Goal: Task Accomplishment & Management: Complete application form

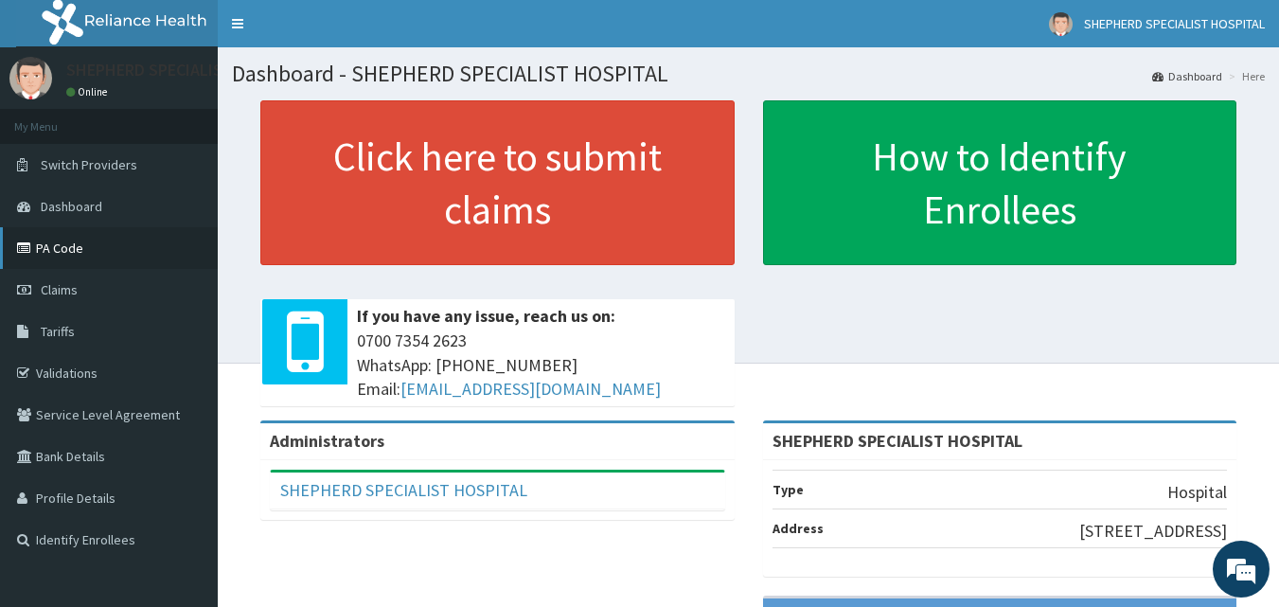
click at [79, 248] on link "PA Code" at bounding box center [109, 248] width 218 height 42
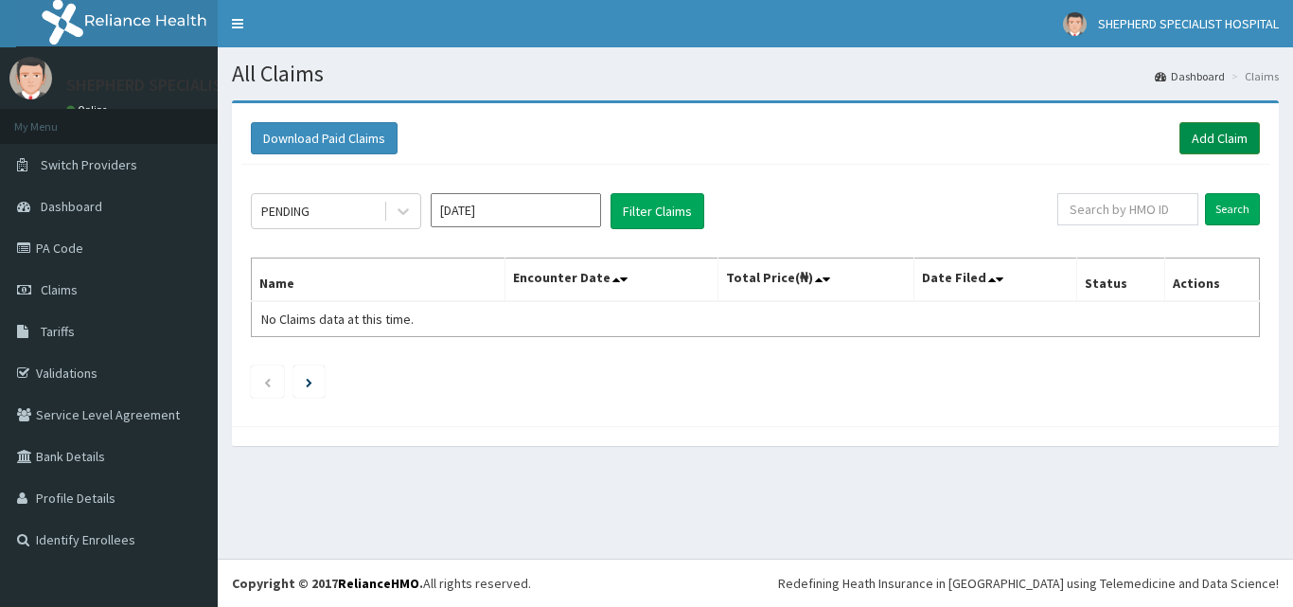
click at [1214, 133] on link "Add Claim" at bounding box center [1220, 138] width 80 height 32
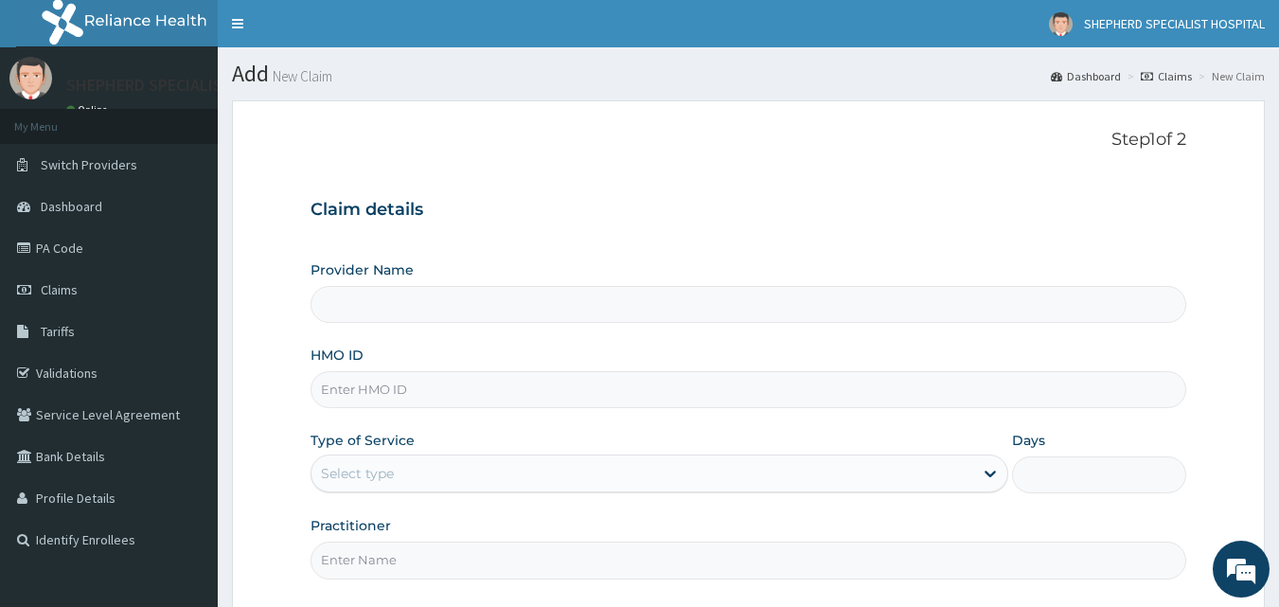
type input "SHEPHERD SPECIALIST HOSPITAL"
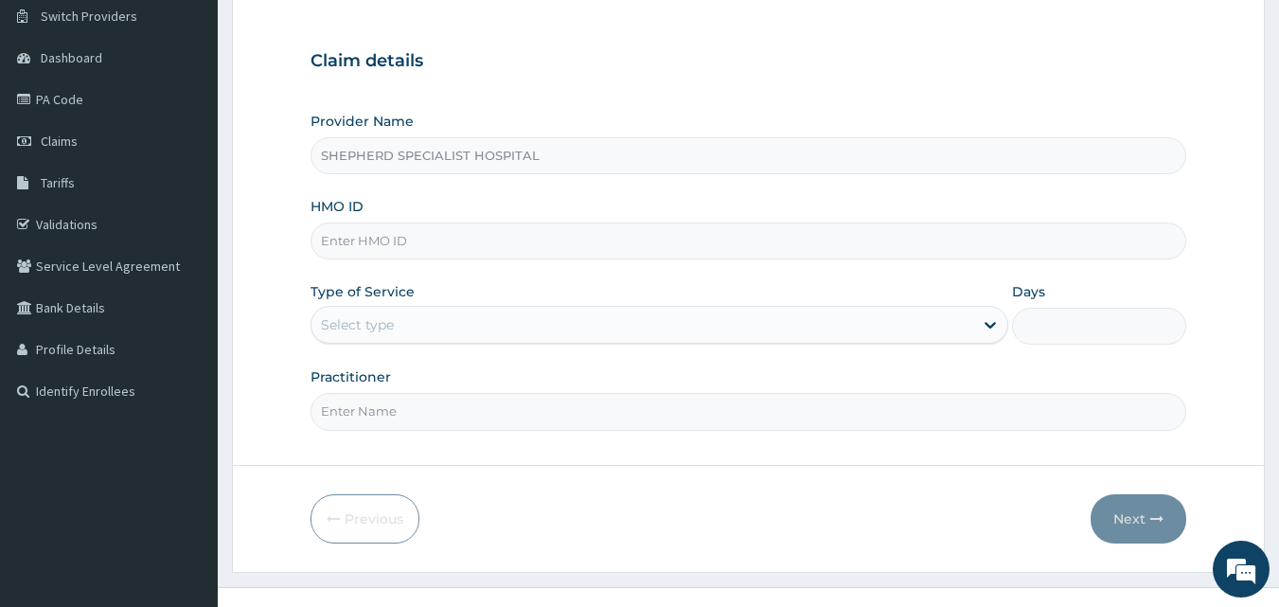
scroll to position [151, 0]
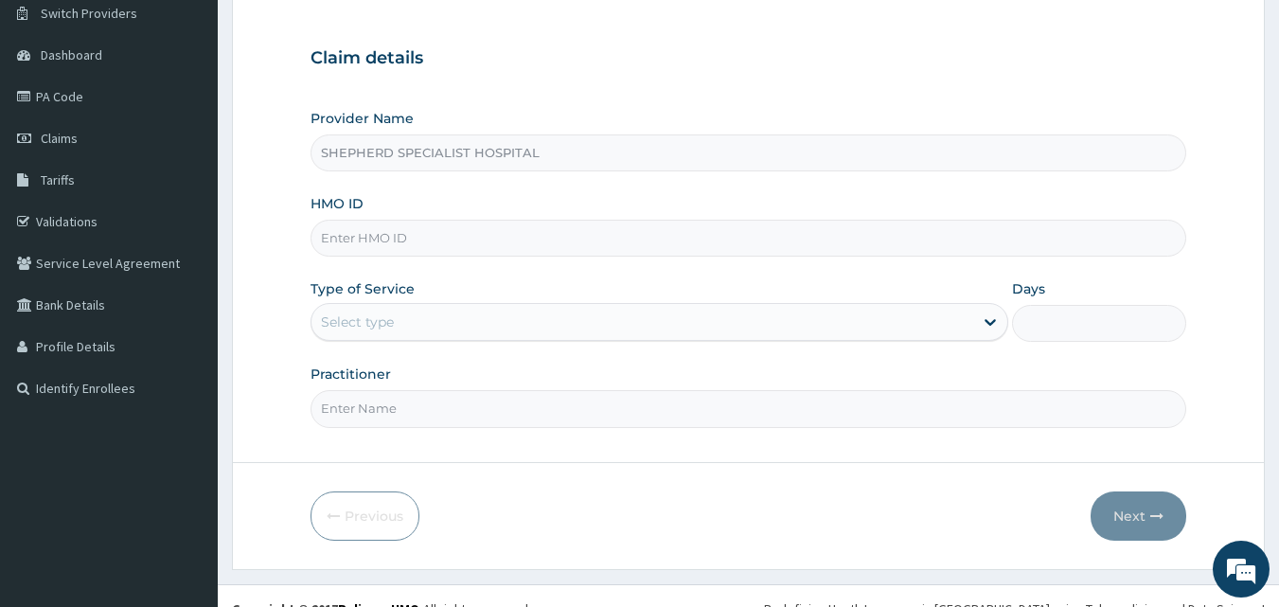
click at [419, 239] on input "HMO ID" at bounding box center [749, 238] width 877 height 37
type input "CYU/10317/E"
click at [360, 323] on div "Select type" at bounding box center [357, 321] width 73 height 19
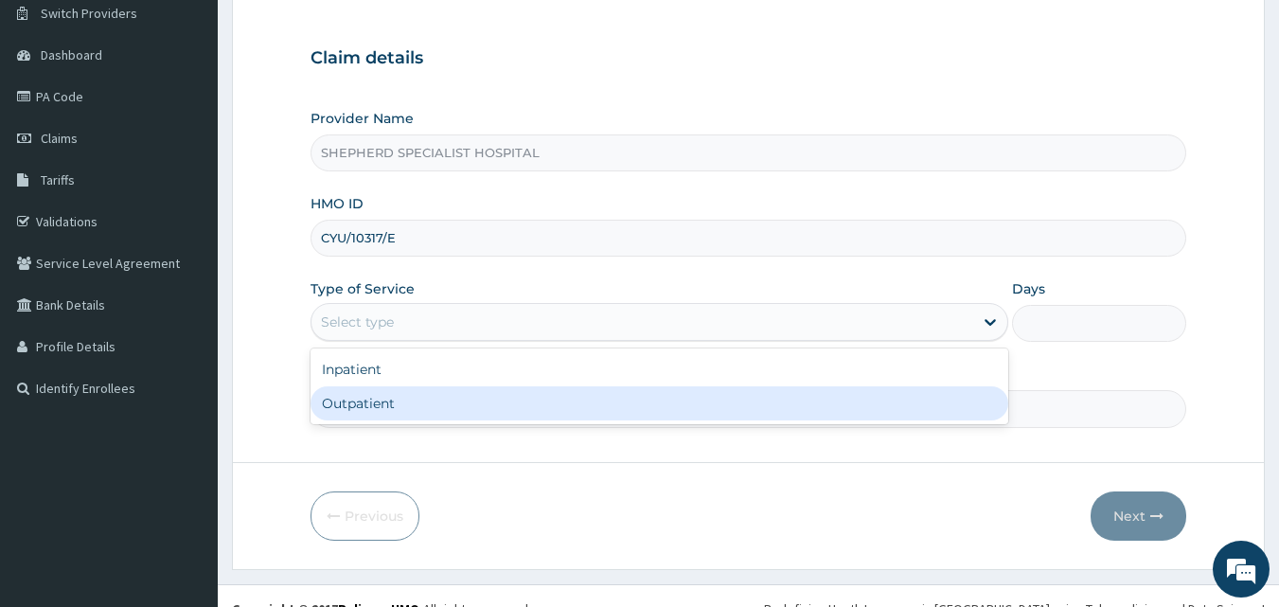
click at [364, 409] on div "Outpatient" at bounding box center [660, 403] width 698 height 34
type input "1"
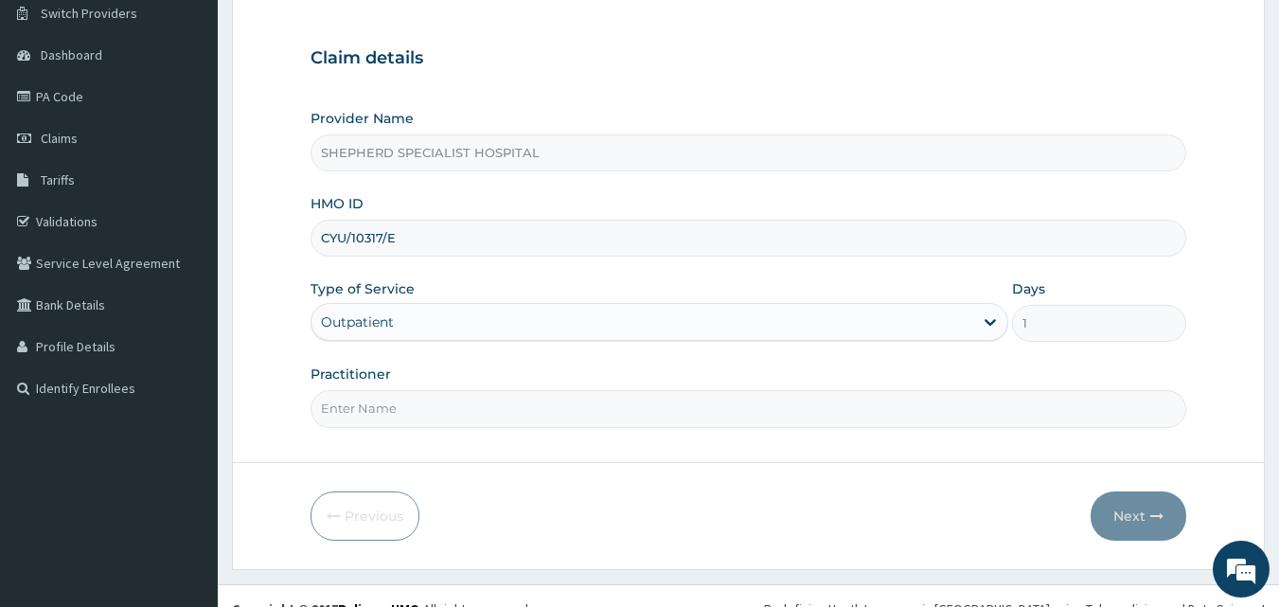
click at [364, 409] on input "Practitioner" at bounding box center [749, 408] width 877 height 37
type input "Dr Bashar"
click at [1158, 506] on button "Next" at bounding box center [1139, 515] width 96 height 49
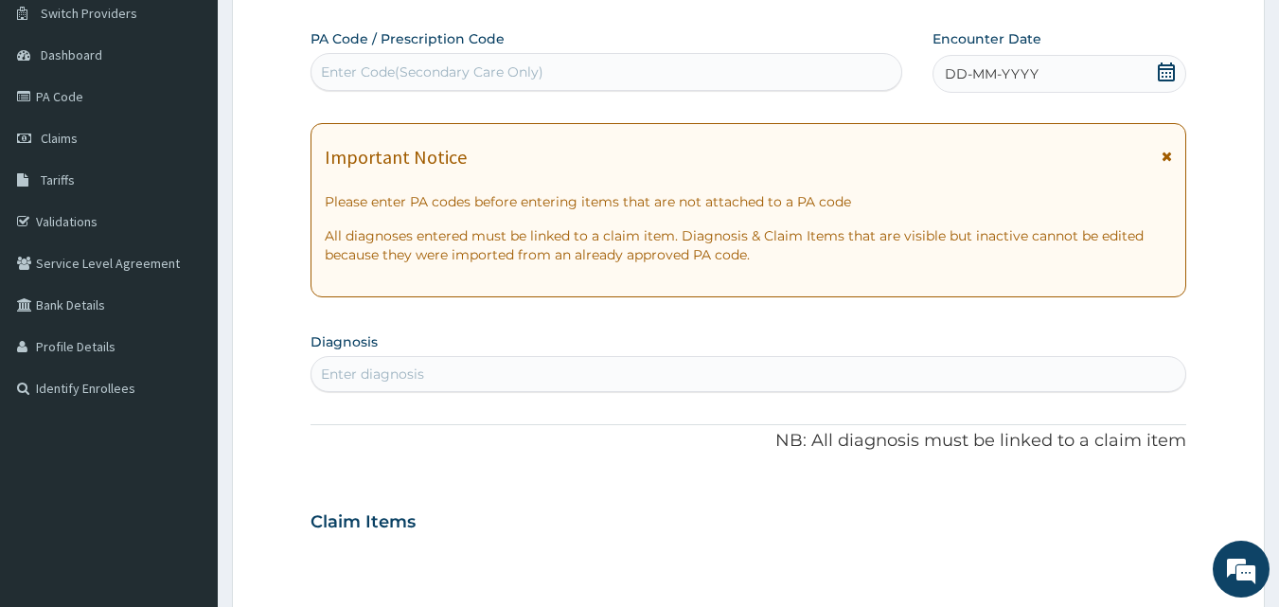
click at [1161, 67] on icon at bounding box center [1166, 71] width 19 height 19
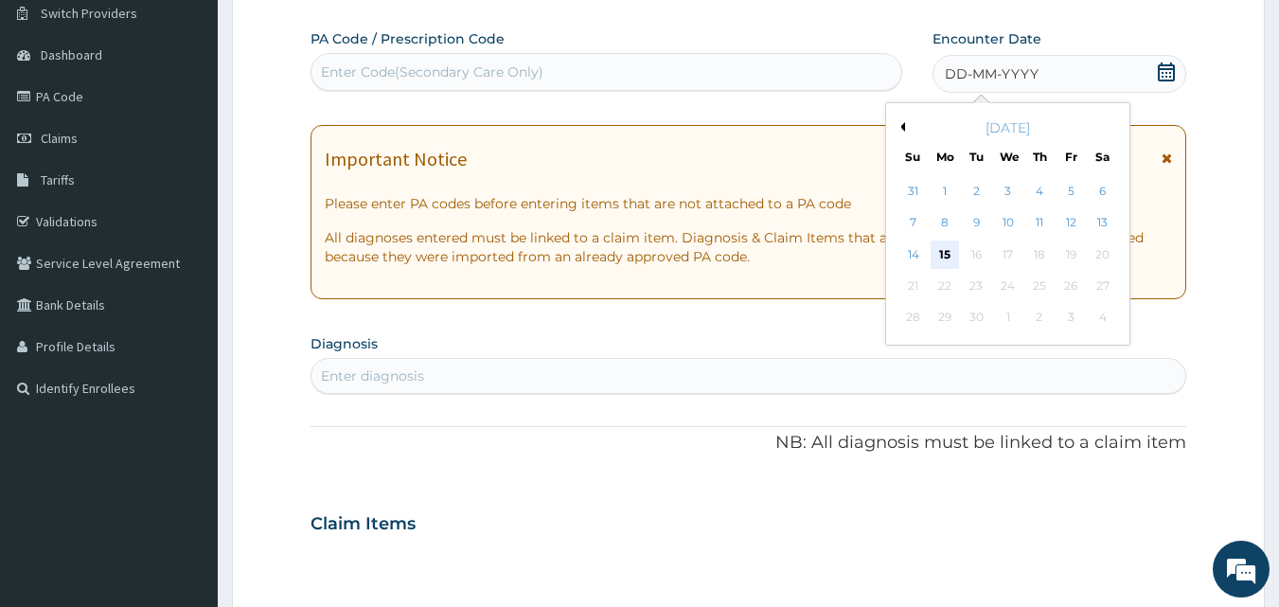
click at [948, 250] on div "15" at bounding box center [945, 254] width 28 height 28
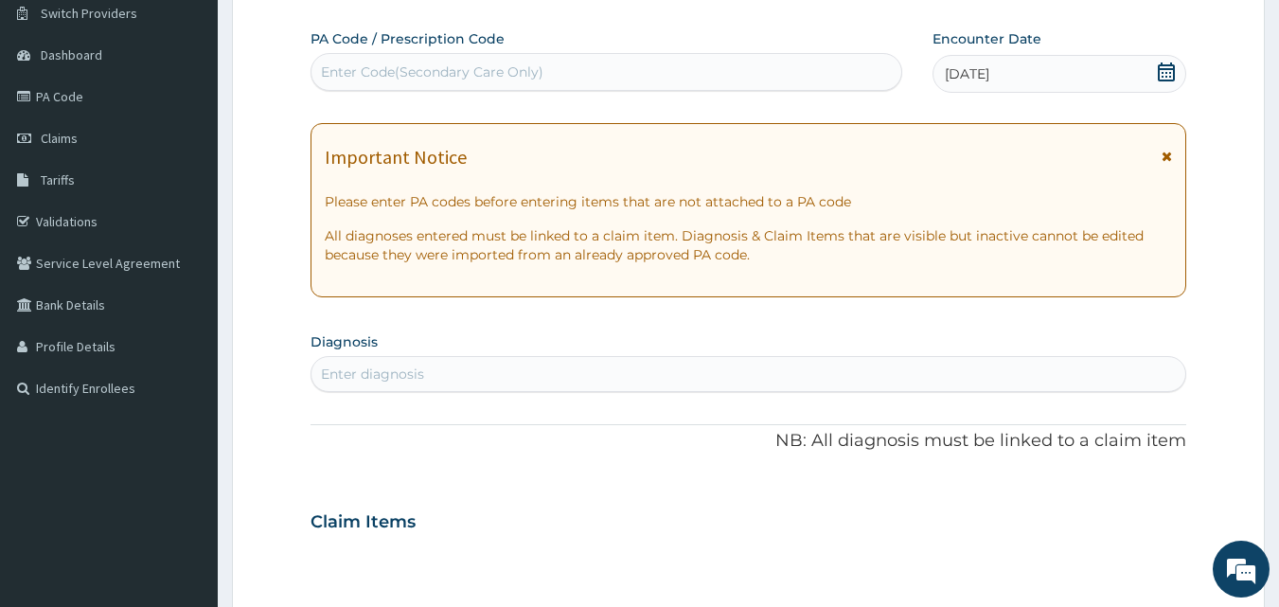
click at [1162, 70] on icon at bounding box center [1166, 71] width 19 height 19
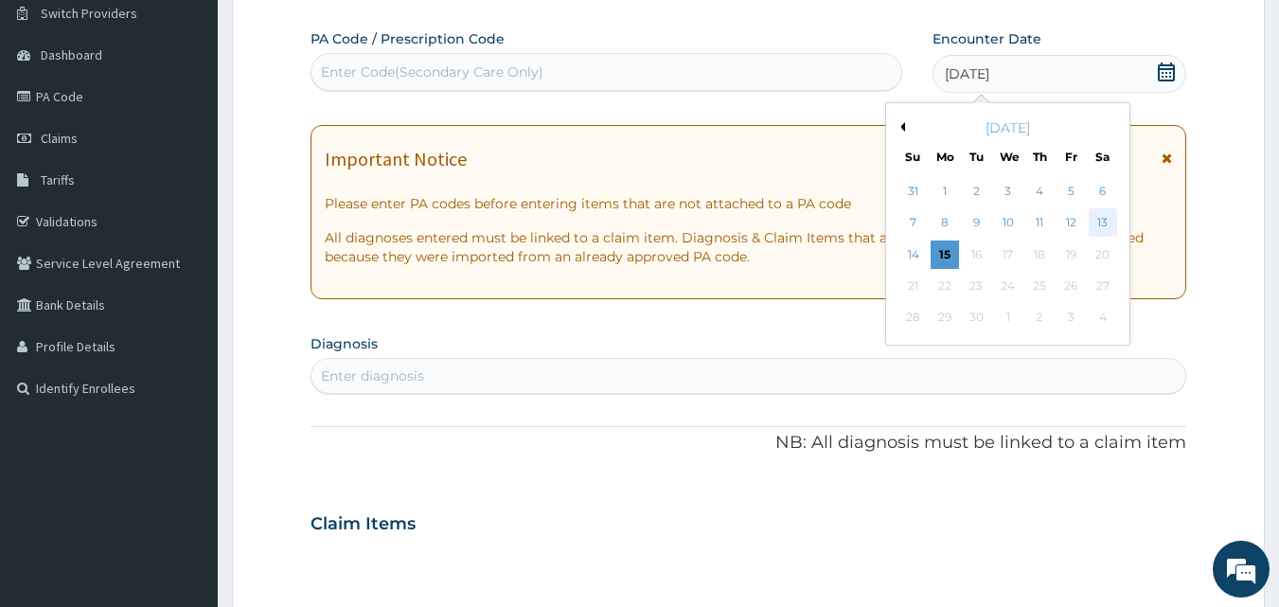
click at [1105, 221] on div "13" at bounding box center [1103, 223] width 28 height 28
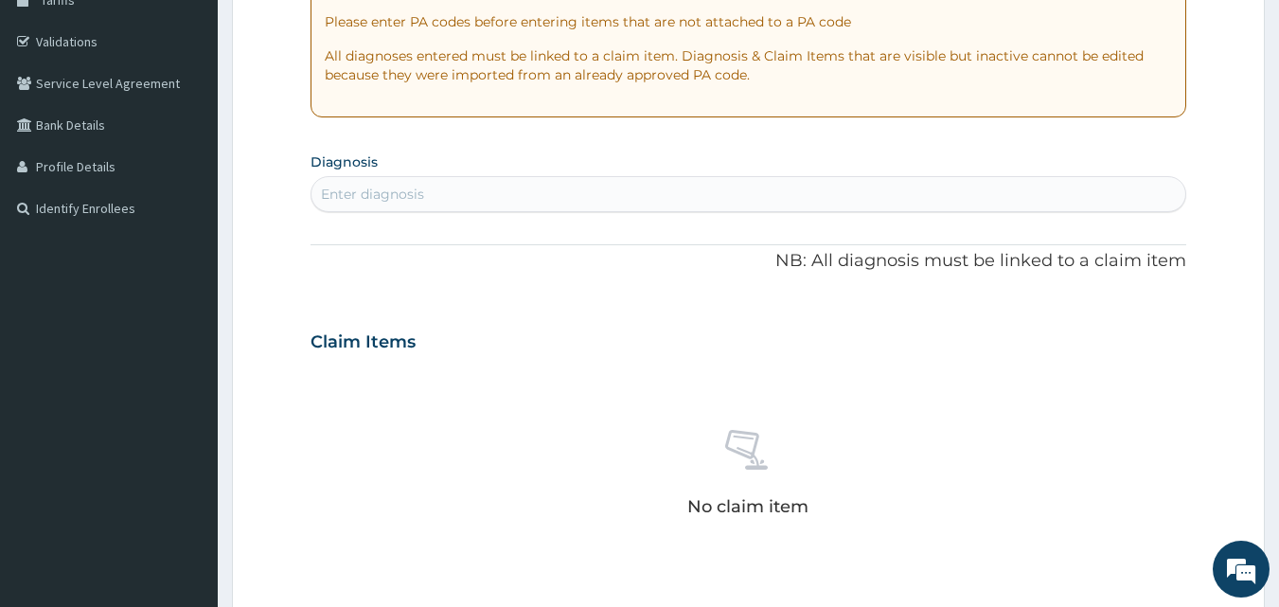
scroll to position [385, 0]
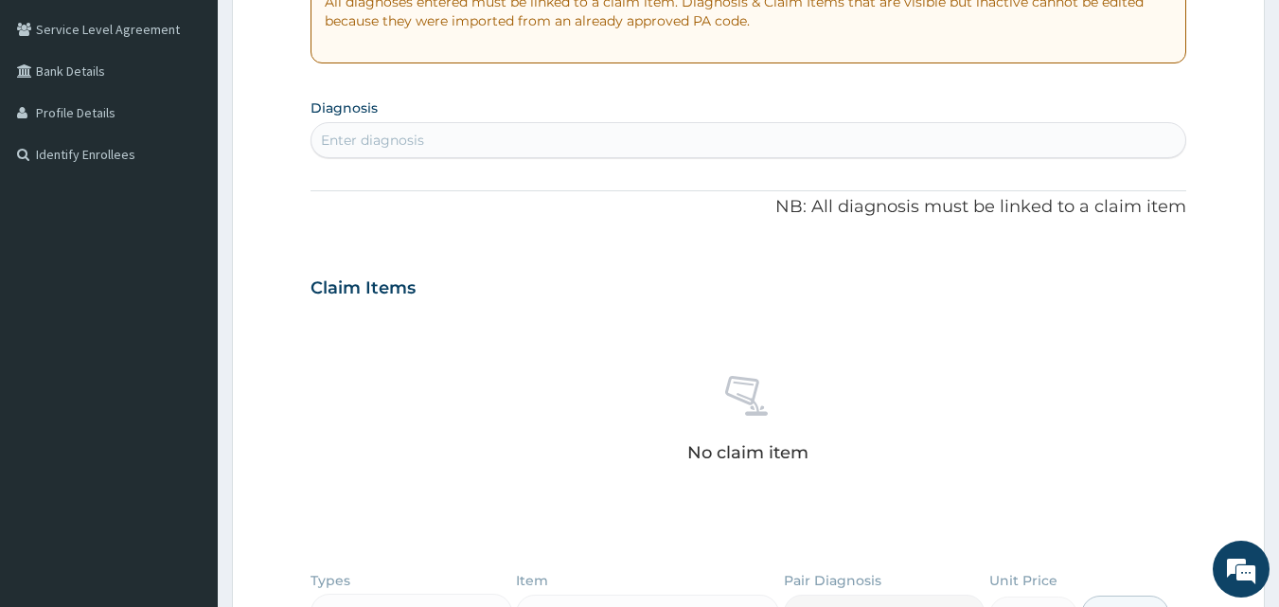
click at [476, 133] on div "Enter diagnosis" at bounding box center [748, 140] width 875 height 30
type input "asthma"
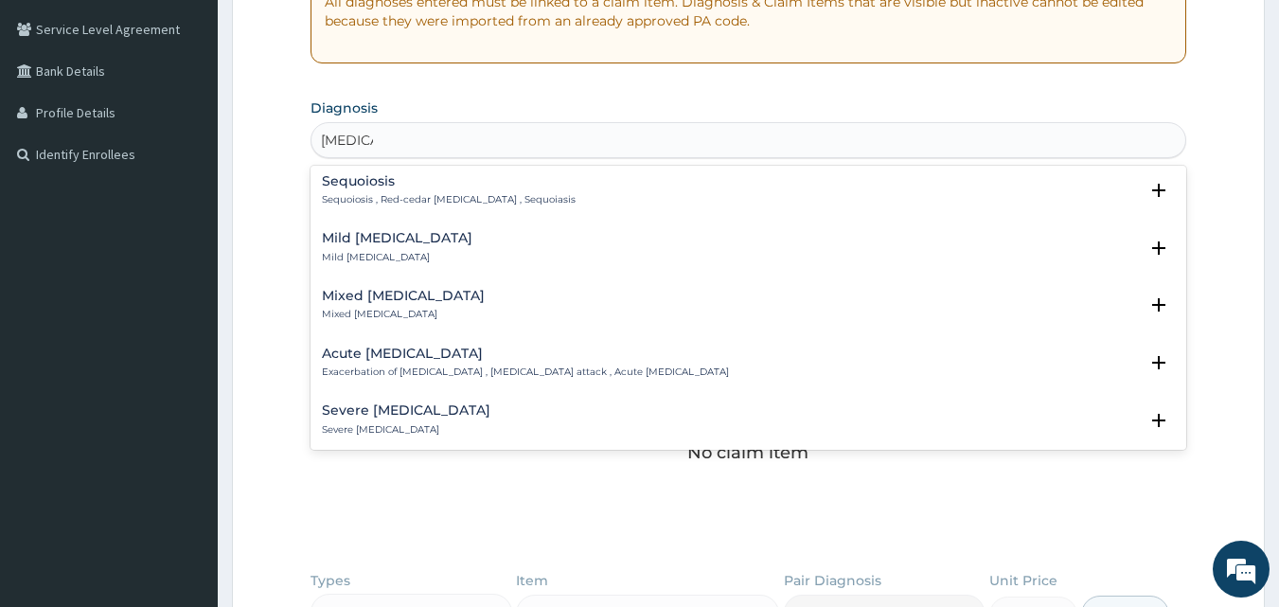
scroll to position [240, 0]
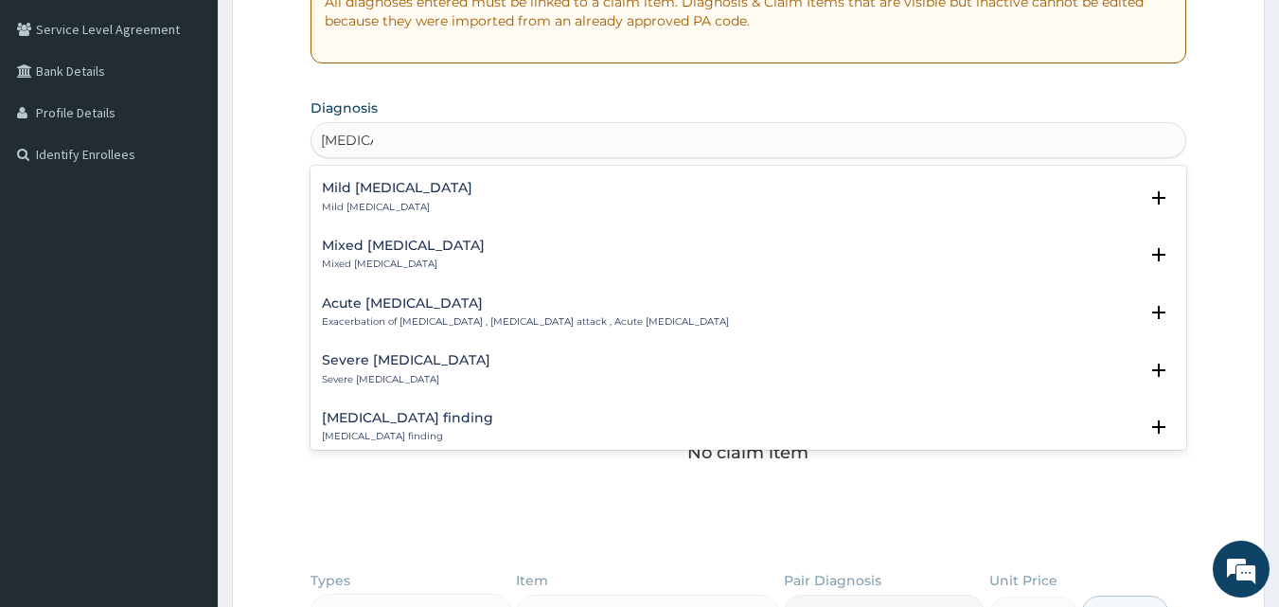
click at [507, 321] on p "Exacerbation of asthma , Asthma attack , Acute asthma" at bounding box center [525, 321] width 407 height 13
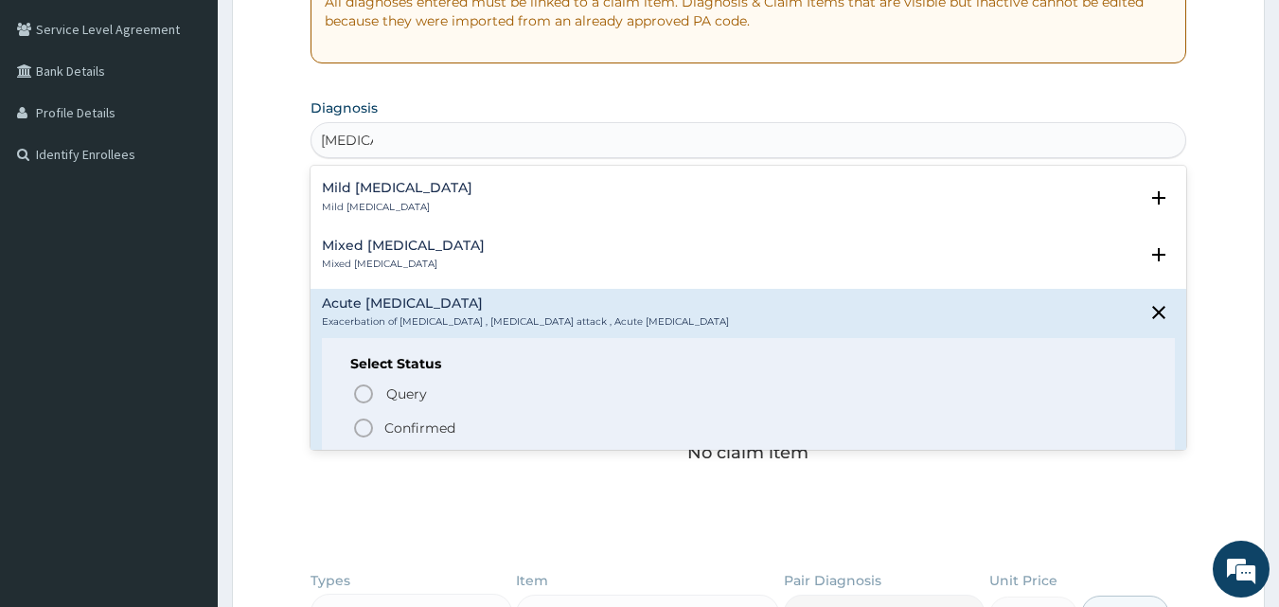
click at [392, 427] on p "Confirmed" at bounding box center [419, 427] width 71 height 19
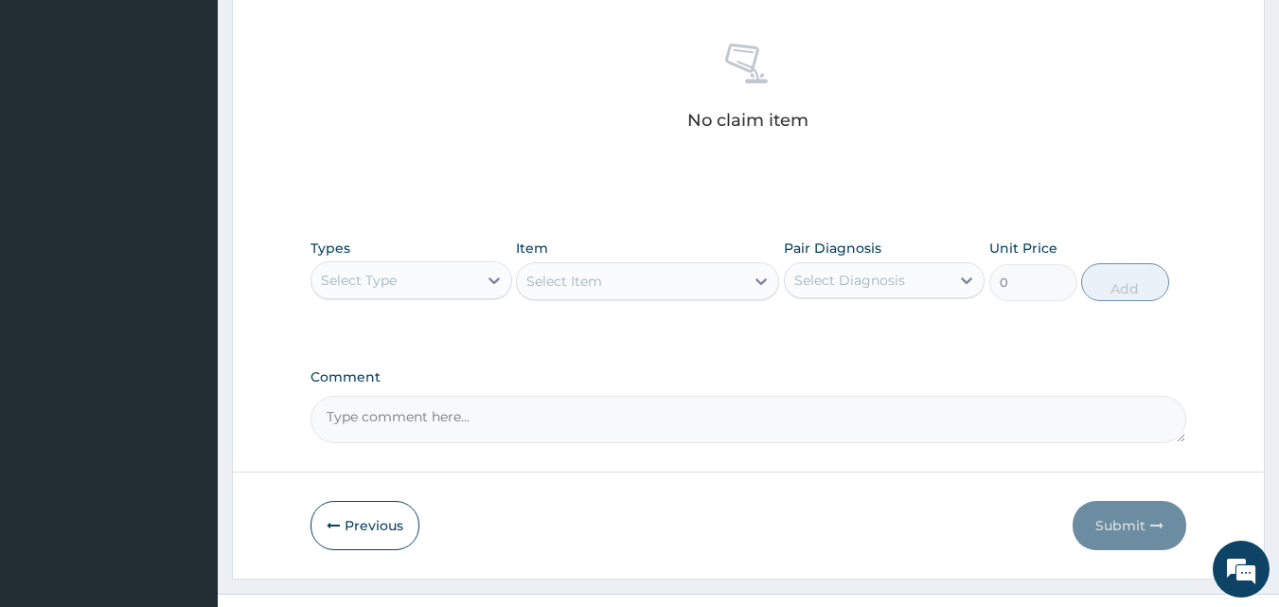
scroll to position [758, 0]
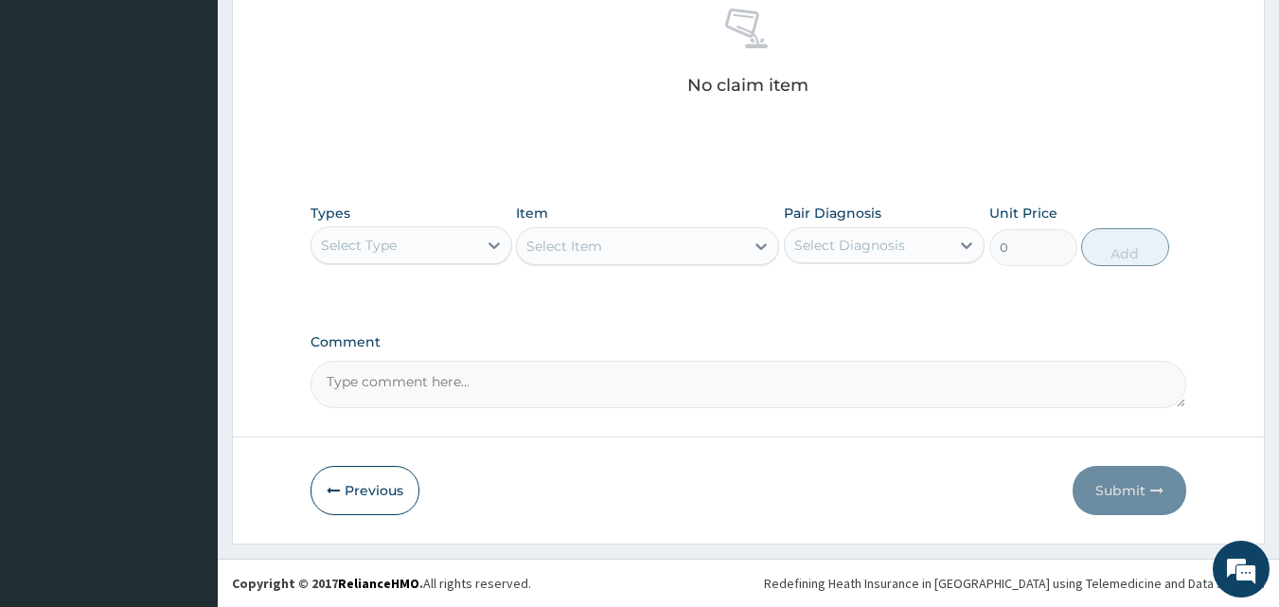
click at [471, 254] on div "Select Type" at bounding box center [394, 245] width 166 height 30
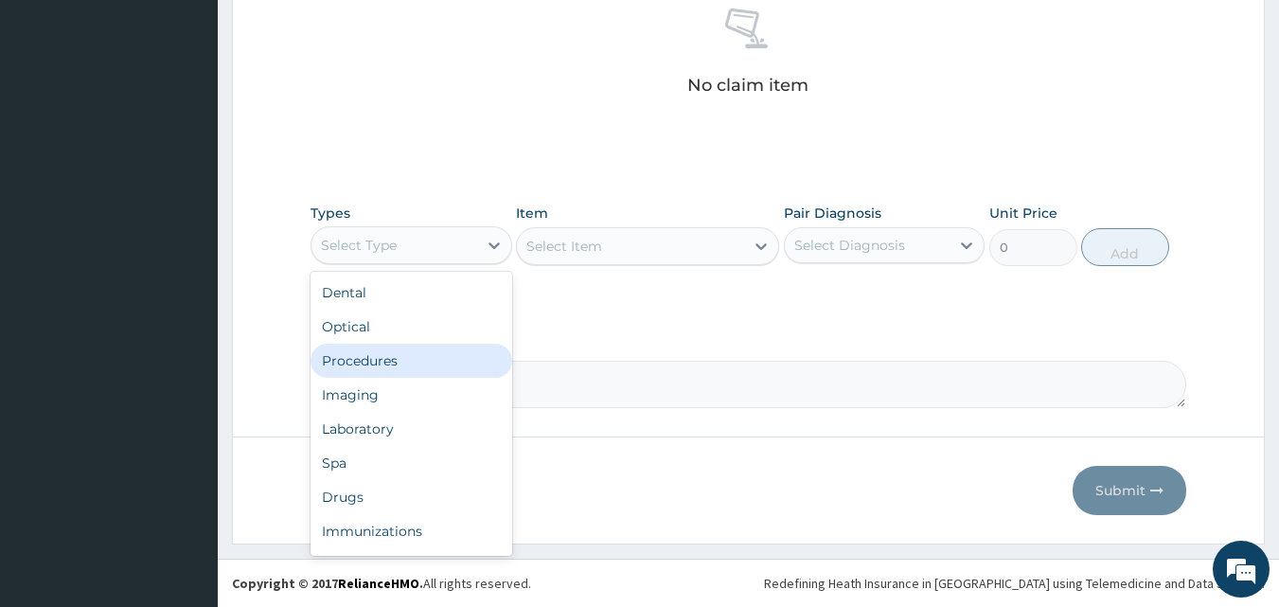
click at [437, 358] on div "Procedures" at bounding box center [412, 361] width 202 height 34
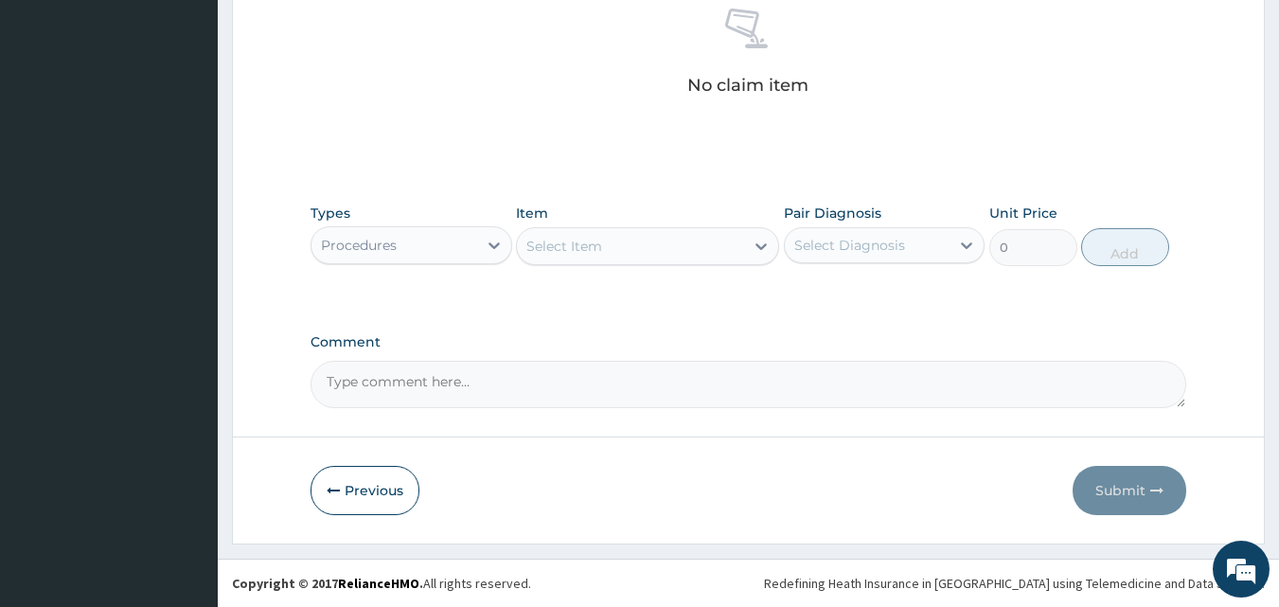
click at [614, 255] on div "Select Item" at bounding box center [630, 246] width 227 height 30
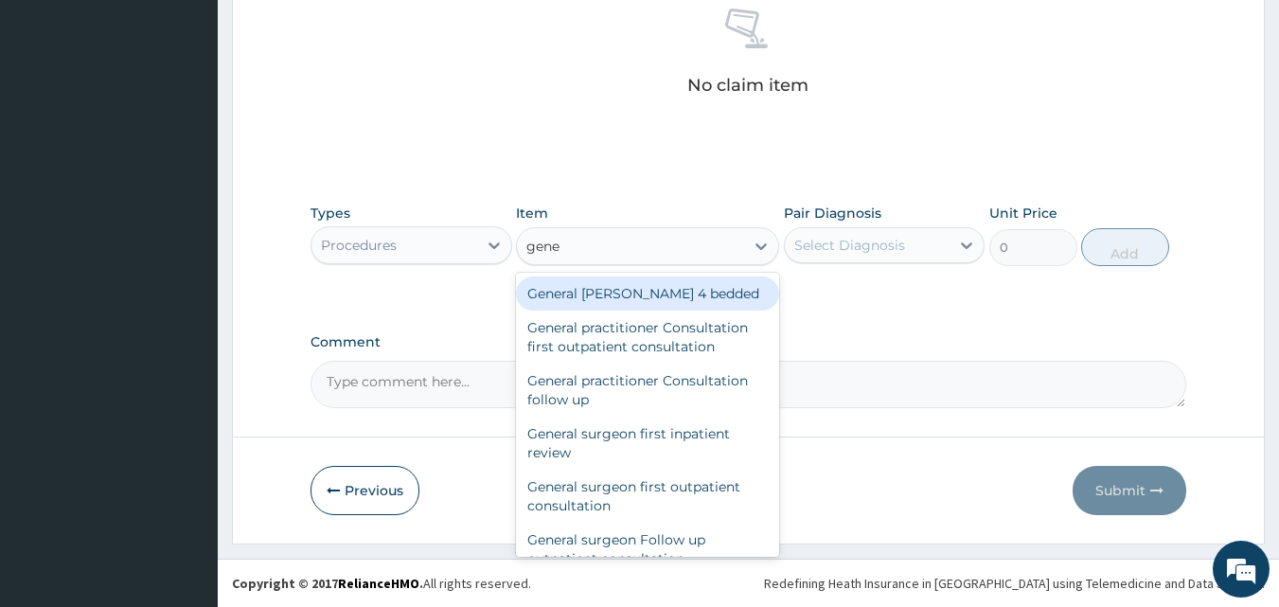
type input "gener"
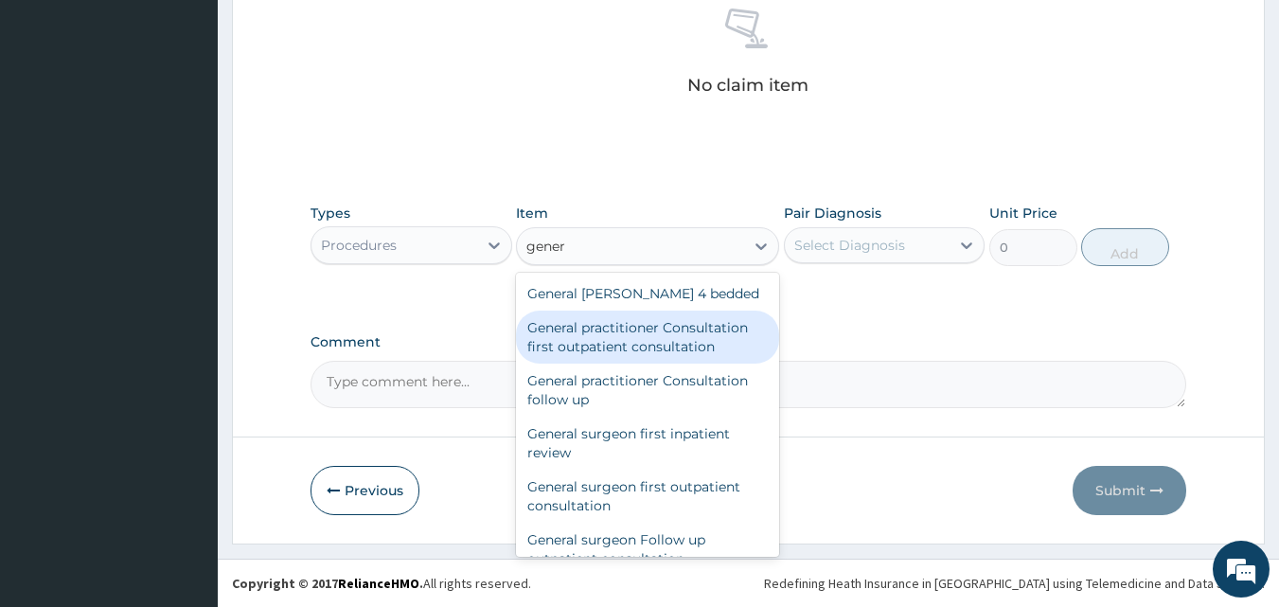
click at [591, 339] on div "General practitioner Consultation first outpatient consultation" at bounding box center [647, 337] width 263 height 53
type input "3795"
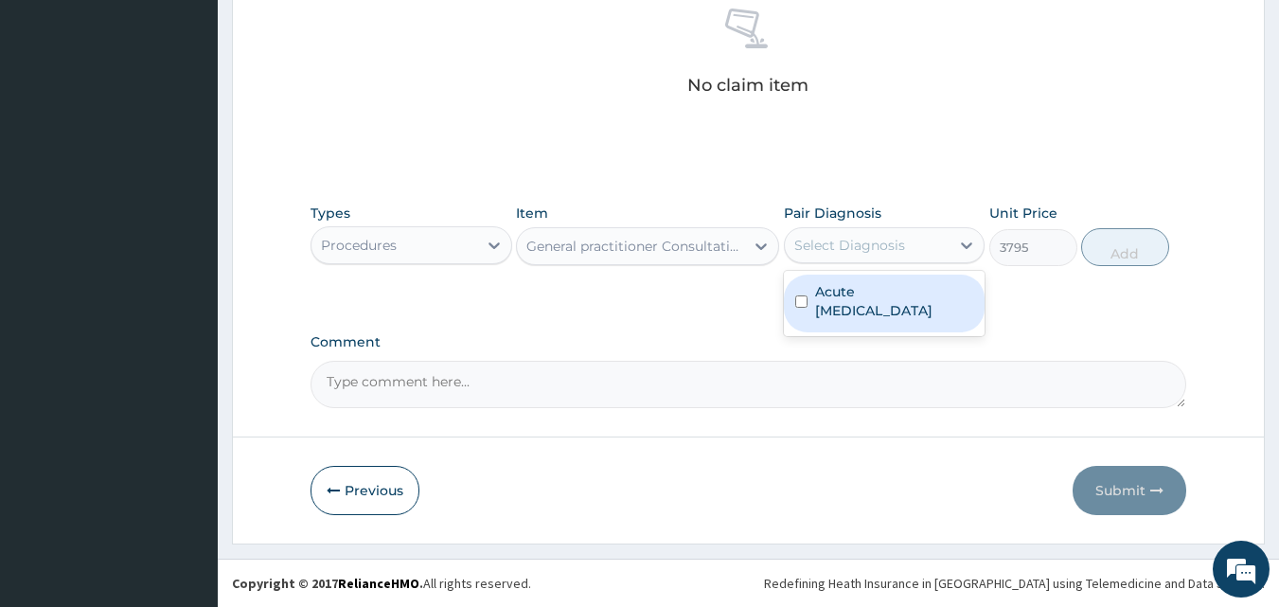
click at [907, 251] on div "Select Diagnosis" at bounding box center [868, 245] width 166 height 30
click at [849, 297] on label "Acute asthma" at bounding box center [894, 301] width 159 height 38
checkbox input "true"
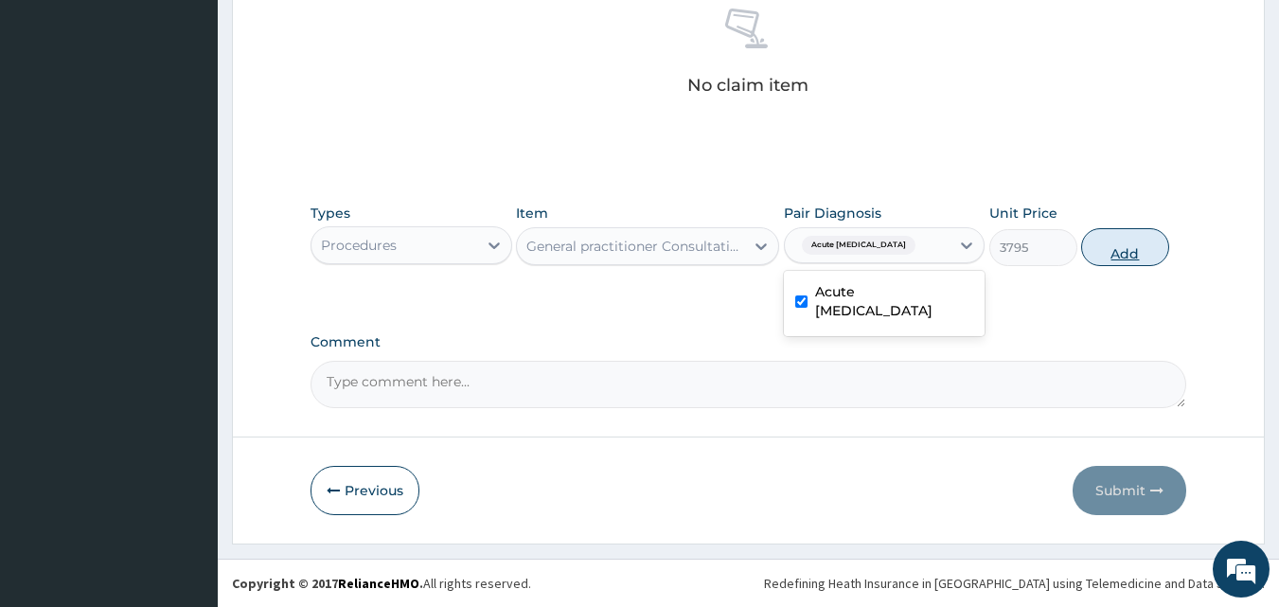
click at [1127, 257] on button "Add" at bounding box center [1125, 247] width 88 height 38
type input "0"
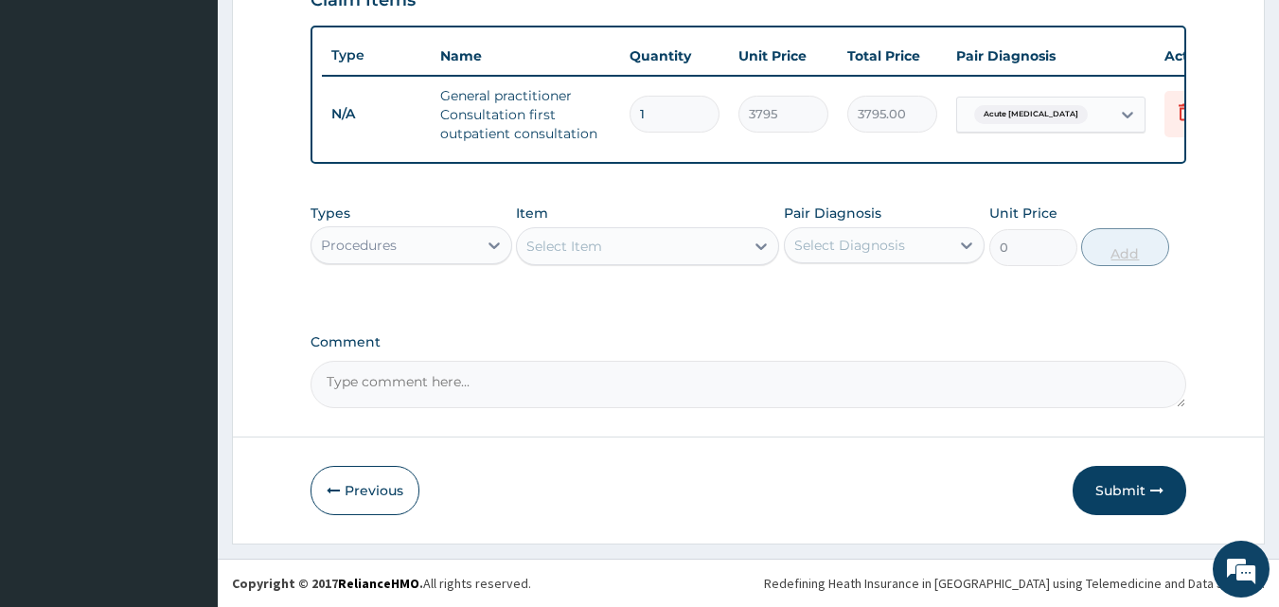
scroll to position [693, 0]
click at [554, 244] on div "Select Item" at bounding box center [564, 246] width 76 height 19
type input "predn"
click at [502, 250] on icon at bounding box center [494, 245] width 19 height 19
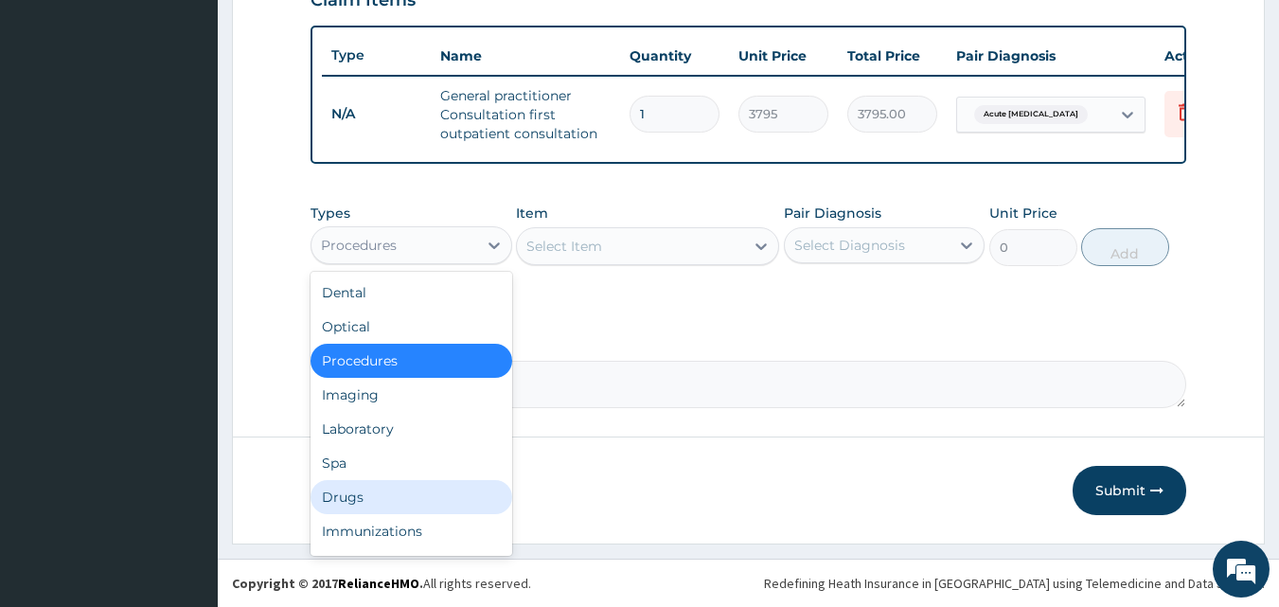
click at [360, 491] on div "Drugs" at bounding box center [412, 497] width 202 height 34
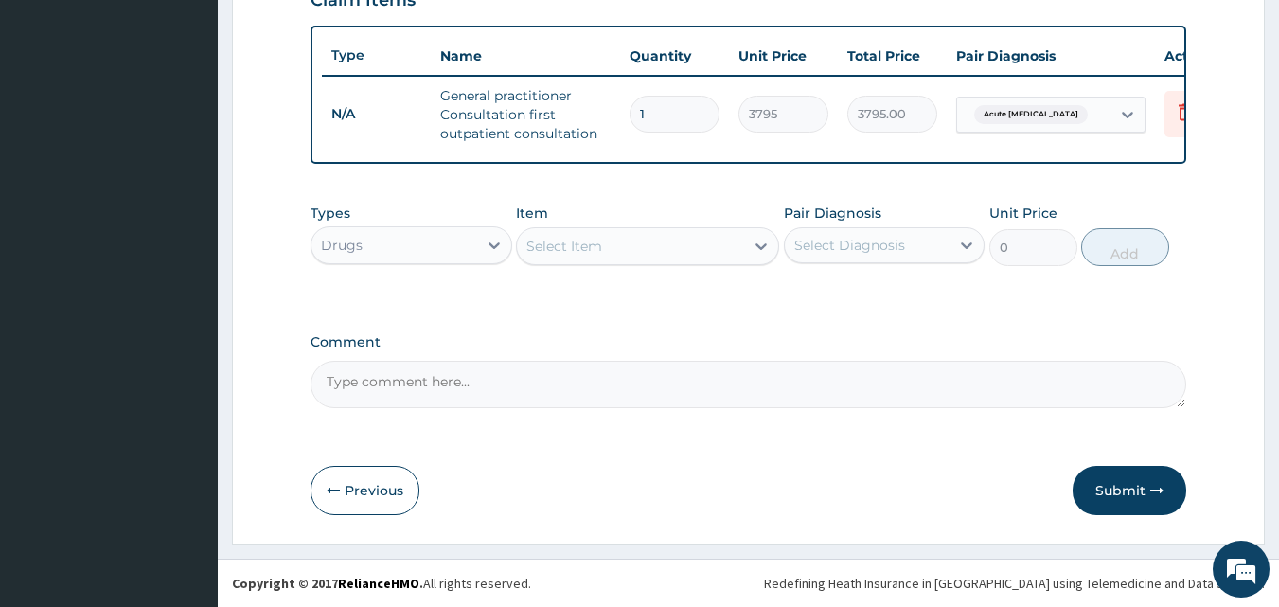
click at [653, 254] on div "Select Item" at bounding box center [630, 246] width 227 height 30
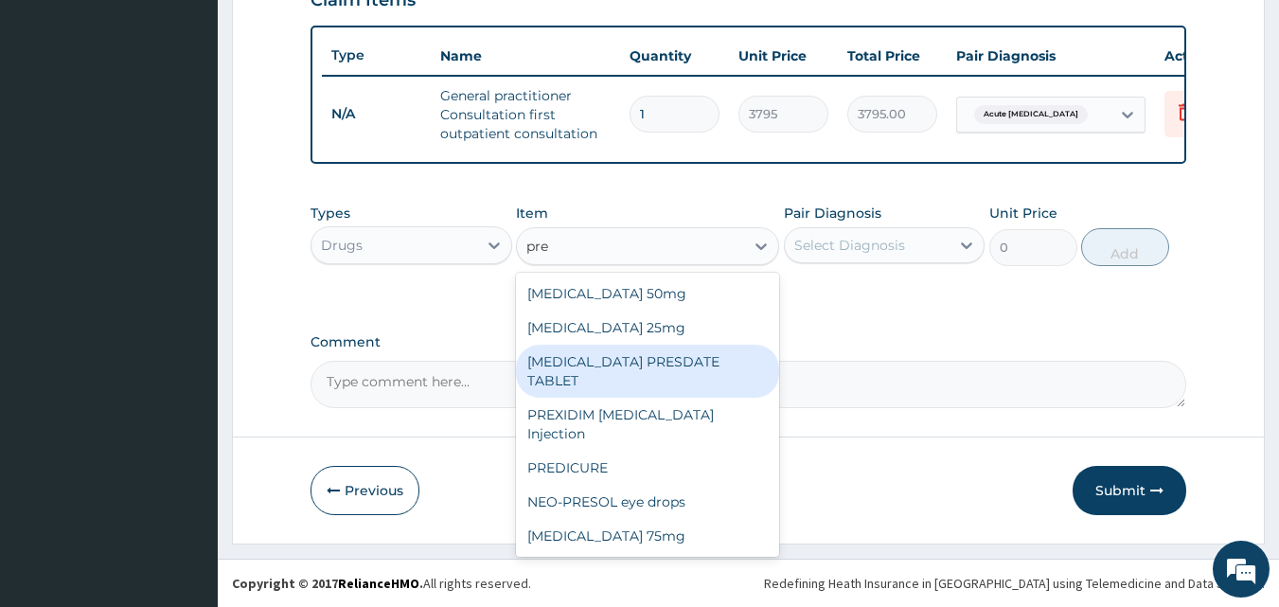
scroll to position [30, 0]
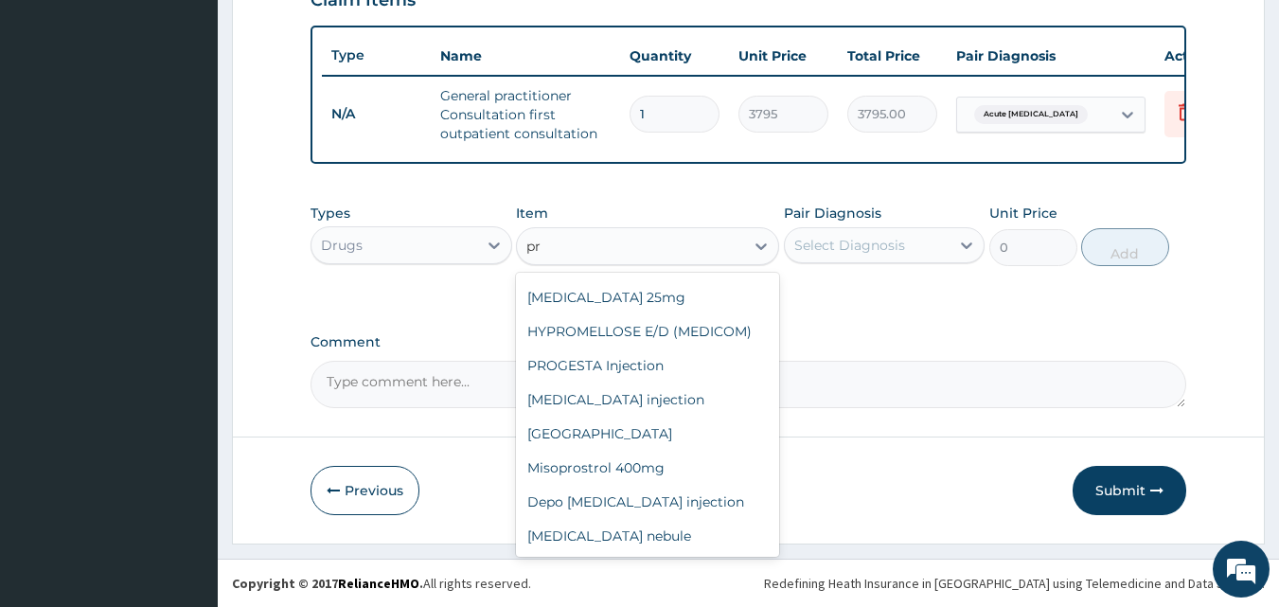
type input "p"
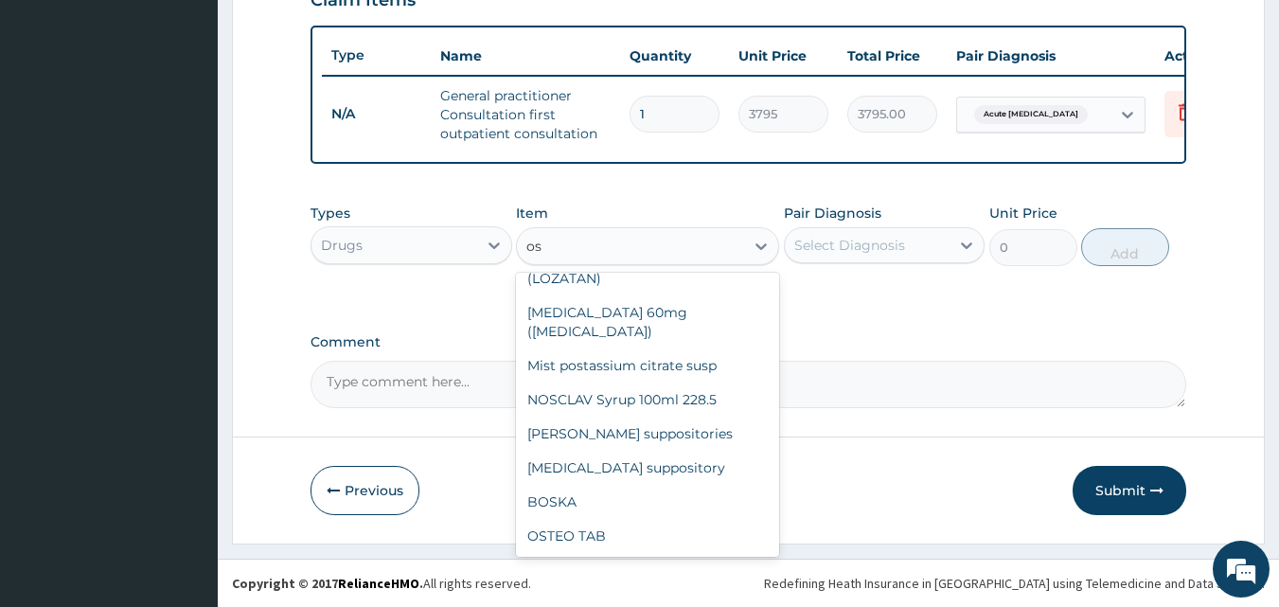
scroll to position [0, 0]
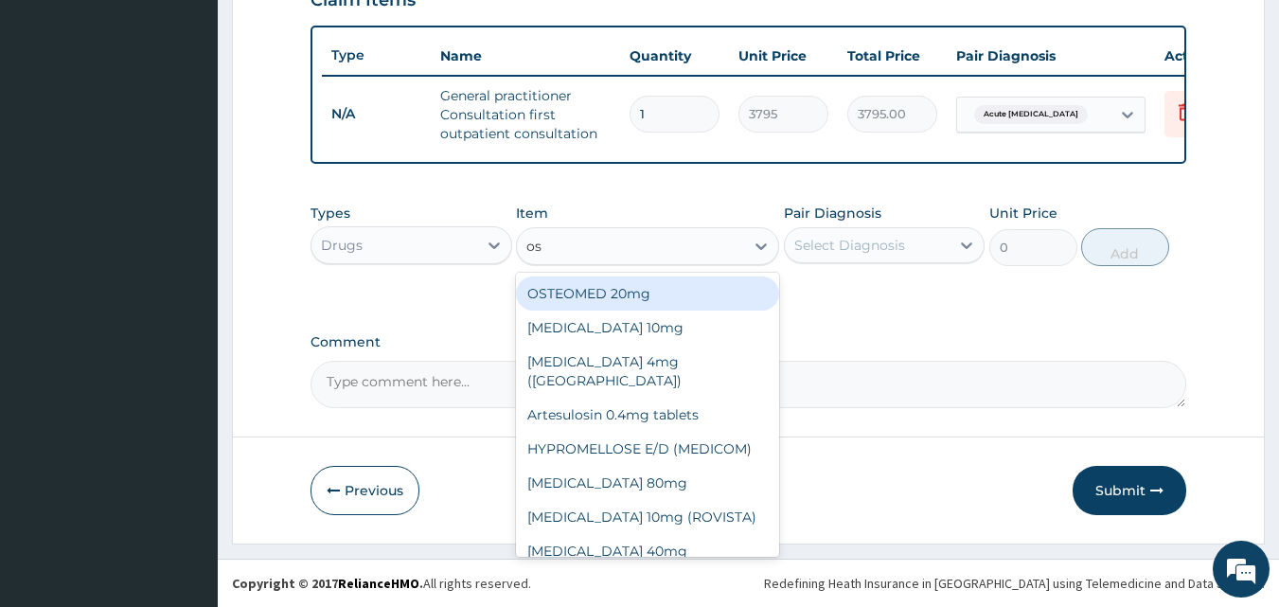
type input "o"
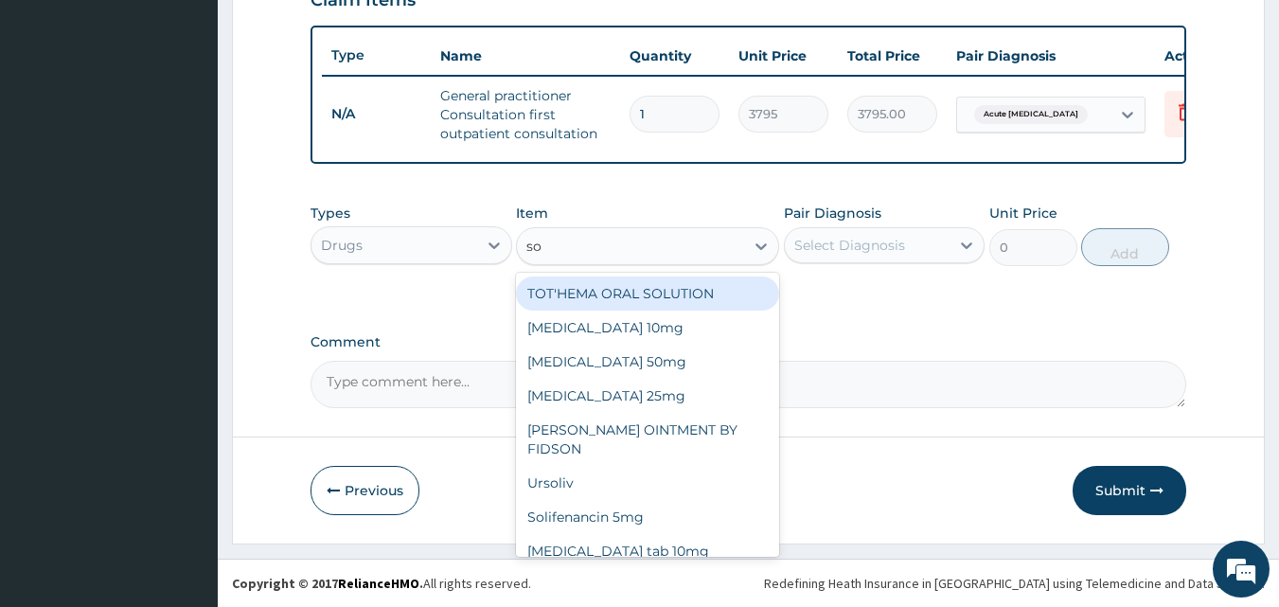
type input "s"
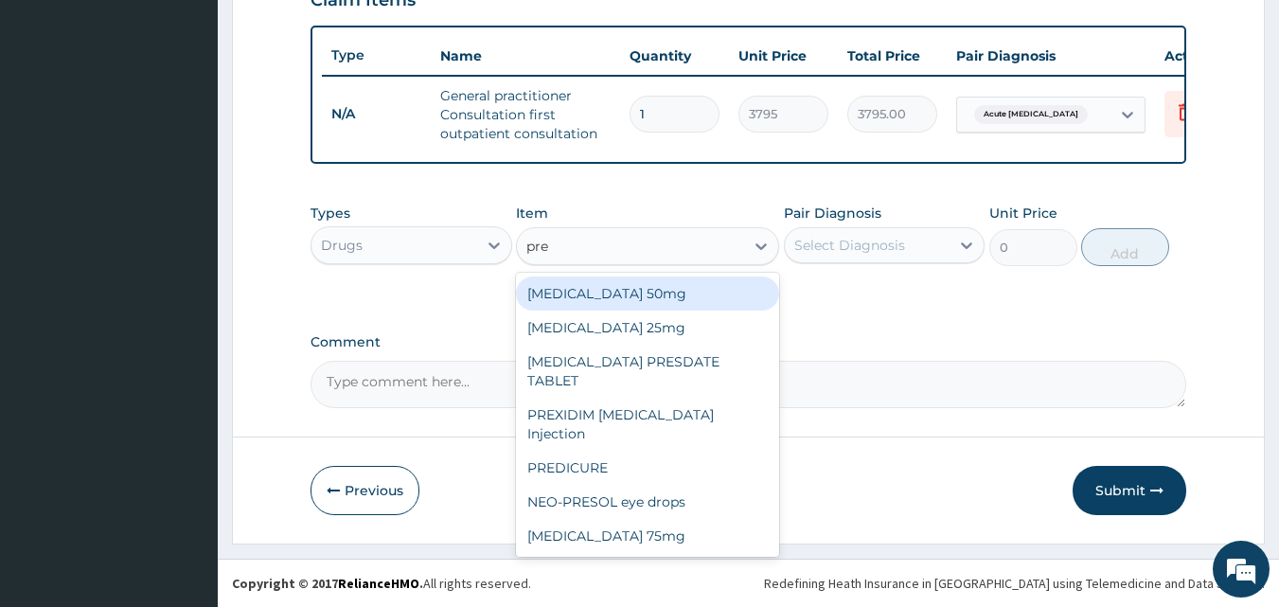
type input "pred"
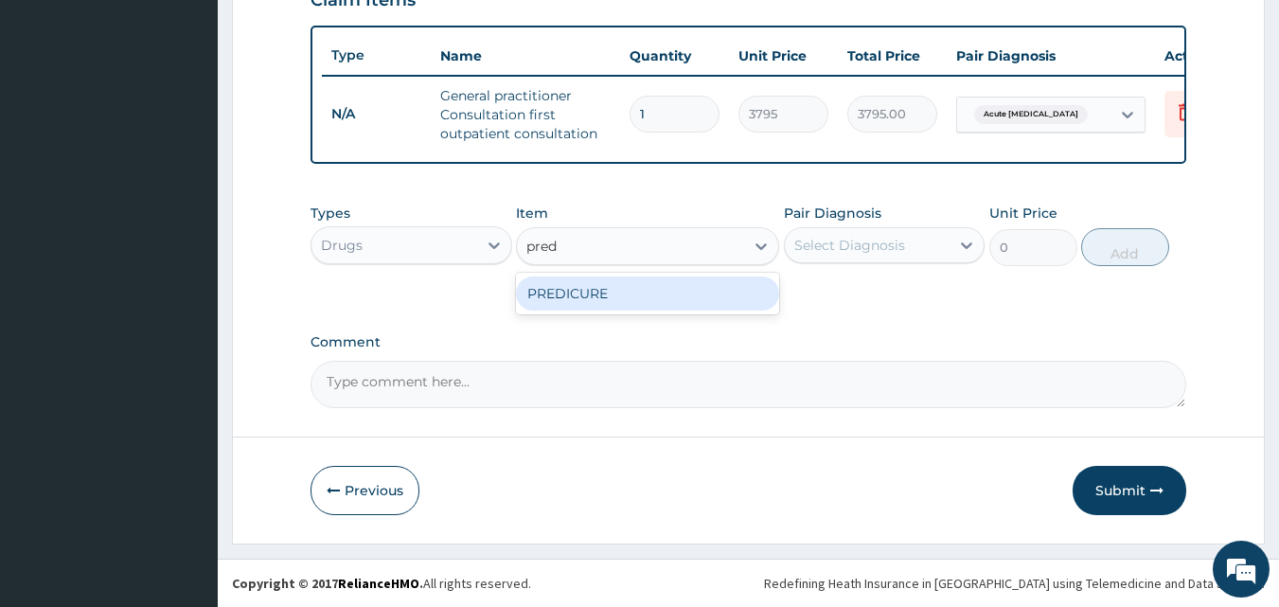
click at [609, 292] on div "PREDICURE" at bounding box center [647, 293] width 263 height 34
type input "56.925"
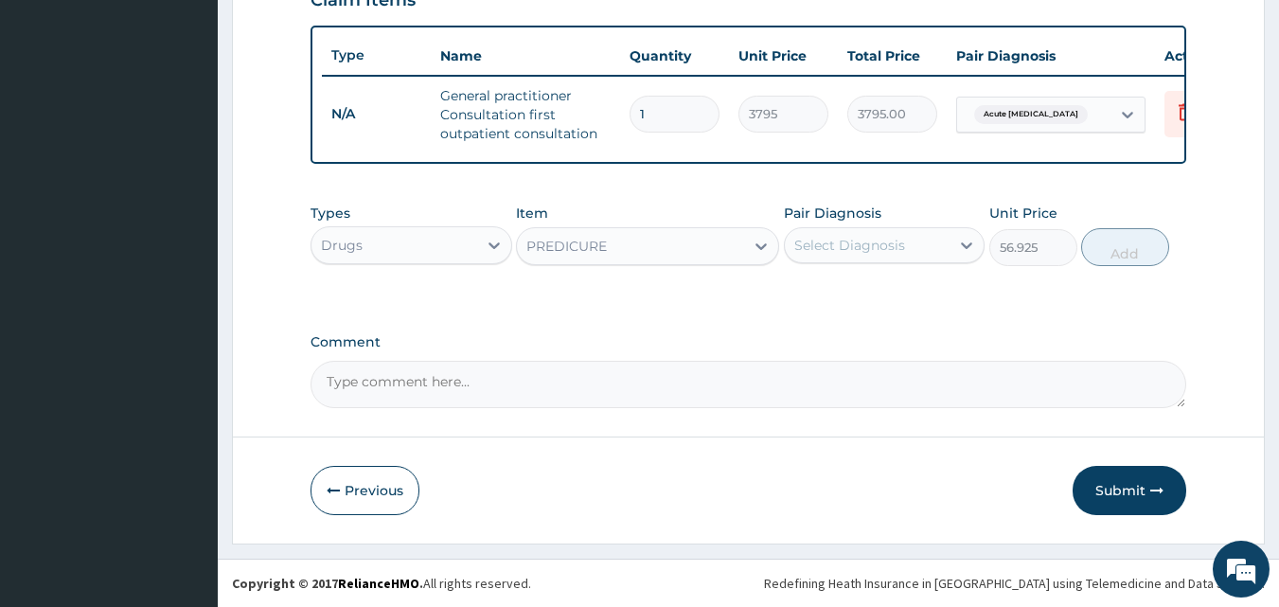
click at [831, 241] on div "Select Diagnosis" at bounding box center [849, 245] width 111 height 19
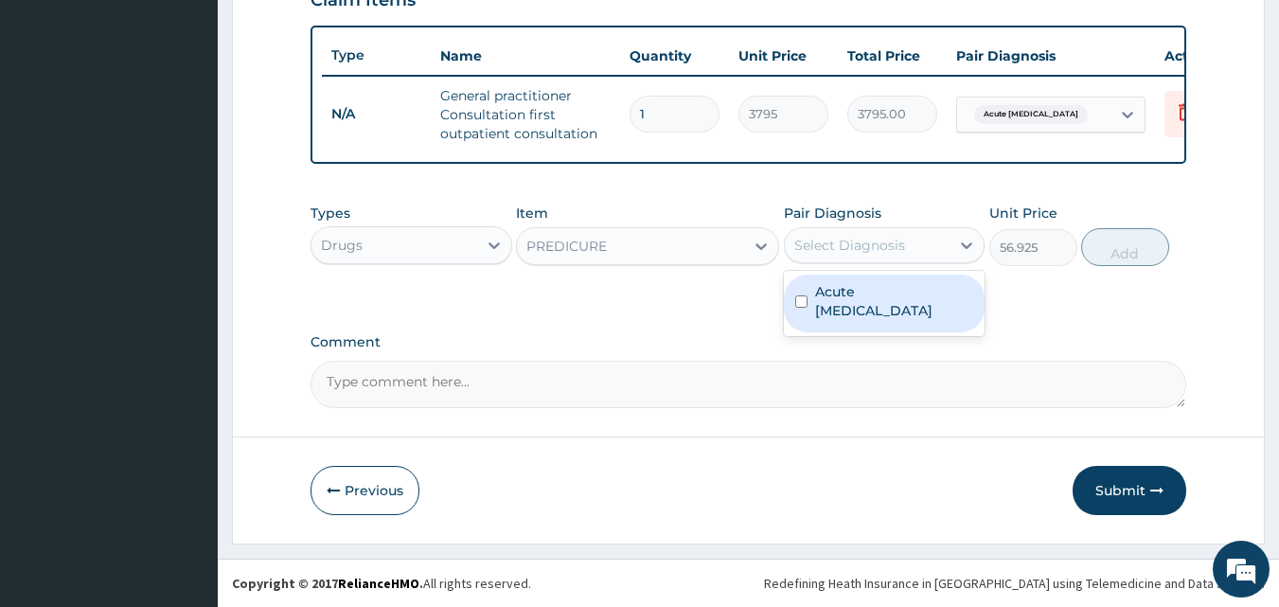
click at [816, 294] on label "Acute asthma" at bounding box center [894, 301] width 159 height 38
checkbox input "true"
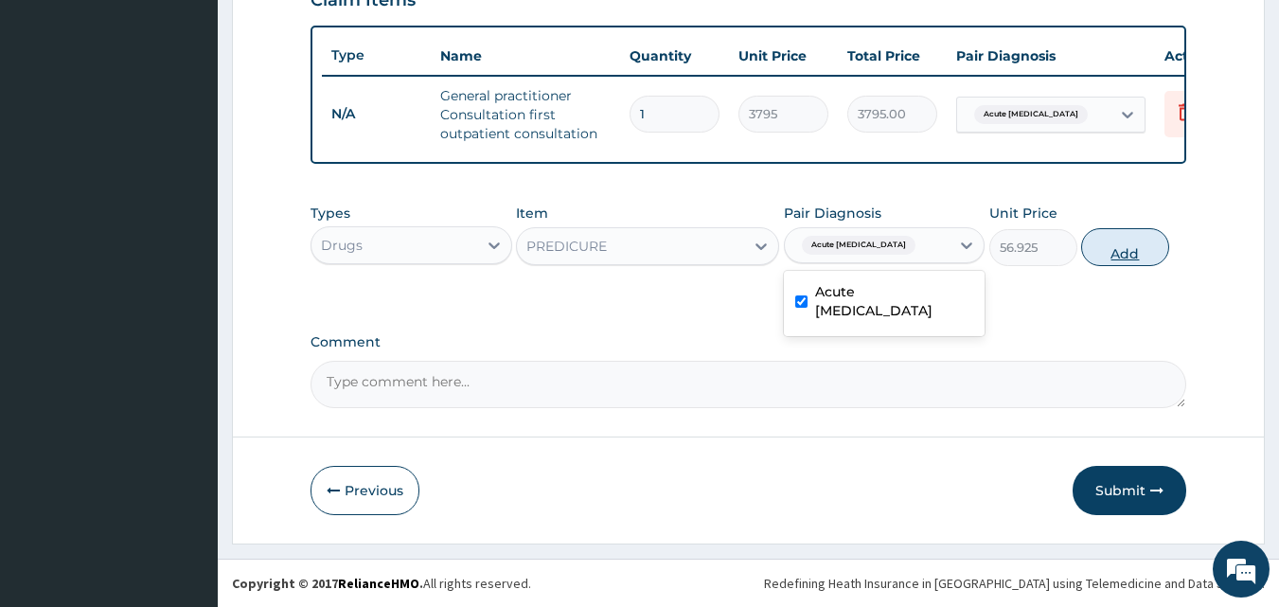
click at [1144, 250] on button "Add" at bounding box center [1125, 247] width 88 height 38
type input "0"
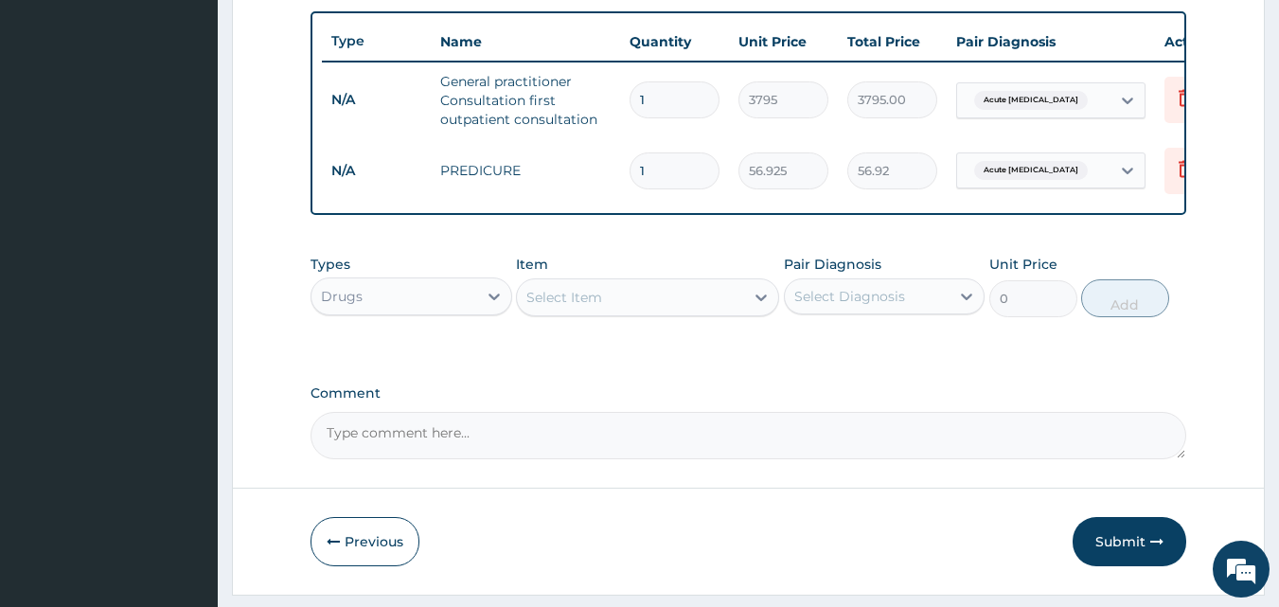
click at [616, 309] on div "Select Item" at bounding box center [630, 297] width 227 height 30
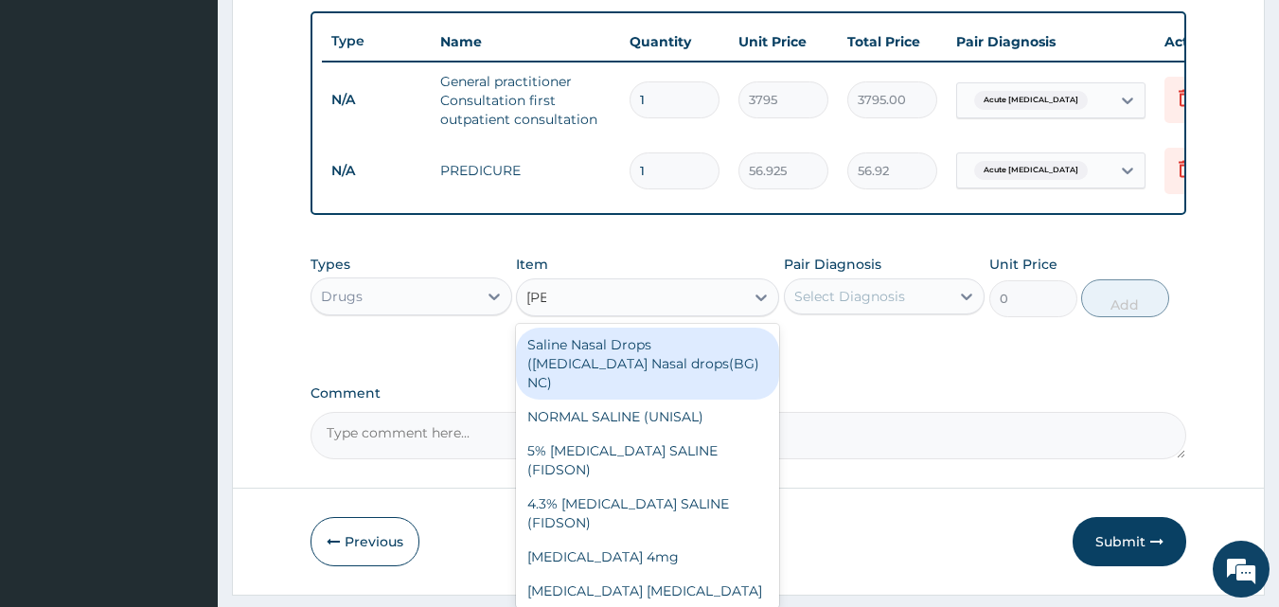
type input "salb"
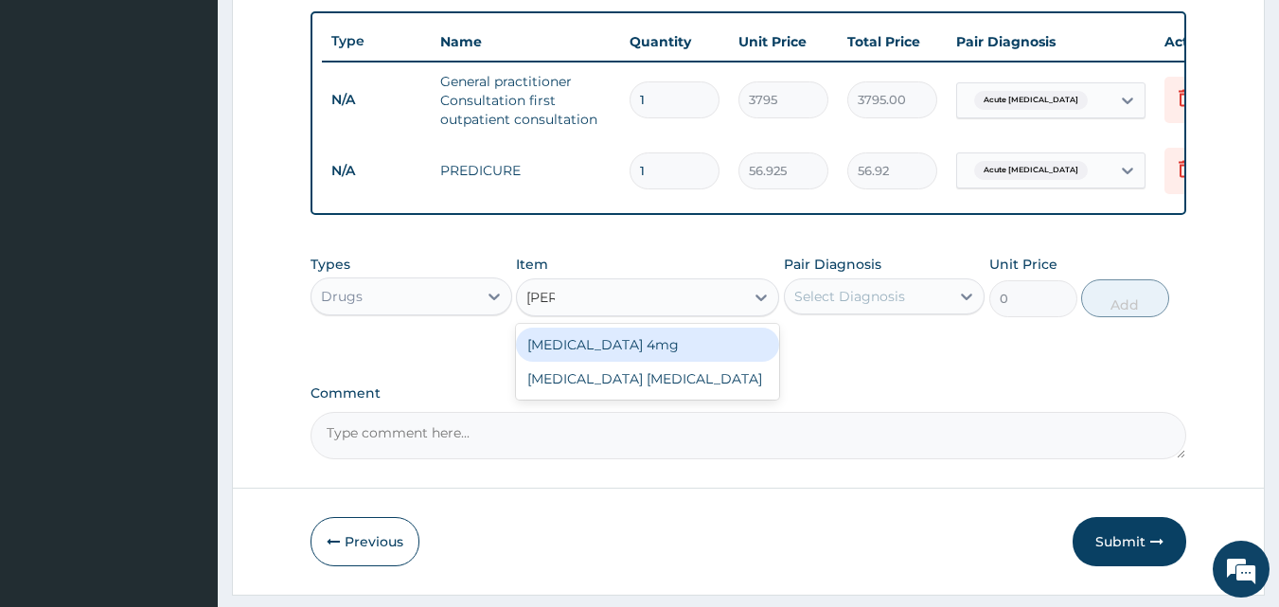
click at [591, 352] on div "Salbutamol 4mg" at bounding box center [647, 345] width 263 height 34
type input "44.275"
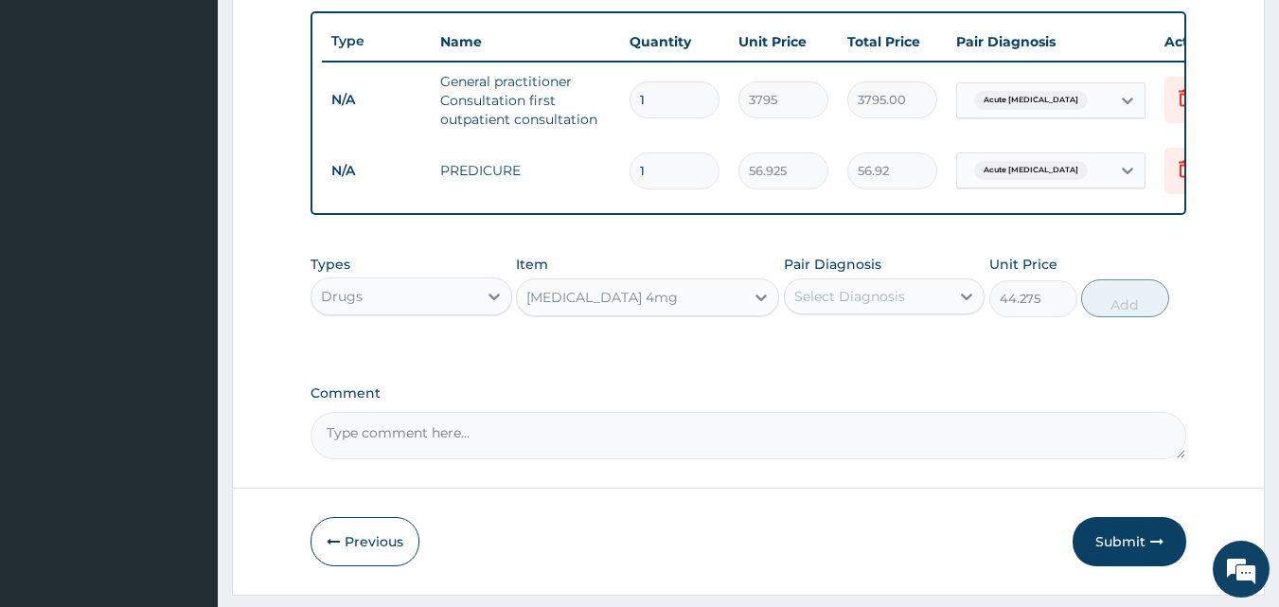
click at [946, 305] on div "Select Diagnosis" at bounding box center [868, 296] width 166 height 30
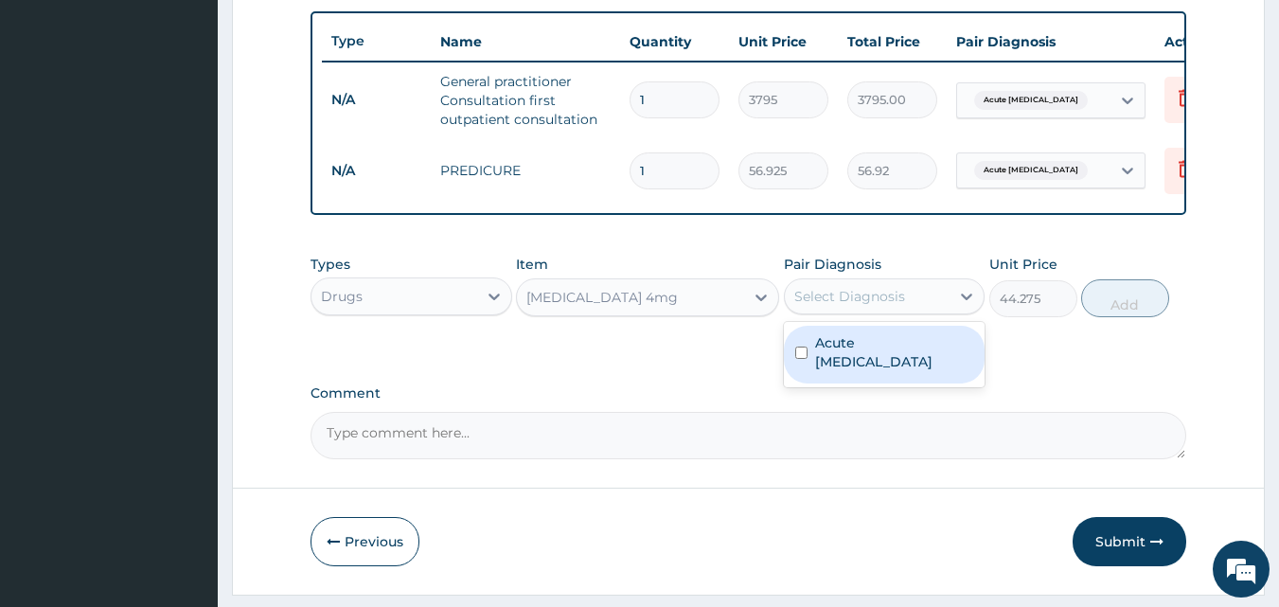
click at [911, 364] on div "Acute asthma" at bounding box center [885, 355] width 202 height 58
checkbox input "true"
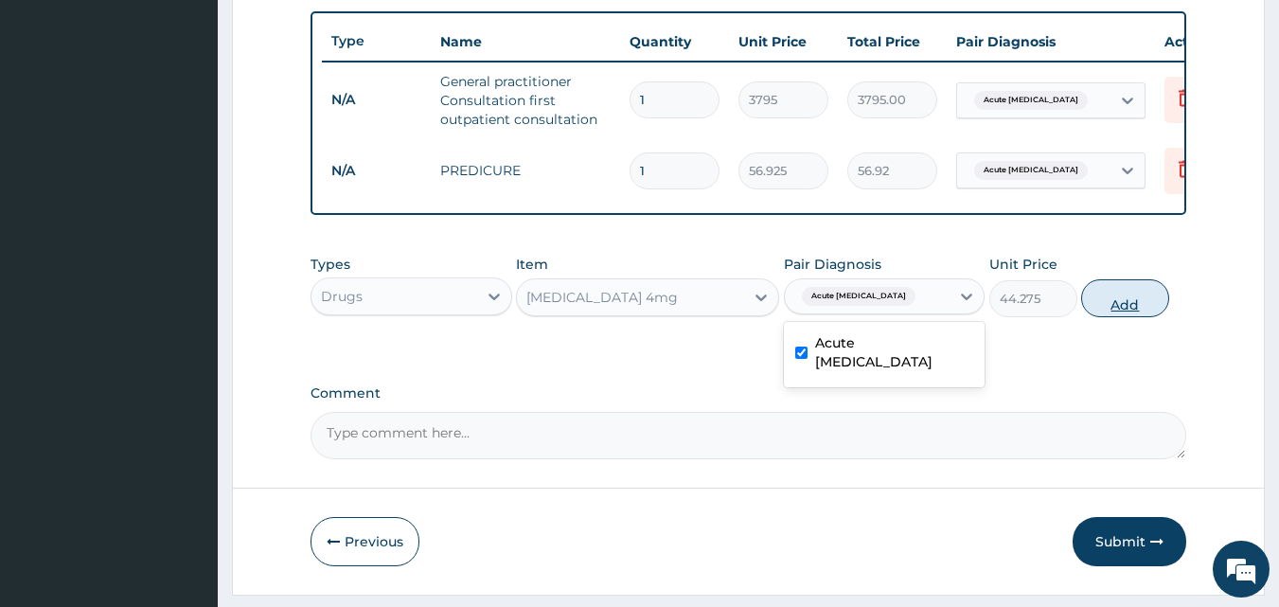
click at [1131, 311] on button "Add" at bounding box center [1125, 298] width 88 height 38
type input "0"
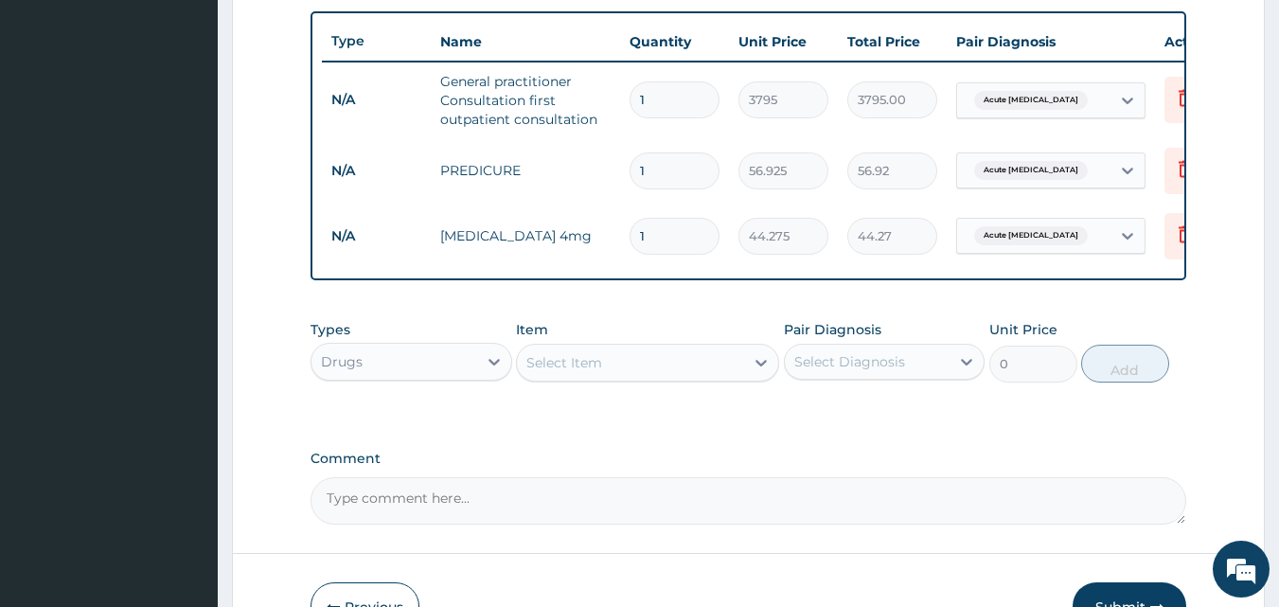
click at [621, 378] on div "Select Item" at bounding box center [630, 362] width 227 height 30
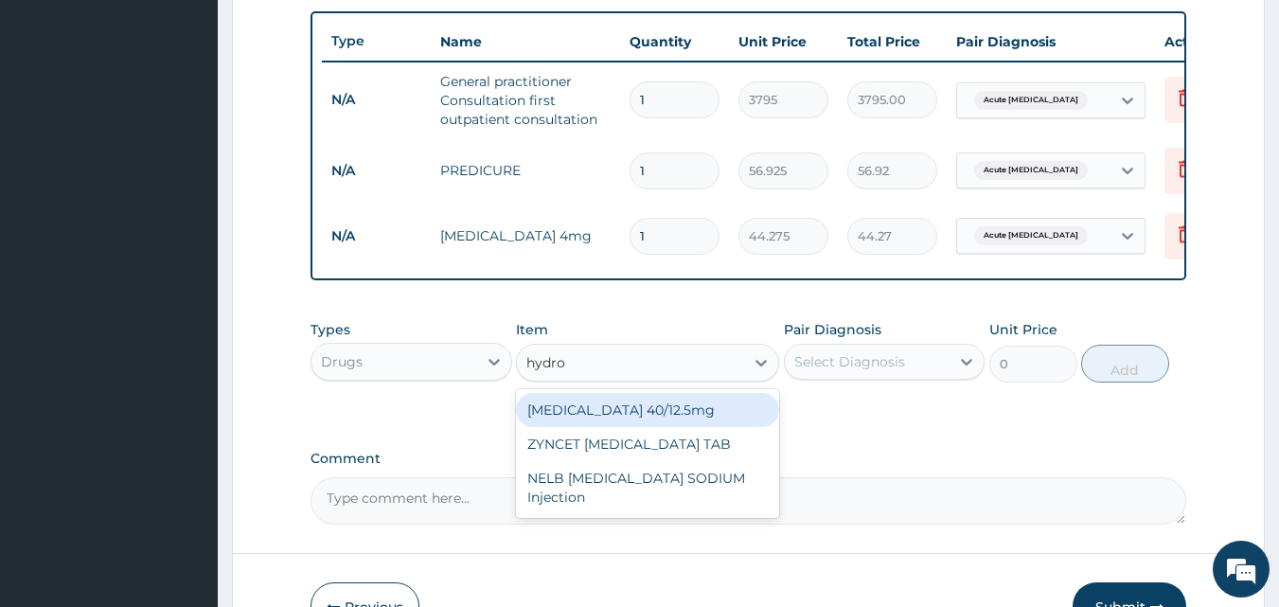
type input "hydroc"
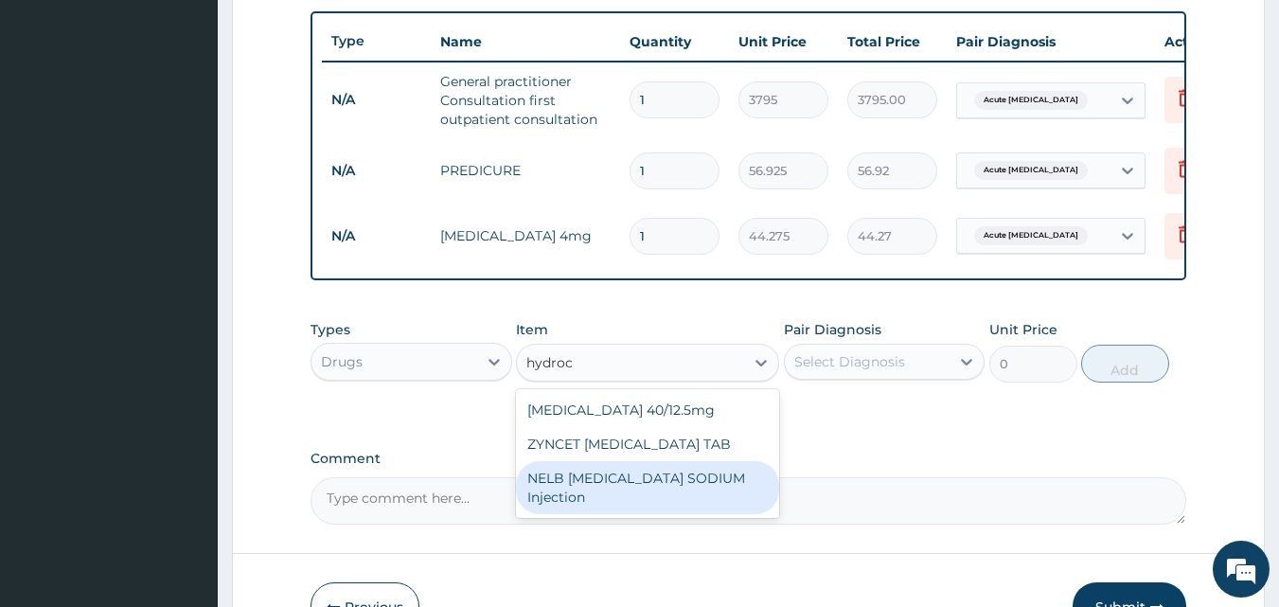
click at [603, 514] on div "NELB HYDROCORTISONE SODIUM Injection" at bounding box center [647, 487] width 263 height 53
type input "632.5"
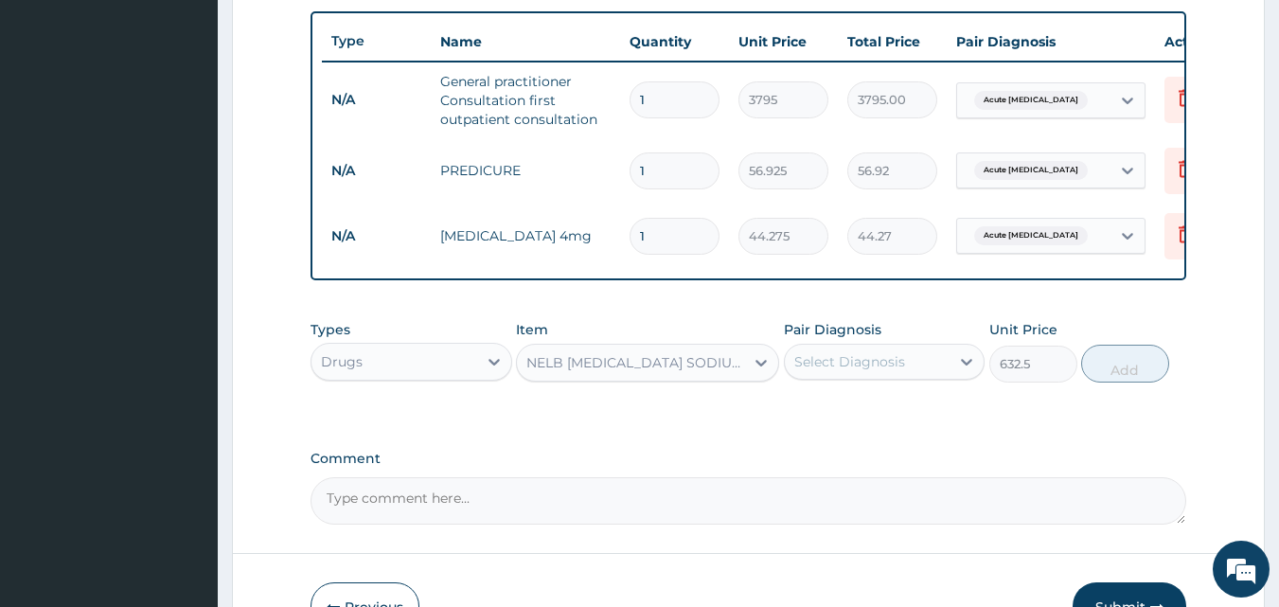
click at [884, 371] on div "Select Diagnosis" at bounding box center [849, 361] width 111 height 19
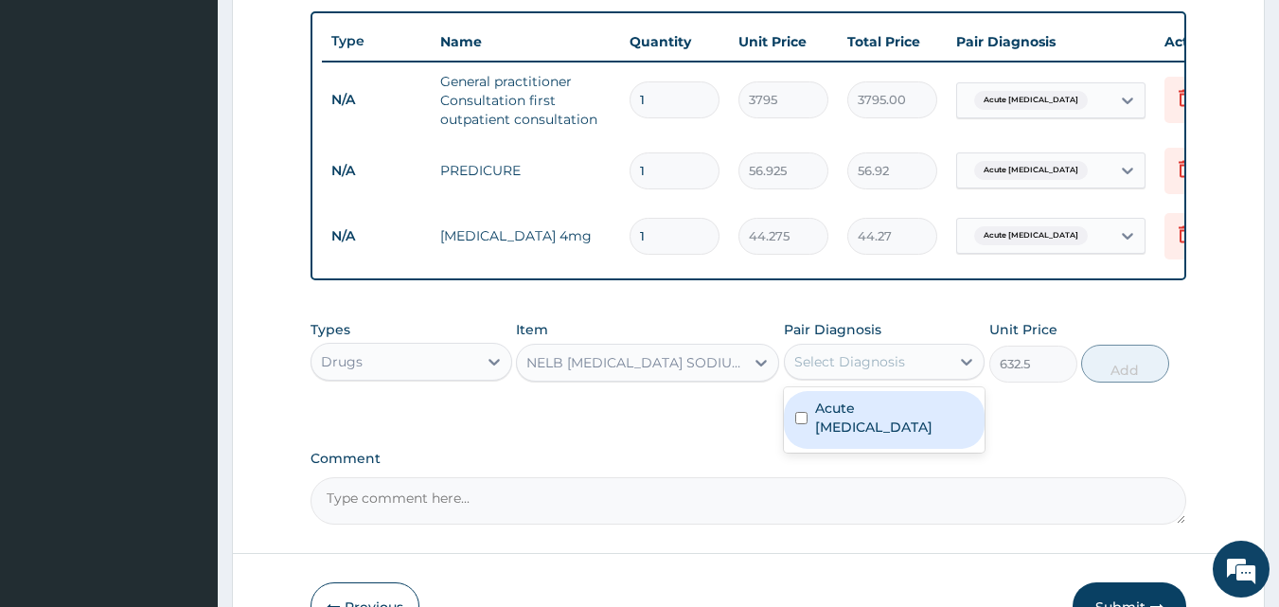
click at [850, 418] on label "Acute asthma" at bounding box center [894, 418] width 159 height 38
checkbox input "true"
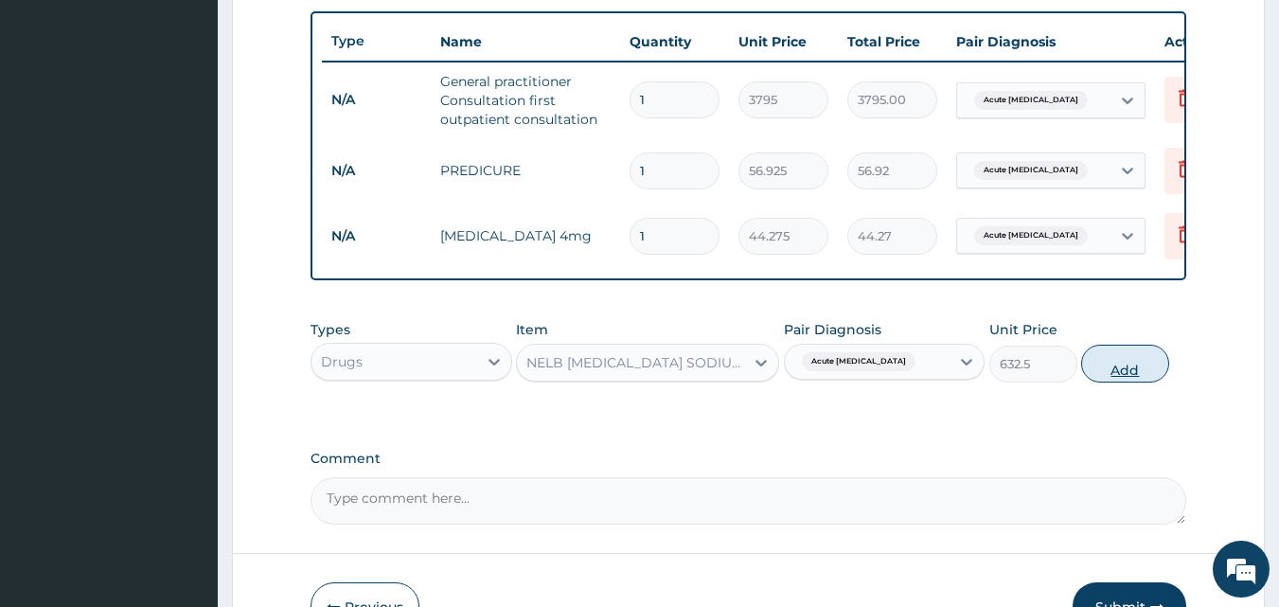
click at [1127, 381] on button "Add" at bounding box center [1125, 364] width 88 height 38
type input "0"
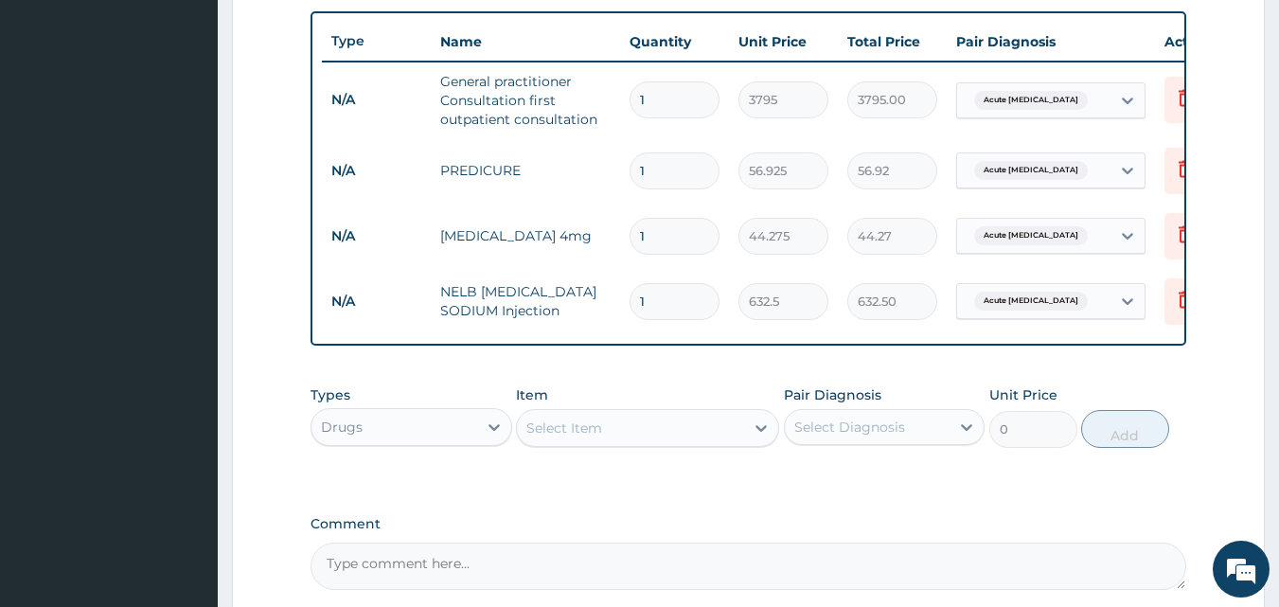
click at [702, 443] on div "Select Item" at bounding box center [630, 428] width 227 height 30
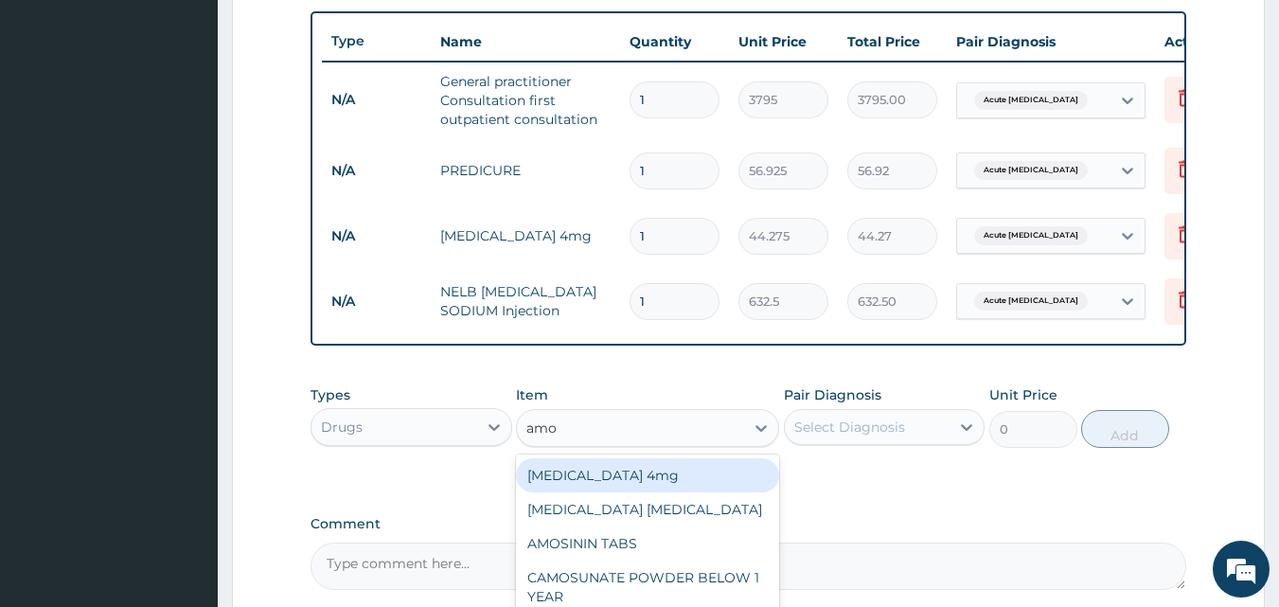
type input "amox"
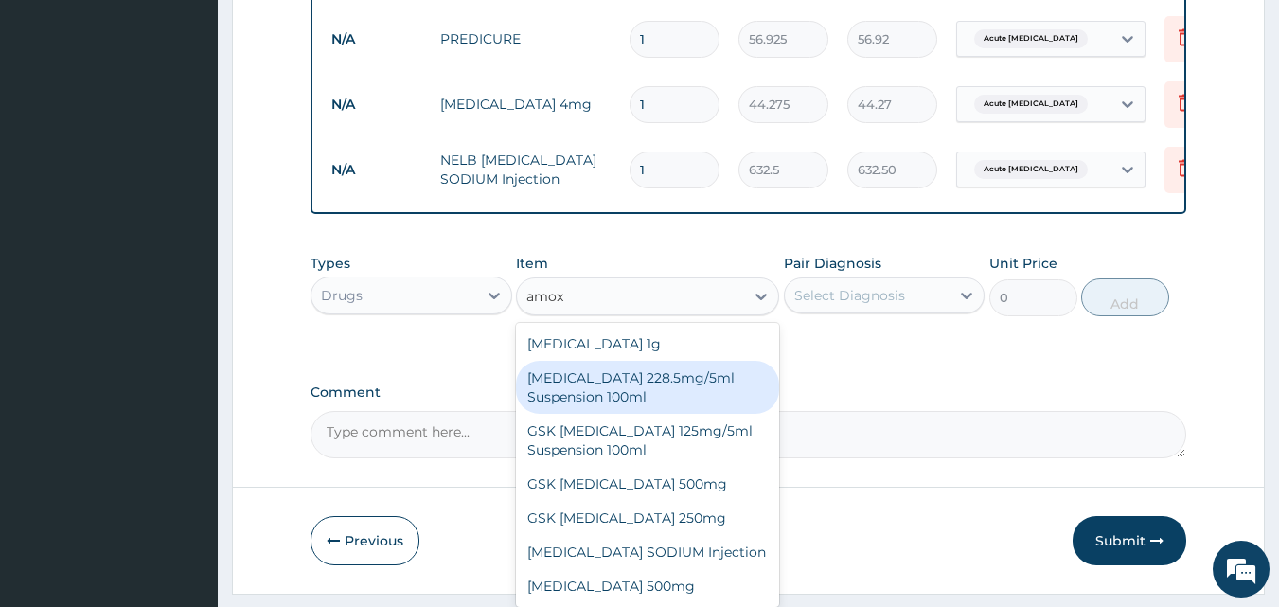
scroll to position [899, 0]
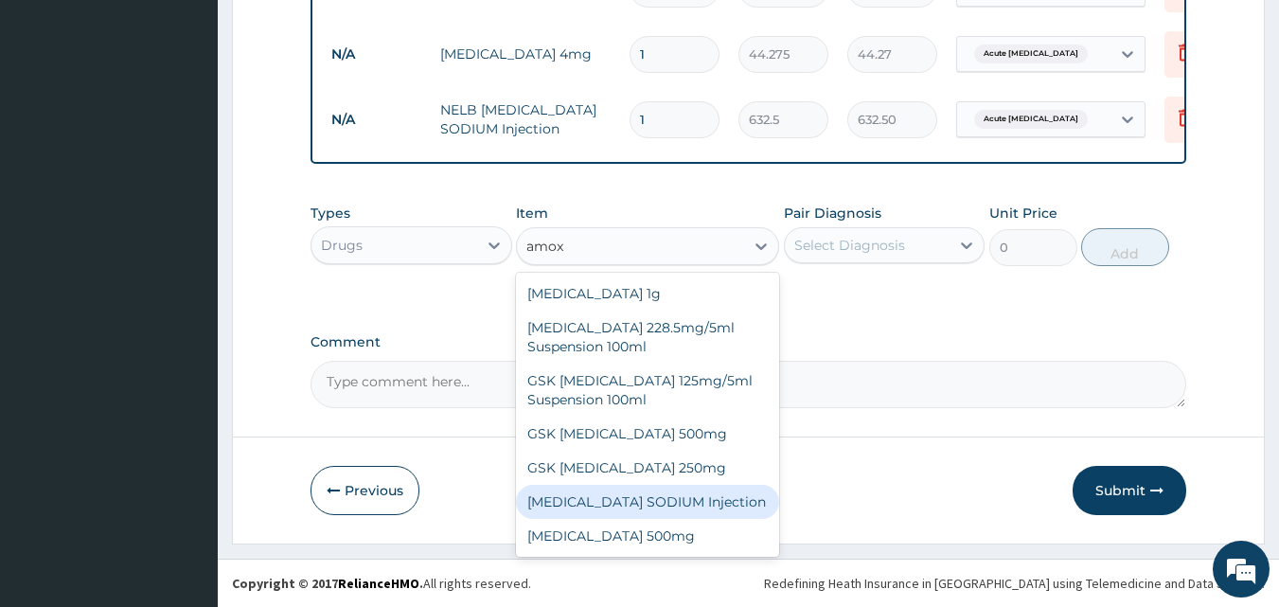
click at [677, 502] on div "AMOXICILLIN SODIUM Injection" at bounding box center [647, 502] width 263 height 34
type input "632.5"
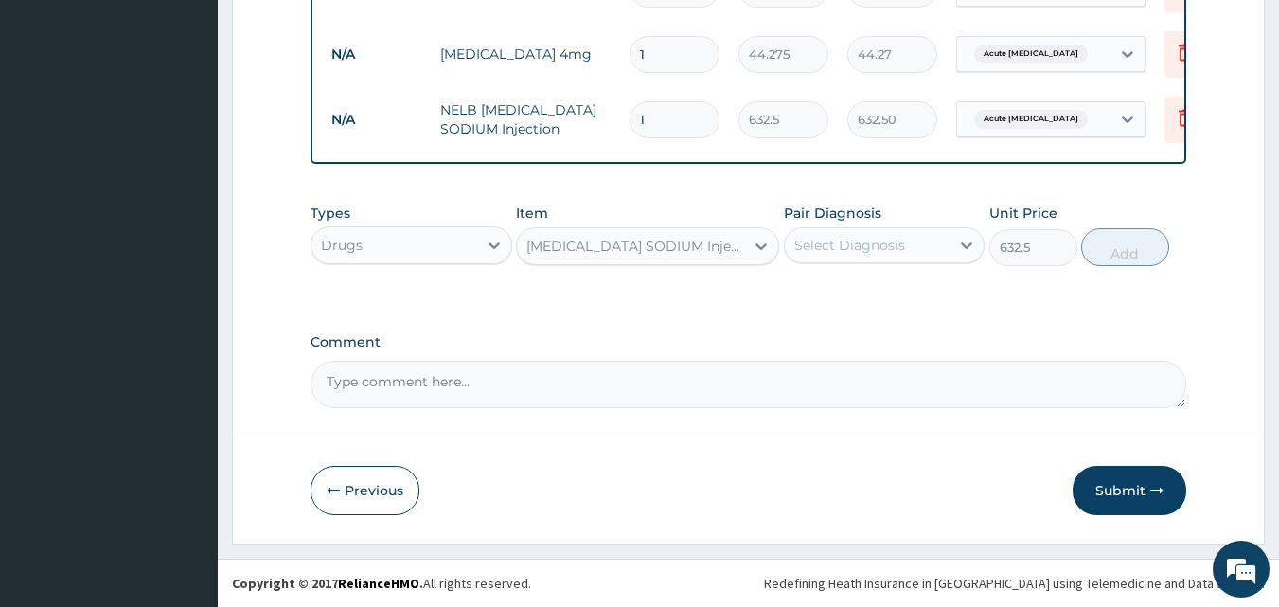
click at [890, 242] on div "Select Diagnosis" at bounding box center [849, 245] width 111 height 19
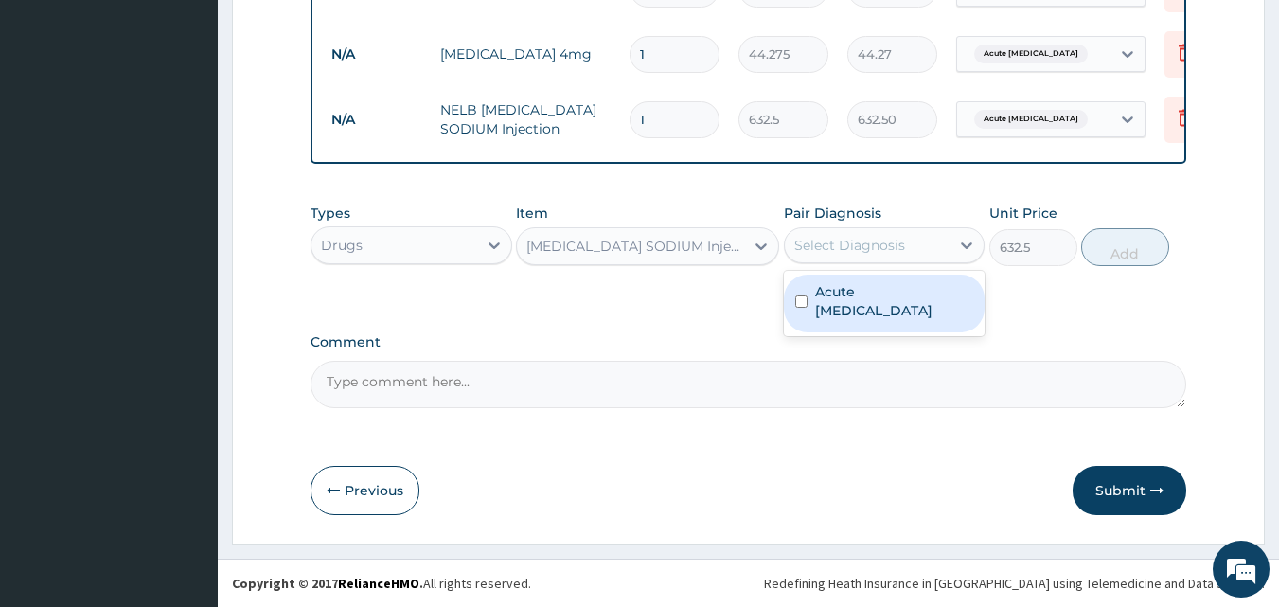
click at [872, 294] on label "Acute asthma" at bounding box center [894, 301] width 159 height 38
checkbox input "true"
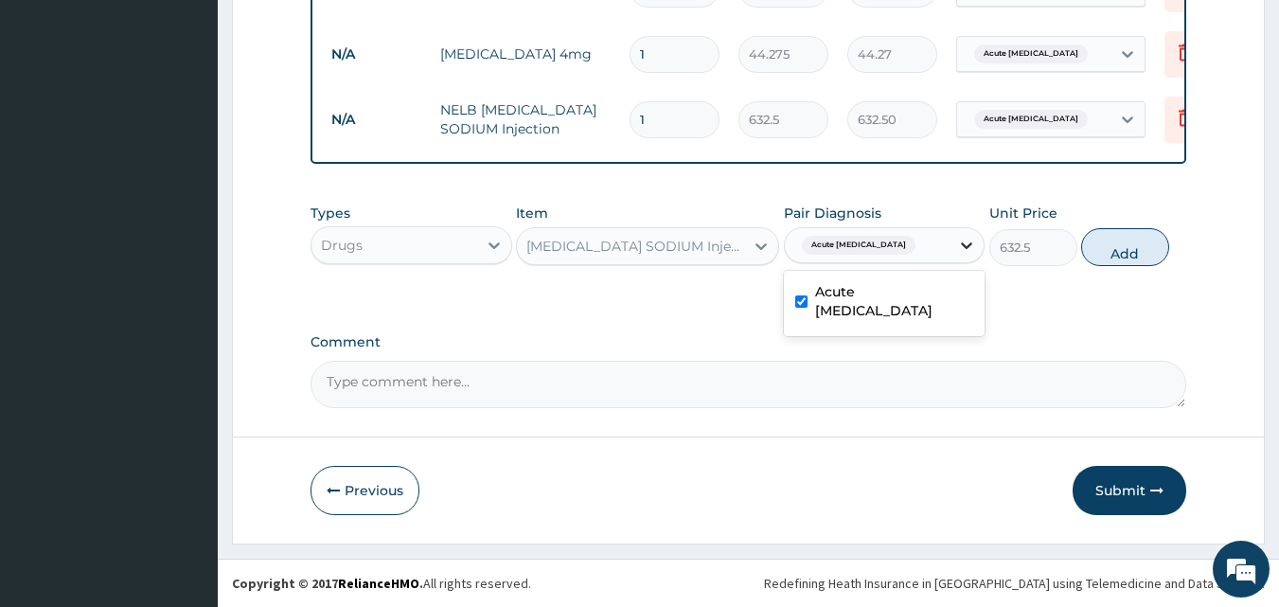
drag, startPoint x: 1102, startPoint y: 255, endPoint x: 982, endPoint y: 261, distance: 120.4
click at [982, 261] on div "Types Drugs Item AMOXICILLIN SODIUM Injection Pair Diagnosis option Acute asthm…" at bounding box center [749, 234] width 877 height 81
click at [1112, 252] on button "Add" at bounding box center [1125, 247] width 88 height 38
type input "0"
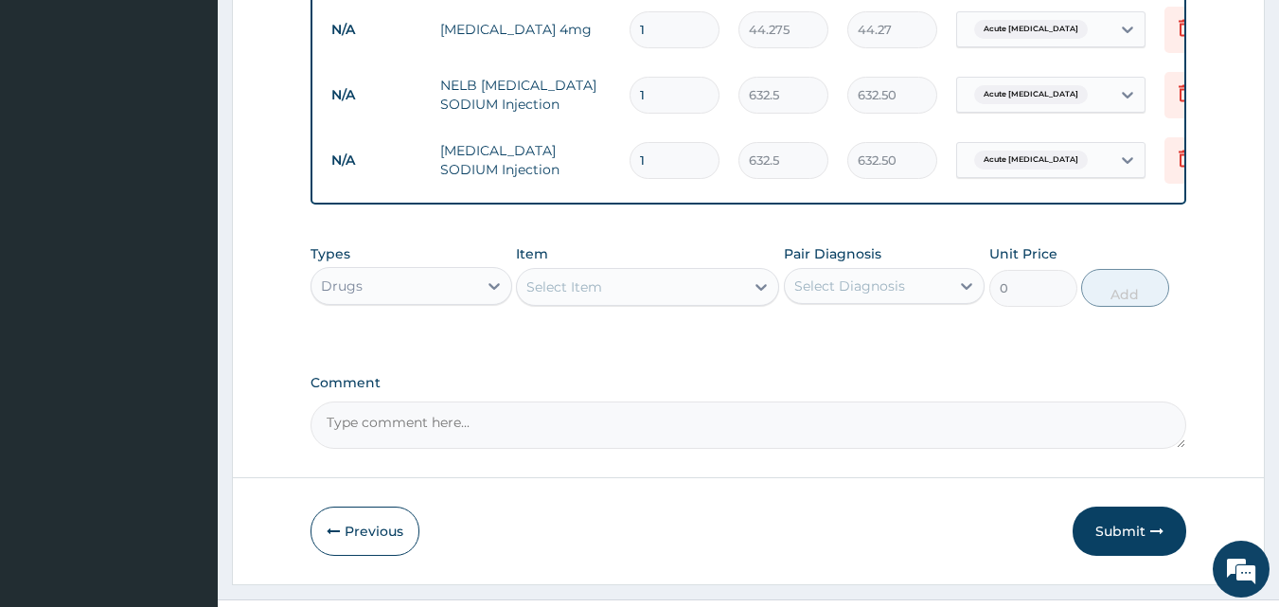
click at [613, 316] on div "Types Drugs Item Select Item Pair Diagnosis Select Diagnosis Unit Price 0 Add" at bounding box center [749, 275] width 877 height 81
click at [620, 302] on div "Select Item" at bounding box center [630, 287] width 227 height 30
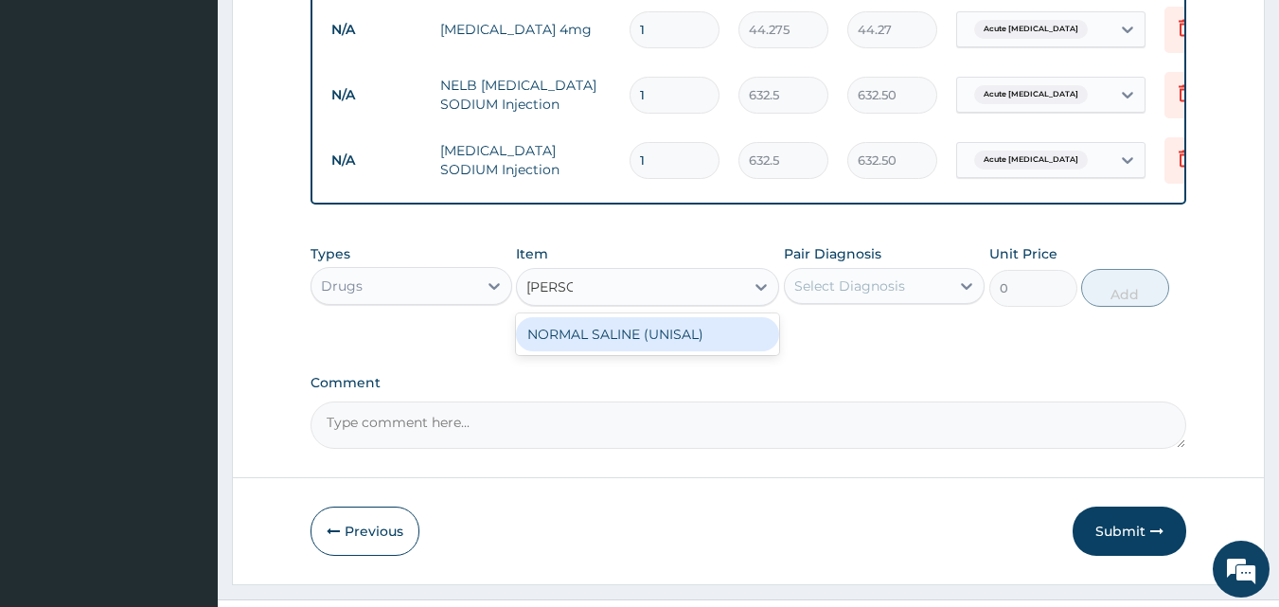
type input "normal"
click at [593, 351] on div "NORMAL SALINE (UNISAL)" at bounding box center [647, 334] width 263 height 34
type input "1897.5"
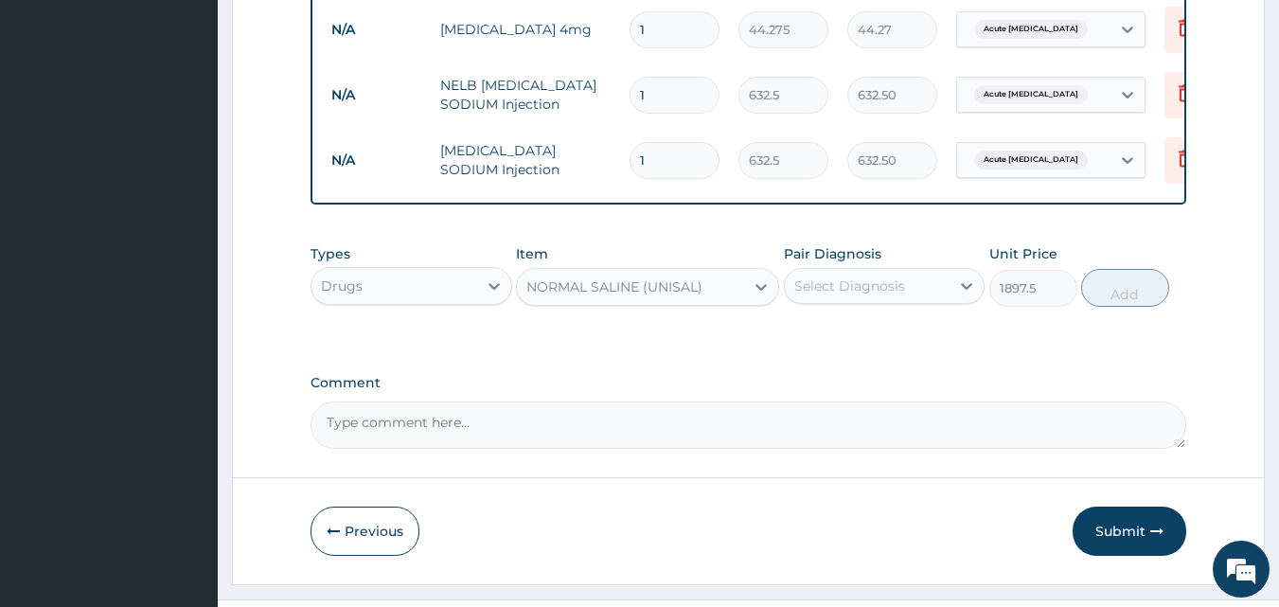
click at [848, 295] on div "Select Diagnosis" at bounding box center [849, 285] width 111 height 19
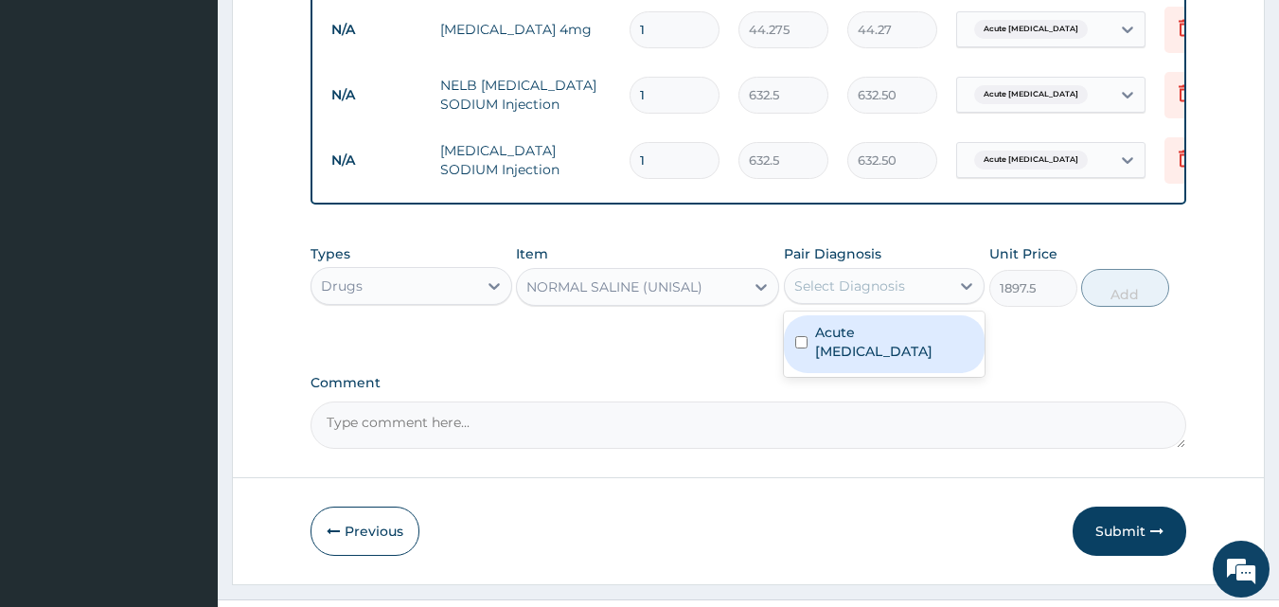
click at [828, 355] on label "Acute asthma" at bounding box center [894, 342] width 159 height 38
checkbox input "true"
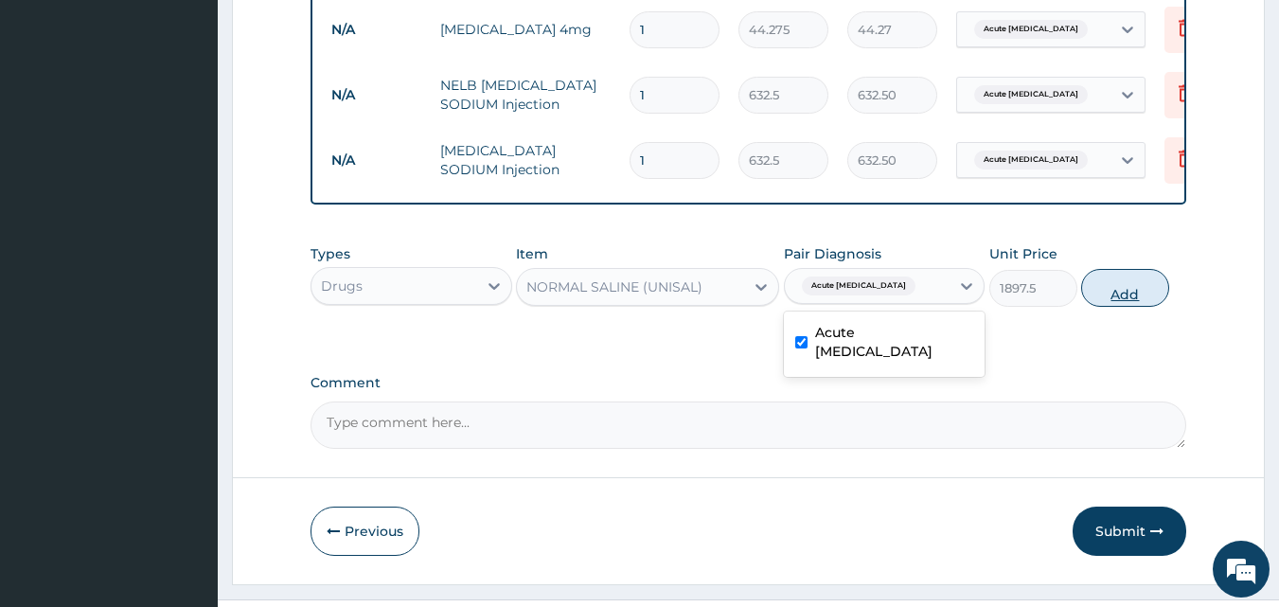
click at [1117, 307] on button "Add" at bounding box center [1125, 288] width 88 height 38
type input "0"
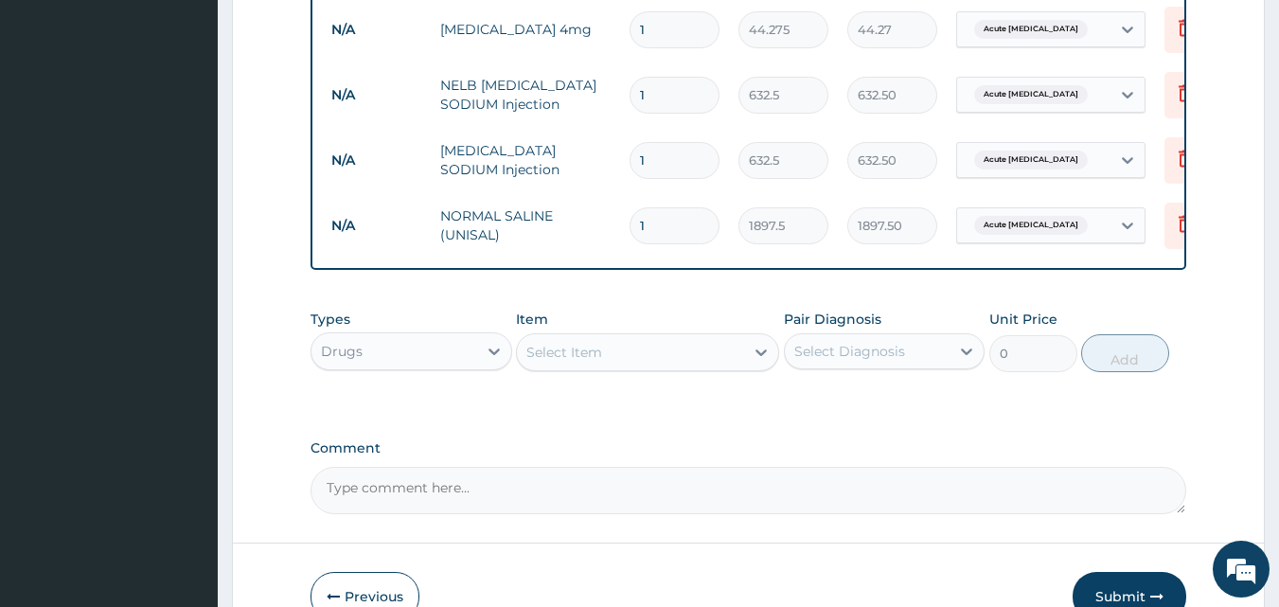
click at [686, 31] on input "1" at bounding box center [675, 29] width 90 height 37
type input "0.00"
type input "2"
type input "88.55"
type input "28"
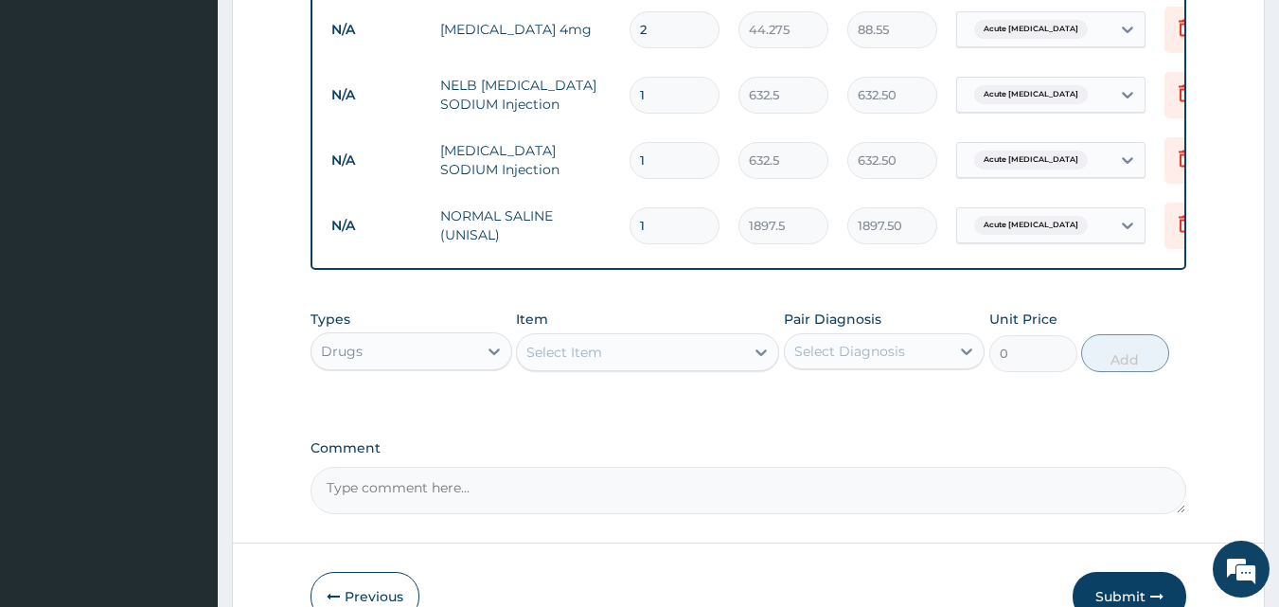
type input "1239.70"
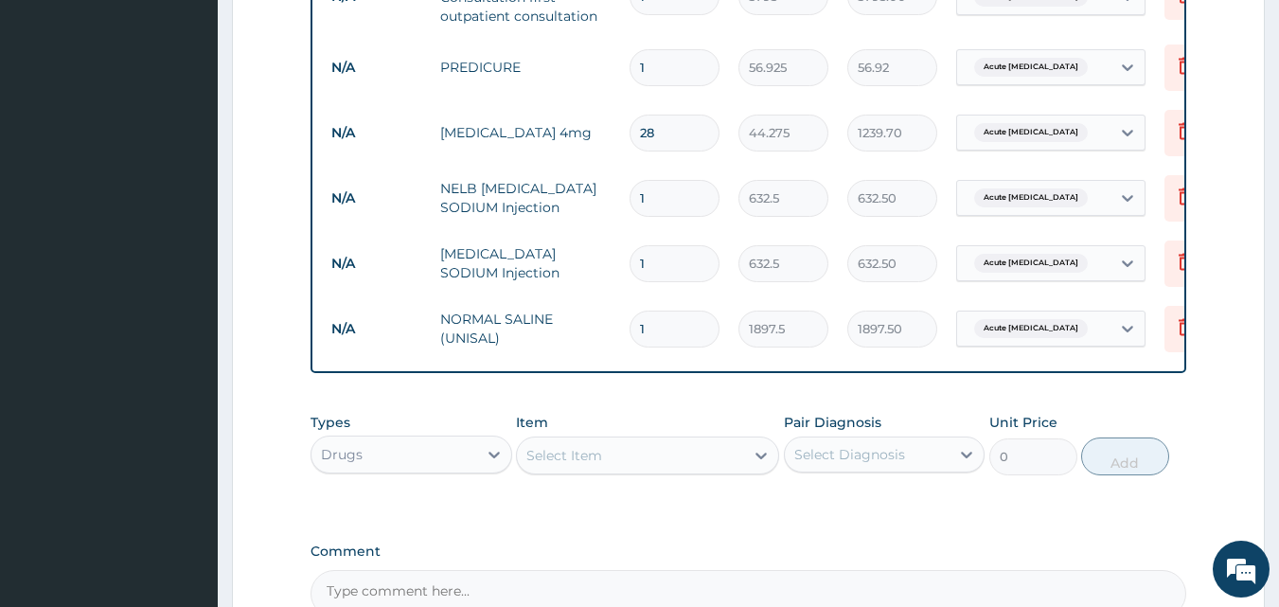
scroll to position [783, 0]
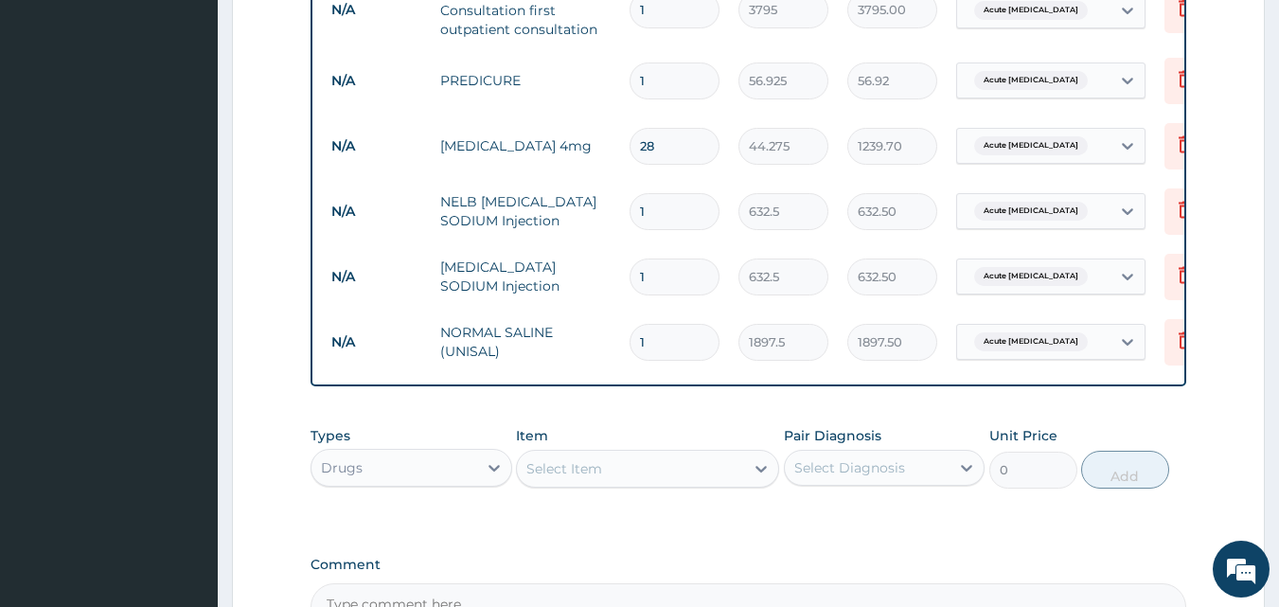
type input "28"
drag, startPoint x: 652, startPoint y: 83, endPoint x: 602, endPoint y: 82, distance: 50.2
click at [602, 82] on tr "N/A PREDICURE 1 56.925 56.92 Acute asthma Delete" at bounding box center [786, 80] width 928 height 65
type input "4"
type input "227.70"
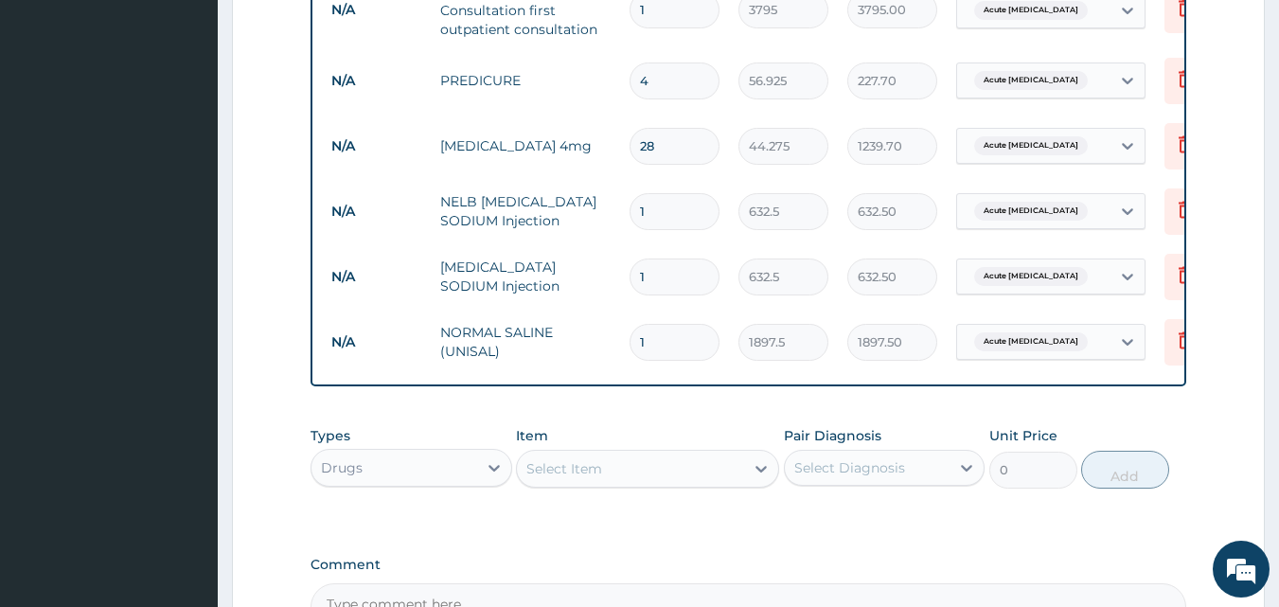
type input "42"
type input "2390.85"
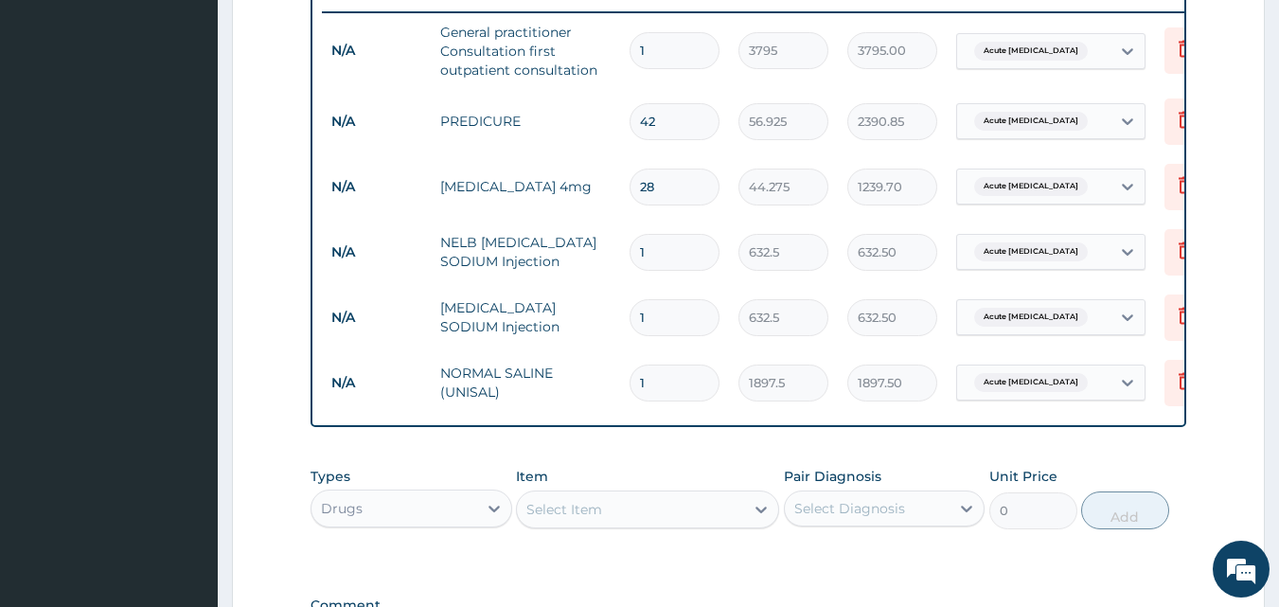
scroll to position [1030, 0]
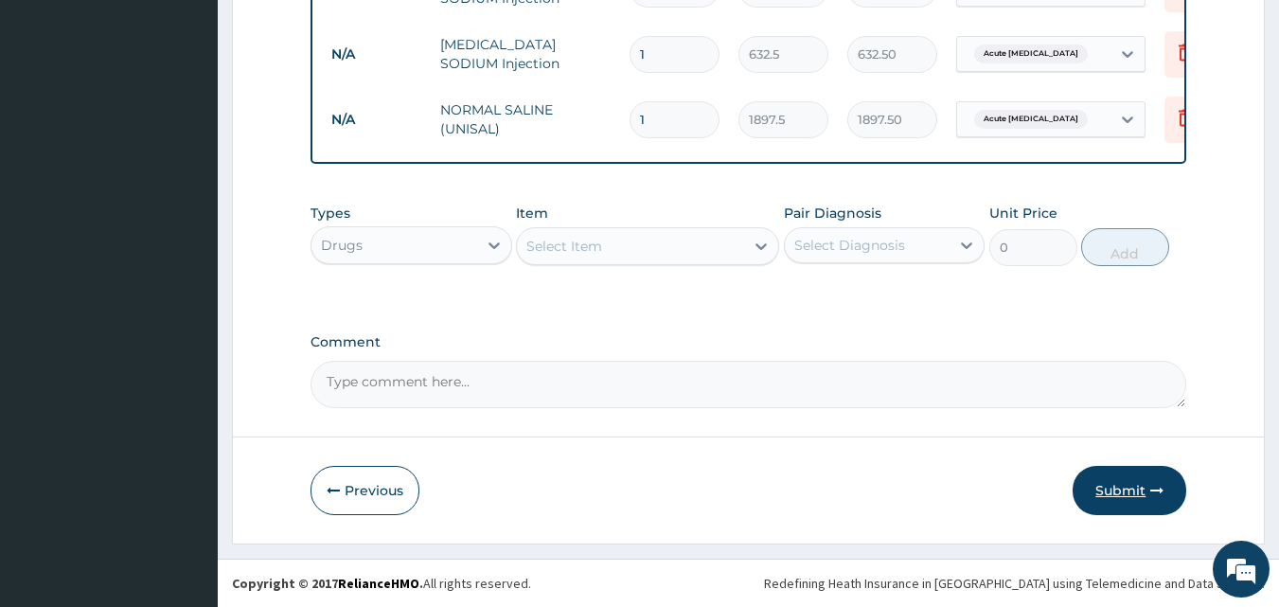
click at [1137, 505] on button "Submit" at bounding box center [1130, 490] width 114 height 49
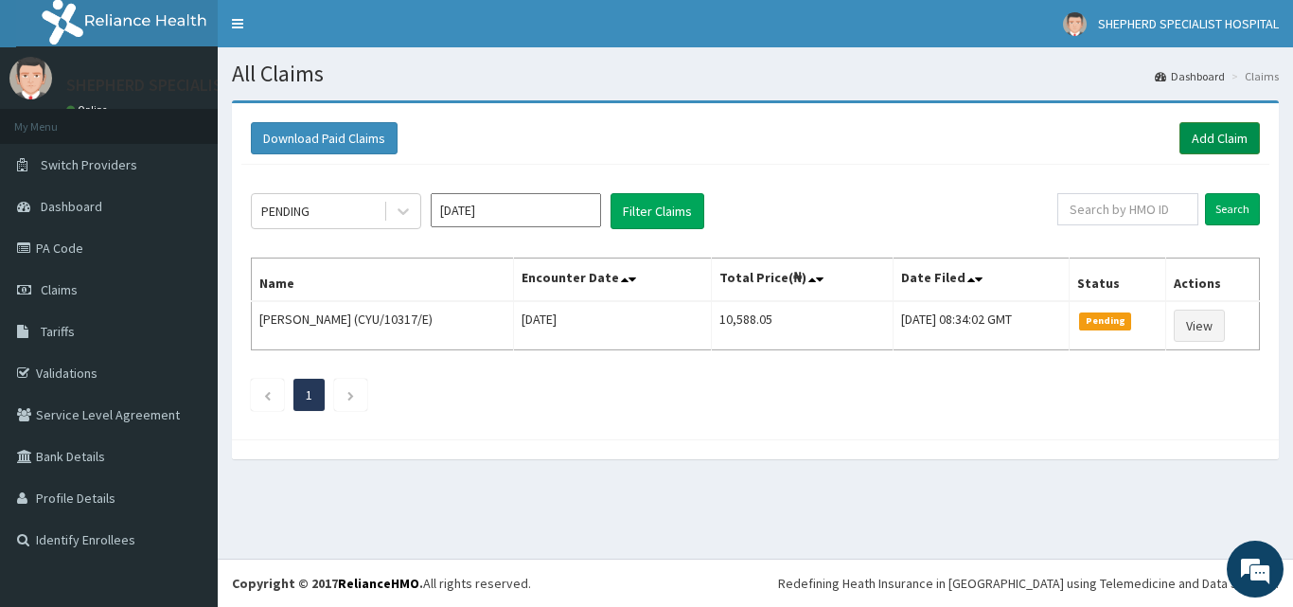
click at [1237, 141] on link "Add Claim" at bounding box center [1220, 138] width 80 height 32
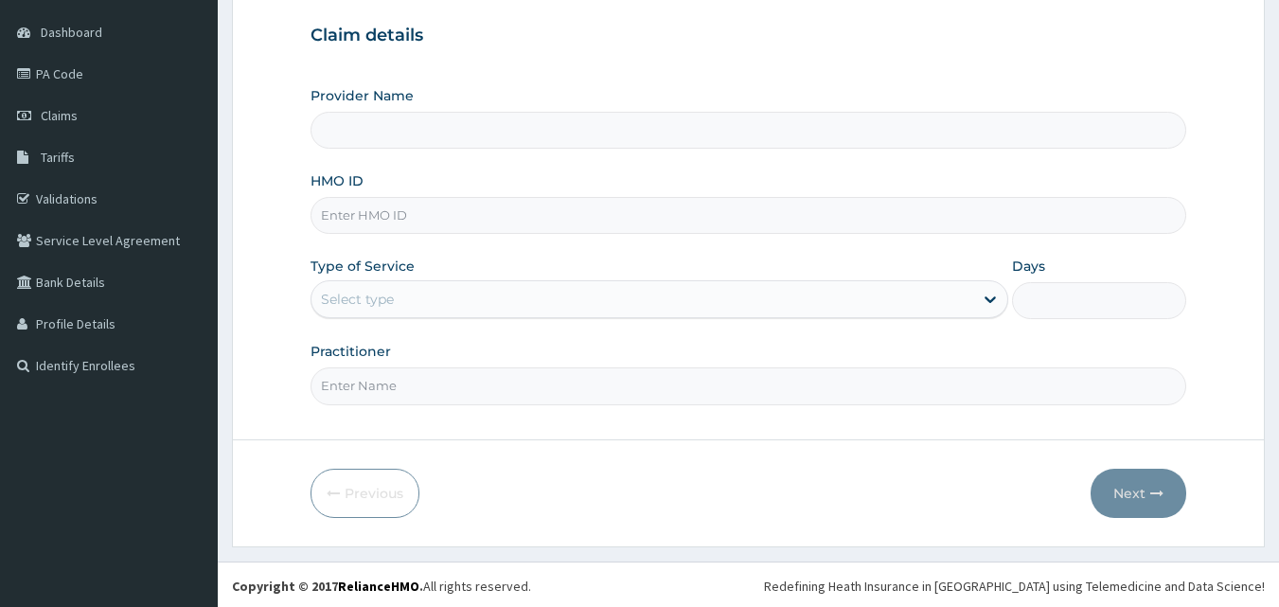
scroll to position [177, 0]
drag, startPoint x: 1292, startPoint y: 244, endPoint x: 1292, endPoint y: 439, distance: 195.0
click at [1278, 439] on html "R EL Toggle navigation SHEPHERD SPECIALIST HOSPITAL SHEPHERD SPECIALIST HOSPITA…" at bounding box center [639, 215] width 1279 height 784
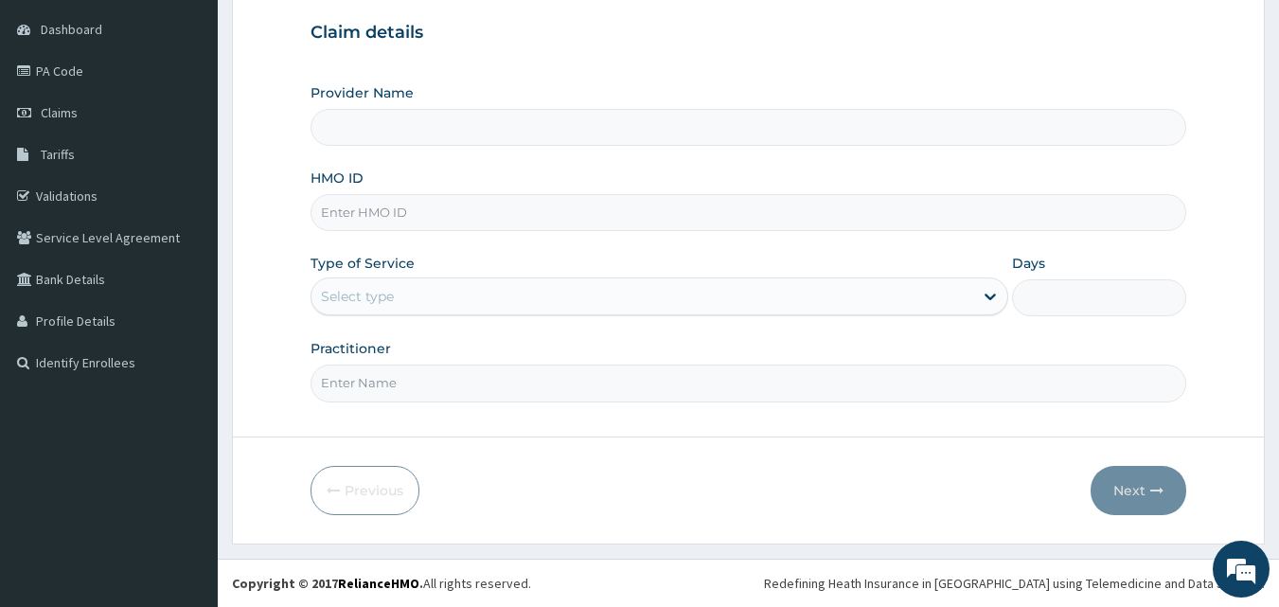
type input "SHEPHERD SPECIALIST HOSPITAL"
click at [388, 230] on input "HMO ID" at bounding box center [749, 212] width 877 height 37
type input "CYU/10317/F"
click at [530, 288] on div "Select type" at bounding box center [642, 296] width 662 height 30
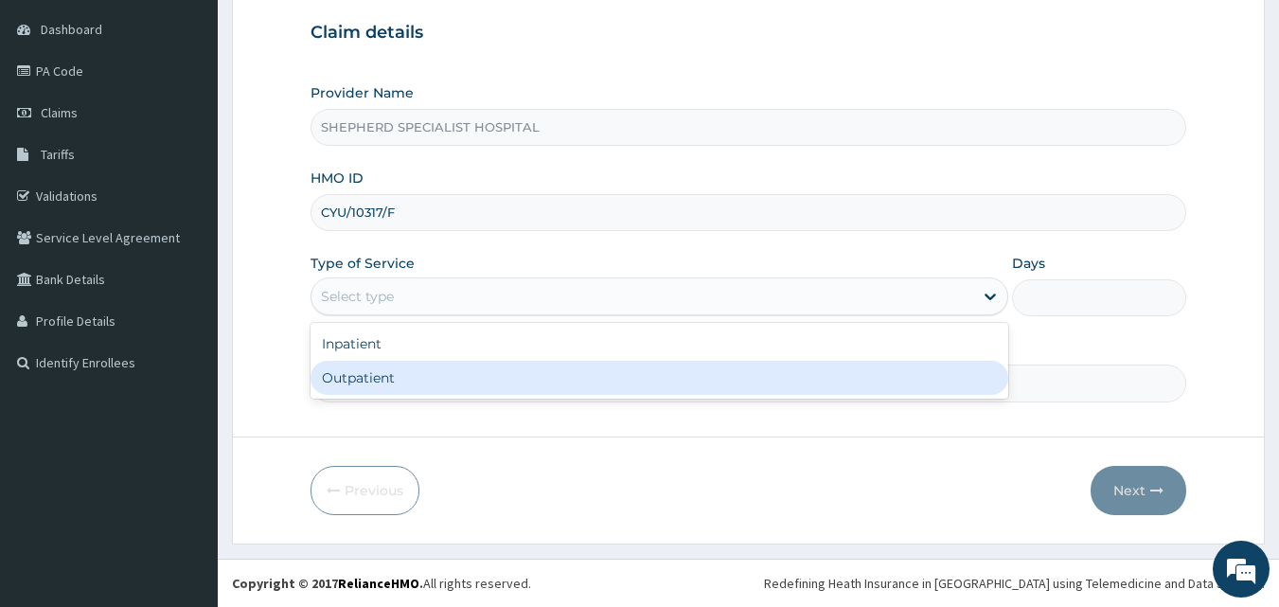
click at [499, 364] on div "Outpatient" at bounding box center [660, 378] width 698 height 34
type input "1"
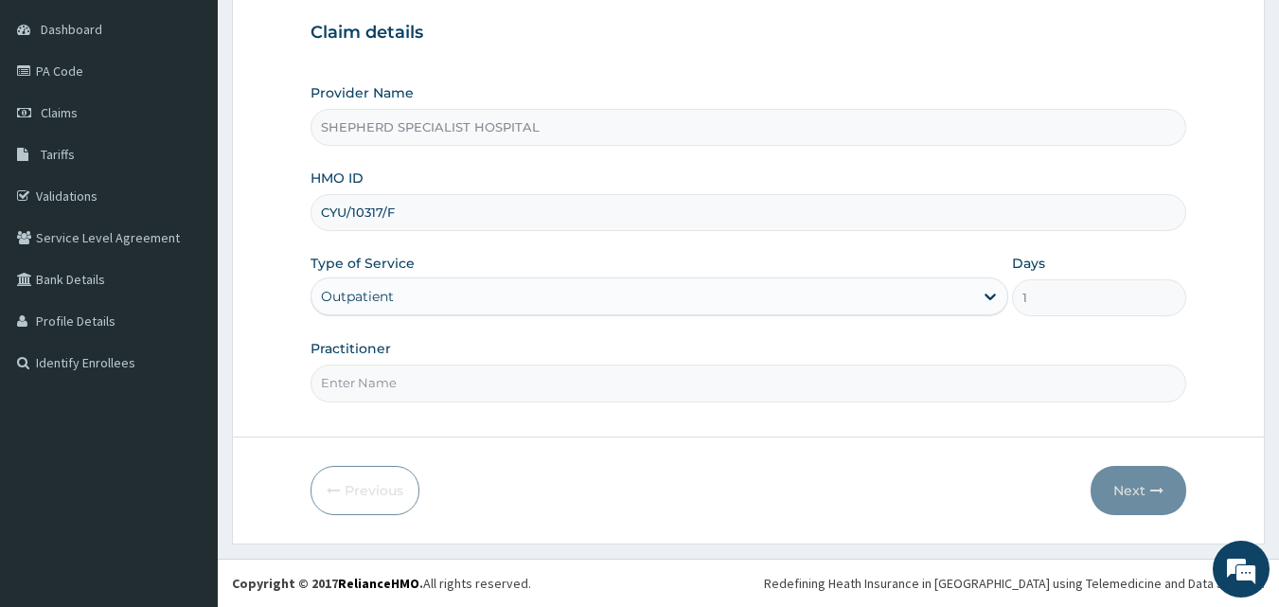
click at [499, 382] on input "Practitioner" at bounding box center [749, 382] width 877 height 37
type input "Dr Bashar"
click at [1146, 480] on button "Next" at bounding box center [1139, 490] width 96 height 49
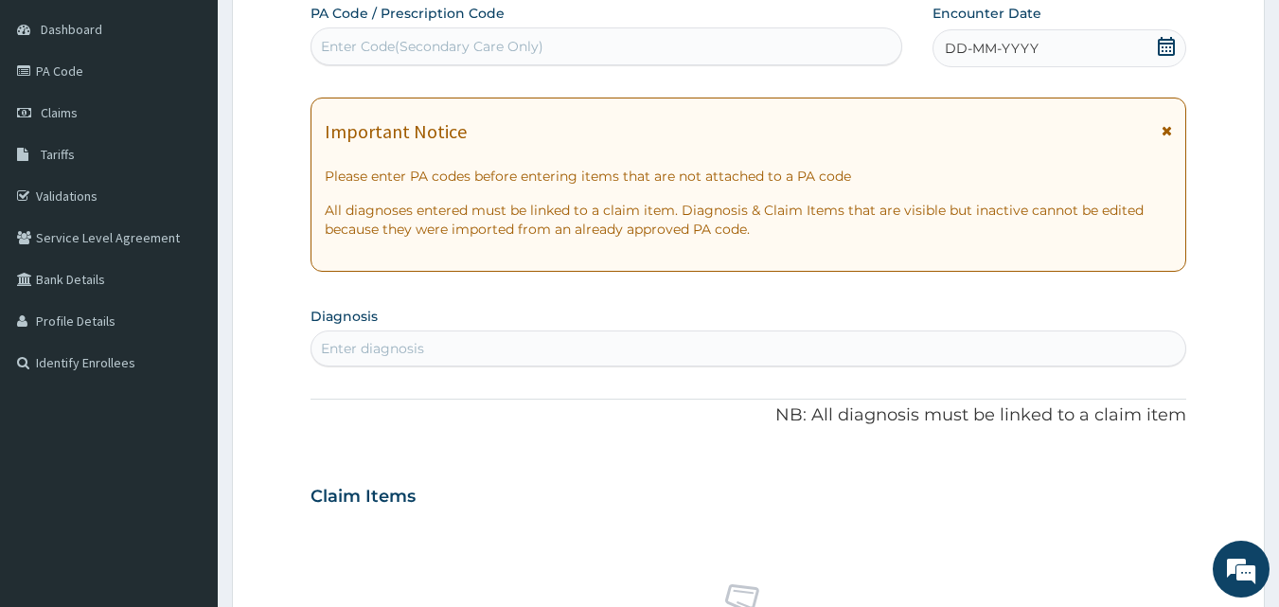
click at [1159, 39] on icon at bounding box center [1166, 46] width 19 height 19
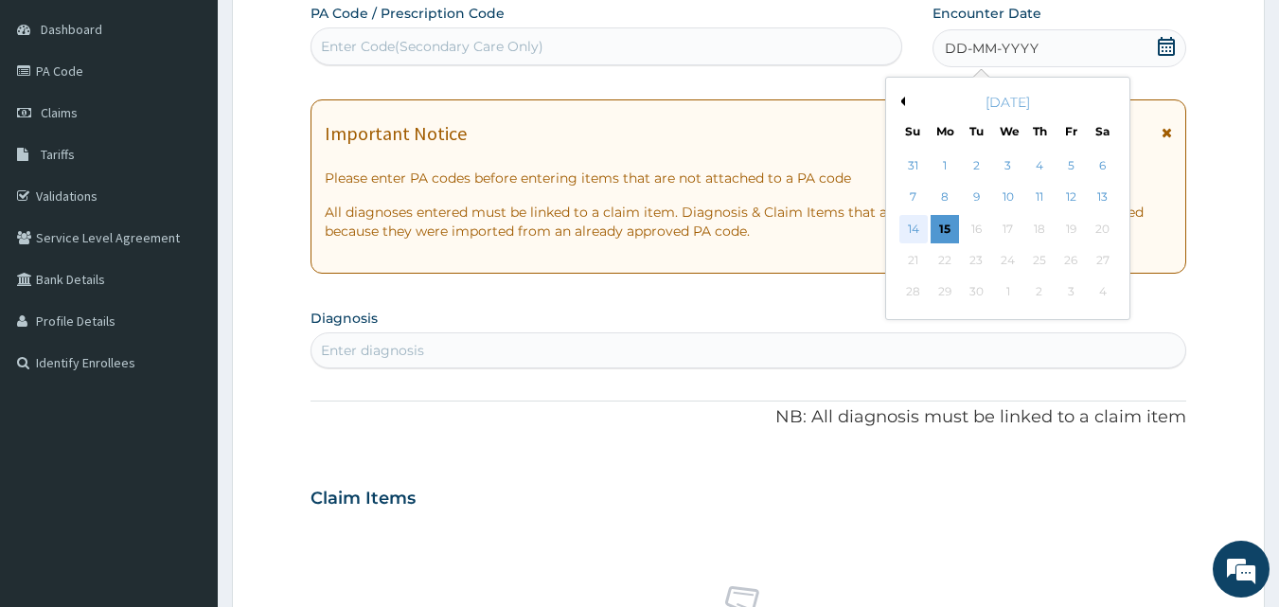
click at [918, 223] on div "14" at bounding box center [913, 229] width 28 height 28
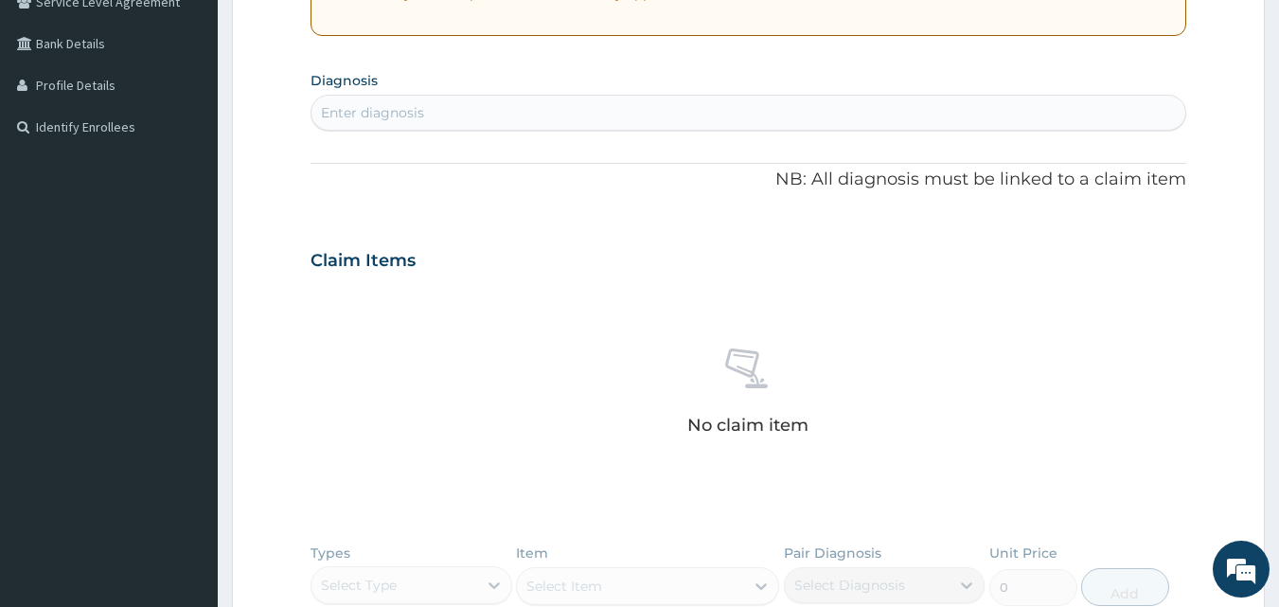
scroll to position [424, 0]
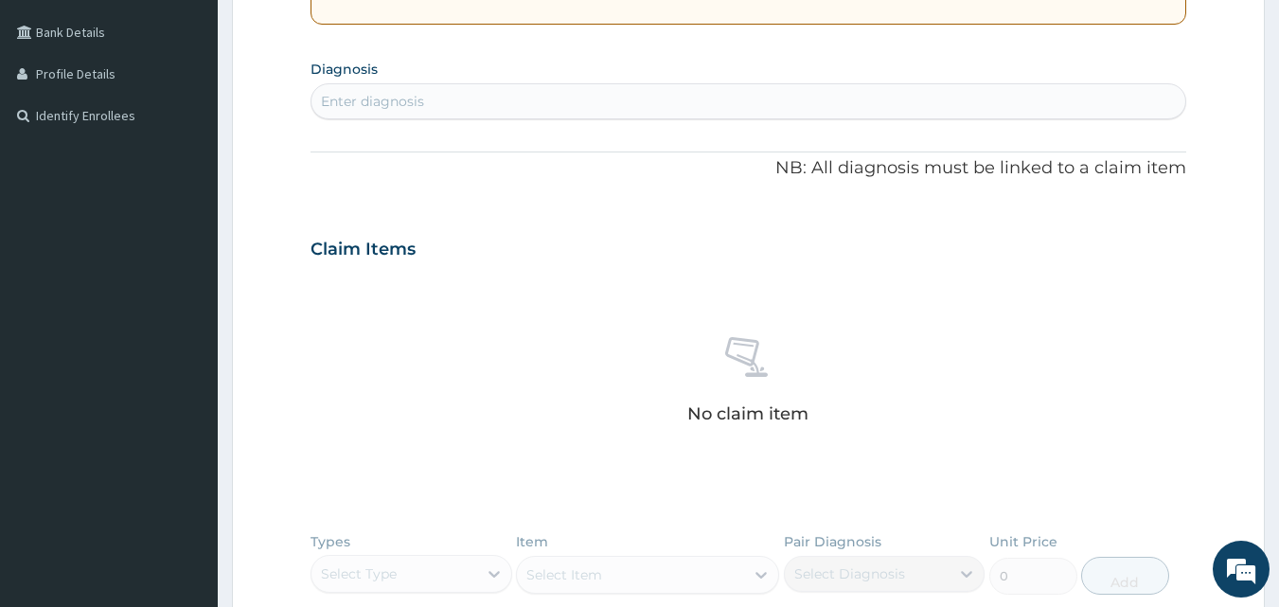
click at [509, 96] on div "Enter diagnosis" at bounding box center [748, 101] width 875 height 30
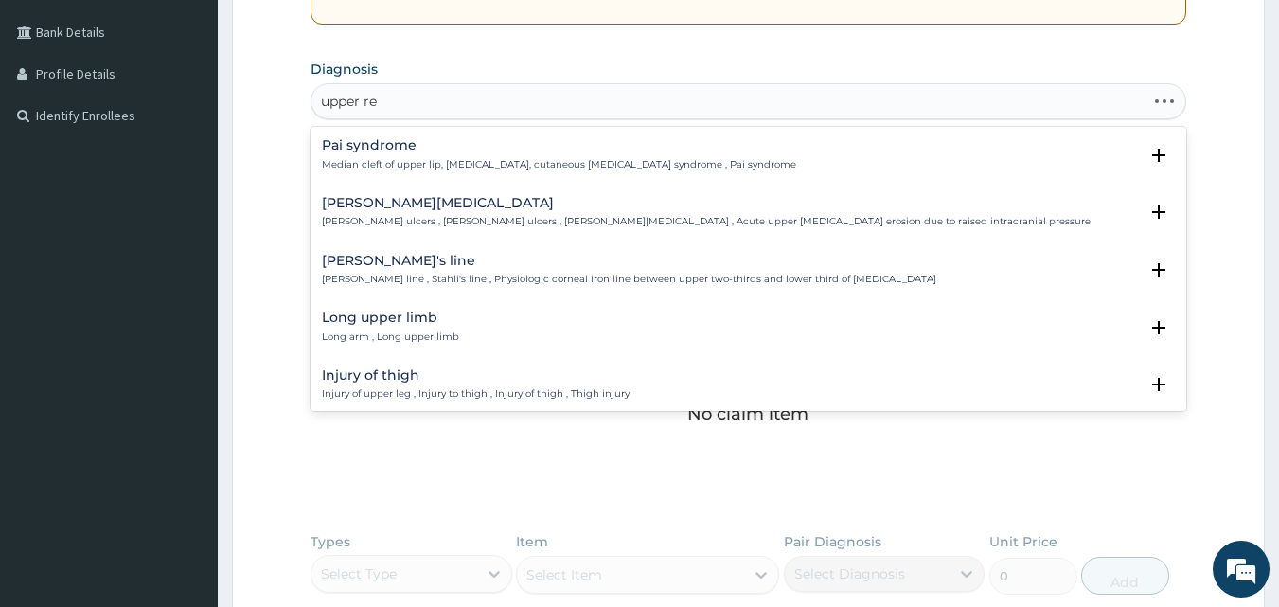
type input "upper res"
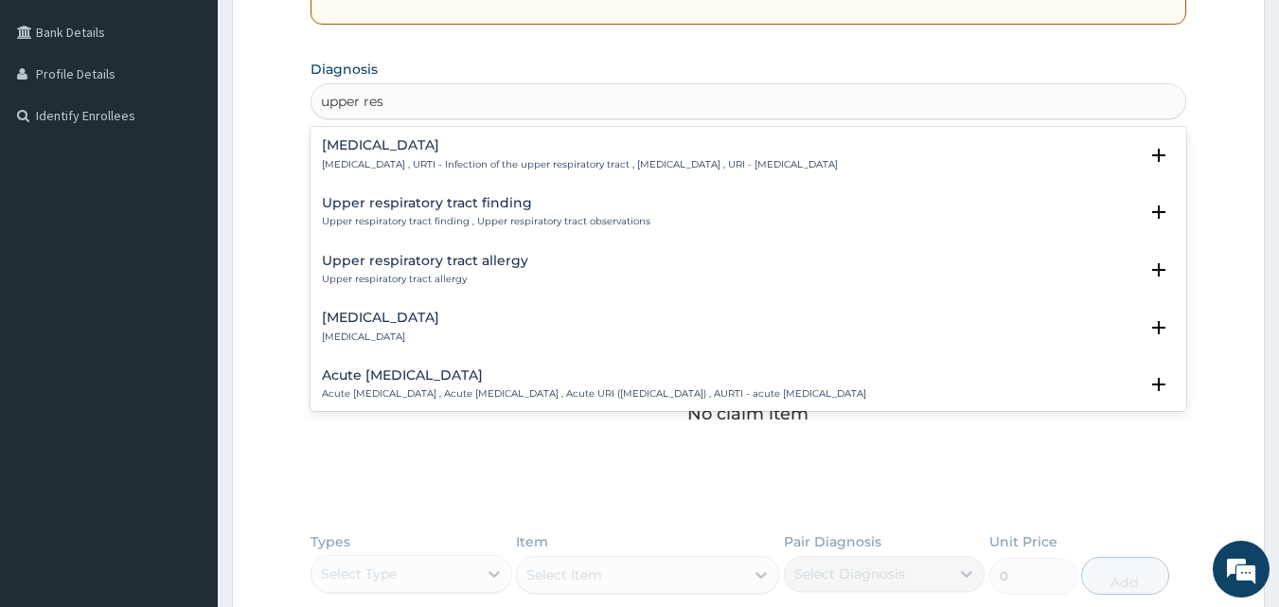
click at [455, 158] on p "Upper respiratory infection , URTI - Infection of the upper respiratory tract ,…" at bounding box center [580, 164] width 516 height 13
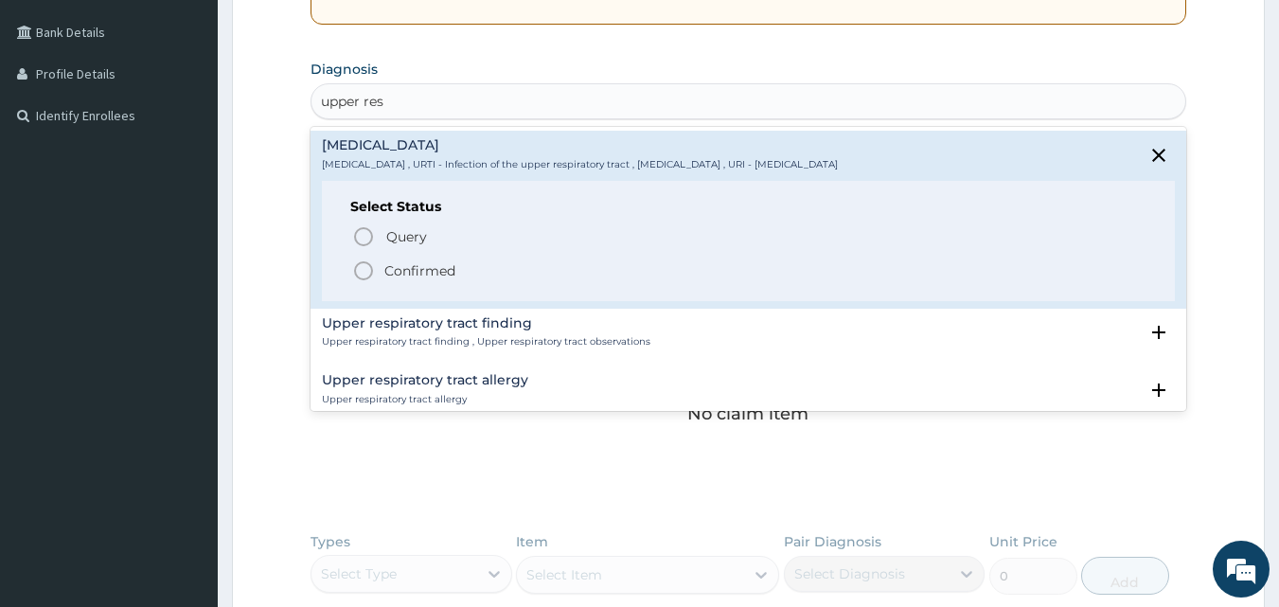
click at [412, 269] on p "Confirmed" at bounding box center [419, 270] width 71 height 19
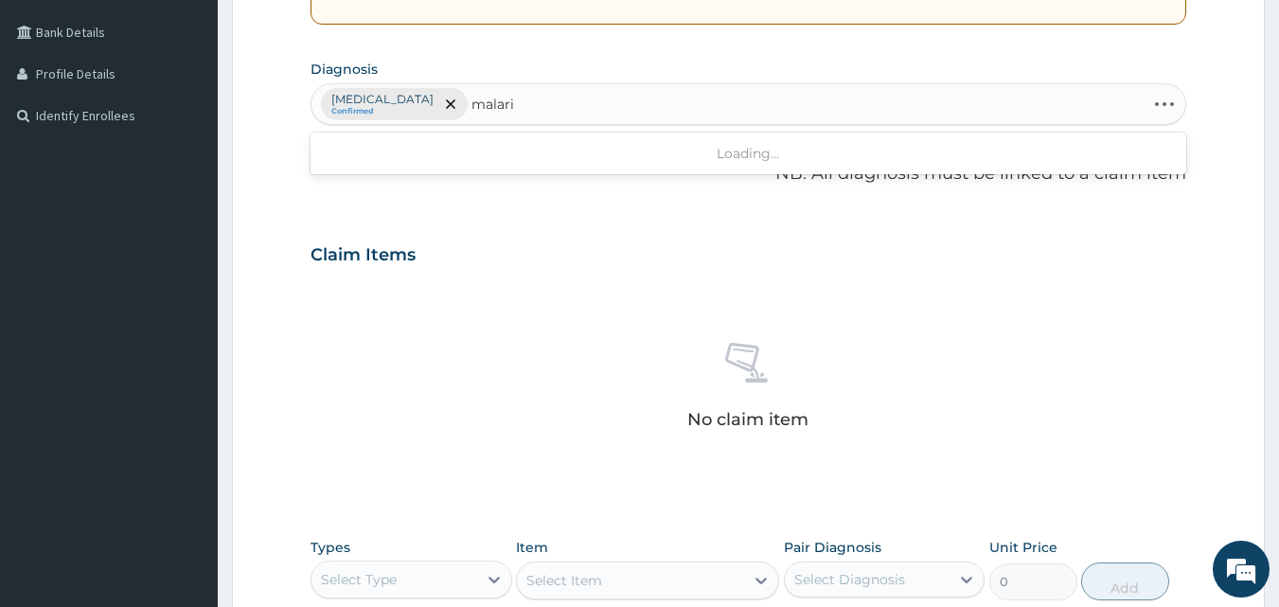
type input "malaria"
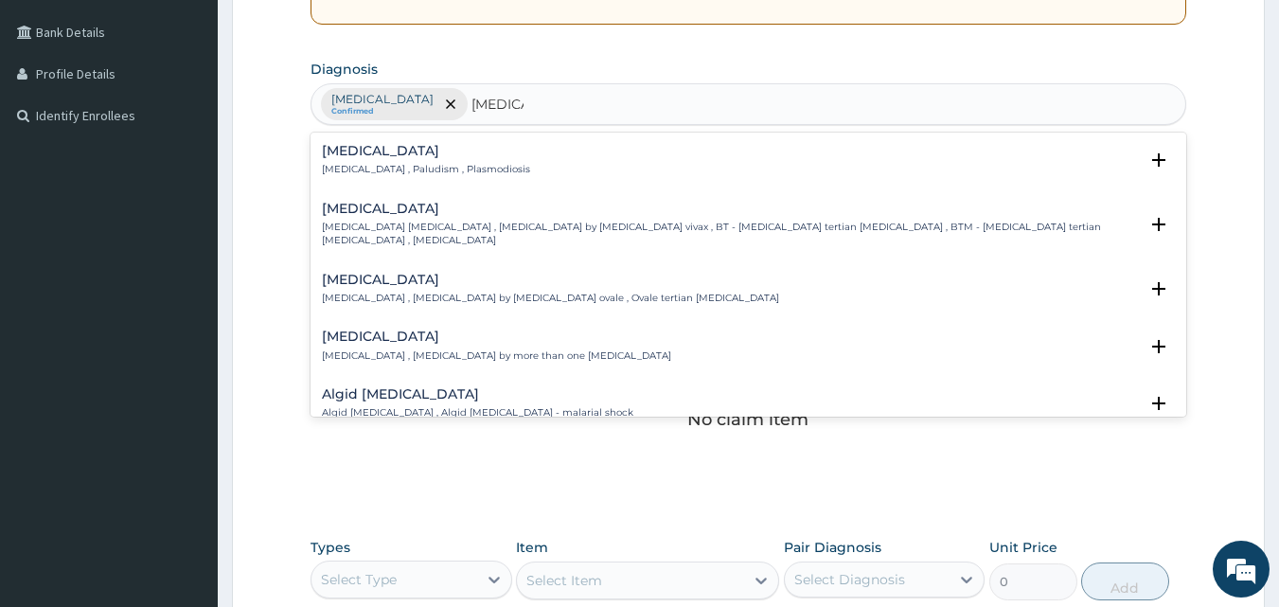
click at [367, 154] on h4 "Malaria" at bounding box center [426, 151] width 208 height 14
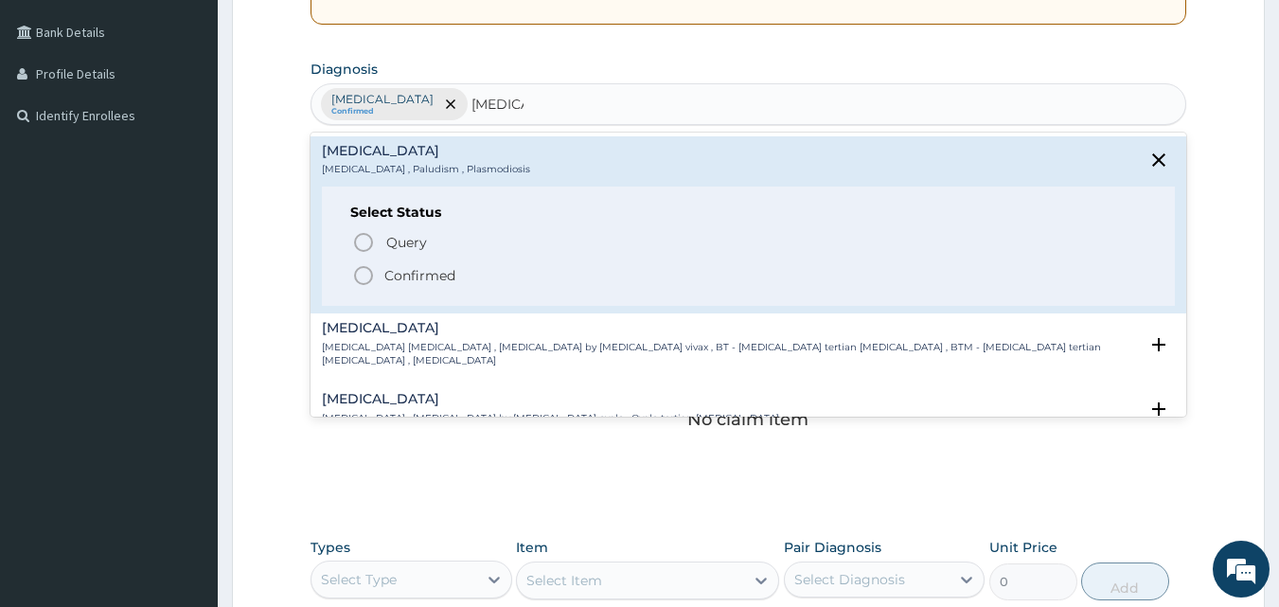
click at [367, 272] on icon "status option filled" at bounding box center [363, 275] width 23 height 23
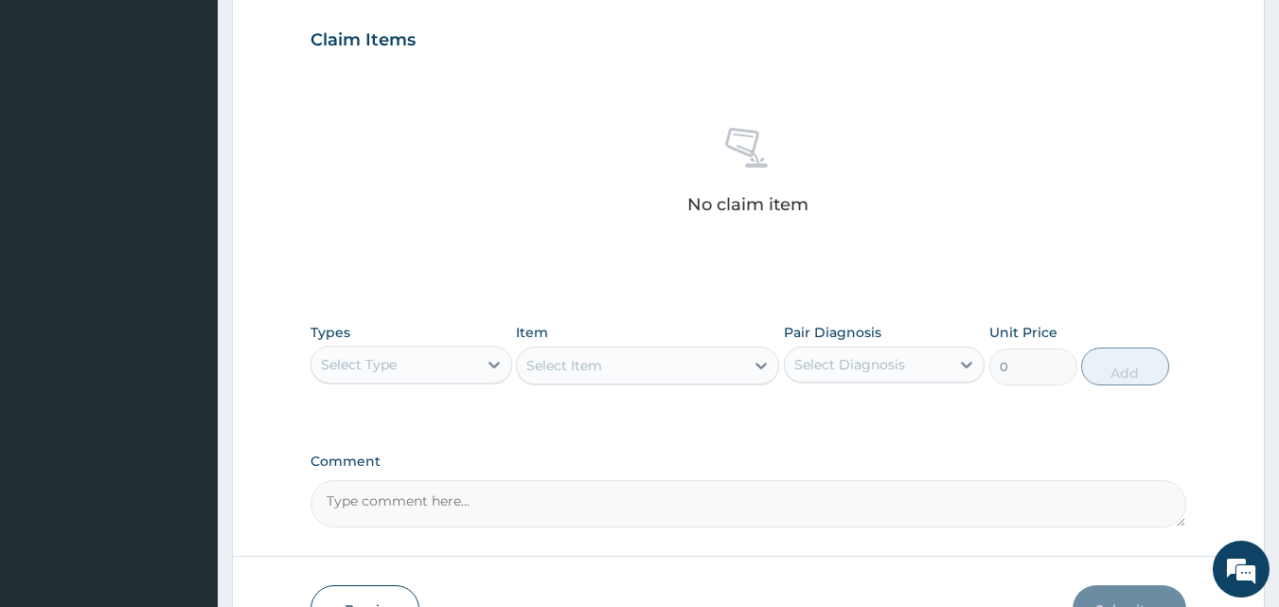
scroll to position [758, 0]
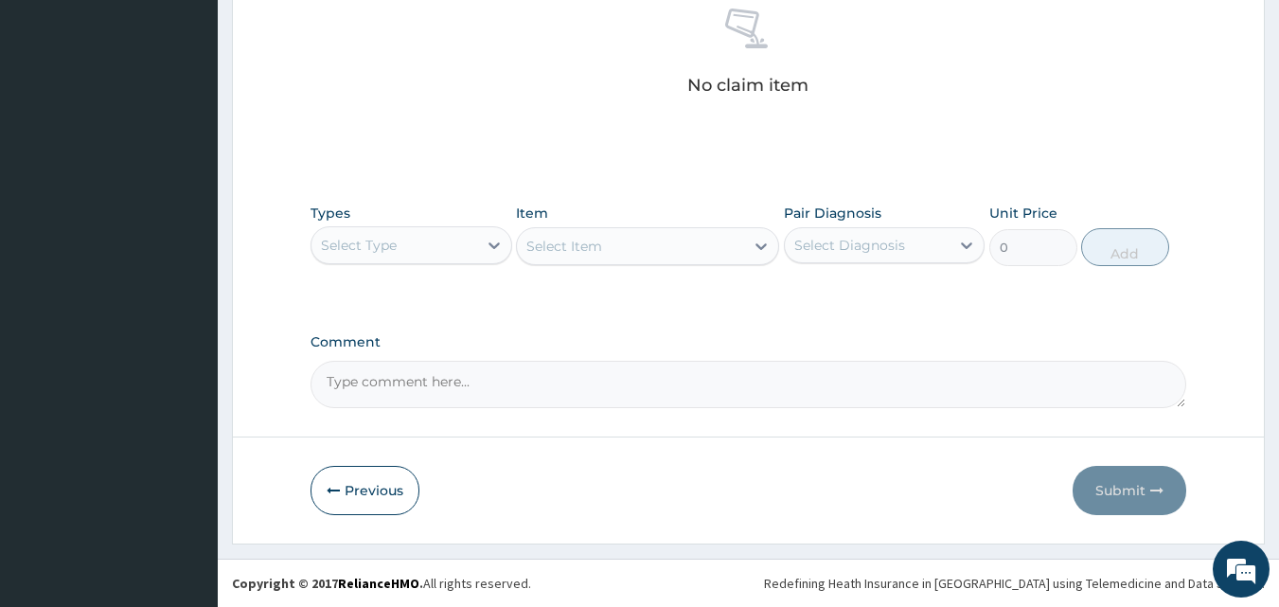
click at [473, 237] on div "Select Type" at bounding box center [394, 245] width 166 height 30
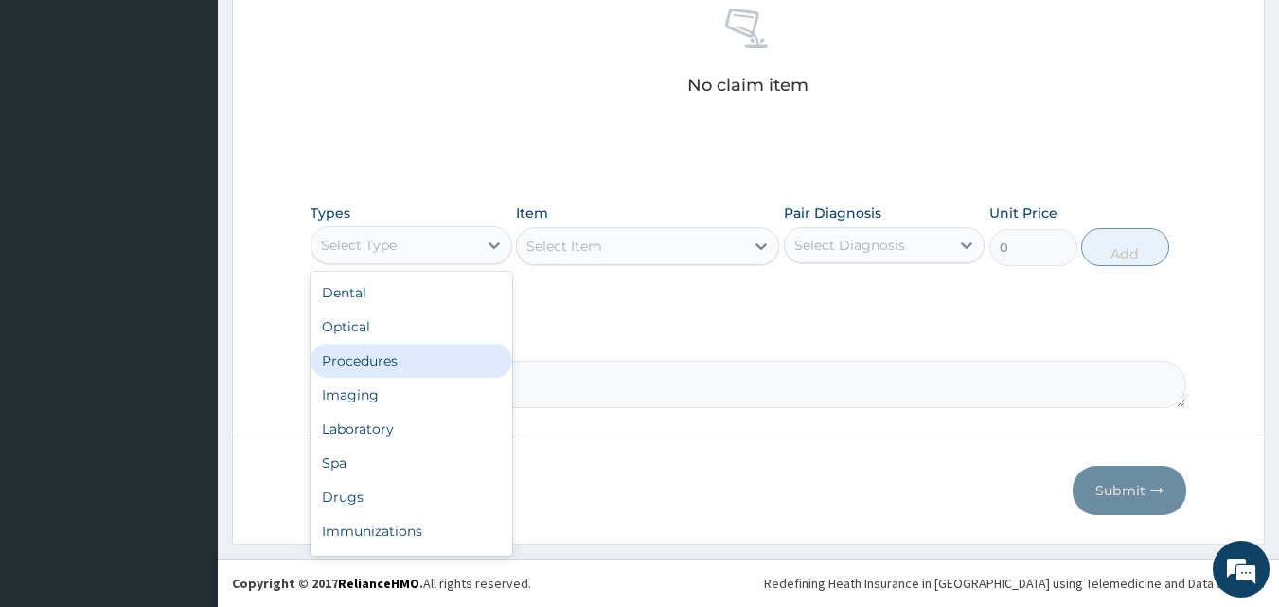
click at [394, 359] on div "Procedures" at bounding box center [412, 361] width 202 height 34
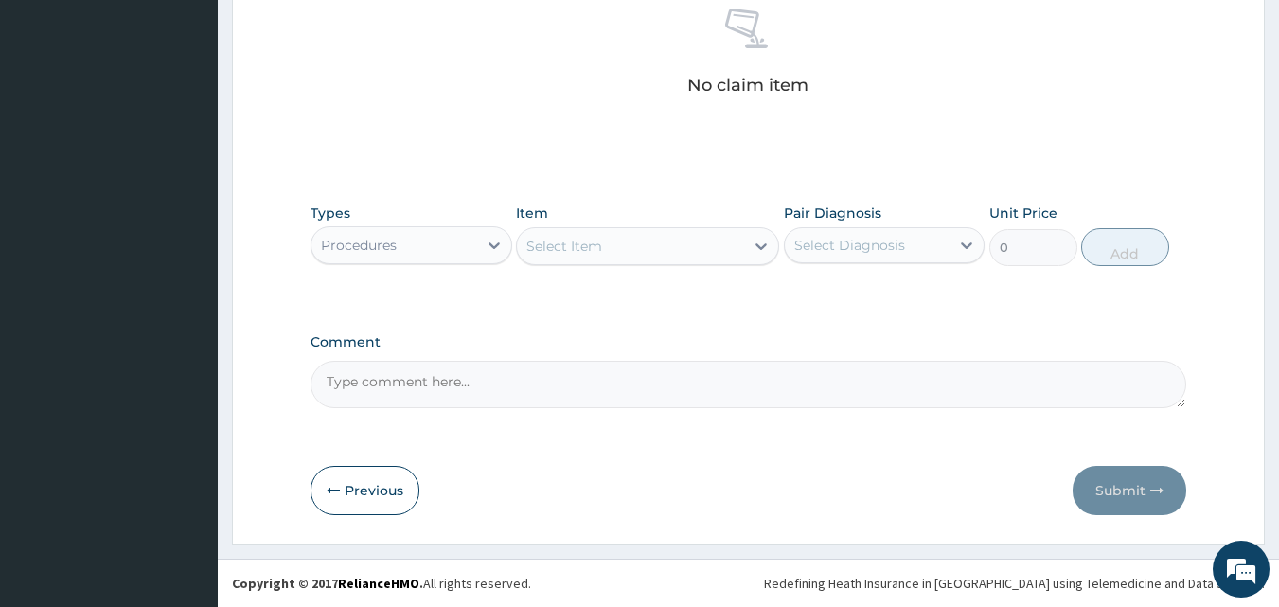
click at [556, 257] on div "Select Item" at bounding box center [630, 246] width 227 height 30
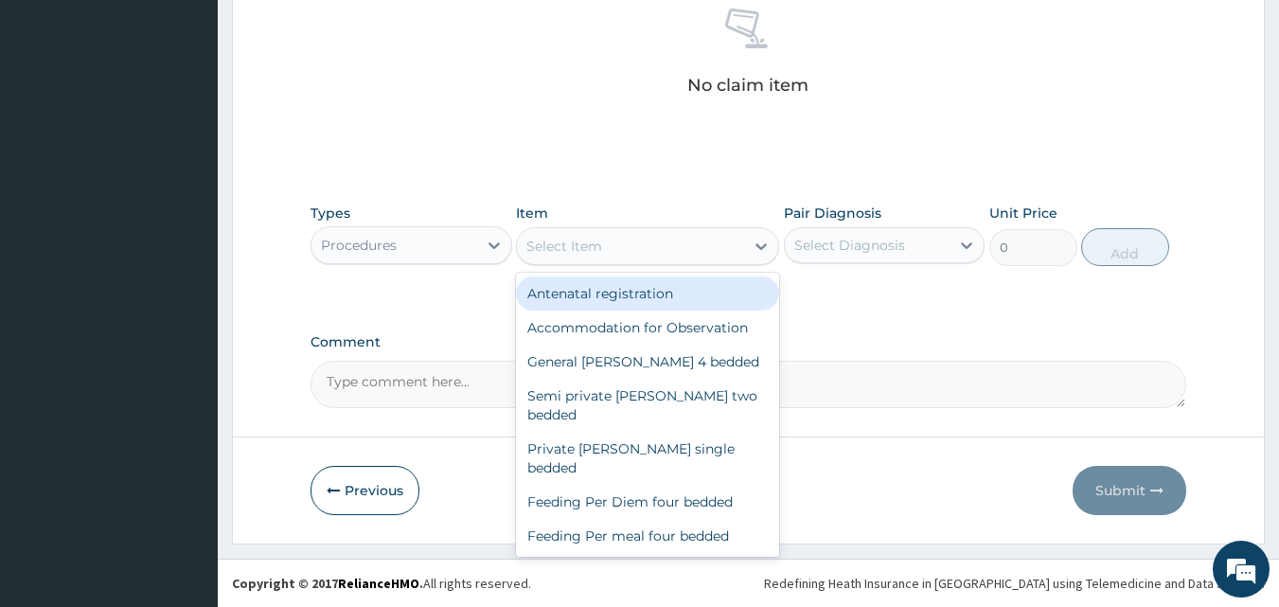
type input "v"
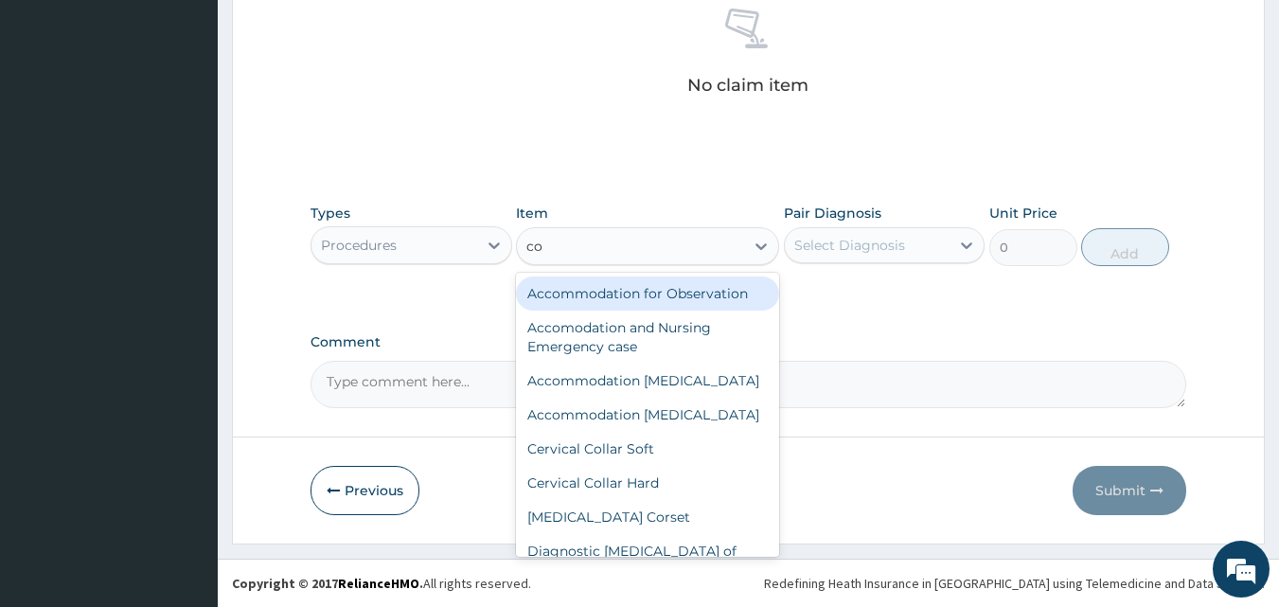
type input "c"
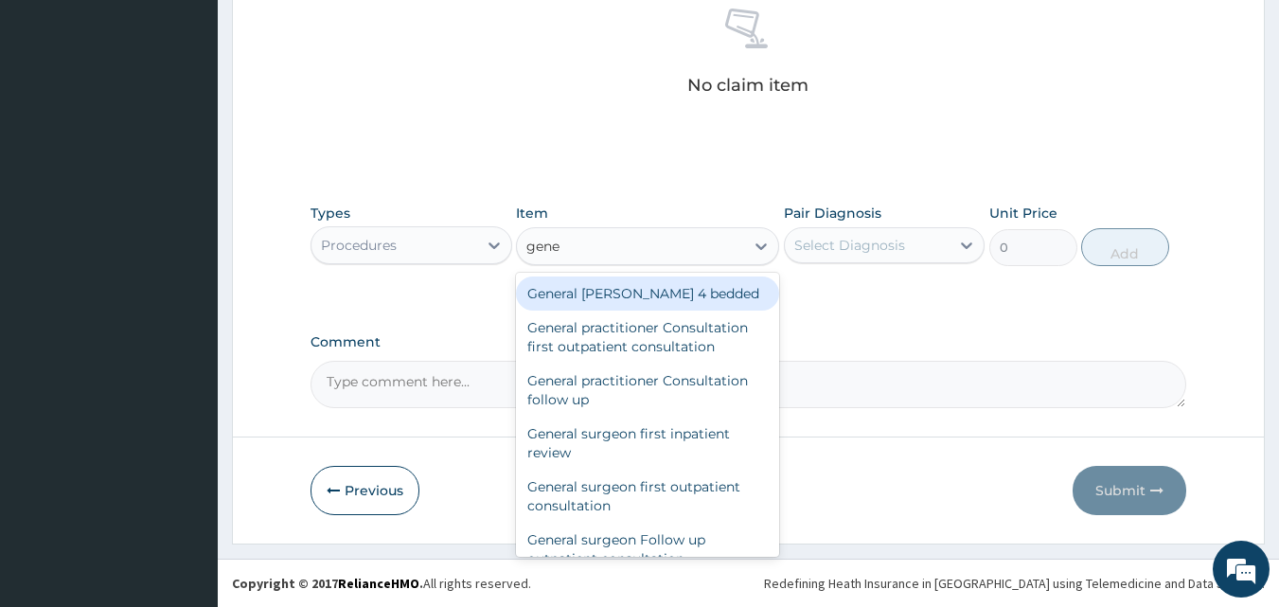
type input "gener"
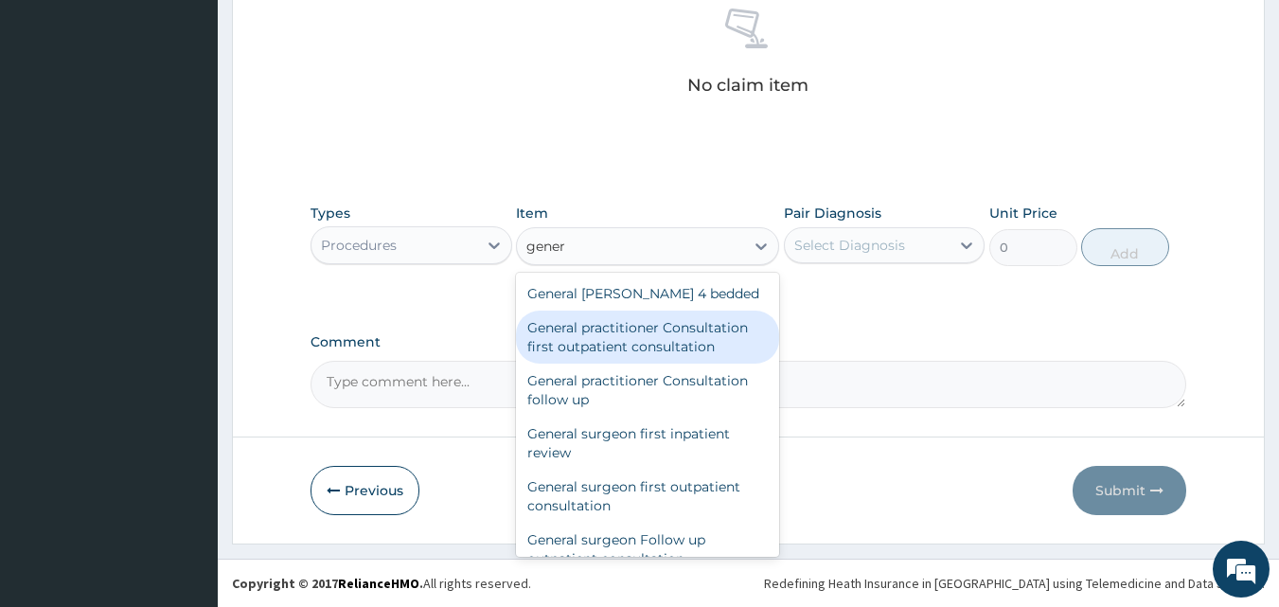
click at [548, 328] on div "General practitioner Consultation first outpatient consultation" at bounding box center [647, 337] width 263 height 53
type input "3795"
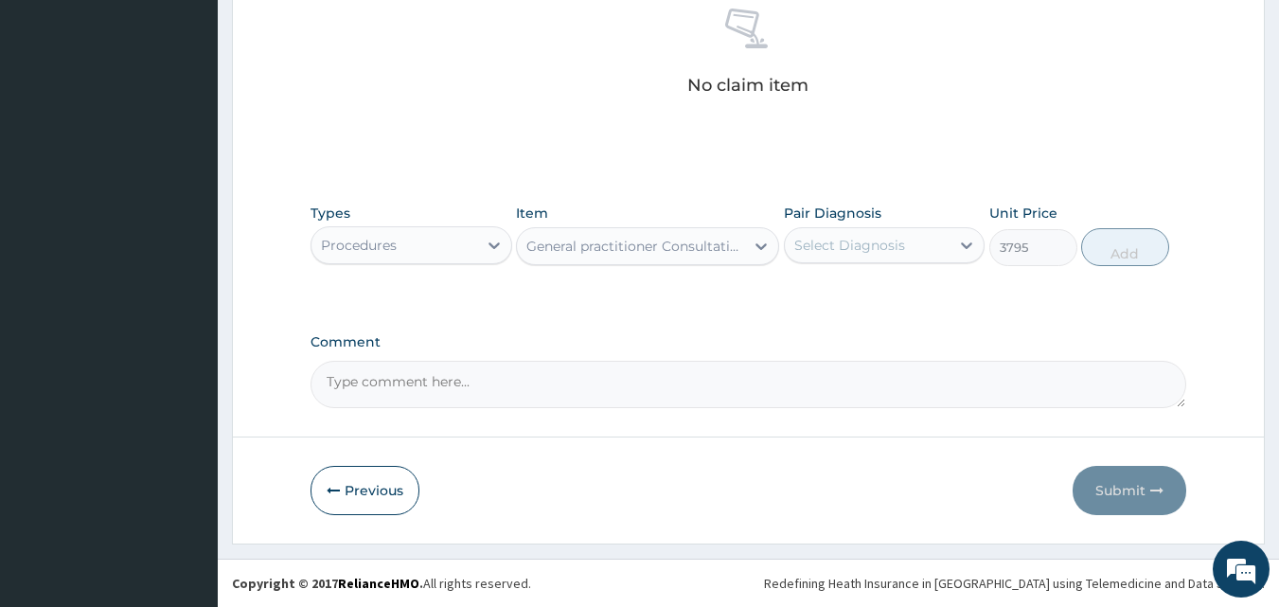
click at [873, 254] on div "Select Diagnosis" at bounding box center [849, 245] width 111 height 19
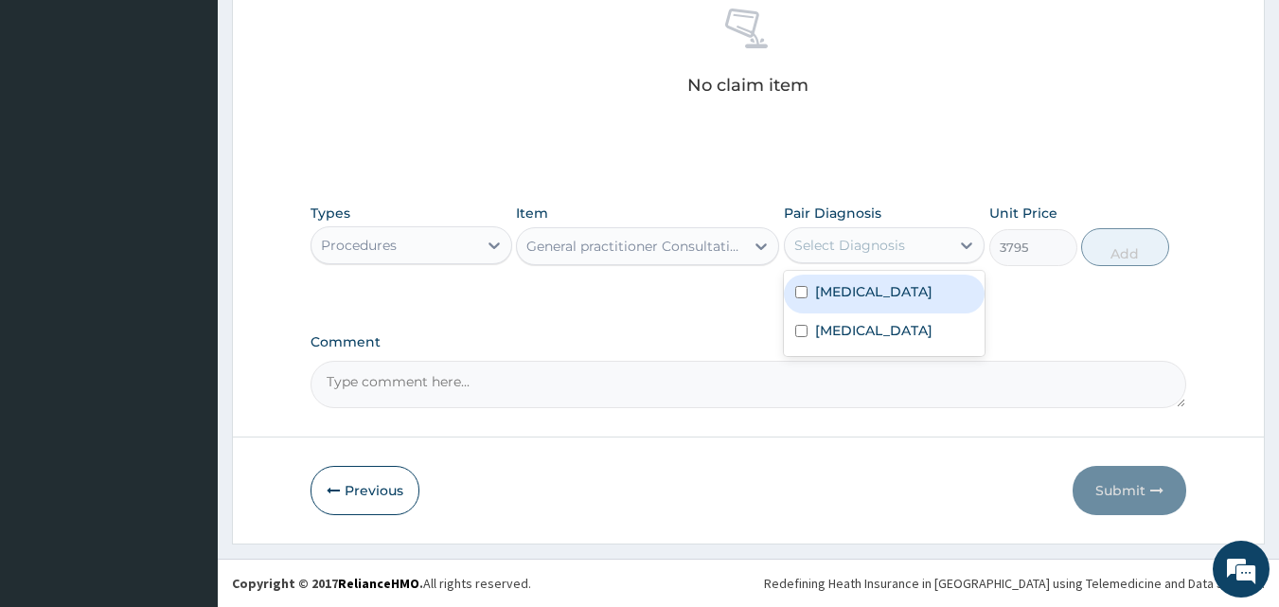
click at [844, 295] on label "Upper respiratory infection" at bounding box center [873, 291] width 117 height 19
checkbox input "true"
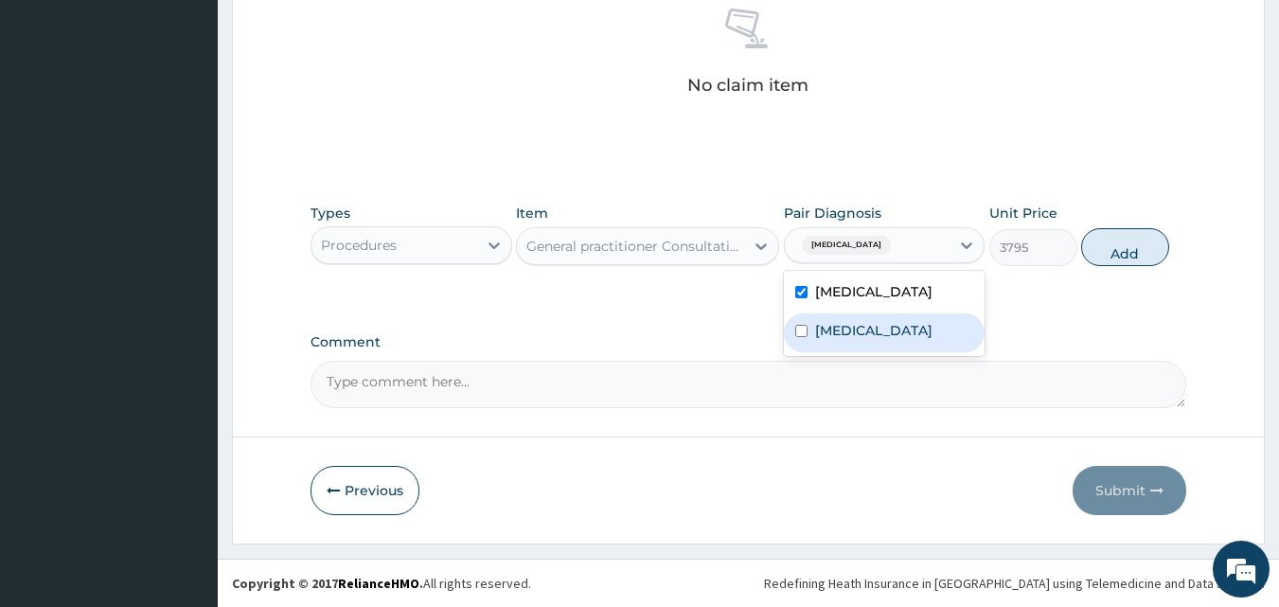
click at [817, 340] on label "Malaria" at bounding box center [873, 330] width 117 height 19
checkbox input "true"
click at [1100, 266] on button "Add" at bounding box center [1125, 247] width 88 height 38
type input "0"
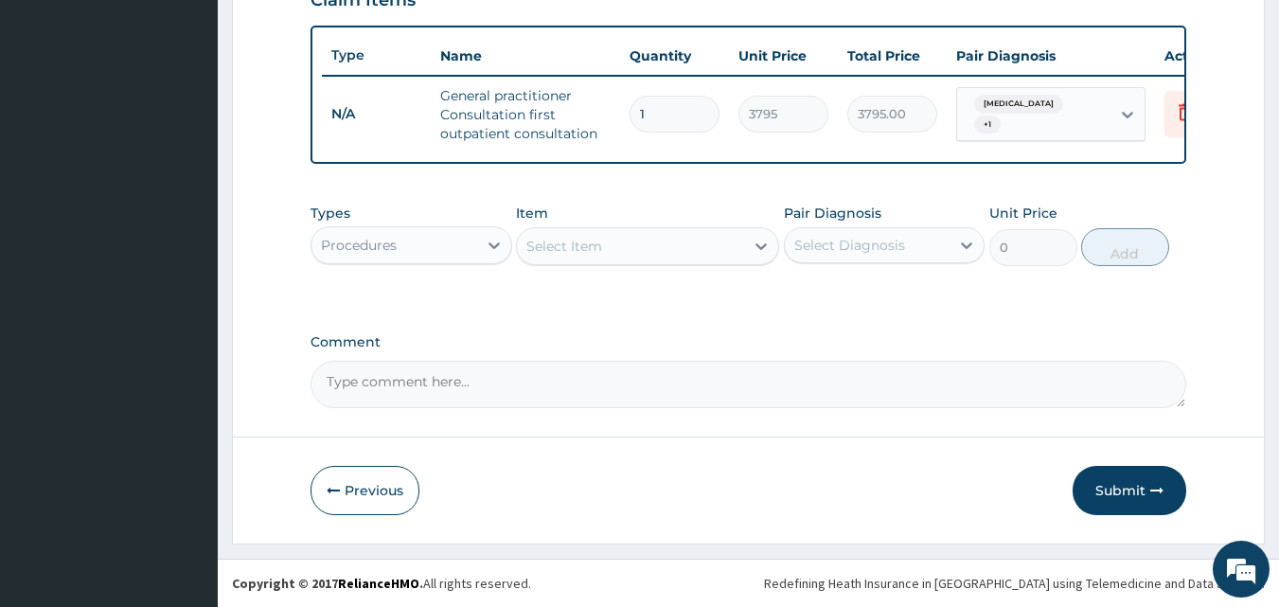
click at [608, 257] on div "Select Item" at bounding box center [630, 246] width 227 height 30
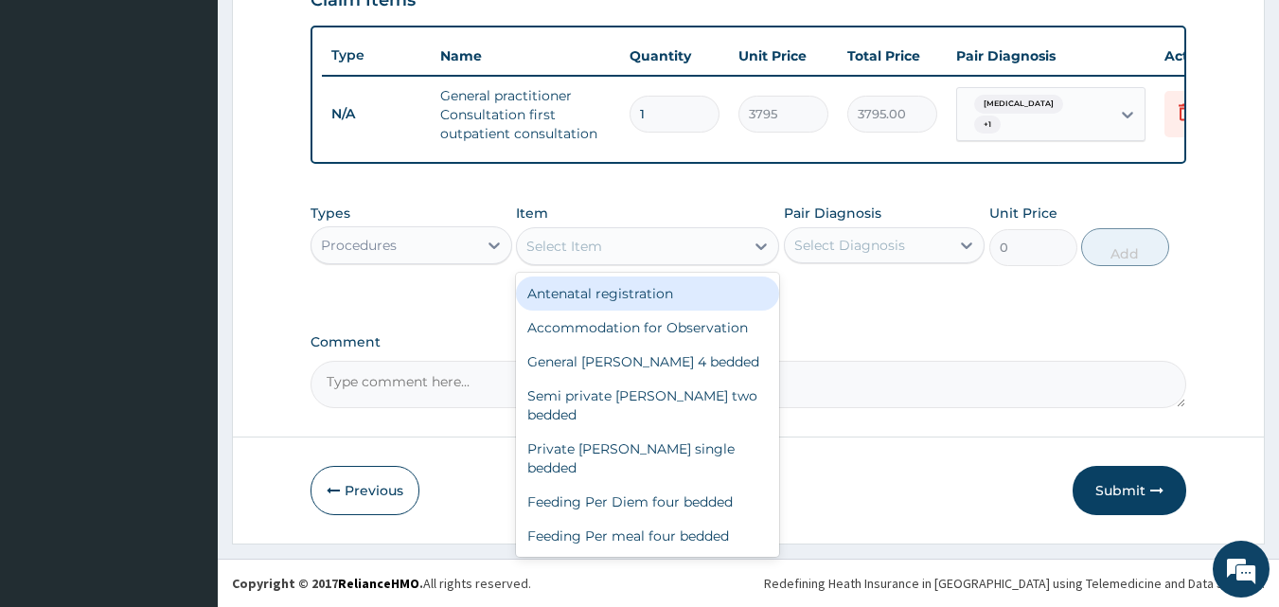
click at [466, 234] on div "Procedures" at bounding box center [394, 245] width 166 height 30
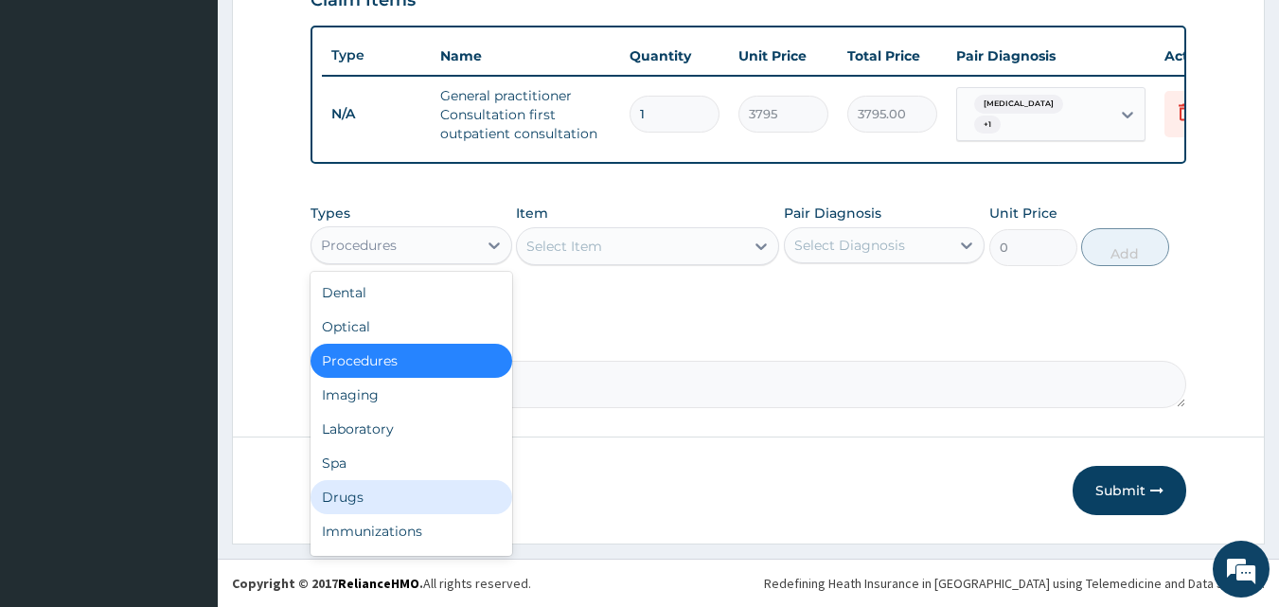
click at [364, 494] on div "Drugs" at bounding box center [412, 497] width 202 height 34
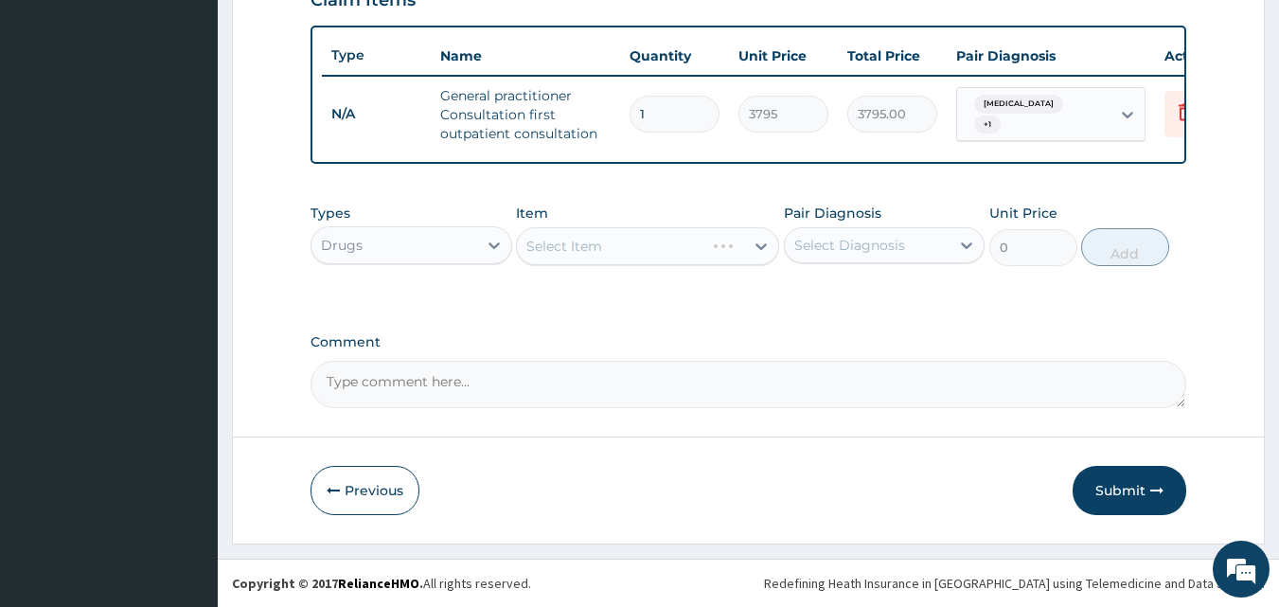
click at [621, 241] on div "Select Item" at bounding box center [647, 246] width 263 height 38
click at [621, 241] on div "Select Item" at bounding box center [630, 246] width 227 height 30
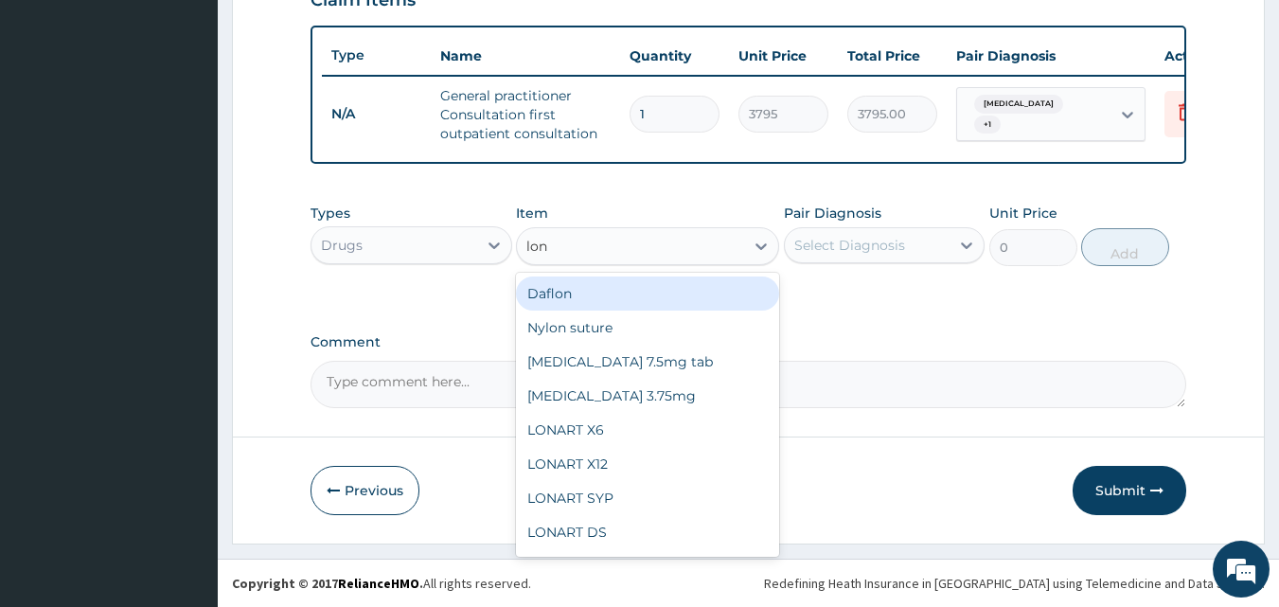
type input "lona"
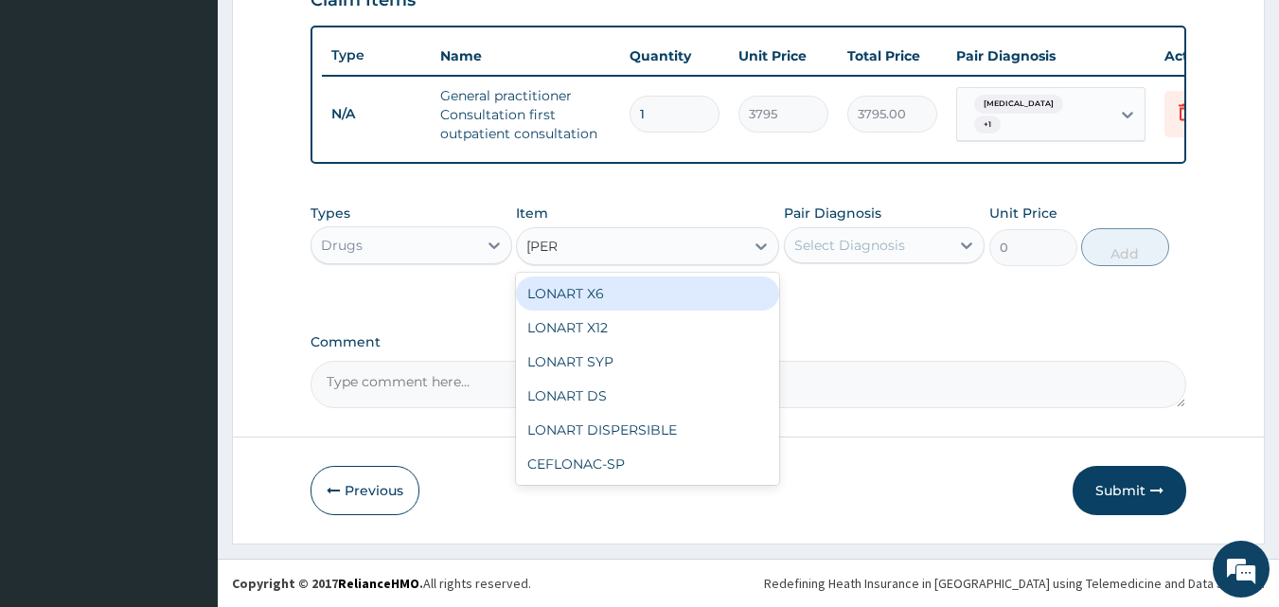
click at [603, 293] on div "LONART X6" at bounding box center [647, 293] width 263 height 34
type input "506"
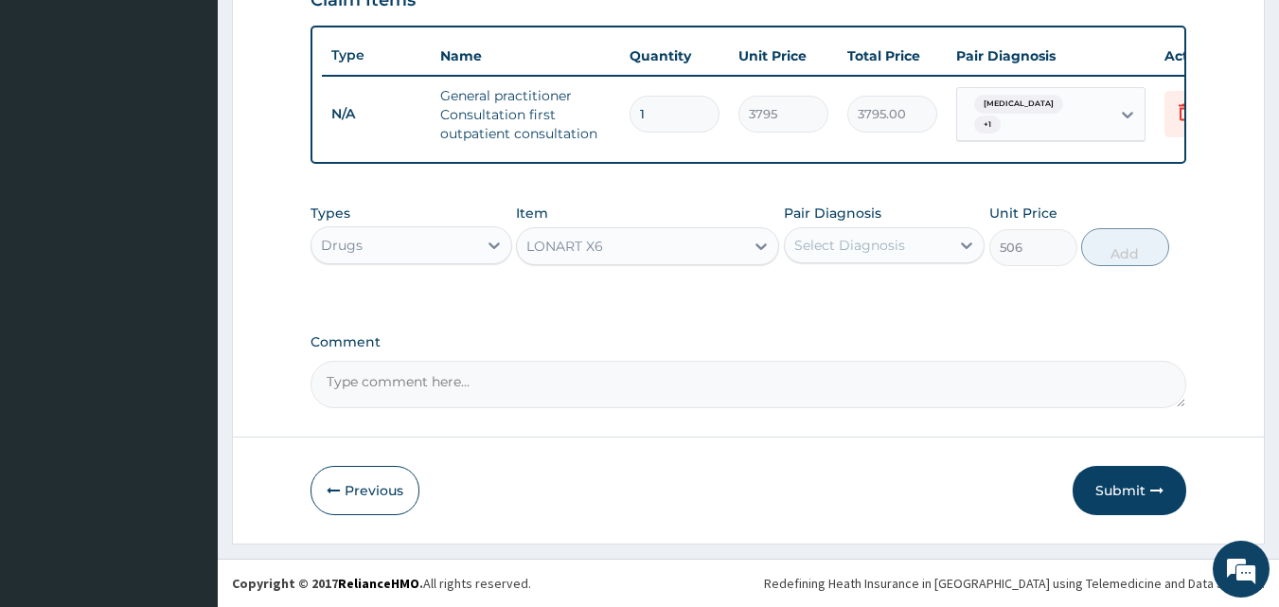
click at [870, 254] on div "Select Diagnosis" at bounding box center [849, 245] width 111 height 19
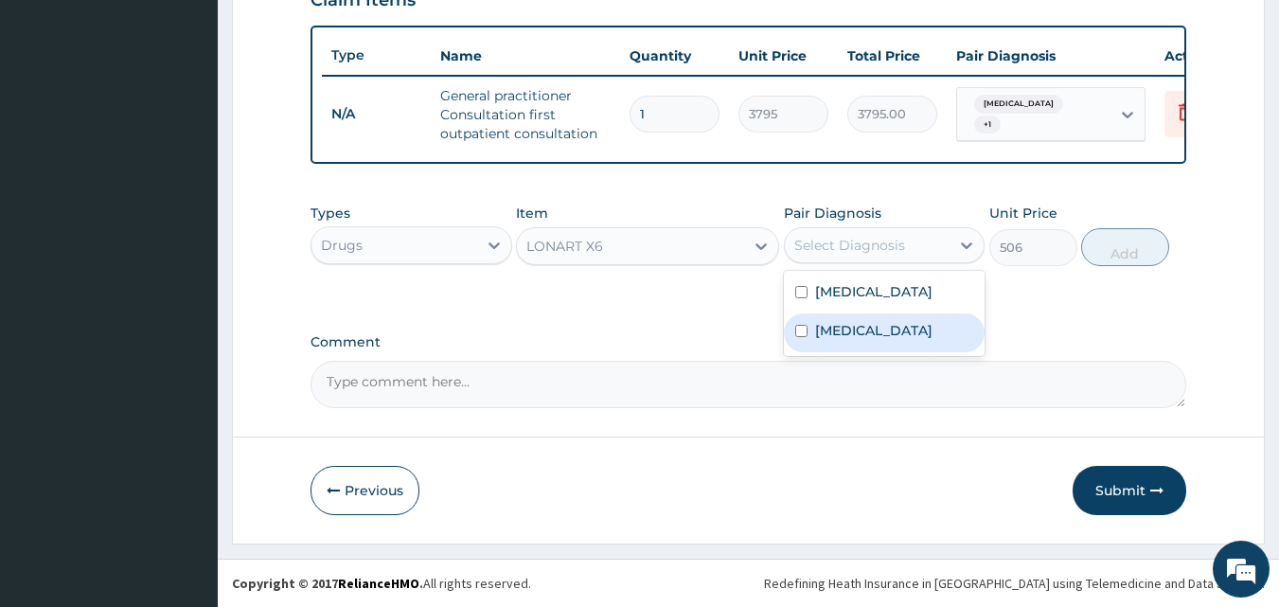
click at [830, 340] on label "Malaria" at bounding box center [873, 330] width 117 height 19
checkbox input "true"
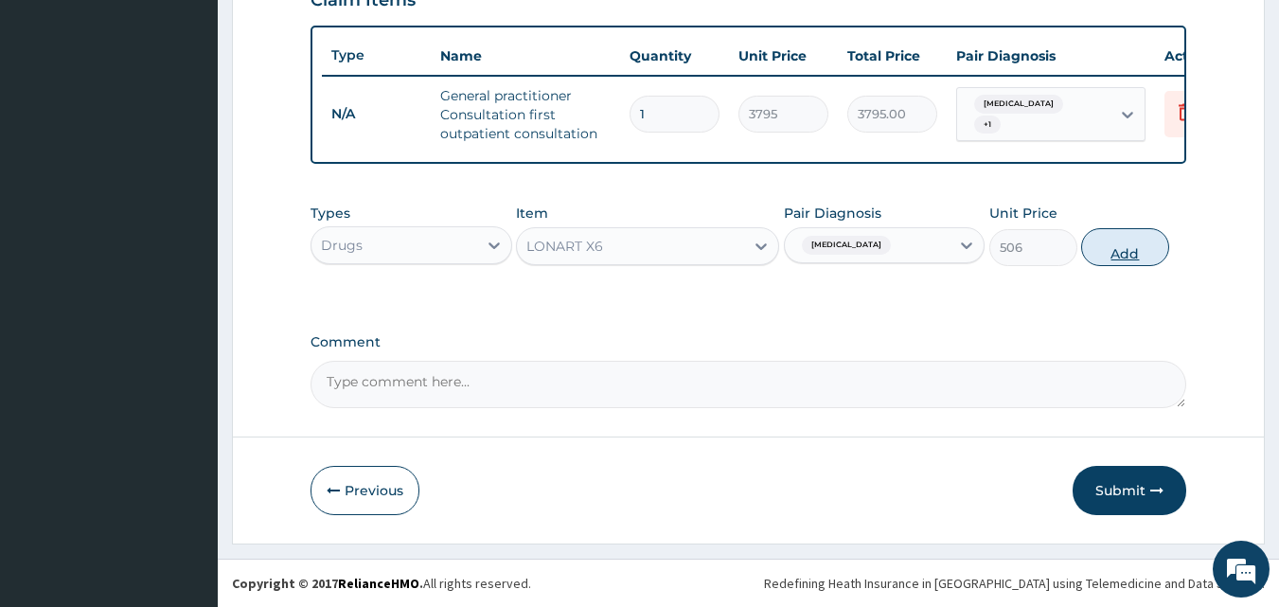
click at [1140, 244] on button "Add" at bounding box center [1125, 247] width 88 height 38
type input "0"
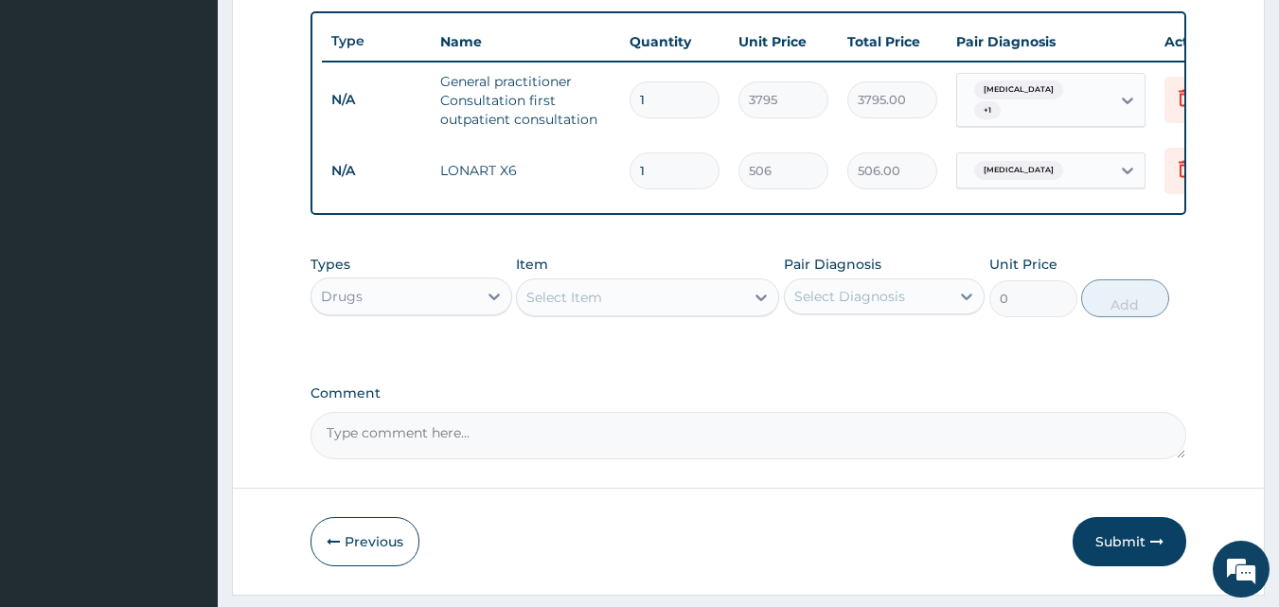
click at [686, 311] on div "Select Item" at bounding box center [630, 297] width 227 height 30
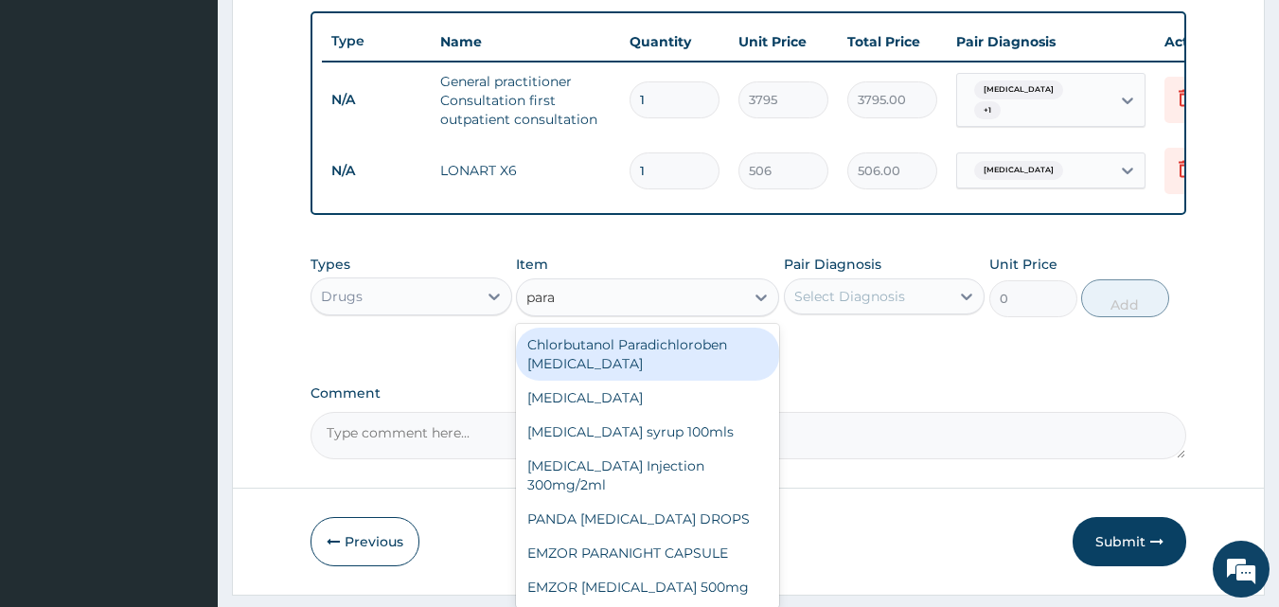
type input "parac"
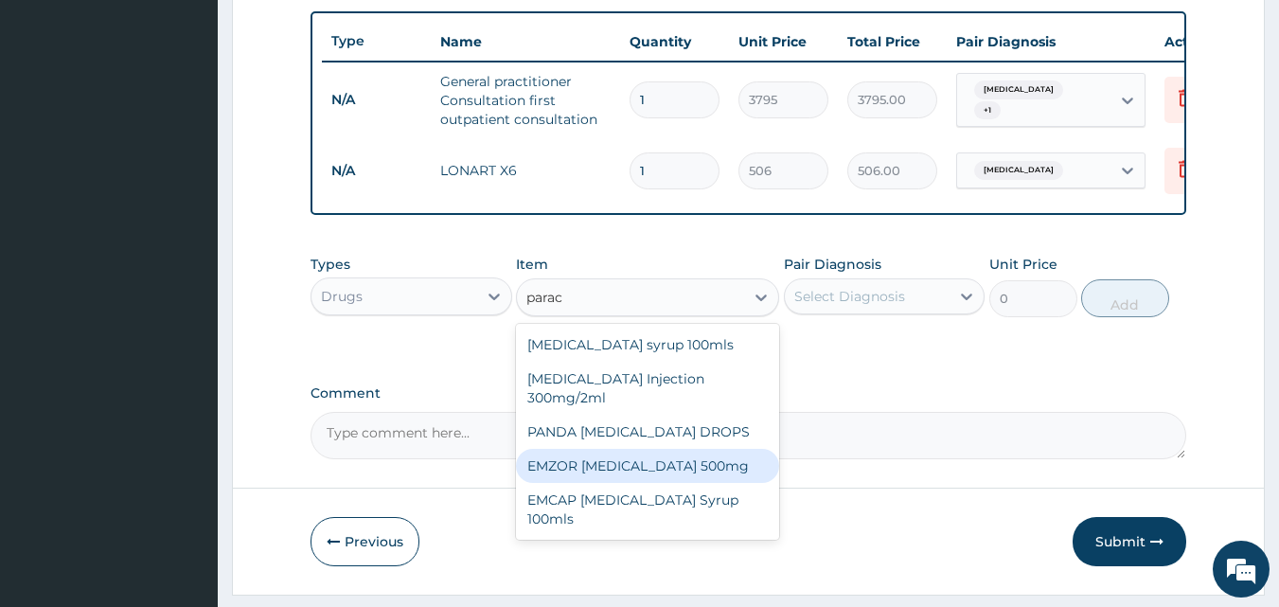
click at [638, 474] on div "EMZOR PARACETAMOL 500mg" at bounding box center [647, 466] width 263 height 34
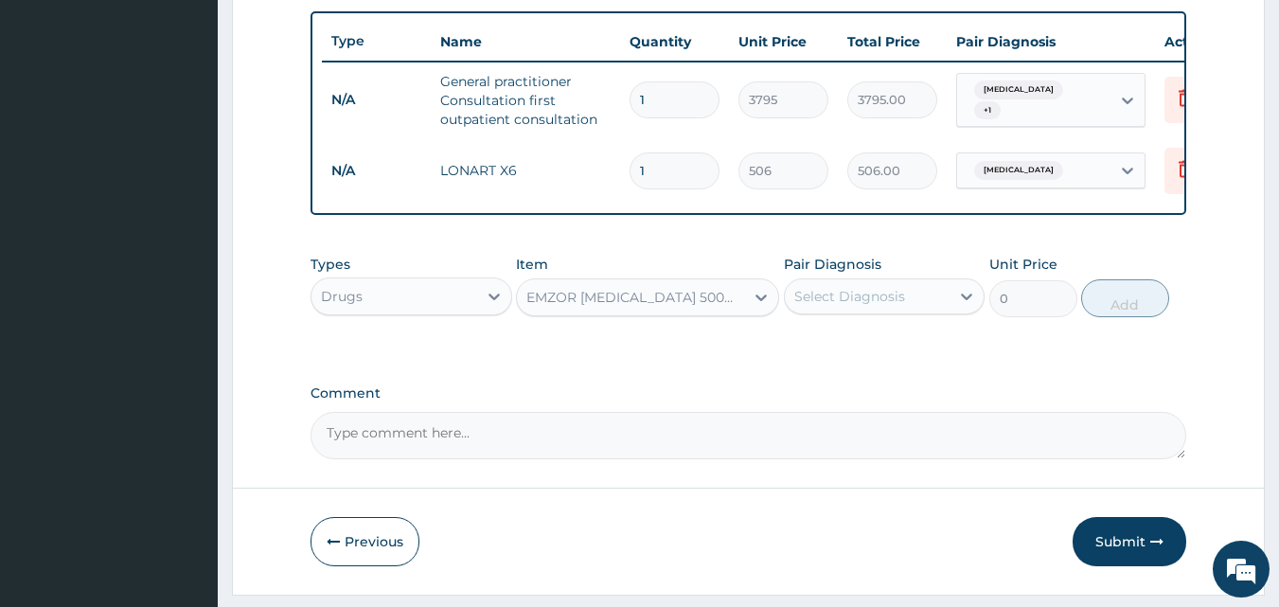
type input "25.3"
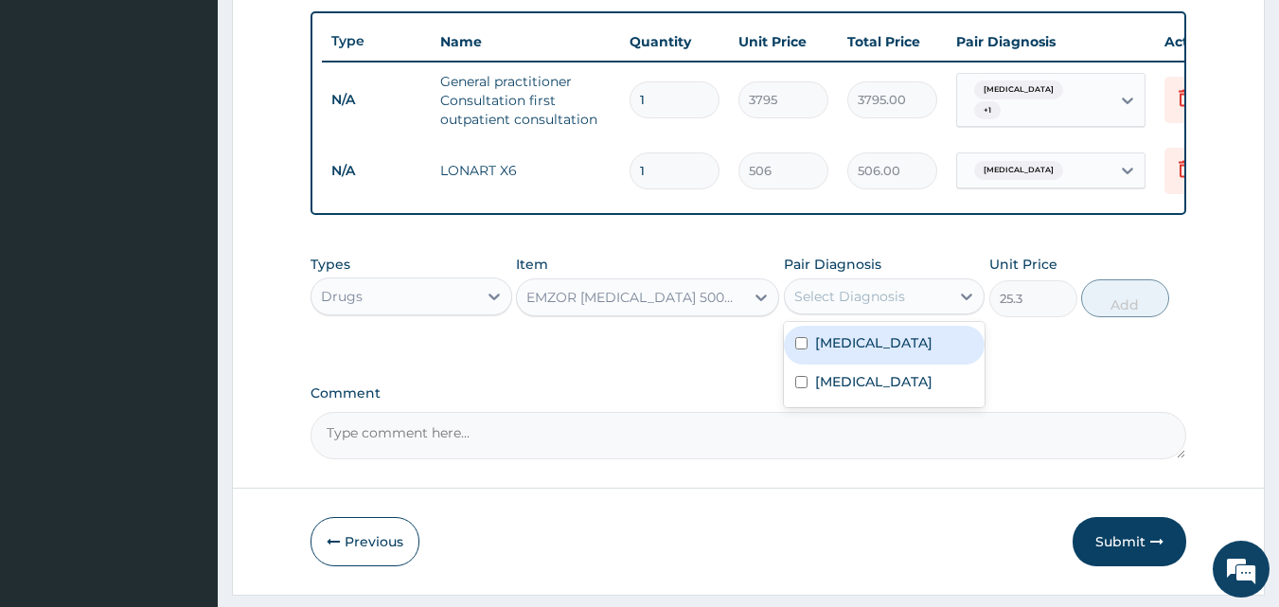
click at [879, 306] on div "Select Diagnosis" at bounding box center [849, 296] width 111 height 19
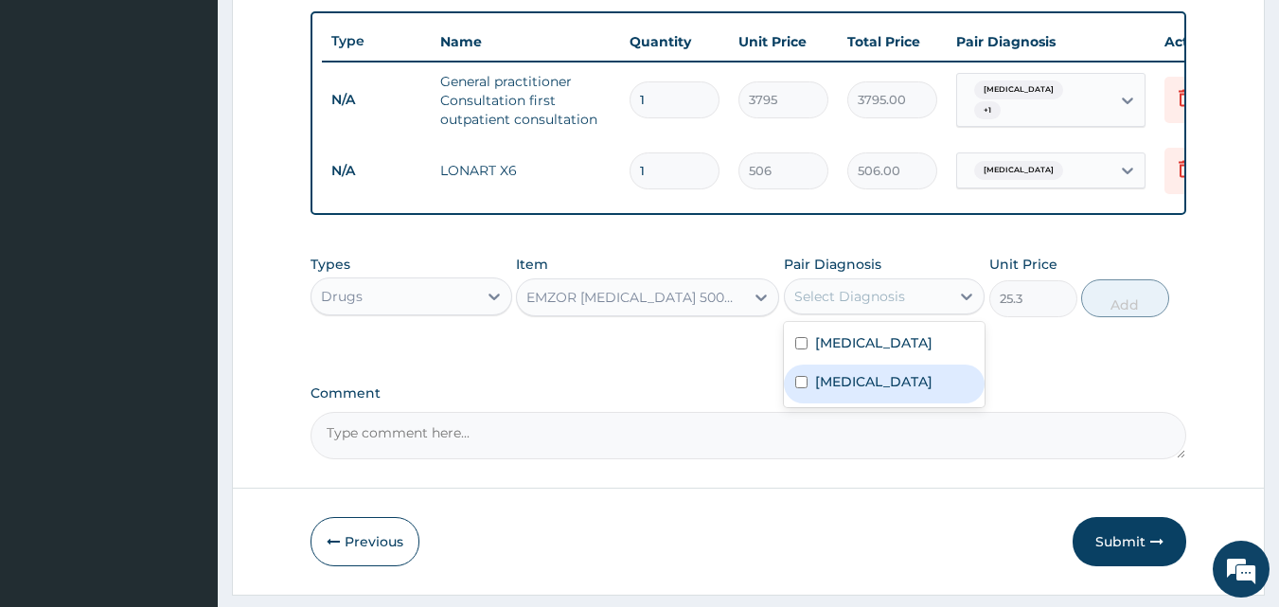
click at [845, 391] on label "Malaria" at bounding box center [873, 381] width 117 height 19
checkbox input "true"
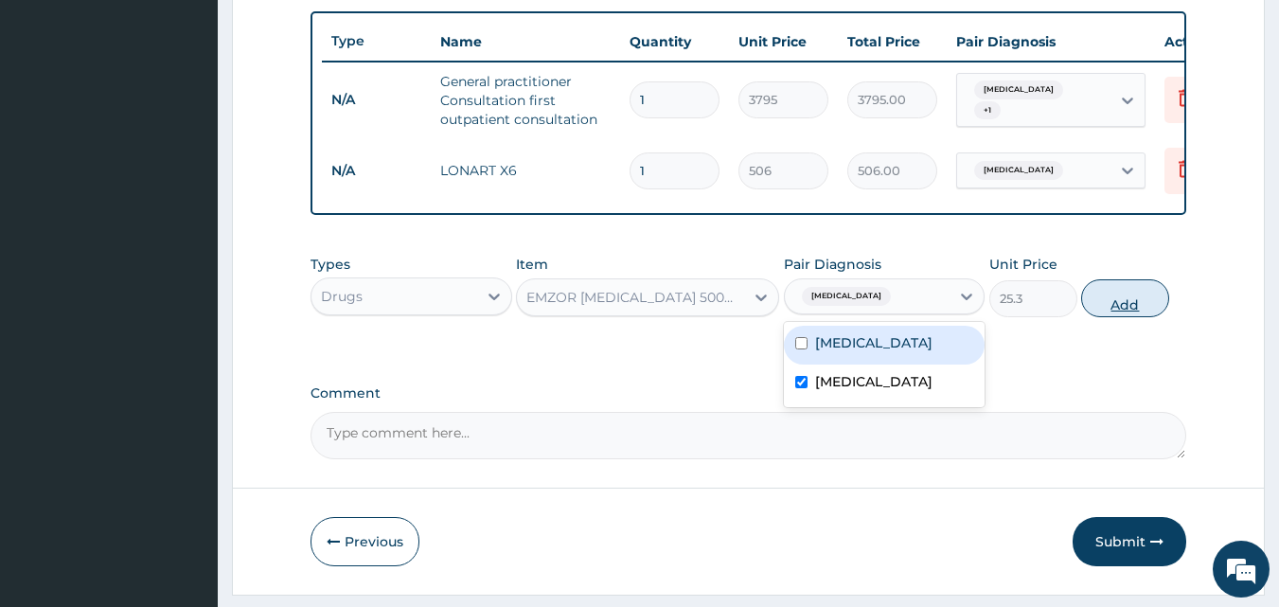
click at [1125, 315] on button "Add" at bounding box center [1125, 298] width 88 height 38
type input "0"
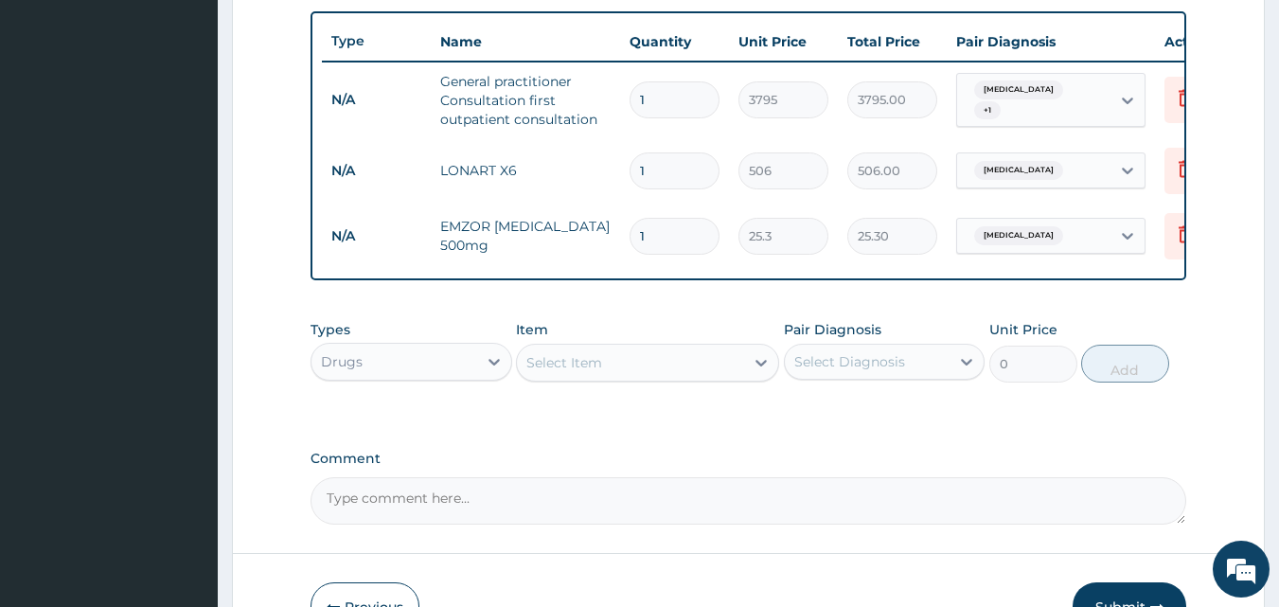
click at [592, 378] on div "Select Item" at bounding box center [630, 362] width 227 height 30
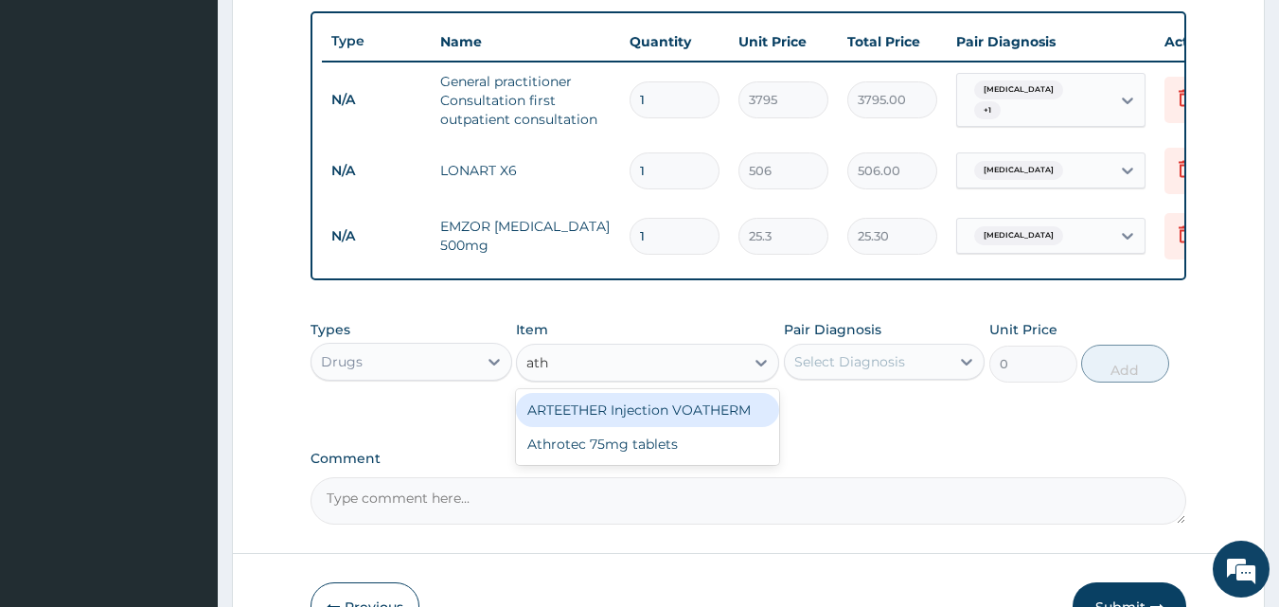
type input "athr"
click at [580, 419] on div "Athrotec 75mg tablets" at bounding box center [647, 410] width 263 height 34
type input "196.075"
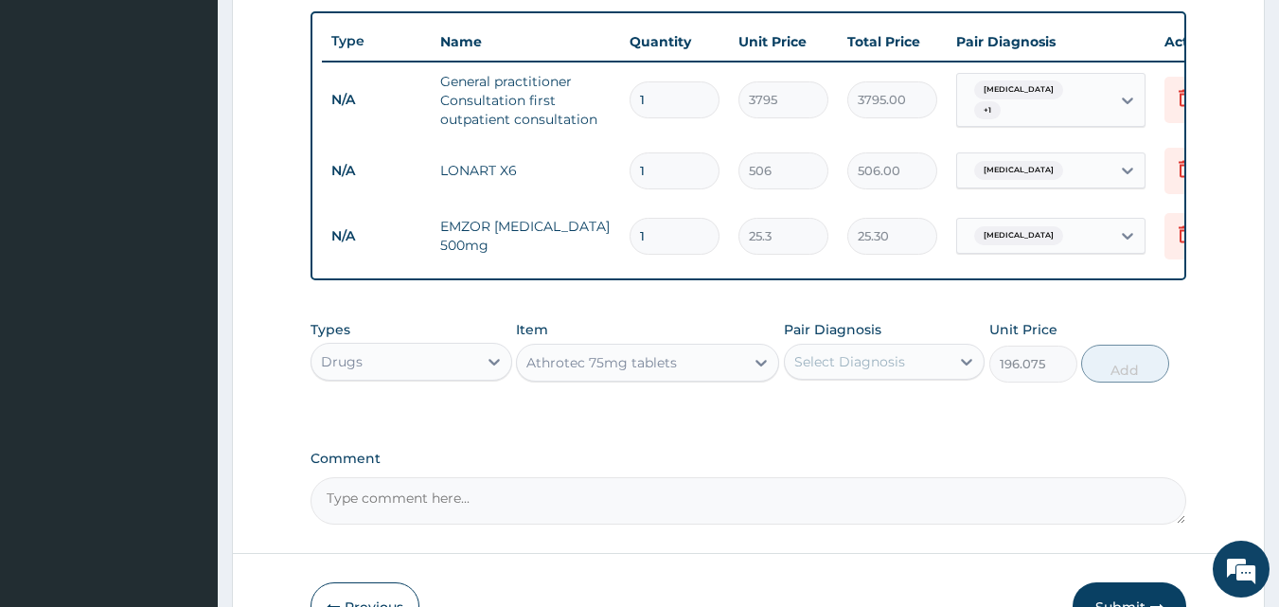
click at [878, 377] on div "Select Diagnosis" at bounding box center [868, 362] width 166 height 30
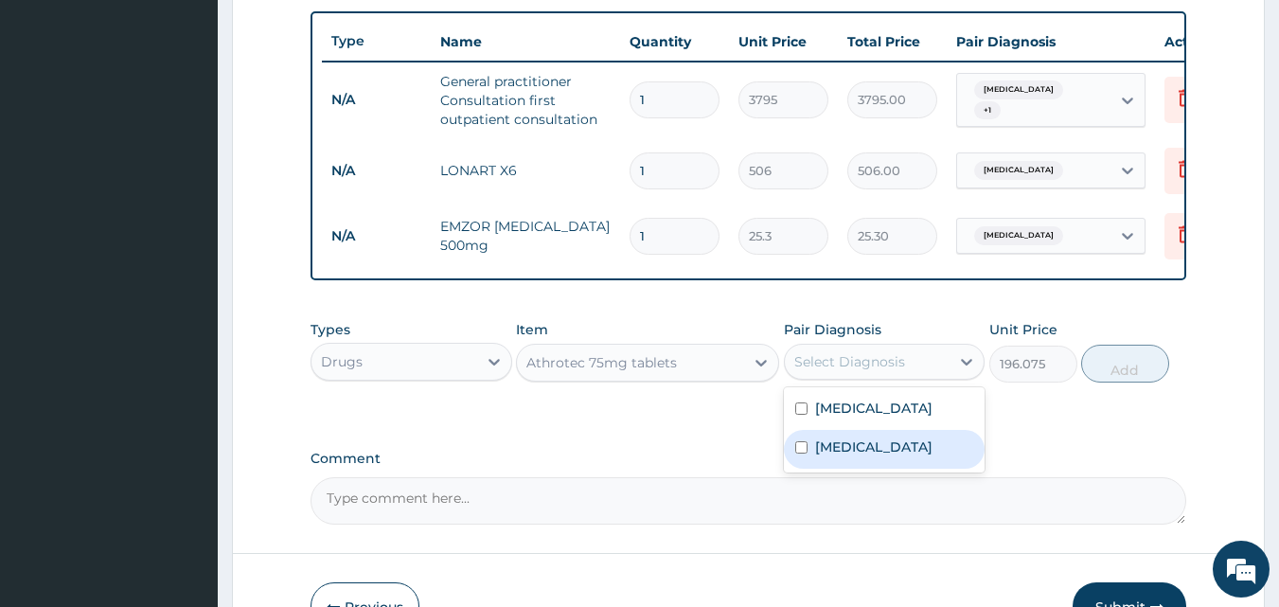
click at [831, 456] on label "Malaria" at bounding box center [873, 446] width 117 height 19
checkbox input "true"
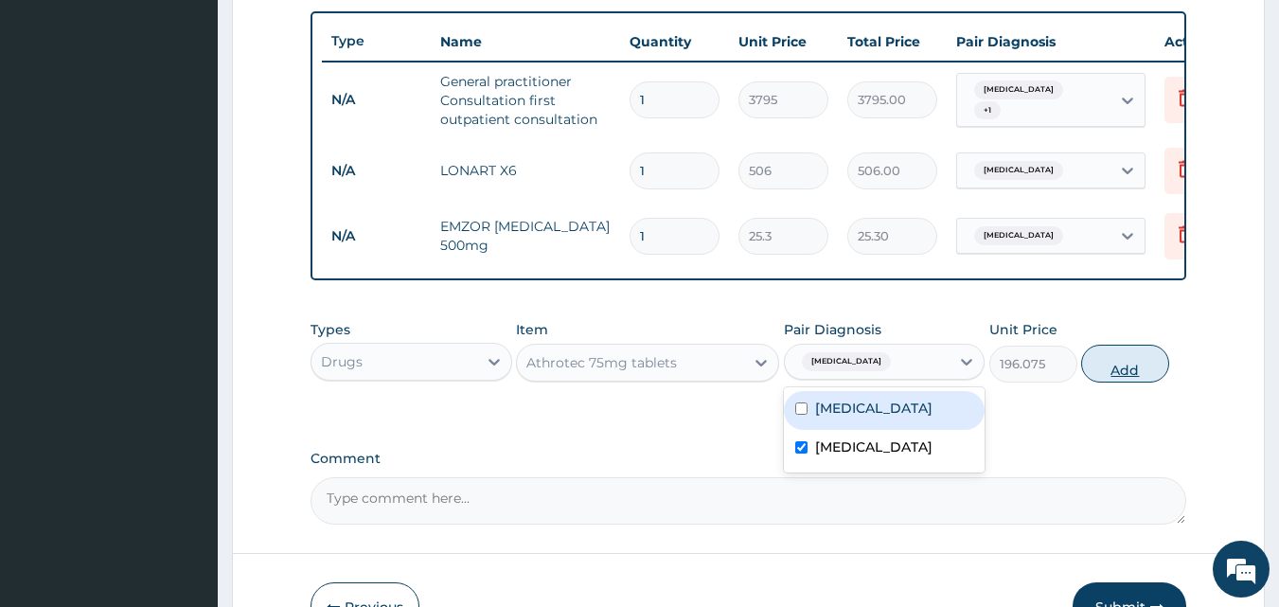
click at [1111, 382] on button "Add" at bounding box center [1125, 364] width 88 height 38
type input "0"
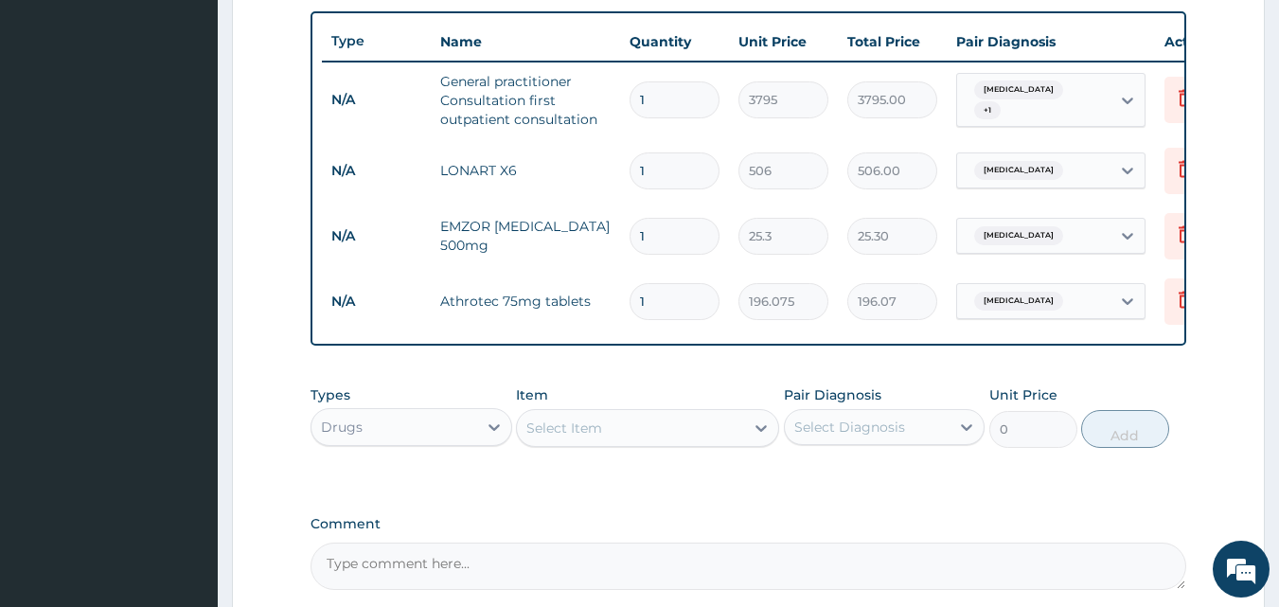
click at [675, 440] on div "Select Item" at bounding box center [630, 428] width 227 height 30
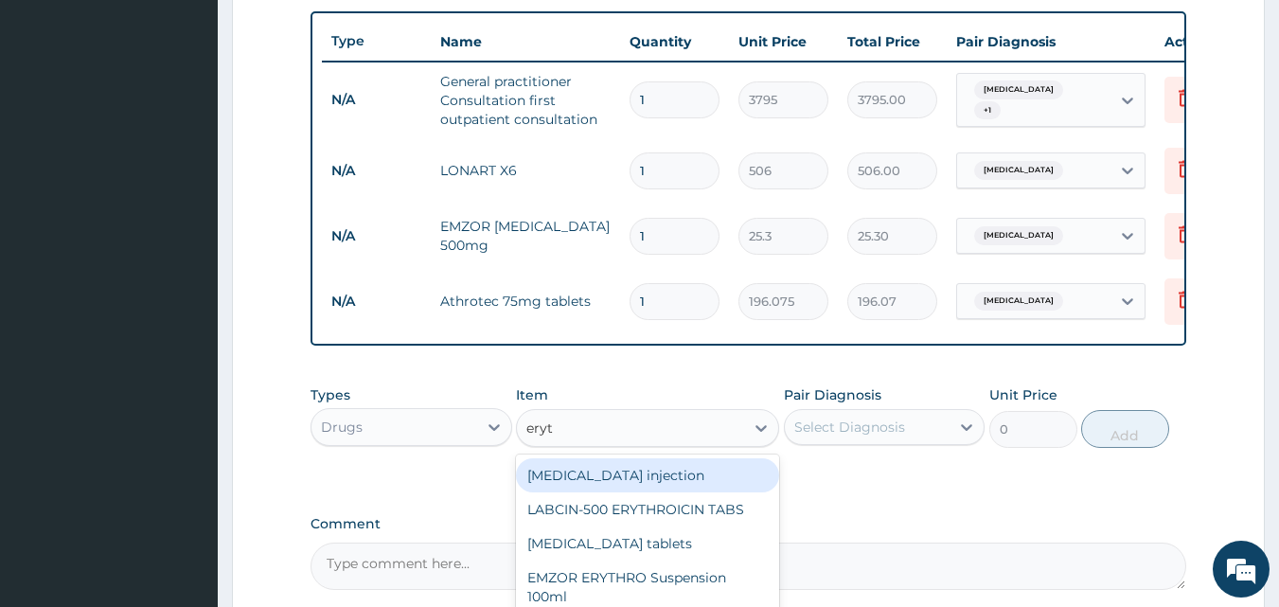
type input "eryth"
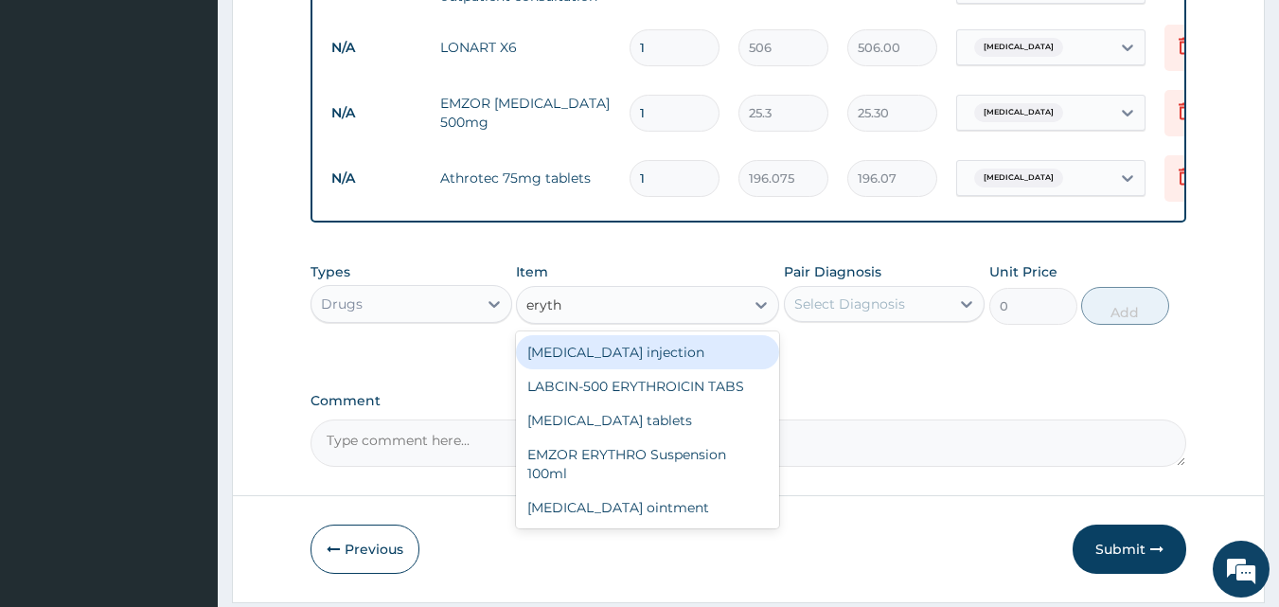
scroll to position [859, 0]
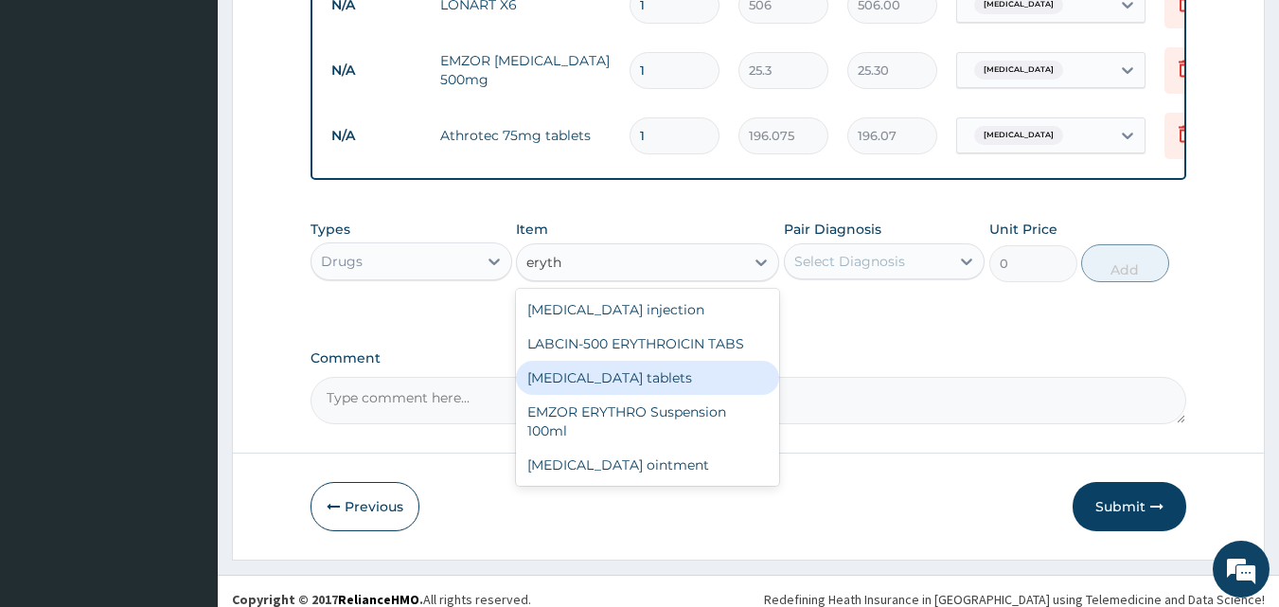
click at [638, 386] on div "Erythromycin tablets" at bounding box center [647, 378] width 263 height 34
type input "221.375"
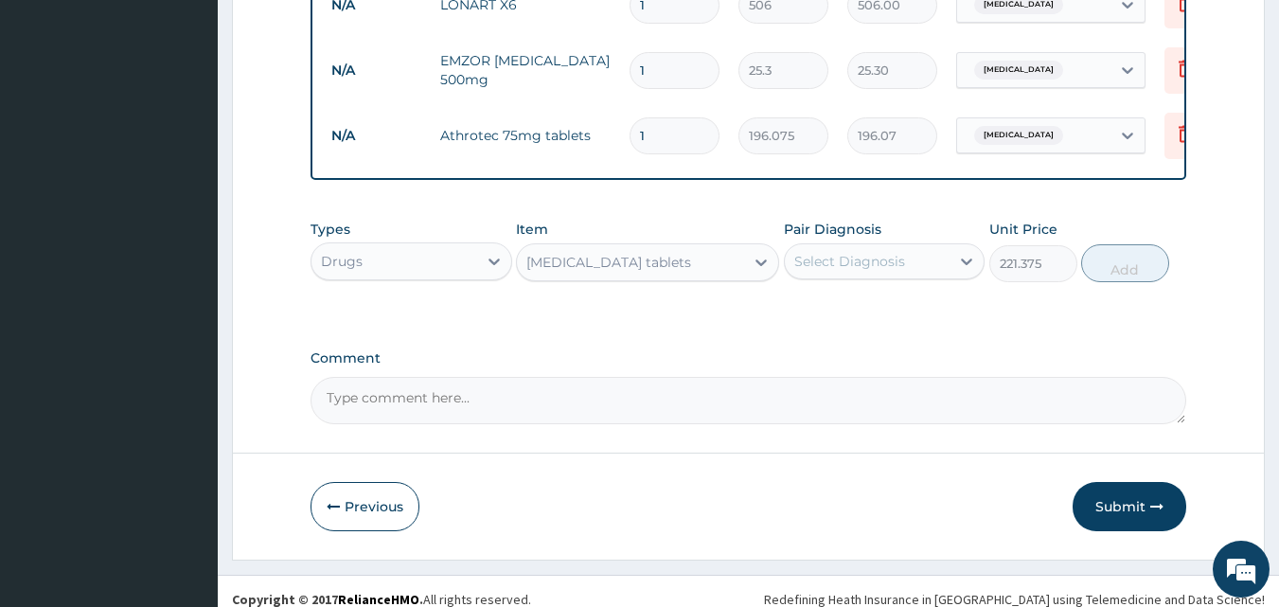
click at [863, 271] on div "Select Diagnosis" at bounding box center [849, 261] width 111 height 19
click at [843, 317] on label "Upper respiratory infection" at bounding box center [873, 307] width 117 height 19
checkbox input "true"
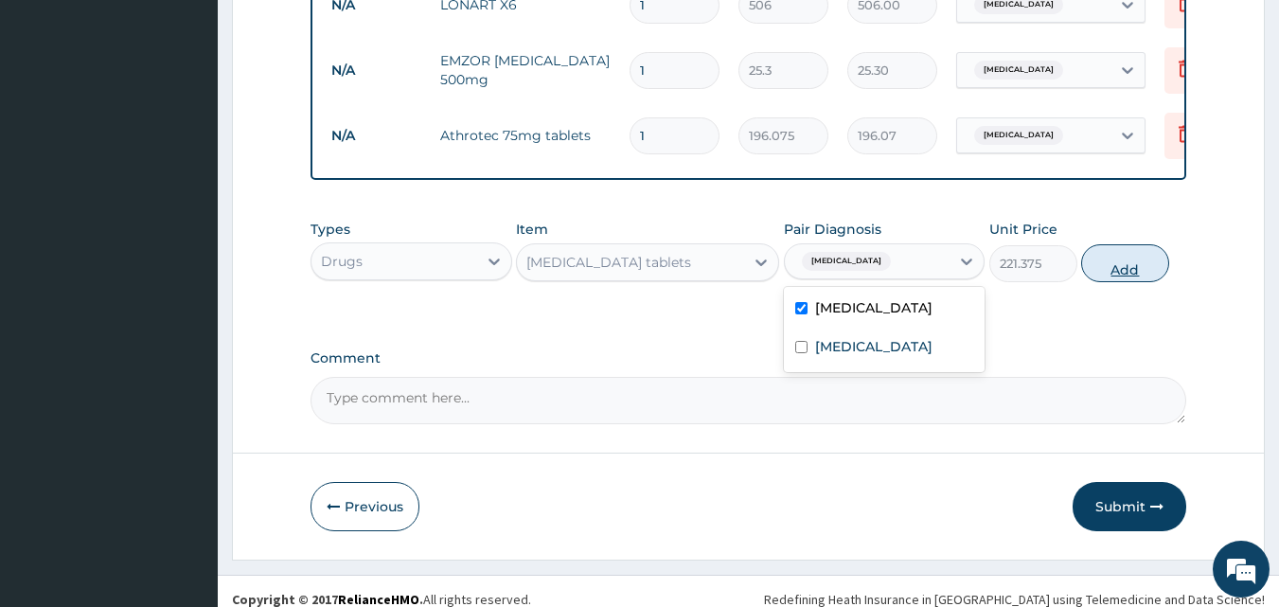
click at [1148, 277] on button "Add" at bounding box center [1125, 263] width 88 height 38
type input "0"
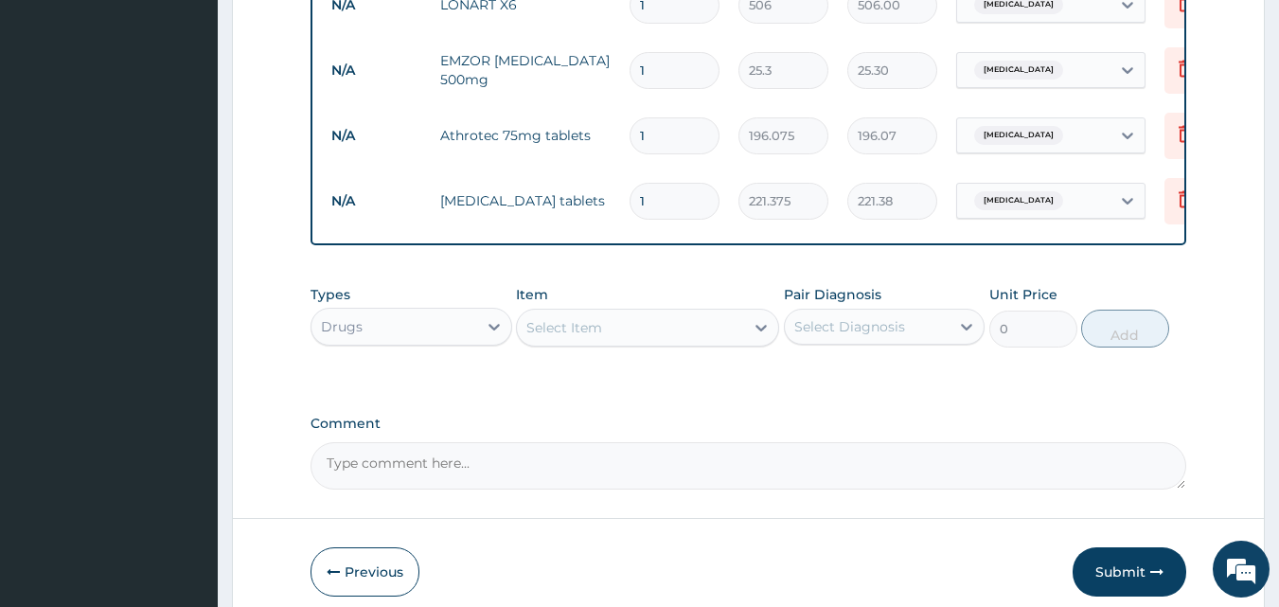
click at [682, 342] on div "Select Item" at bounding box center [630, 327] width 227 height 30
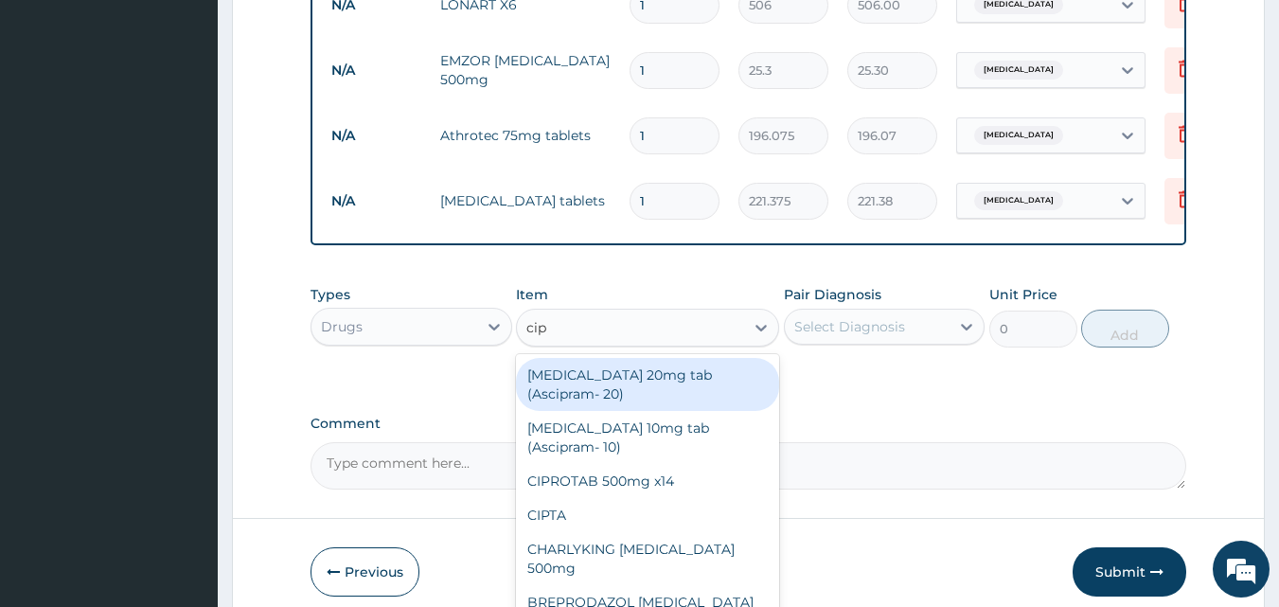
type input "cipr"
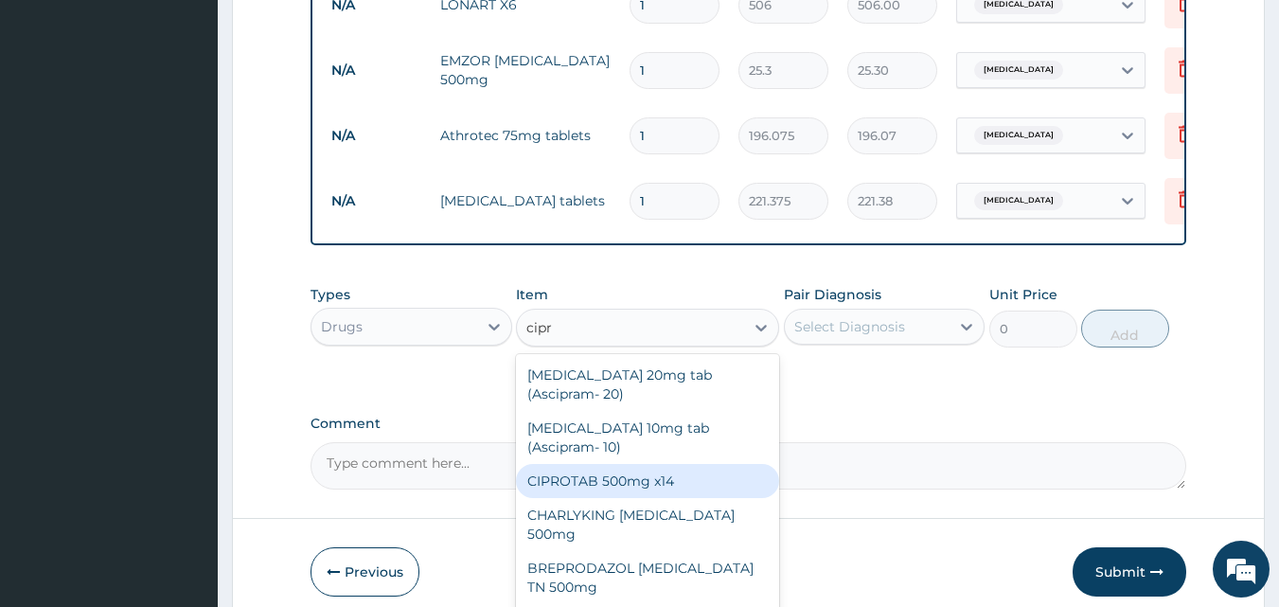
click at [629, 485] on div "CIPROTAB 500mg x14" at bounding box center [647, 481] width 263 height 34
type input "341.55"
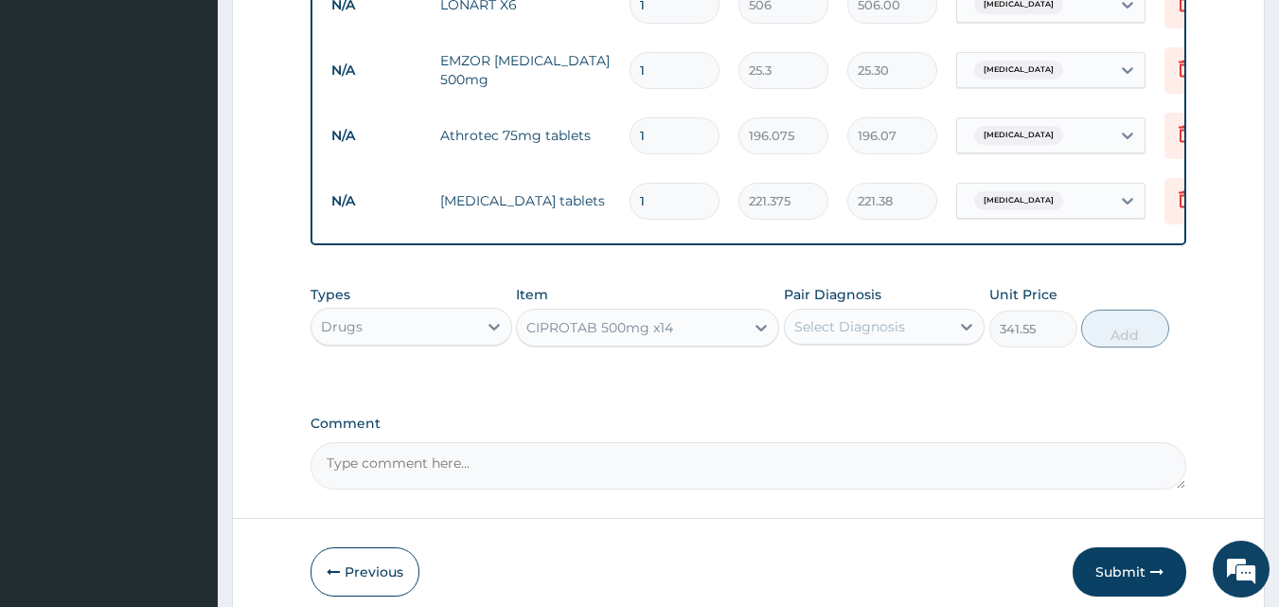
drag, startPoint x: 1273, startPoint y: 398, endPoint x: 1292, endPoint y: 400, distance: 19.0
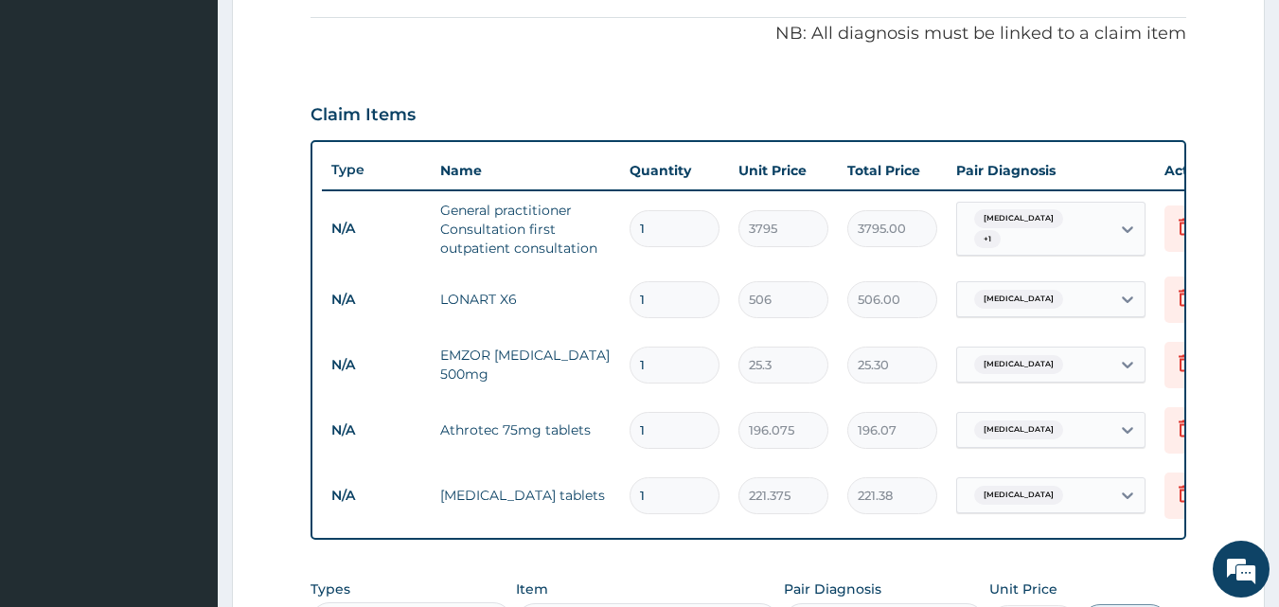
scroll to position [503, 0]
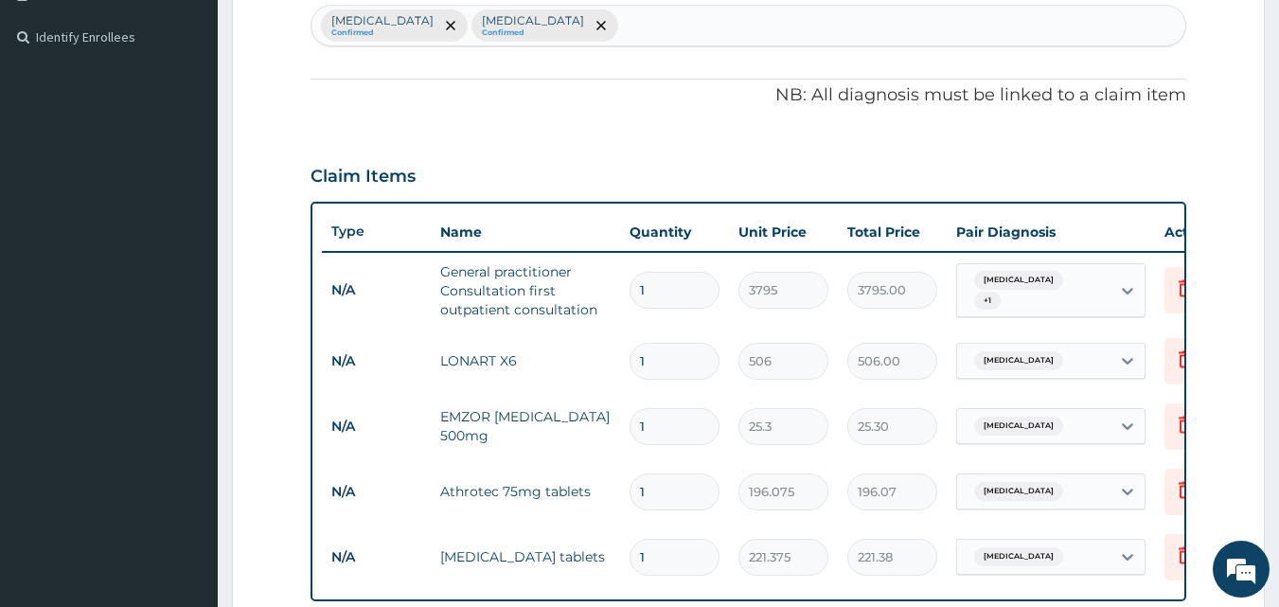
click at [673, 15] on div "Upper respiratory infection Confirmed Malaria Confirmed" at bounding box center [748, 26] width 875 height 40
type input "a"
type input "typhoi"
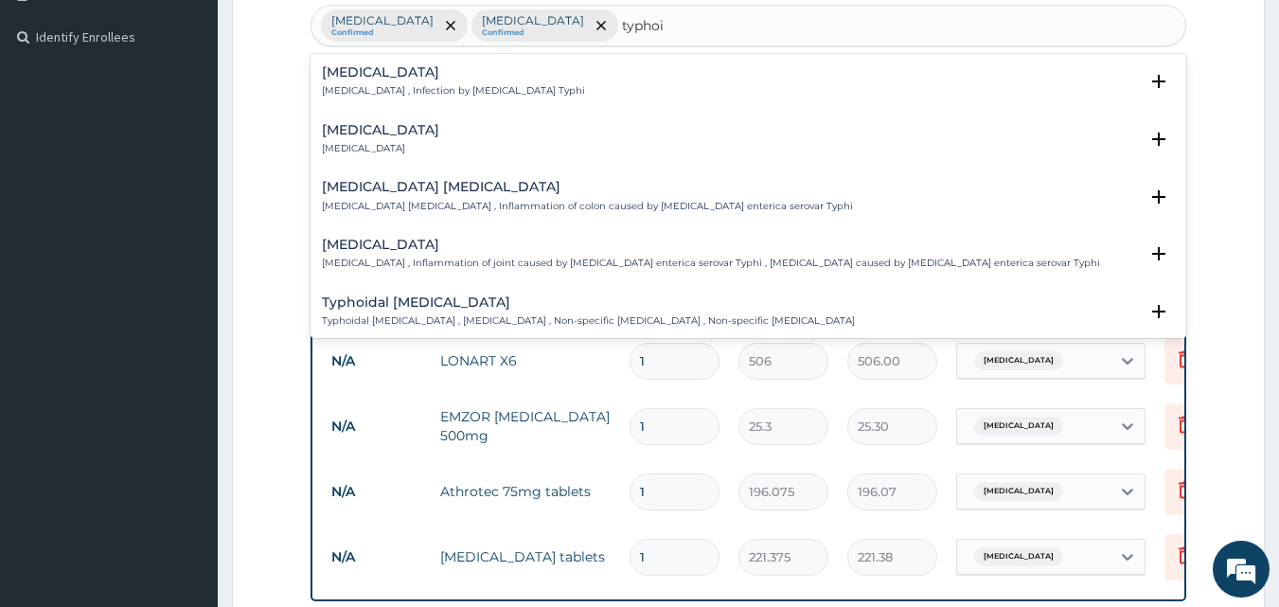
click at [392, 81] on div "Typhoid fever Typhoid fever , Infection by Salmonella Typhi" at bounding box center [453, 81] width 263 height 33
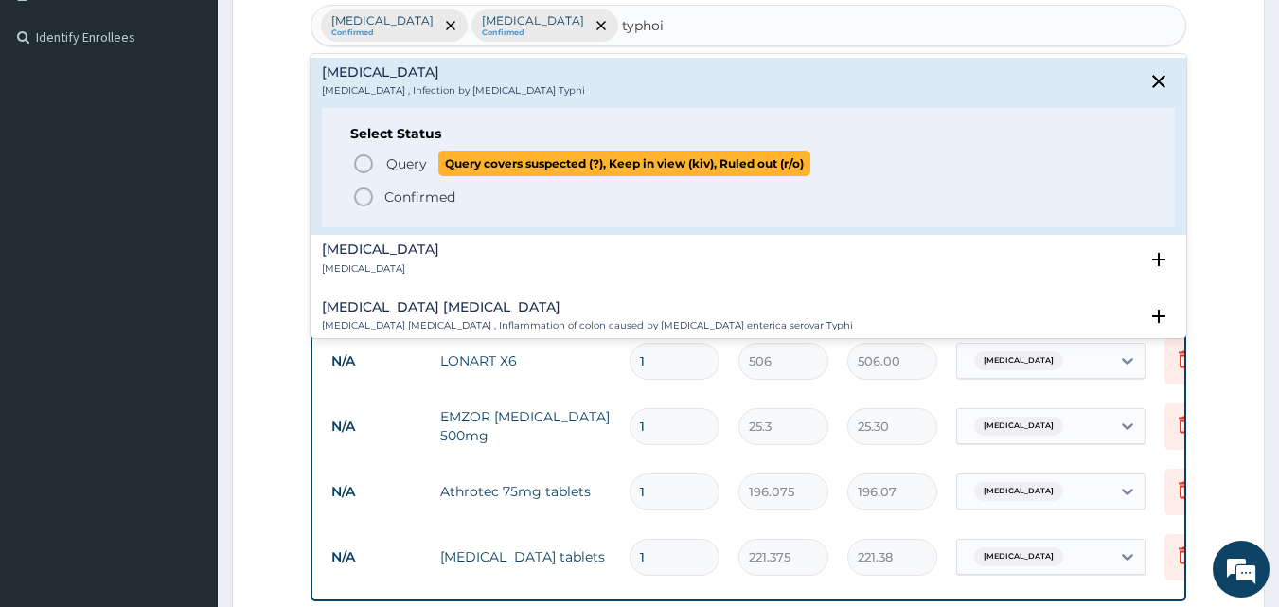
click at [386, 164] on span "Query" at bounding box center [406, 163] width 41 height 19
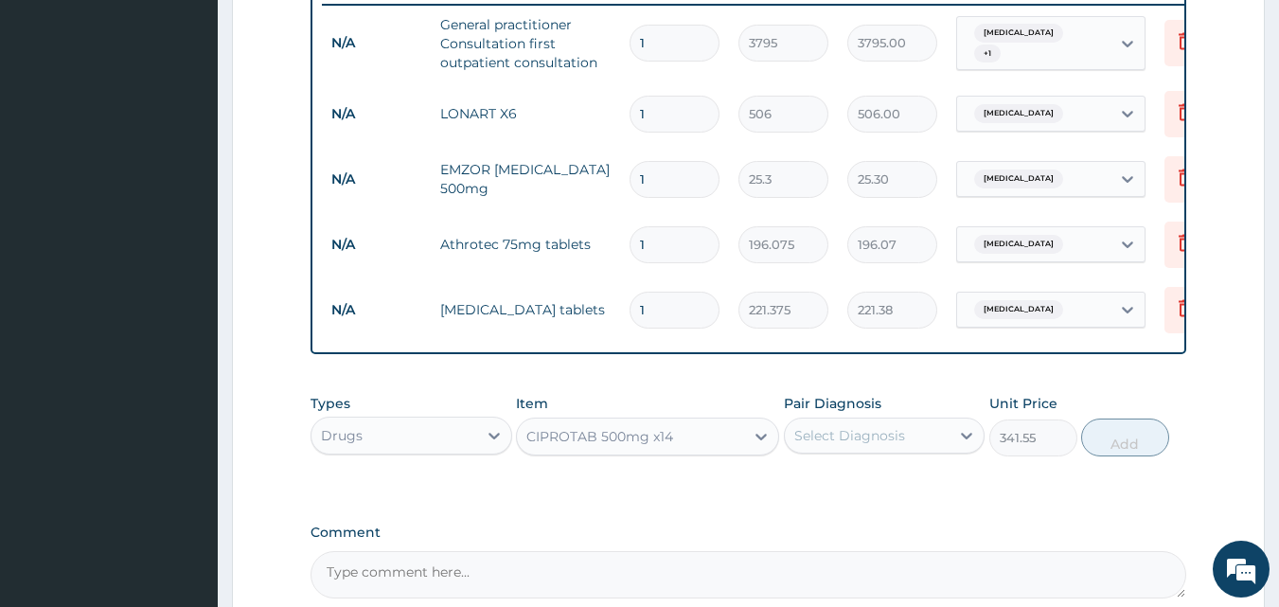
scroll to position [786, 0]
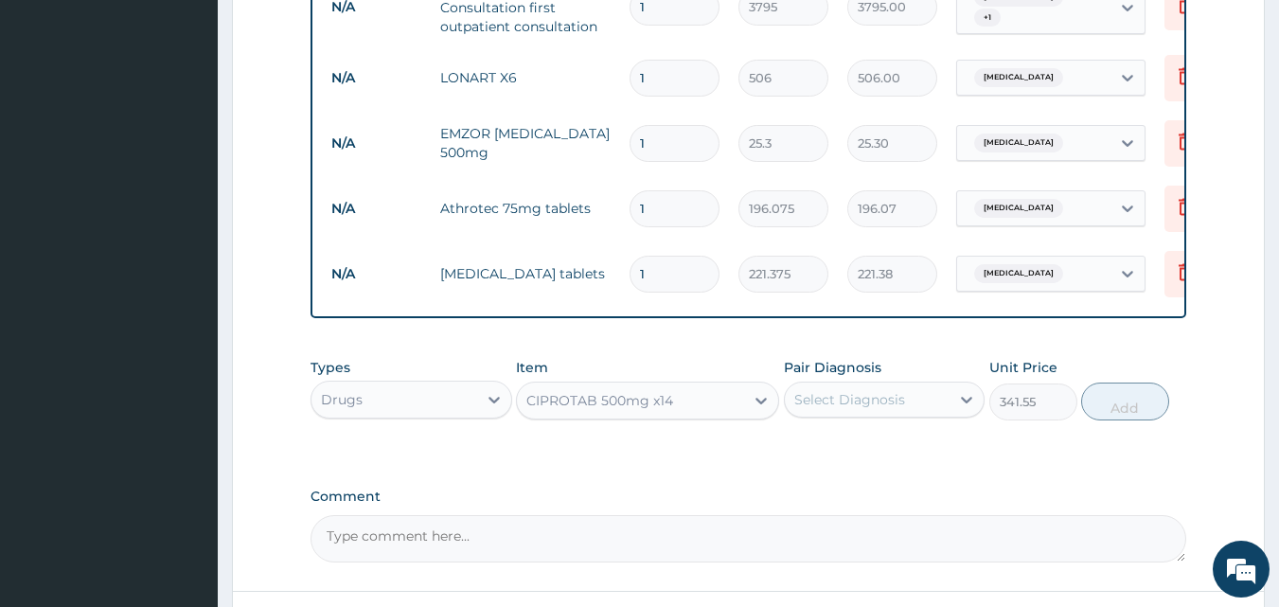
click at [840, 409] on div "Select Diagnosis" at bounding box center [849, 399] width 111 height 19
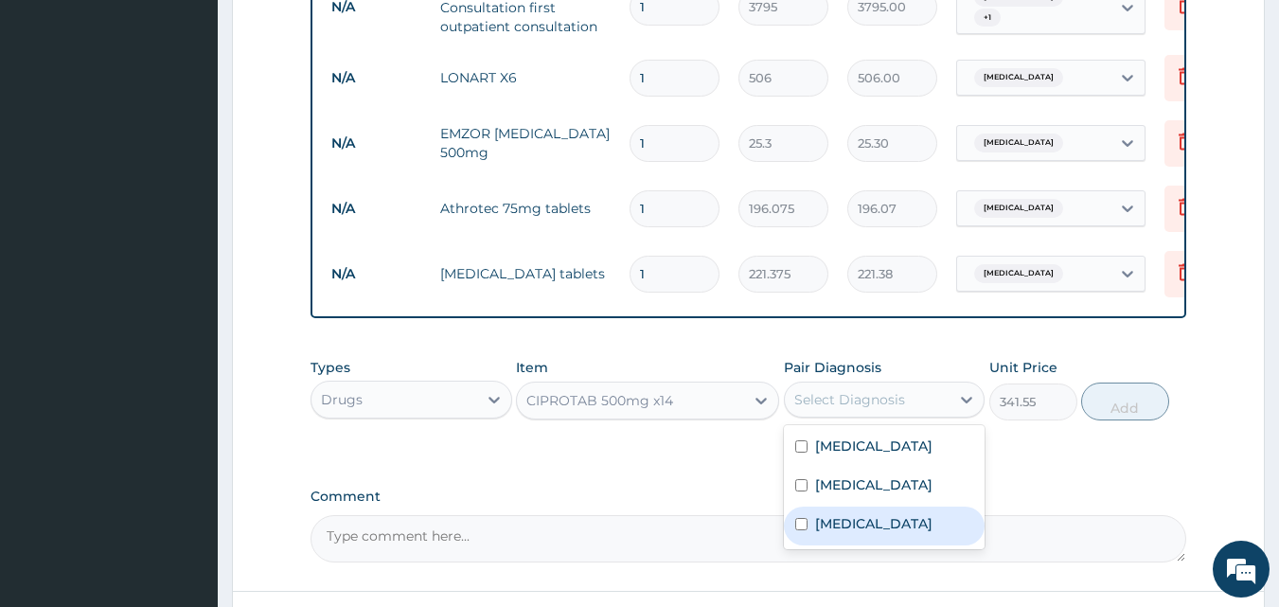
click at [816, 533] on label "Typhoid fever" at bounding box center [873, 523] width 117 height 19
checkbox input "true"
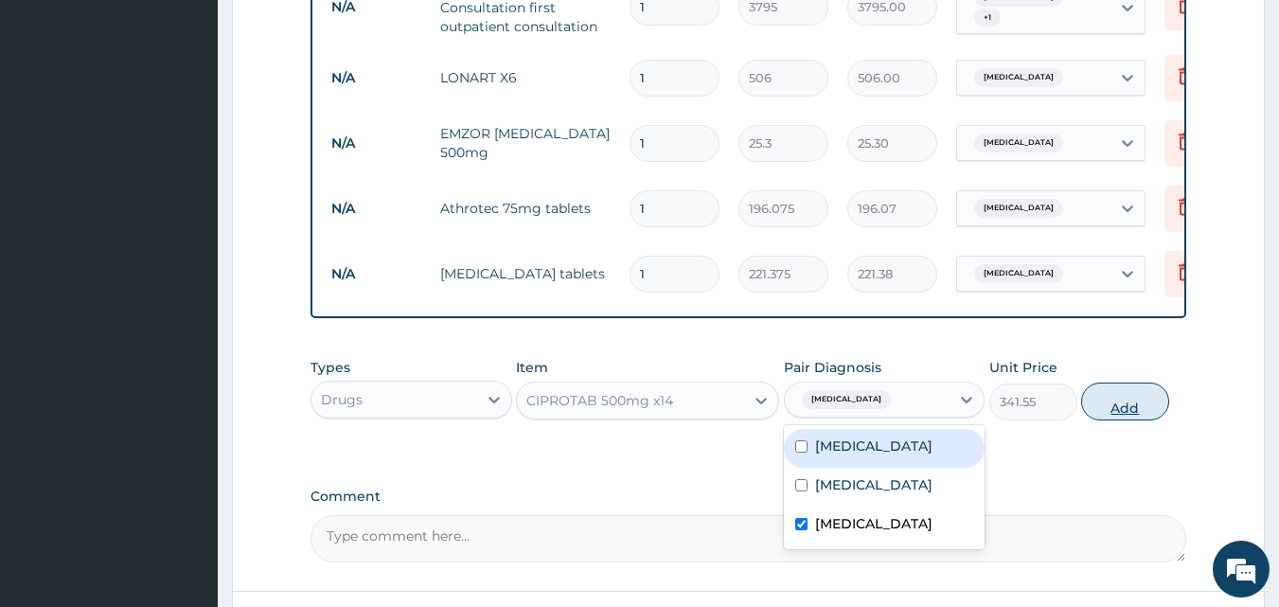
click at [1141, 414] on button "Add" at bounding box center [1125, 401] width 88 height 38
type input "0"
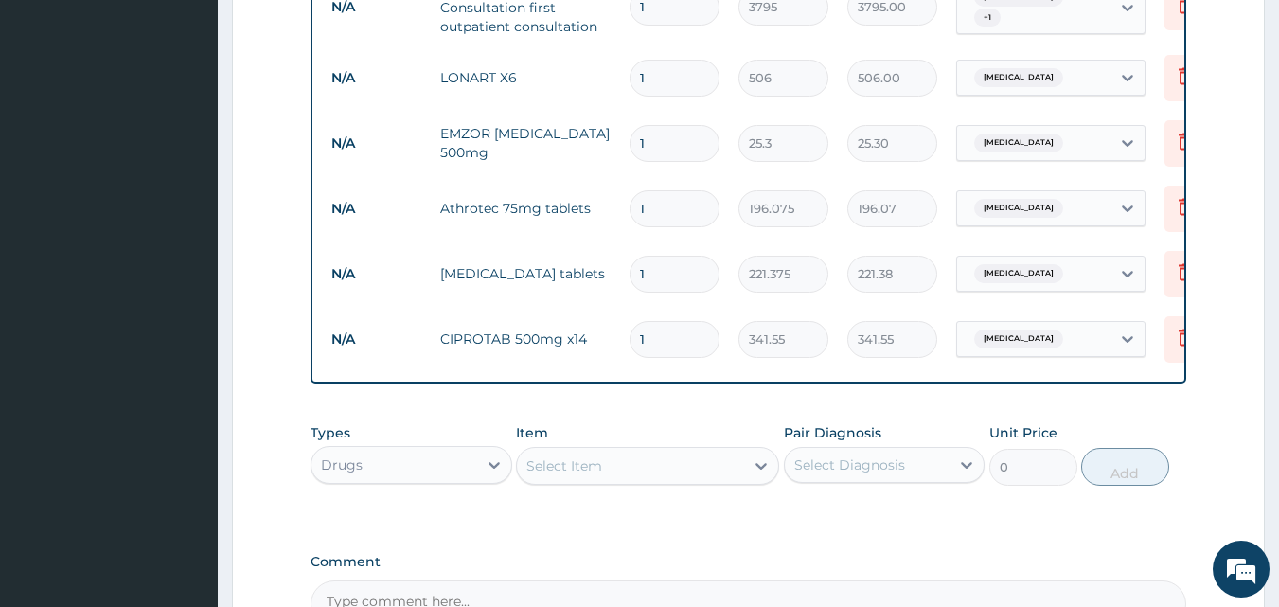
drag, startPoint x: 641, startPoint y: 342, endPoint x: 539, endPoint y: 357, distance: 103.4
click at [539, 357] on tr "N/A CIPROTAB 500mg x14 1 341.55 341.55 Typhoid fever Delete" at bounding box center [786, 339] width 928 height 65
type input "2"
type input "683.10"
type input "20"
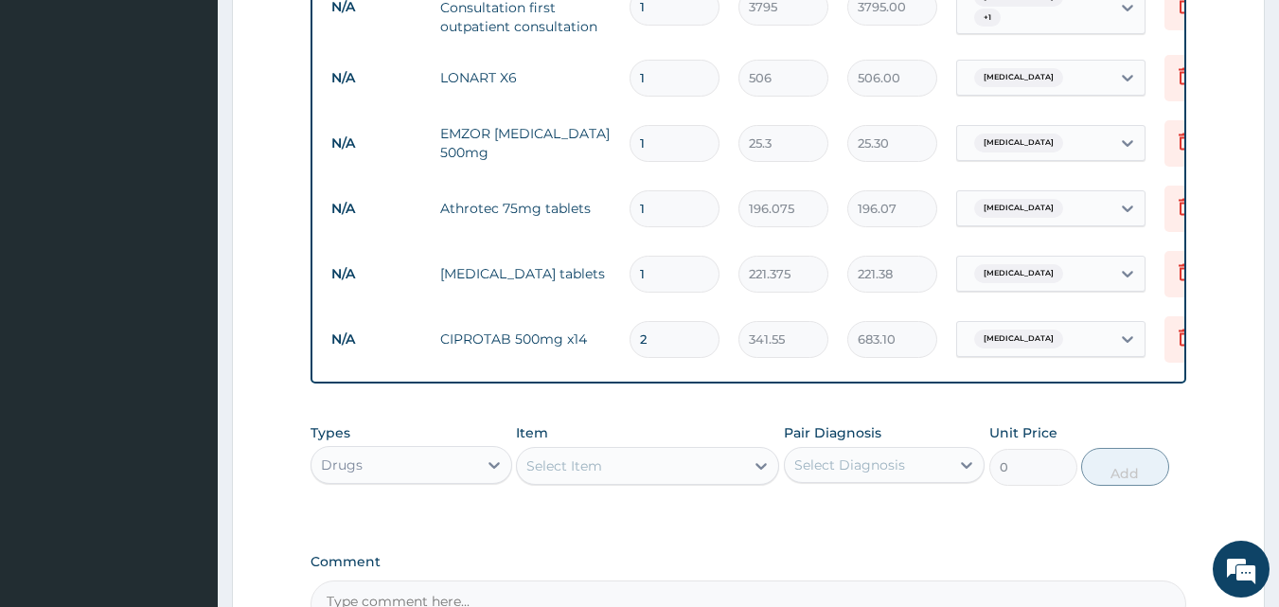
type input "6831.00"
type input "20"
drag, startPoint x: 644, startPoint y: 274, endPoint x: 596, endPoint y: 287, distance: 49.2
click at [596, 287] on tr "N/A Erythromycin tablets 1 221.375 221.38 Upper respiratory infection Delete" at bounding box center [786, 273] width 928 height 65
type input "14"
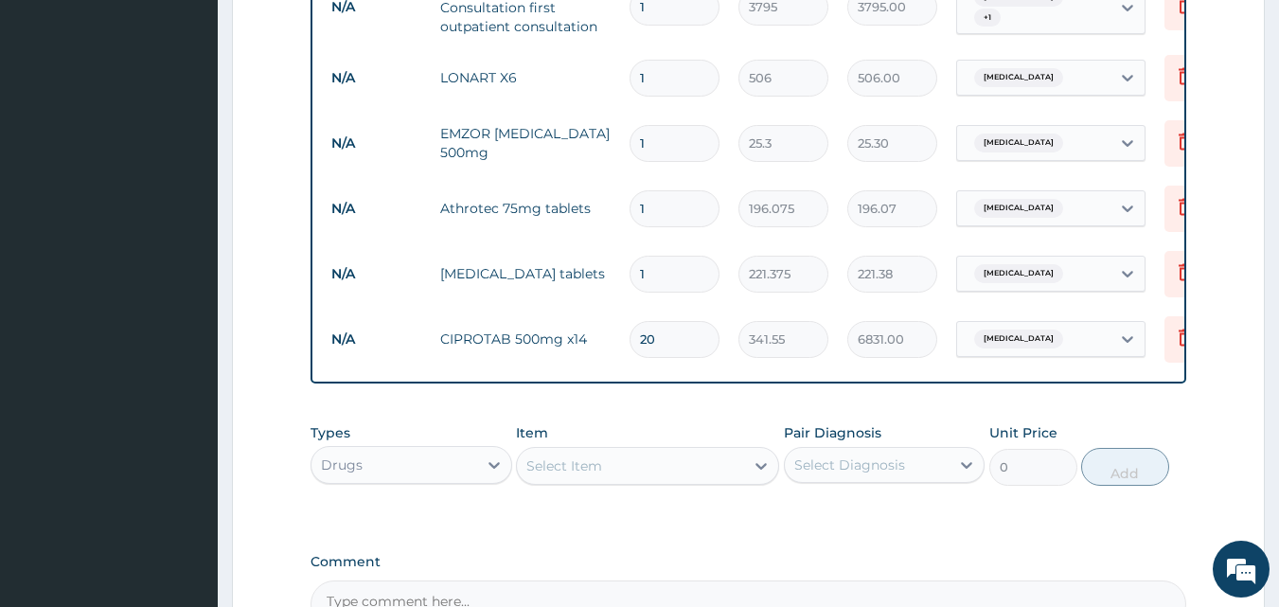
type input "3099.25"
type input "14"
click at [653, 203] on input "1" at bounding box center [675, 208] width 90 height 37
type input "10"
type input "1960.75"
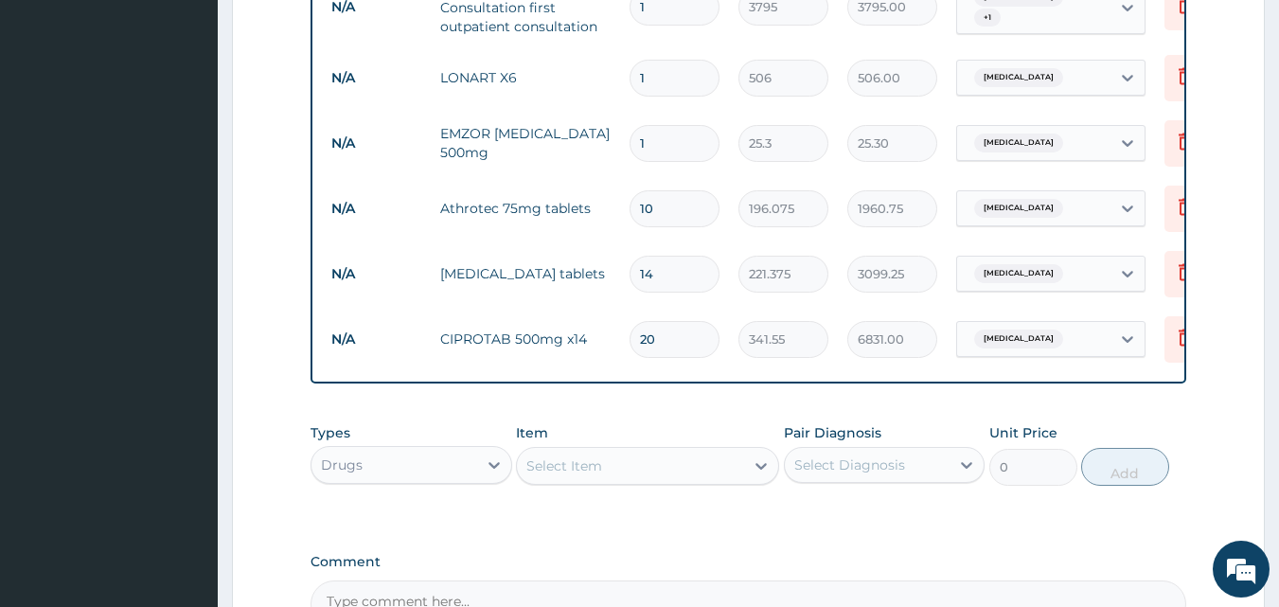
type input "10"
click at [674, 139] on input "1" at bounding box center [675, 143] width 90 height 37
type input "18"
type input "455.40"
type input "18"
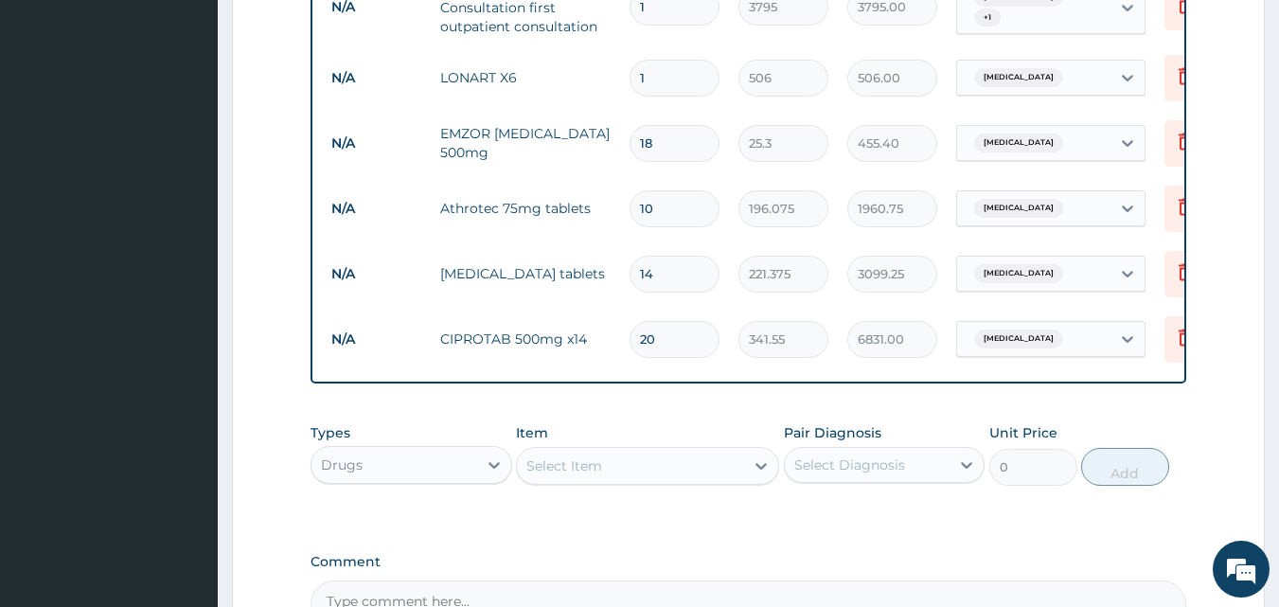
click at [675, 65] on input "1" at bounding box center [675, 78] width 90 height 37
type input "0.00"
type input "6"
type input "3036.00"
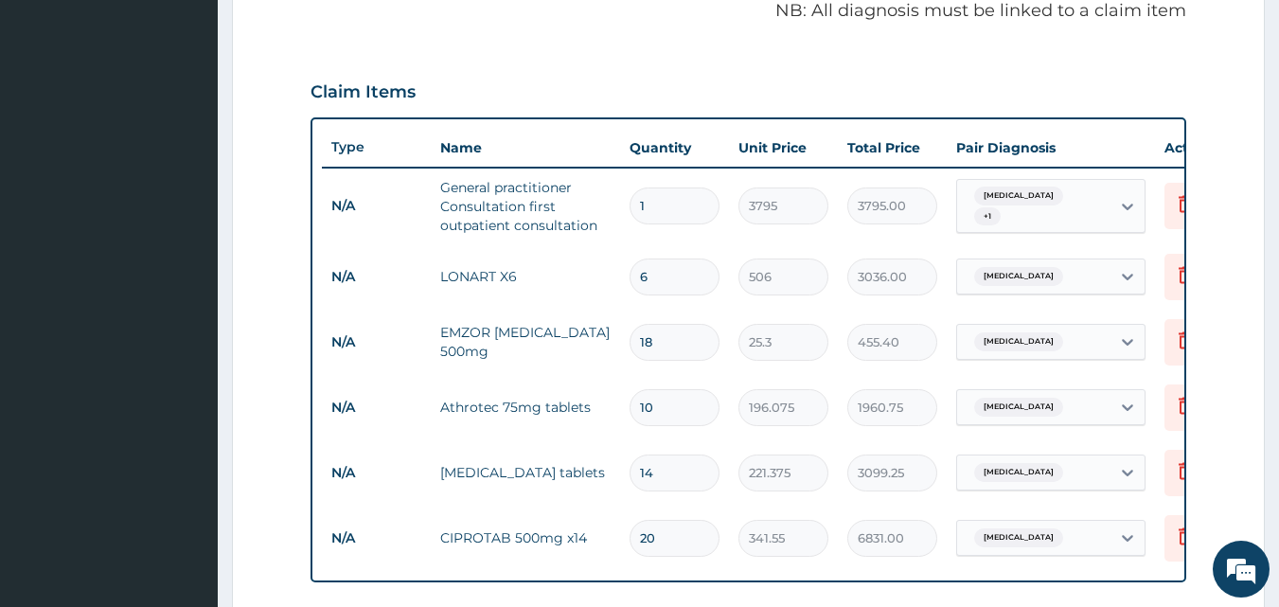
scroll to position [582, 0]
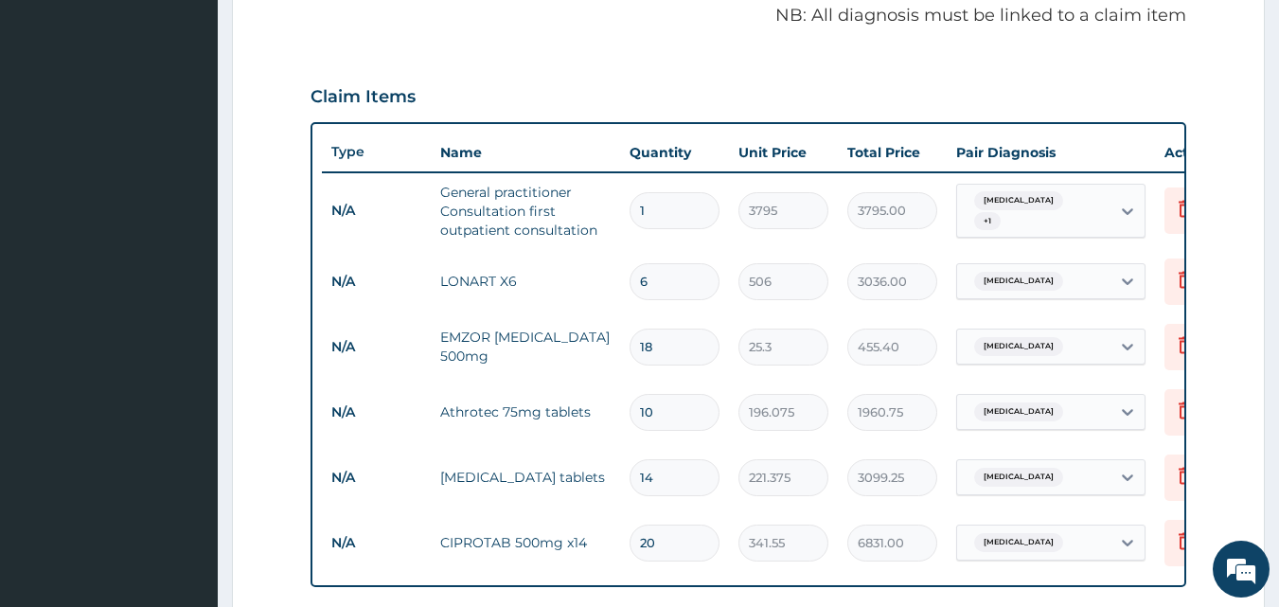
type input "6"
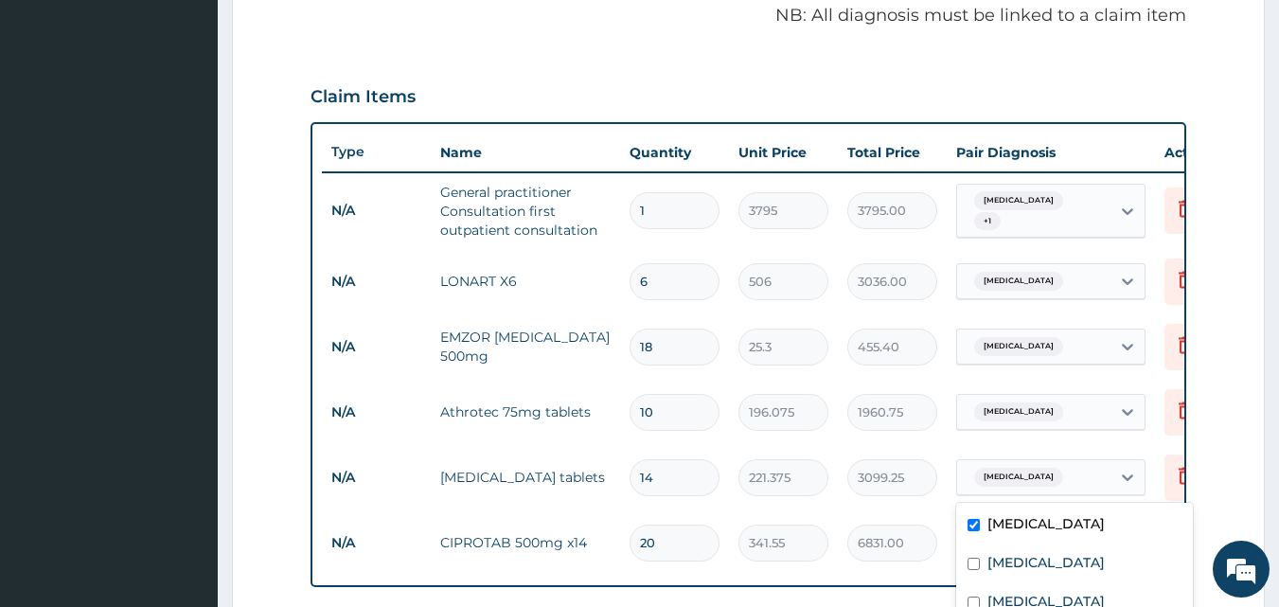
click at [1019, 491] on div "Upper respiratory infection" at bounding box center [1033, 477] width 153 height 32
click at [991, 598] on label "Typhoid fever" at bounding box center [1045, 601] width 117 height 19
checkbox input "true"
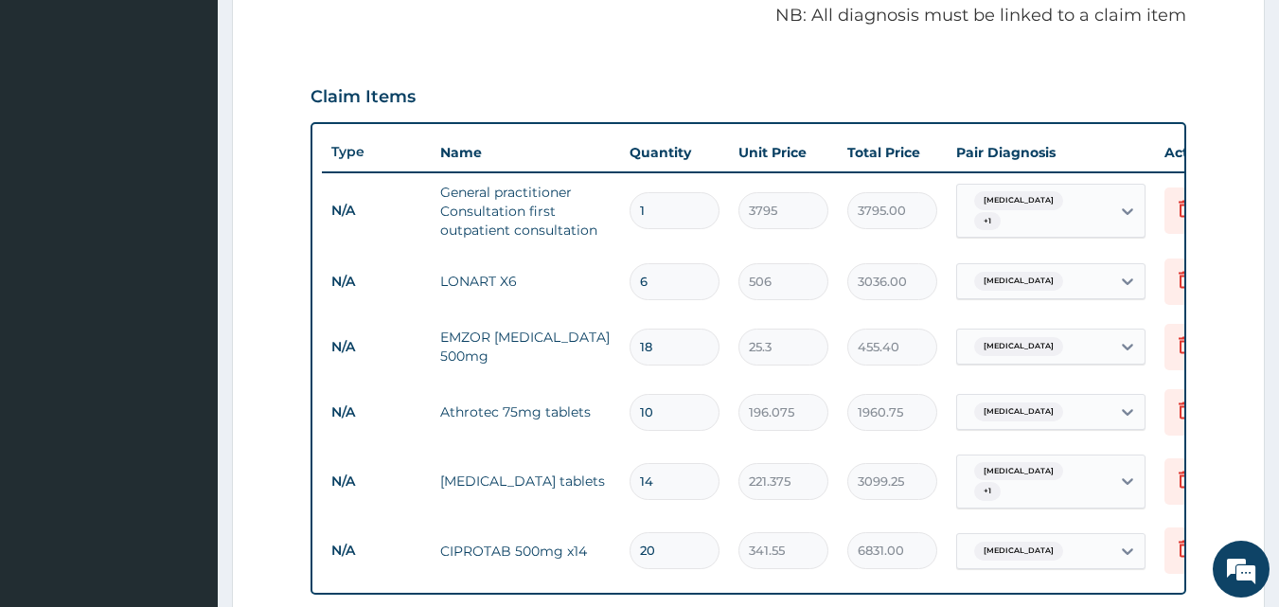
click at [569, 325] on td "EMZOR [MEDICAL_DATA] 500mg" at bounding box center [525, 346] width 189 height 57
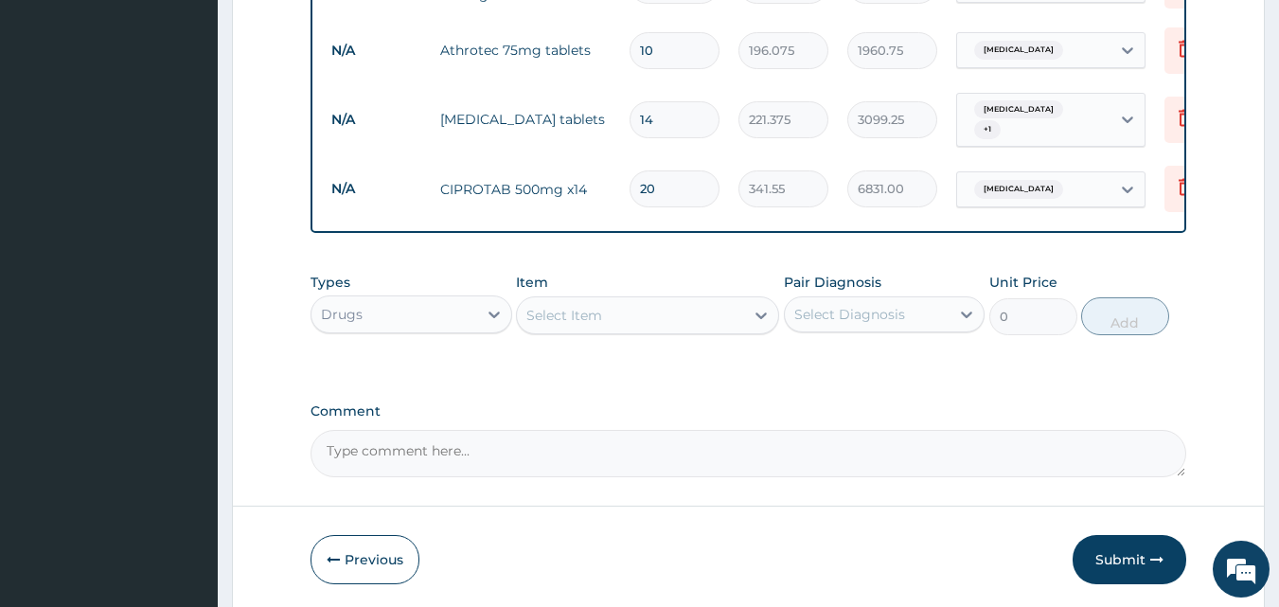
scroll to position [1027, 0]
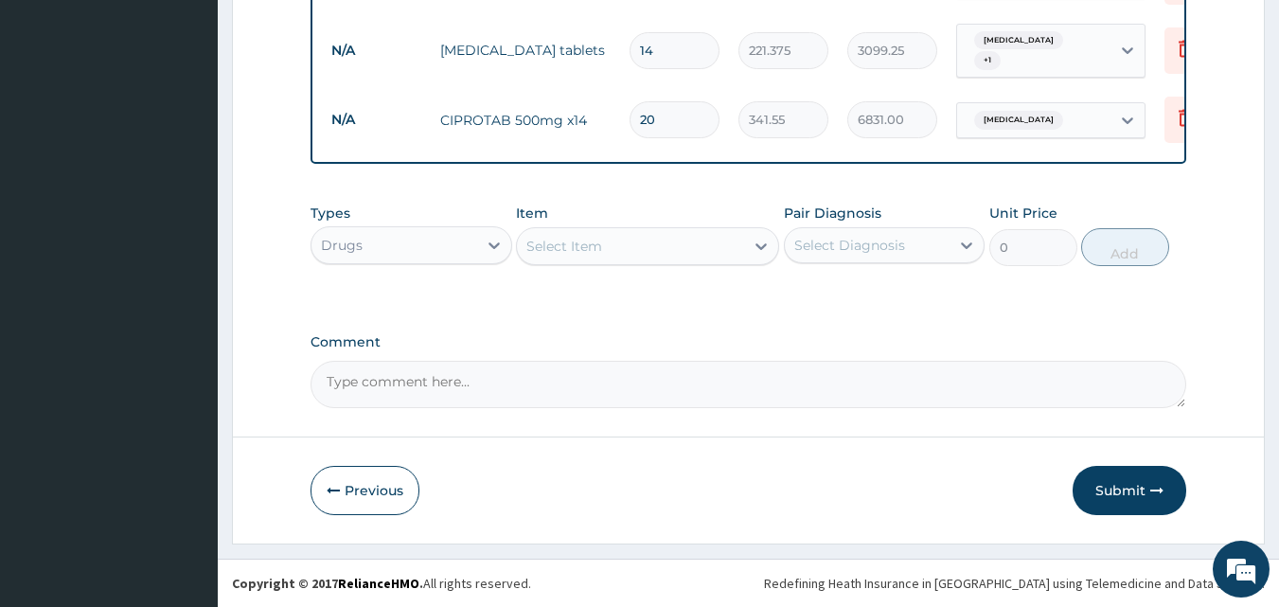
click at [1141, 494] on button "Submit" at bounding box center [1130, 490] width 114 height 49
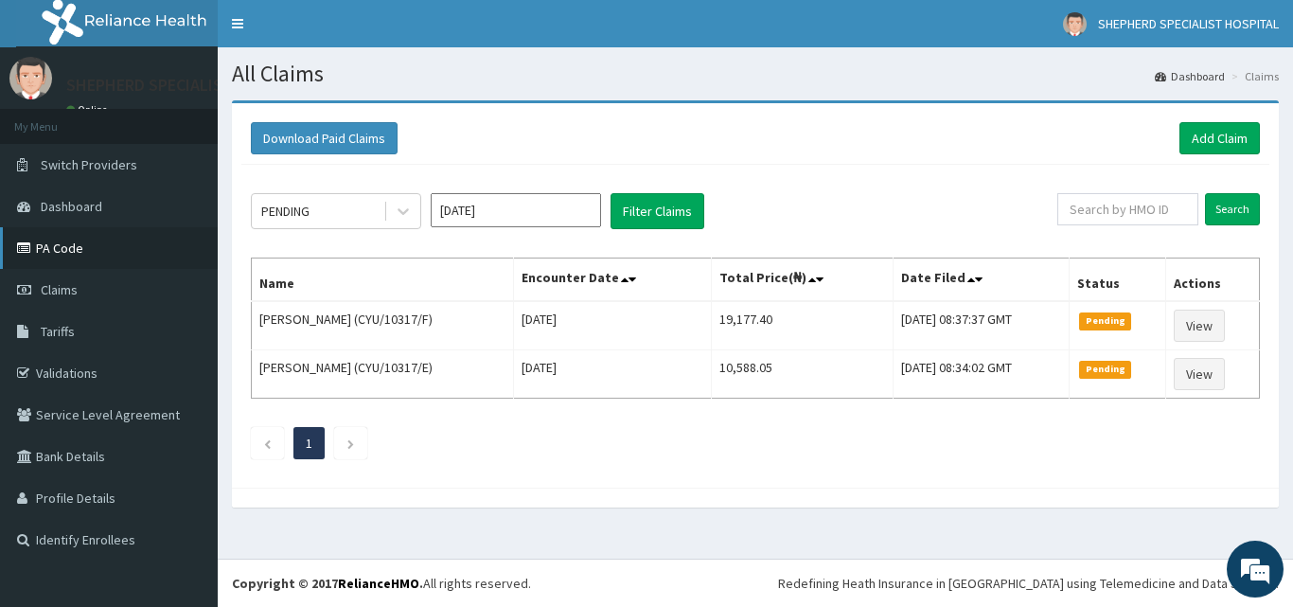
click at [62, 247] on link "PA Code" at bounding box center [109, 248] width 218 height 42
click at [1203, 131] on link "Add Claim" at bounding box center [1220, 138] width 80 height 32
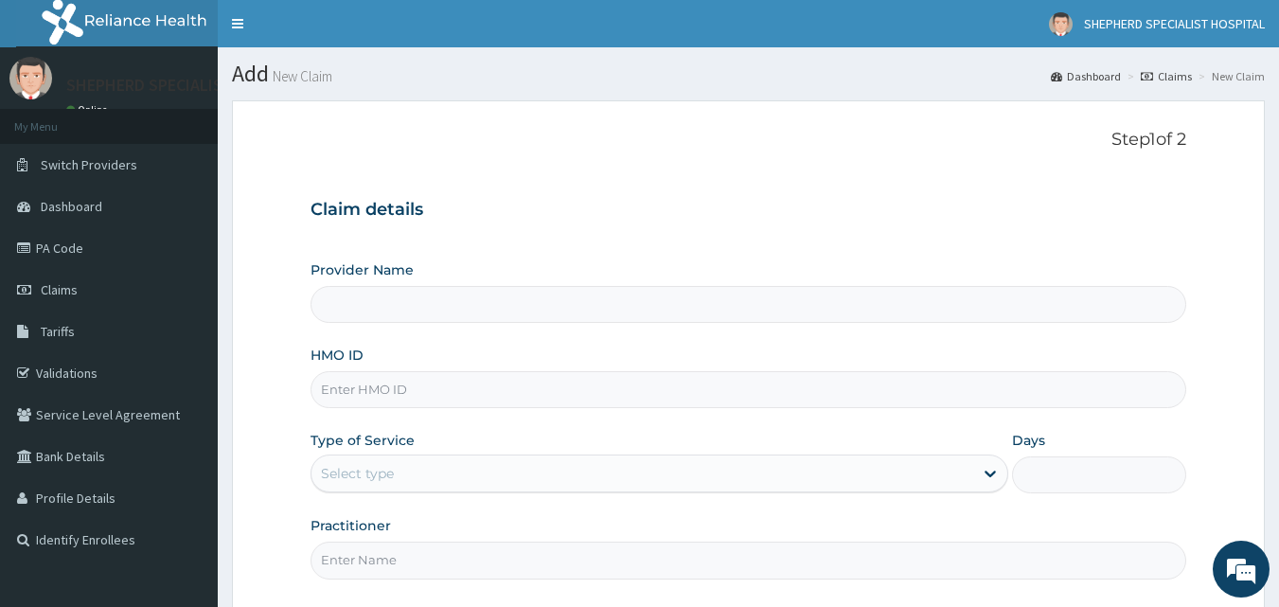
type input "SHEPHERD SPECIALIST HOSPITAL"
click at [409, 390] on input "HMO ID" at bounding box center [749, 389] width 877 height 37
type input "s"
type input "SSV/10038/B"
click at [431, 494] on div "Provider Name SHEPHERD SPECIALIST HOSPITAL HMO ID SSV/10038/B Type of Service S…" at bounding box center [749, 419] width 877 height 318
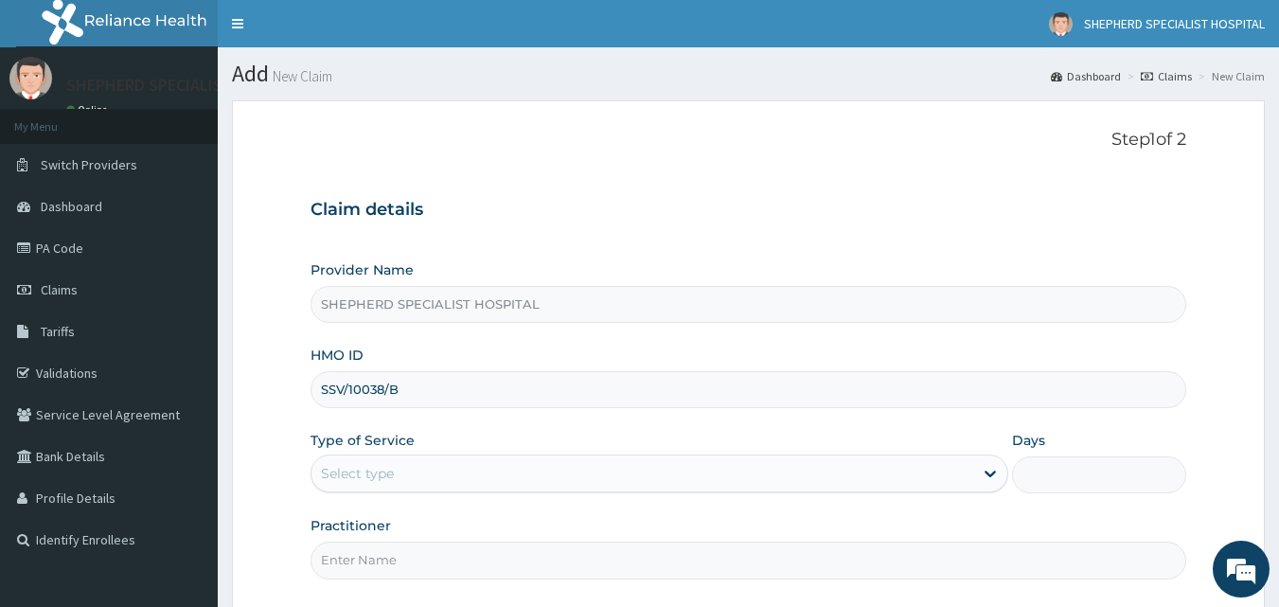
click at [442, 478] on div "Select type" at bounding box center [642, 473] width 662 height 30
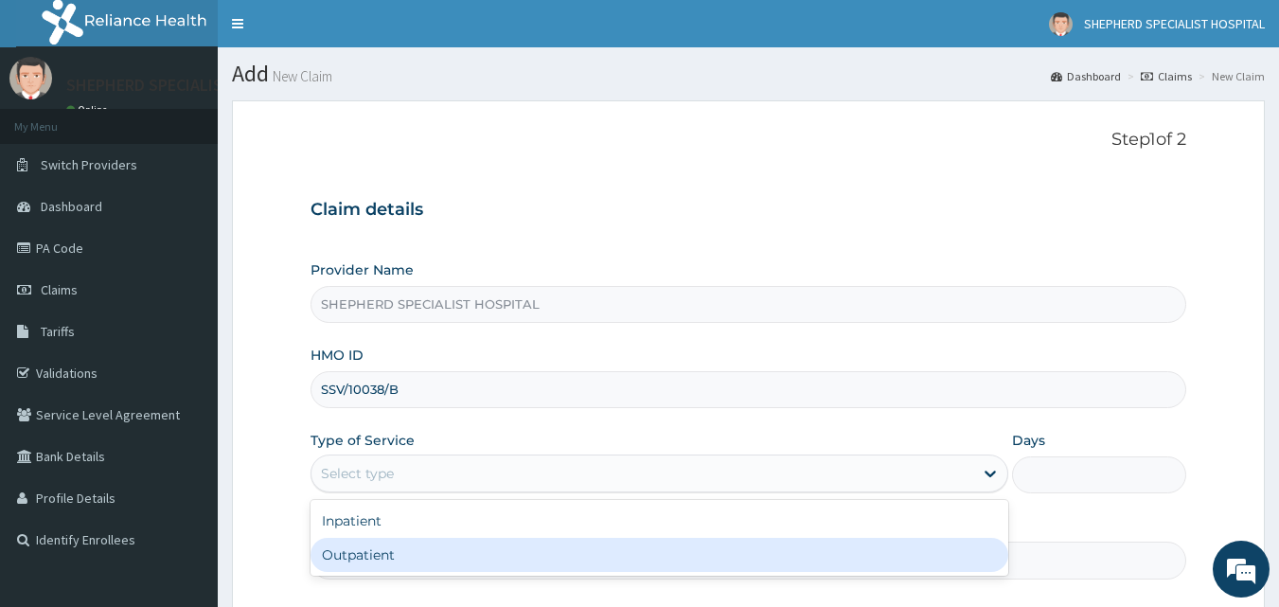
click at [418, 551] on div "Outpatient" at bounding box center [660, 555] width 698 height 34
type input "1"
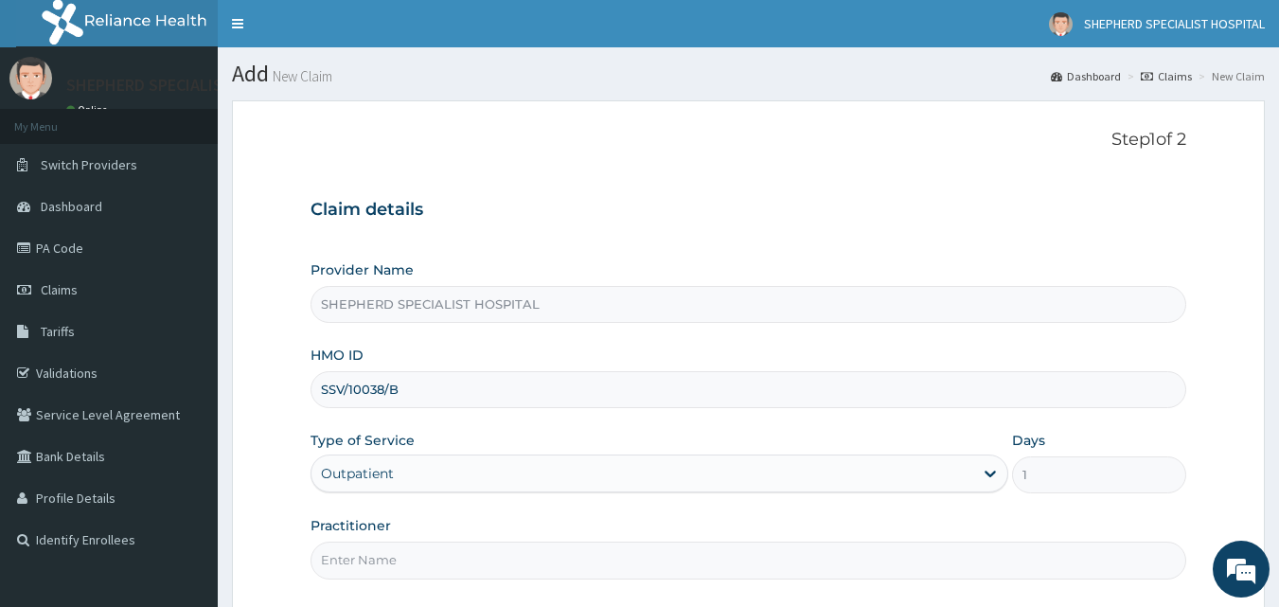
scroll to position [177, 0]
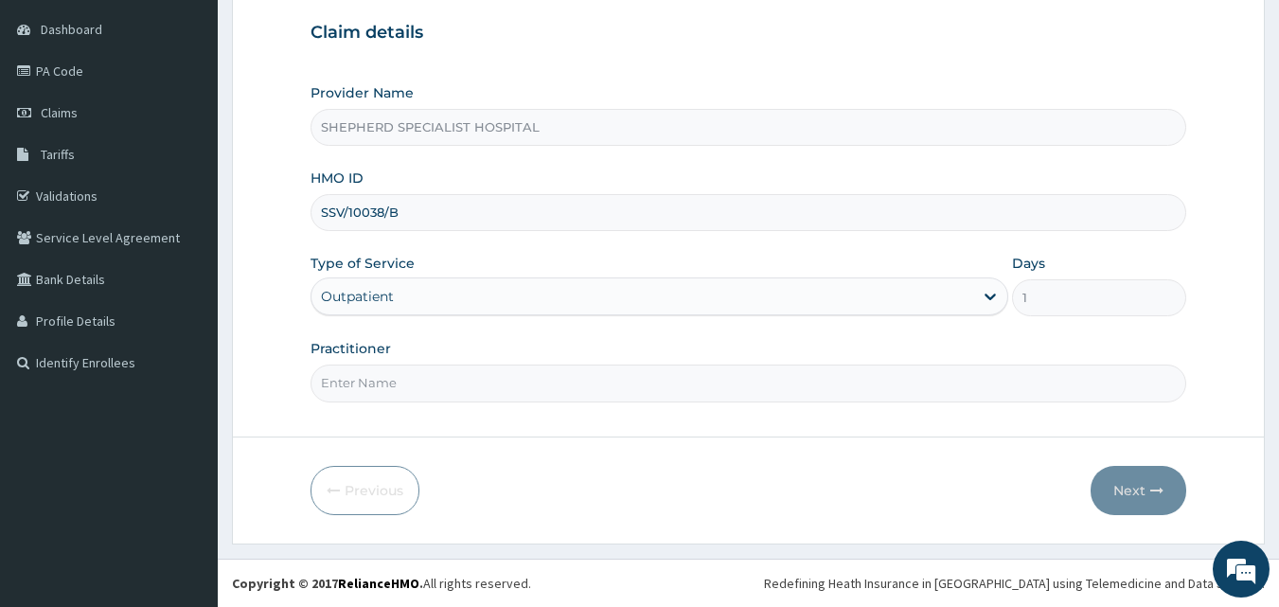
click at [537, 379] on input "Practitioner" at bounding box center [749, 382] width 877 height 37
type input "Dr Goronyo"
click at [1137, 491] on button "Next" at bounding box center [1139, 490] width 96 height 49
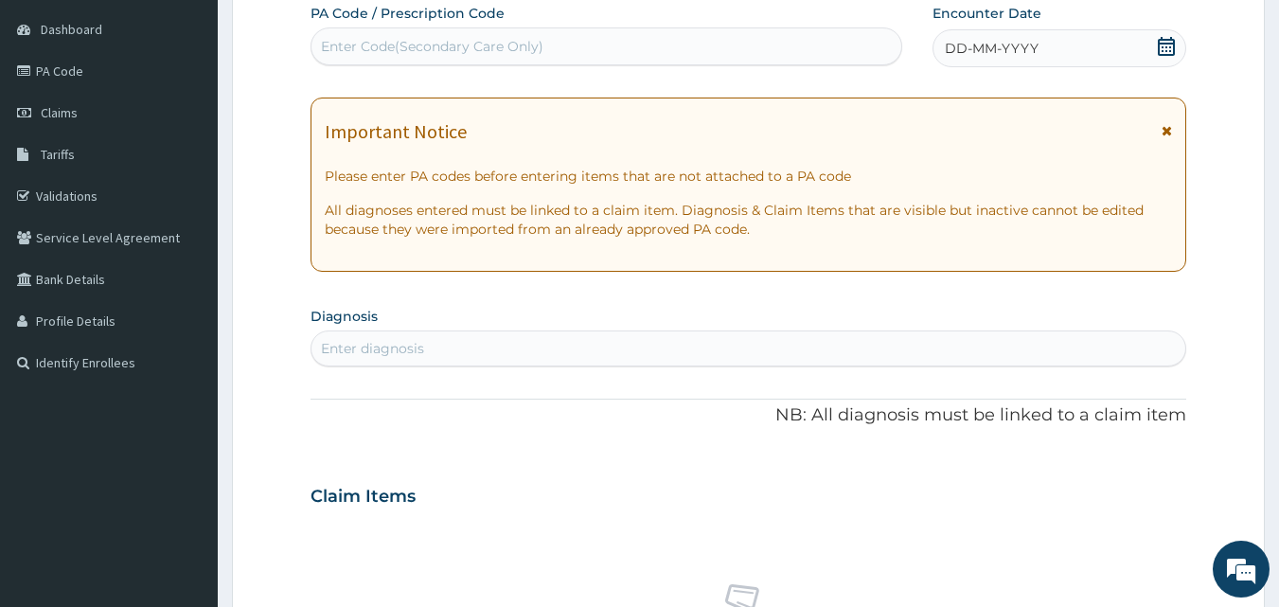
click at [994, 50] on span "DD-MM-YYYY" at bounding box center [992, 48] width 94 height 19
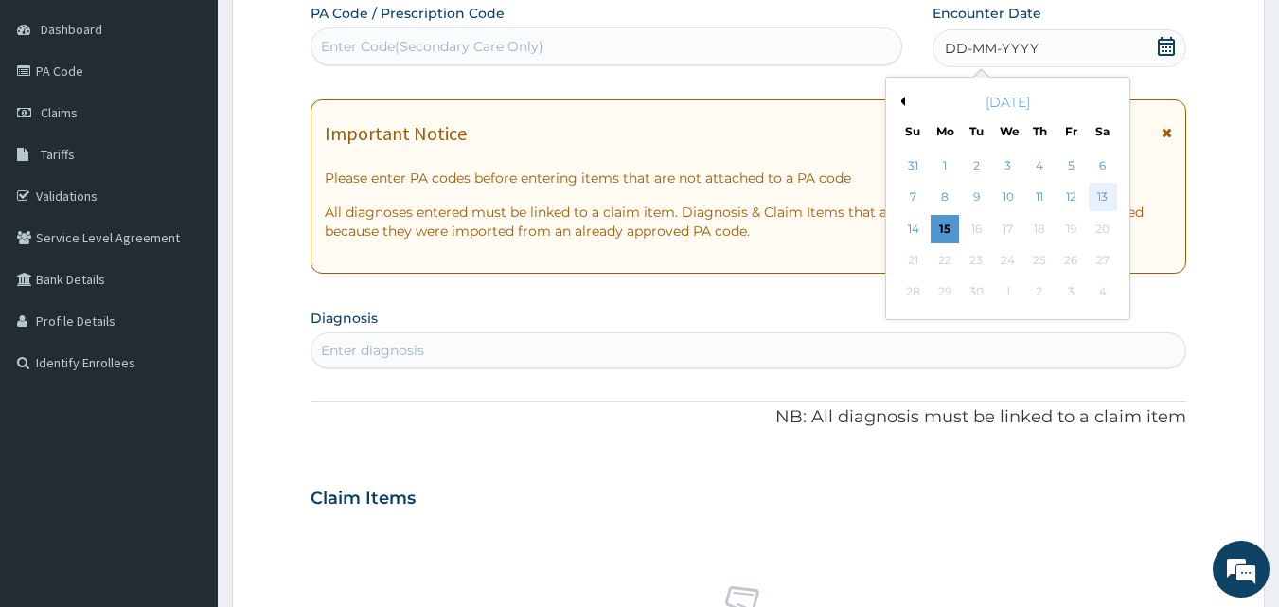
click at [1100, 189] on div "13" at bounding box center [1103, 198] width 28 height 28
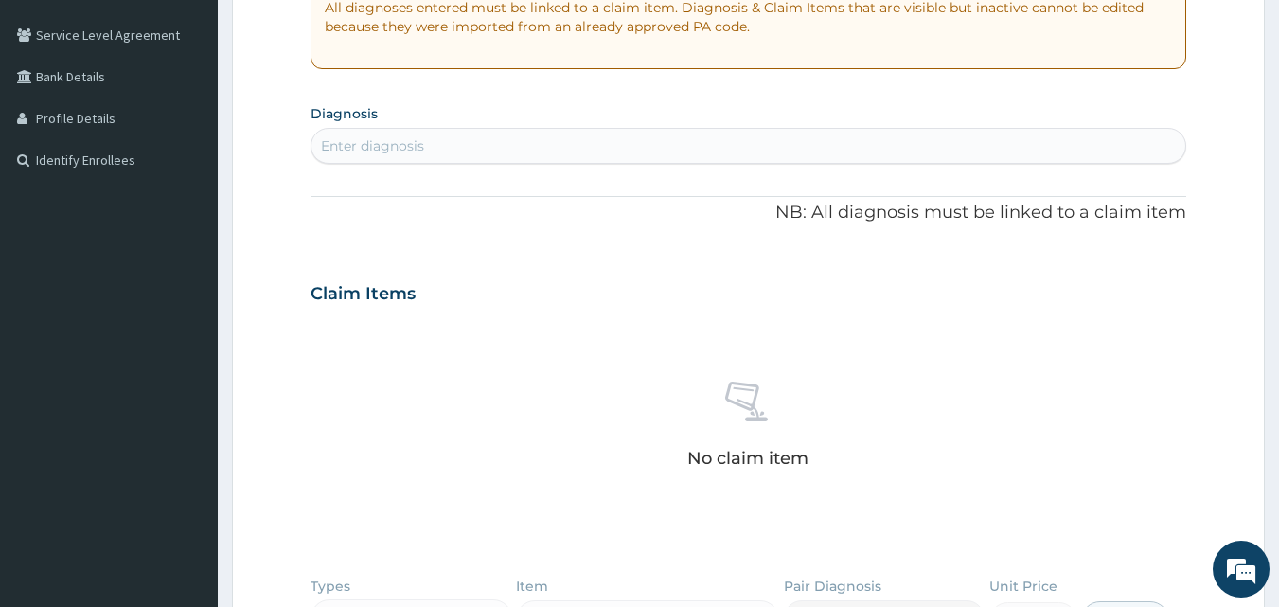
scroll to position [382, 0]
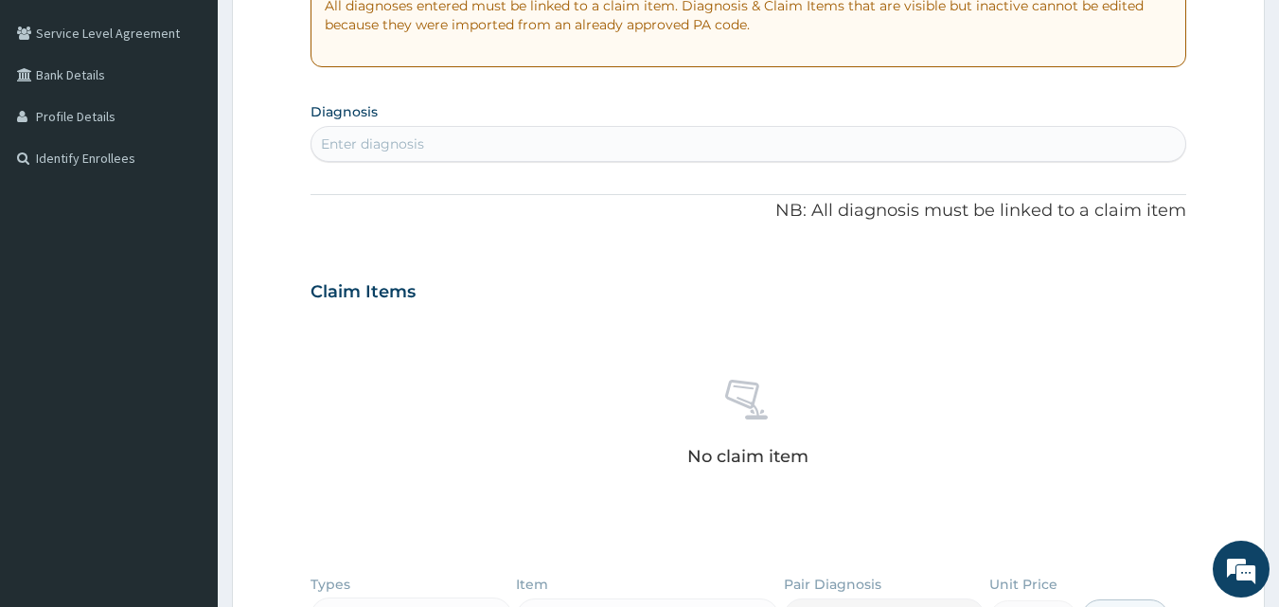
click at [361, 142] on div "Enter diagnosis" at bounding box center [372, 143] width 103 height 19
type input "lumbar"
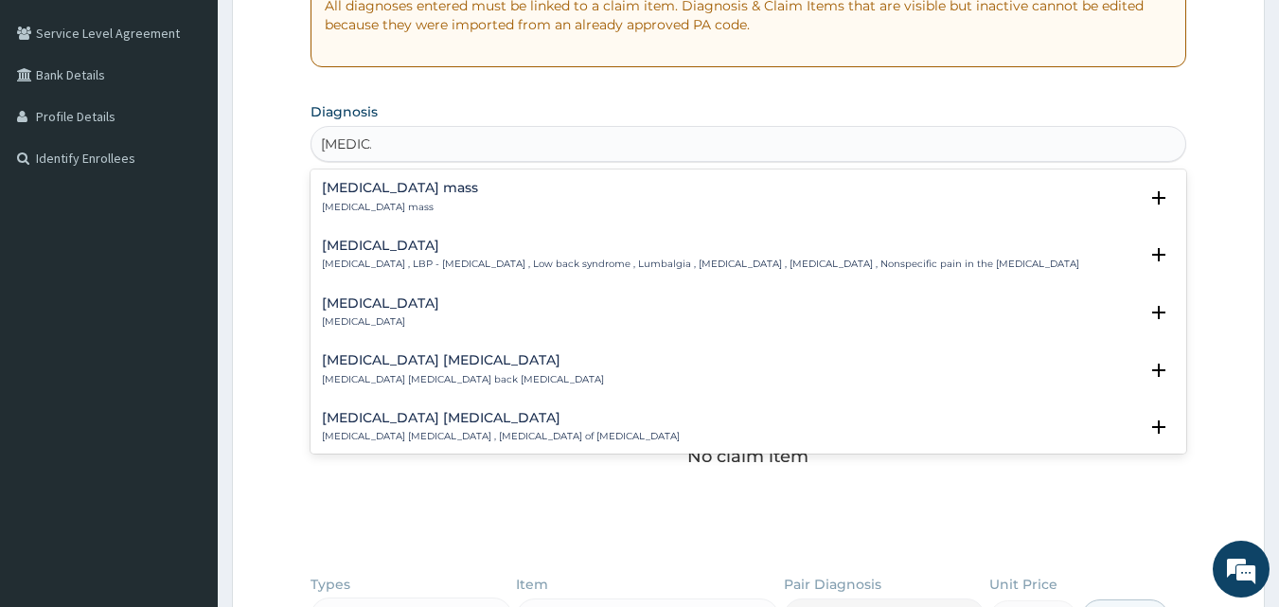
click at [651, 258] on p "Low back pain , LBP - Low back pain , Low back syndrome , Lumbalgia , Lumbago ,…" at bounding box center [700, 264] width 757 height 13
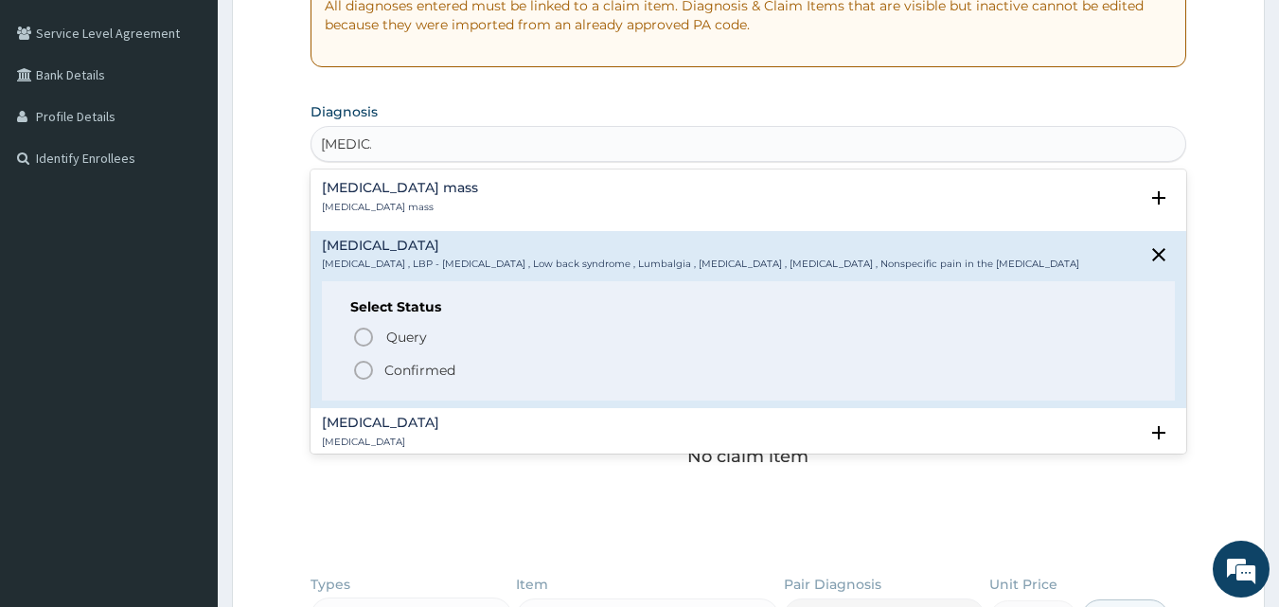
click at [421, 365] on p "Confirmed" at bounding box center [419, 370] width 71 height 19
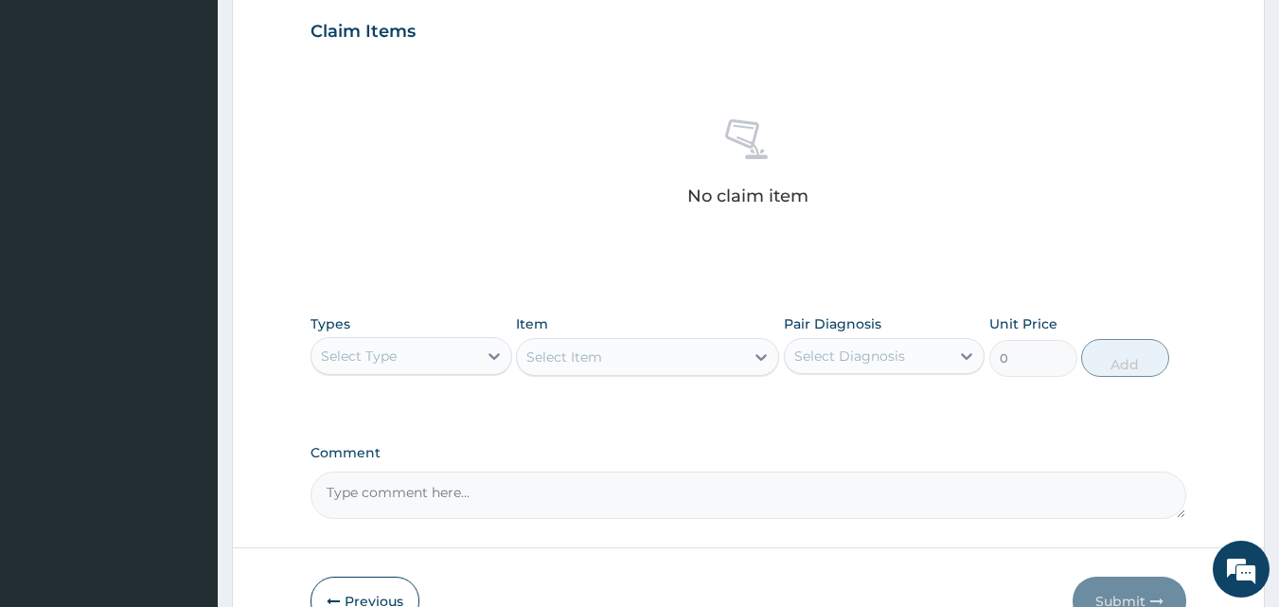
scroll to position [654, 0]
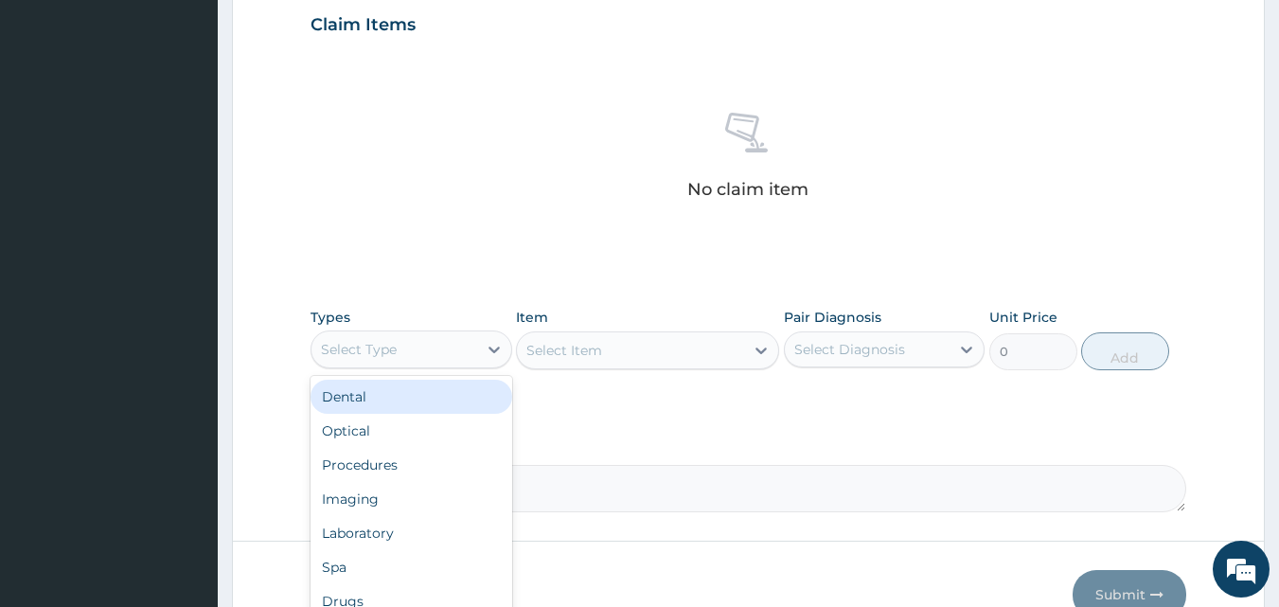
click at [437, 347] on div "Select Type" at bounding box center [394, 349] width 166 height 30
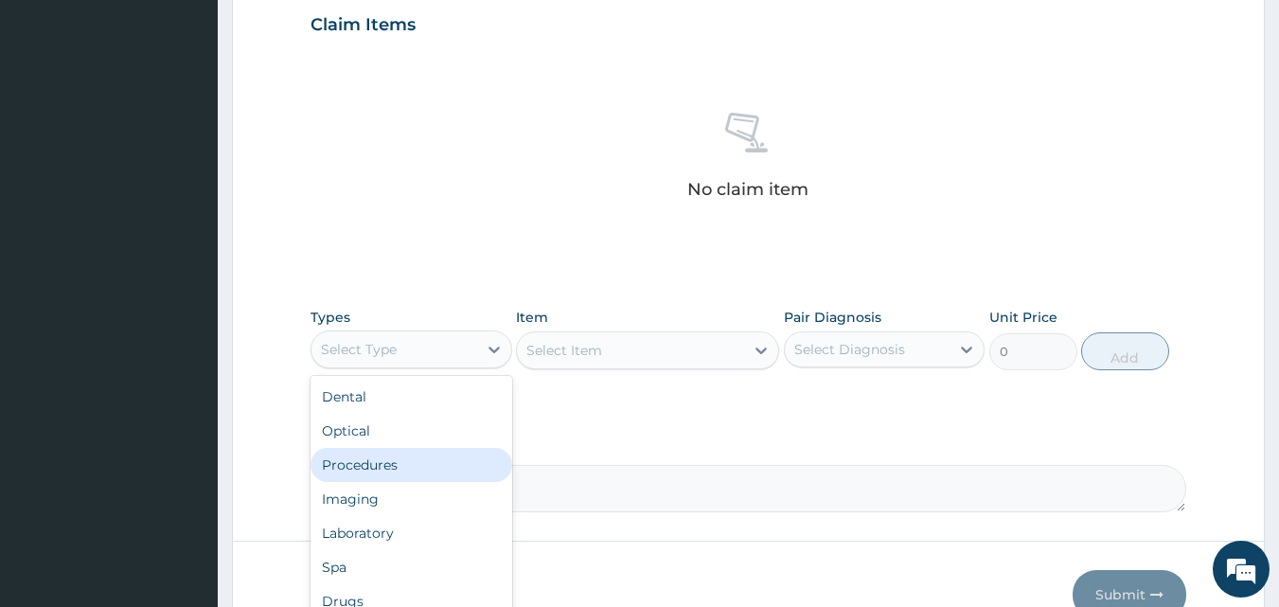
click at [363, 467] on div "Procedures" at bounding box center [412, 465] width 202 height 34
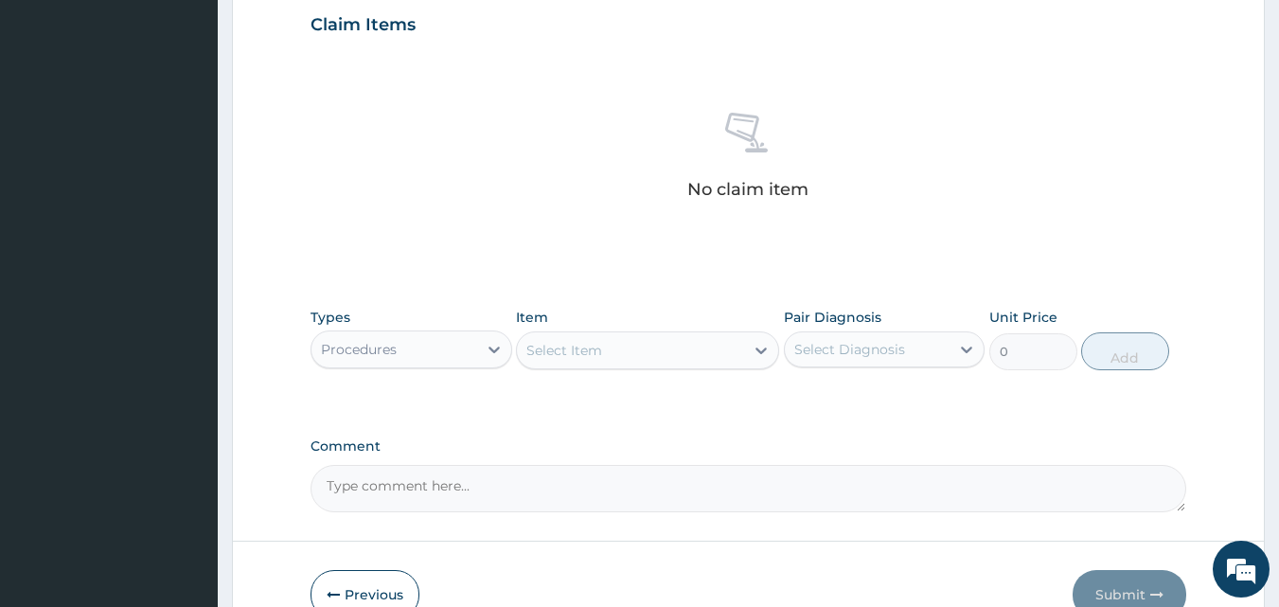
click at [699, 340] on div "Select Item" at bounding box center [630, 350] width 227 height 30
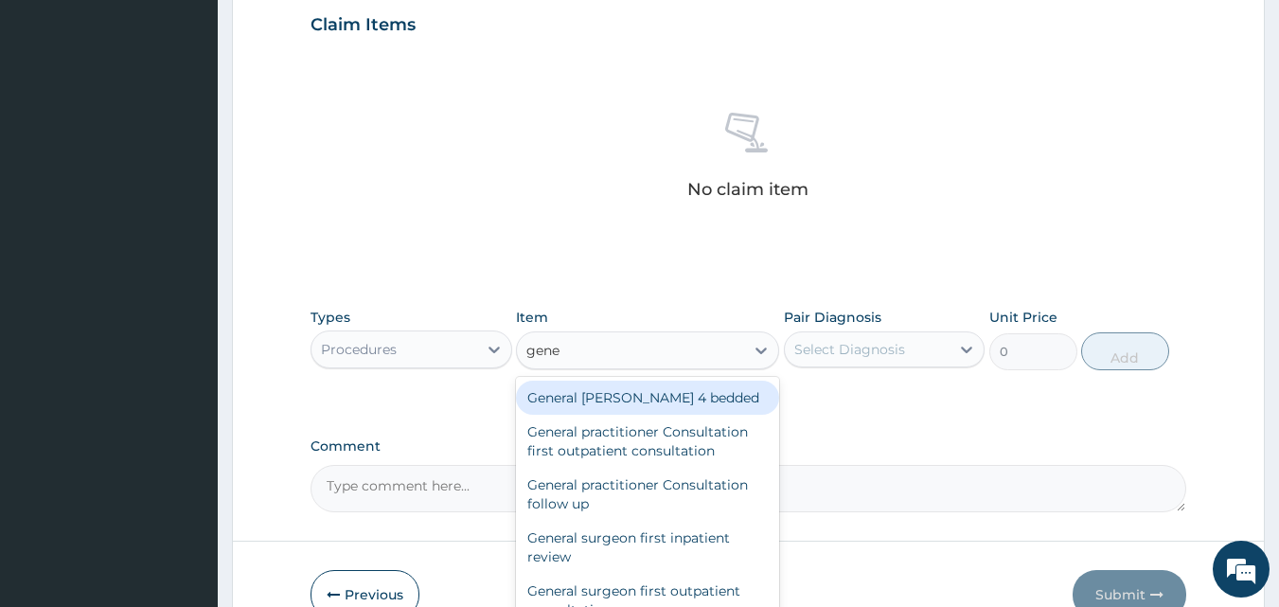
type input "gener"
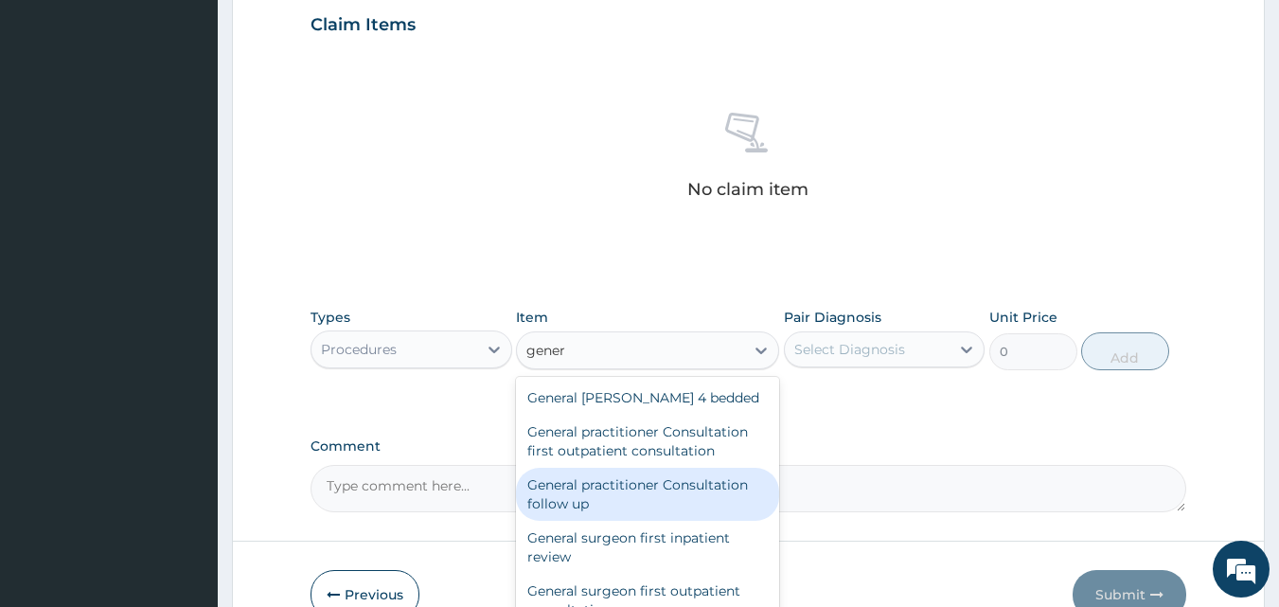
click at [613, 499] on div "General practitioner Consultation follow up" at bounding box center [647, 494] width 263 height 53
type input "2530"
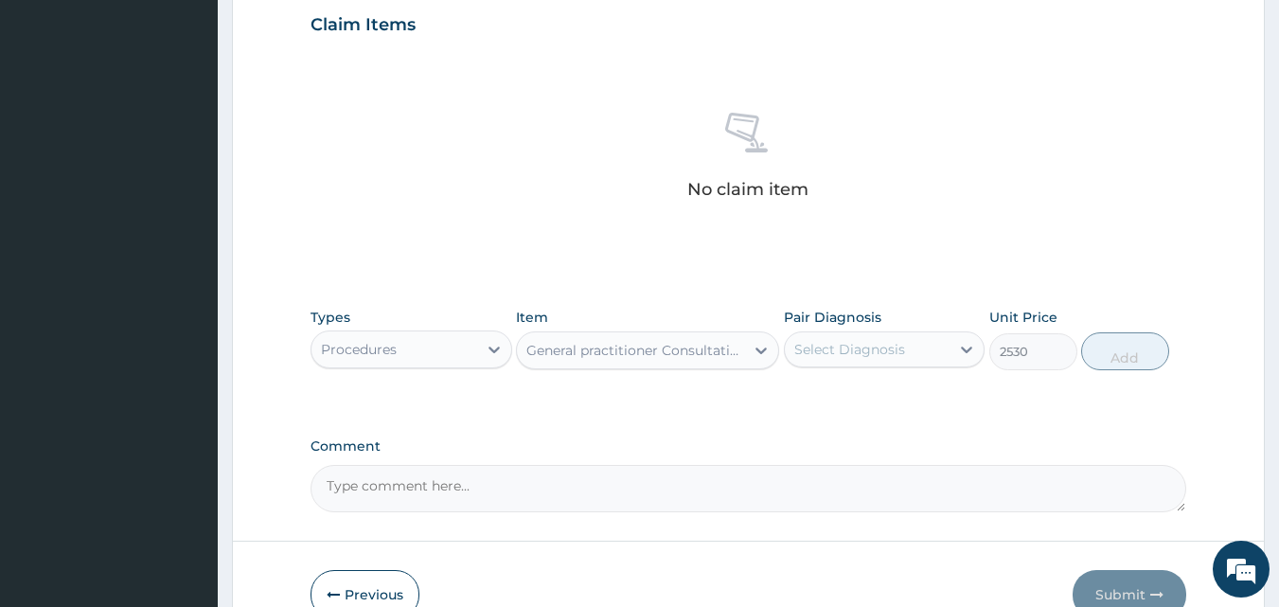
click at [887, 355] on div "Select Diagnosis" at bounding box center [849, 349] width 111 height 19
click at [877, 386] on label "Low back pain" at bounding box center [873, 395] width 117 height 19
checkbox input "true"
click at [1115, 361] on button "Add" at bounding box center [1125, 351] width 88 height 38
type input "0"
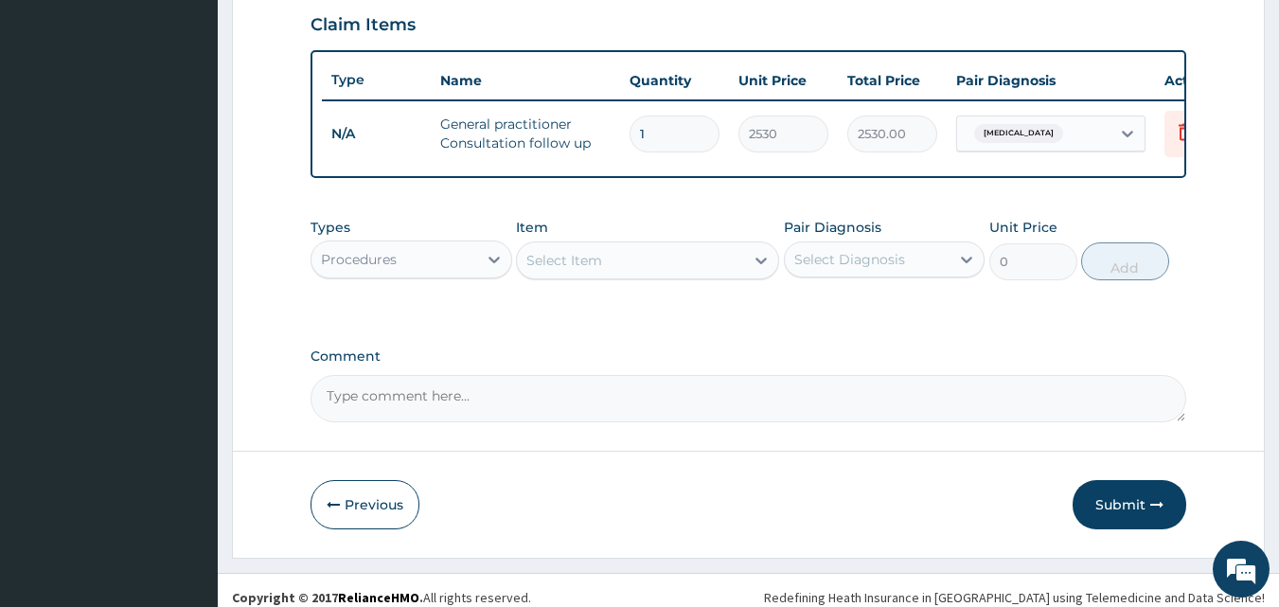
scroll to position [683, 0]
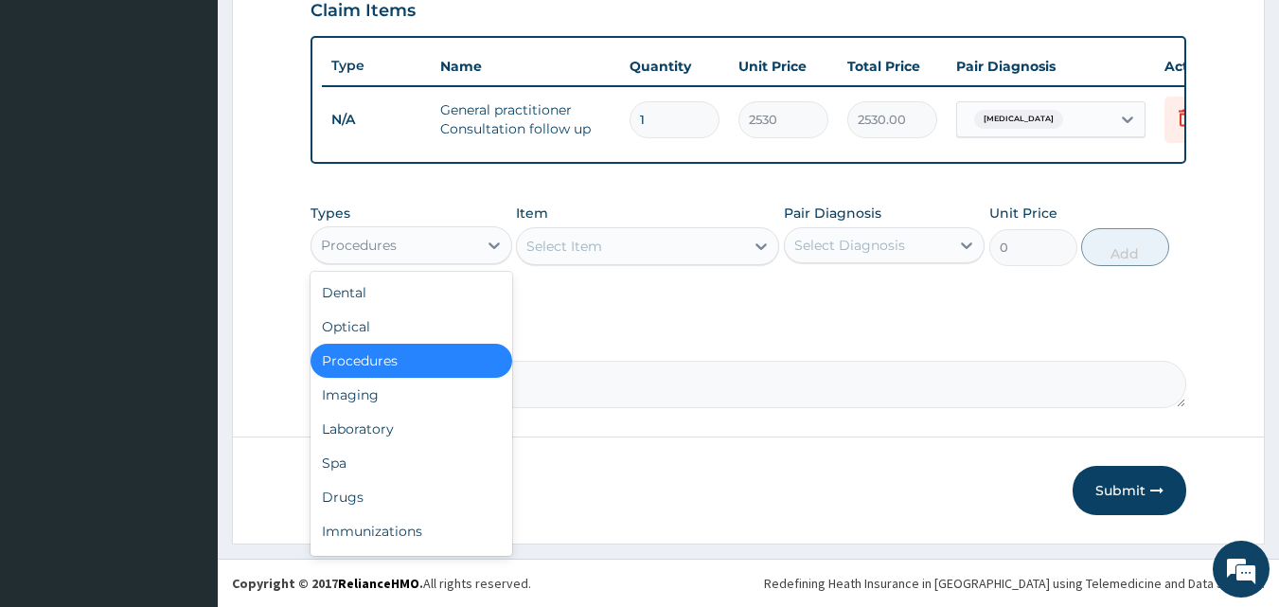
click at [454, 234] on div "Procedures" at bounding box center [394, 245] width 166 height 30
click at [335, 499] on div "Drugs" at bounding box center [412, 497] width 202 height 34
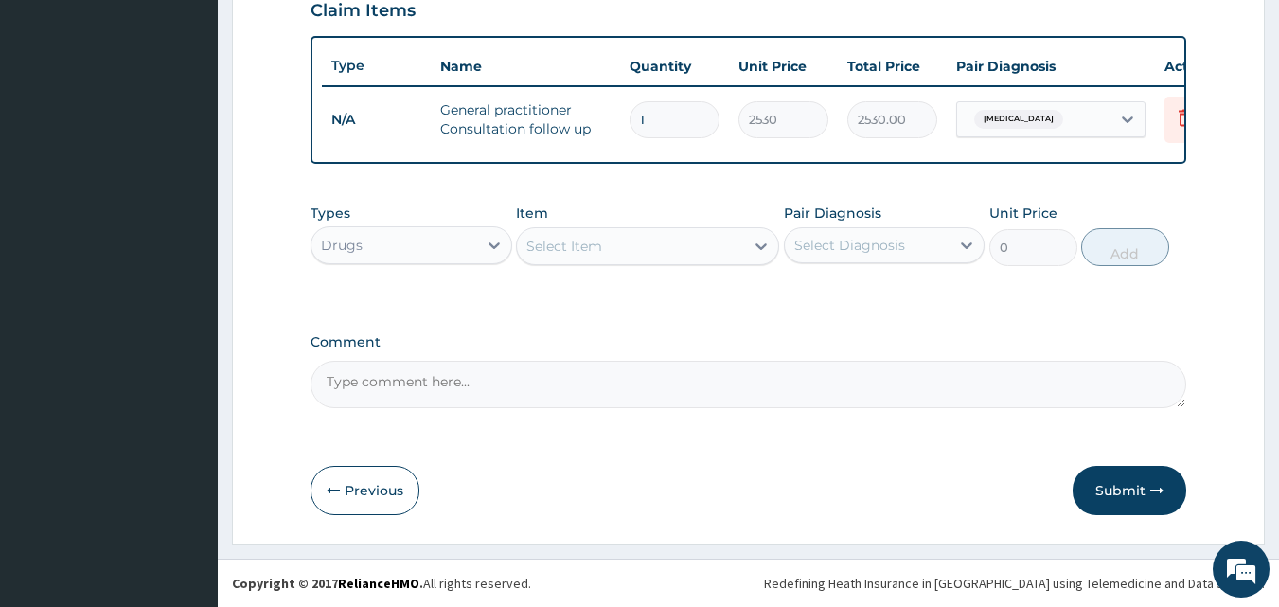
click at [650, 236] on div "Select Item" at bounding box center [630, 246] width 227 height 30
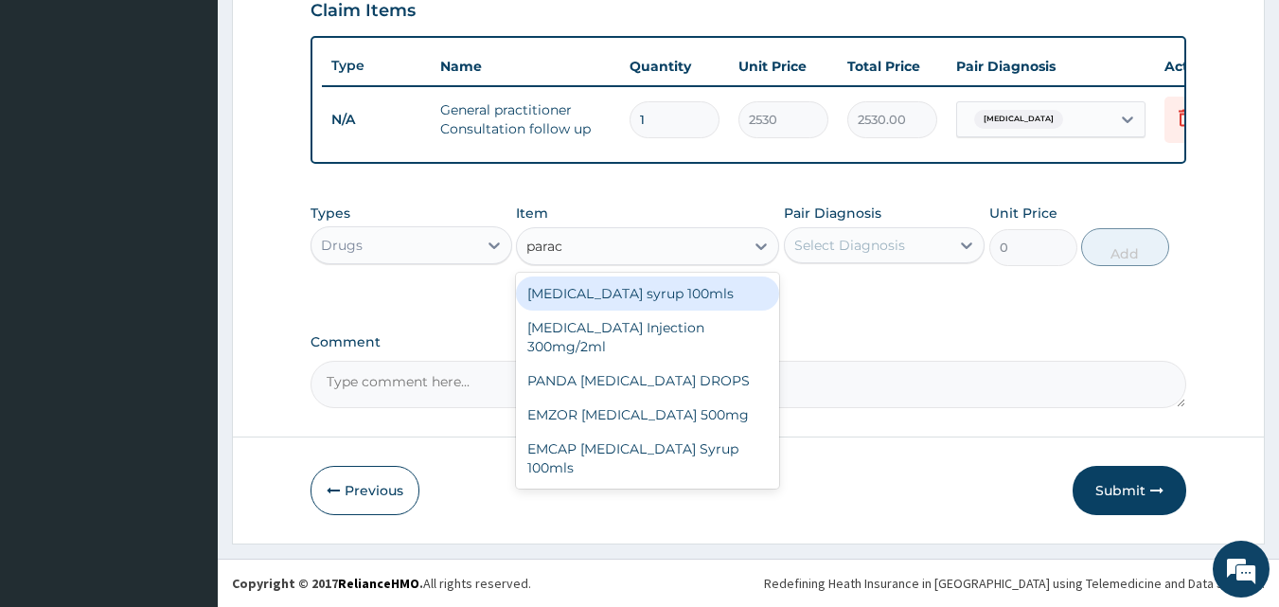
type input "parace"
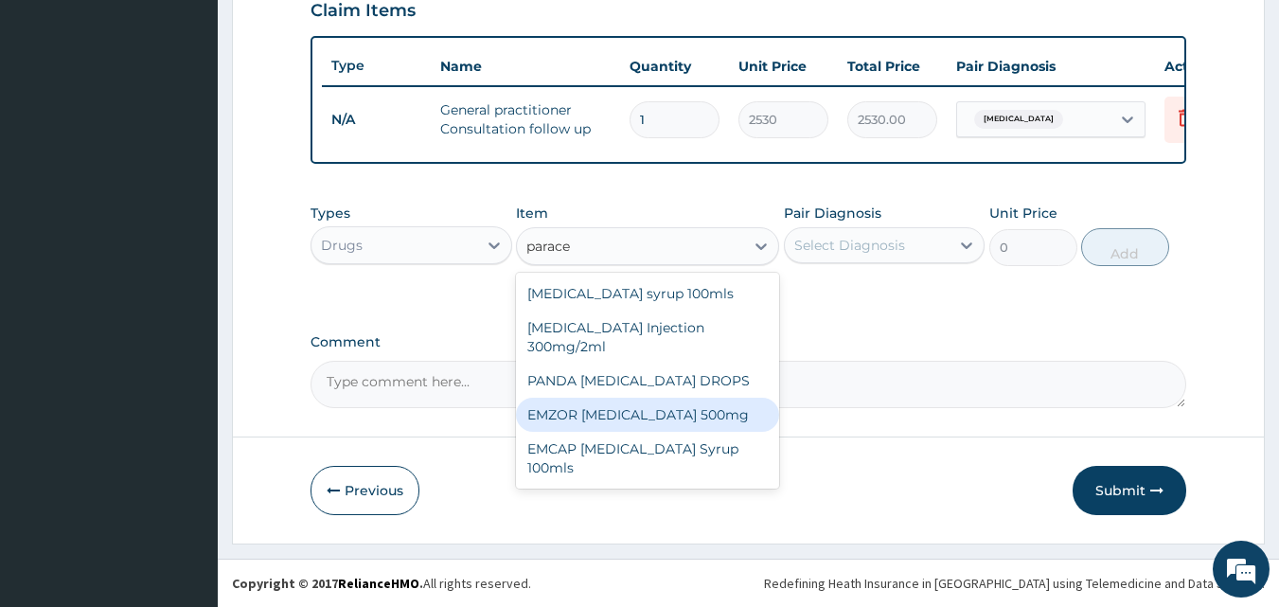
click at [649, 402] on div "EMZOR PARACETAMOL 500mg" at bounding box center [647, 415] width 263 height 34
type input "25.3"
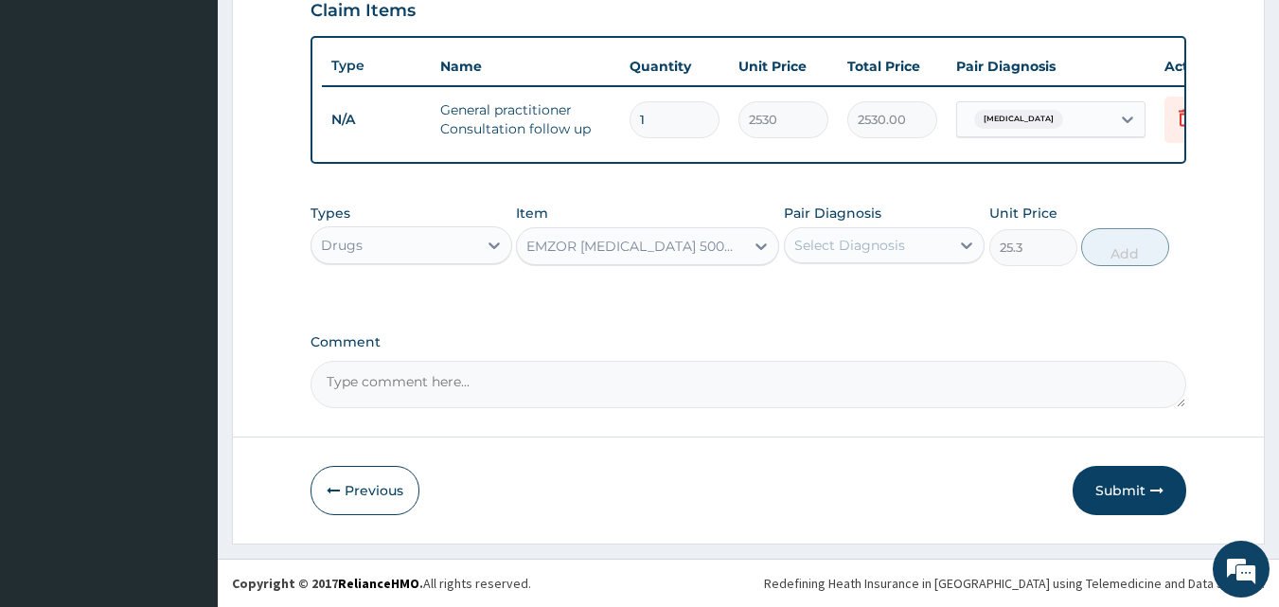
click at [852, 245] on div "Select Diagnosis" at bounding box center [849, 245] width 111 height 19
click at [841, 300] on label "Low back pain" at bounding box center [873, 291] width 117 height 19
checkbox input "true"
click at [1133, 258] on button "Add" at bounding box center [1125, 247] width 88 height 38
type input "0"
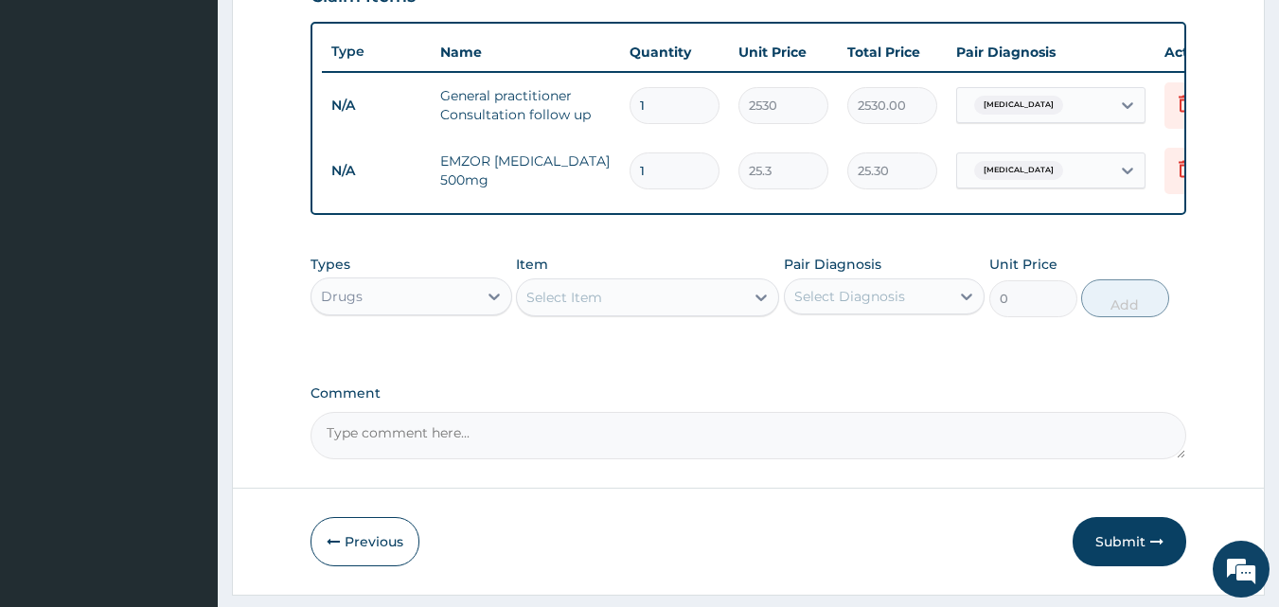
click at [642, 311] on div "Select Item" at bounding box center [630, 297] width 227 height 30
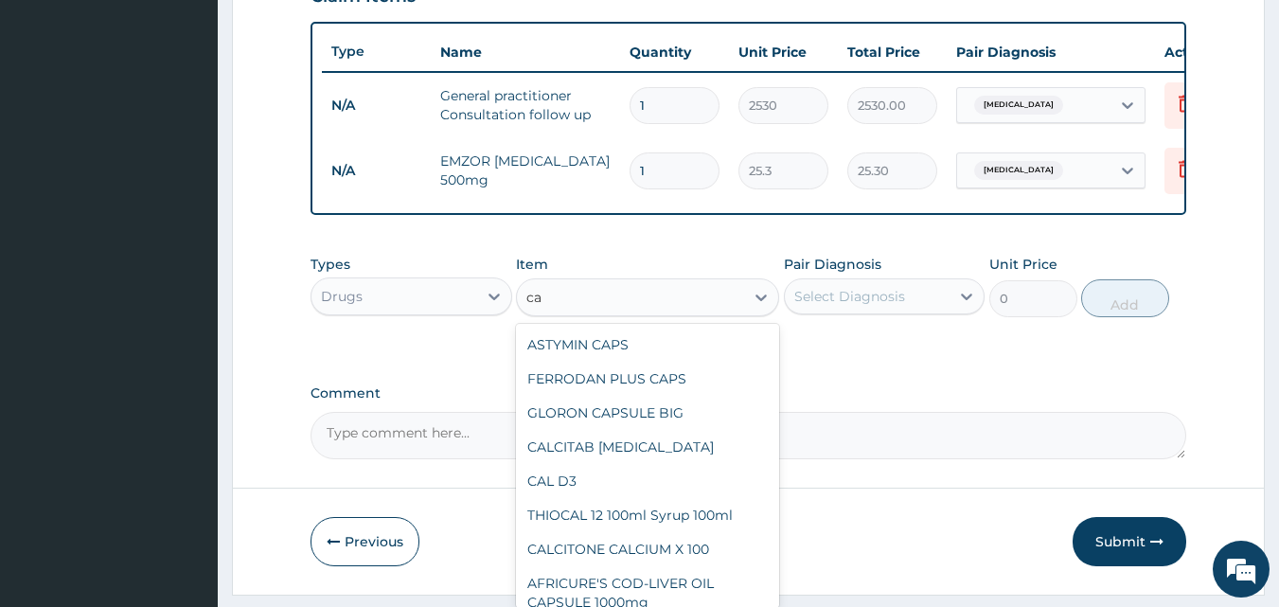
type input "c"
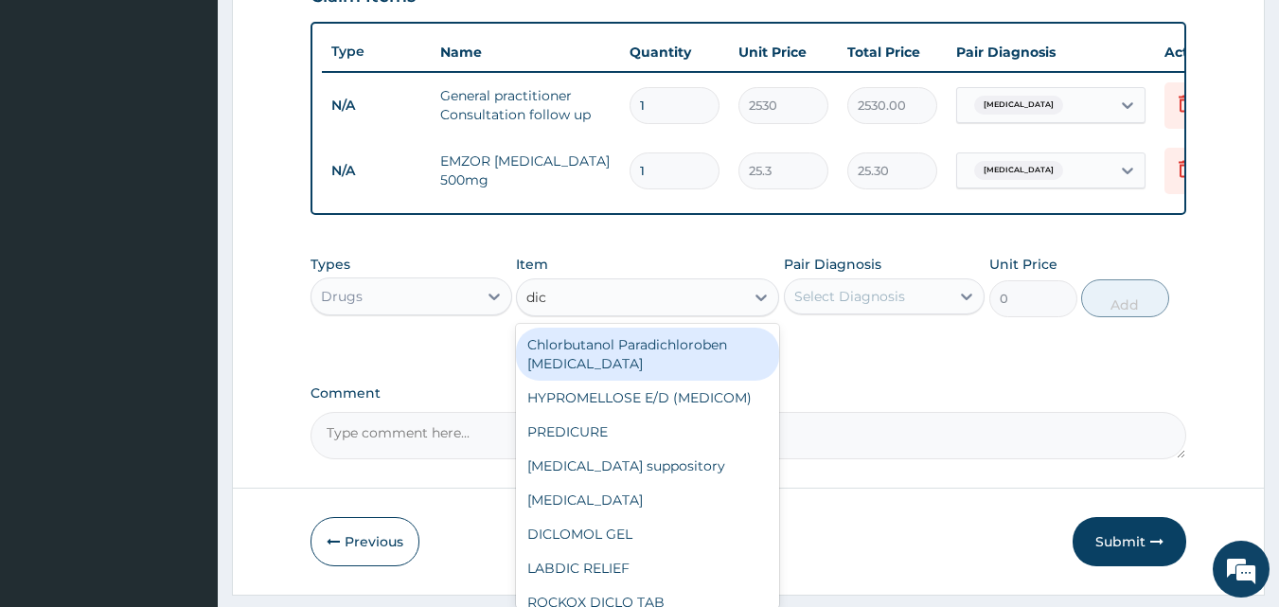
type input "dicl"
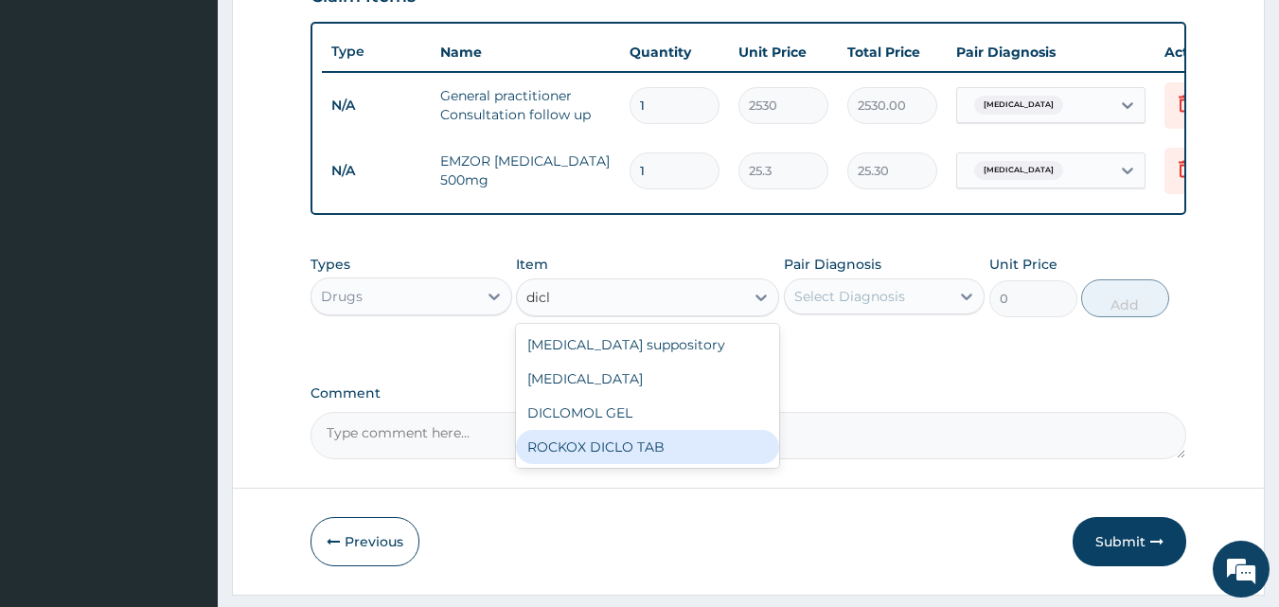
click at [600, 455] on div "ROCKOX DICLO TAB" at bounding box center [647, 447] width 263 height 34
type input "88.55"
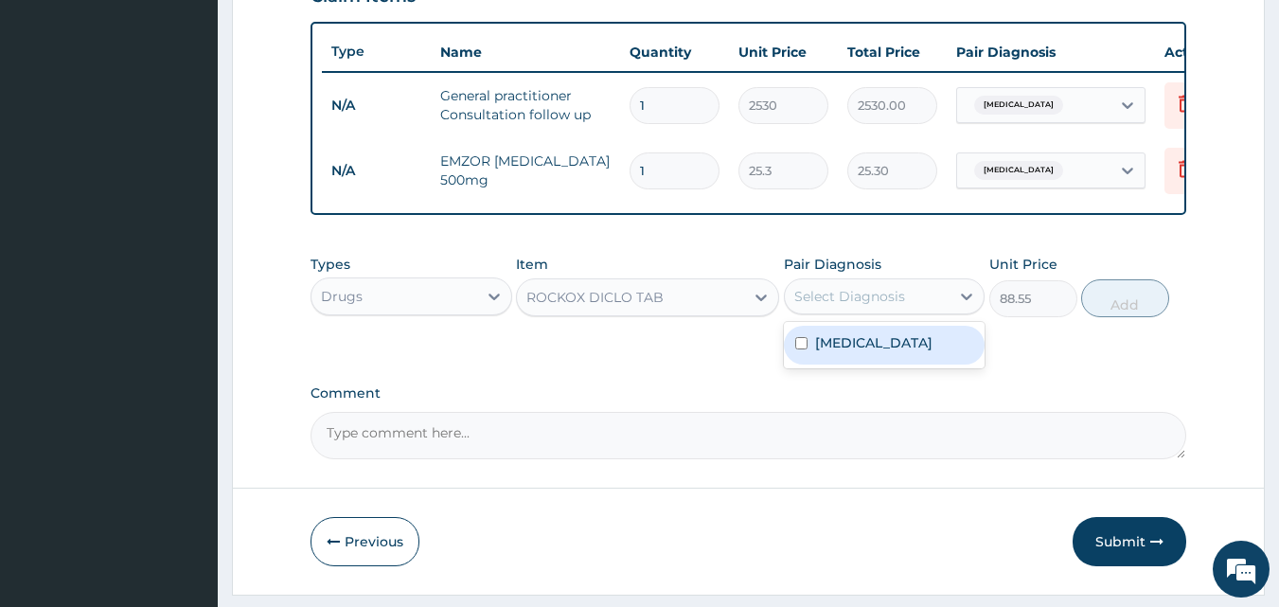
click at [884, 311] on div "Select Diagnosis" at bounding box center [868, 296] width 166 height 30
click at [869, 364] on div "Low back pain" at bounding box center [885, 345] width 202 height 39
checkbox input "true"
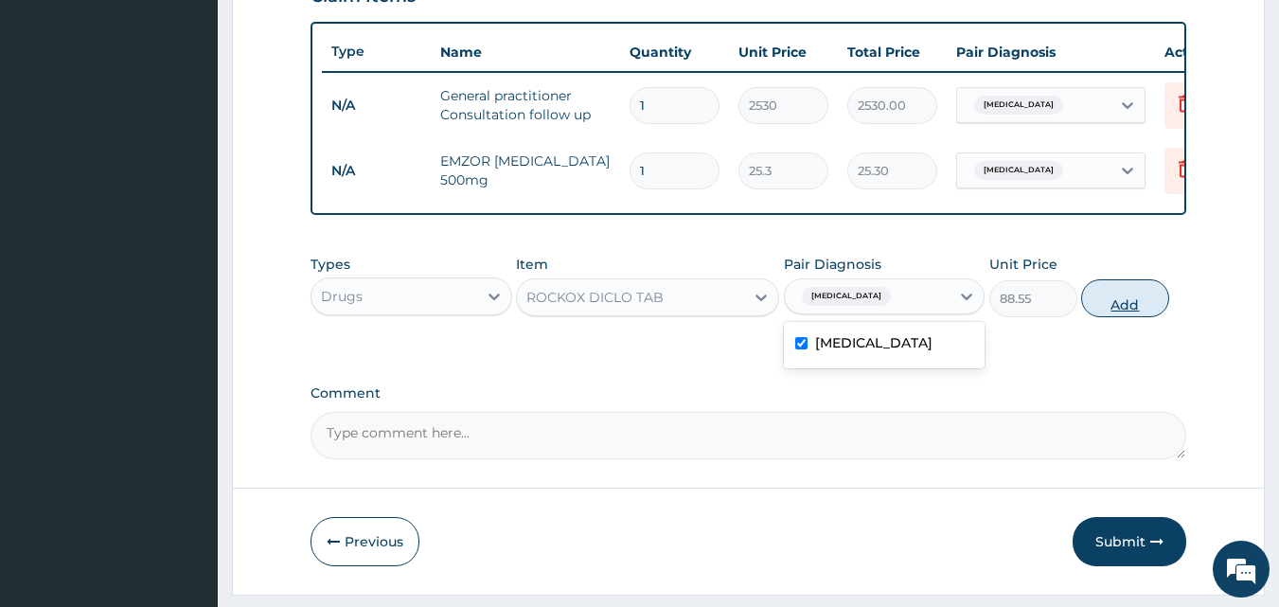
click at [1104, 316] on button "Add" at bounding box center [1125, 298] width 88 height 38
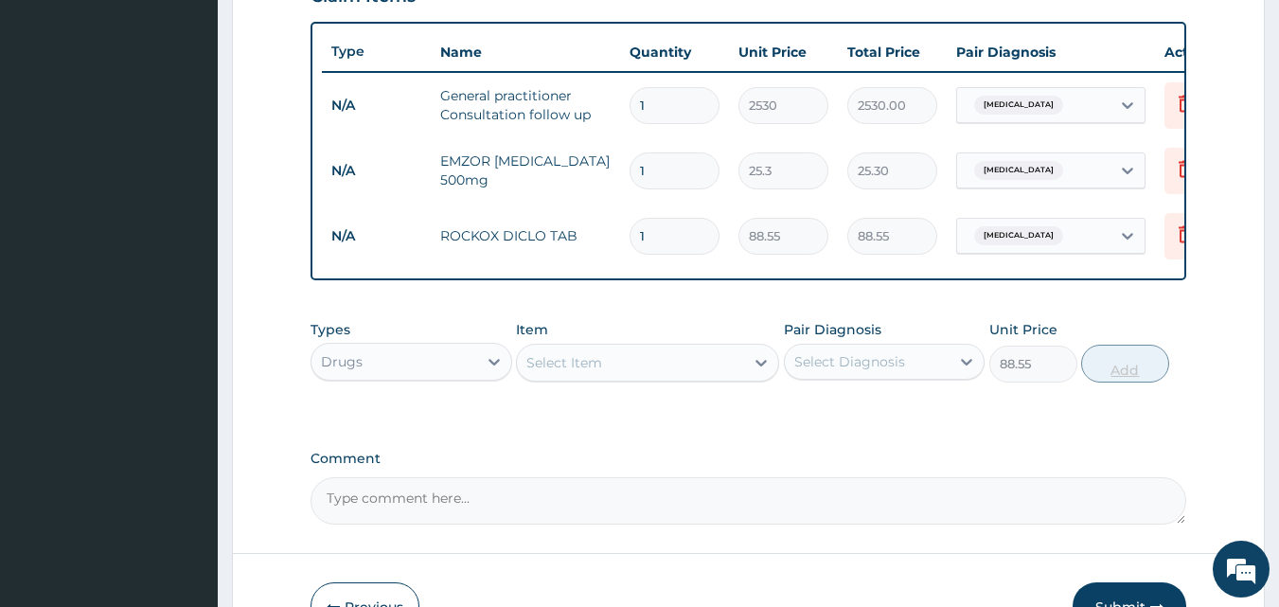
type input "0"
type input "10"
type input "885.50"
type input "10"
click at [681, 162] on input "1" at bounding box center [675, 170] width 90 height 37
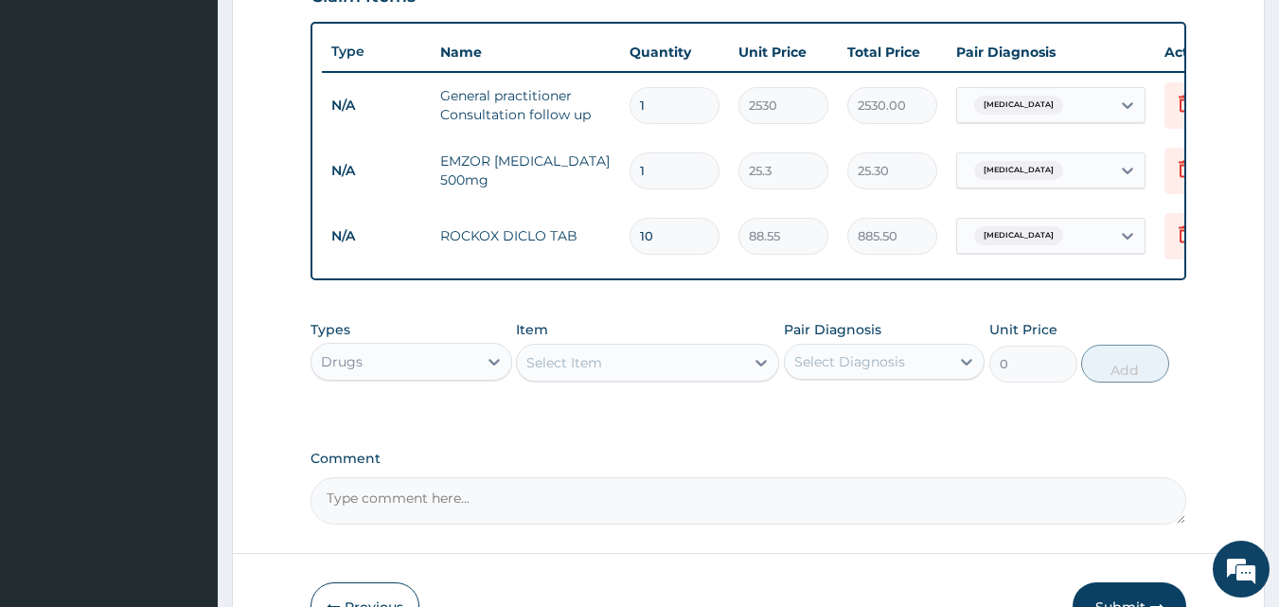
type input "18"
type input "455.40"
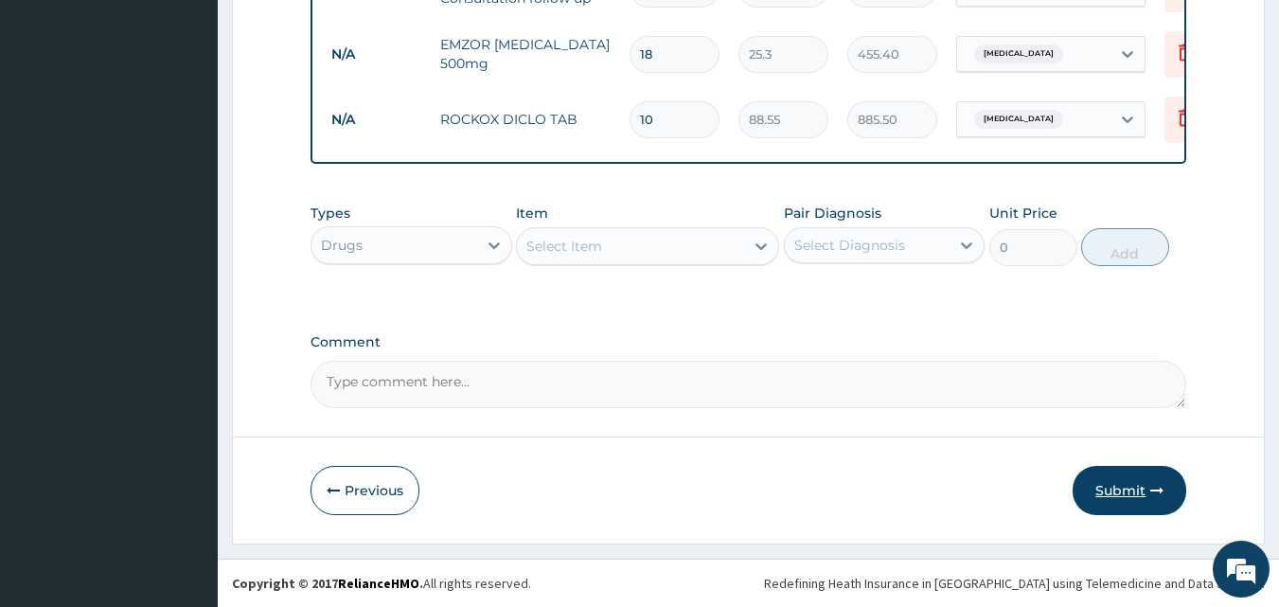
type input "18"
click at [1141, 489] on button "Submit" at bounding box center [1130, 490] width 114 height 49
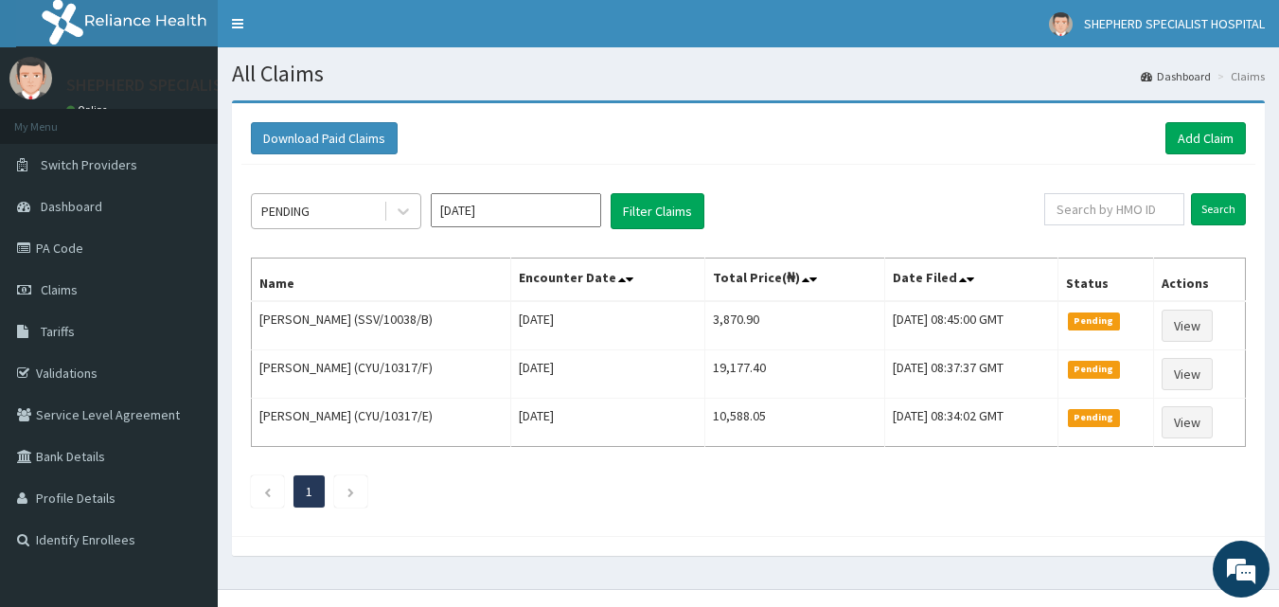
click at [379, 208] on div "PENDING" at bounding box center [318, 211] width 132 height 30
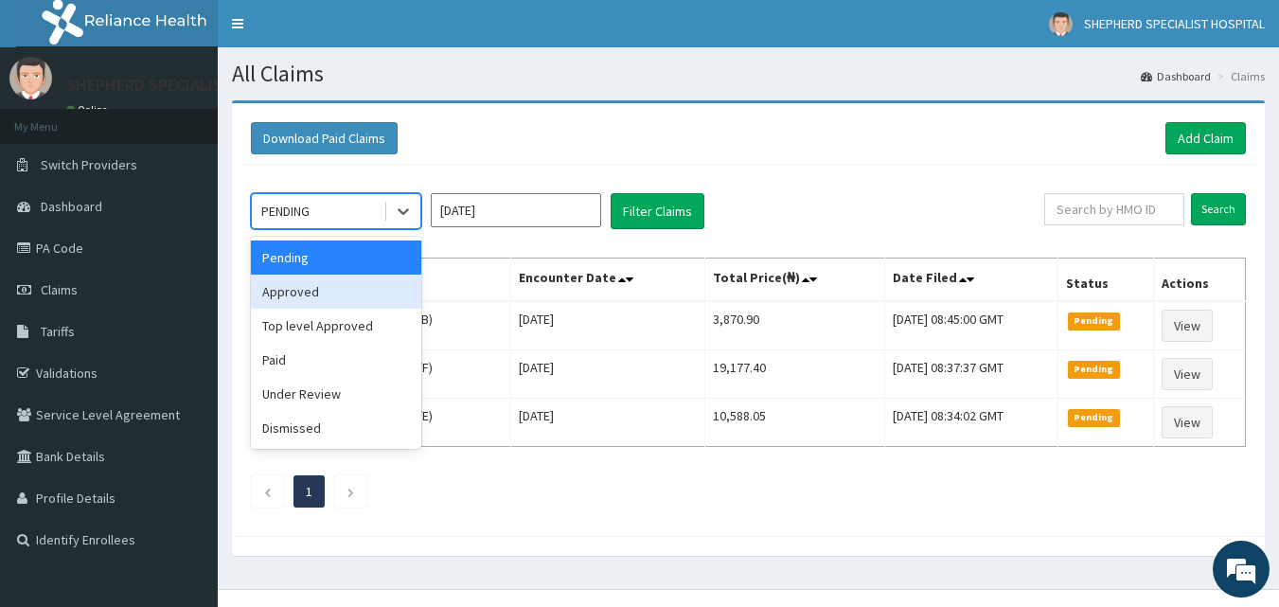
click at [323, 296] on div "Approved" at bounding box center [336, 292] width 170 height 34
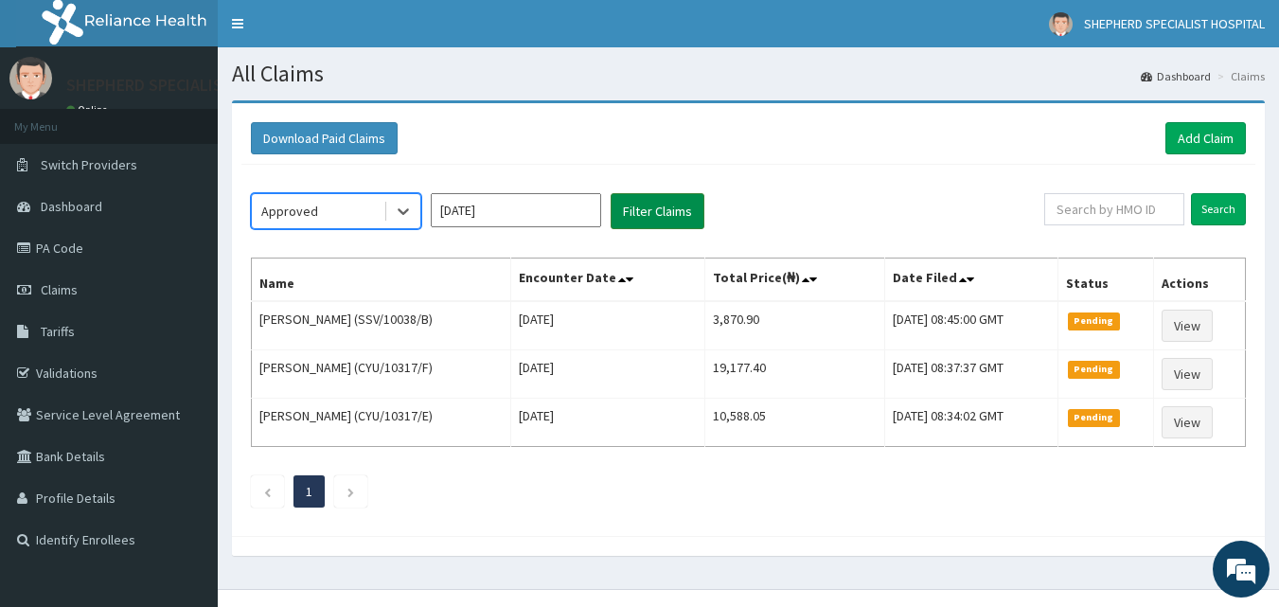
click at [664, 214] on button "Filter Claims" at bounding box center [658, 211] width 94 height 36
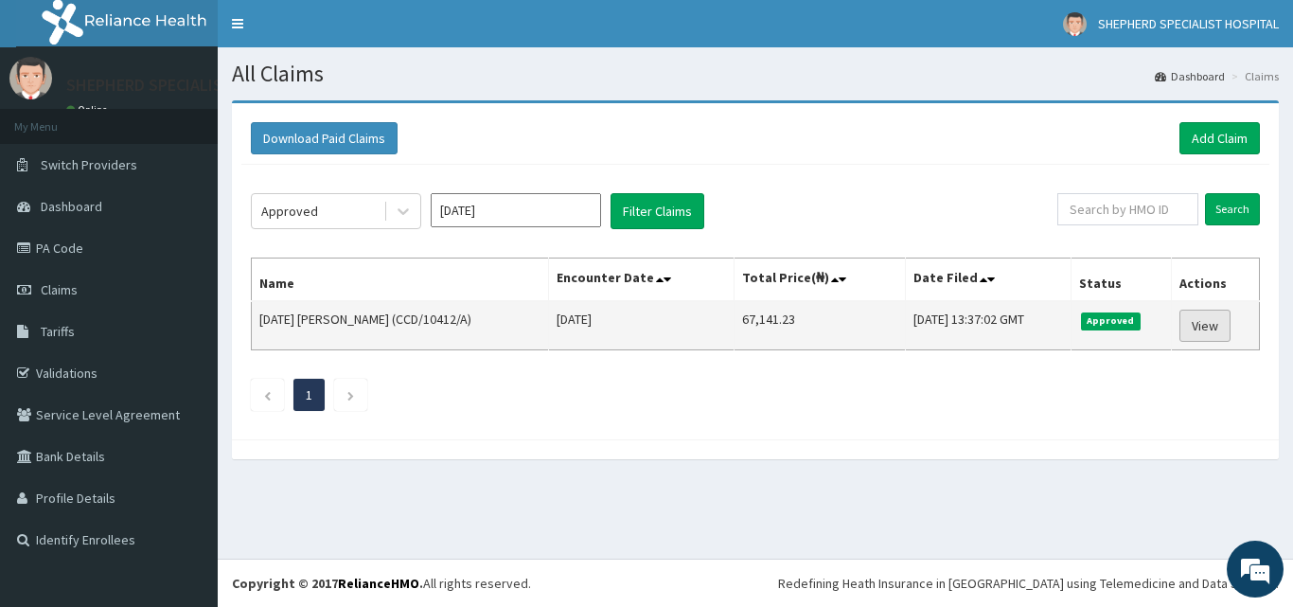
click at [1210, 327] on link "View" at bounding box center [1205, 326] width 51 height 32
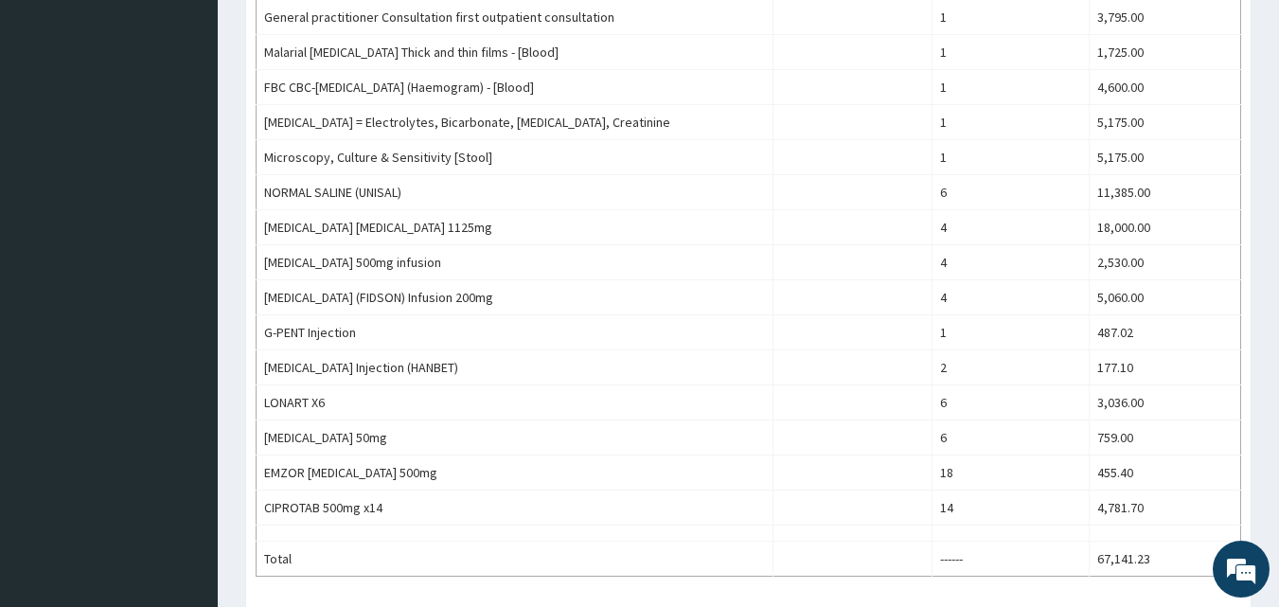
scroll to position [656, 0]
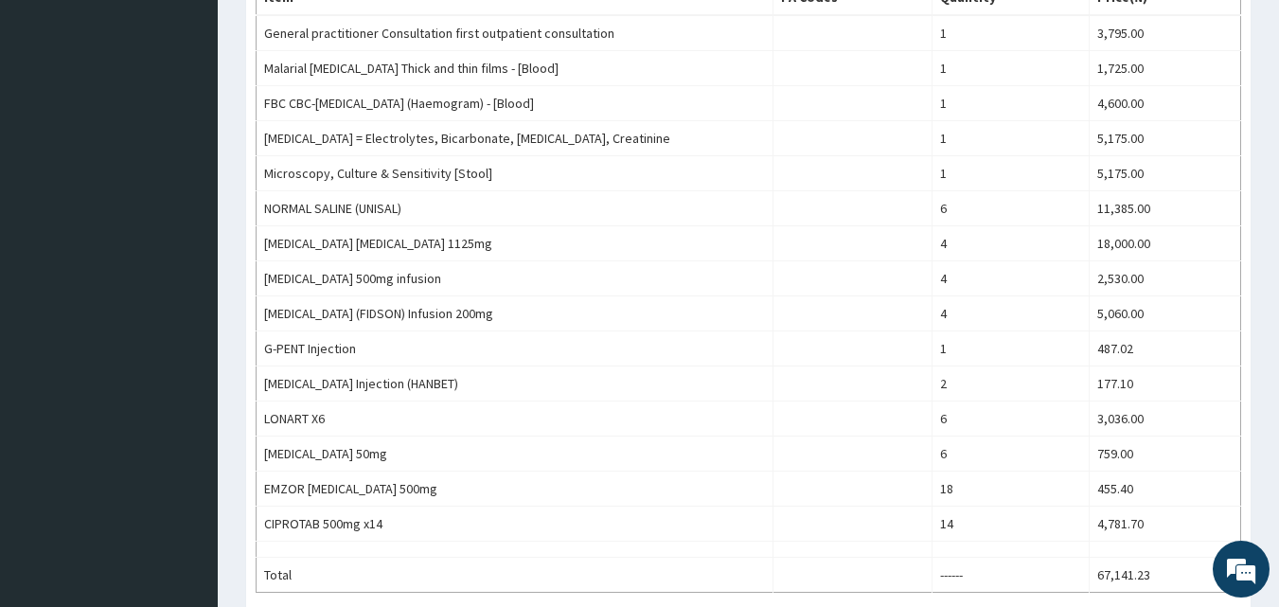
drag, startPoint x: 1292, startPoint y: 182, endPoint x: 1292, endPoint y: -82, distance: 264.1
click at [1279, 0] on html "R EL Toggle navigation [GEOGRAPHIC_DATA] - [EMAIL_ADDRESS][DOMAIN_NAME] Member …" at bounding box center [639, 131] width 1279 height 1575
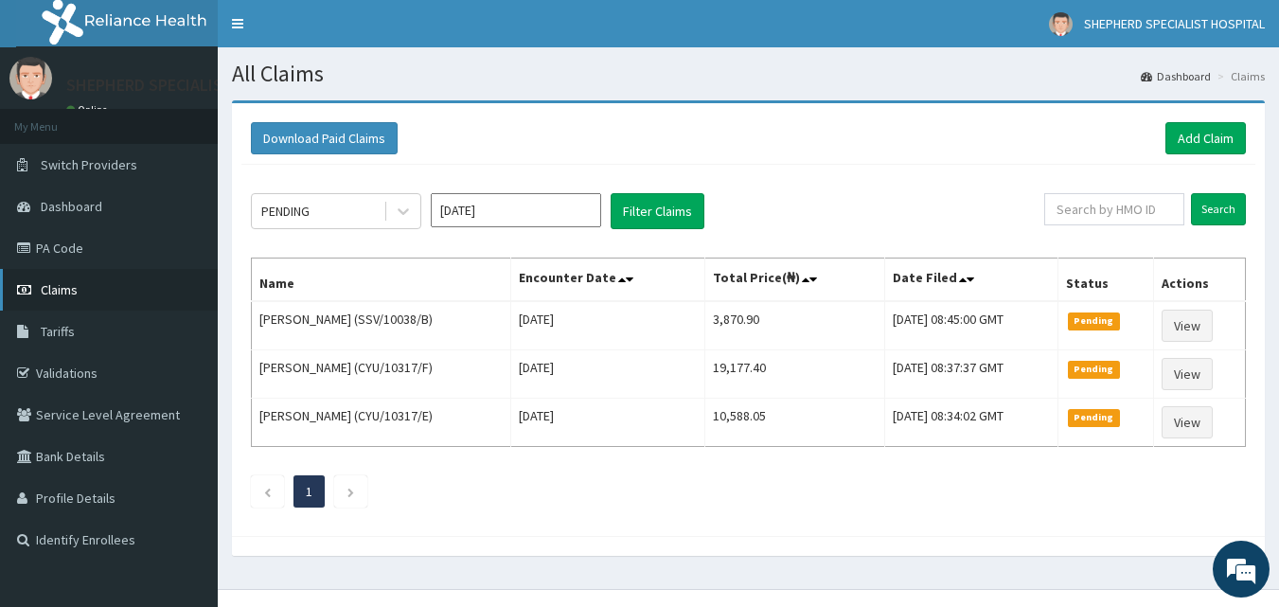
click at [62, 293] on span "Claims" at bounding box center [59, 289] width 37 height 17
click at [1223, 131] on link "Add Claim" at bounding box center [1205, 138] width 80 height 32
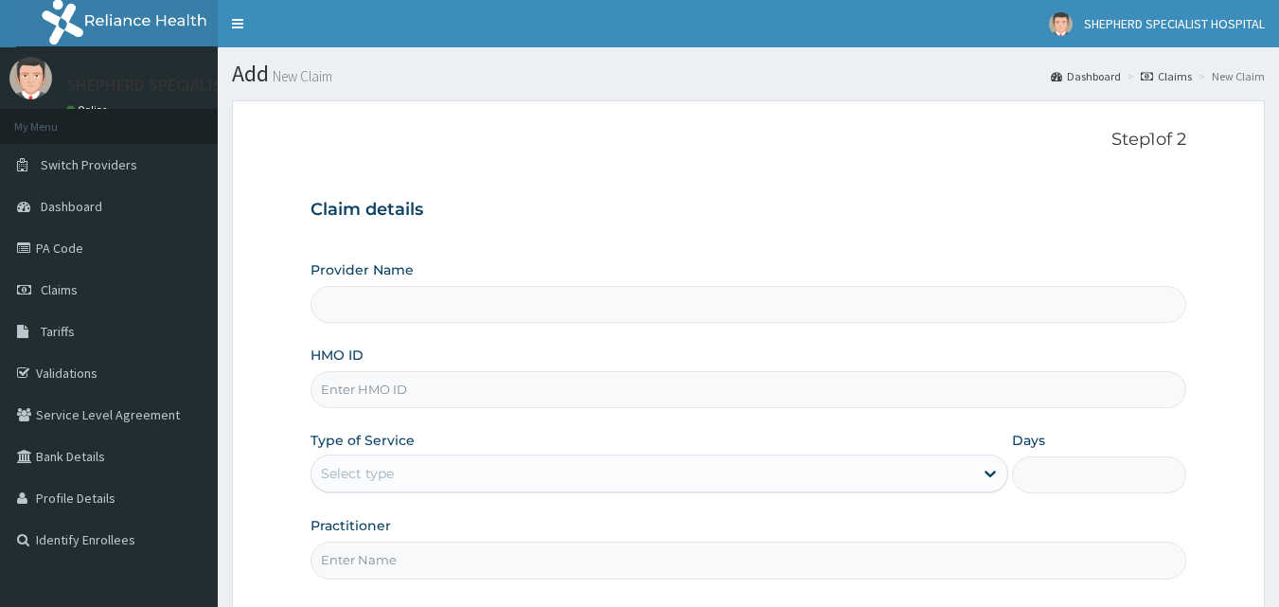
scroll to position [177, 0]
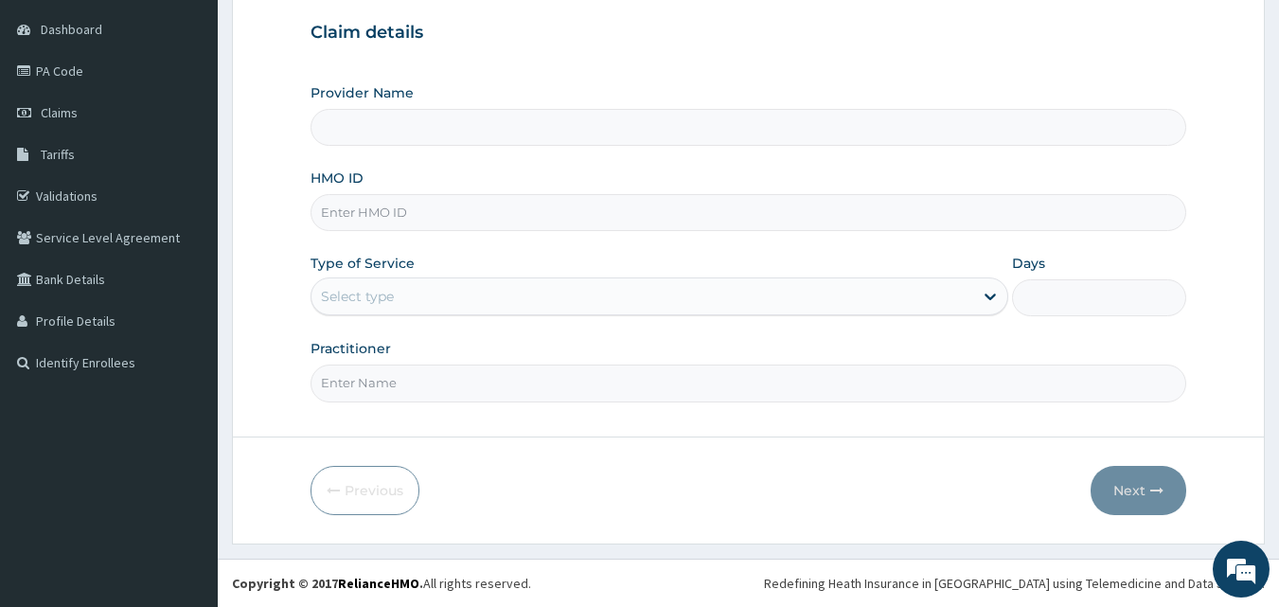
type input "SHEPHERD SPECIALIST HOSPITAL"
click at [388, 220] on input "HMO ID" at bounding box center [749, 212] width 877 height 37
type input "SBG/10447/C"
click at [387, 293] on div "Select type" at bounding box center [357, 296] width 73 height 19
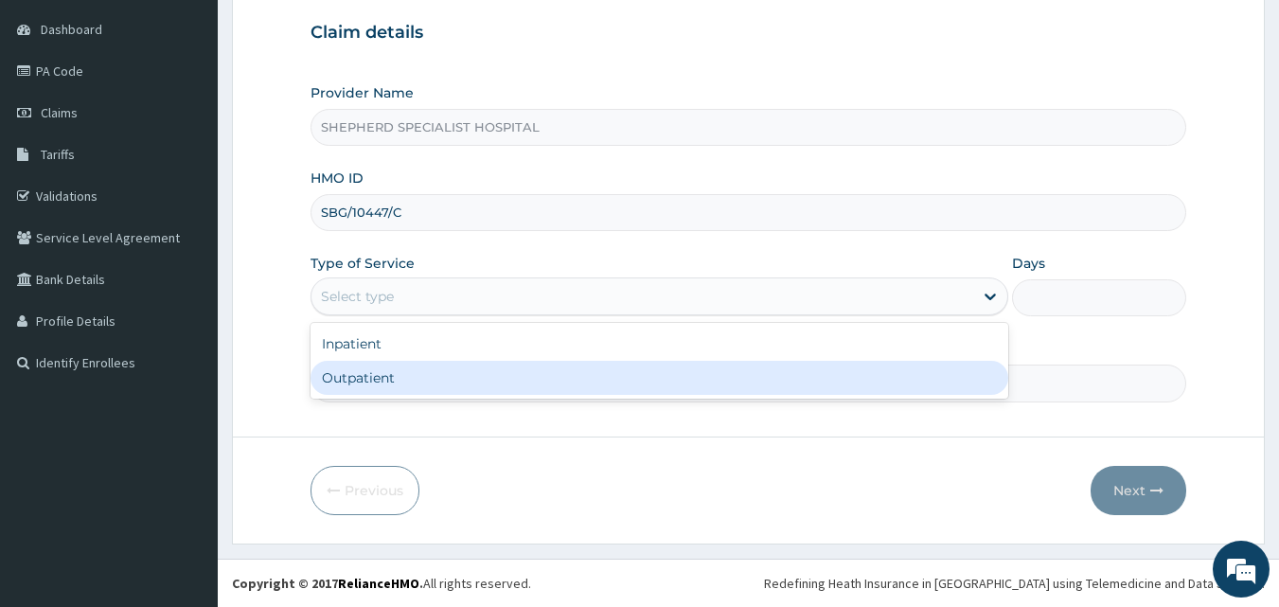
click at [372, 370] on div "Outpatient" at bounding box center [660, 378] width 698 height 34
type input "1"
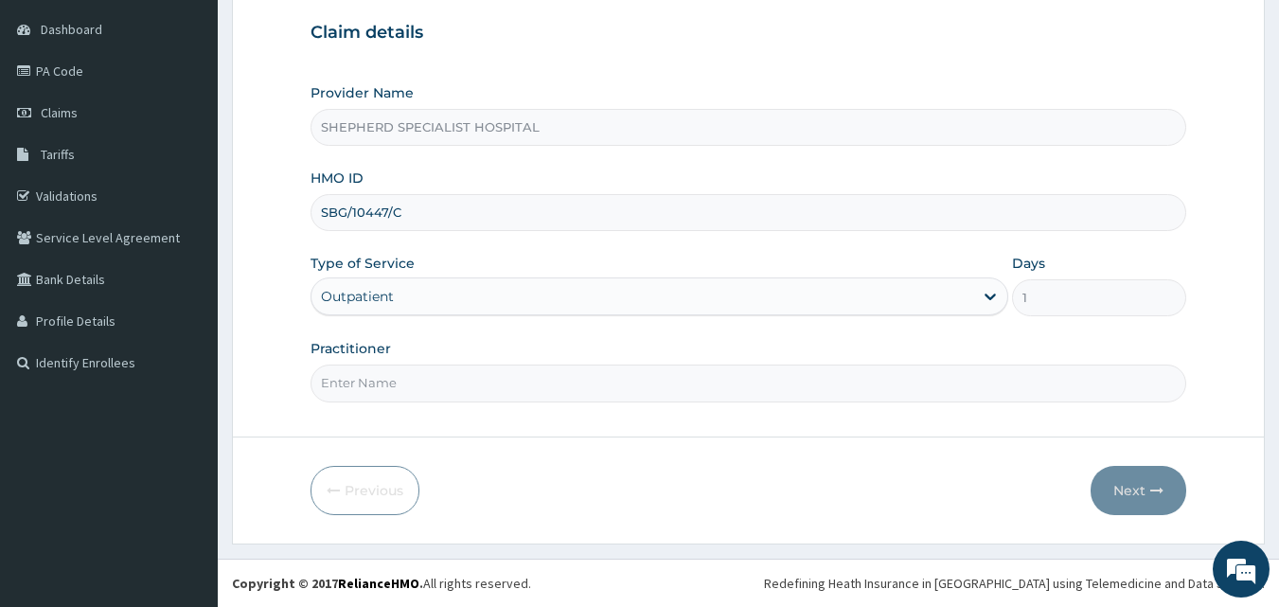
click at [372, 370] on input "Practitioner" at bounding box center [749, 382] width 877 height 37
type input "Dr Bashar"
click at [1162, 489] on icon "button" at bounding box center [1156, 490] width 13 height 13
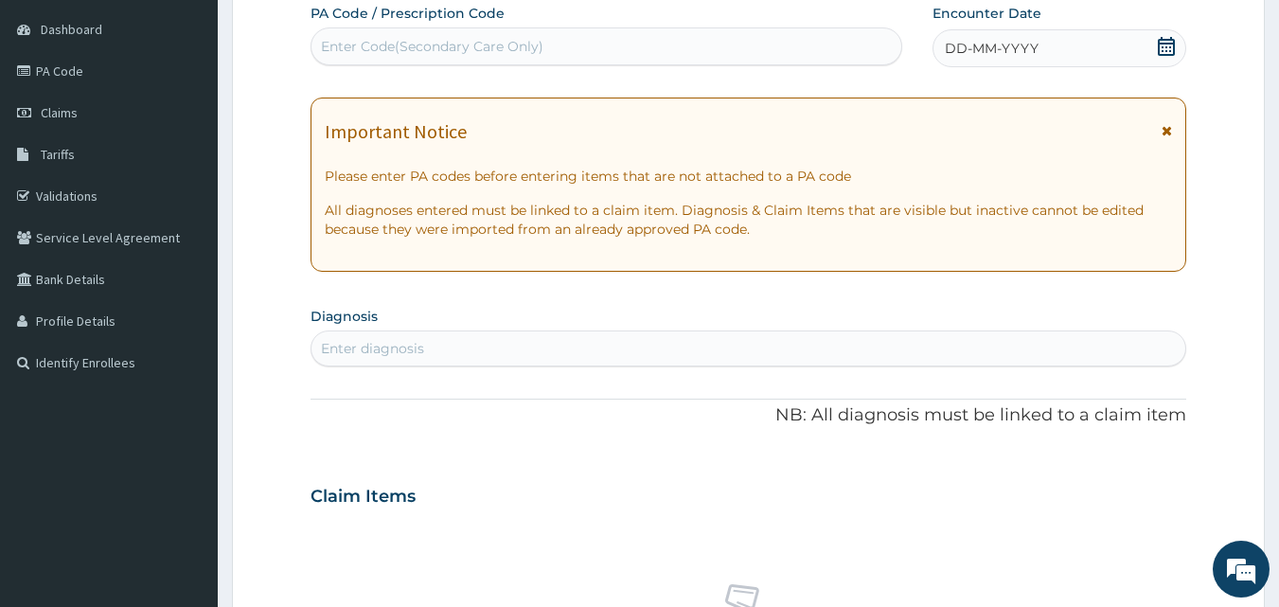
click at [1171, 38] on icon at bounding box center [1166, 46] width 17 height 19
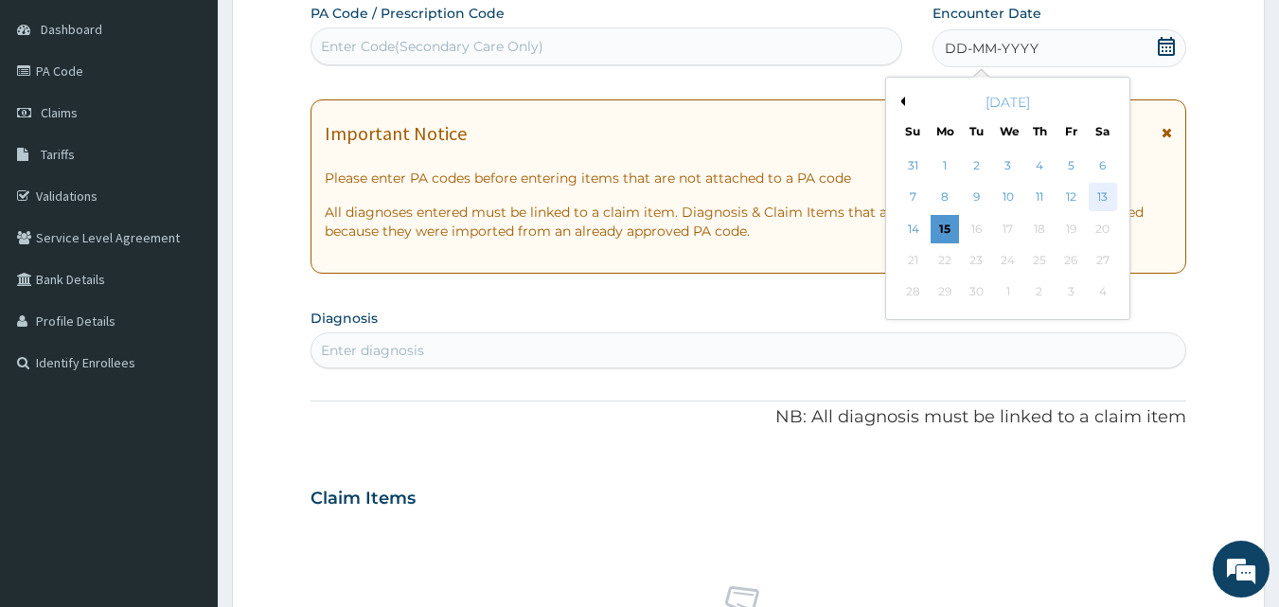
click at [1100, 196] on div "13" at bounding box center [1103, 198] width 28 height 28
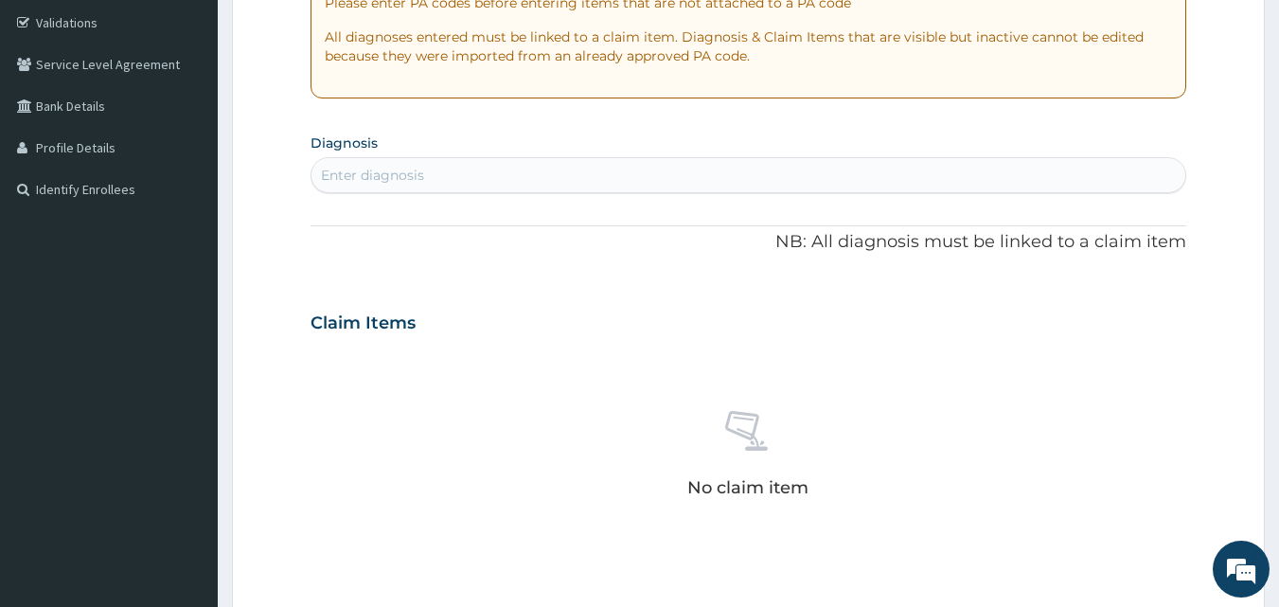
scroll to position [380, 0]
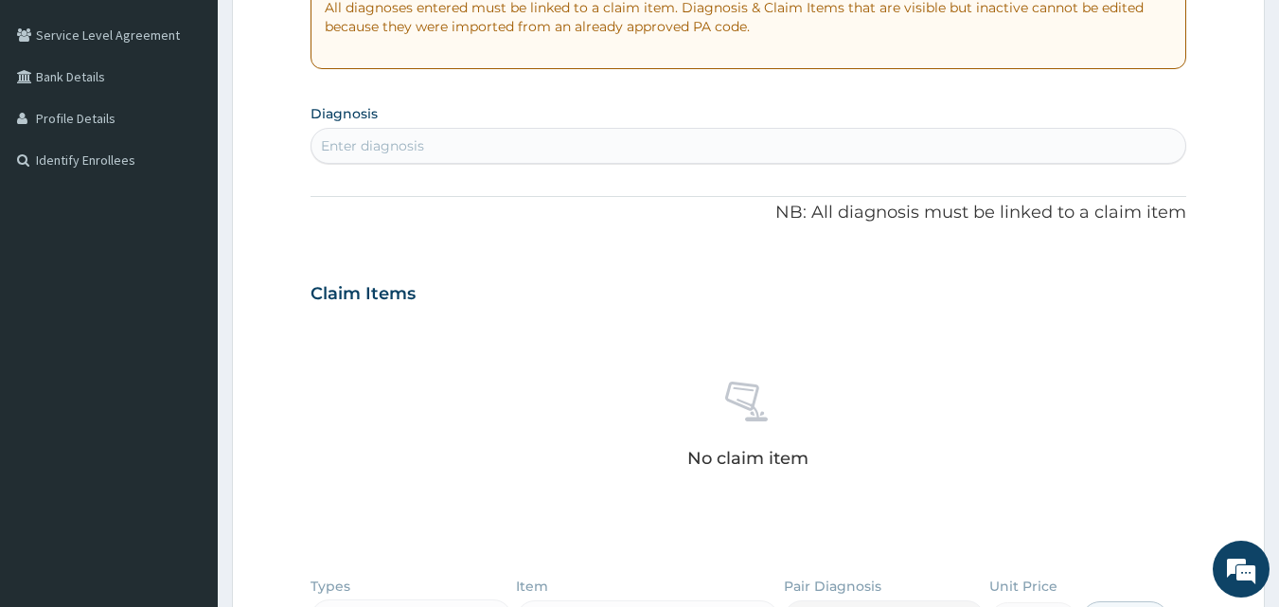
click at [389, 147] on div "Enter diagnosis" at bounding box center [372, 145] width 103 height 19
type input "upper resp"
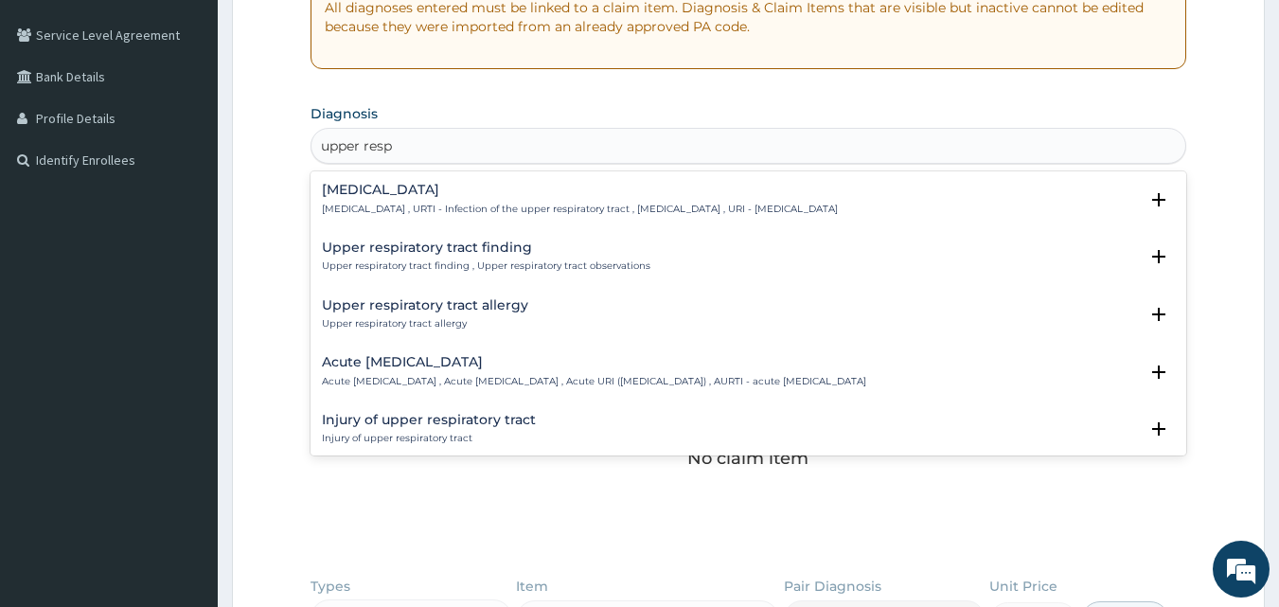
click at [408, 185] on h4 "Upper respiratory infection" at bounding box center [580, 190] width 516 height 14
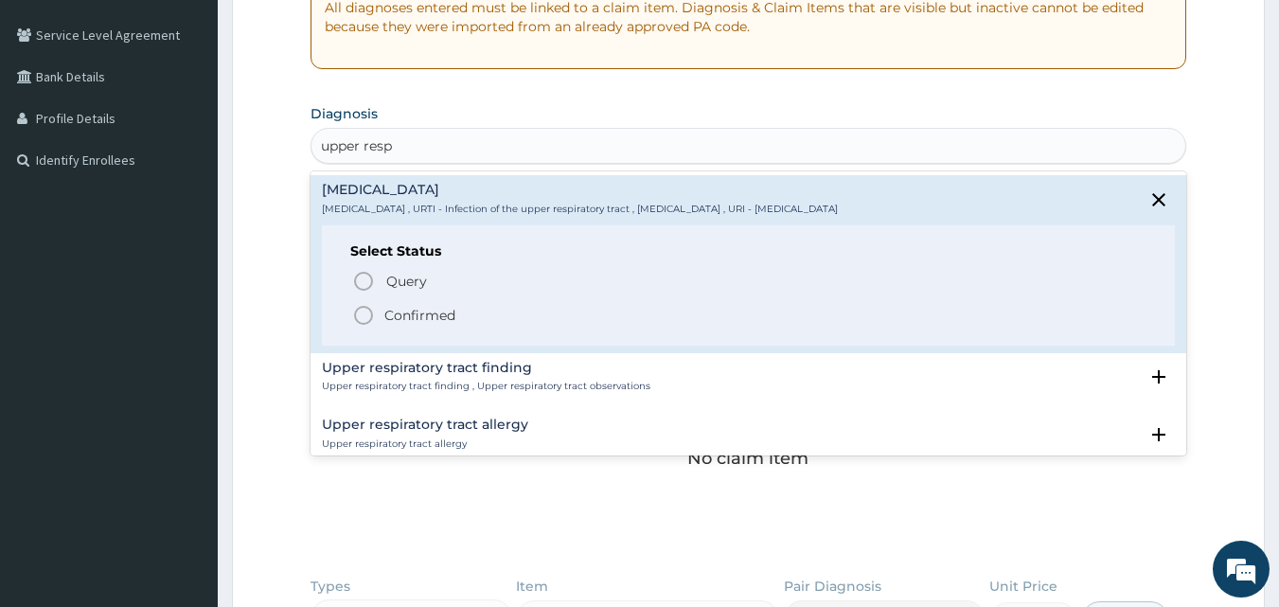
click at [384, 307] on p "Confirmed" at bounding box center [419, 315] width 71 height 19
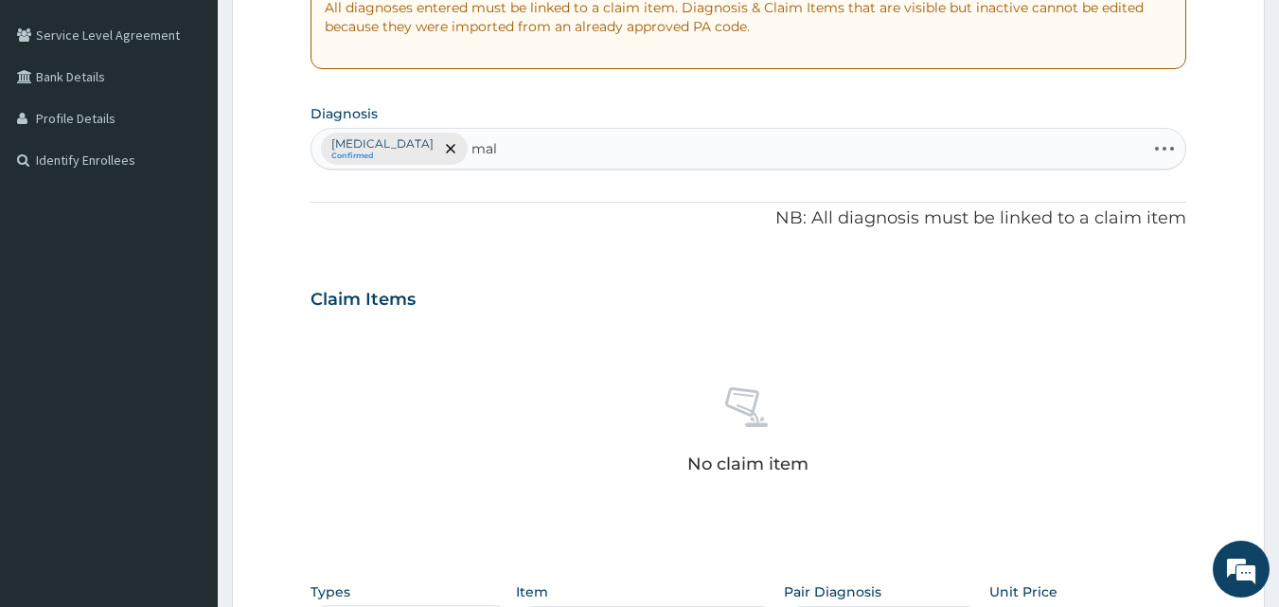
type input "mala"
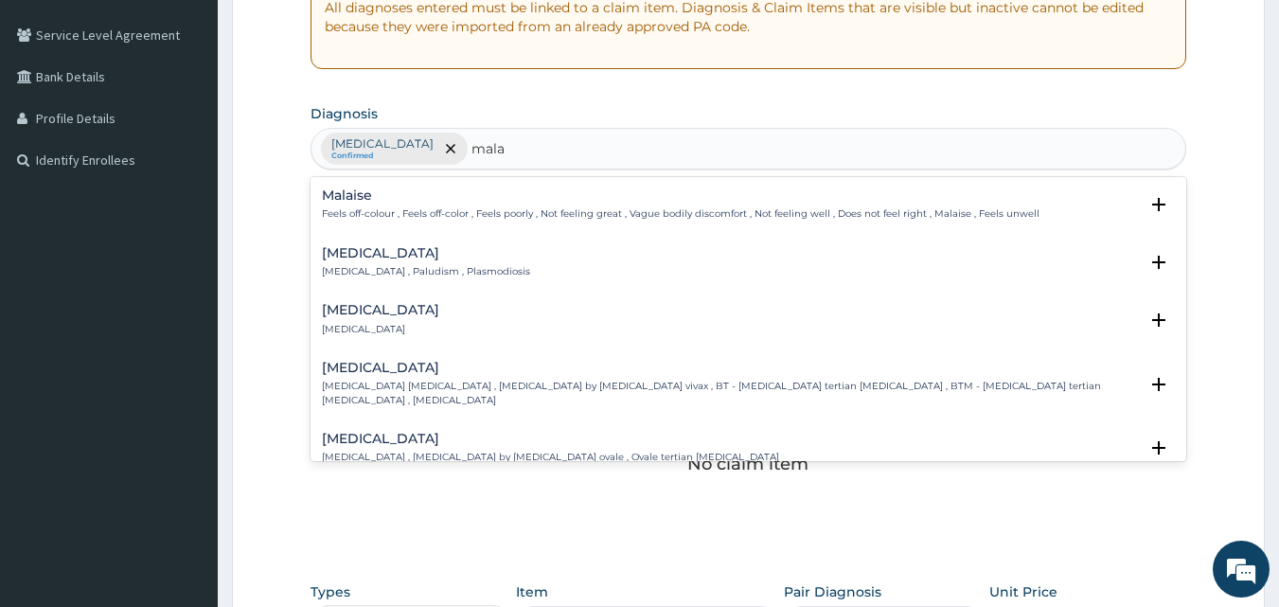
click at [419, 264] on div "Malaria Malaria , Paludism , Plasmodiosis" at bounding box center [426, 262] width 208 height 33
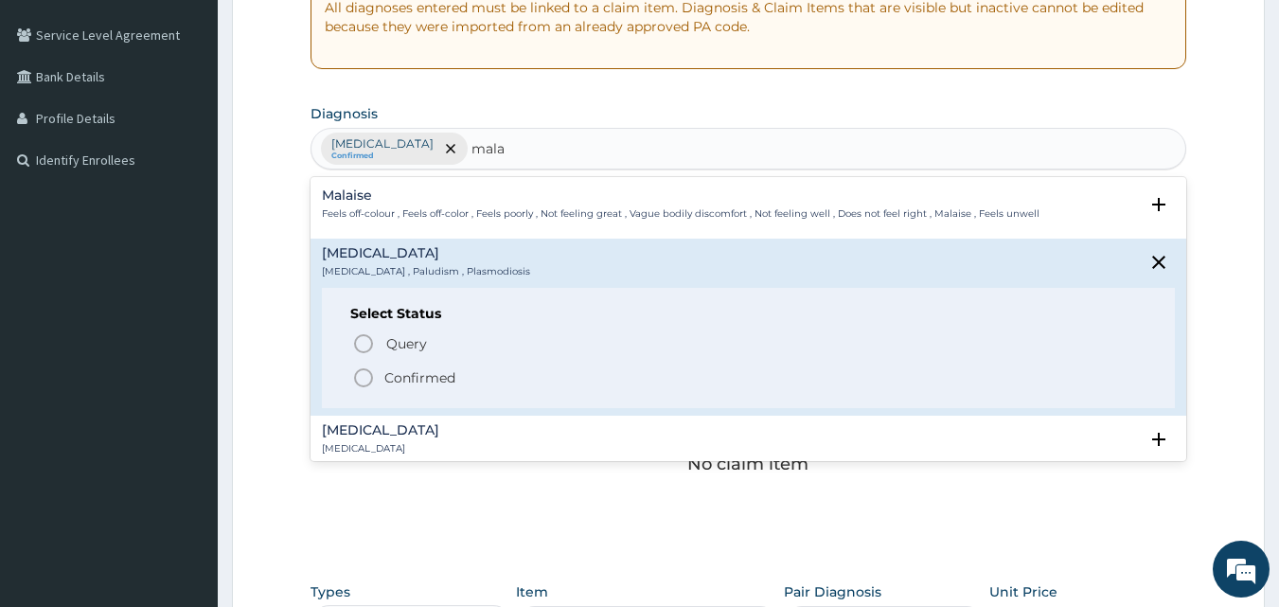
click at [388, 377] on p "Confirmed" at bounding box center [419, 377] width 71 height 19
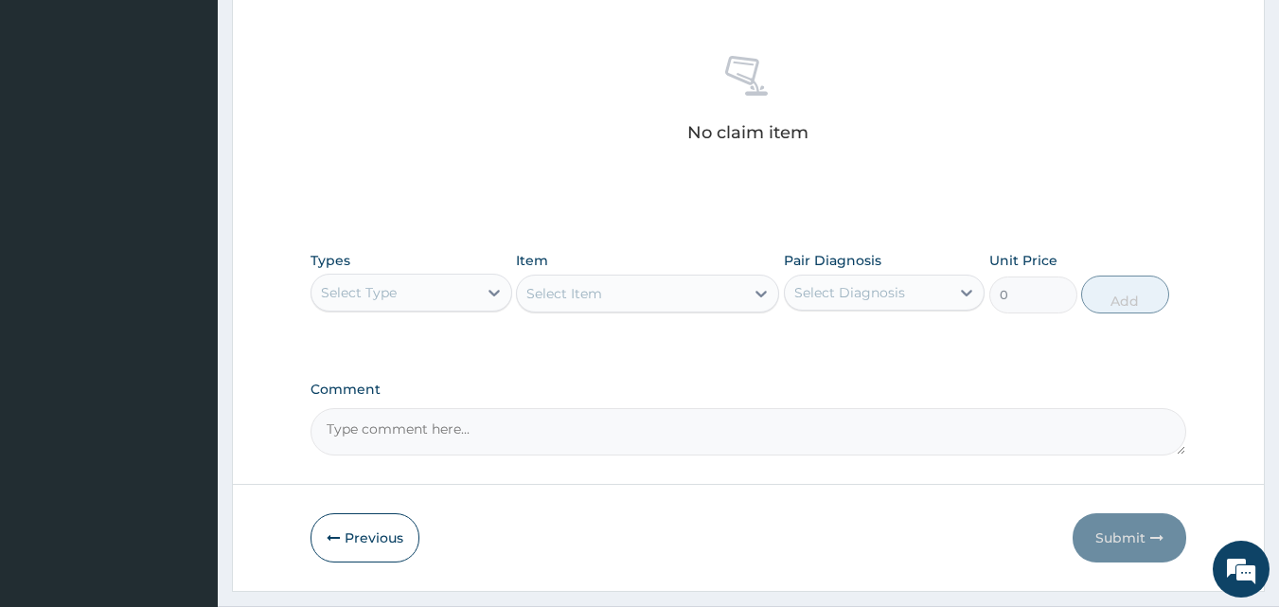
scroll to position [758, 0]
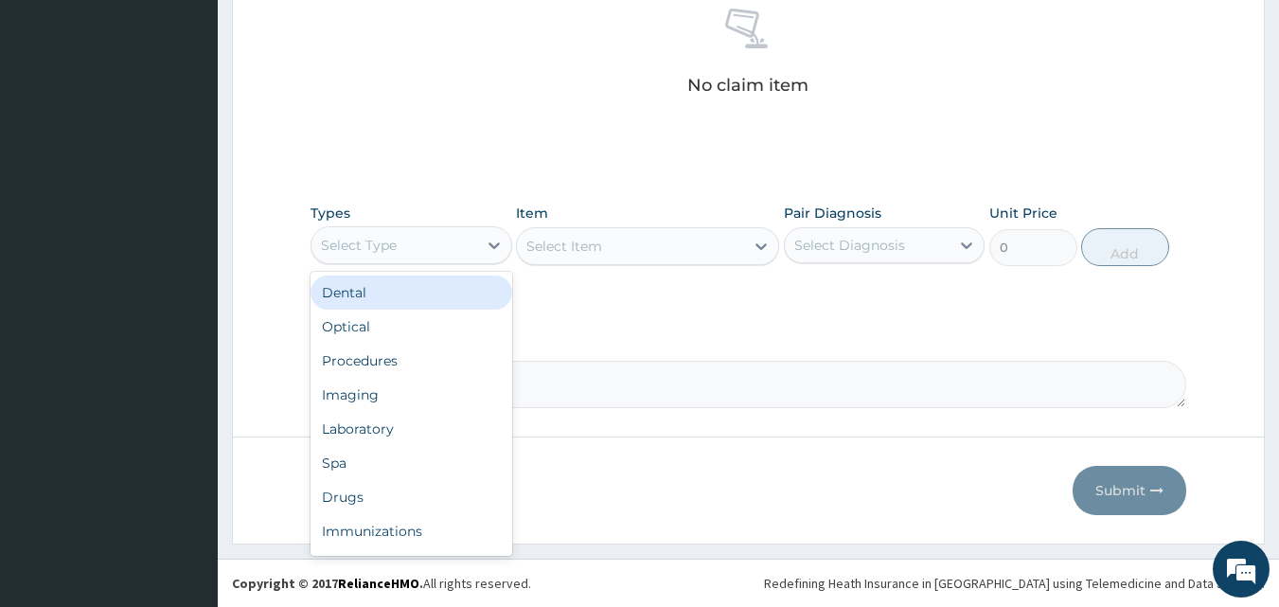
click at [404, 226] on div "Select Type" at bounding box center [412, 245] width 202 height 38
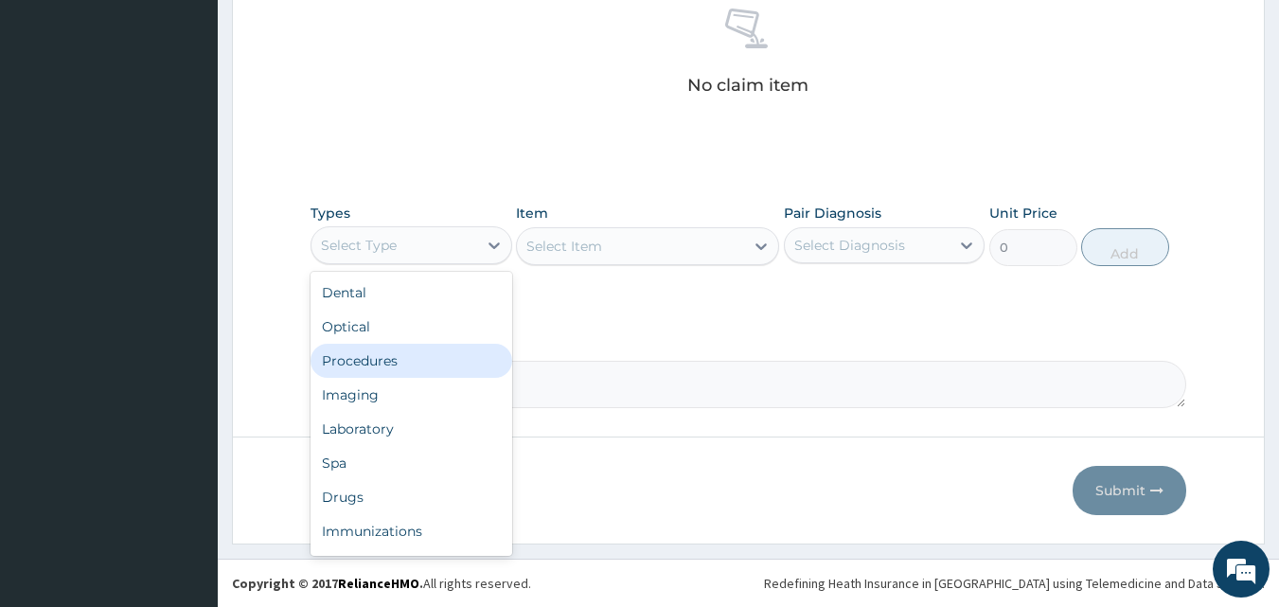
click at [388, 369] on div "Procedures" at bounding box center [412, 361] width 202 height 34
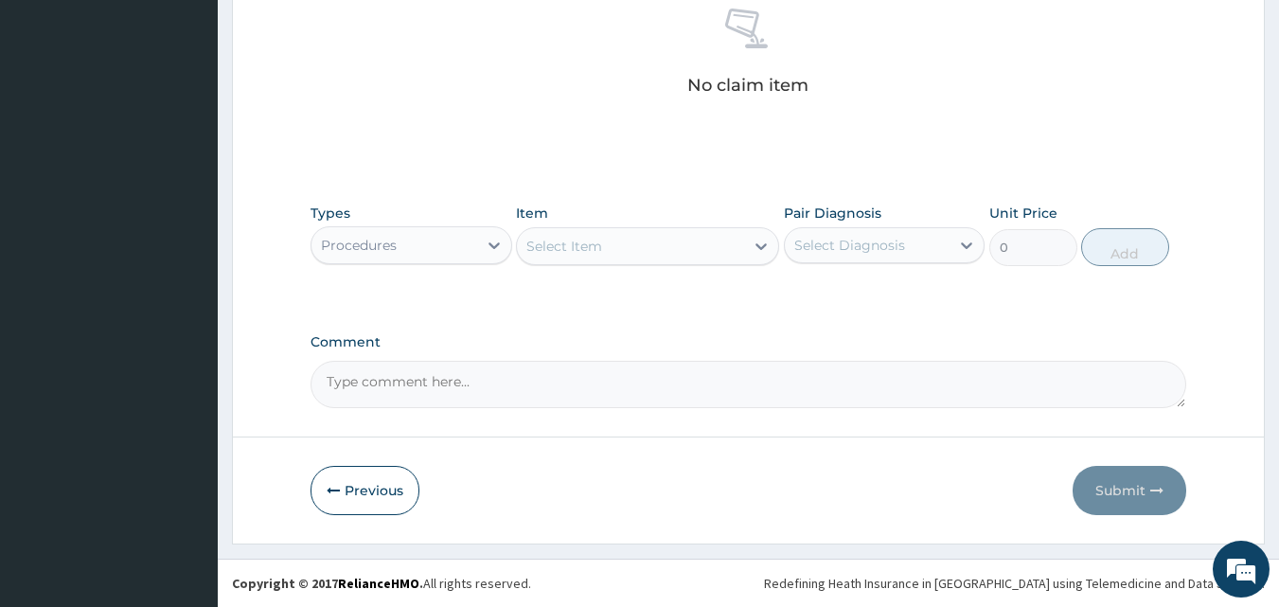
click at [637, 240] on div "Select Item" at bounding box center [630, 246] width 227 height 30
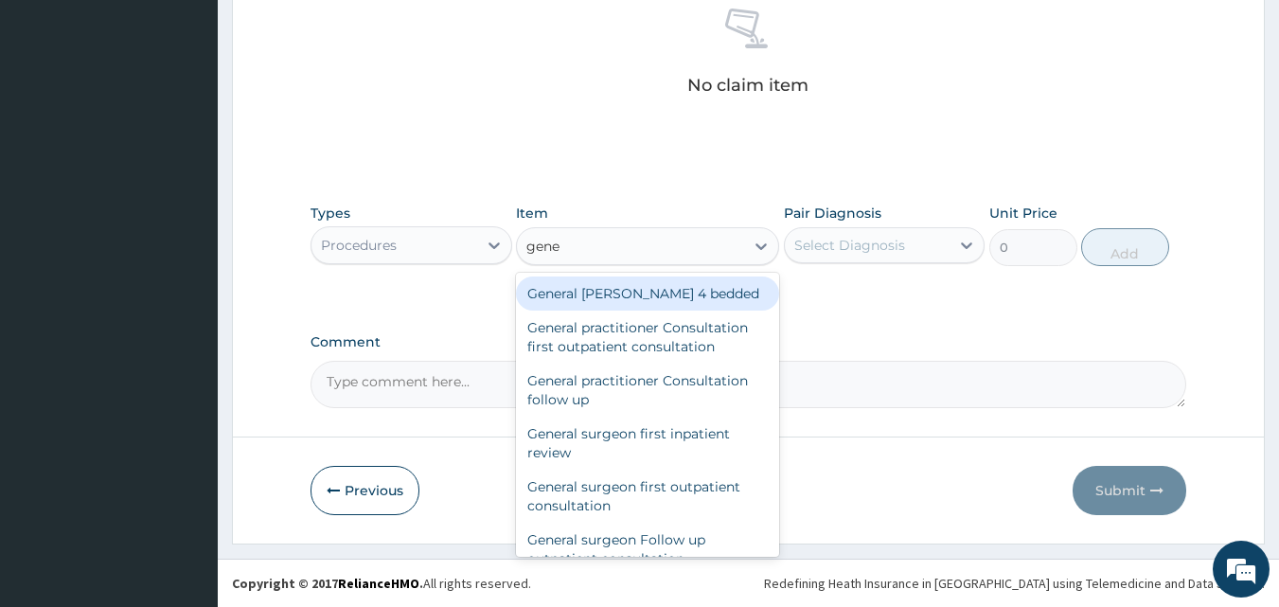
type input "gener"
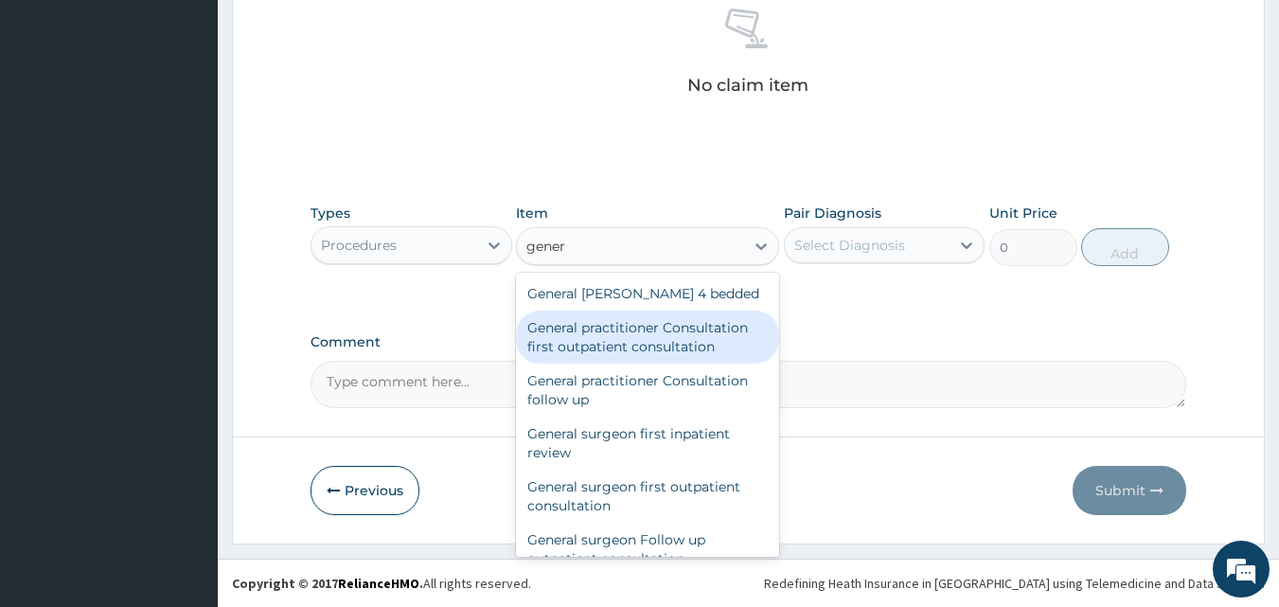
click at [618, 341] on div "General practitioner Consultation first outpatient consultation" at bounding box center [647, 337] width 263 height 53
type input "3795"
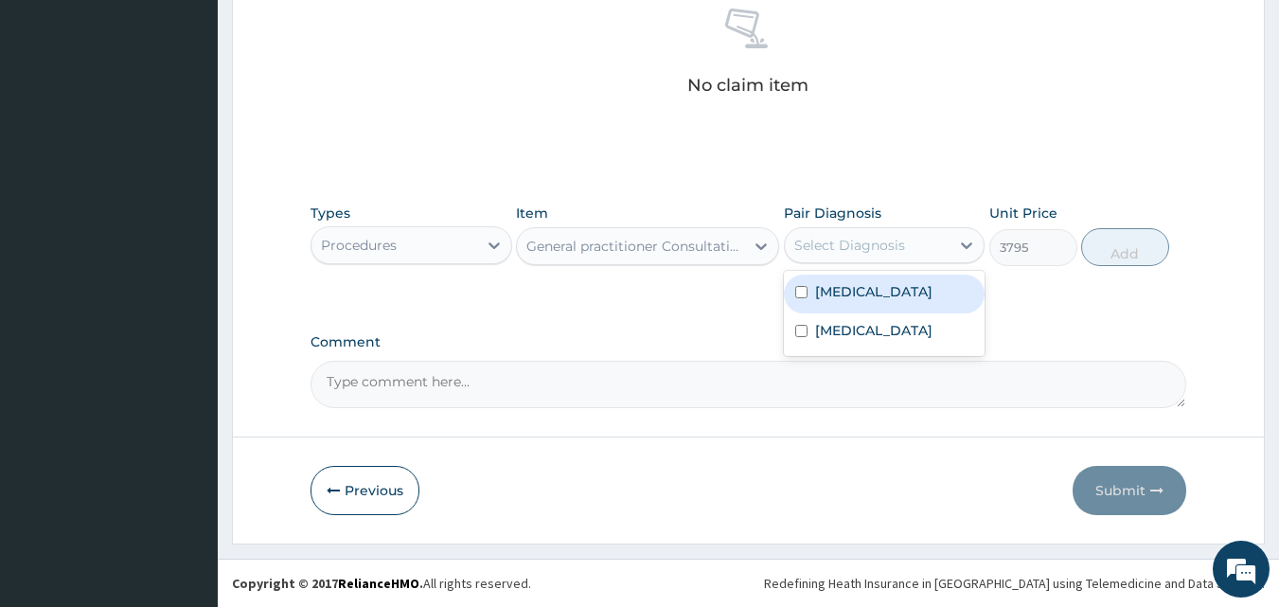
click at [904, 237] on div "Select Diagnosis" at bounding box center [868, 245] width 166 height 30
click at [879, 282] on label "Upper respiratory infection" at bounding box center [873, 291] width 117 height 19
checkbox input "true"
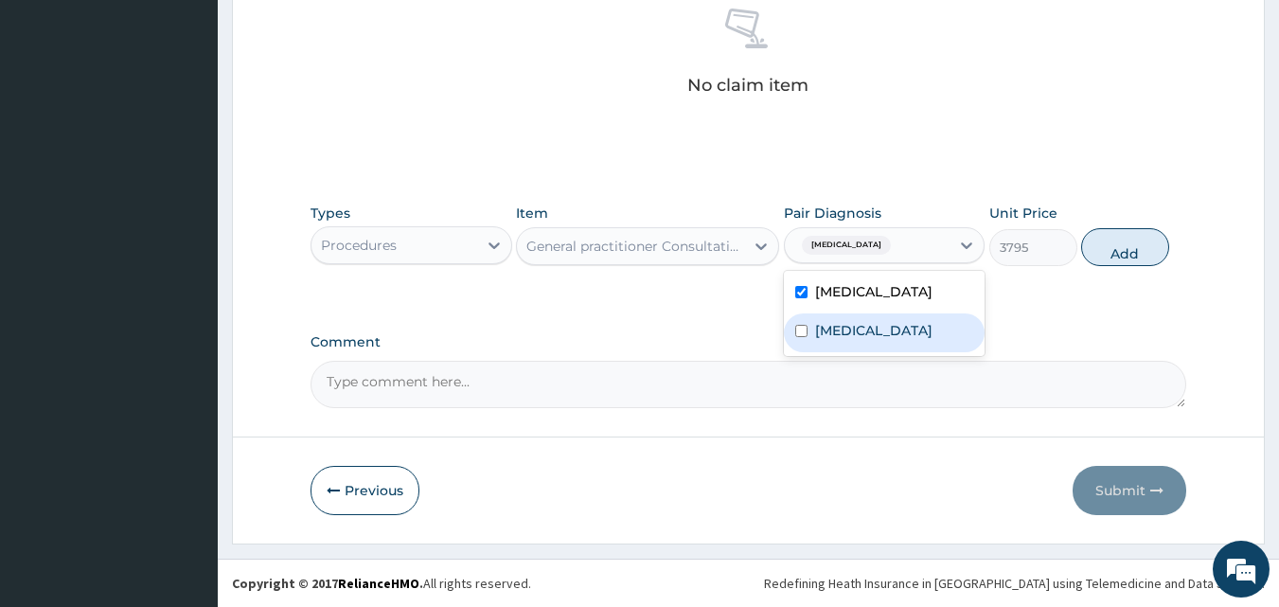
click at [866, 341] on div "Malaria" at bounding box center [885, 332] width 202 height 39
checkbox input "true"
click at [1136, 255] on button "Add" at bounding box center [1125, 247] width 88 height 38
type input "0"
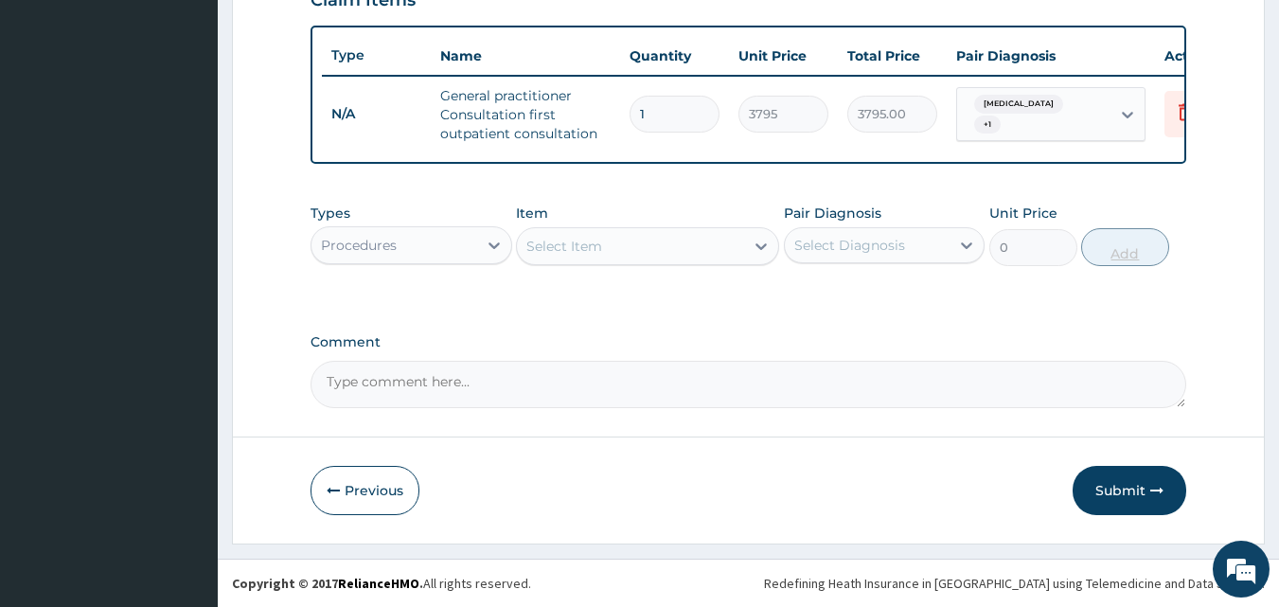
scroll to position [693, 0]
click at [681, 248] on div "Select Item" at bounding box center [630, 246] width 227 height 30
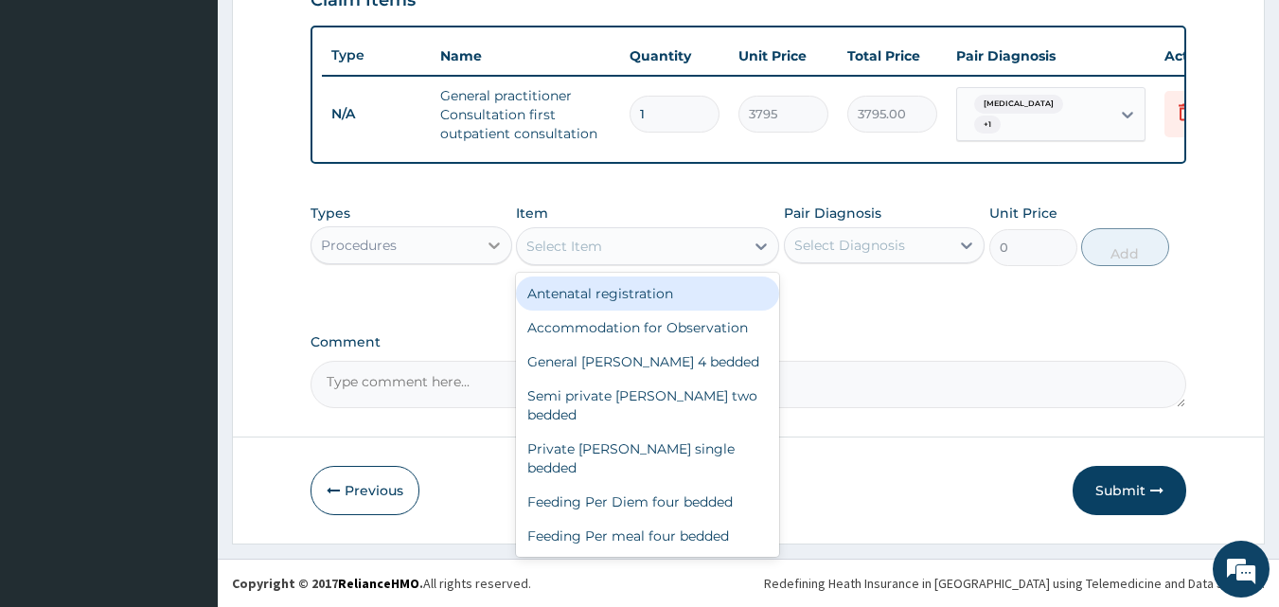
click at [488, 228] on div at bounding box center [494, 245] width 34 height 34
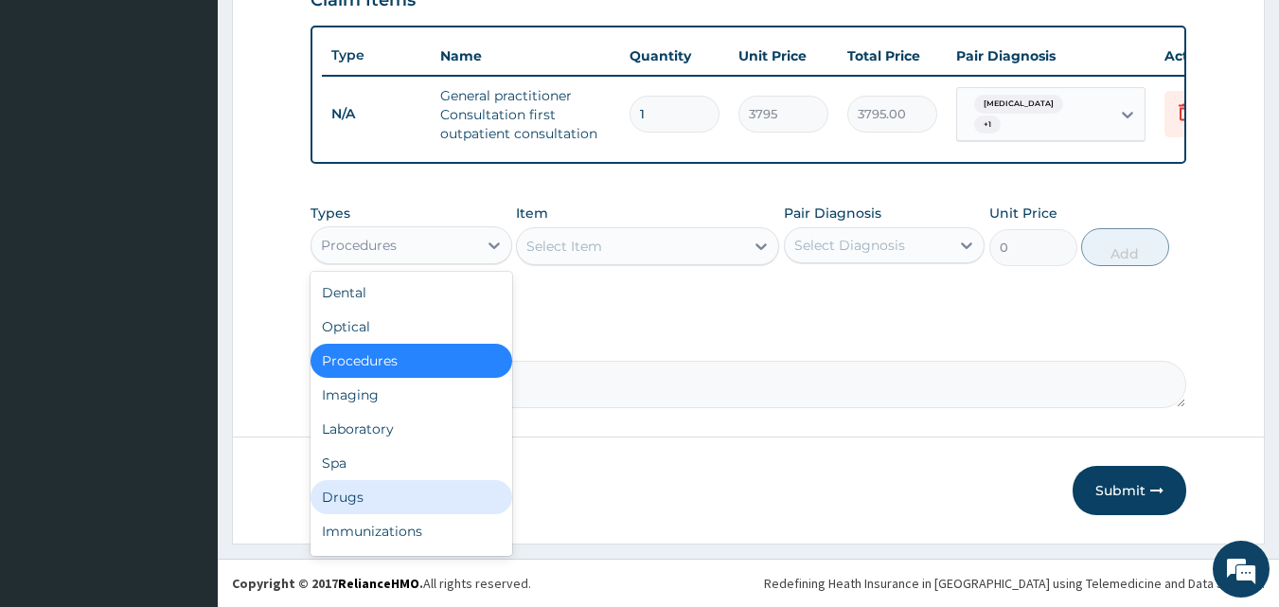
click at [352, 491] on div "Drugs" at bounding box center [412, 497] width 202 height 34
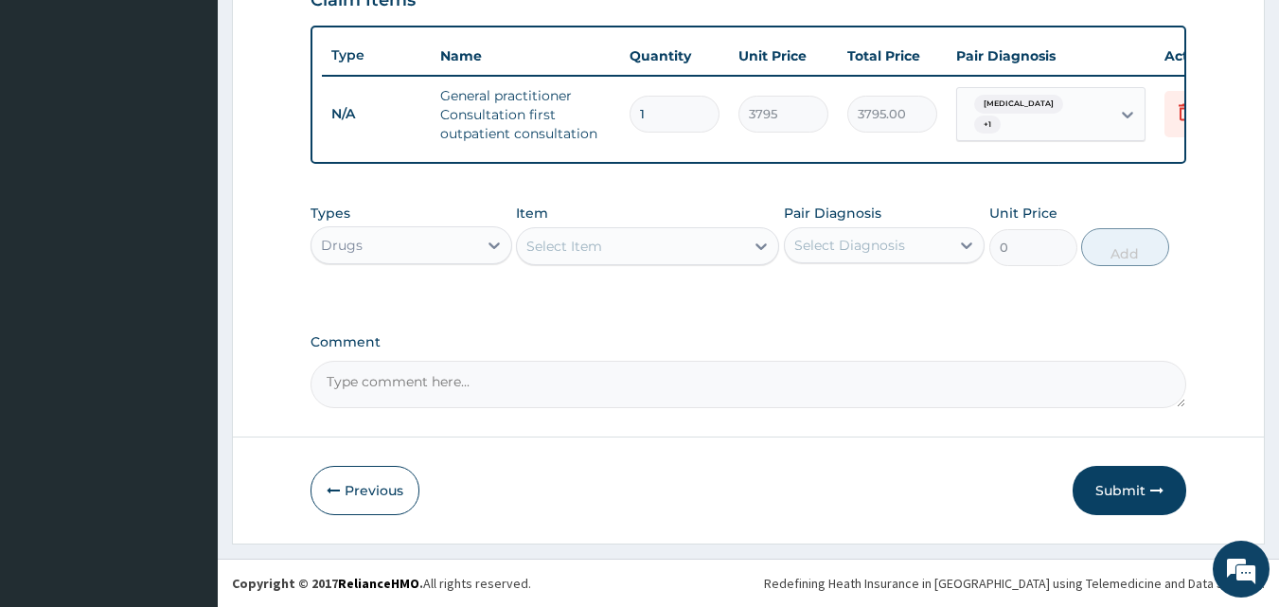
click at [682, 243] on div "Select Item" at bounding box center [630, 246] width 227 height 30
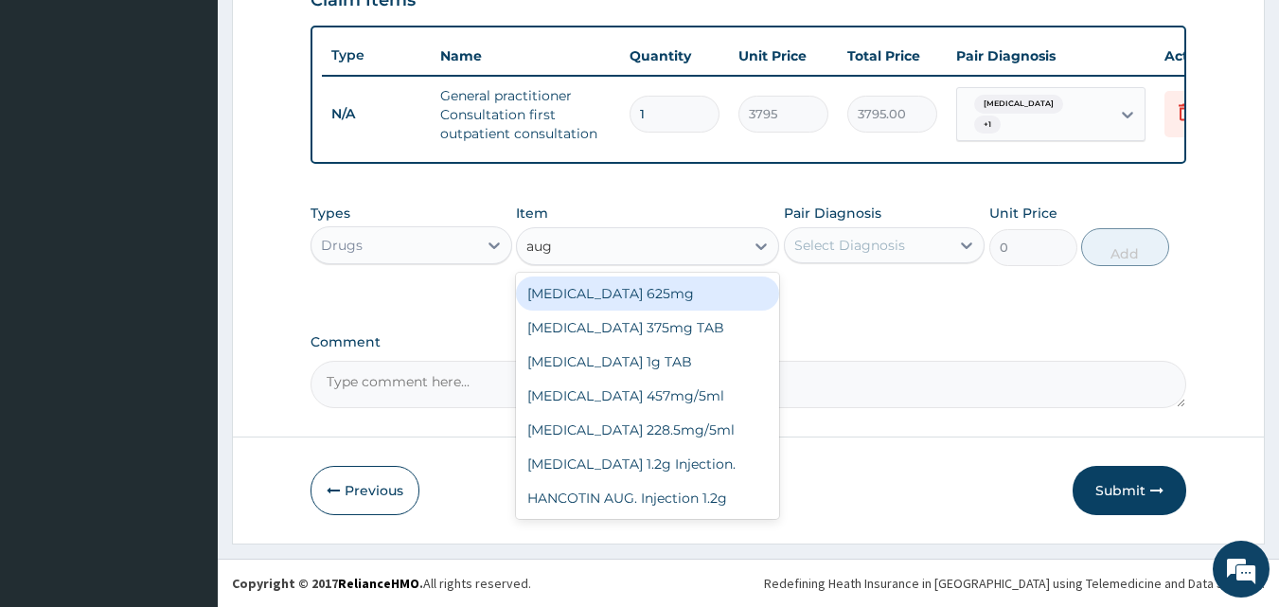
type input "augm"
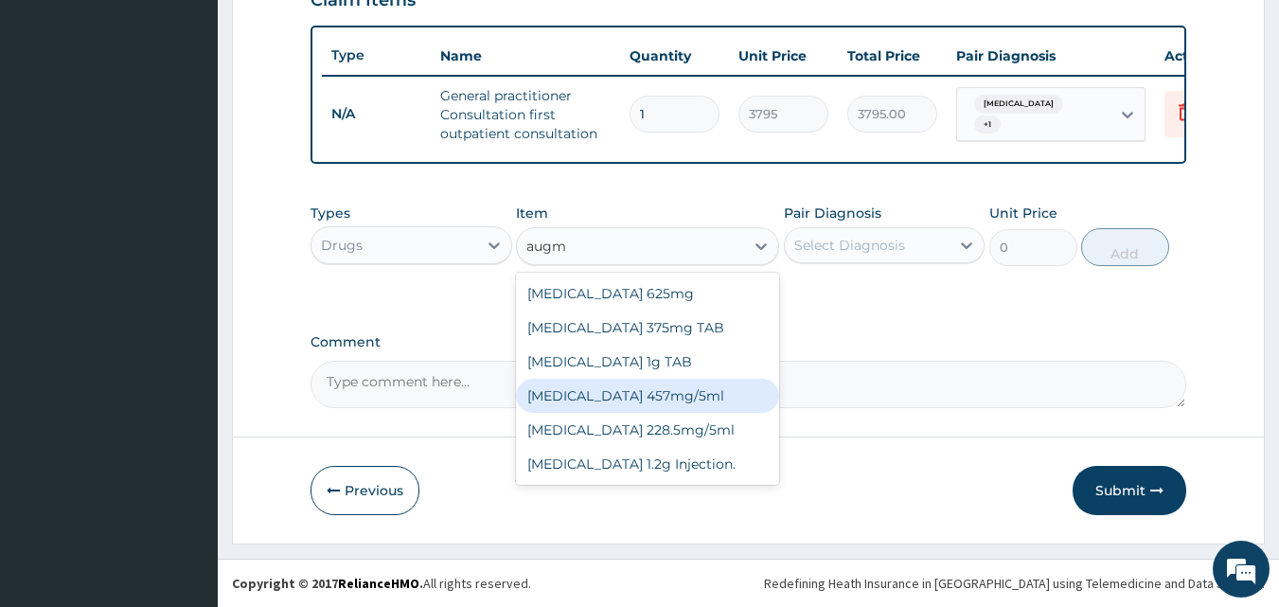
click at [633, 392] on div "AUGMENTIN 457mg/5ml" at bounding box center [647, 396] width 263 height 34
type input "6325"
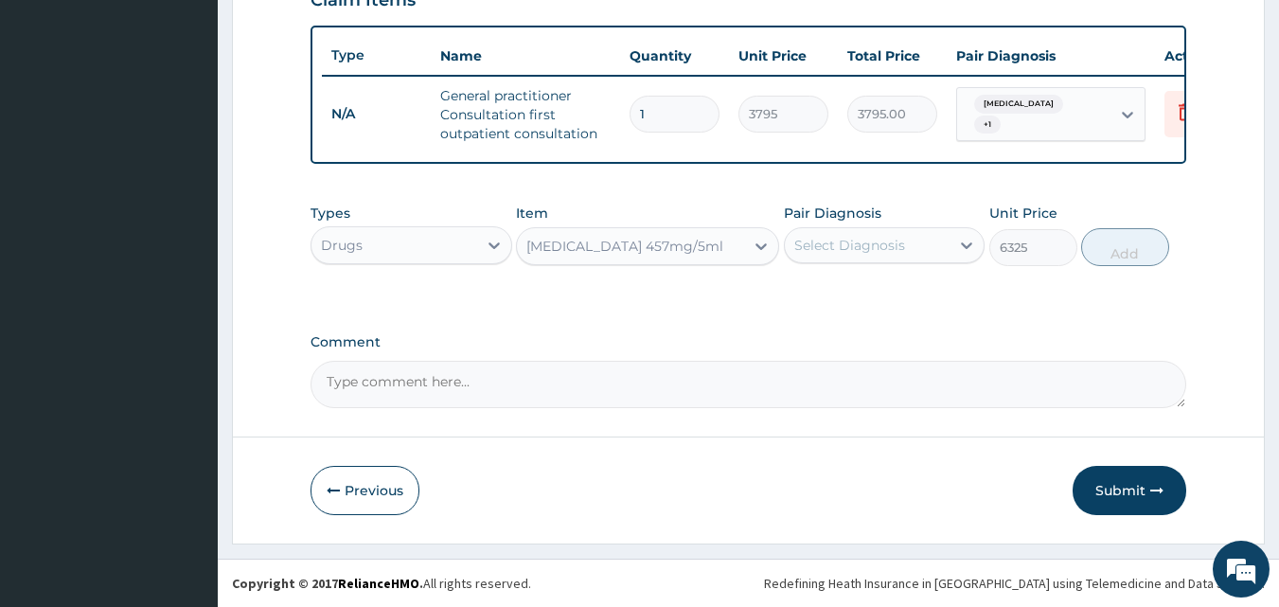
click at [895, 240] on div "Select Diagnosis" at bounding box center [849, 245] width 111 height 19
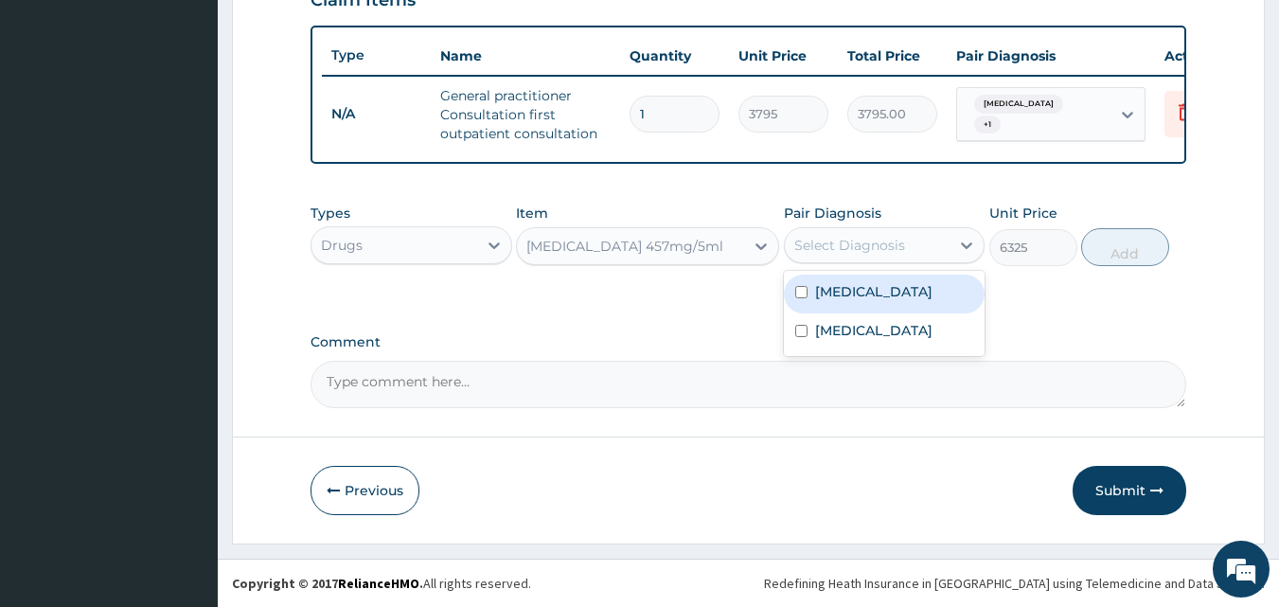
click at [869, 288] on label "Upper respiratory infection" at bounding box center [873, 291] width 117 height 19
checkbox input "true"
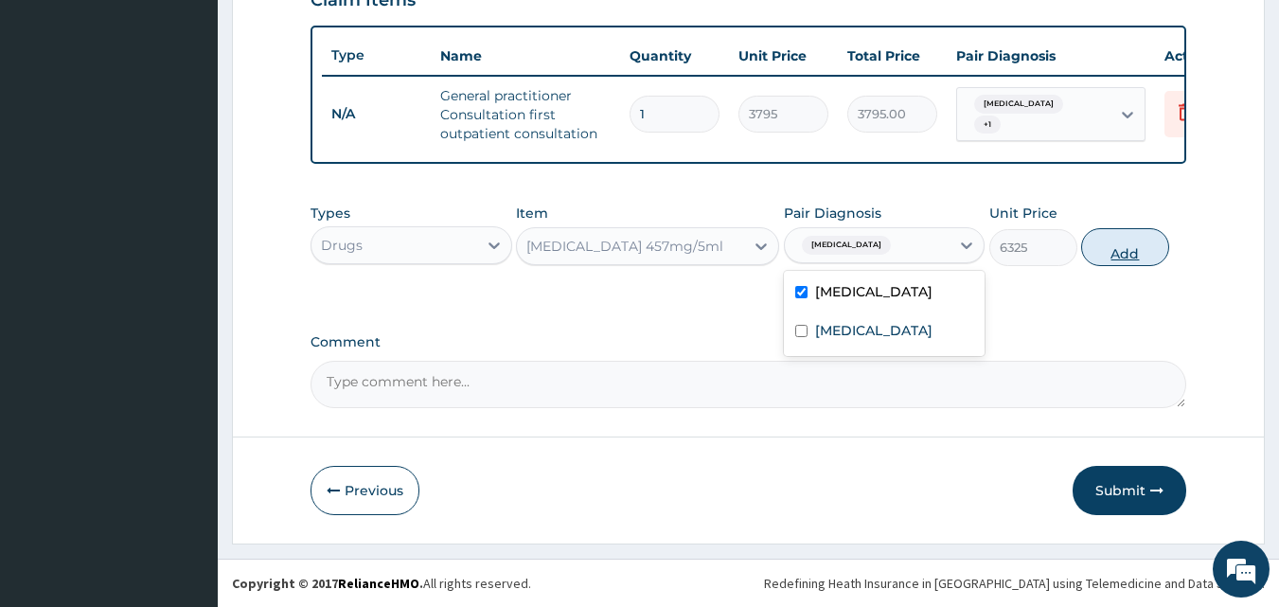
click at [1133, 241] on button "Add" at bounding box center [1125, 247] width 88 height 38
type input "0"
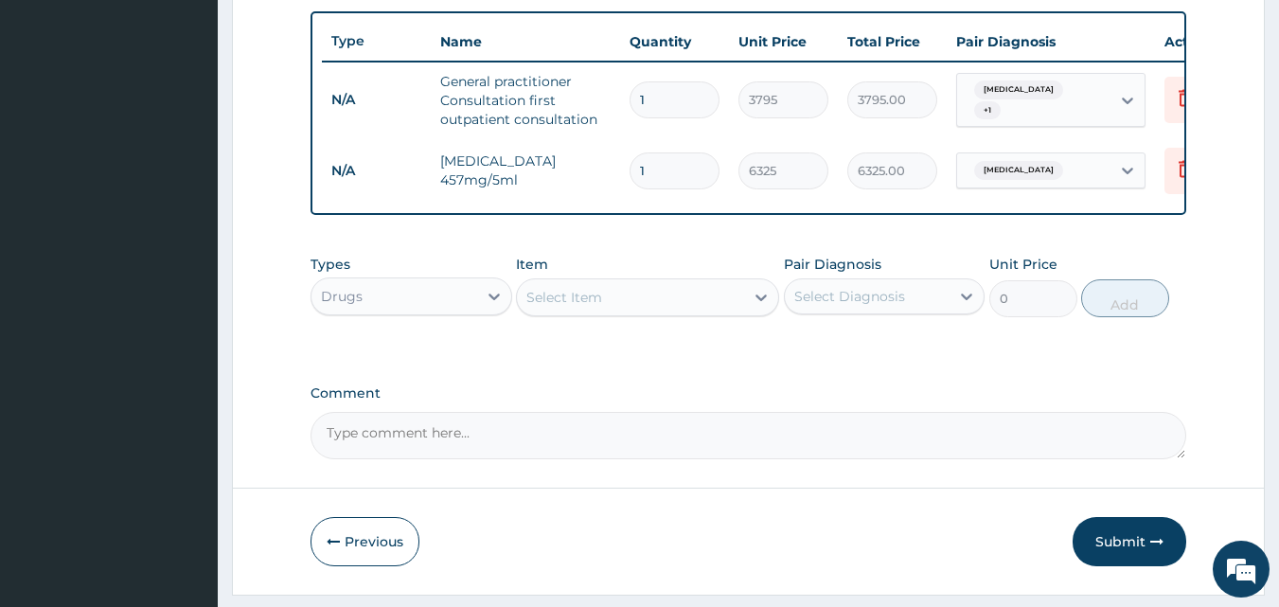
click at [645, 312] on div "Select Item" at bounding box center [630, 297] width 227 height 30
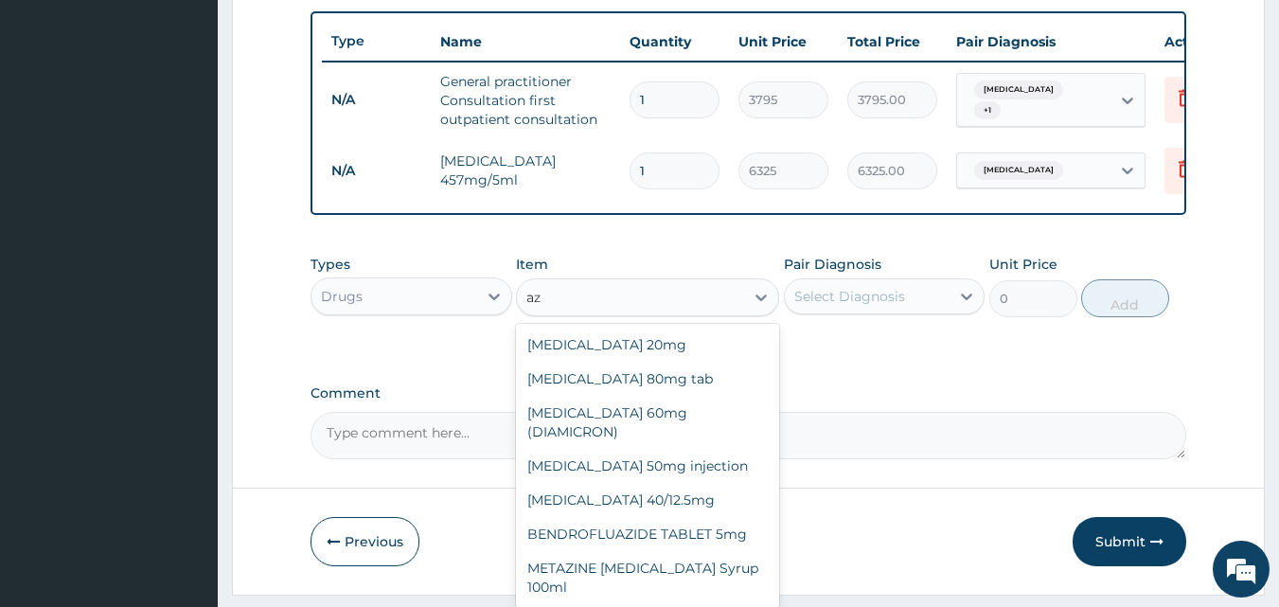
type input "a"
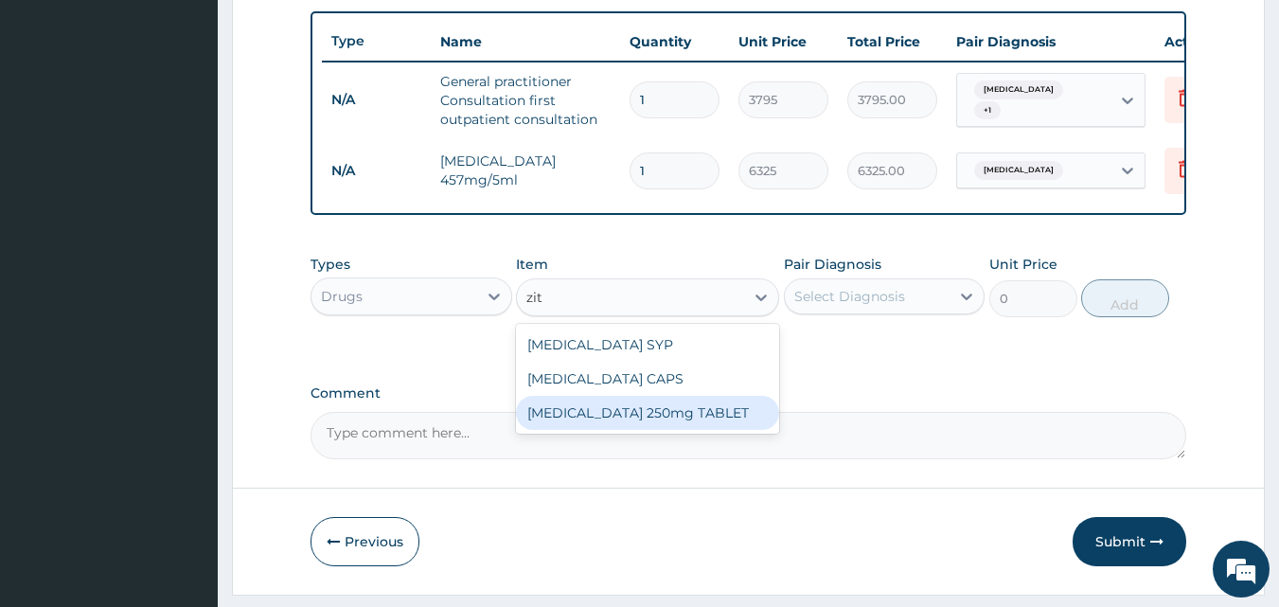
type input "zith"
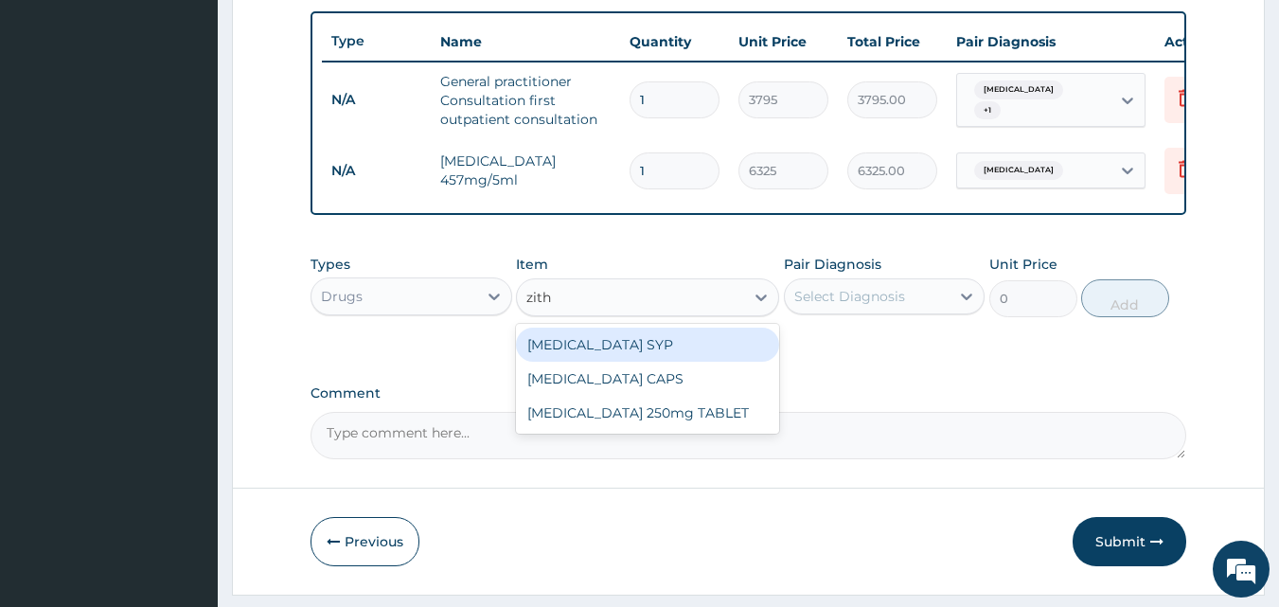
click at [628, 362] on div "ZITHROMAX SYP" at bounding box center [647, 345] width 263 height 34
type input "9867"
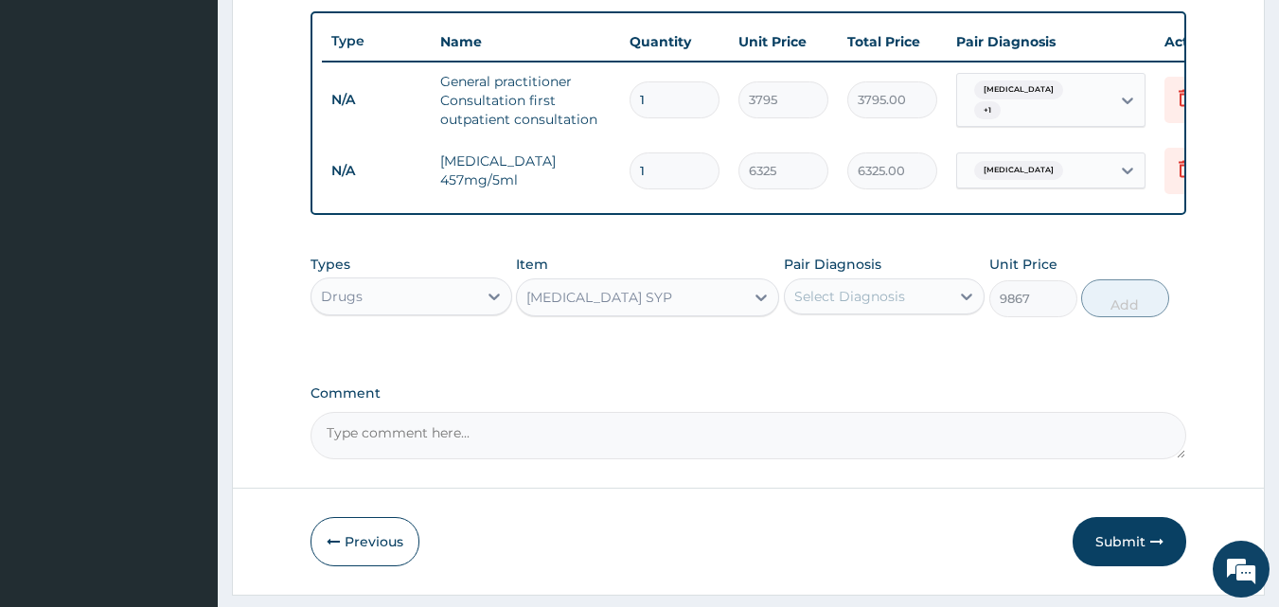
click at [834, 306] on div "Select Diagnosis" at bounding box center [849, 296] width 111 height 19
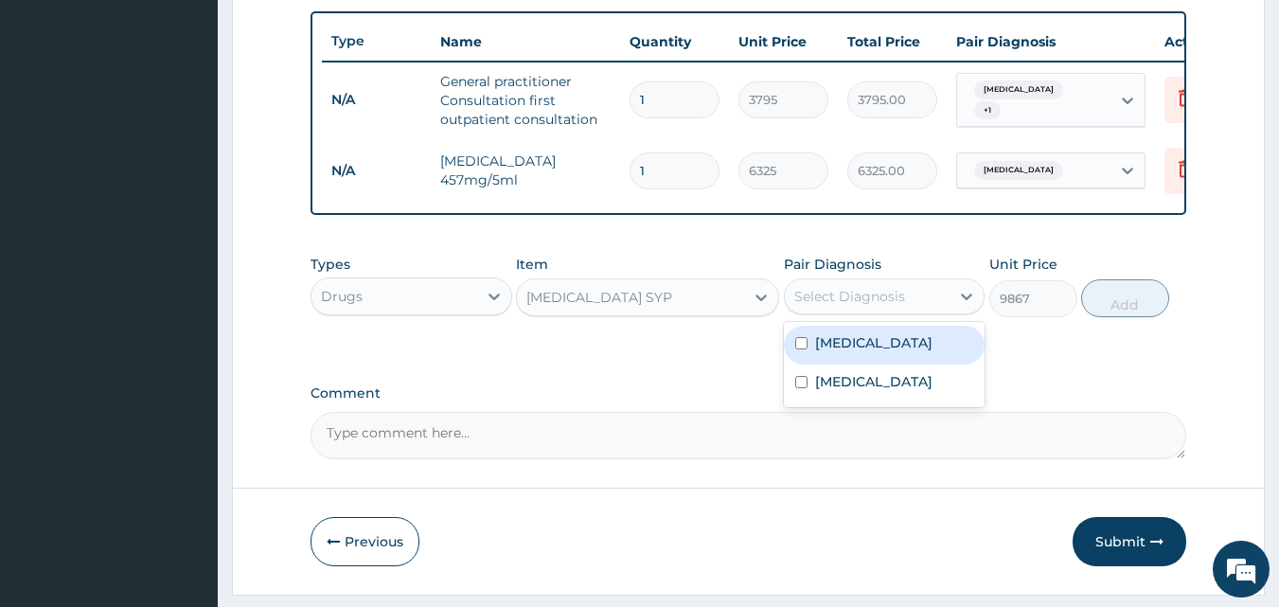
click at [829, 352] on label "Upper respiratory infection" at bounding box center [873, 342] width 117 height 19
checkbox input "true"
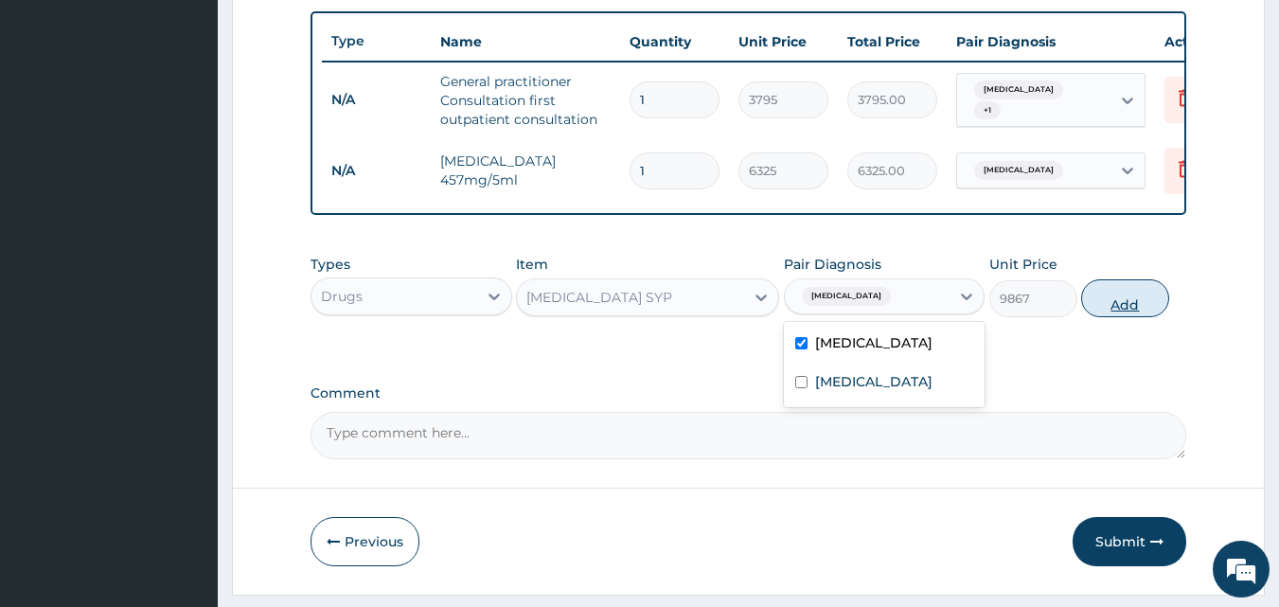
click at [1144, 311] on button "Add" at bounding box center [1125, 298] width 88 height 38
type input "0"
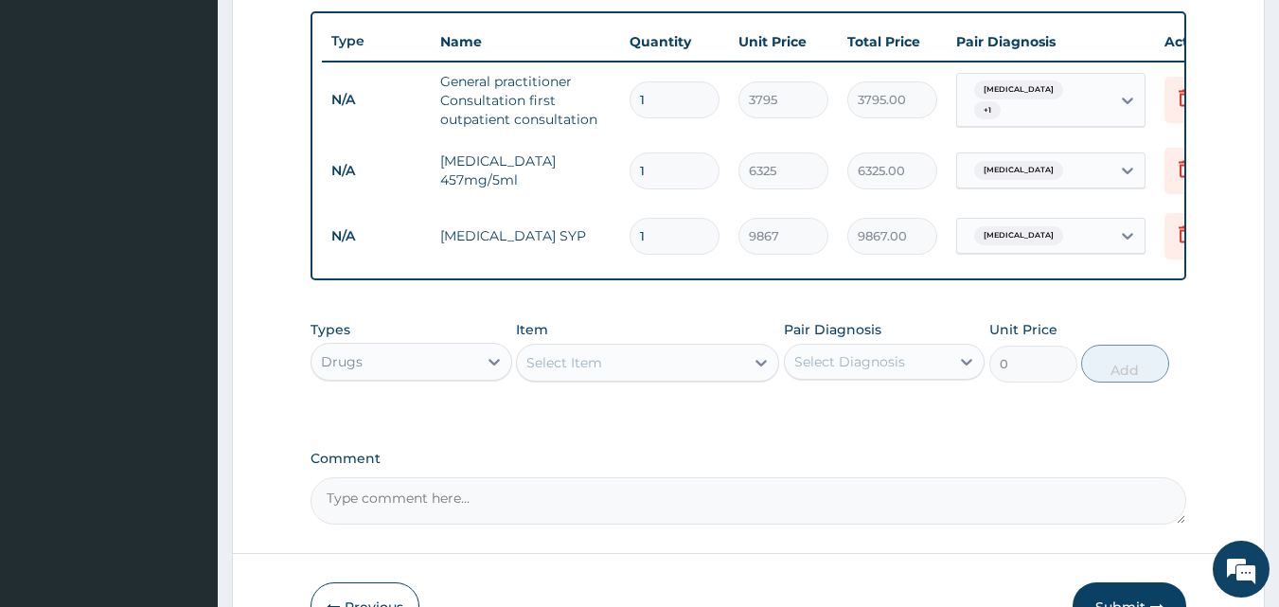
click at [676, 378] on div "Select Item" at bounding box center [630, 362] width 227 height 30
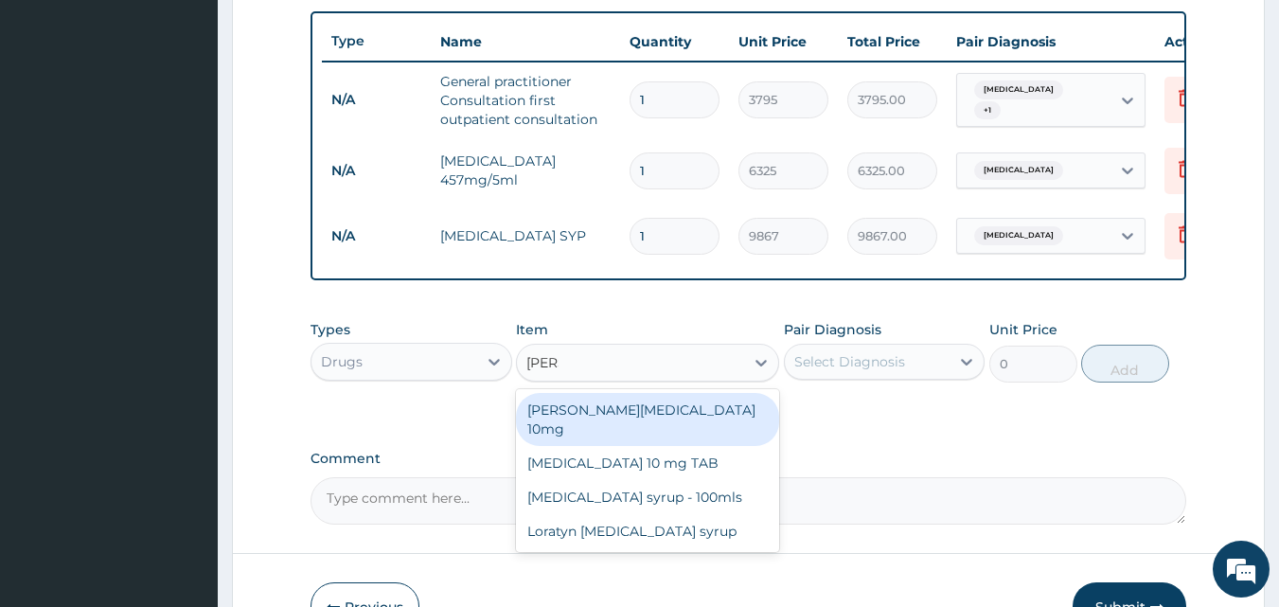
type input "lorat"
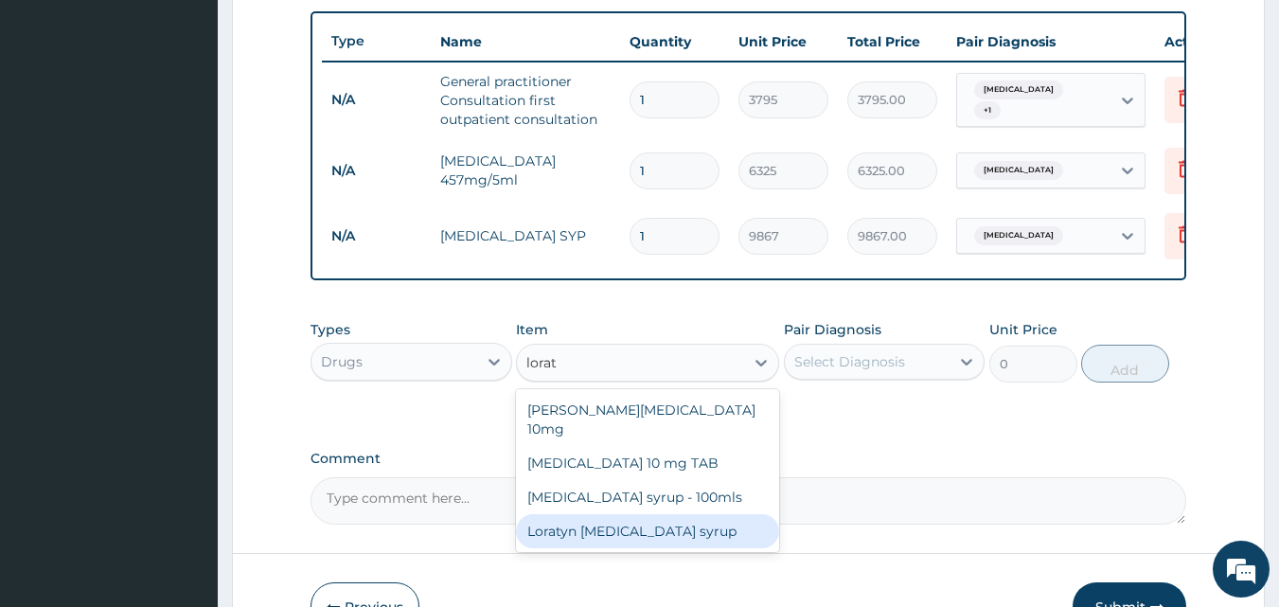
click at [636, 518] on div "Loratyn Loratadine syrup" at bounding box center [647, 531] width 263 height 34
type input "1265"
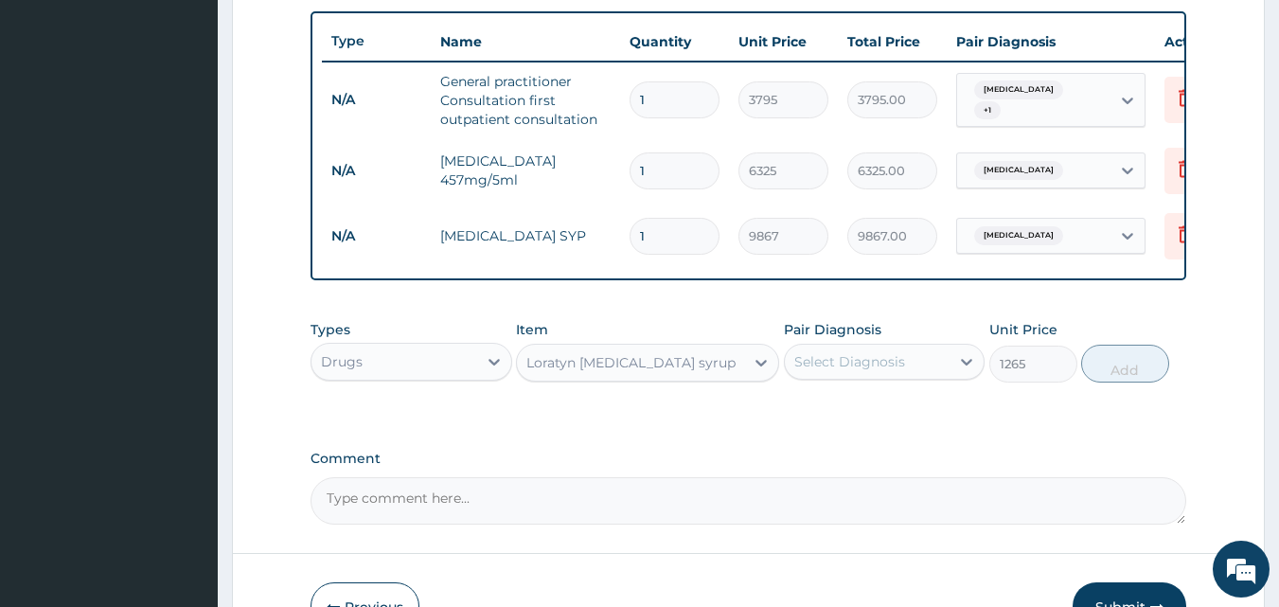
click at [888, 352] on div "Pair Diagnosis Select Diagnosis" at bounding box center [885, 351] width 202 height 62
click at [880, 365] on div "Select Diagnosis" at bounding box center [849, 361] width 111 height 19
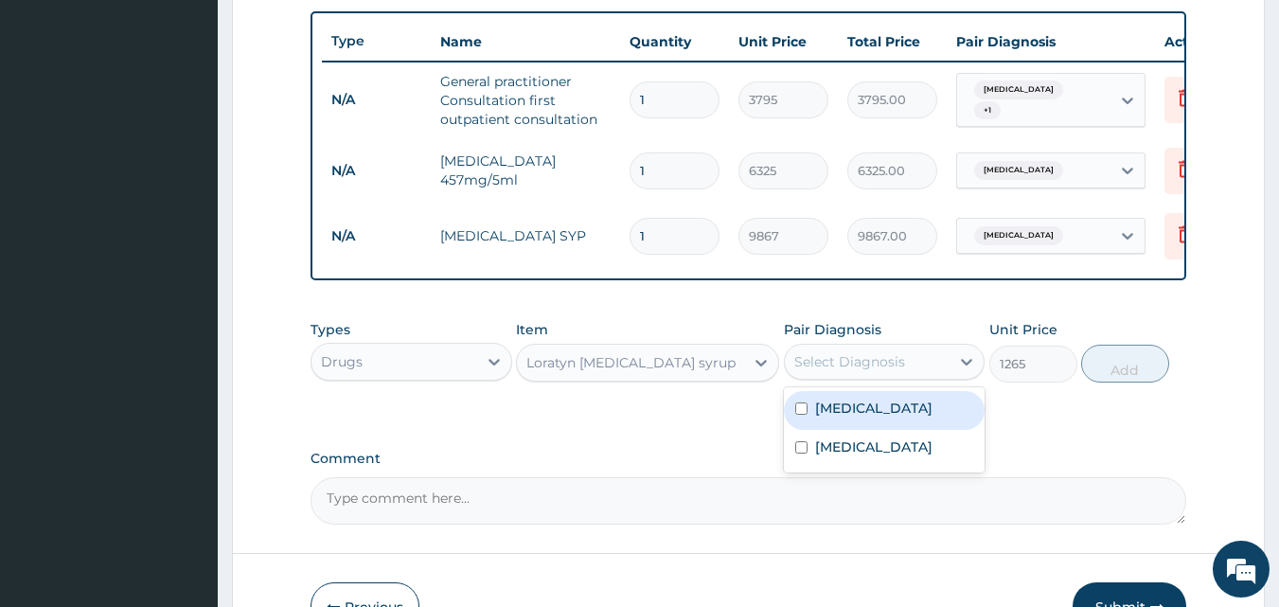
click at [859, 418] on label "Upper respiratory infection" at bounding box center [873, 408] width 117 height 19
checkbox input "true"
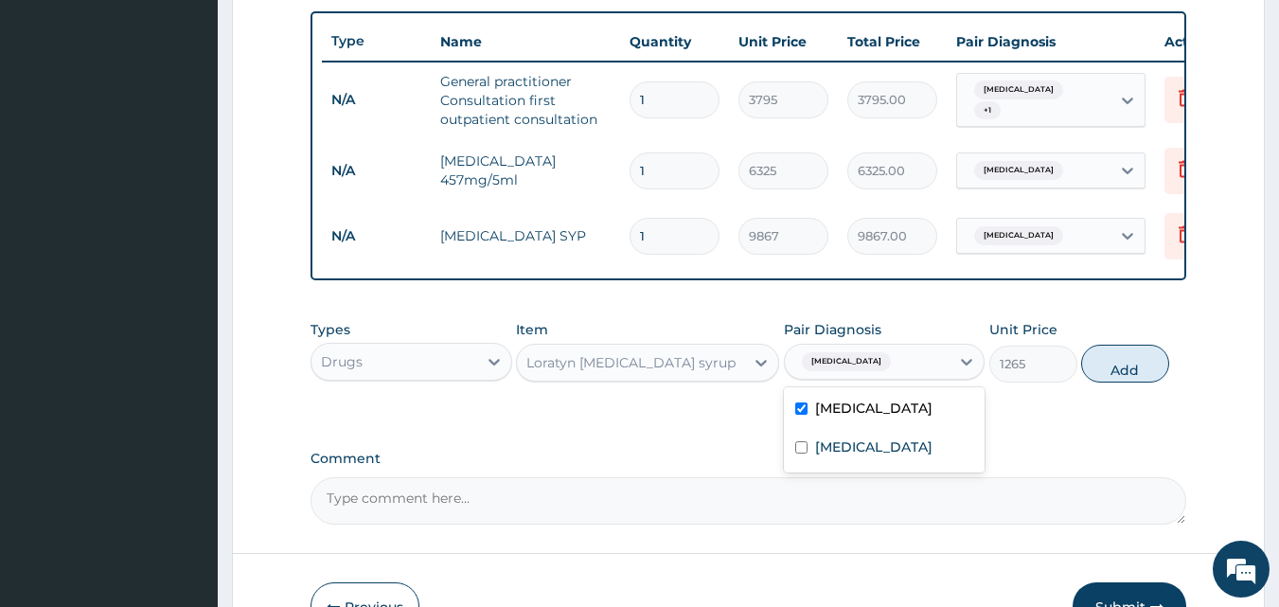
click at [1108, 372] on button "Add" at bounding box center [1125, 364] width 88 height 38
type input "0"
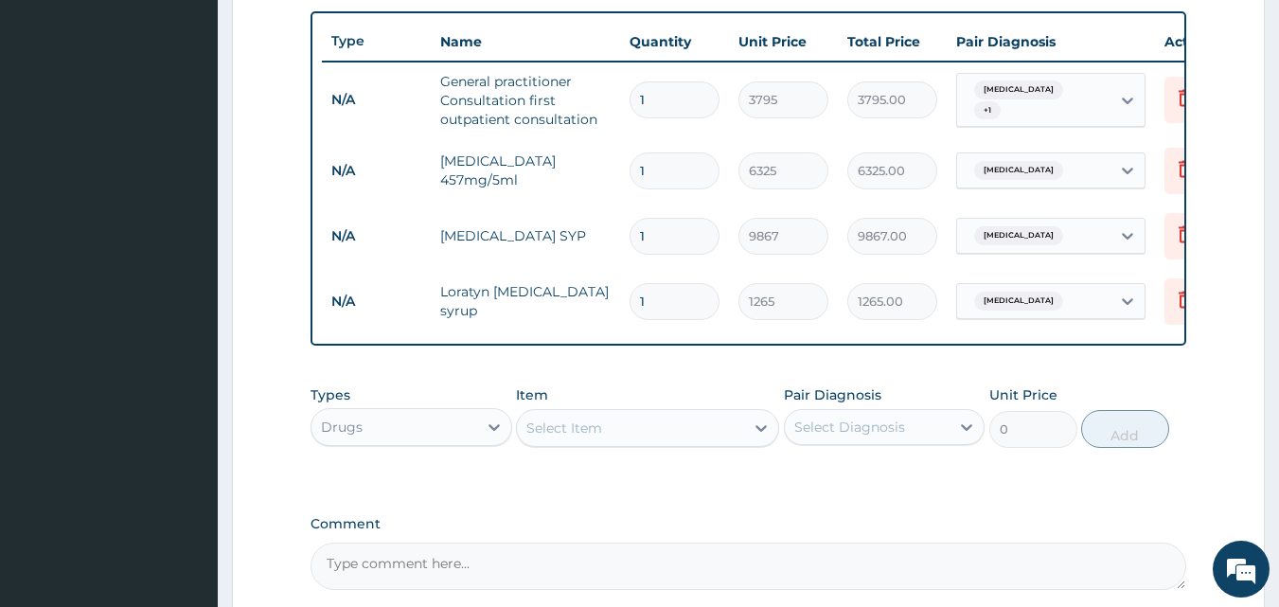
click at [705, 443] on div "Select Item" at bounding box center [630, 428] width 227 height 30
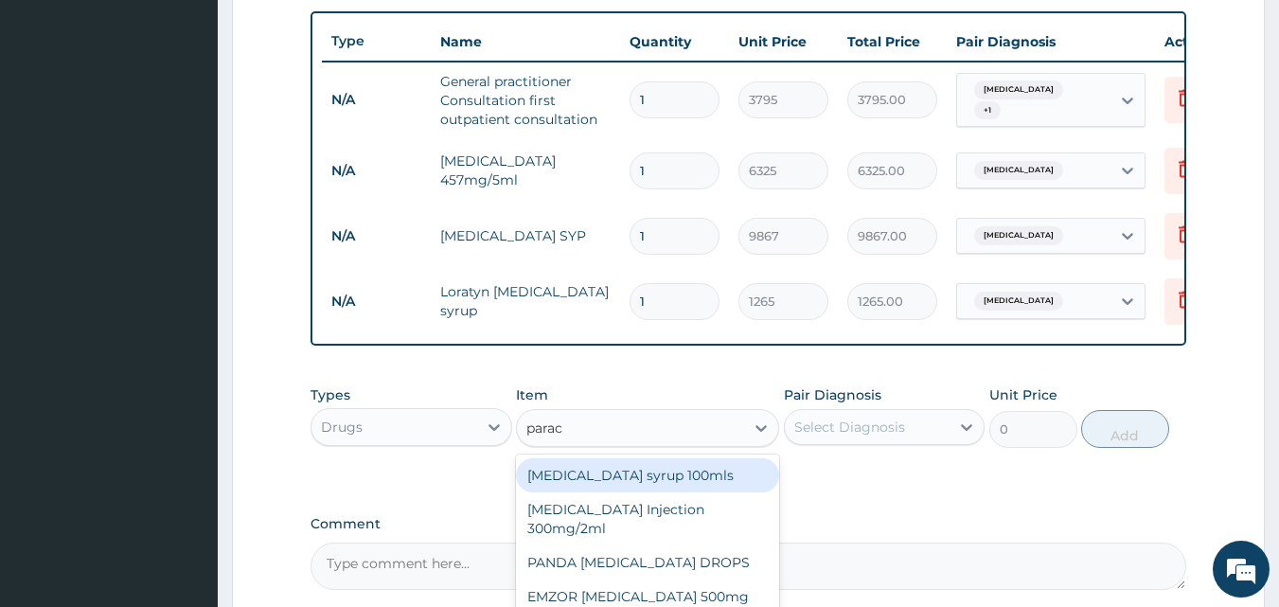
type input "parace"
click at [662, 488] on div "Paracetamol syrup 100mls" at bounding box center [647, 475] width 263 height 34
type input "759"
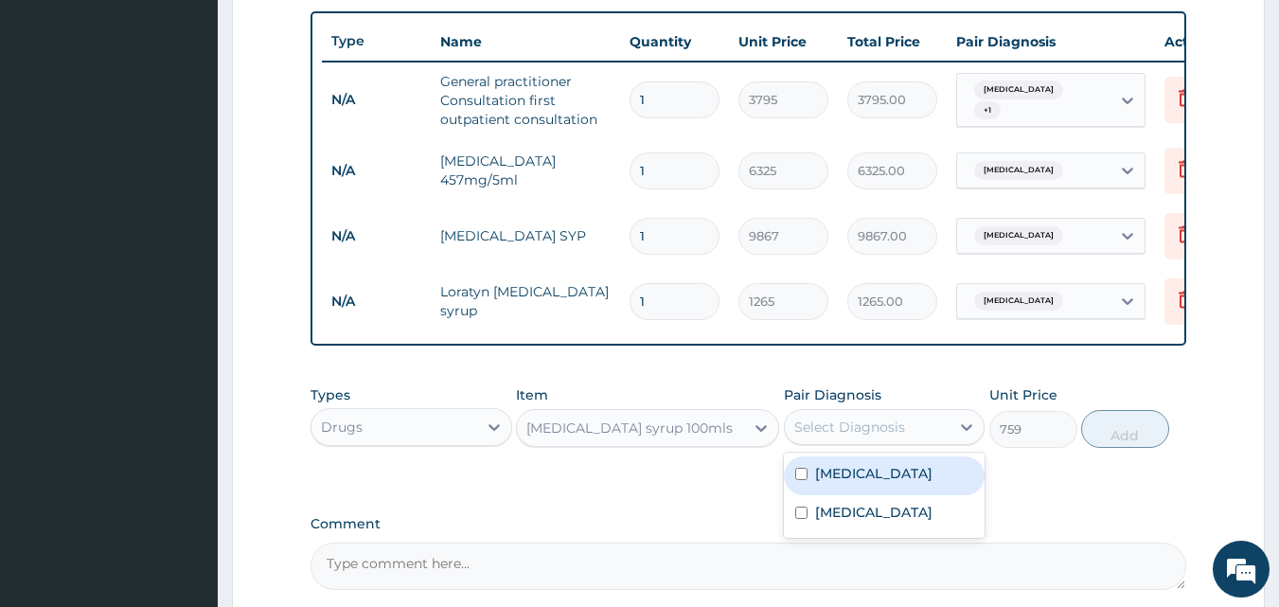
click at [862, 436] on div "Select Diagnosis" at bounding box center [849, 427] width 111 height 19
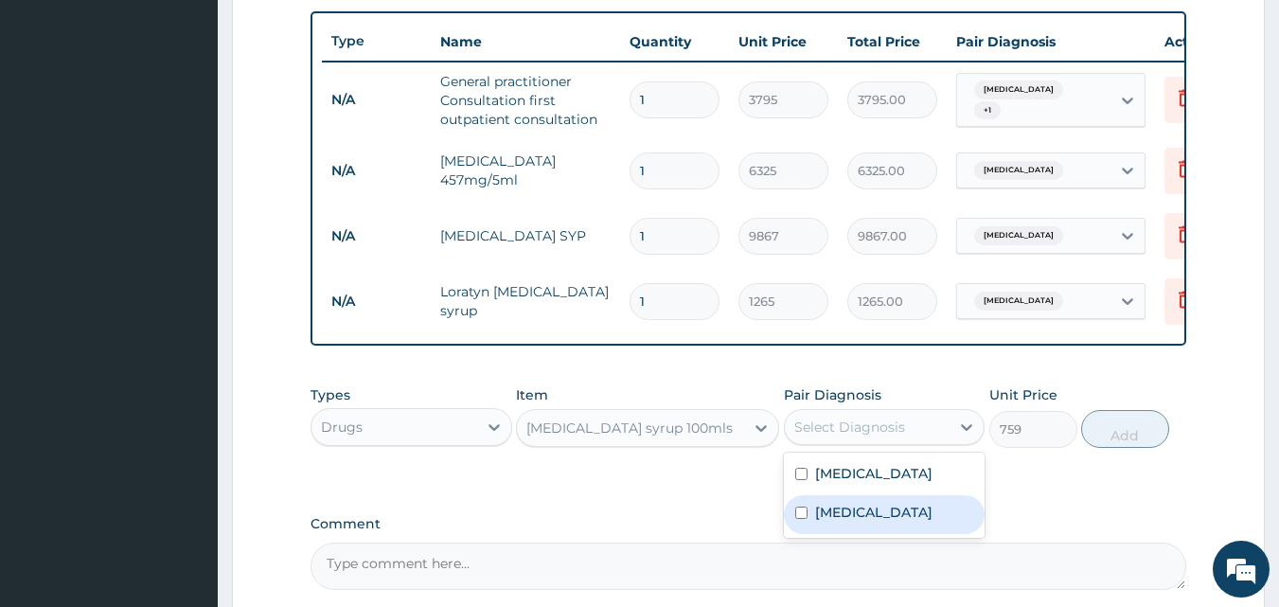
click at [816, 531] on div "Malaria" at bounding box center [885, 514] width 202 height 39
checkbox input "true"
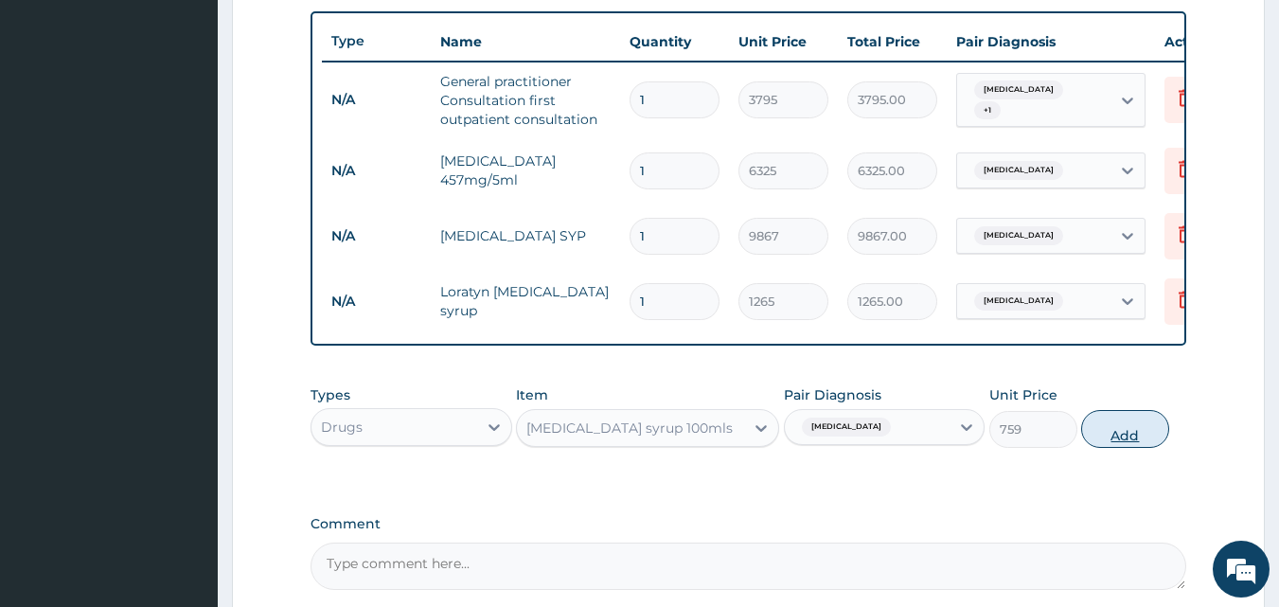
click at [1095, 437] on button "Add" at bounding box center [1125, 429] width 88 height 38
type input "0"
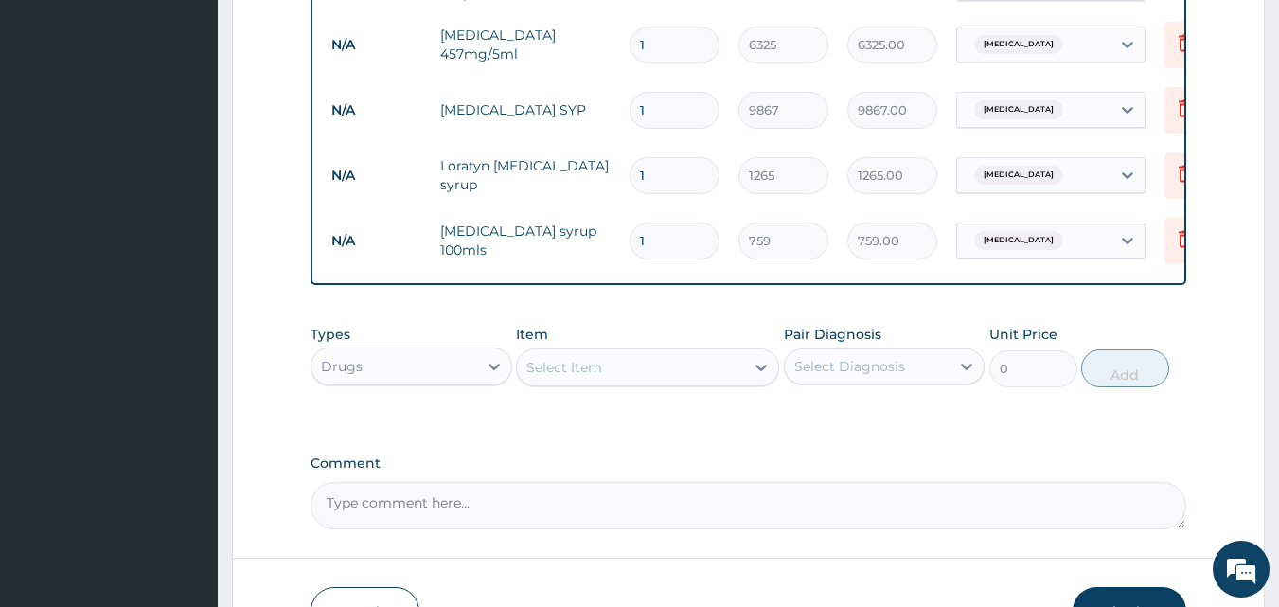
scroll to position [817, 0]
click at [644, 384] on div "Select Item" at bounding box center [630, 369] width 227 height 30
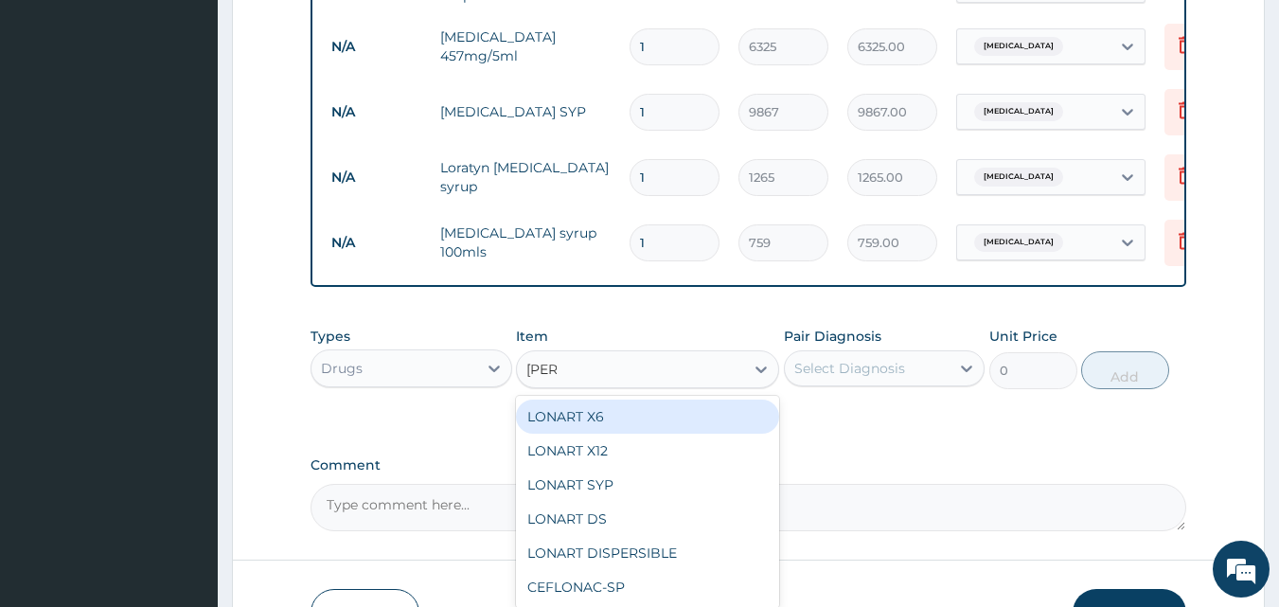
type input "lonar"
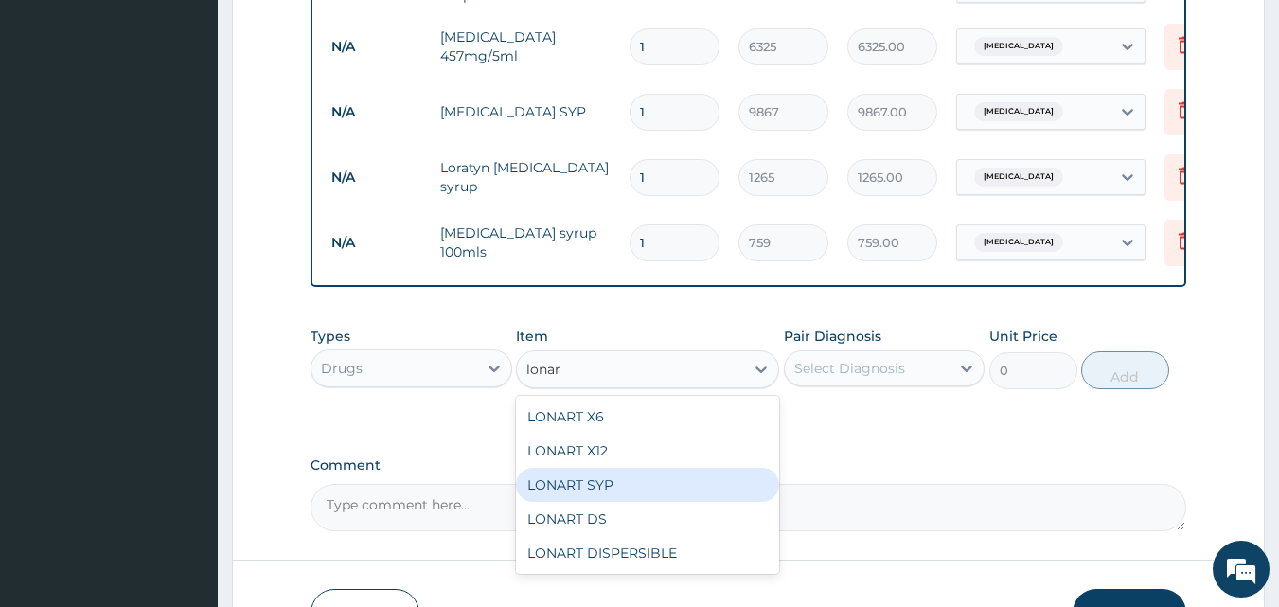
click at [567, 502] on div "LONART SYP" at bounding box center [647, 485] width 263 height 34
type input "2909.5"
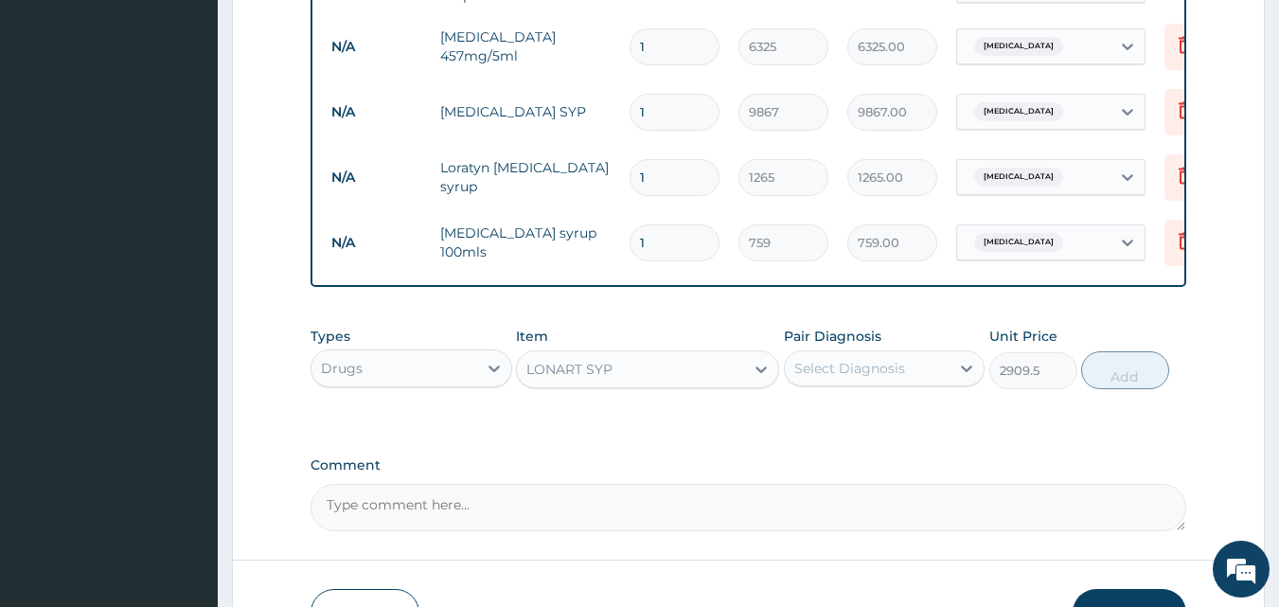
click at [886, 378] on div "Select Diagnosis" at bounding box center [849, 368] width 111 height 19
click at [855, 424] on label "Upper respiratory infection" at bounding box center [873, 414] width 117 height 19
click at [852, 424] on label "Upper respiratory infection" at bounding box center [873, 414] width 117 height 19
checkbox input "false"
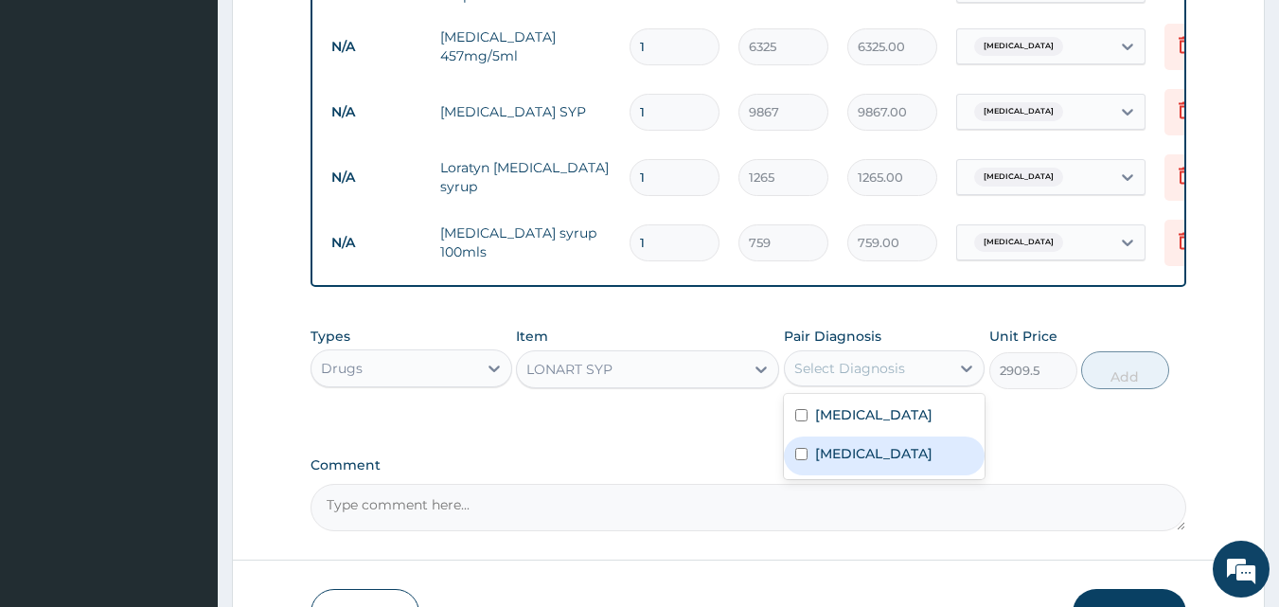
click at [839, 463] on label "Malaria" at bounding box center [873, 453] width 117 height 19
checkbox input "true"
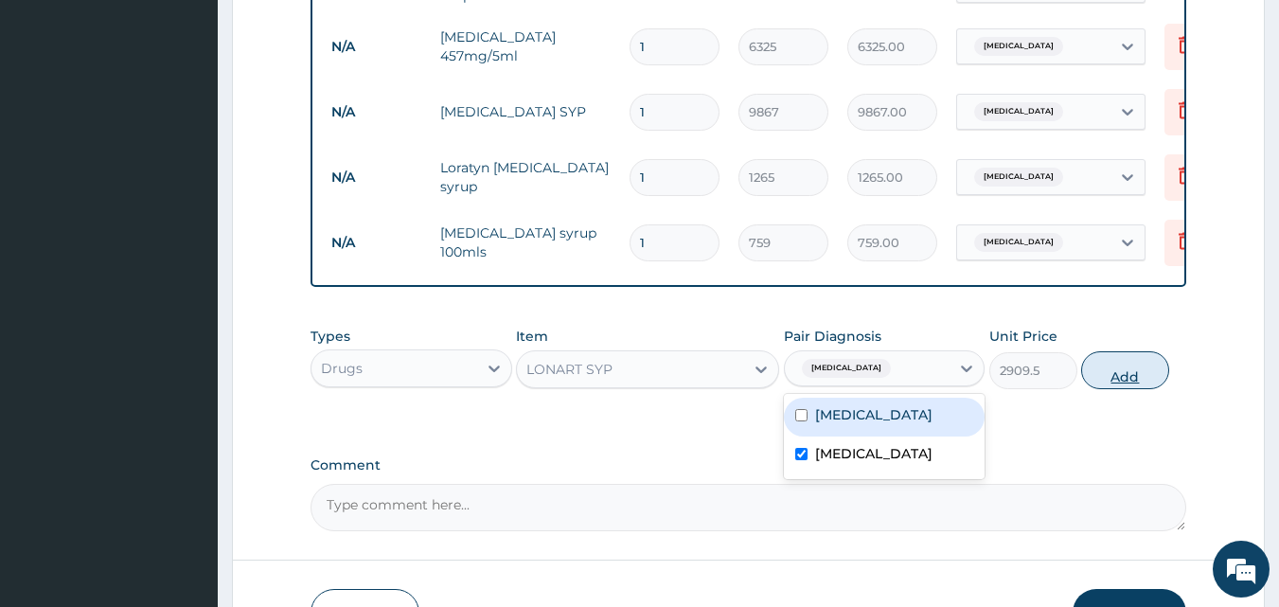
click at [1130, 379] on button "Add" at bounding box center [1125, 370] width 88 height 38
type input "0"
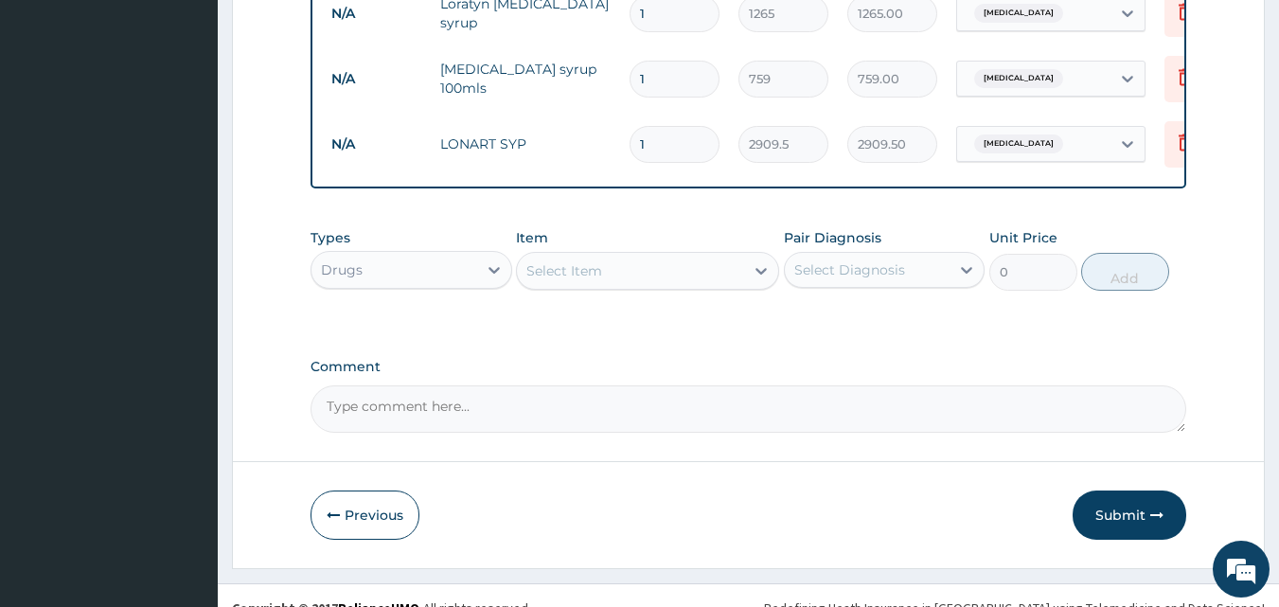
scroll to position [1020, 0]
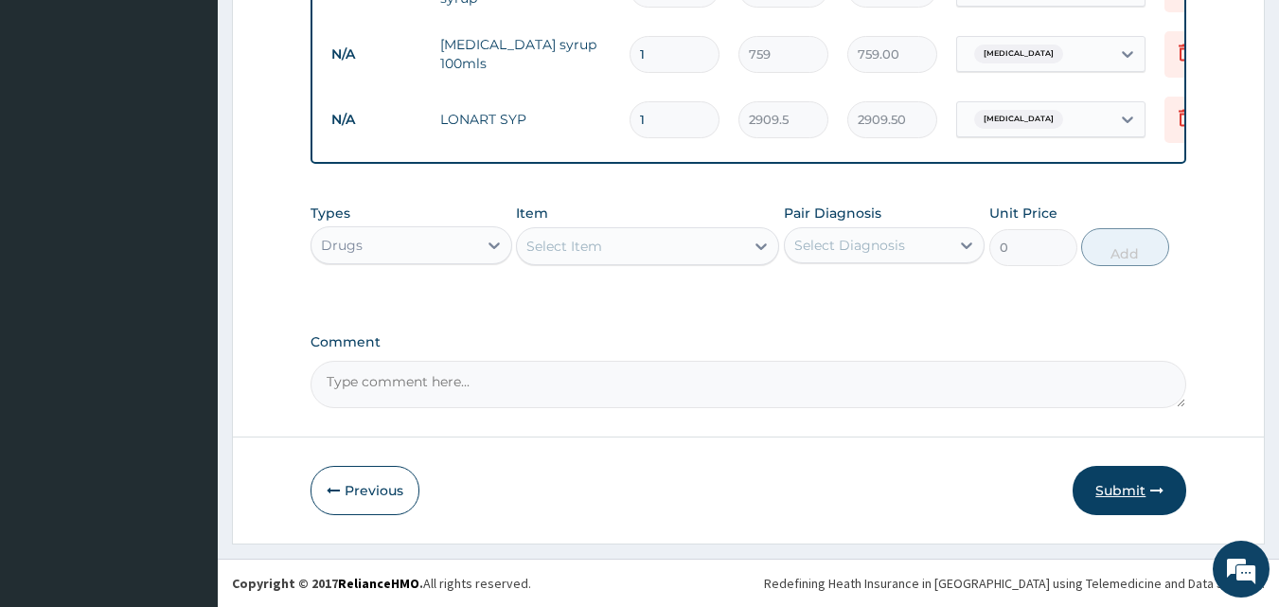
click at [1166, 489] on button "Submit" at bounding box center [1130, 490] width 114 height 49
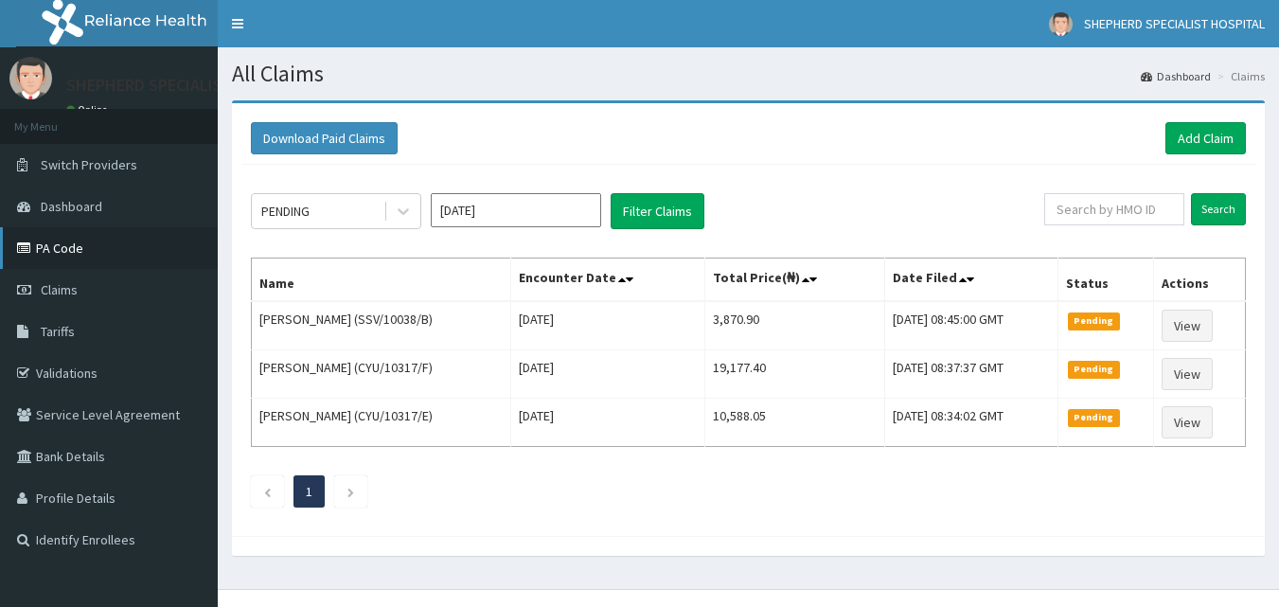
click at [73, 244] on link "PA Code" at bounding box center [109, 248] width 218 height 42
click at [1197, 137] on link "Add Claim" at bounding box center [1205, 138] width 80 height 32
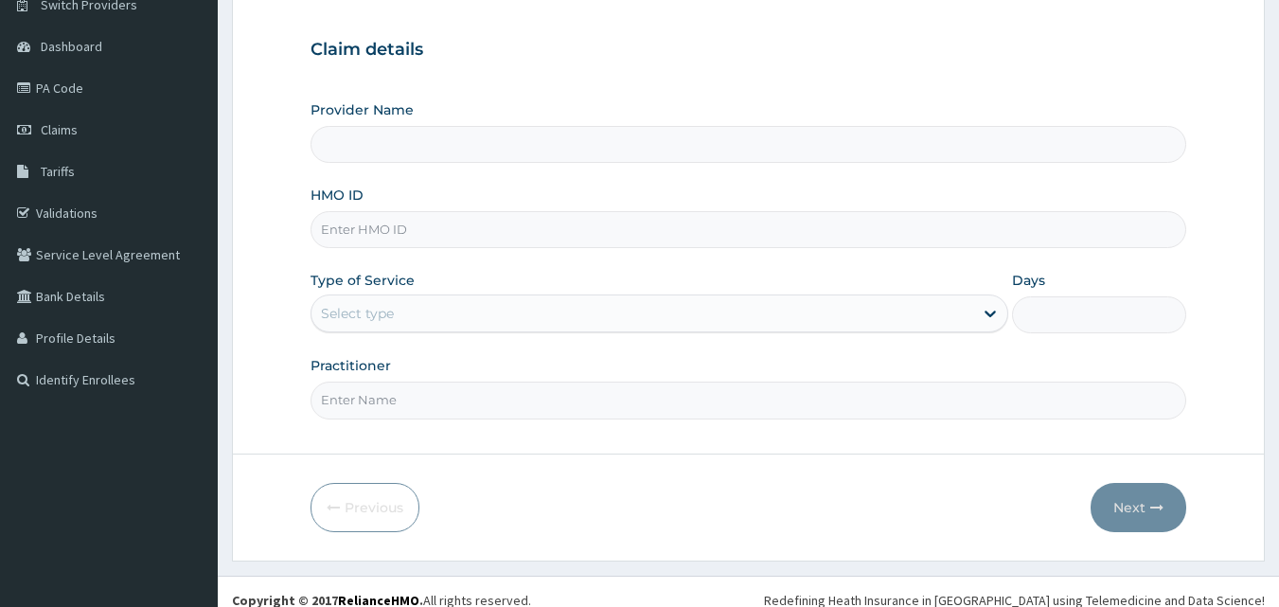
scroll to position [168, 0]
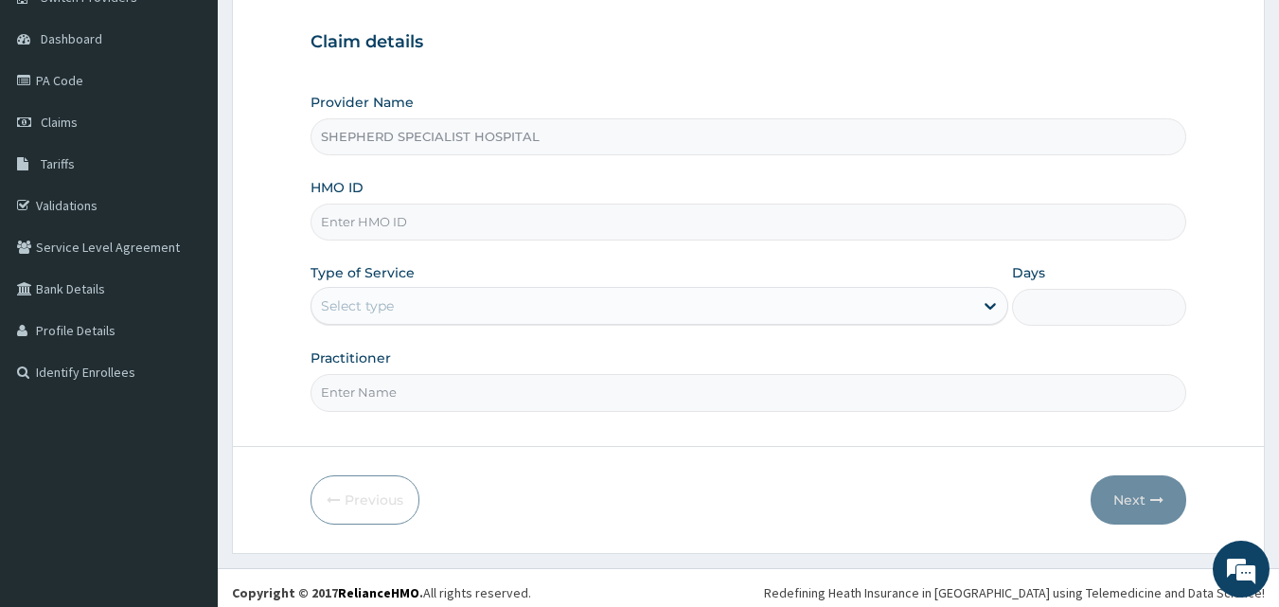
type input "SHEPHERD SPECIALIST HOSPITAL"
click at [425, 221] on input "HMO ID" at bounding box center [749, 222] width 877 height 37
type input "s"
type input "SBG/10471/A"
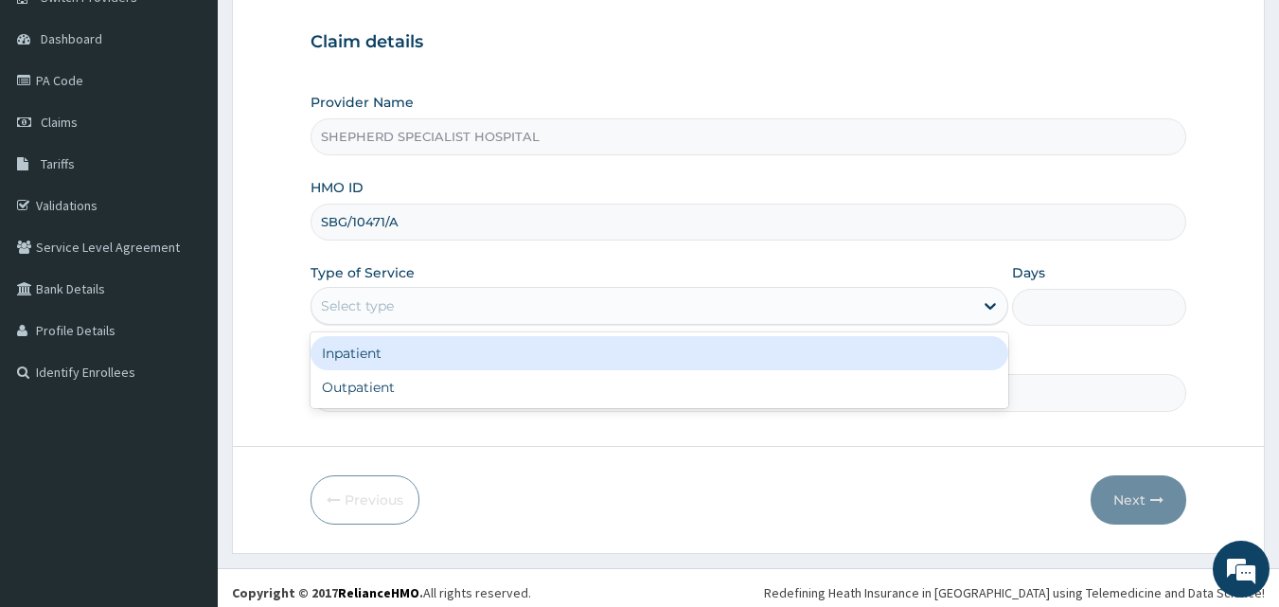
click at [375, 307] on div "Select type" at bounding box center [357, 305] width 73 height 19
click at [376, 356] on div "Inpatient" at bounding box center [660, 353] width 698 height 34
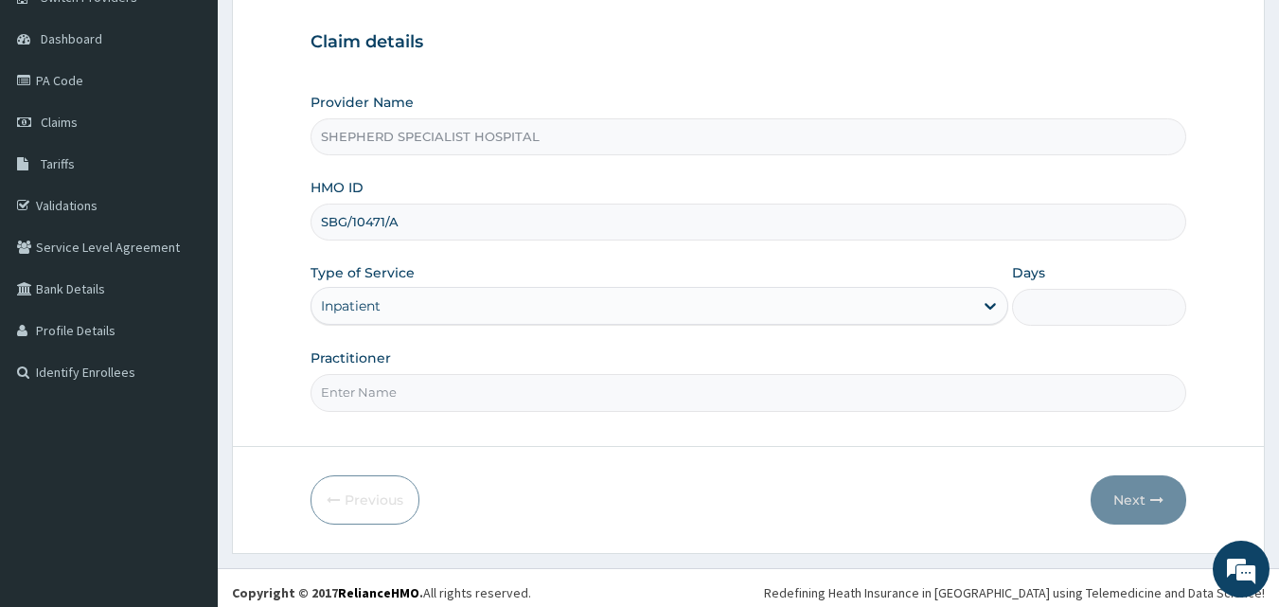
click at [377, 388] on input "Practitioner" at bounding box center [749, 392] width 877 height 37
type input "[PERSON_NAME]"
click at [1091, 311] on input "Days" at bounding box center [1099, 307] width 174 height 37
type input "2"
click at [1143, 510] on button "Next" at bounding box center [1139, 499] width 96 height 49
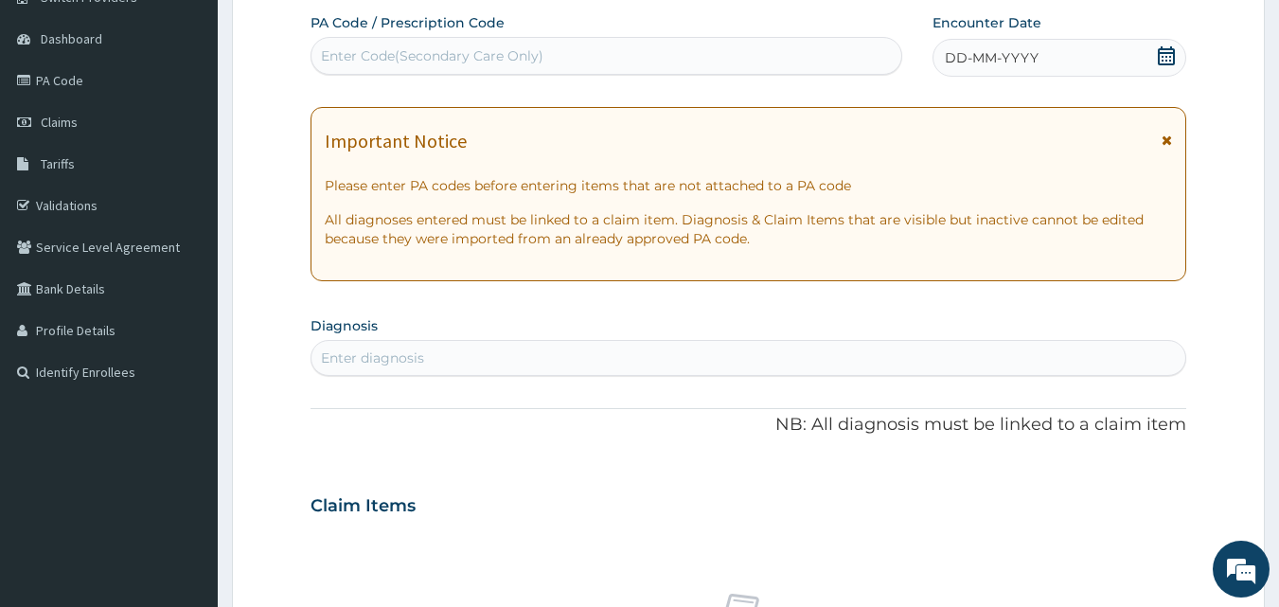
click at [803, 46] on div "Enter Code(Secondary Care Only)" at bounding box center [606, 56] width 591 height 30
paste input "PA/B9D005"
type input "PA/B9D005"
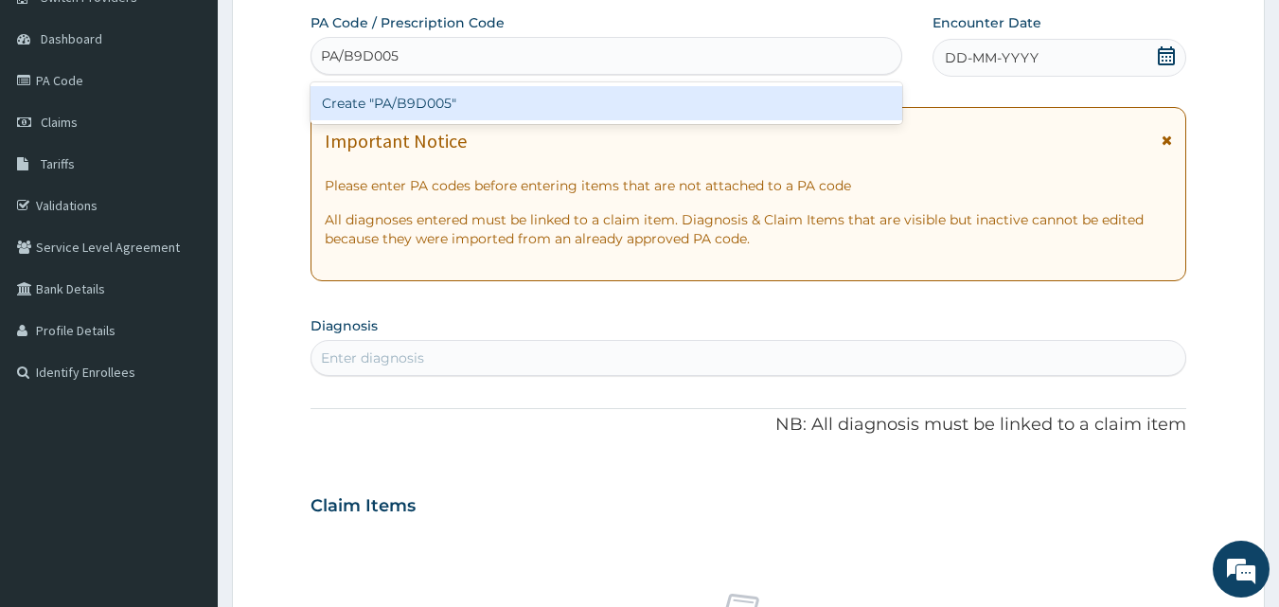
click at [509, 102] on div "Create "PA/B9D005"" at bounding box center [607, 103] width 593 height 34
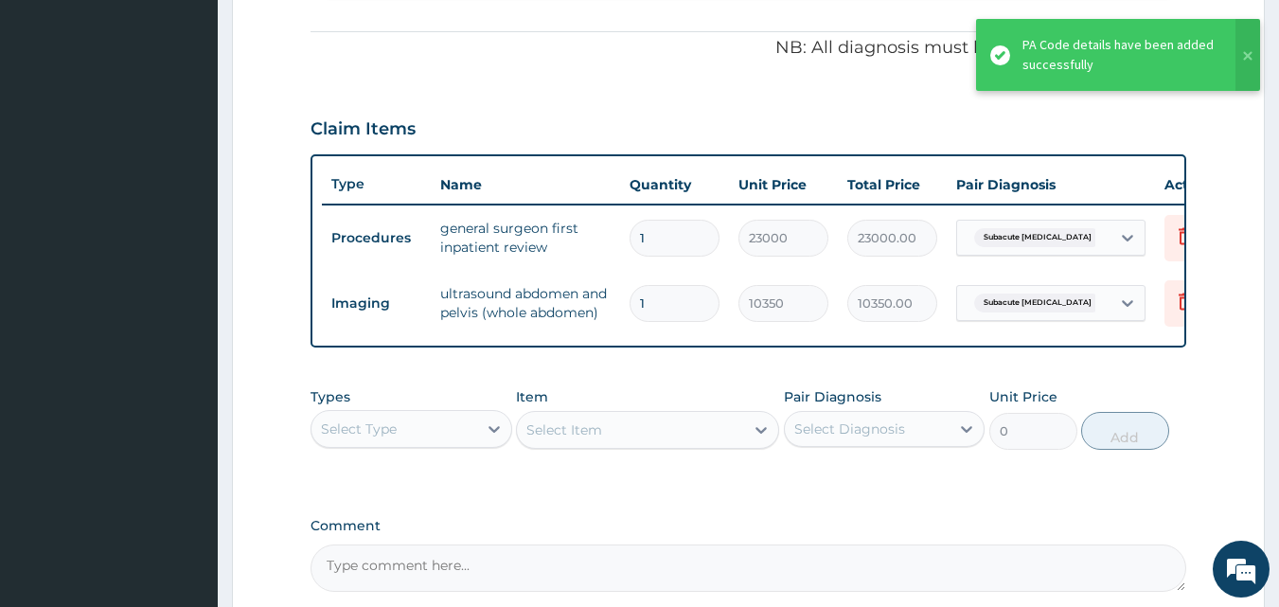
scroll to position [530, 0]
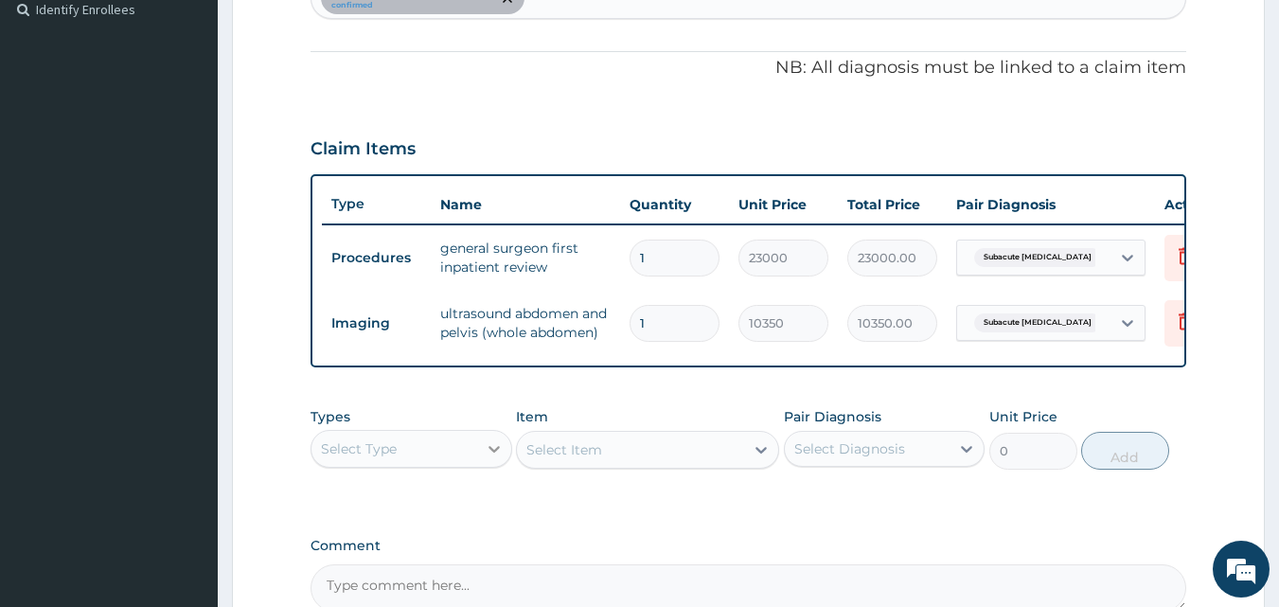
click at [487, 458] on icon at bounding box center [494, 448] width 19 height 19
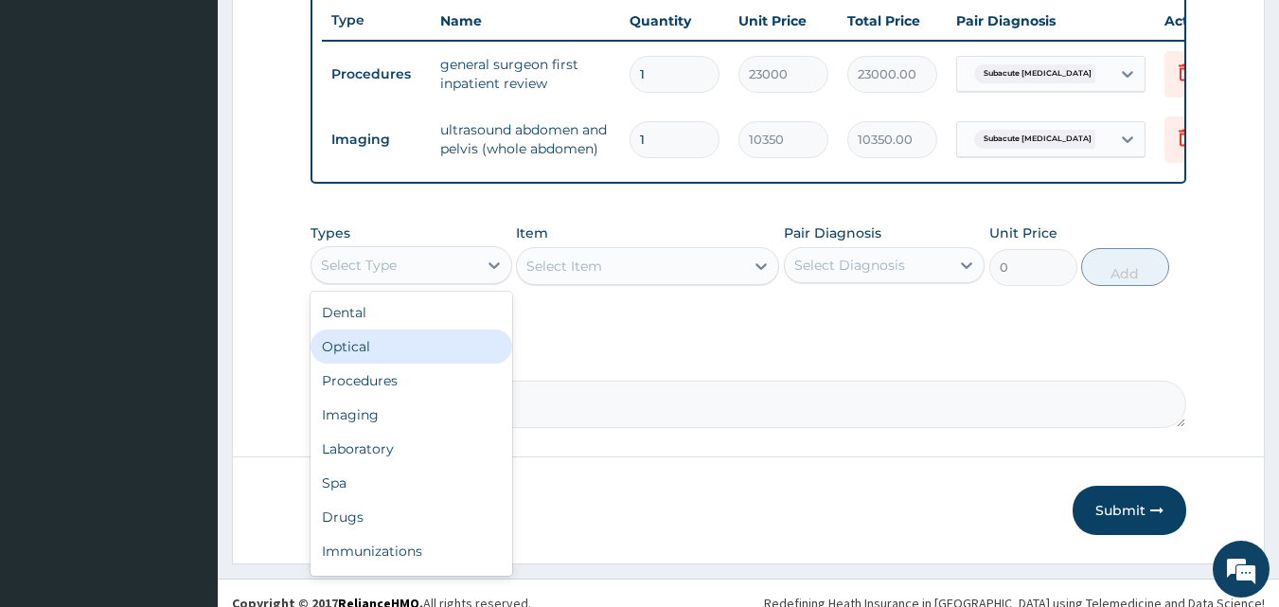
scroll to position [740, 0]
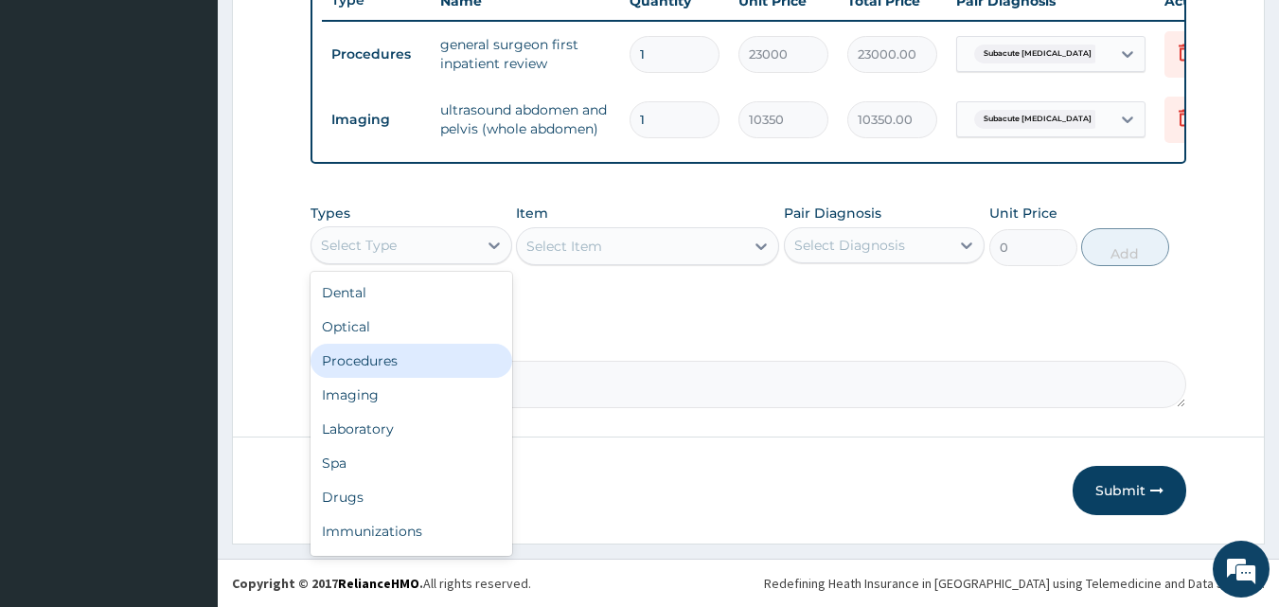
click at [399, 366] on div "Procedures" at bounding box center [412, 361] width 202 height 34
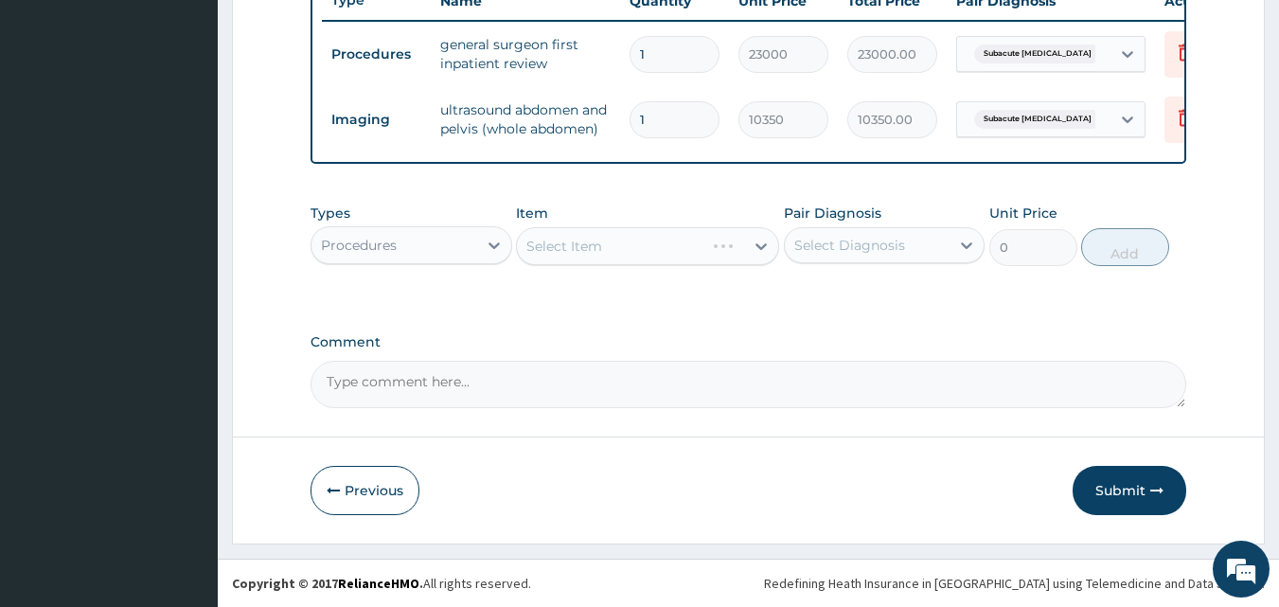
click at [592, 253] on div "Select Item" at bounding box center [647, 246] width 263 height 38
click at [590, 256] on div "Select Item" at bounding box center [564, 246] width 76 height 19
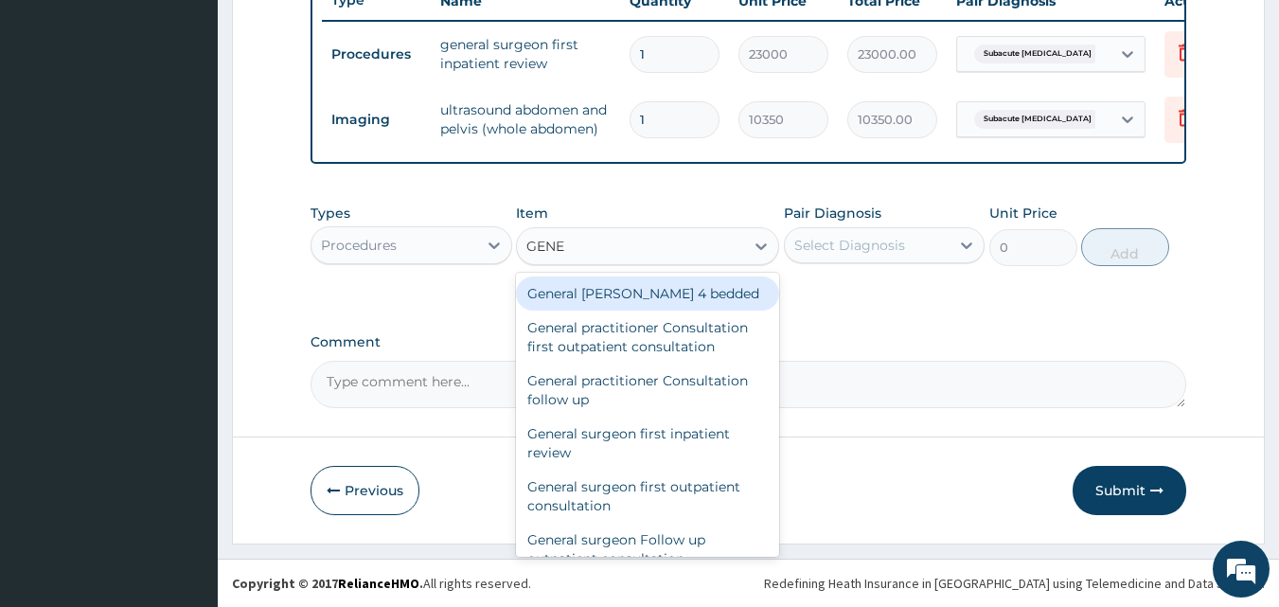
type input "GENER"
click at [590, 296] on div "General [PERSON_NAME] 4 bedded" at bounding box center [647, 293] width 263 height 34
type input "7475"
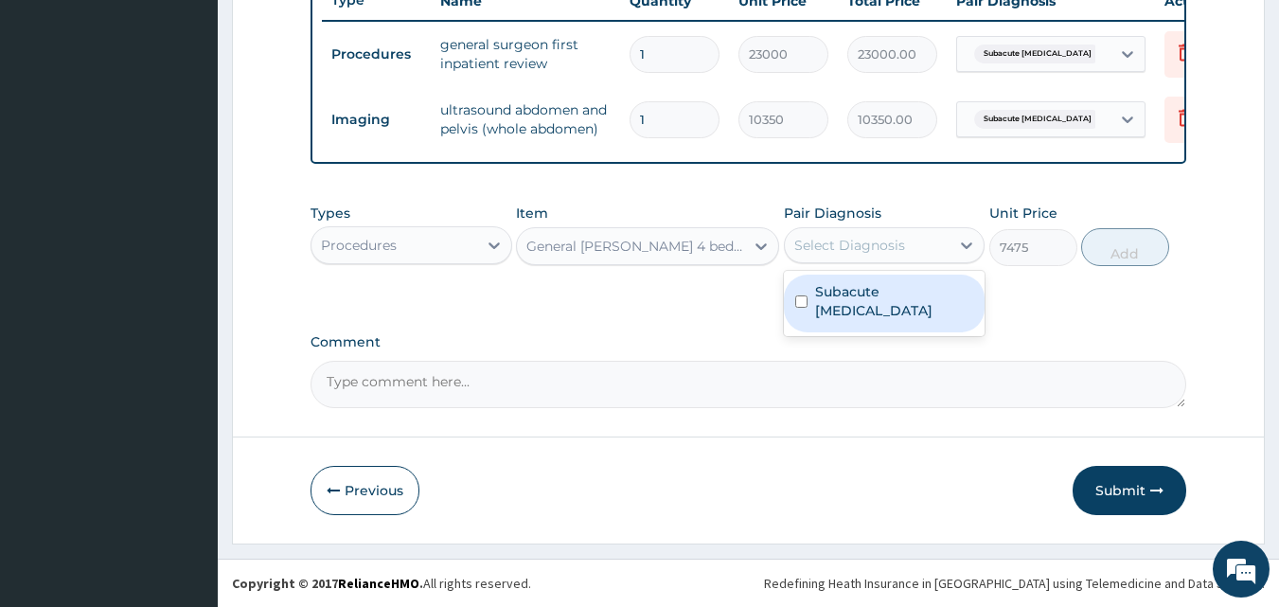
click at [904, 250] on div "Select Diagnosis" at bounding box center [868, 245] width 166 height 30
click at [876, 298] on label "Subacute [MEDICAL_DATA]" at bounding box center [894, 301] width 159 height 38
checkbox input "true"
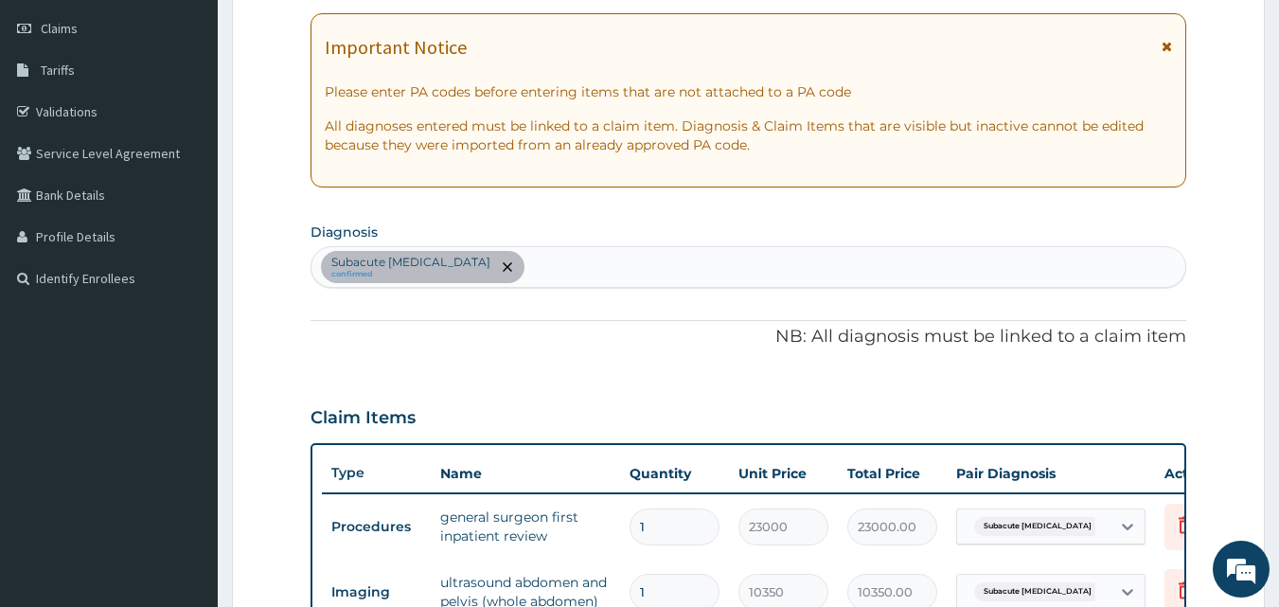
scroll to position [264, 0]
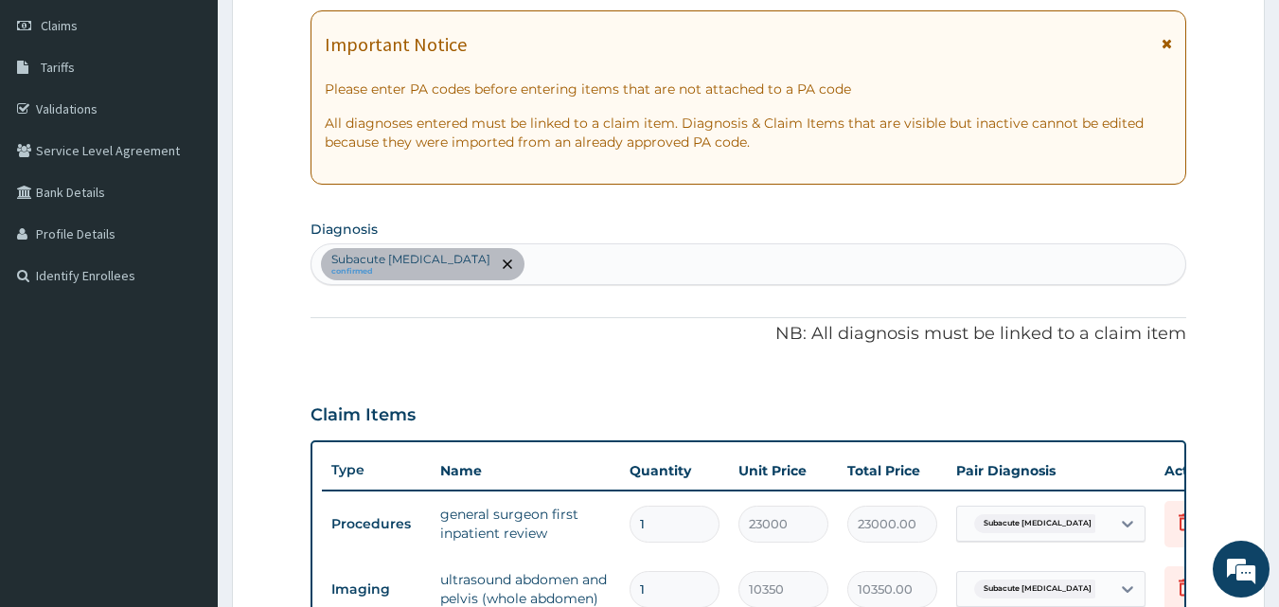
click at [578, 268] on div "Subacute [MEDICAL_DATA] confirmed" at bounding box center [748, 264] width 875 height 40
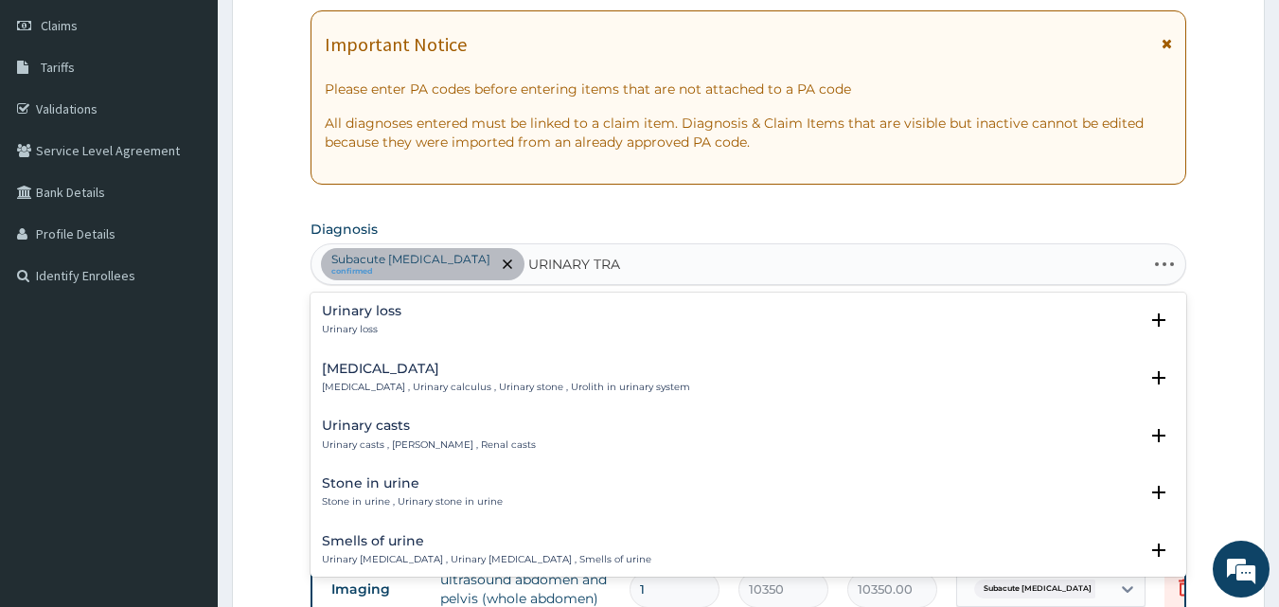
type input "URINARY TRAC"
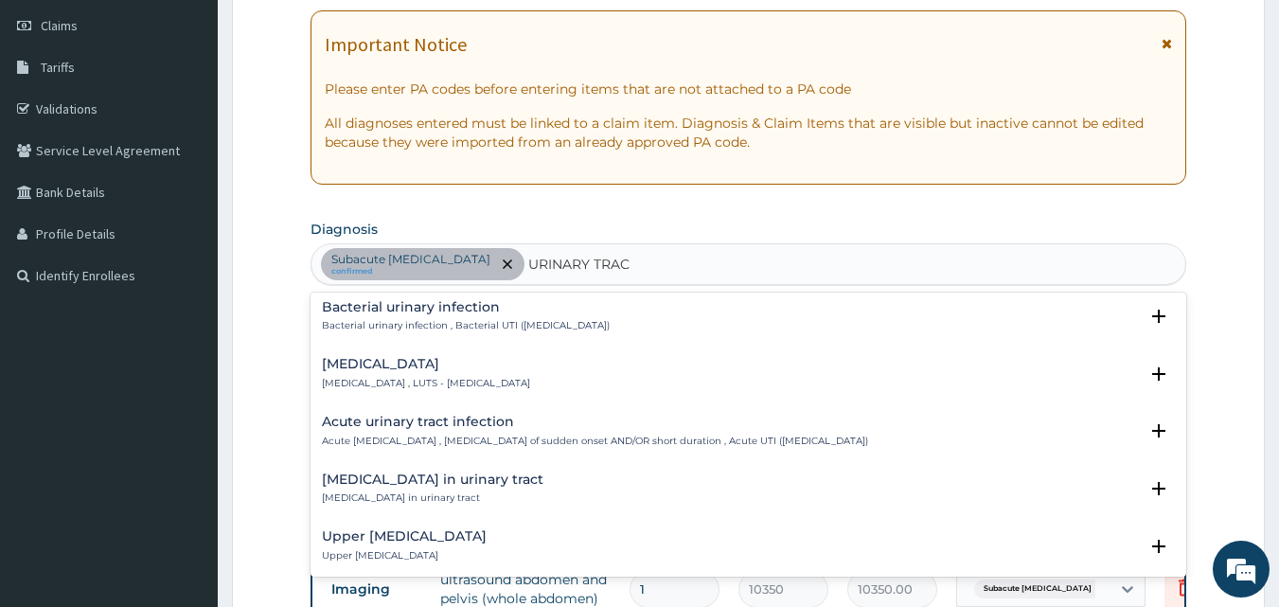
scroll to position [589, 0]
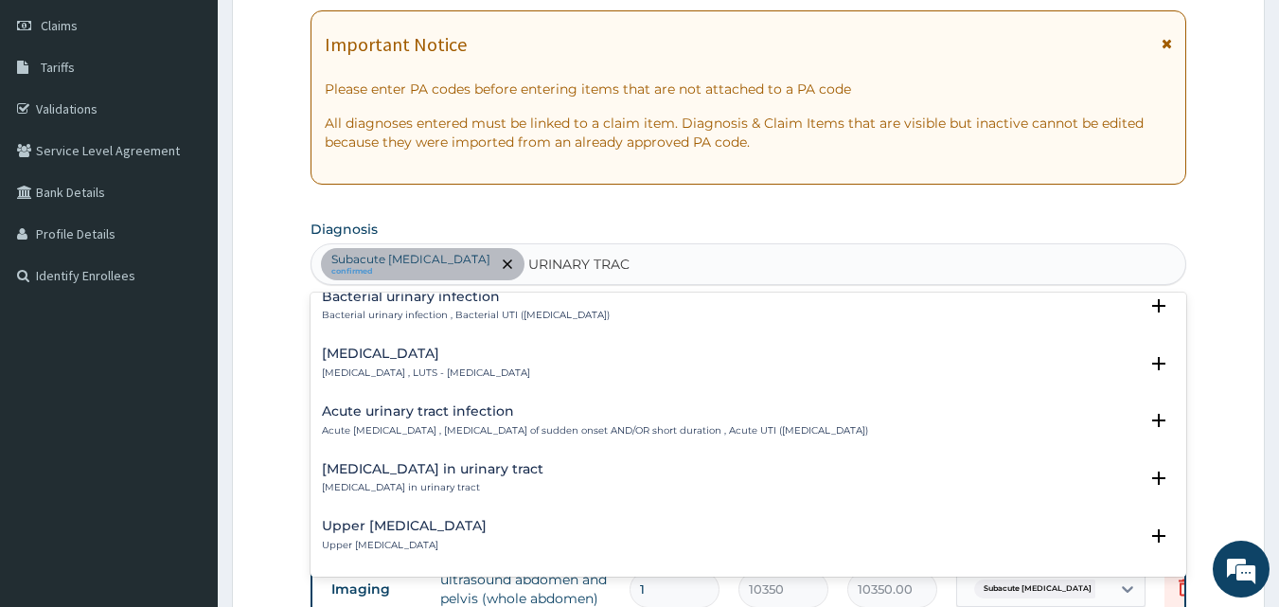
click at [724, 421] on div "Acute urinary tract infection Acute urinary tract infection , Urinary tract inf…" at bounding box center [595, 420] width 546 height 33
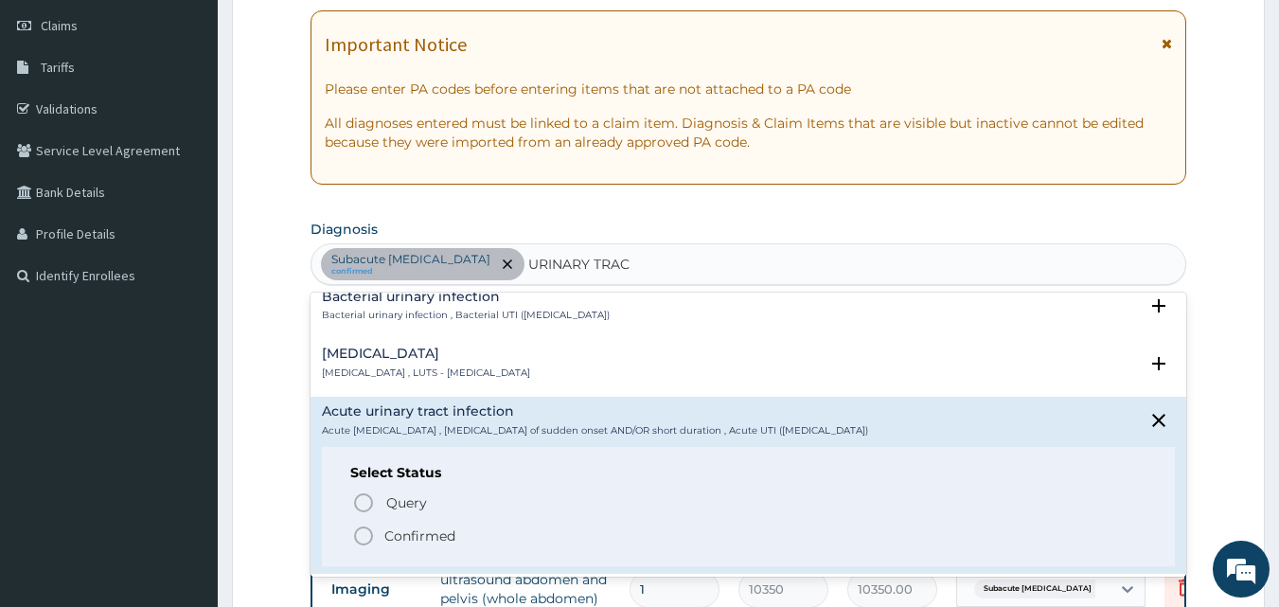
click at [382, 527] on span "Confirmed" at bounding box center [749, 535] width 795 height 23
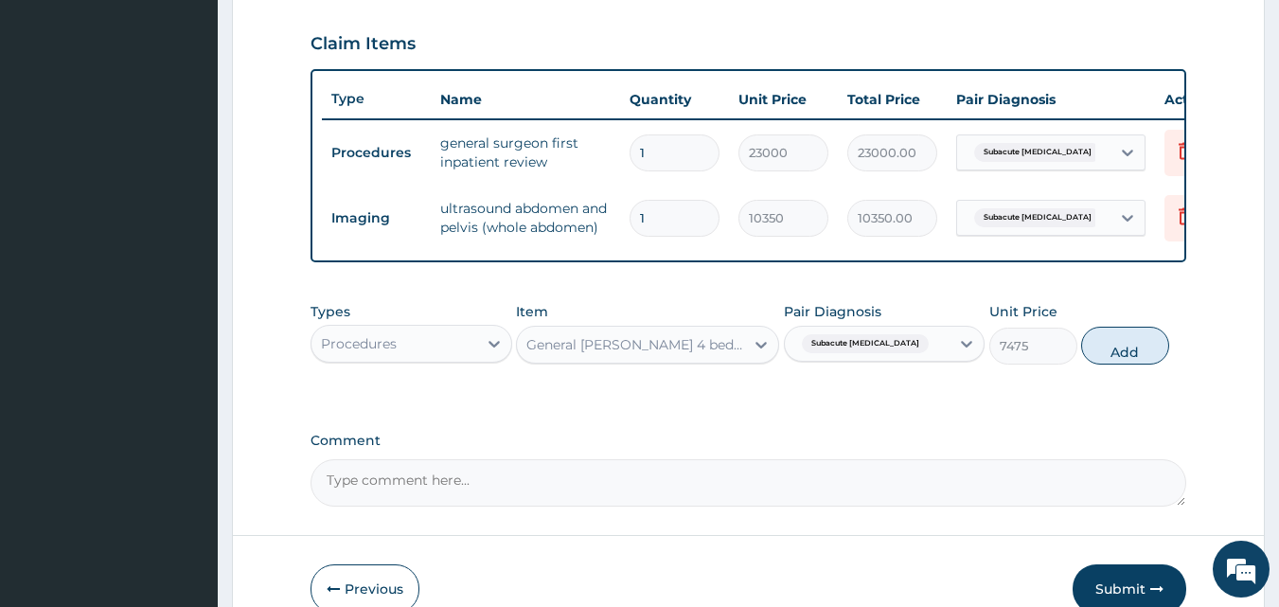
scroll to position [633, 0]
click at [931, 352] on div "Subacute appendicitis" at bounding box center [868, 345] width 166 height 32
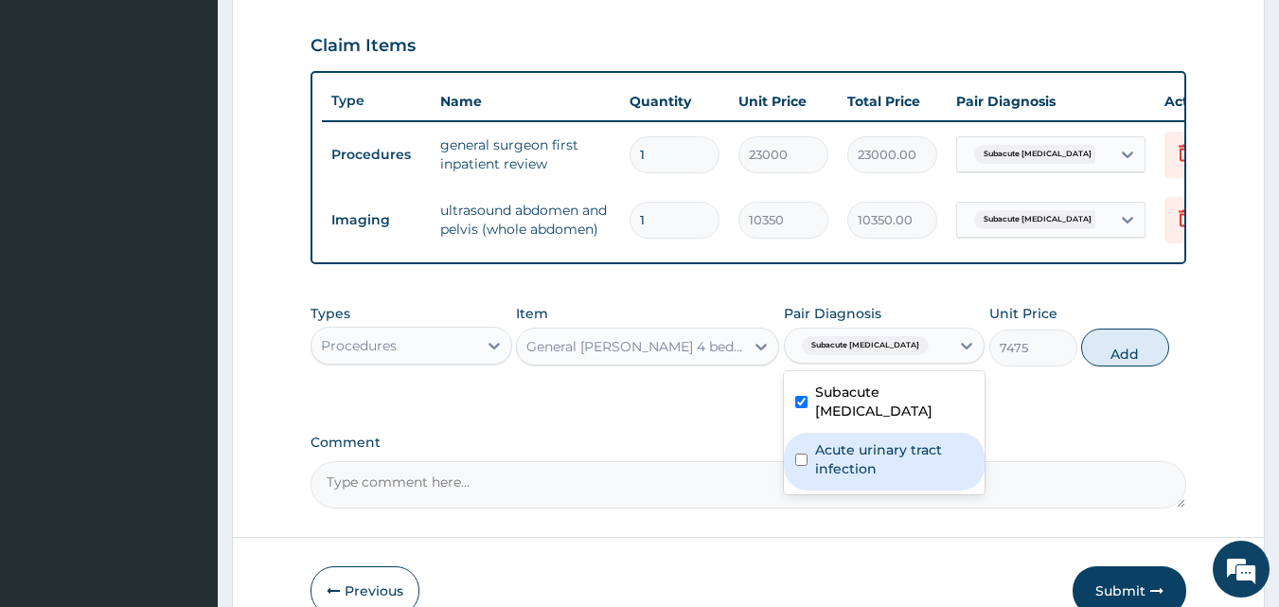
click at [900, 441] on label "Acute urinary tract infection" at bounding box center [894, 459] width 159 height 38
checkbox input "true"
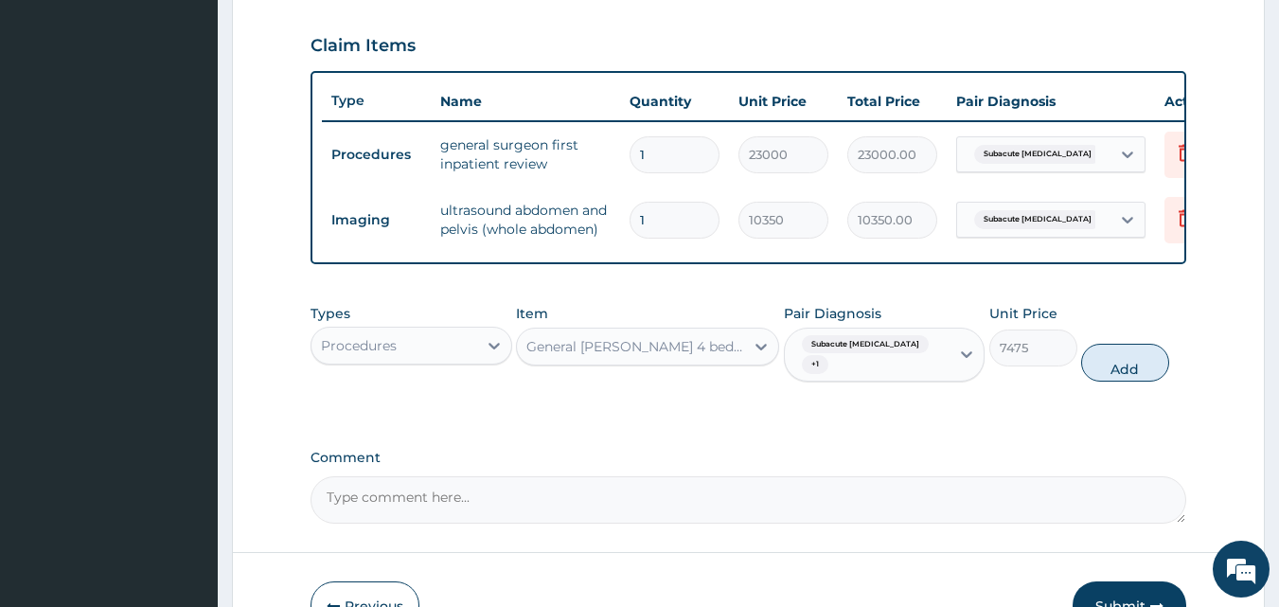
click at [1115, 382] on button "Add" at bounding box center [1125, 363] width 88 height 38
type input "0"
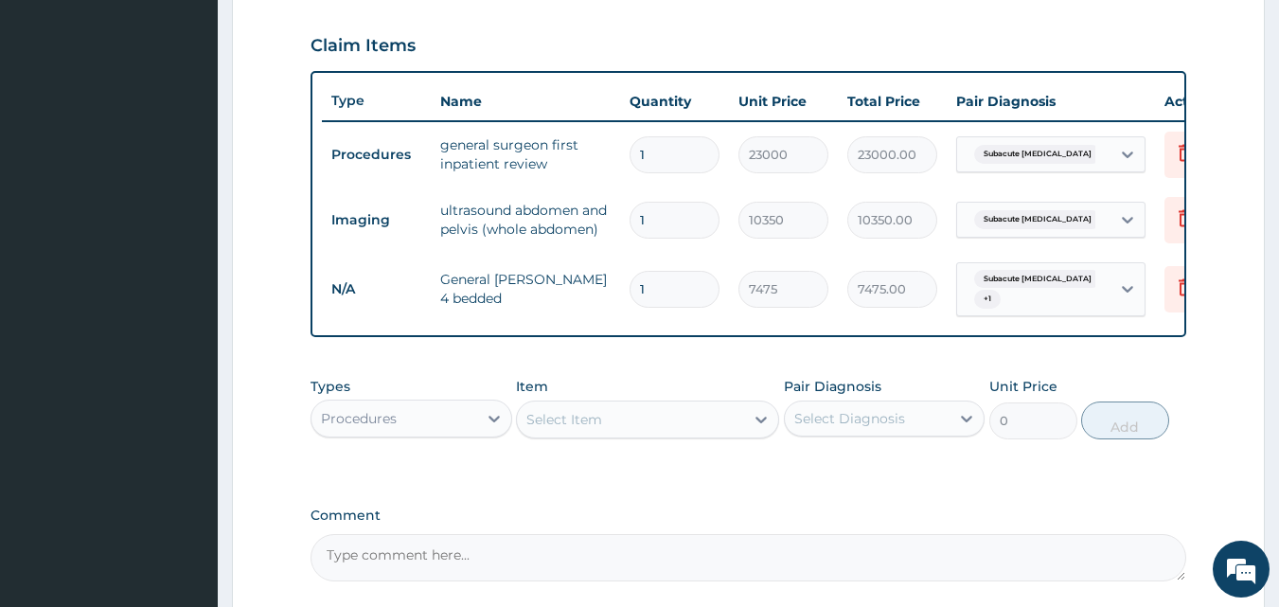
drag, startPoint x: 653, startPoint y: 287, endPoint x: 611, endPoint y: 292, distance: 42.9
click at [611, 292] on tr "N/A General ward 4 bedded 1 7475 7475.00 Subacute appendicitis + 1 Delete" at bounding box center [786, 290] width 928 height 74
type input "2"
type input "14950.00"
type input "2"
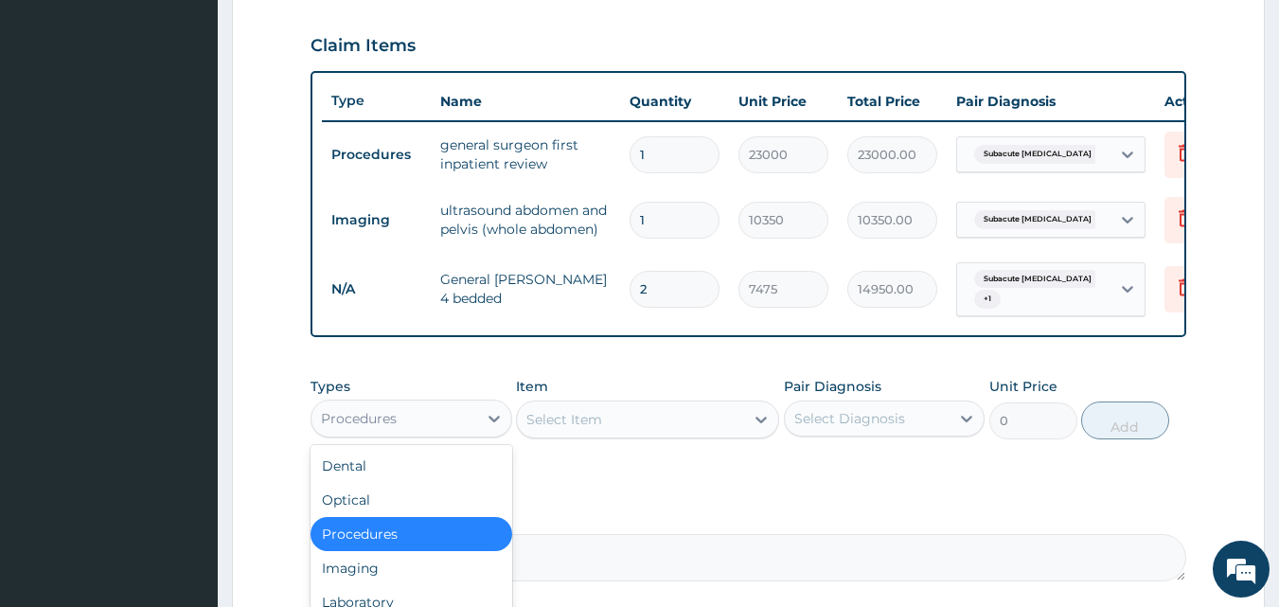
click at [468, 434] on div "Procedures" at bounding box center [394, 418] width 166 height 30
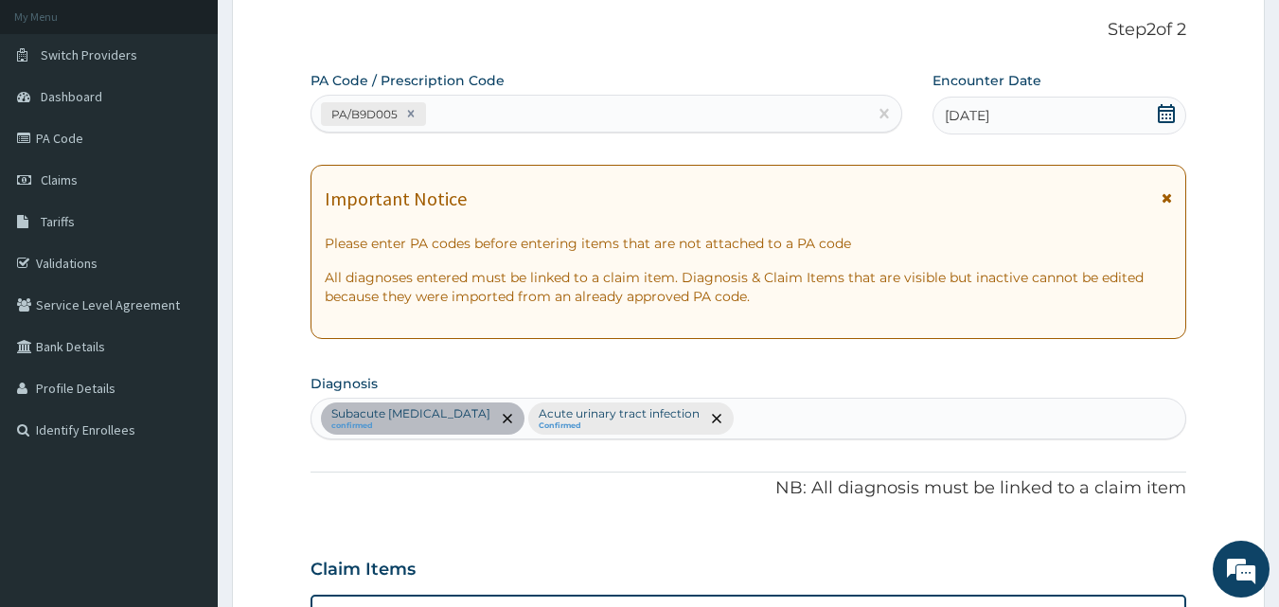
scroll to position [0, 0]
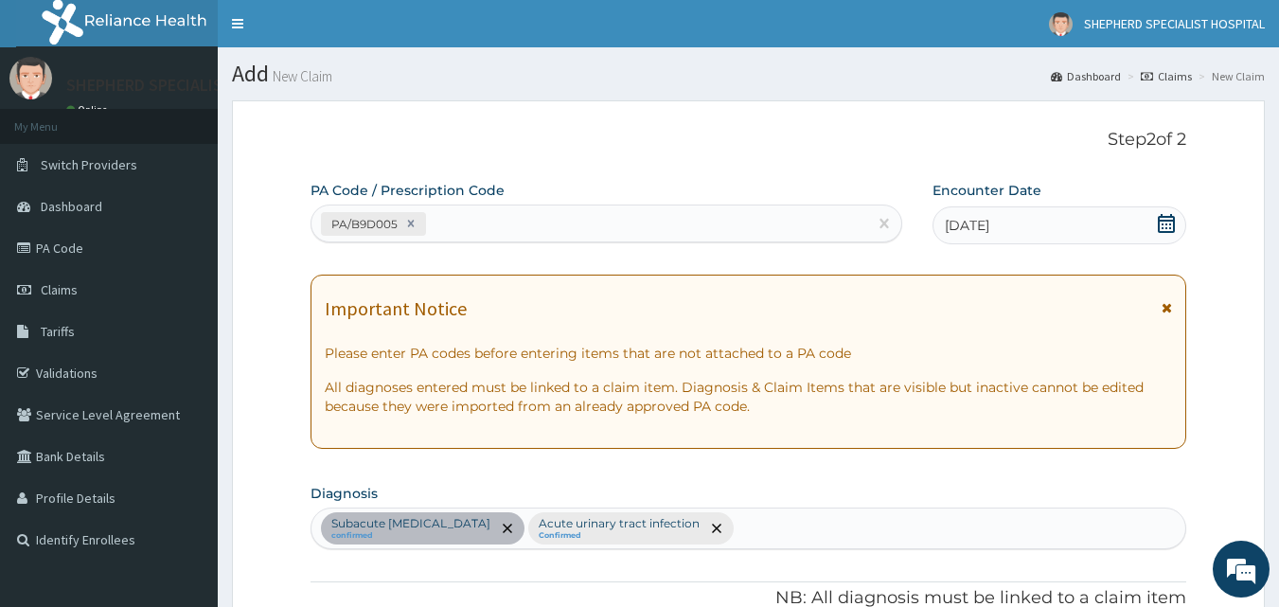
click at [1164, 222] on icon at bounding box center [1166, 223] width 19 height 19
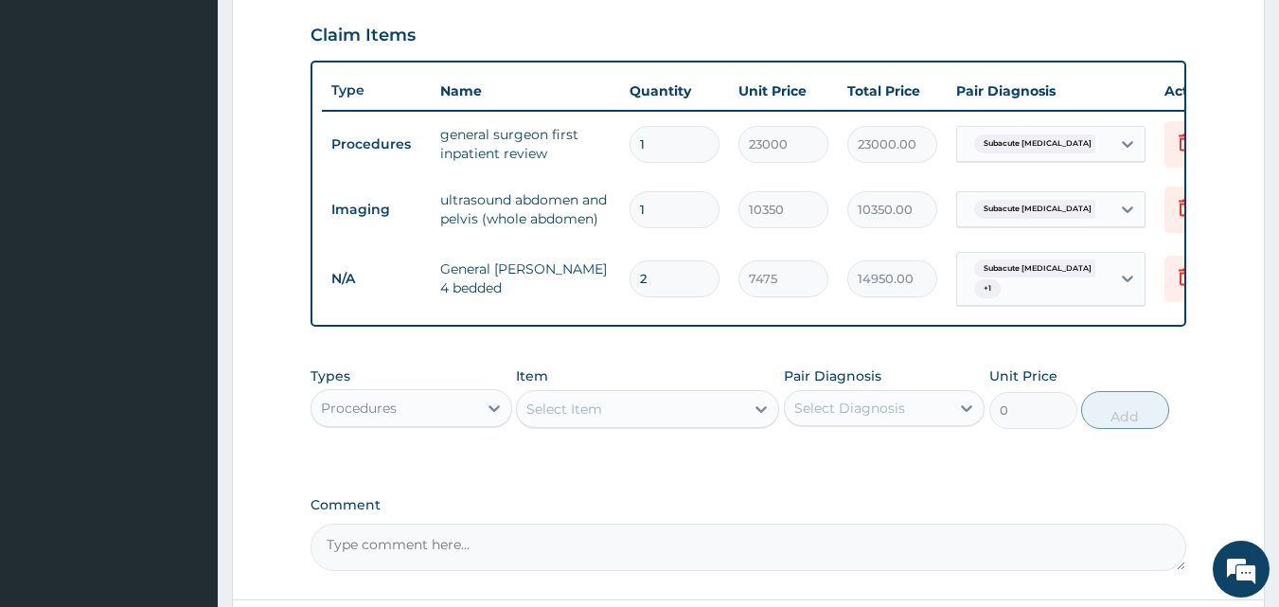
scroll to position [705, 0]
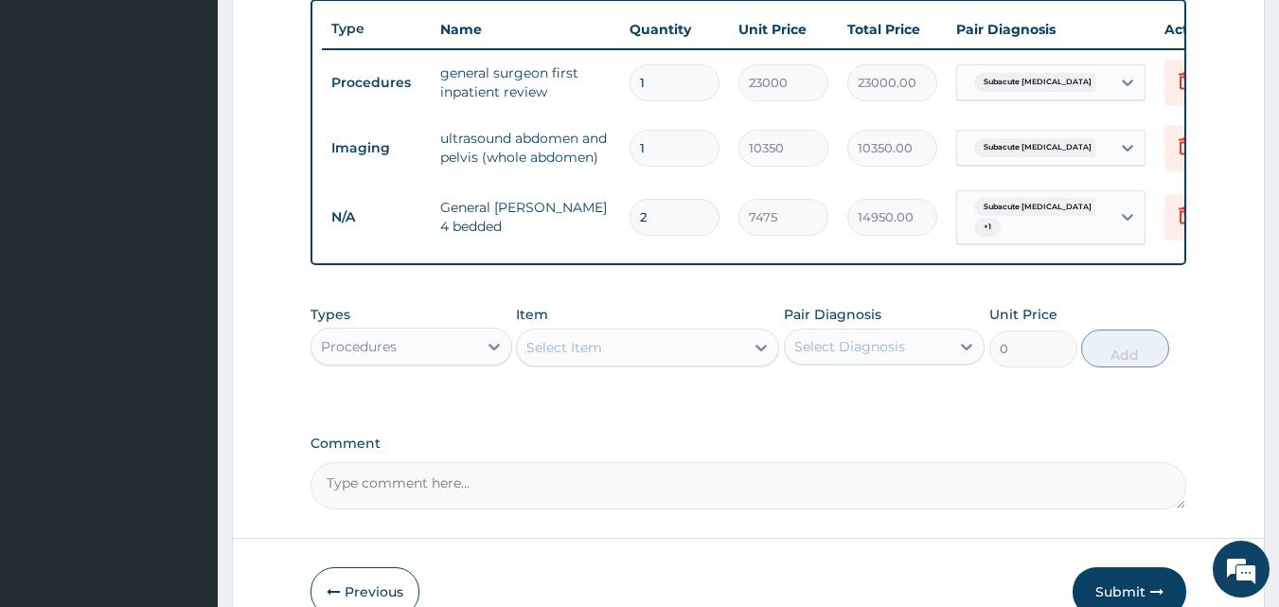
click at [554, 357] on div "Select Item" at bounding box center [564, 347] width 76 height 19
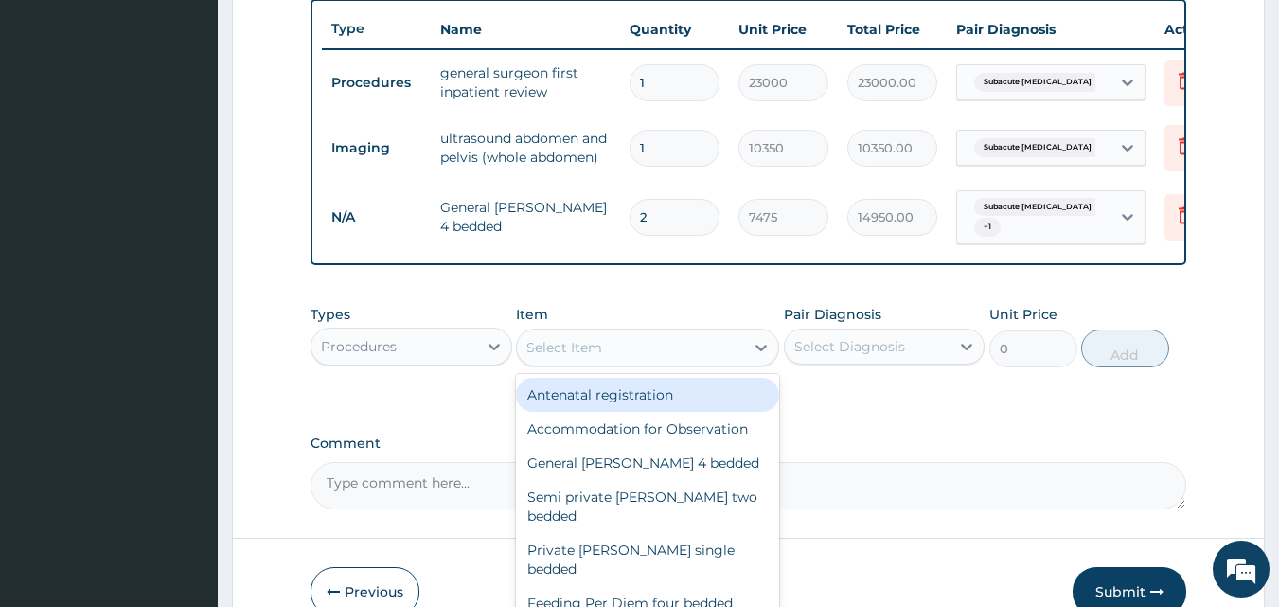
click at [412, 350] on div "Procedures" at bounding box center [394, 346] width 166 height 30
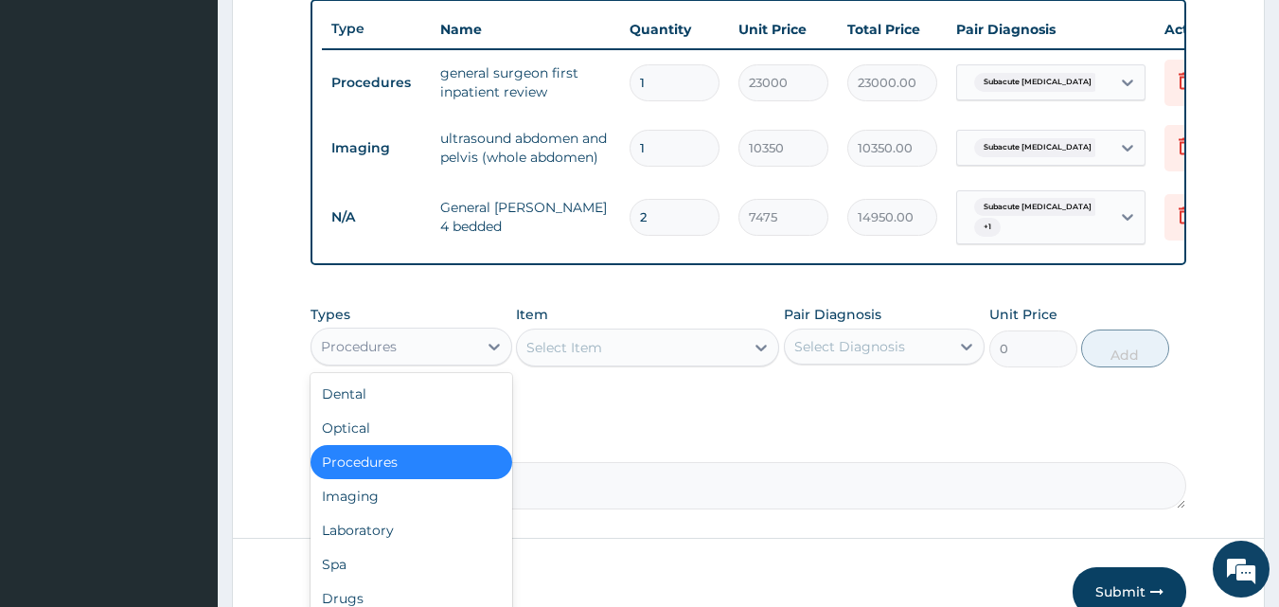
scroll to position [821, 0]
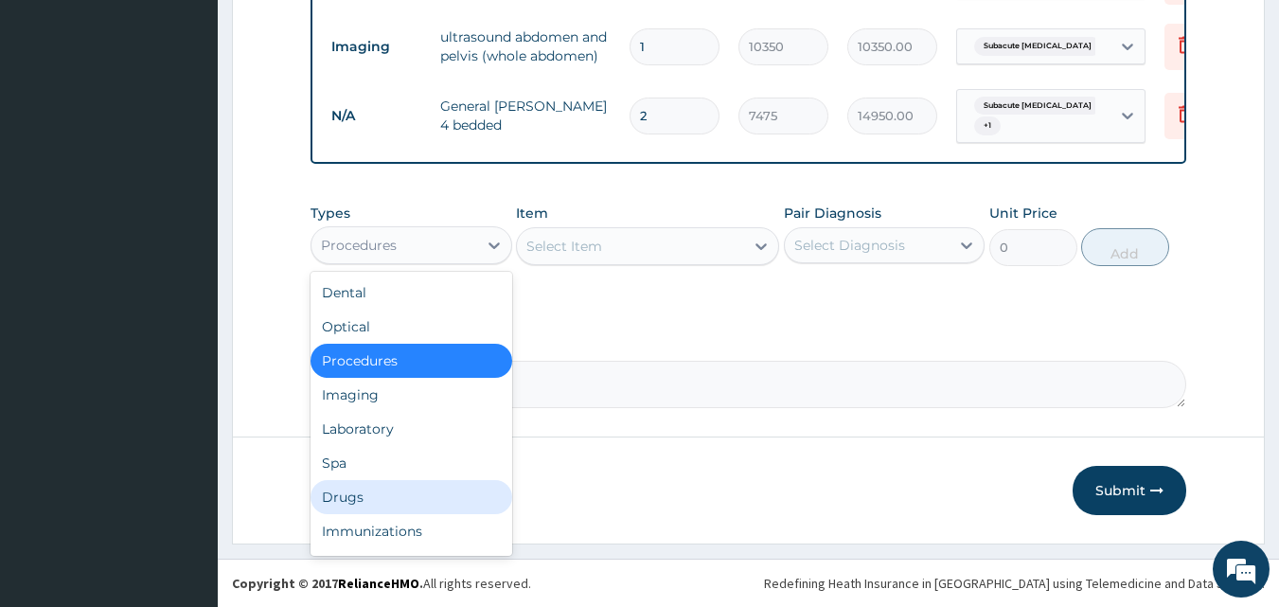
click at [398, 492] on div "Drugs" at bounding box center [412, 497] width 202 height 34
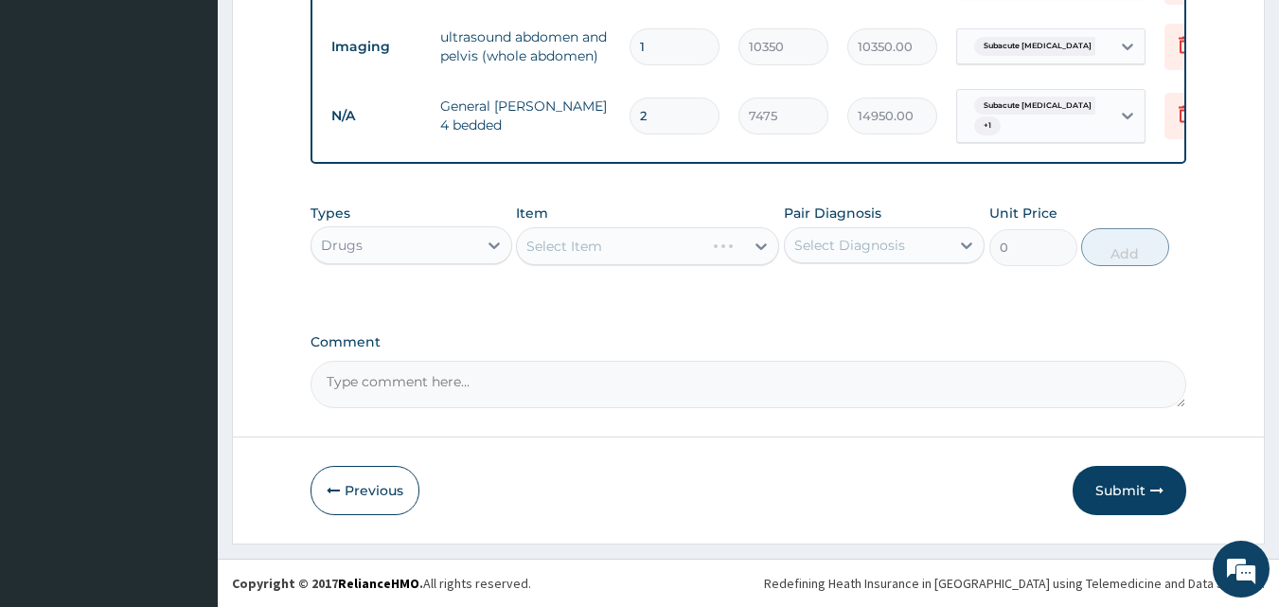
click at [577, 248] on div "Select Item" at bounding box center [647, 246] width 263 height 38
click at [600, 242] on div "Select Item" at bounding box center [564, 246] width 76 height 19
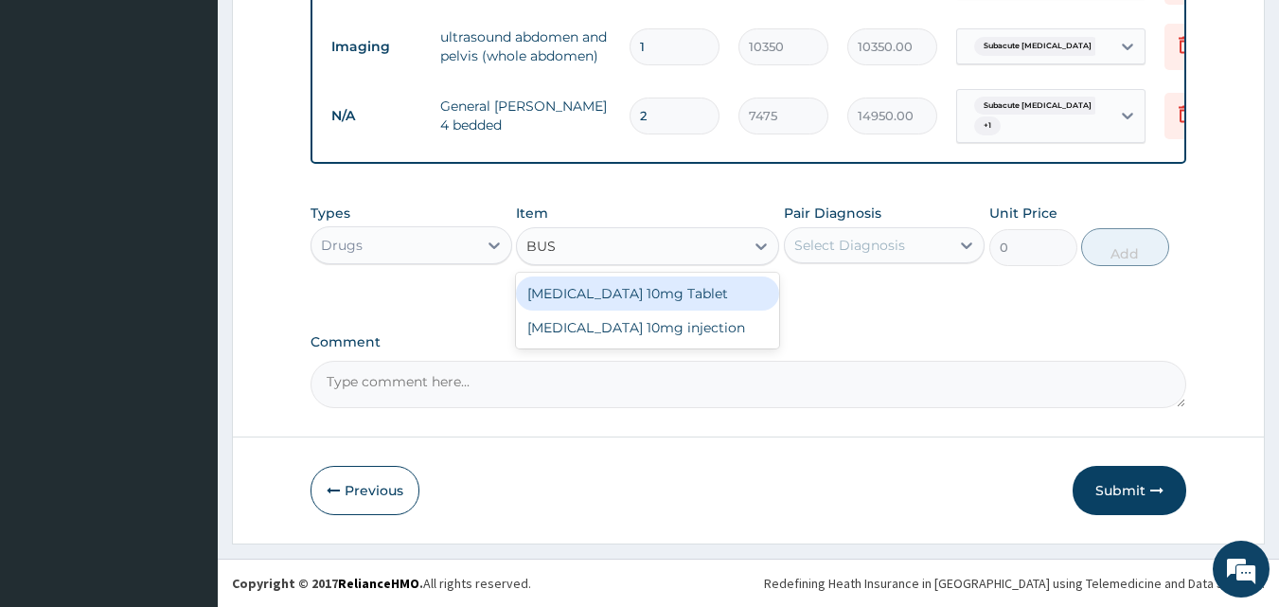
type input "BUSC"
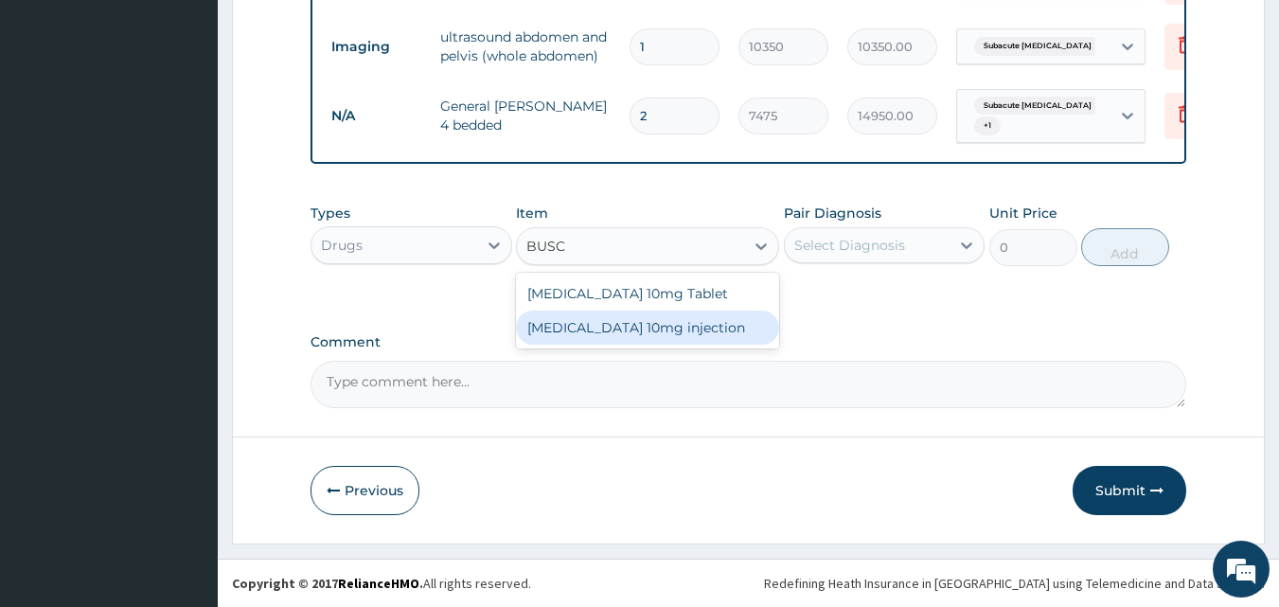
click at [616, 321] on div "[MEDICAL_DATA] 10mg injection" at bounding box center [647, 328] width 263 height 34
type input "506"
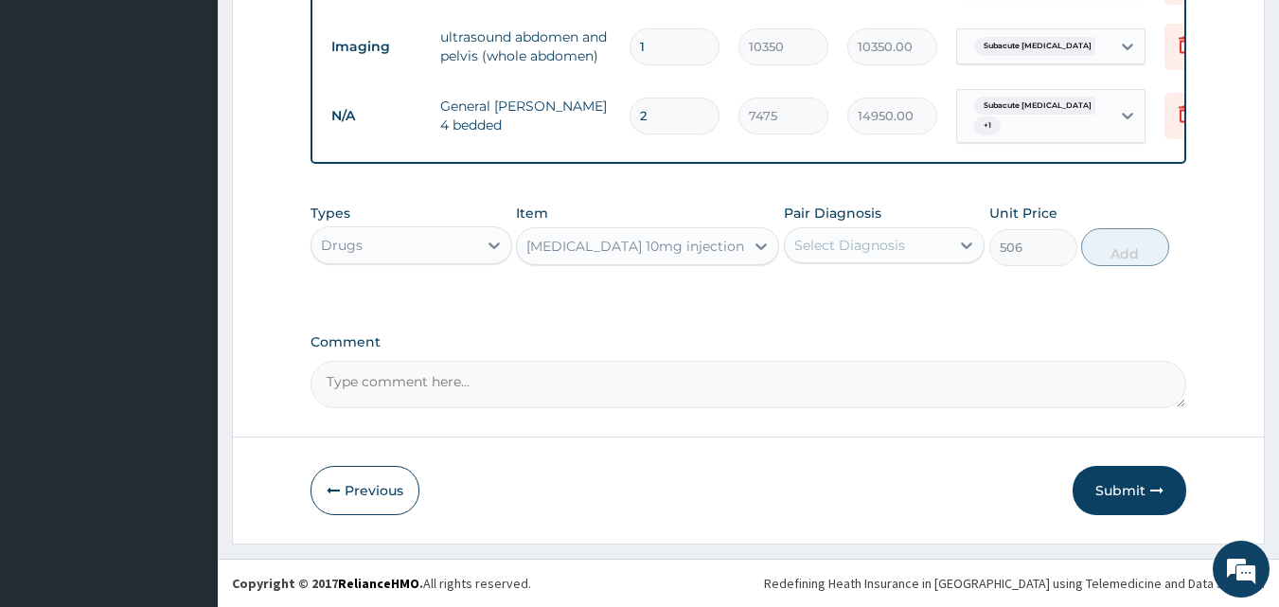
click at [855, 250] on div "Select Diagnosis" at bounding box center [849, 245] width 111 height 19
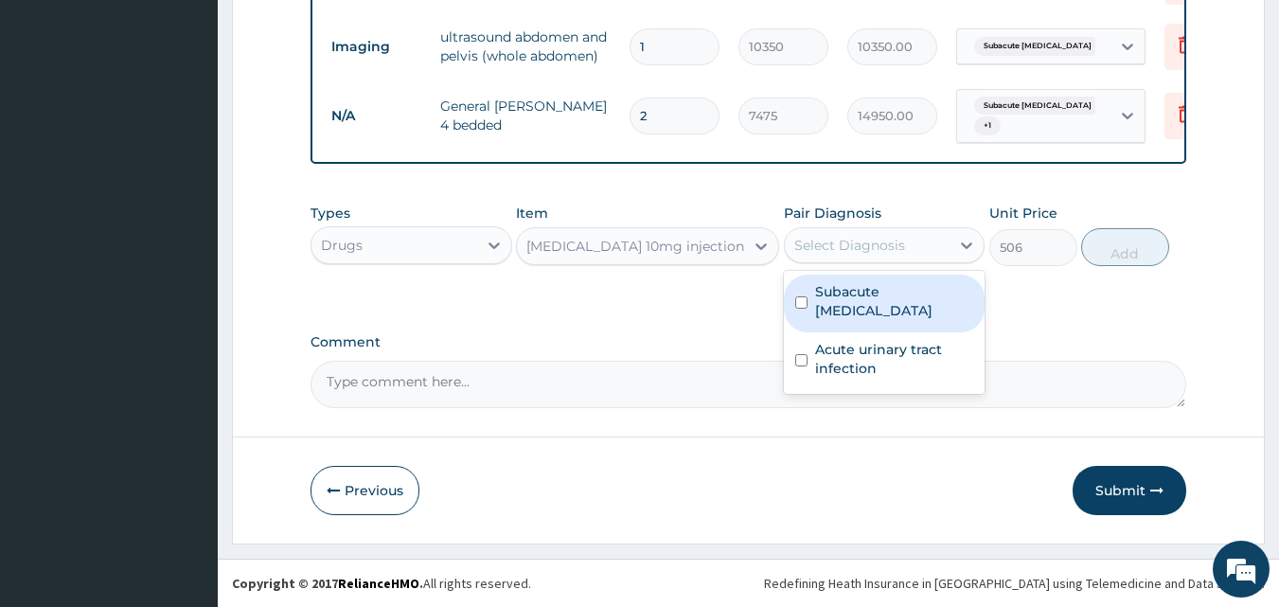
click at [828, 290] on label "Subacute [MEDICAL_DATA]" at bounding box center [894, 301] width 159 height 38
checkbox input "true"
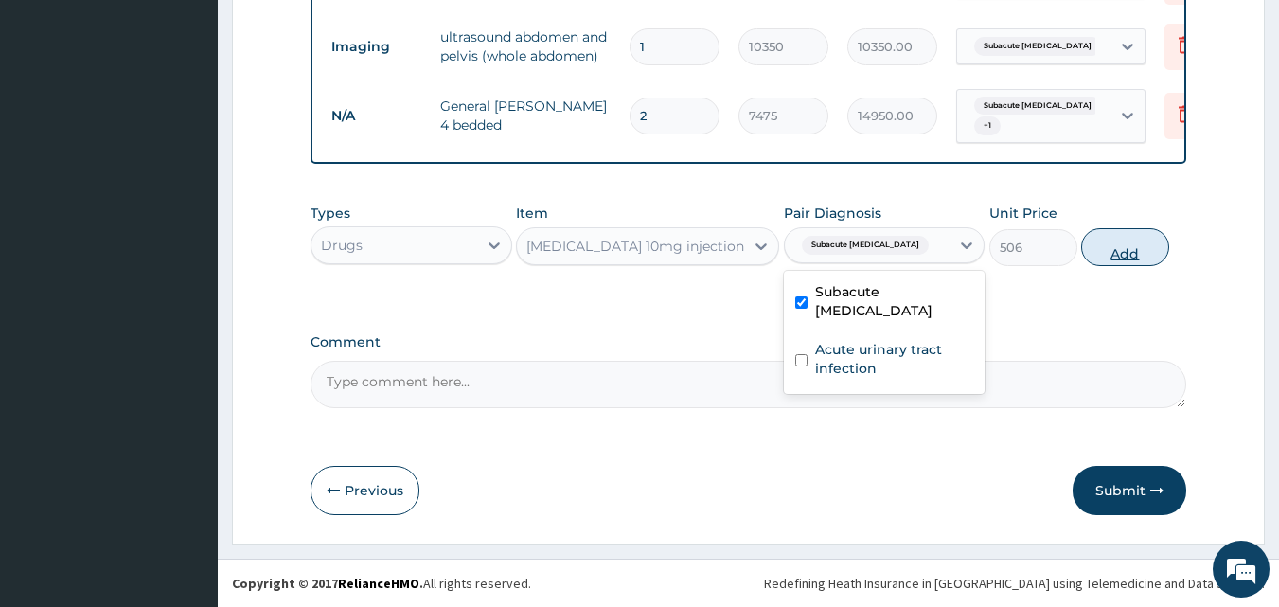
click at [1108, 253] on button "Add" at bounding box center [1125, 247] width 88 height 38
type input "0"
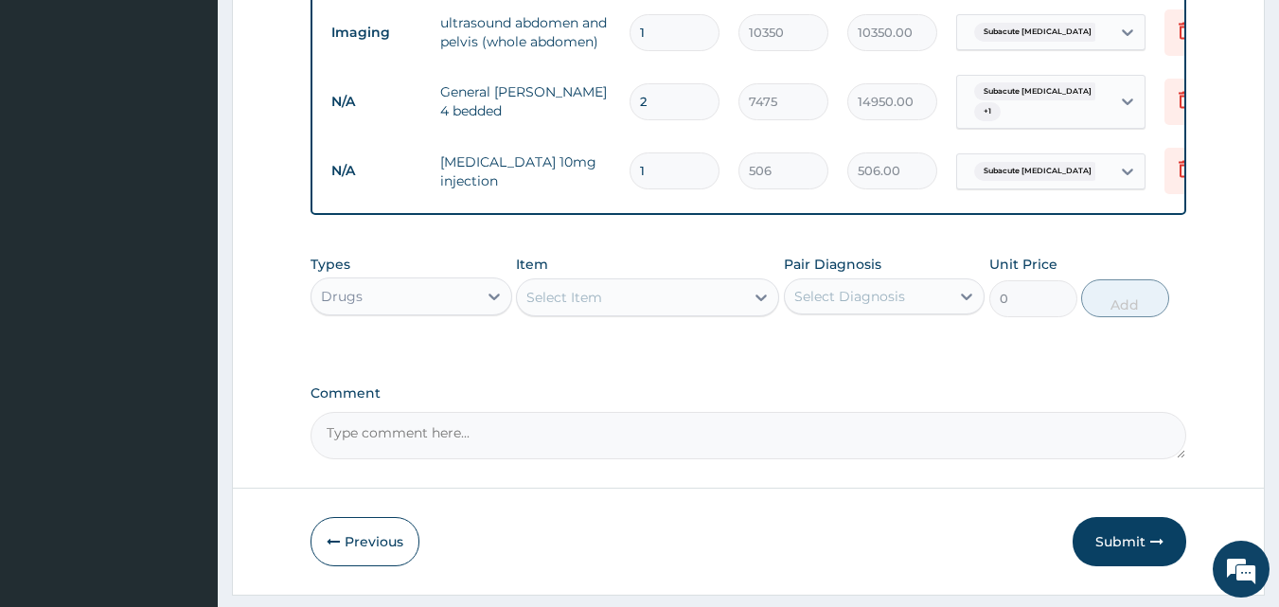
drag, startPoint x: 666, startPoint y: 170, endPoint x: 596, endPoint y: 170, distance: 69.1
click at [596, 170] on tr "N/A Buscopan 10mg injection 1 506 506.00 Subacute appendicitis Delete" at bounding box center [786, 170] width 928 height 65
type input "2"
type input "1012.00"
type input "2"
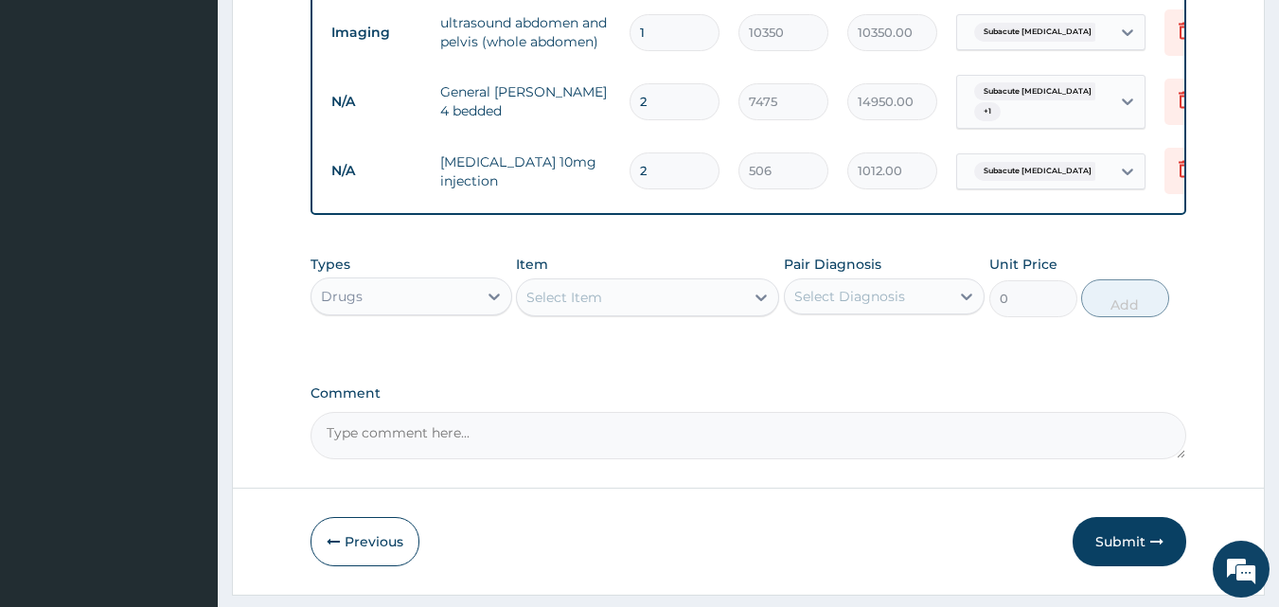
click at [563, 307] on div "Select Item" at bounding box center [564, 297] width 76 height 19
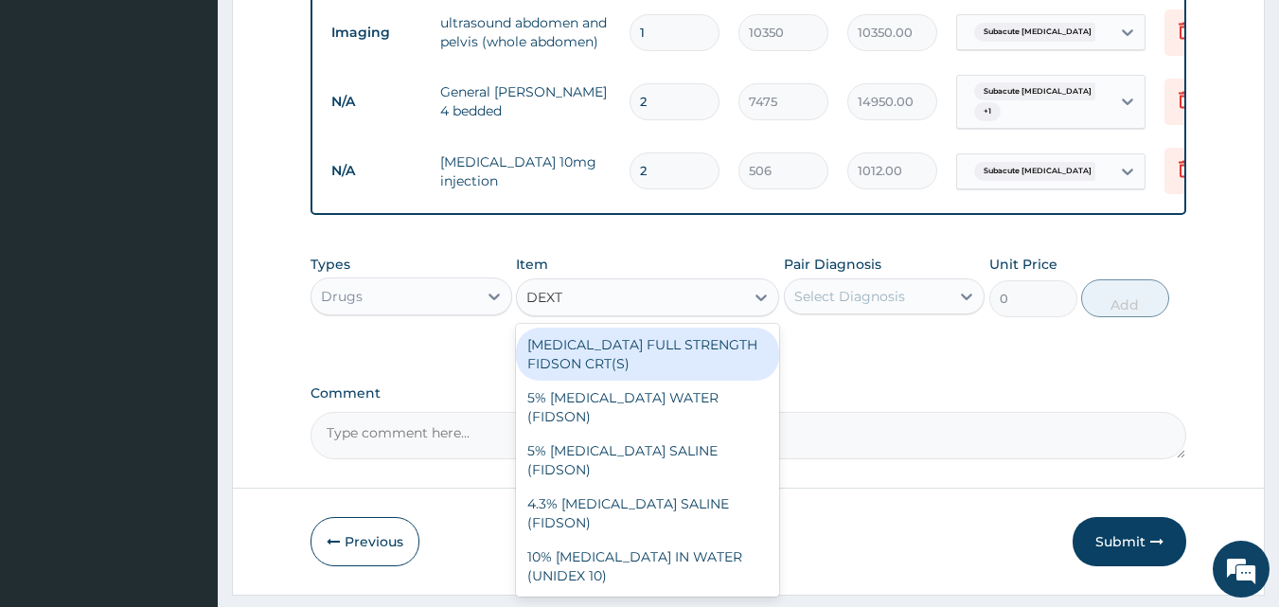
type input "DEXTR"
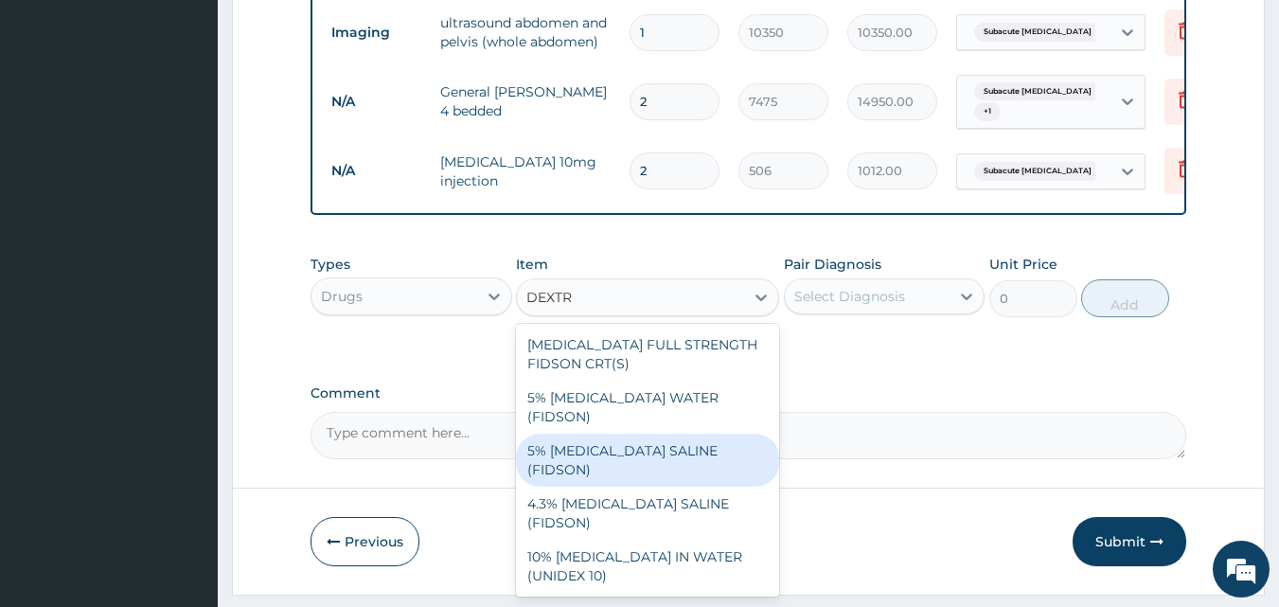
click at [642, 452] on div "5% [MEDICAL_DATA] SALINE (FIDSON)" at bounding box center [647, 460] width 263 height 53
type input "1897.5"
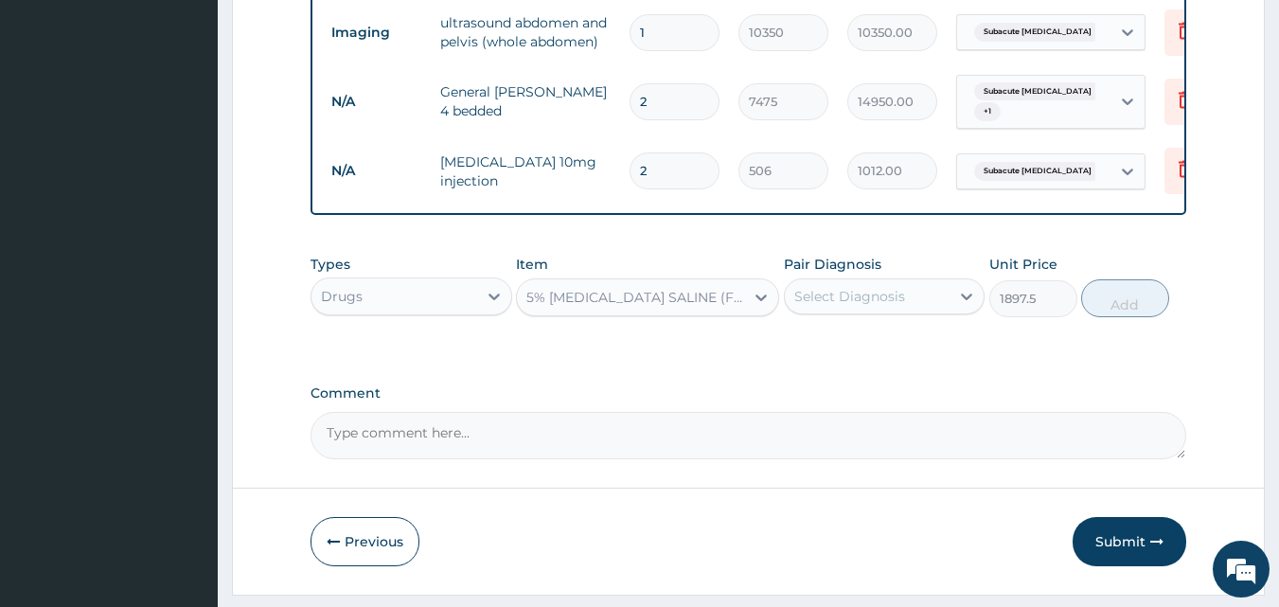
click at [814, 306] on div "Select Diagnosis" at bounding box center [849, 296] width 111 height 19
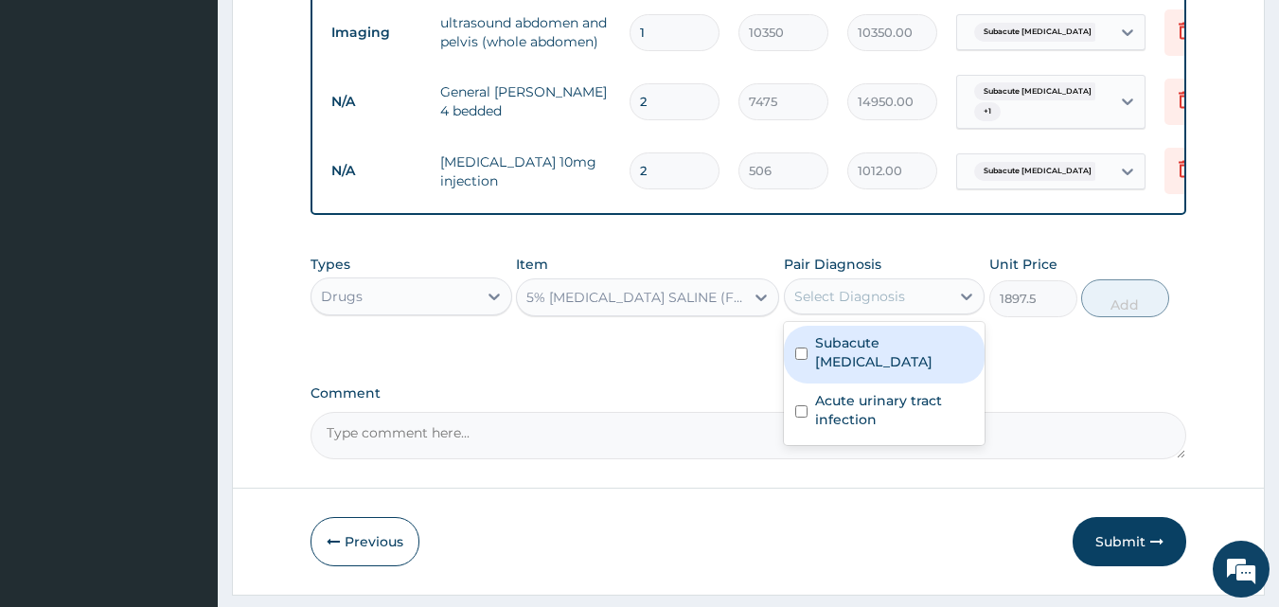
click at [812, 361] on div "Subacute [MEDICAL_DATA]" at bounding box center [885, 355] width 202 height 58
checkbox input "true"
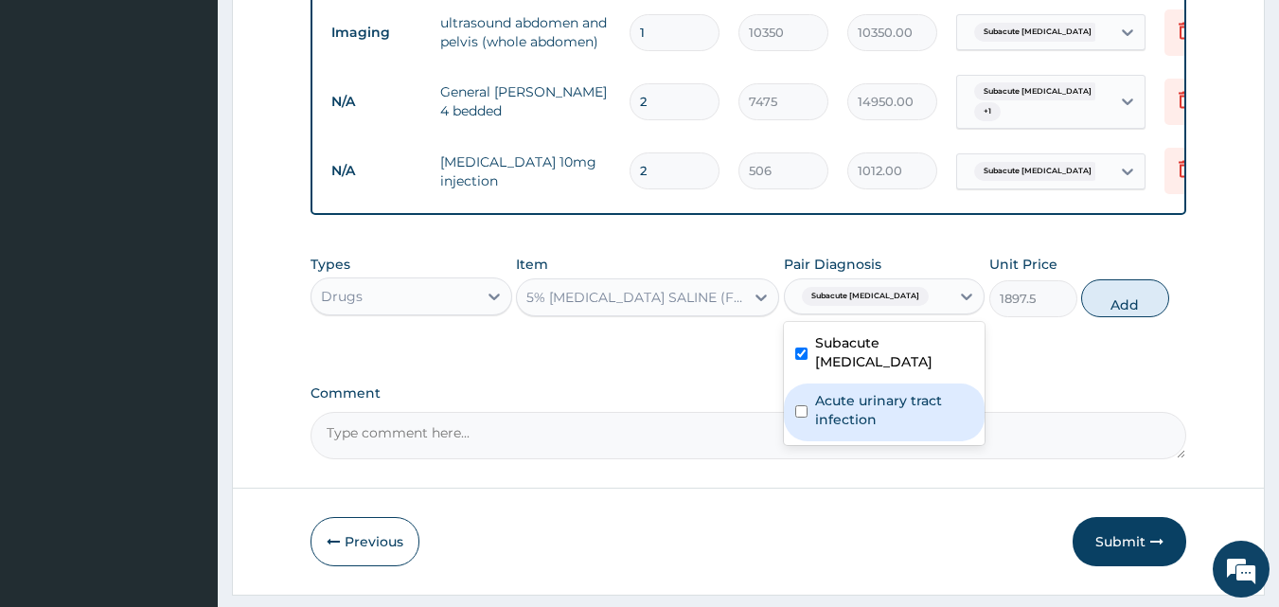
click at [822, 394] on label "Acute urinary tract infection" at bounding box center [894, 410] width 159 height 38
checkbox input "true"
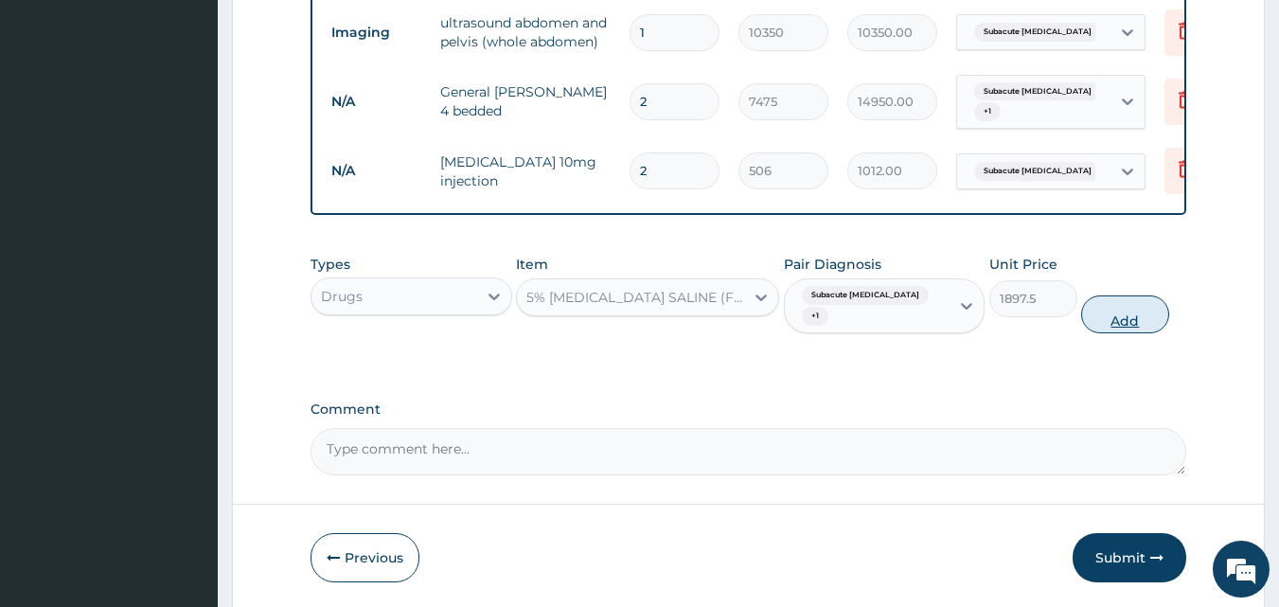
click at [1116, 327] on button "Add" at bounding box center [1125, 314] width 88 height 38
type input "0"
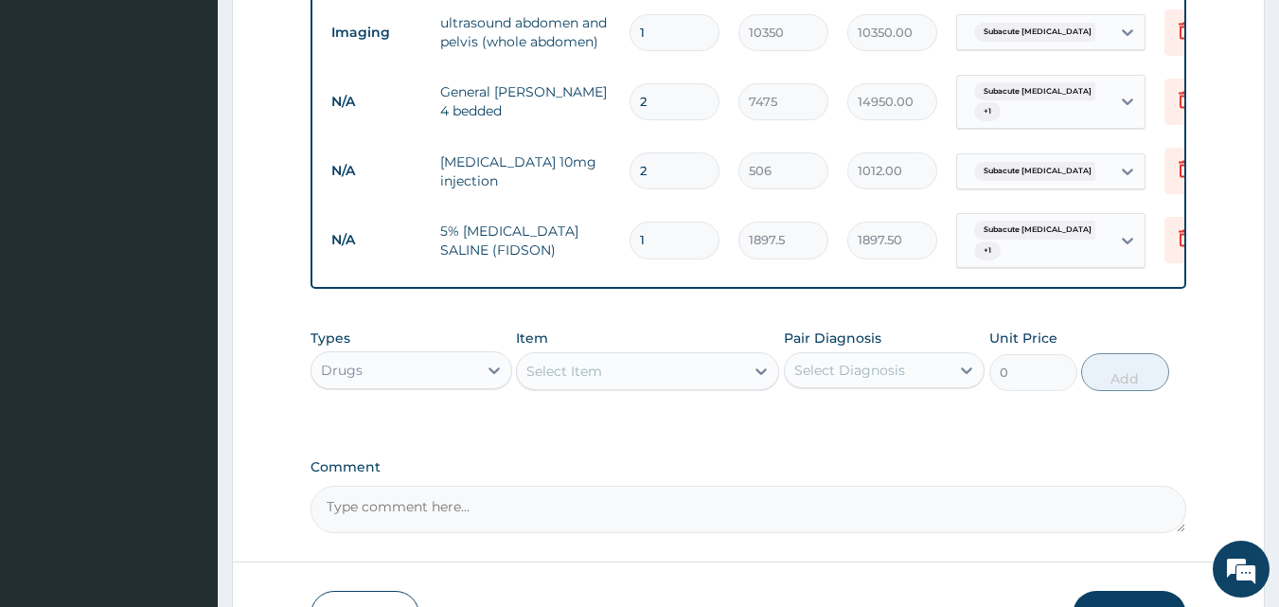
click at [706, 386] on div "Select Item" at bounding box center [630, 371] width 227 height 30
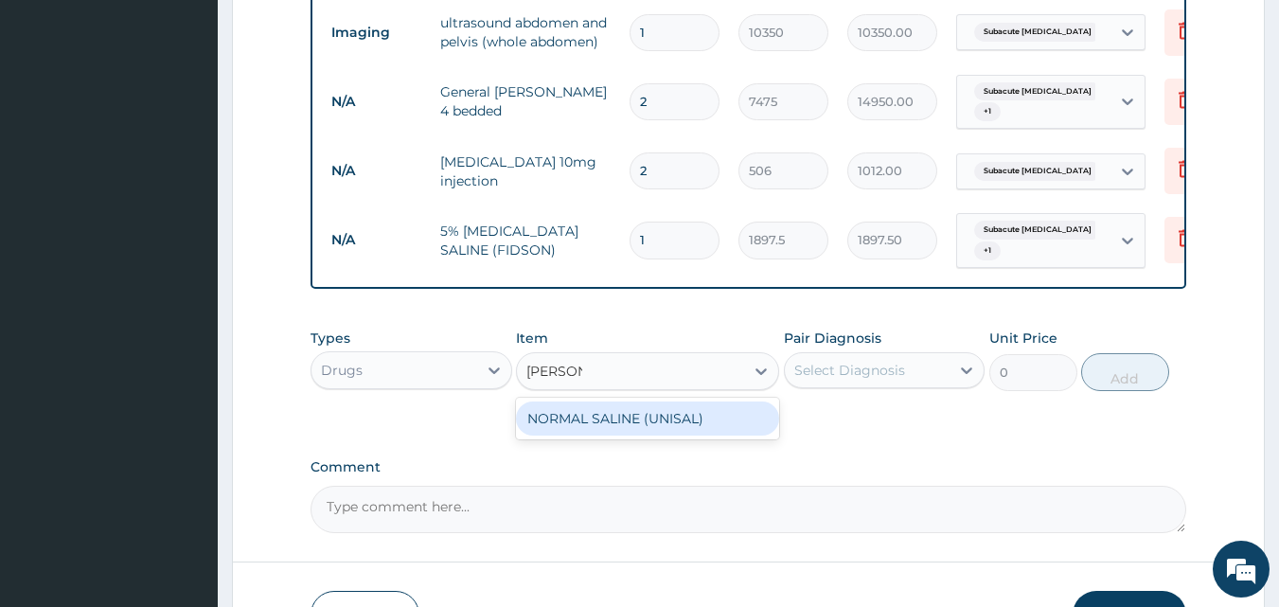
type input "NORMAL"
click at [663, 431] on div "NORMAL SALINE (UNISAL)" at bounding box center [647, 418] width 263 height 34
type input "1897.5"
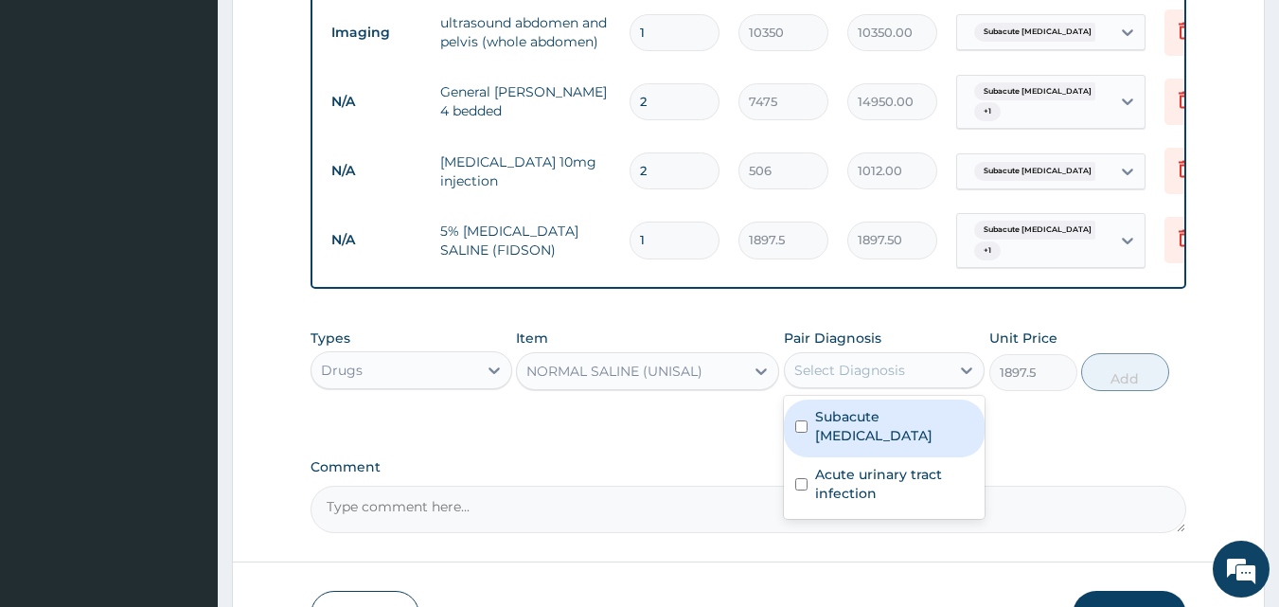
click at [903, 377] on div "Select Diagnosis" at bounding box center [868, 370] width 166 height 30
click at [847, 432] on label "Subacute [MEDICAL_DATA]" at bounding box center [894, 426] width 159 height 38
checkbox input "true"
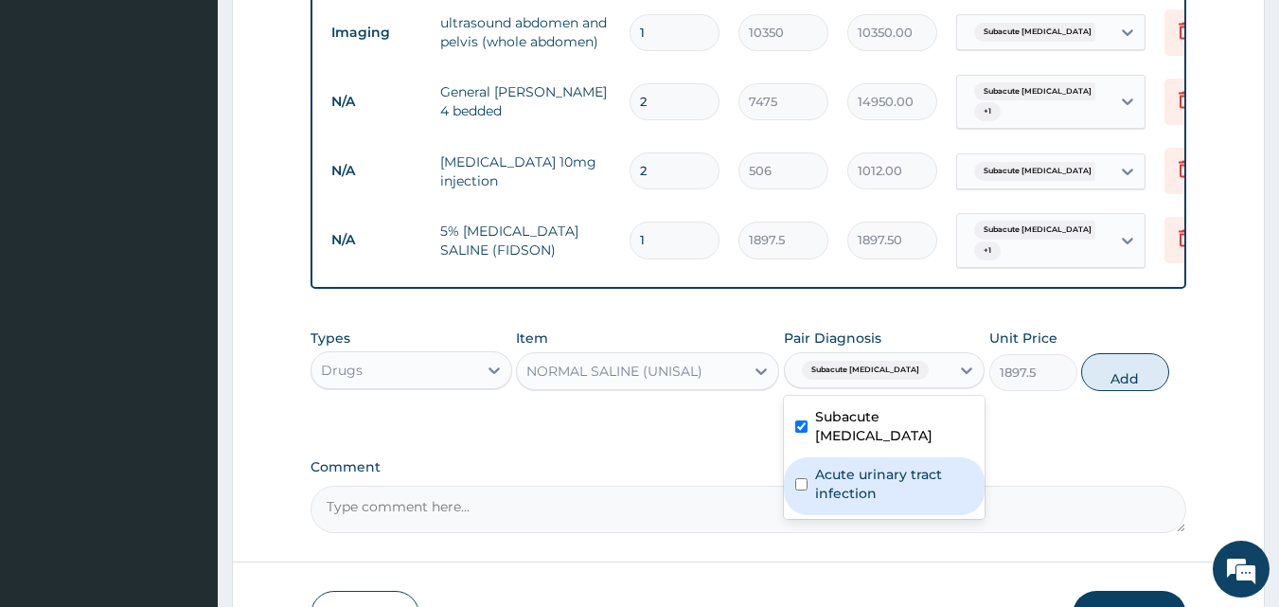
click at [844, 465] on label "Acute urinary tract infection" at bounding box center [894, 484] width 159 height 38
checkbox input "true"
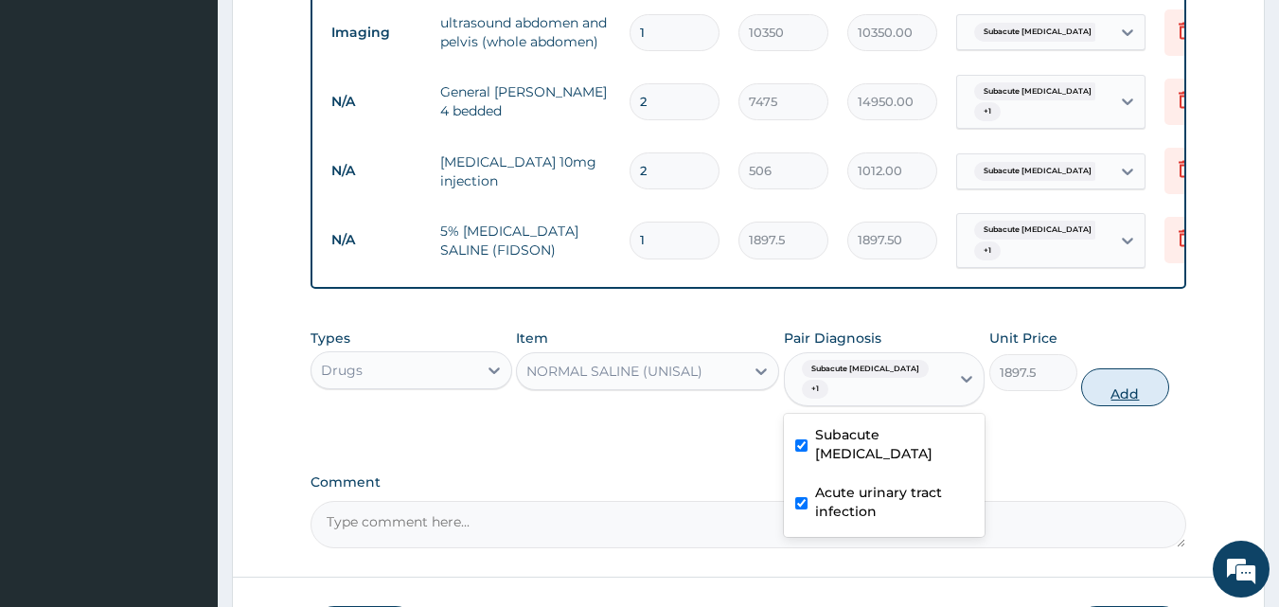
click at [1113, 400] on button "Add" at bounding box center [1125, 387] width 88 height 38
type input "0"
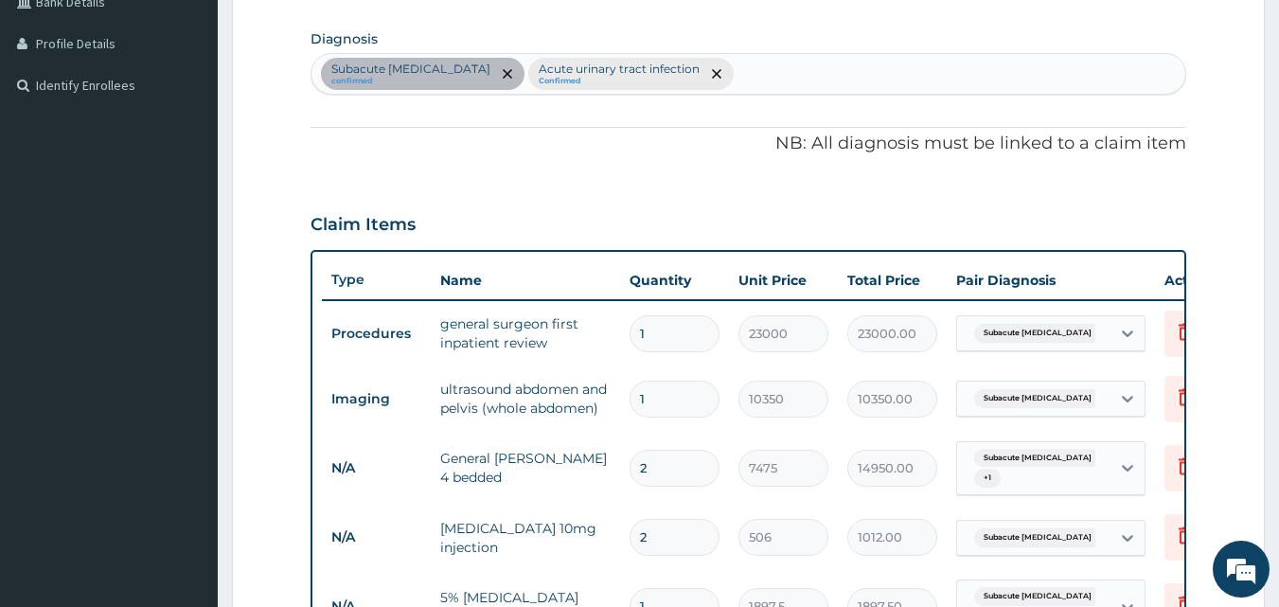
scroll to position [412, 0]
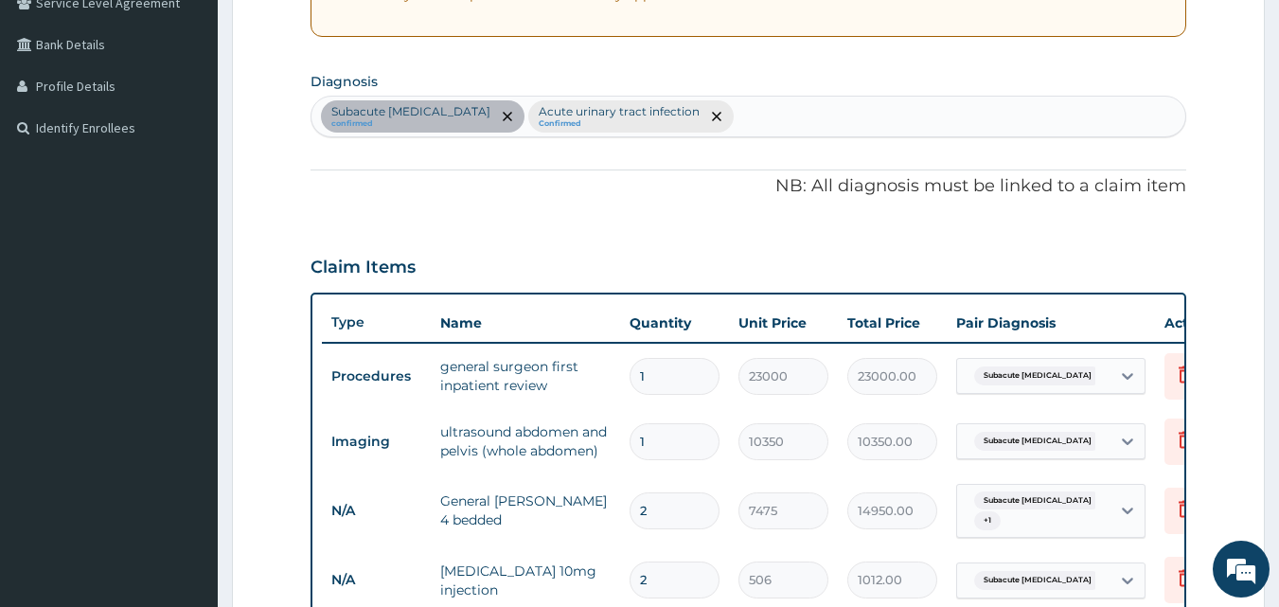
click at [725, 128] on div "Subacute appendicitis confirmed Acute urinary tract infection Confirmed" at bounding box center [748, 117] width 875 height 40
type input "ACUTE ABDOM"
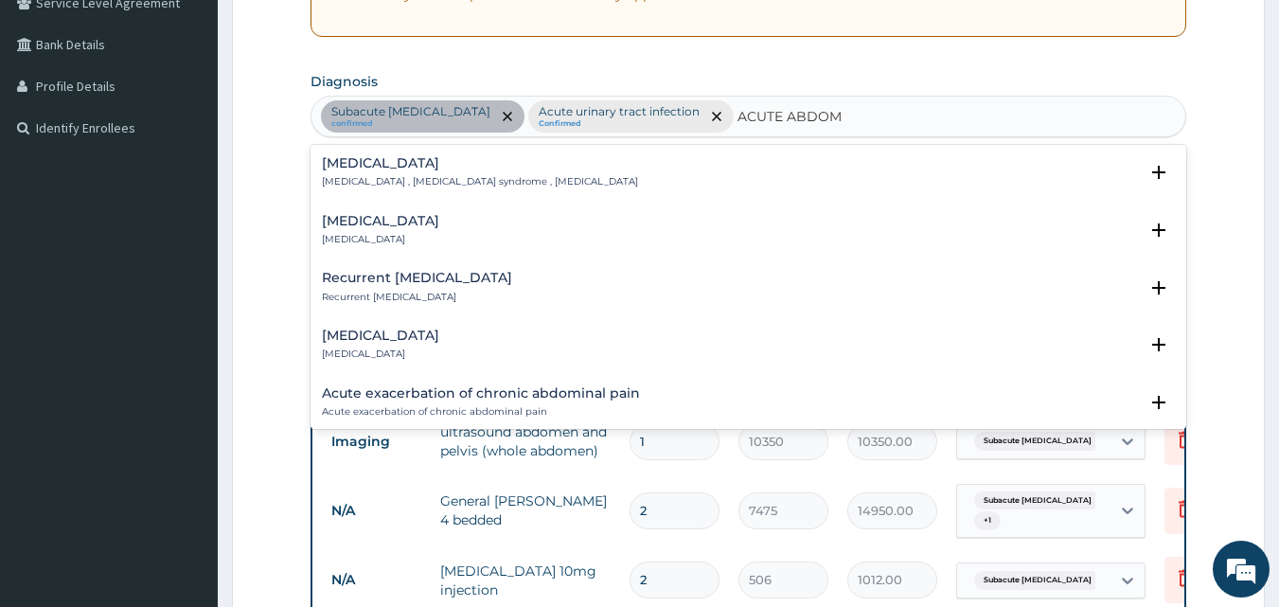
click at [527, 169] on h4 "[MEDICAL_DATA]" at bounding box center [480, 163] width 316 height 14
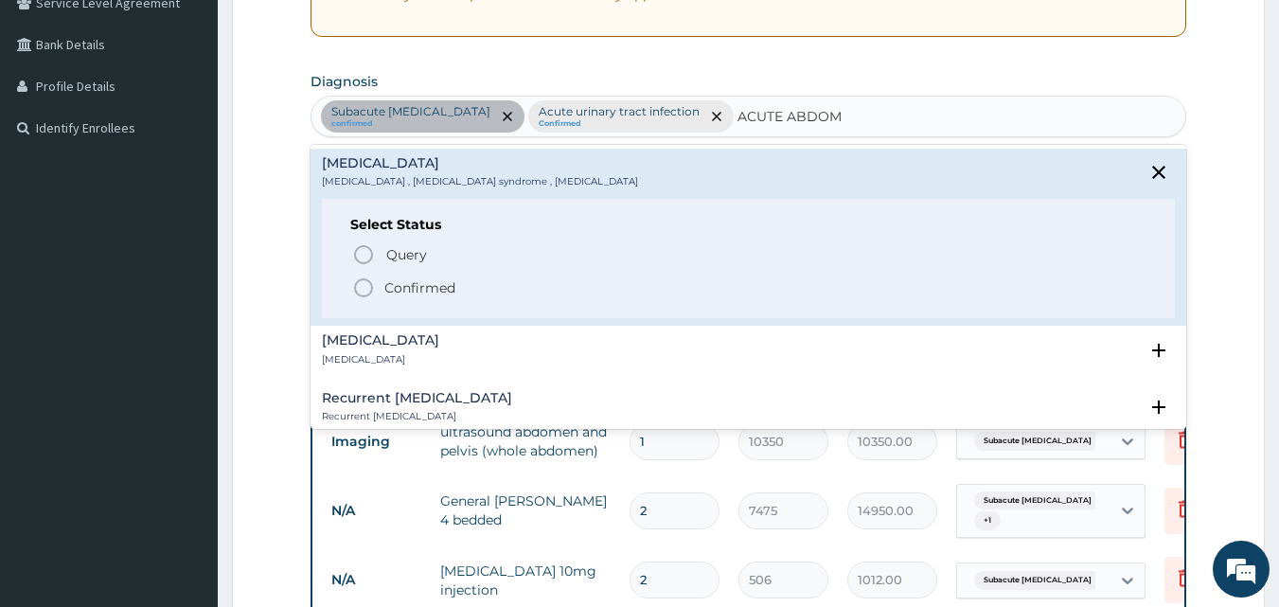
click at [382, 286] on span "Confirmed" at bounding box center [749, 287] width 795 height 23
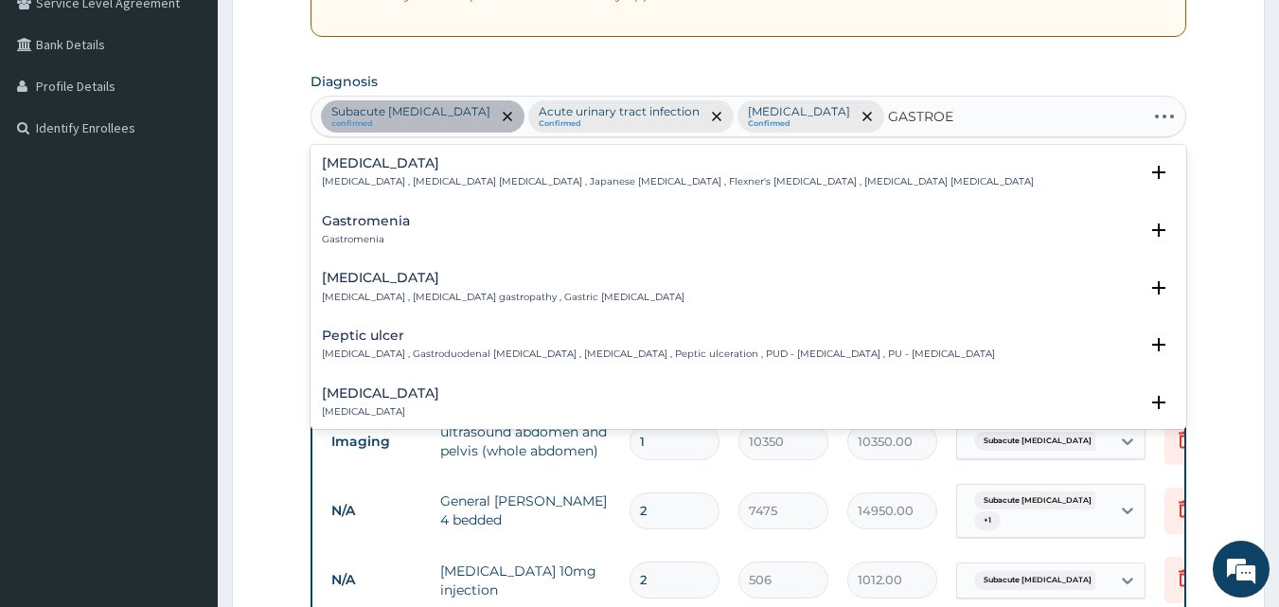
type input "GASTROEN"
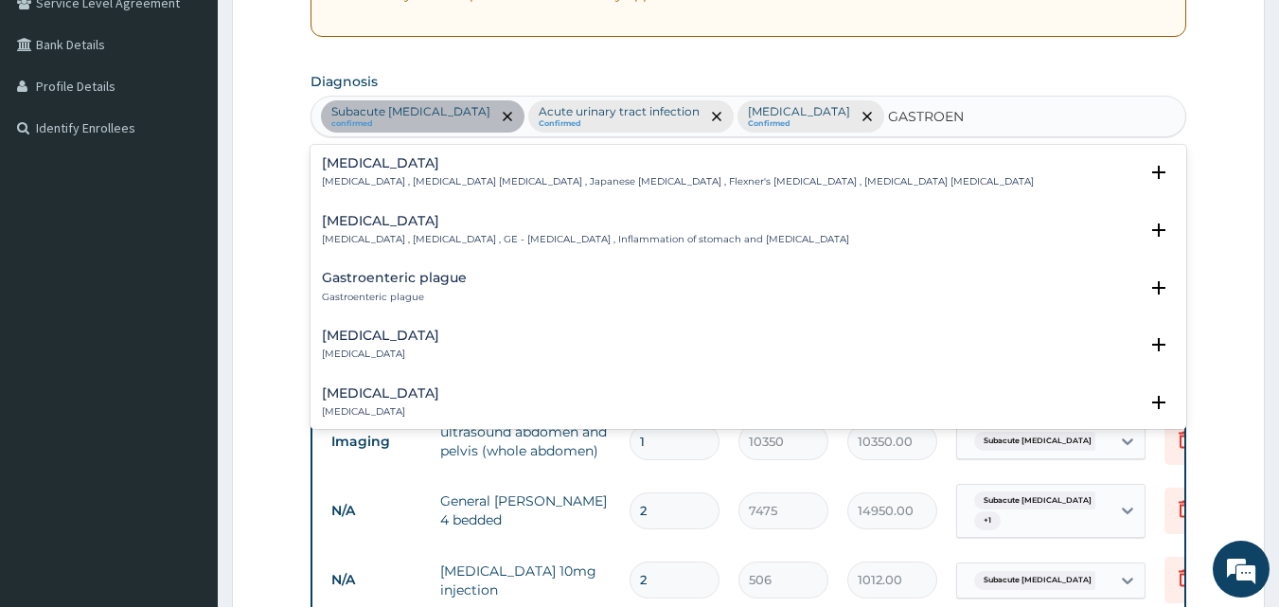
click at [433, 235] on p "[MEDICAL_DATA] , [MEDICAL_DATA] , GE - [MEDICAL_DATA] , Inflammation of stomach…" at bounding box center [585, 239] width 527 height 13
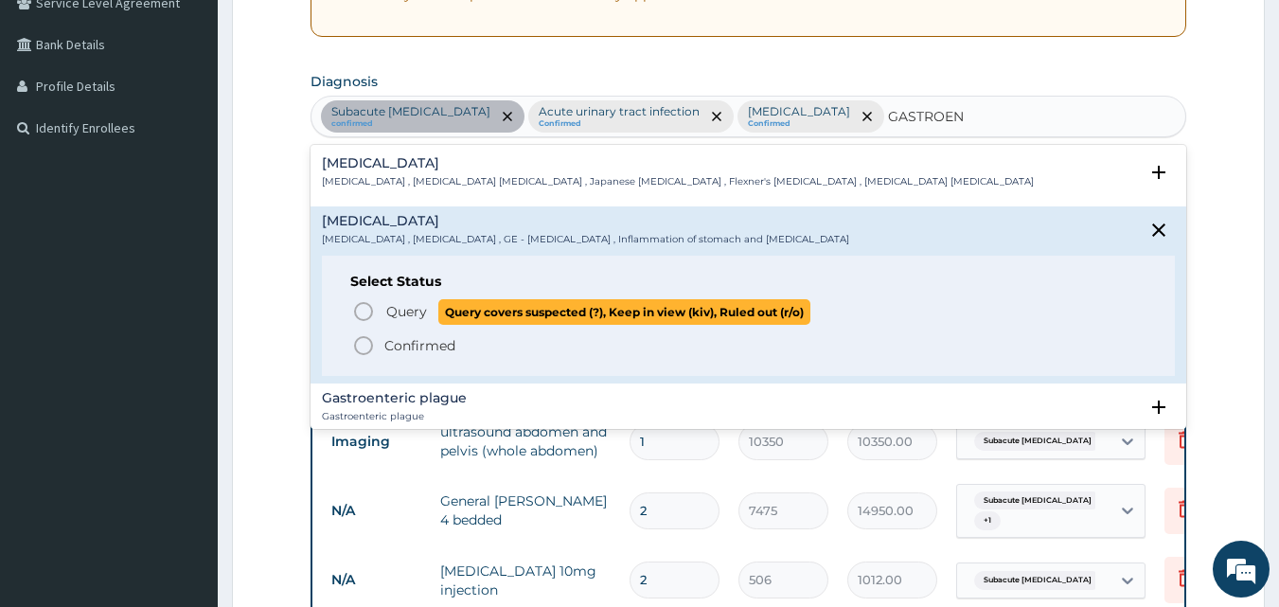
click at [387, 312] on span "Query" at bounding box center [406, 311] width 41 height 19
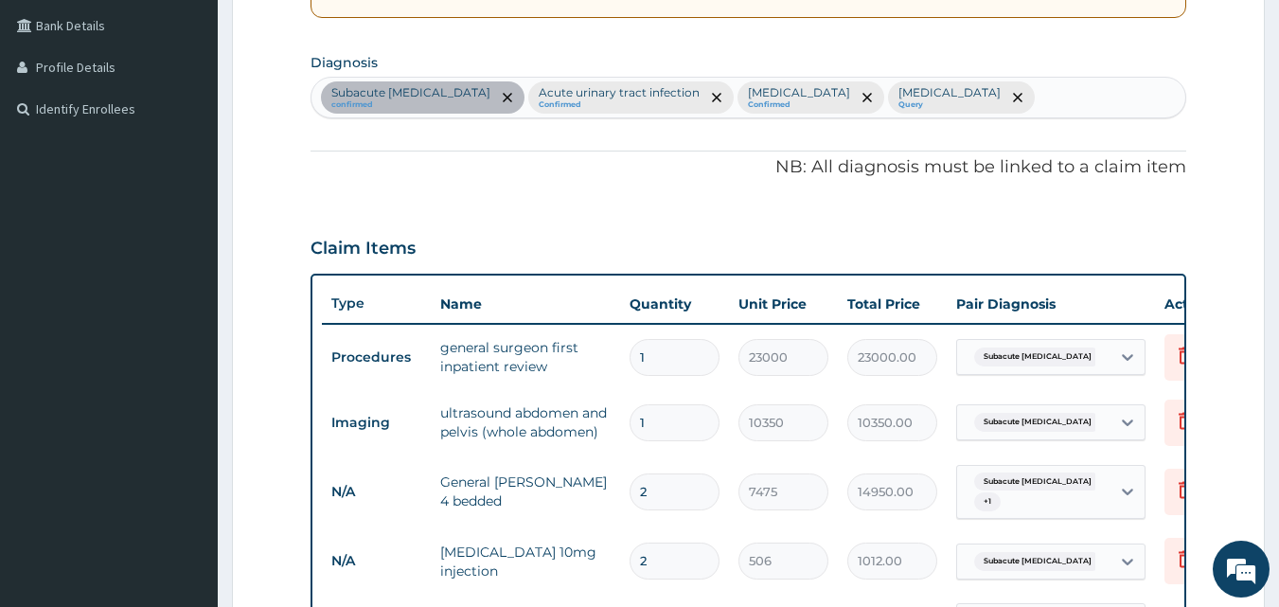
scroll to position [434, 0]
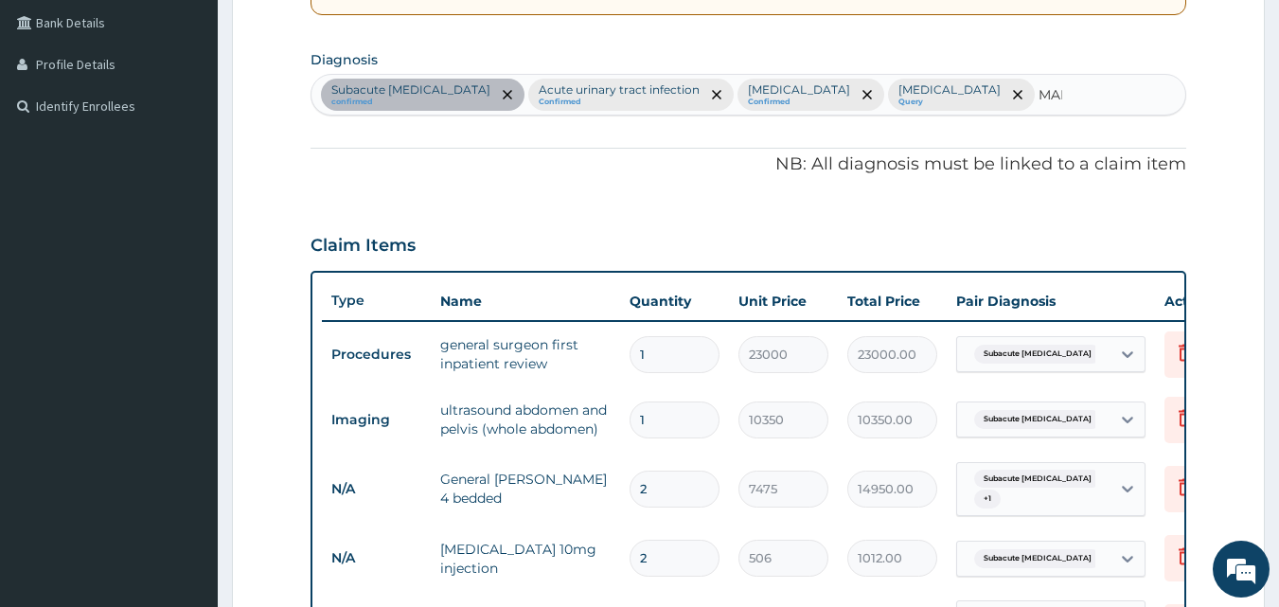
type input "MALA"
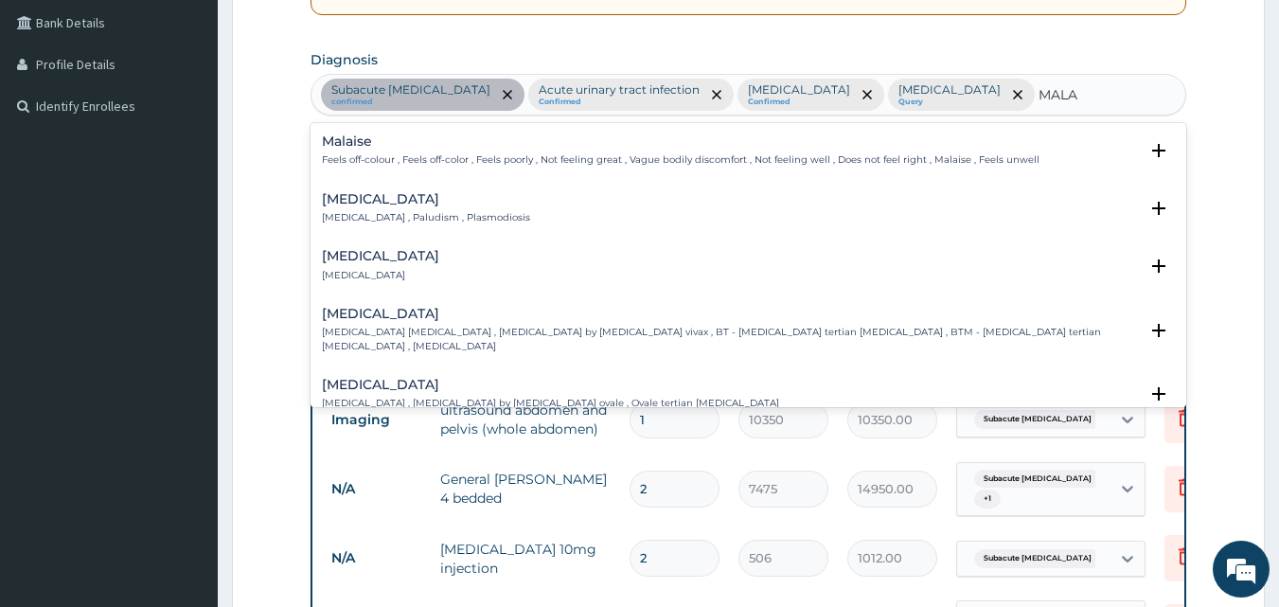
click at [342, 208] on div "Malaria Malaria , Paludism , Plasmodiosis" at bounding box center [426, 208] width 208 height 33
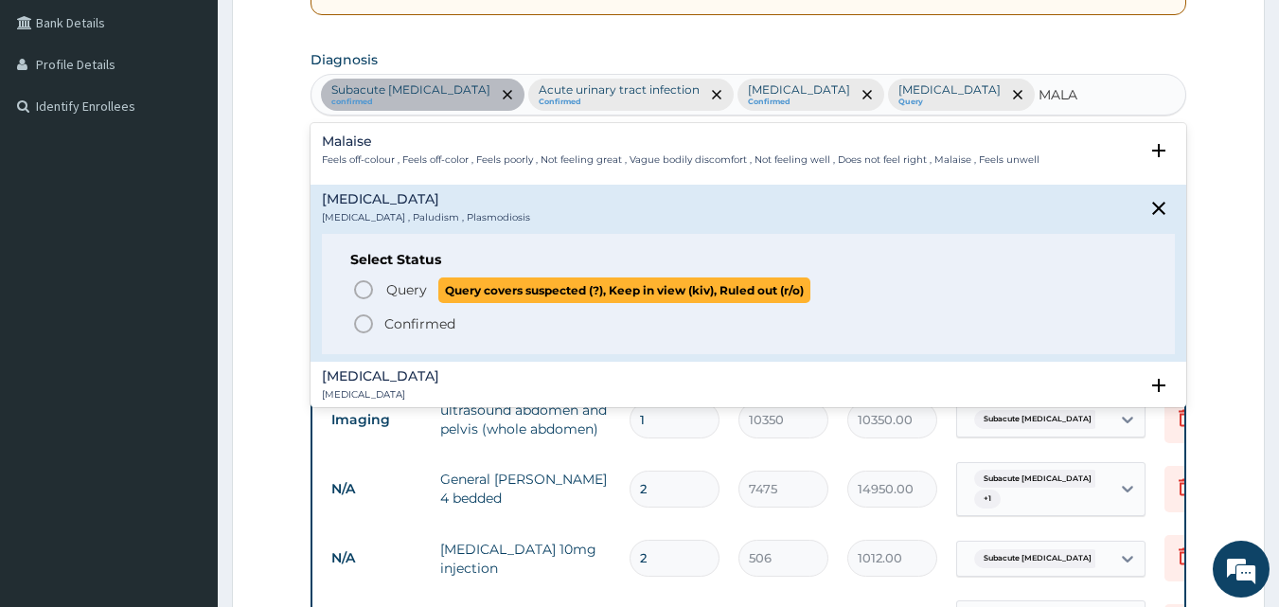
click at [371, 284] on icon "status option query" at bounding box center [363, 289] width 23 height 23
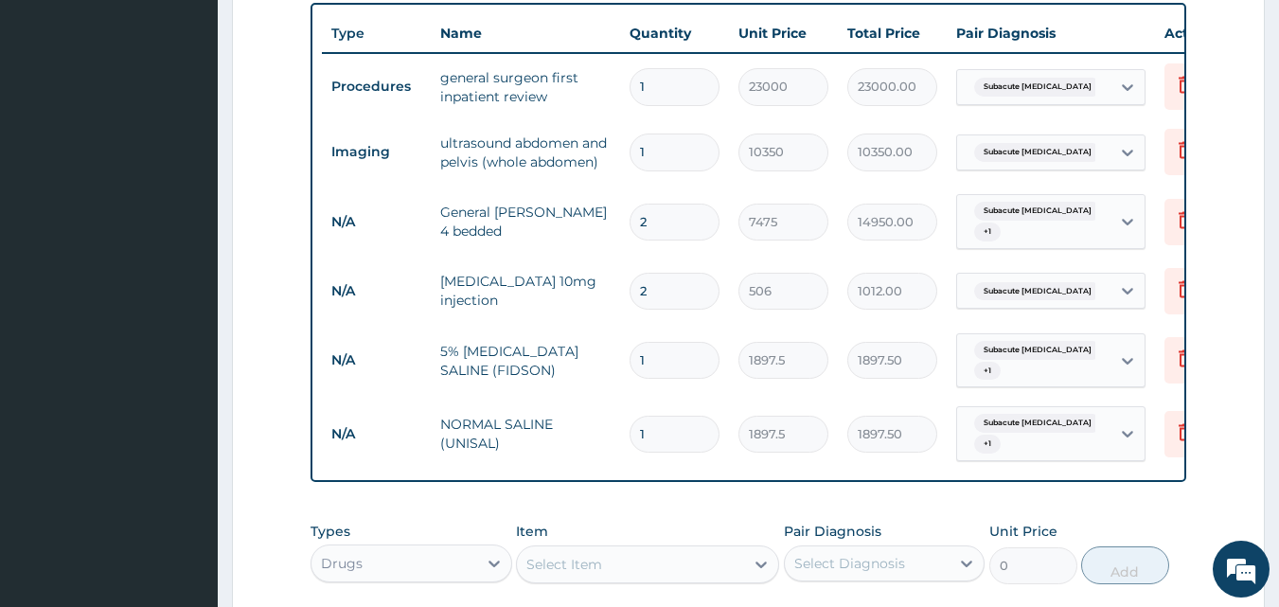
scroll to position [791, 0]
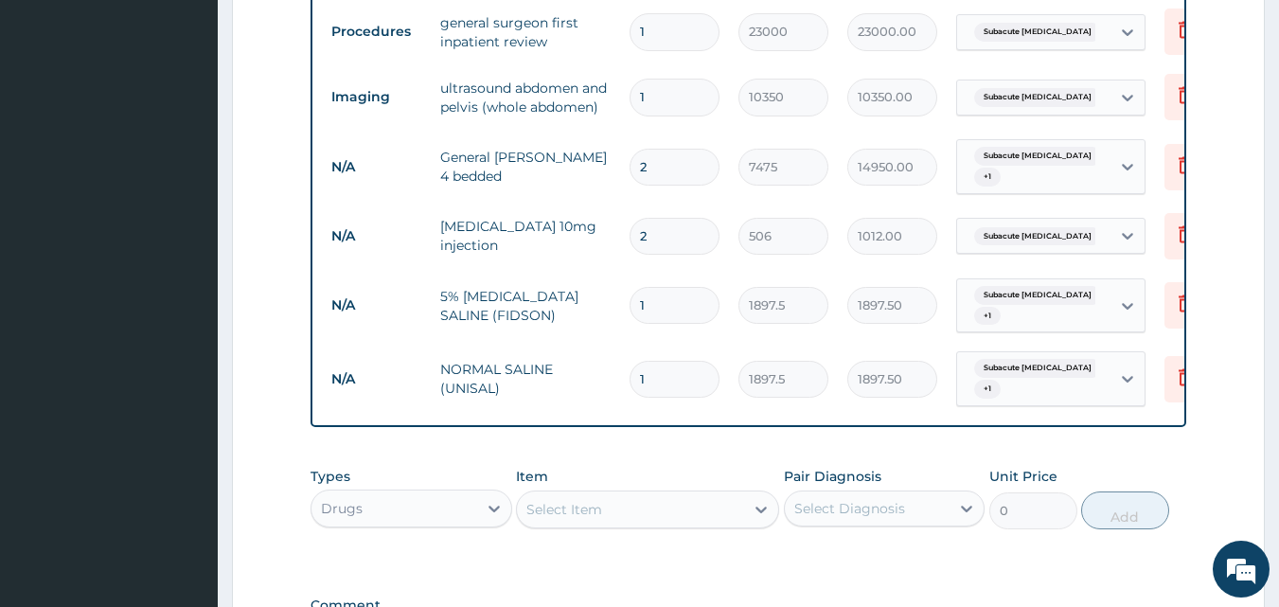
click at [1036, 283] on div "Subacute appendicitis + 1" at bounding box center [1031, 305] width 129 height 45
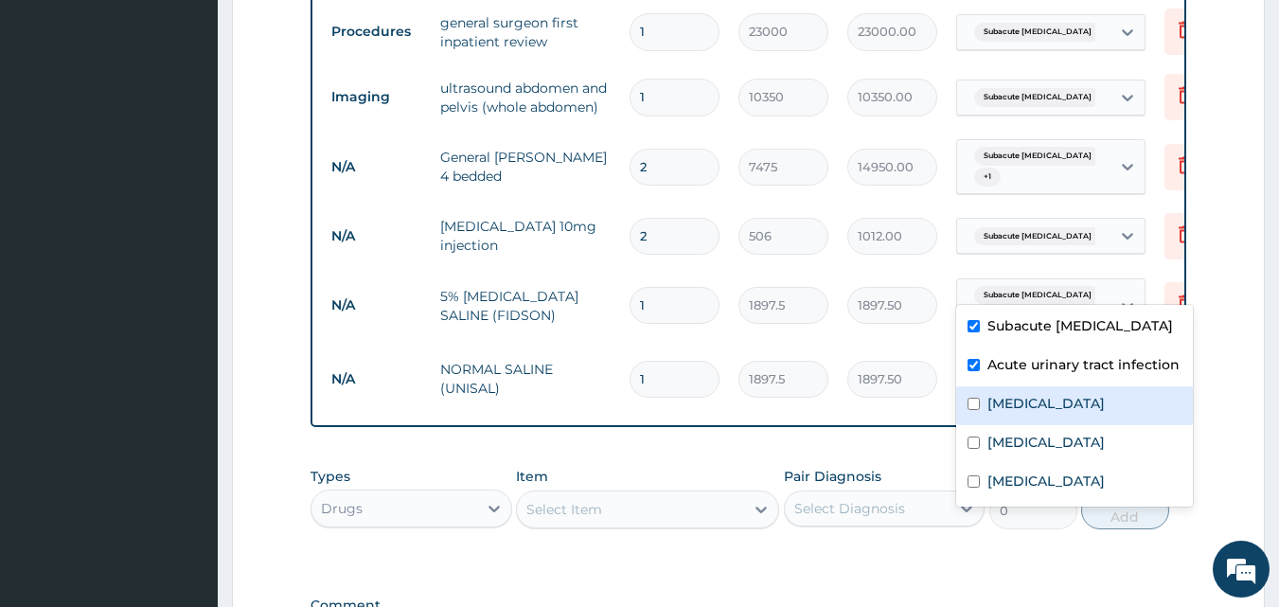
click at [1001, 400] on label "[MEDICAL_DATA]" at bounding box center [1045, 403] width 117 height 19
checkbox input "true"
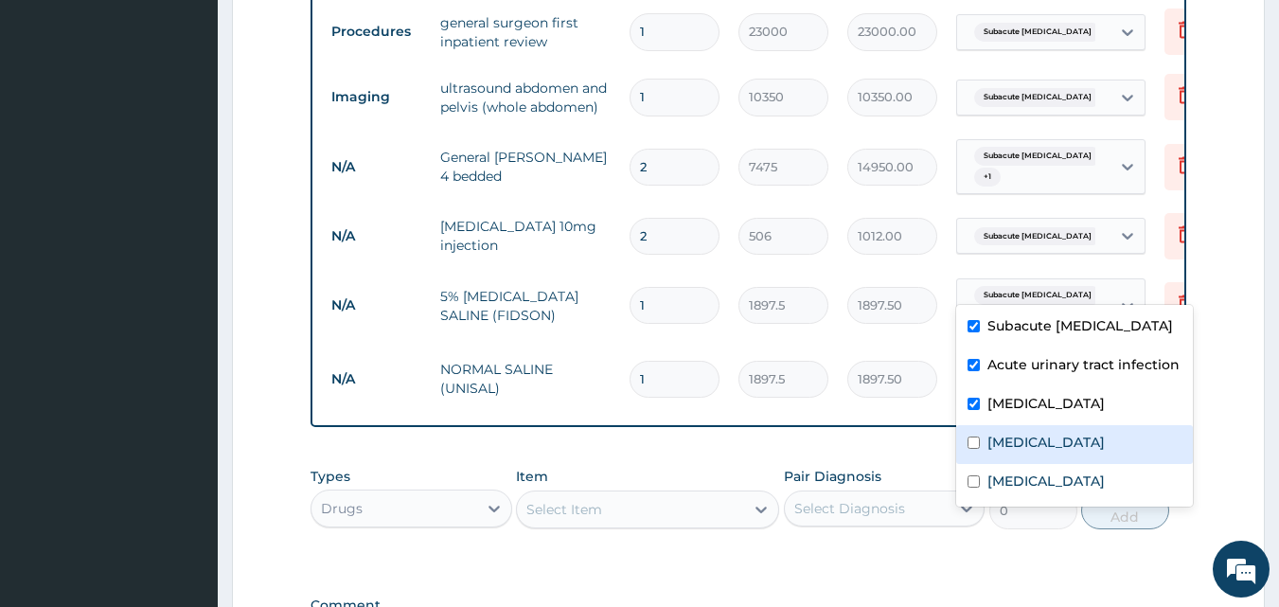
click at [992, 438] on label "[MEDICAL_DATA]" at bounding box center [1045, 442] width 117 height 19
checkbox input "true"
click at [942, 298] on tr "N/A 5% DEXTROSE SALINE (FIDSON) 1 1897.5 1897.50 option Gastroenteritis, select…" at bounding box center [786, 306] width 928 height 74
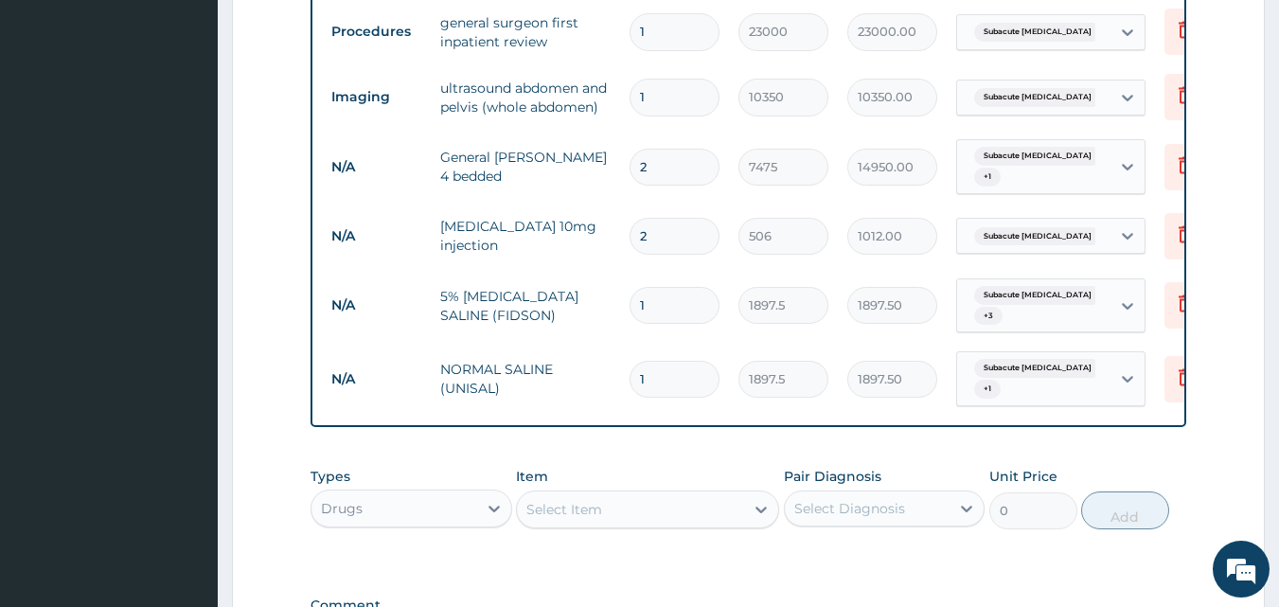
click at [1022, 359] on span "Subacute [MEDICAL_DATA]" at bounding box center [1037, 368] width 127 height 19
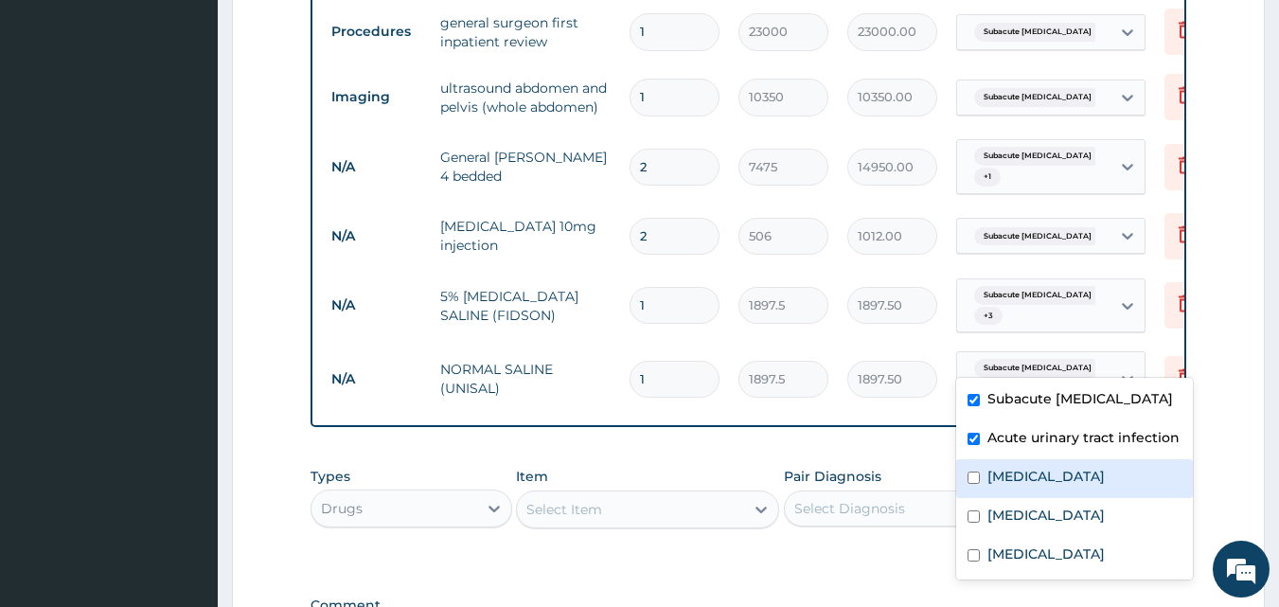
click at [1004, 477] on label "[MEDICAL_DATA]" at bounding box center [1045, 476] width 117 height 19
checkbox input "true"
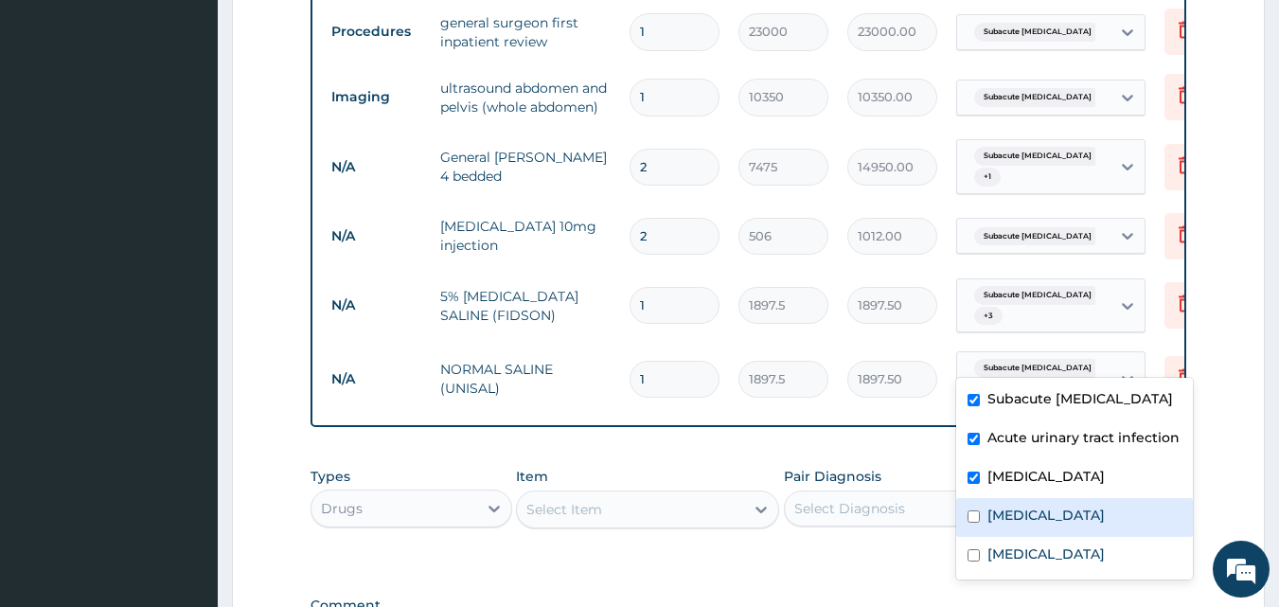
click at [1004, 507] on label "[MEDICAL_DATA]" at bounding box center [1045, 515] width 117 height 19
checkbox input "true"
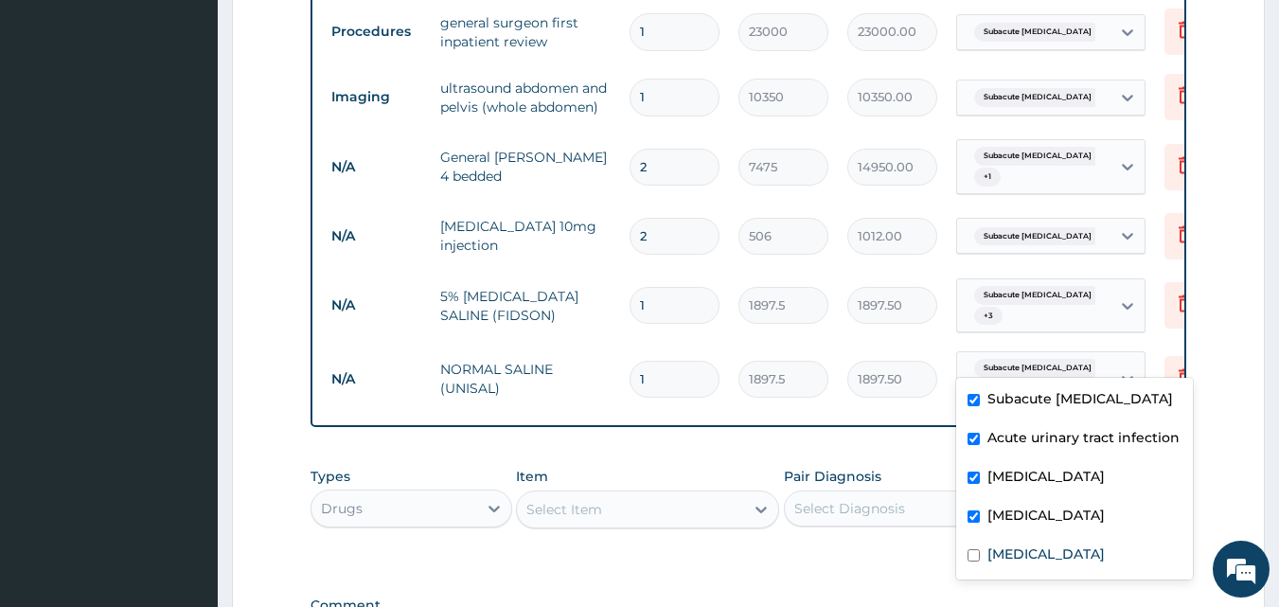
click at [858, 368] on td "1897.50" at bounding box center [892, 379] width 109 height 56
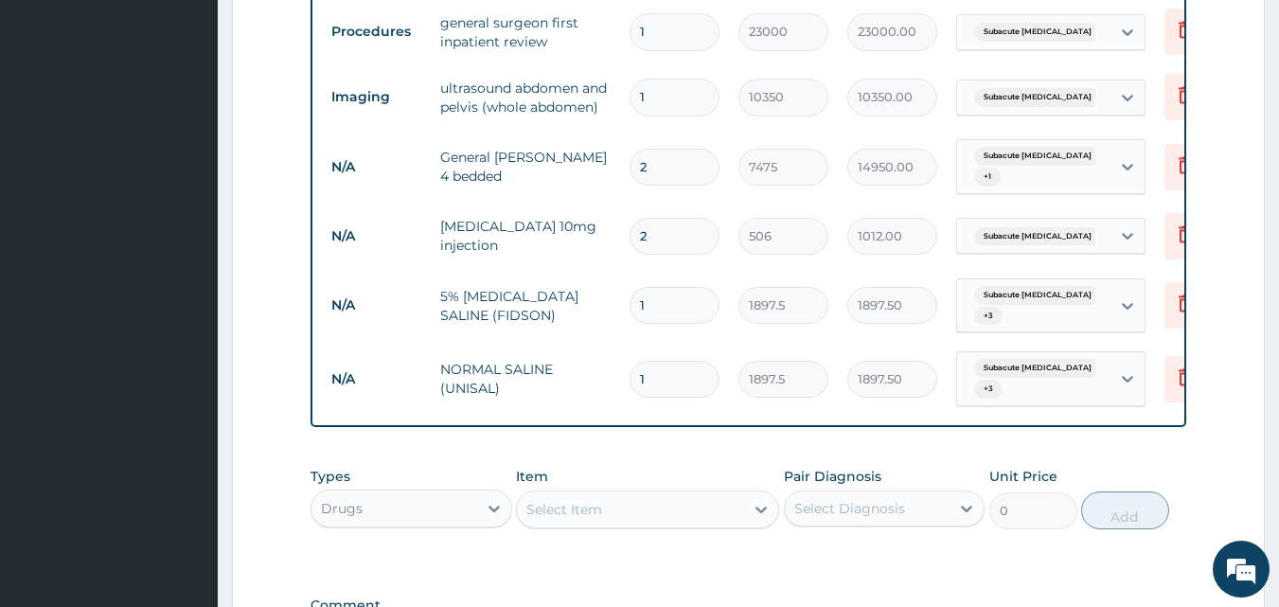
click at [585, 500] on div "Select Item" at bounding box center [564, 509] width 76 height 19
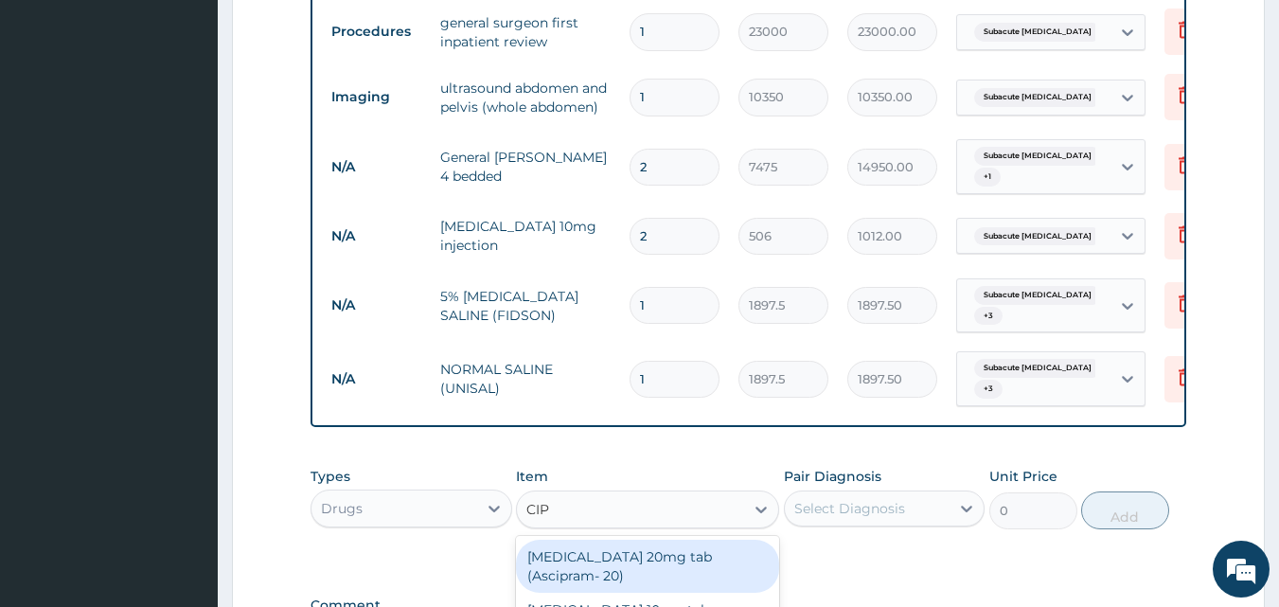
type input "CIPR"
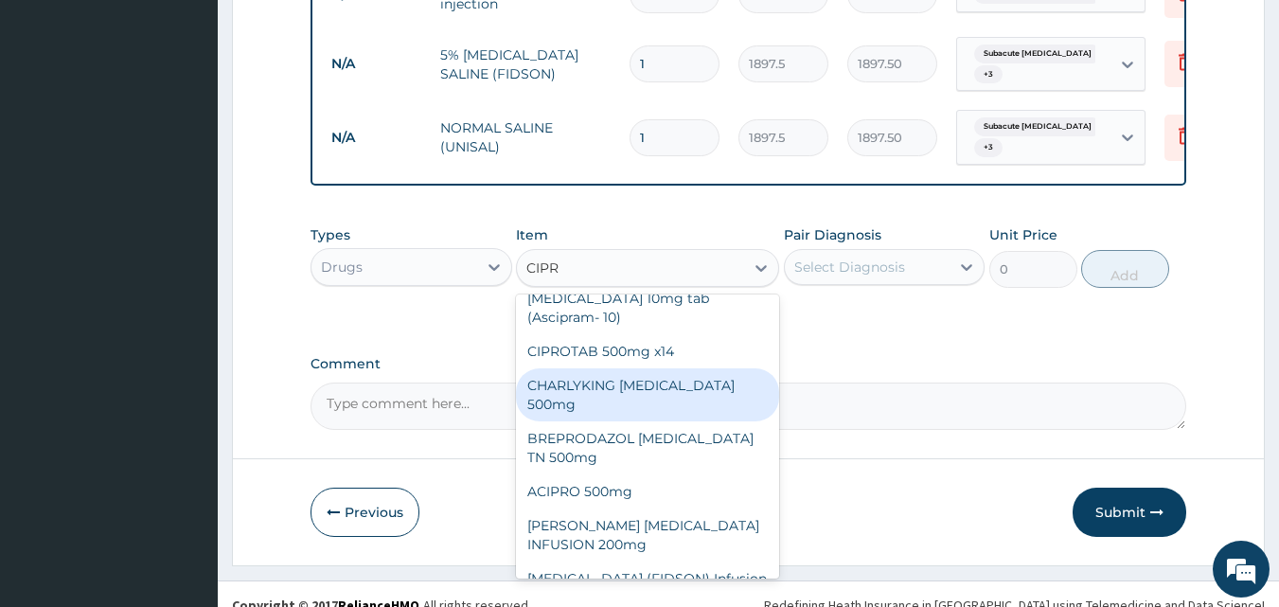
scroll to position [91, 0]
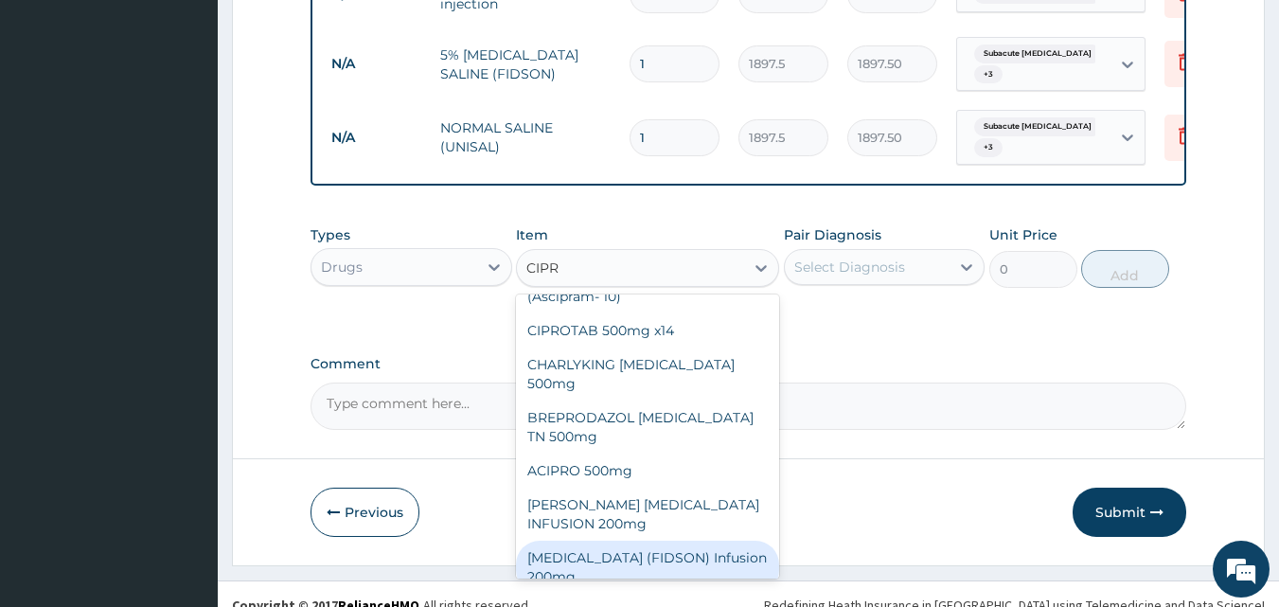
click at [660, 541] on div "[MEDICAL_DATA] (FIDSON) Infusion 200mg" at bounding box center [647, 567] width 263 height 53
type input "1265"
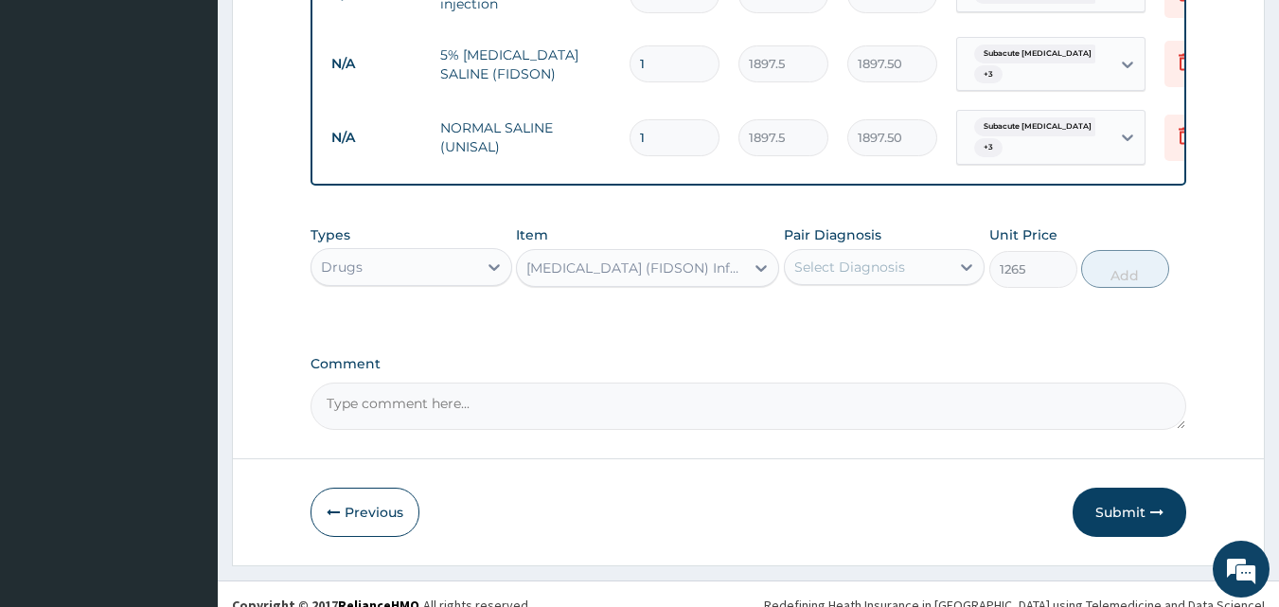
click at [884, 258] on div "Select Diagnosis" at bounding box center [849, 267] width 111 height 19
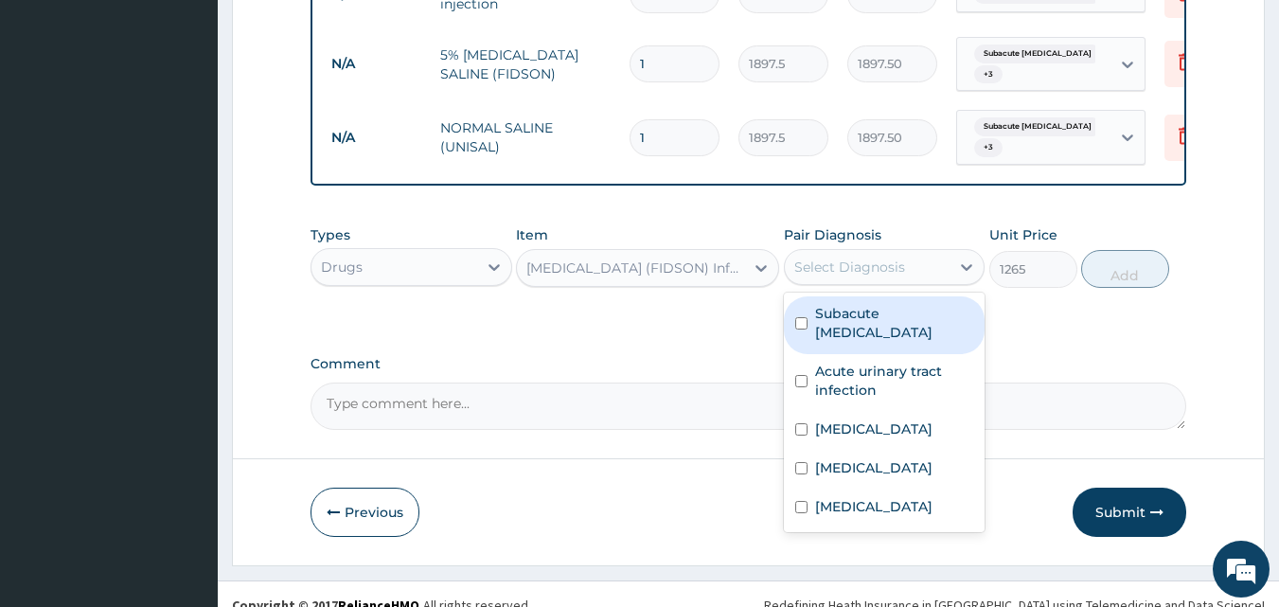
click at [853, 304] on label "Subacute [MEDICAL_DATA]" at bounding box center [894, 323] width 159 height 38
checkbox input "true"
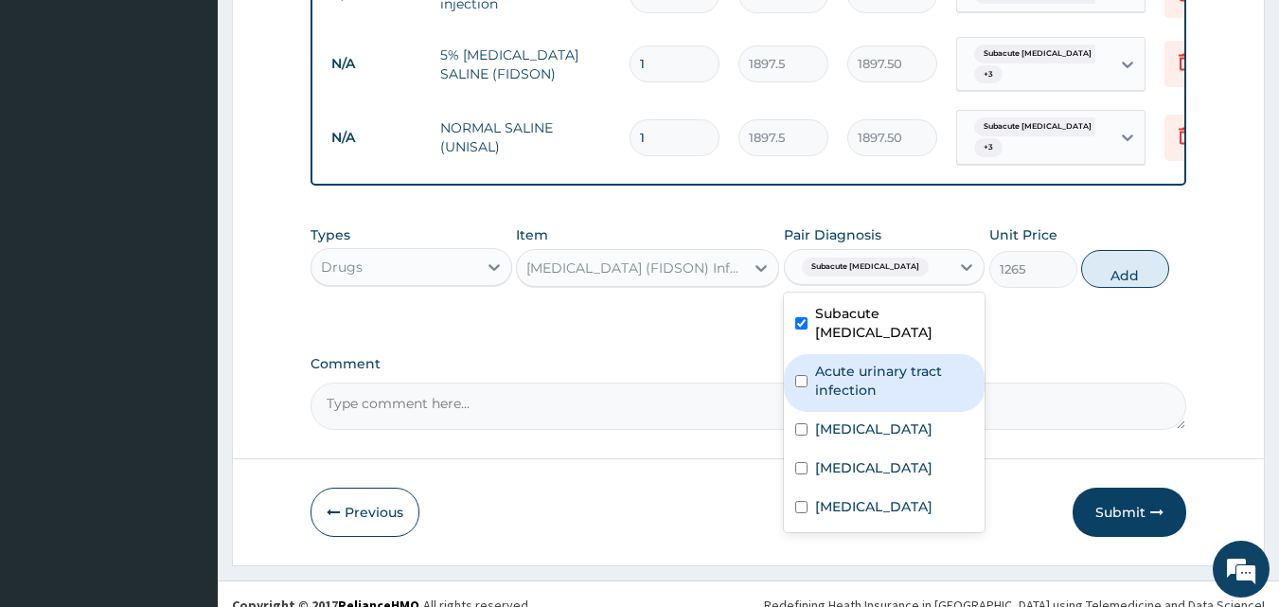
click at [845, 362] on label "Acute urinary tract infection" at bounding box center [894, 381] width 159 height 38
checkbox input "true"
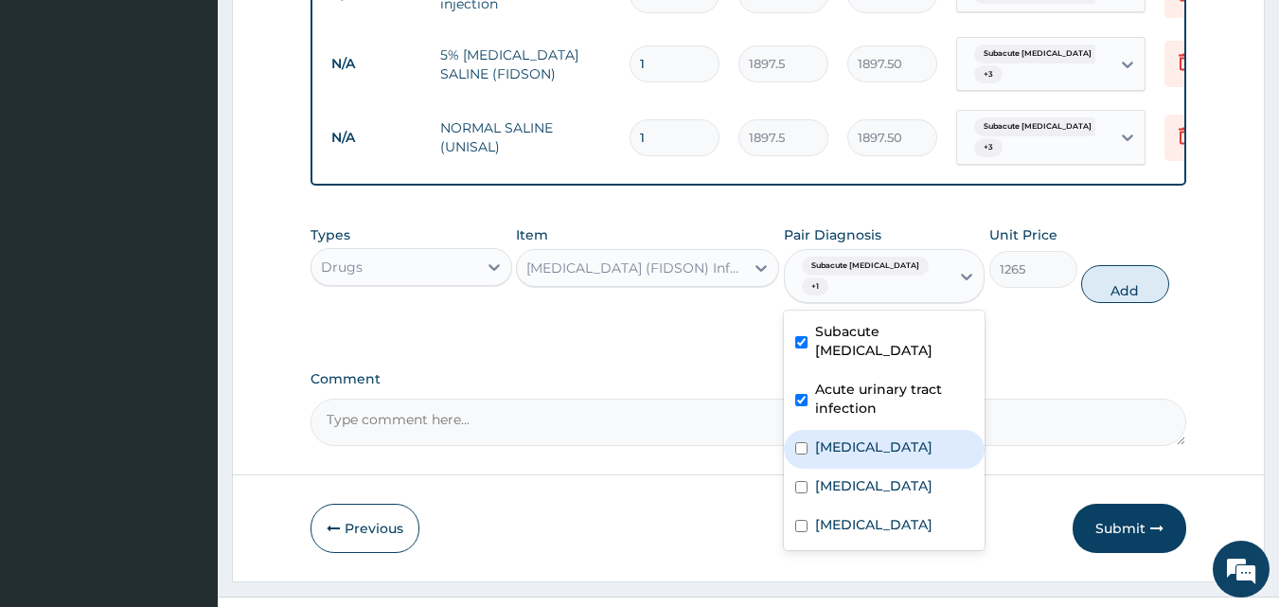
click at [853, 437] on label "[MEDICAL_DATA]" at bounding box center [873, 446] width 117 height 19
checkbox input "true"
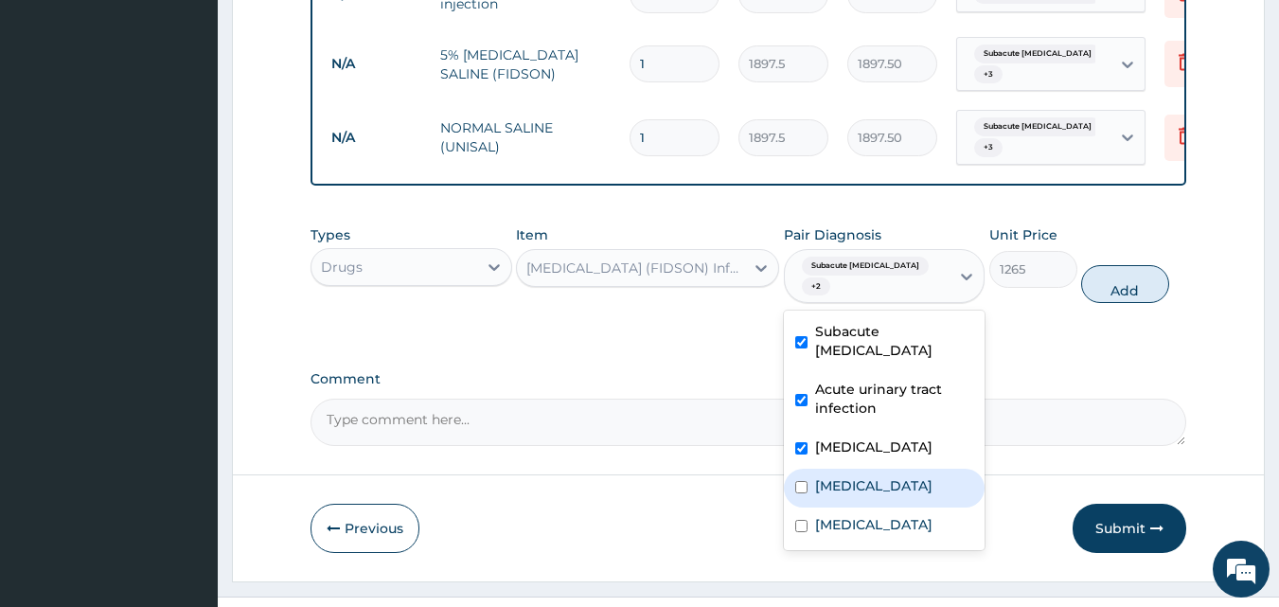
click at [877, 476] on label "[MEDICAL_DATA]" at bounding box center [873, 485] width 117 height 19
checkbox input "true"
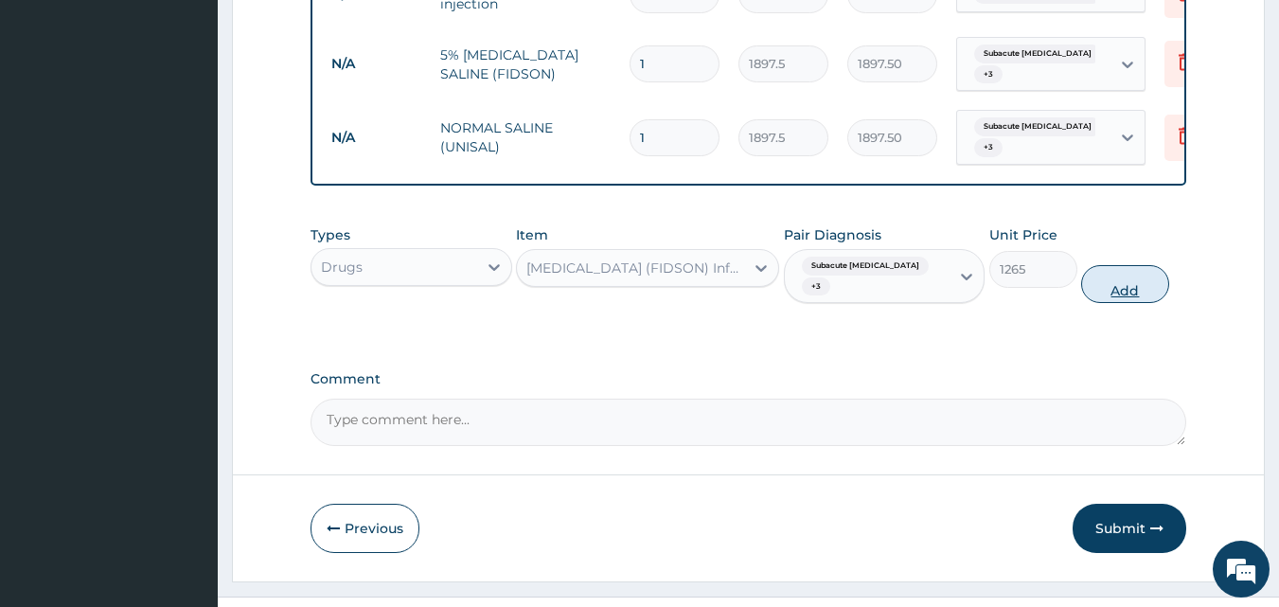
click at [1134, 265] on button "Add" at bounding box center [1125, 284] width 88 height 38
type input "0"
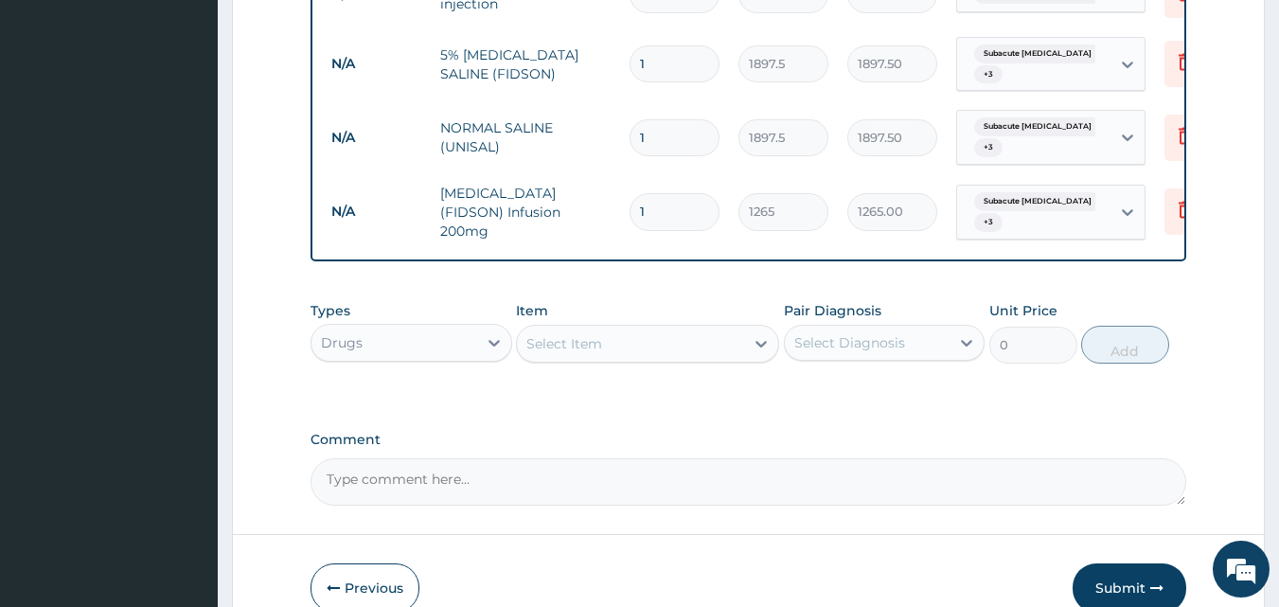
click at [716, 330] on div "Select Item" at bounding box center [630, 344] width 227 height 30
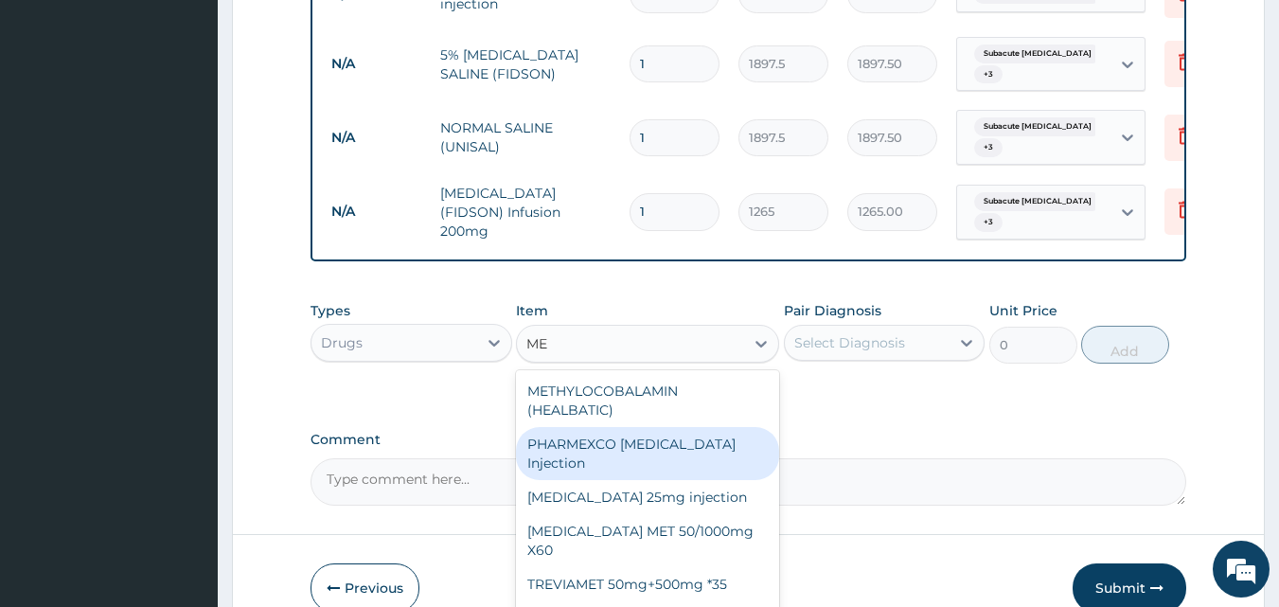
type input "M"
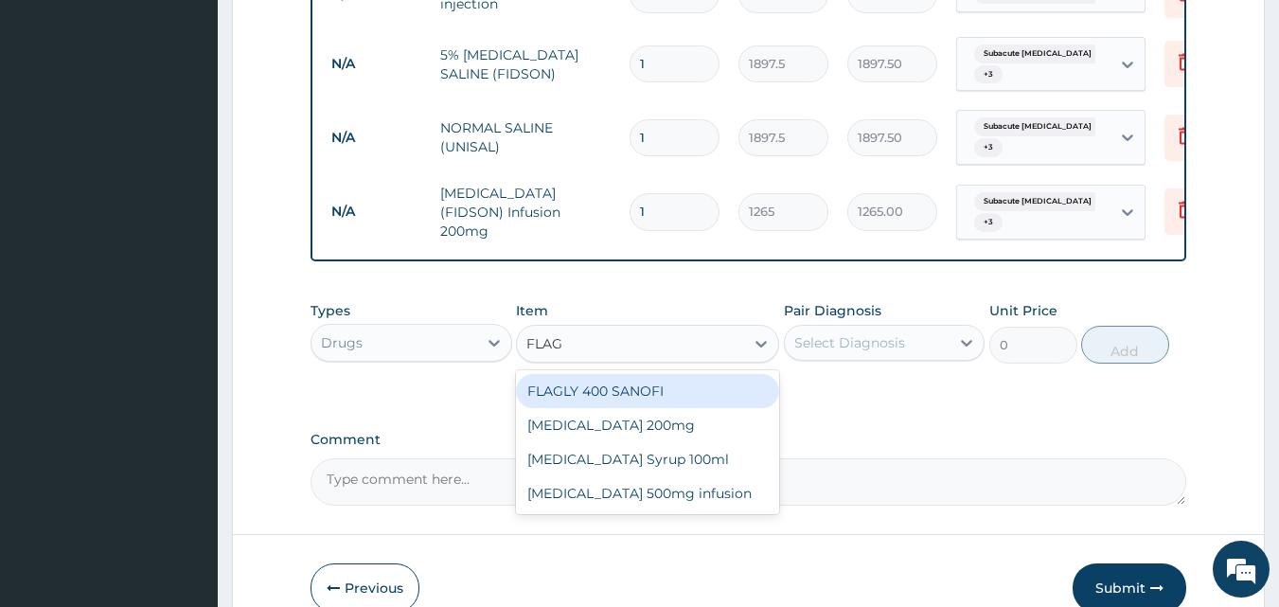
type input "FLAGY"
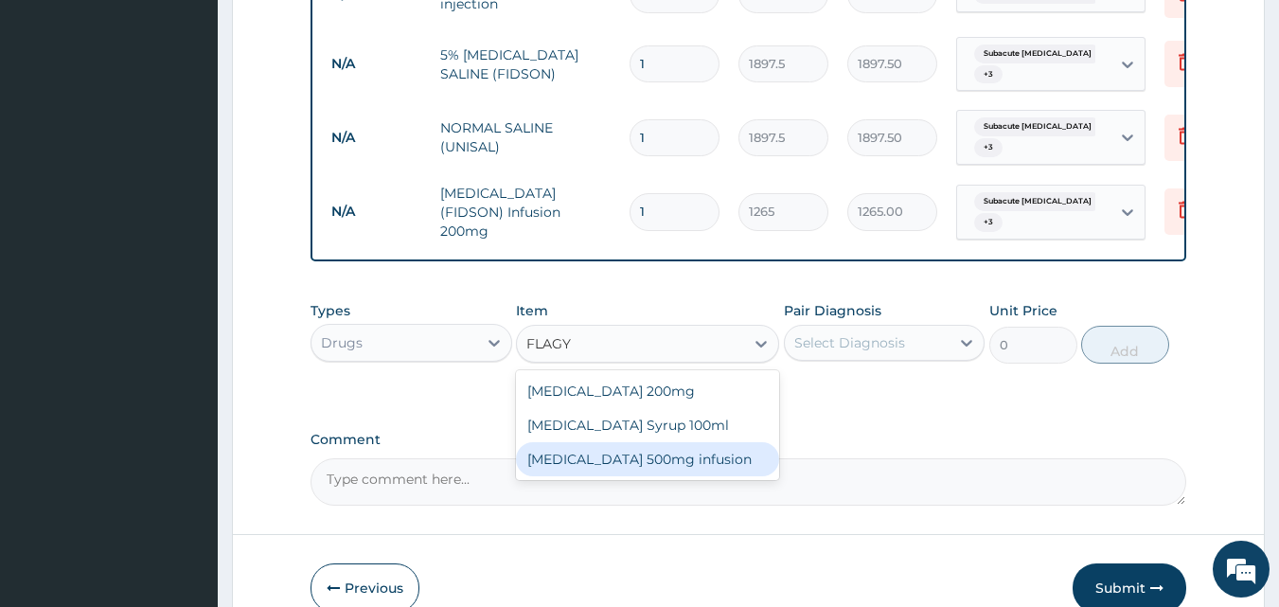
click at [631, 442] on div "[MEDICAL_DATA] 500mg infusion" at bounding box center [647, 459] width 263 height 34
type input "632.5"
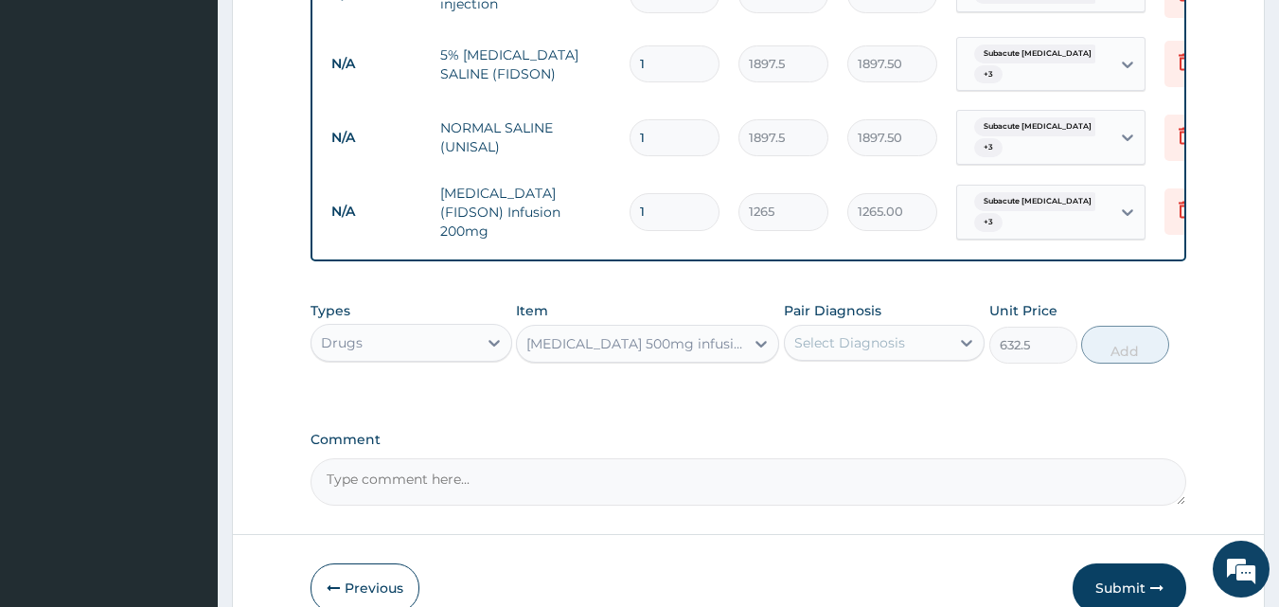
click at [860, 333] on div "Select Diagnosis" at bounding box center [849, 342] width 111 height 19
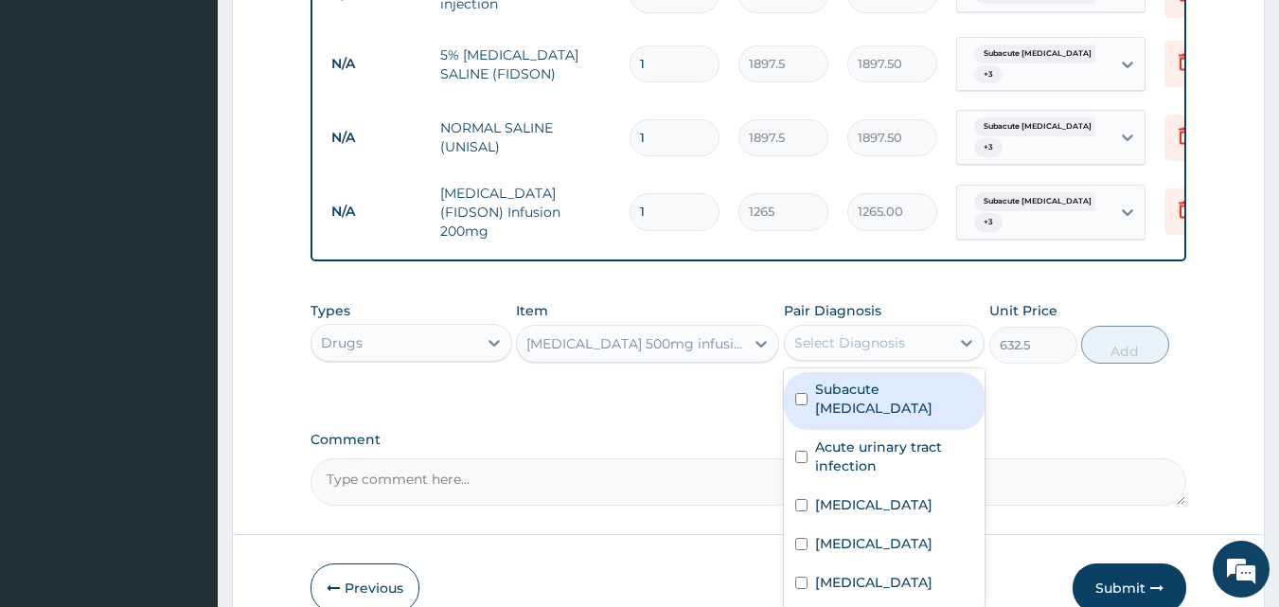
click at [842, 380] on label "Subacute [MEDICAL_DATA]" at bounding box center [894, 399] width 159 height 38
checkbox input "true"
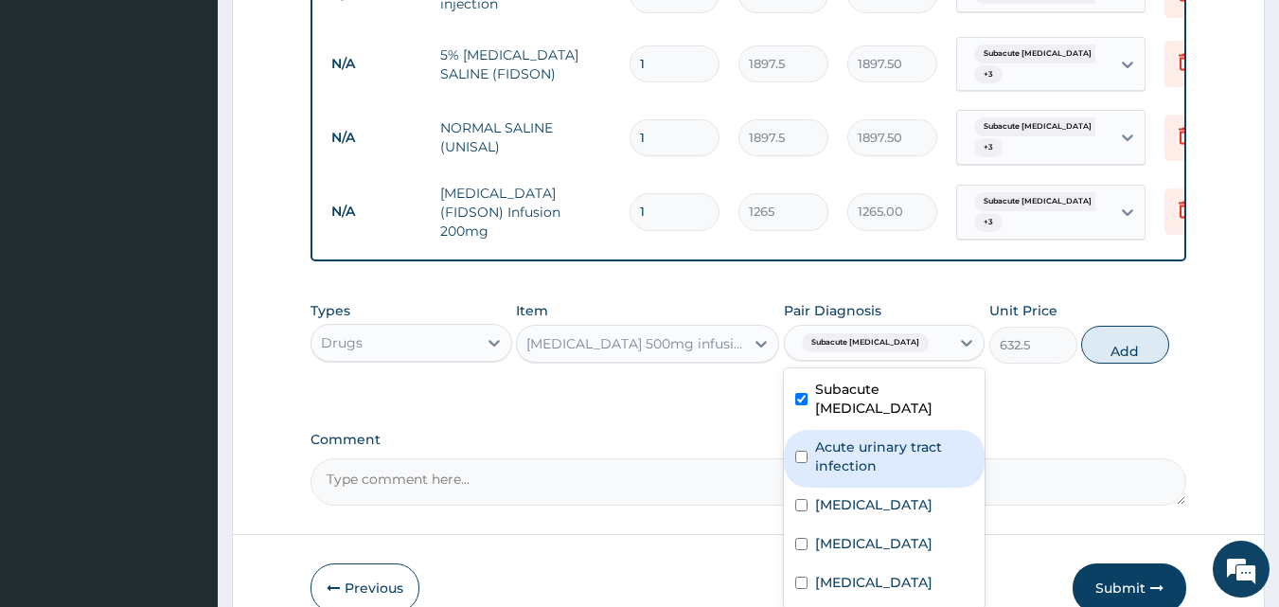
click at [831, 437] on label "Acute urinary tract infection" at bounding box center [894, 456] width 159 height 38
checkbox input "true"
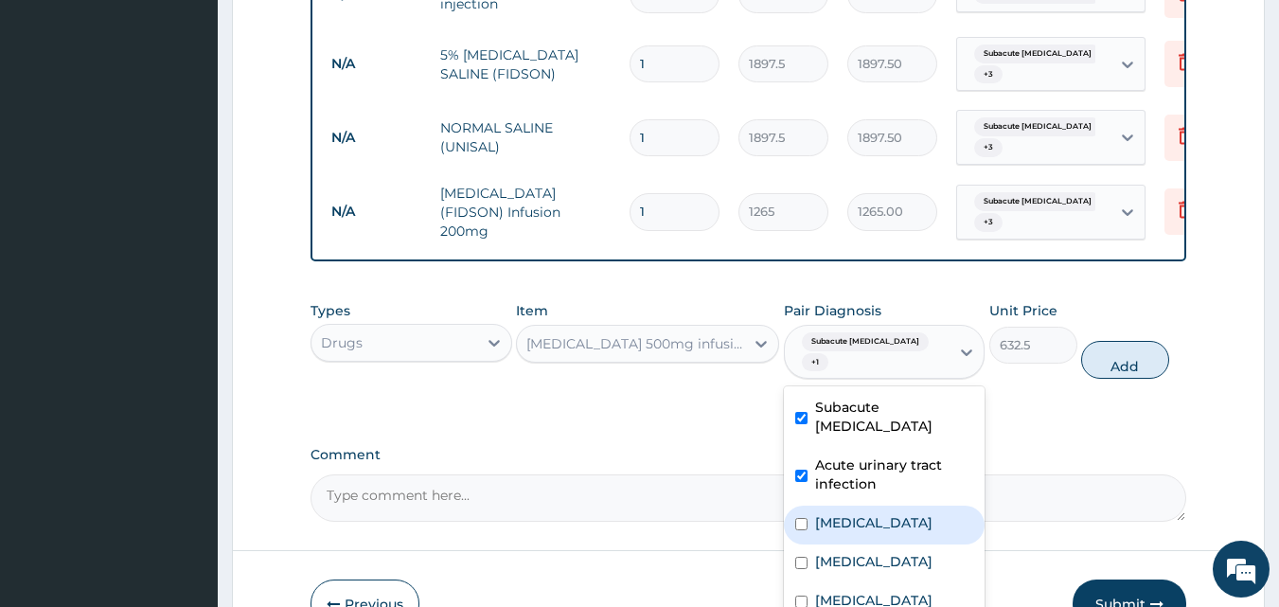
click at [828, 506] on div "[MEDICAL_DATA]" at bounding box center [885, 525] width 202 height 39
checkbox input "true"
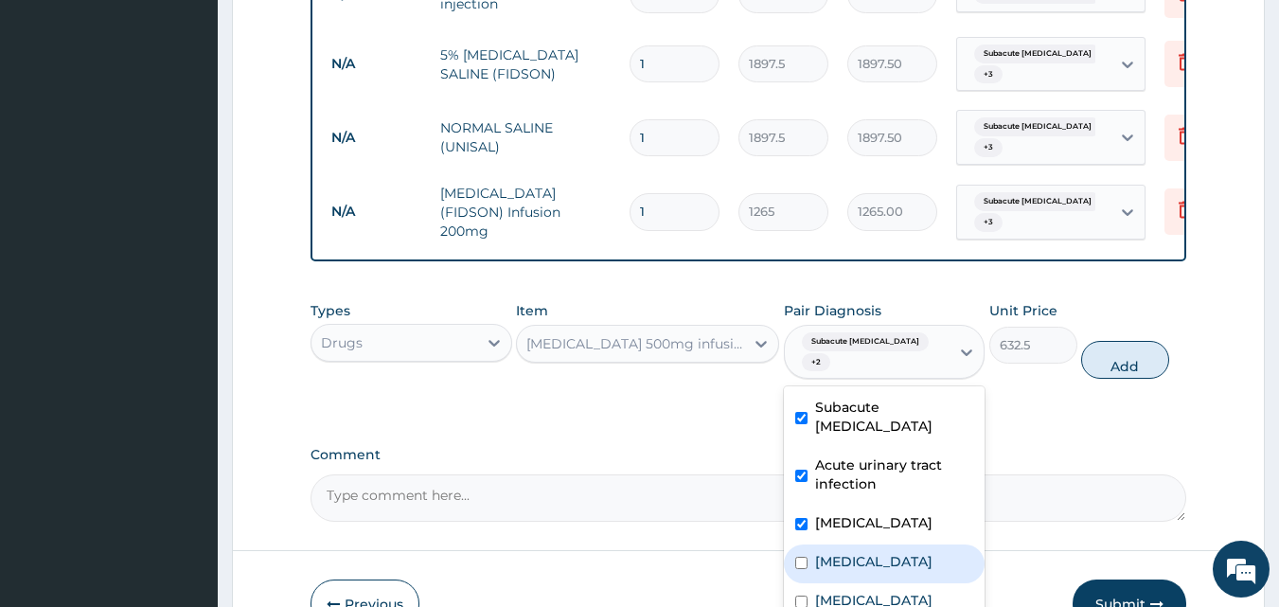
click at [826, 544] on div "[MEDICAL_DATA]" at bounding box center [885, 563] width 202 height 39
checkbox input "true"
click at [1129, 342] on button "Add" at bounding box center [1125, 360] width 88 height 38
type input "0"
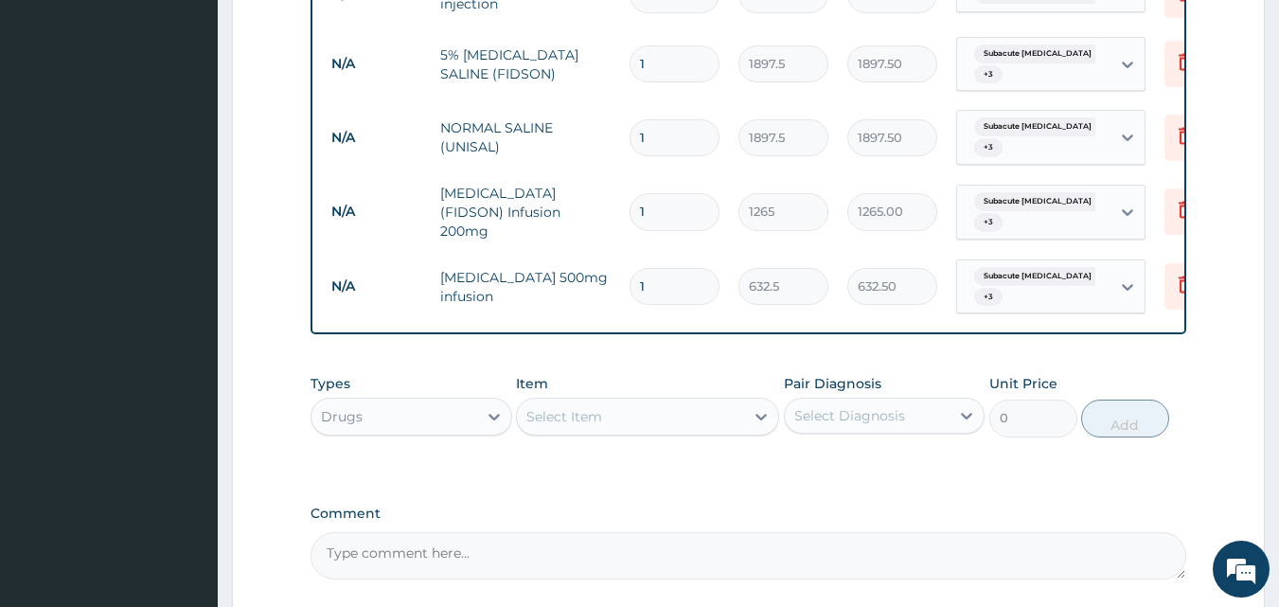
click at [679, 406] on div "Select Item" at bounding box center [630, 416] width 227 height 30
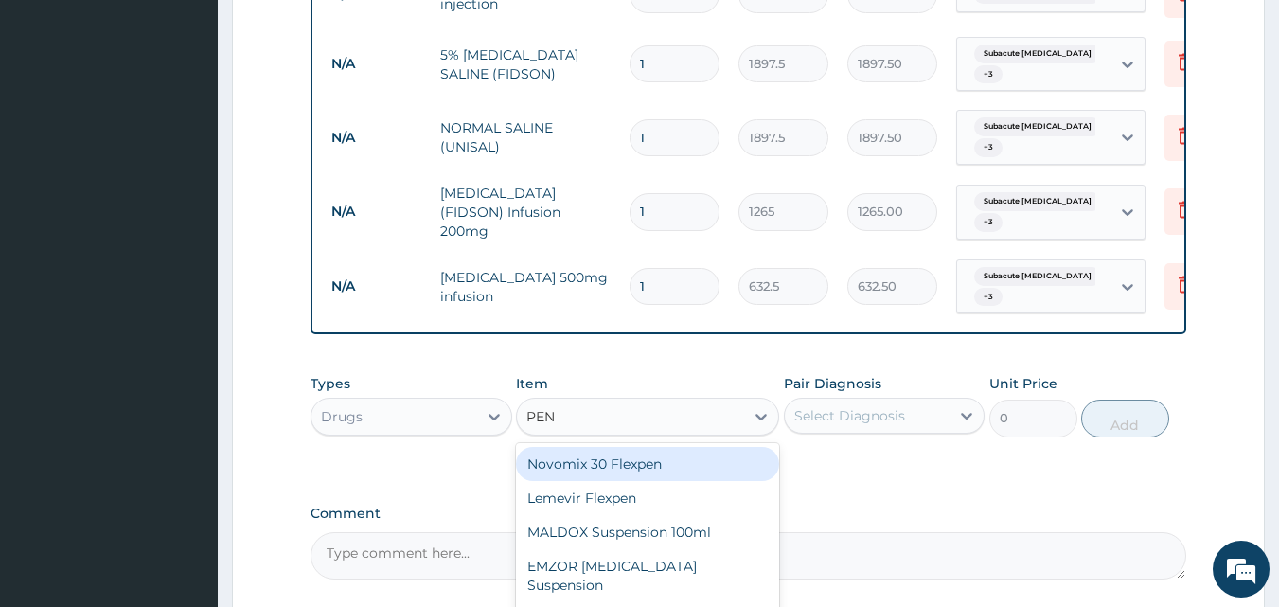
type input "PENT"
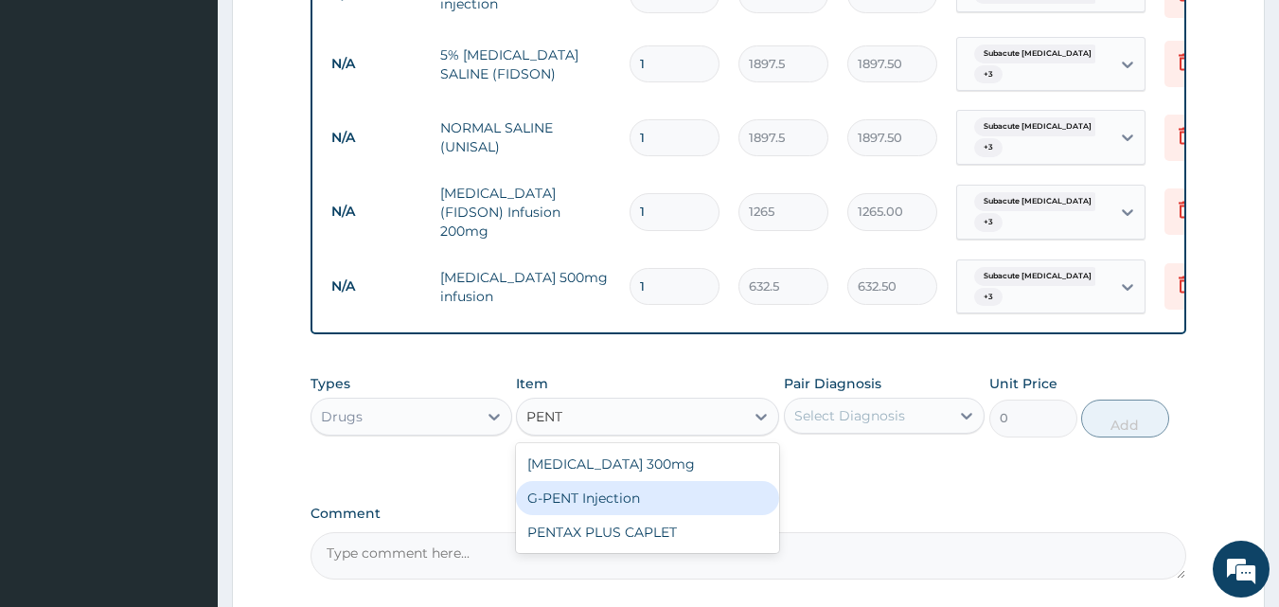
click at [595, 481] on div "G-PENT Injection" at bounding box center [647, 498] width 263 height 34
type input "487.025"
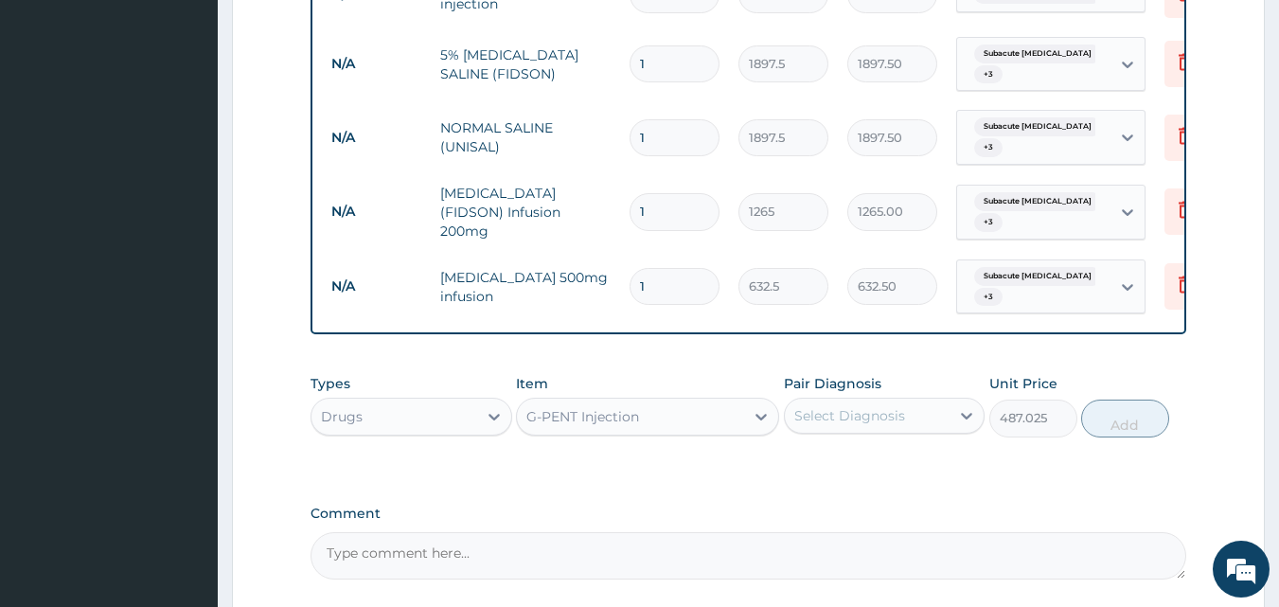
click at [848, 406] on div "Select Diagnosis" at bounding box center [849, 415] width 111 height 19
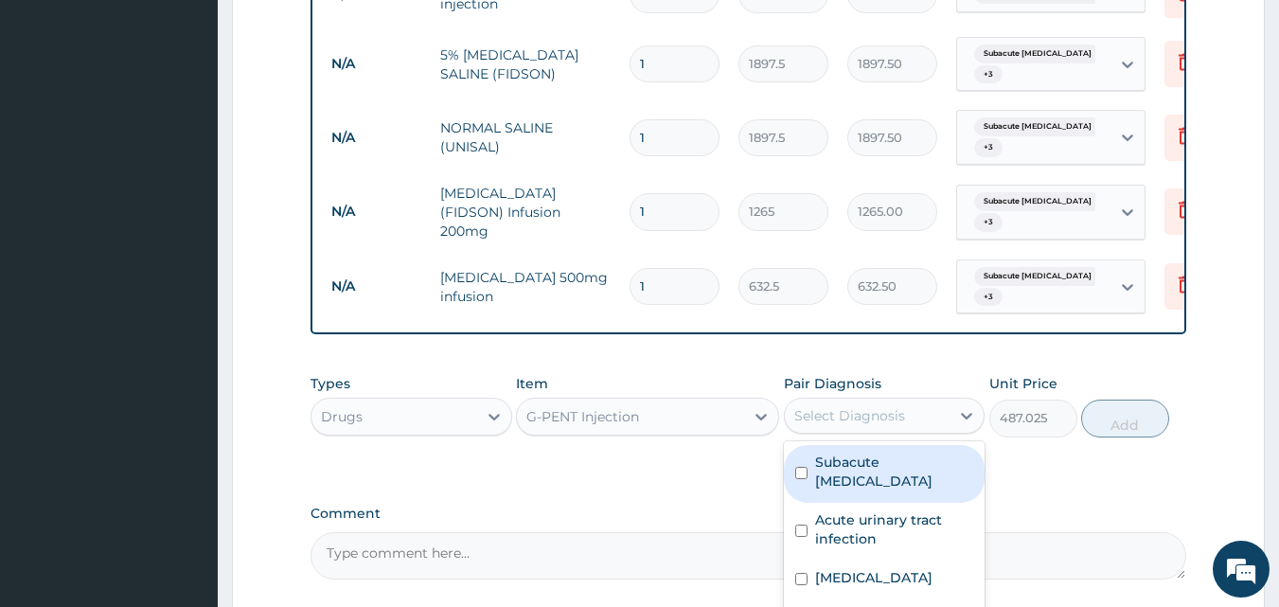
click at [840, 453] on label "Subacute [MEDICAL_DATA]" at bounding box center [894, 472] width 159 height 38
checkbox input "true"
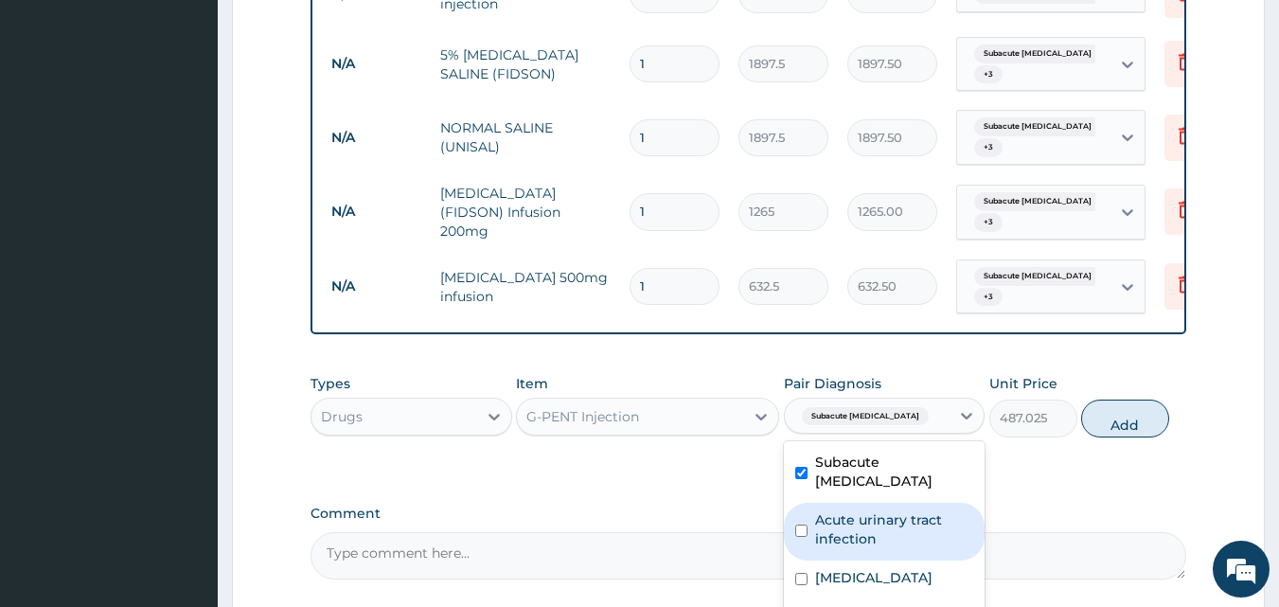
click at [835, 509] on div "Acute urinary tract infection" at bounding box center [885, 532] width 202 height 58
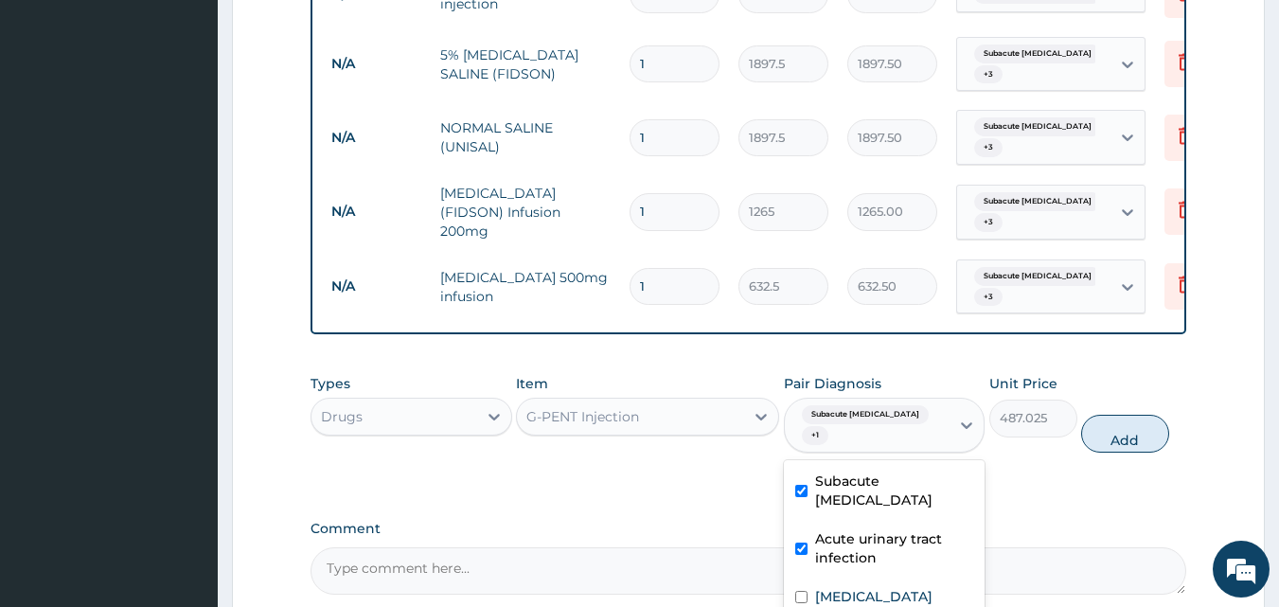
checkbox input "true"
click at [833, 579] on div "[MEDICAL_DATA]" at bounding box center [885, 598] width 202 height 39
checkbox input "true"
click at [1129, 415] on button "Add" at bounding box center [1125, 434] width 88 height 38
type input "0"
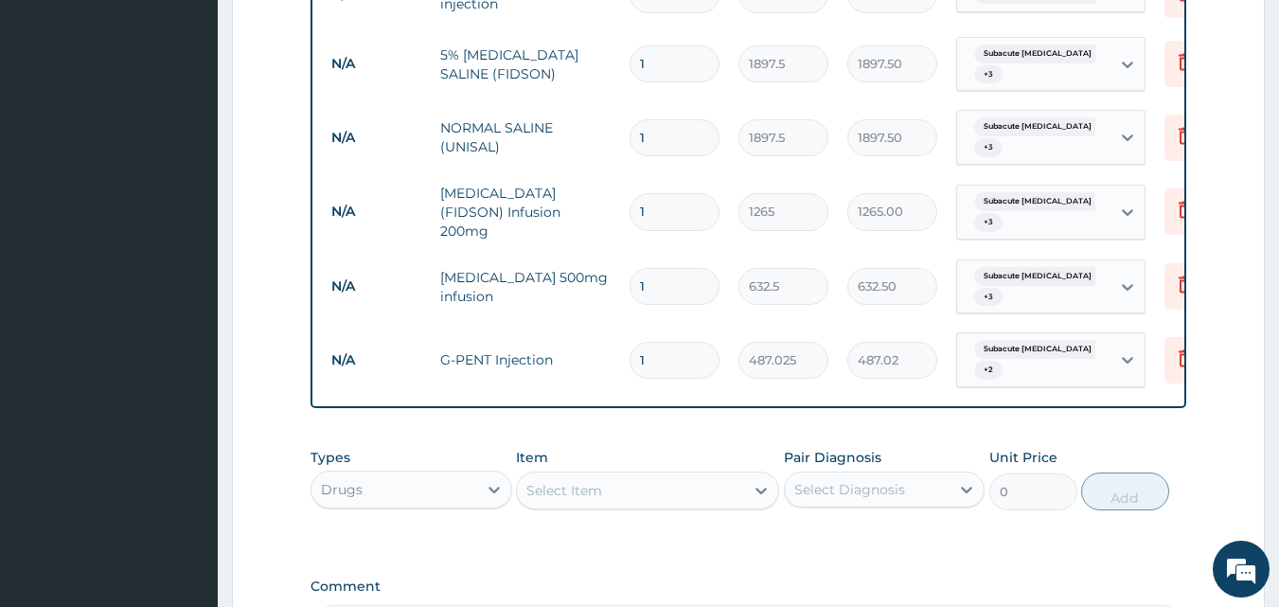
scroll to position [1253, 0]
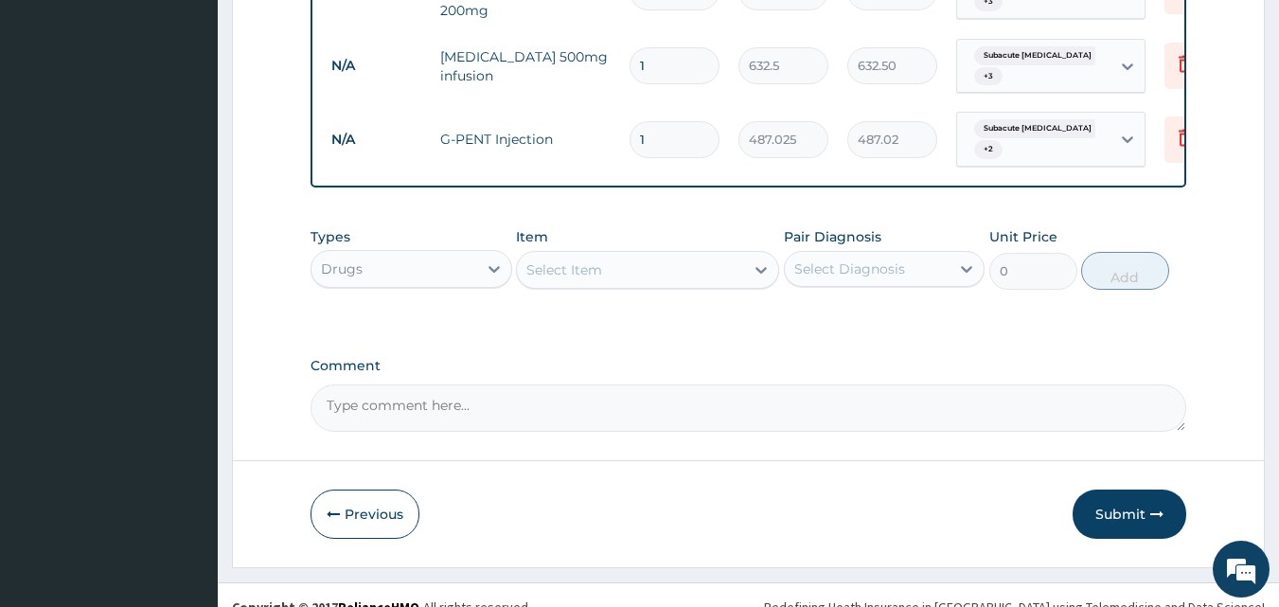
click at [608, 255] on div "Select Item" at bounding box center [630, 270] width 227 height 30
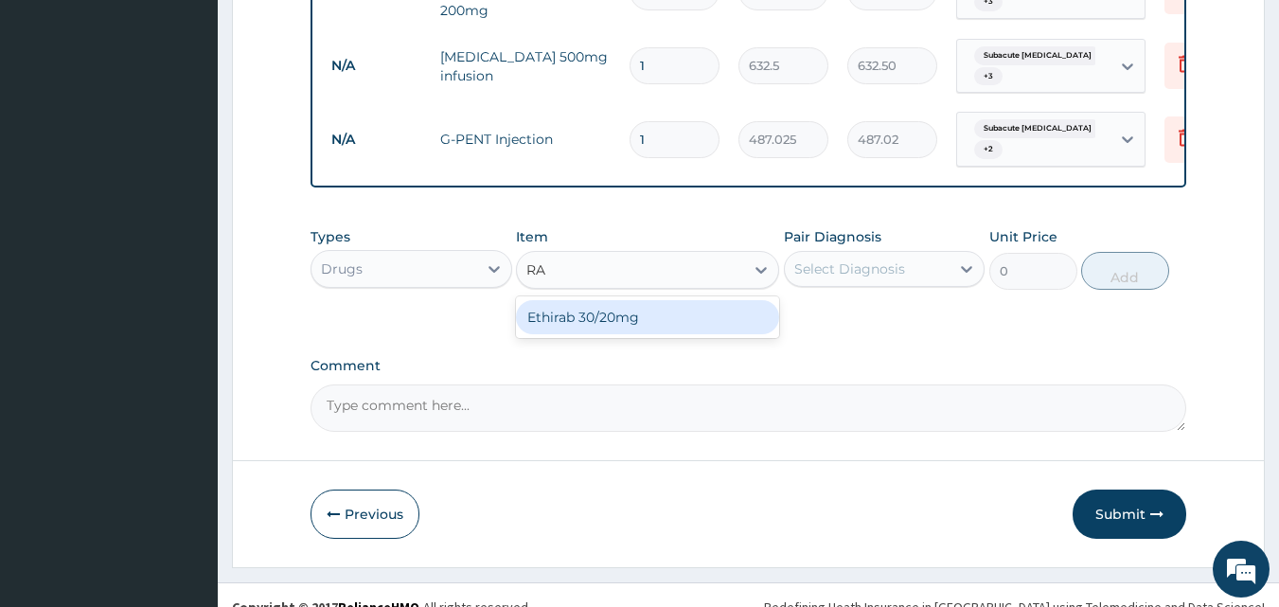
type input "R"
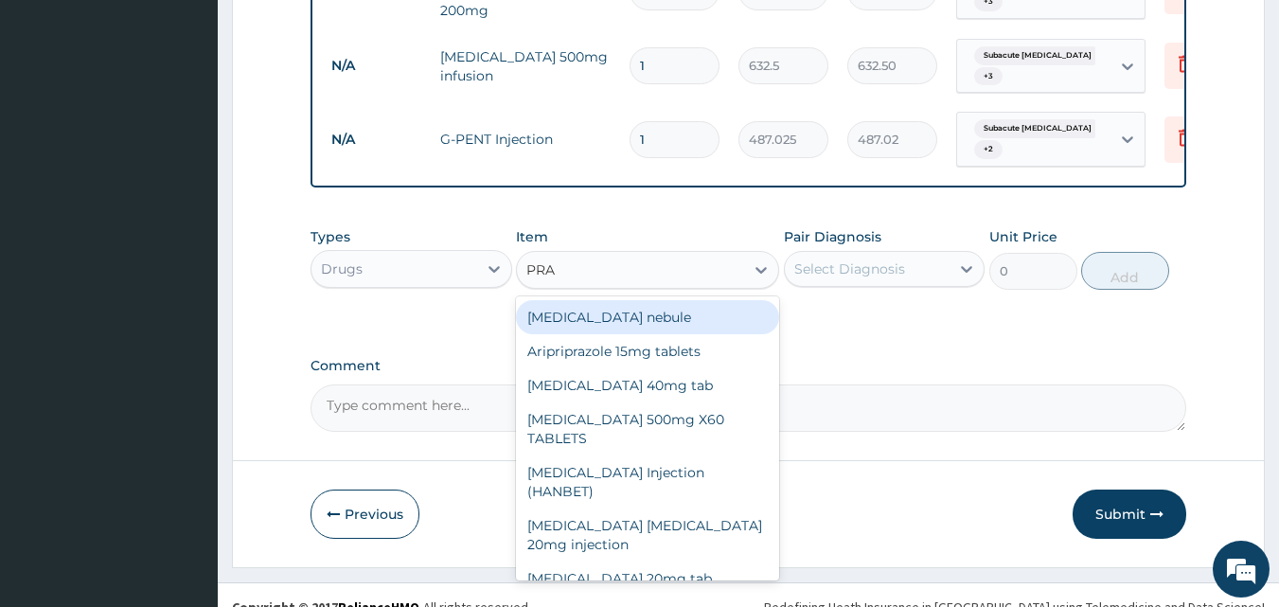
type input "PRAZ"
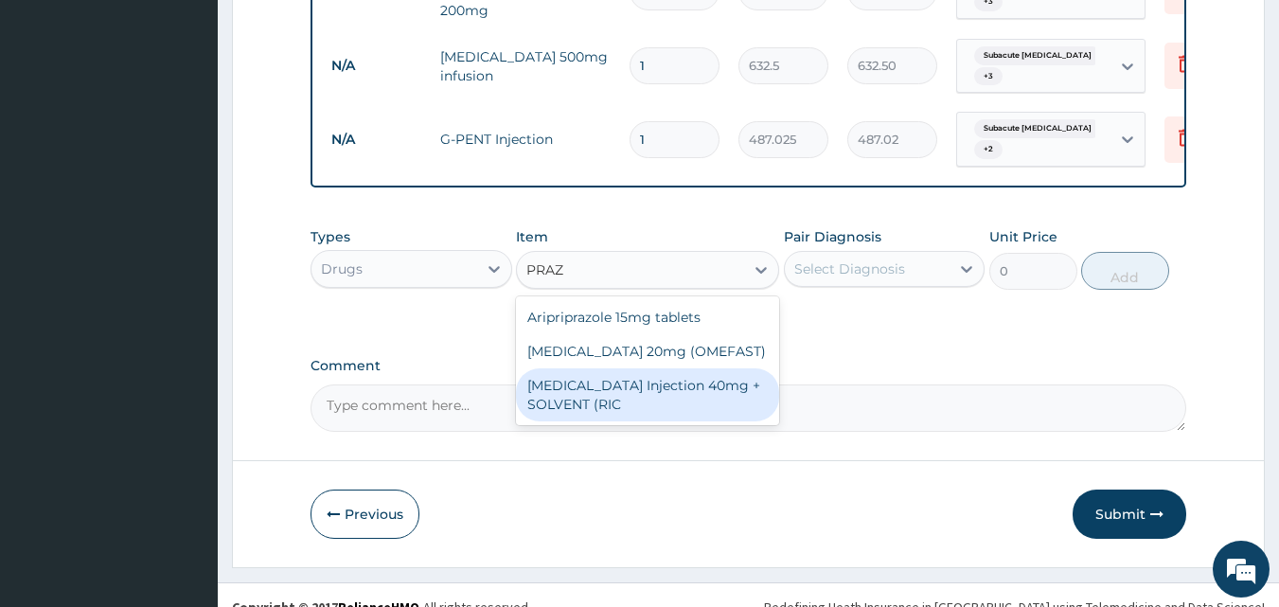
click at [620, 368] on div "[MEDICAL_DATA] Injection 40mg + SOLVENT (RIC" at bounding box center [647, 394] width 263 height 53
type input "1644.5"
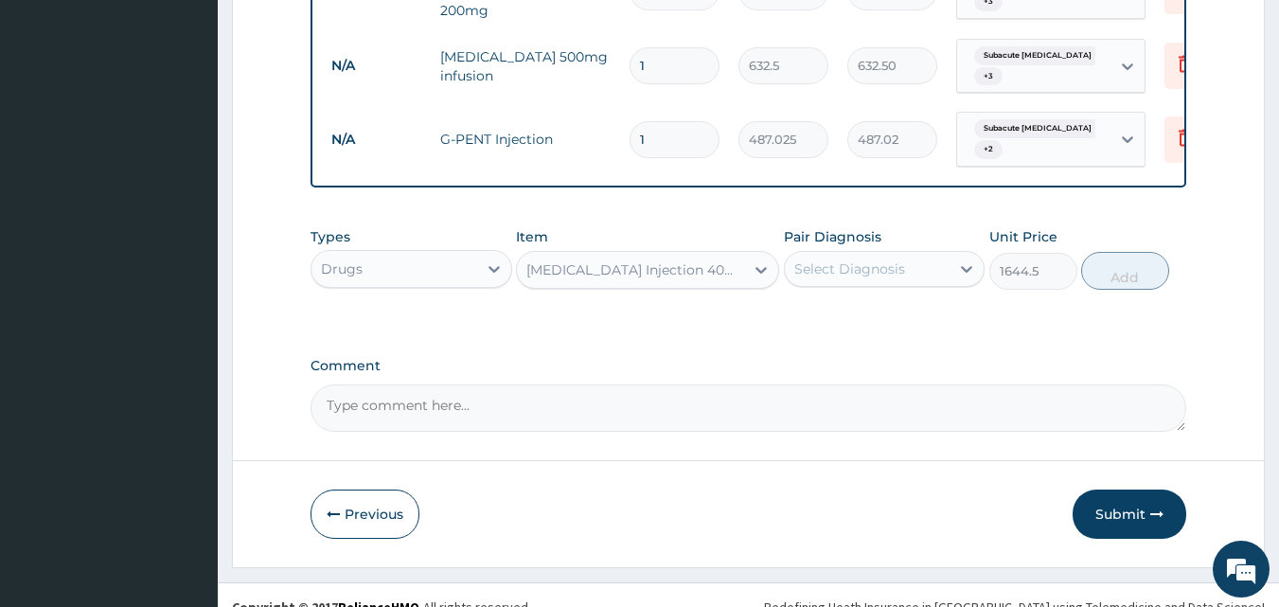
click at [861, 256] on div "Select Diagnosis" at bounding box center [868, 269] width 166 height 30
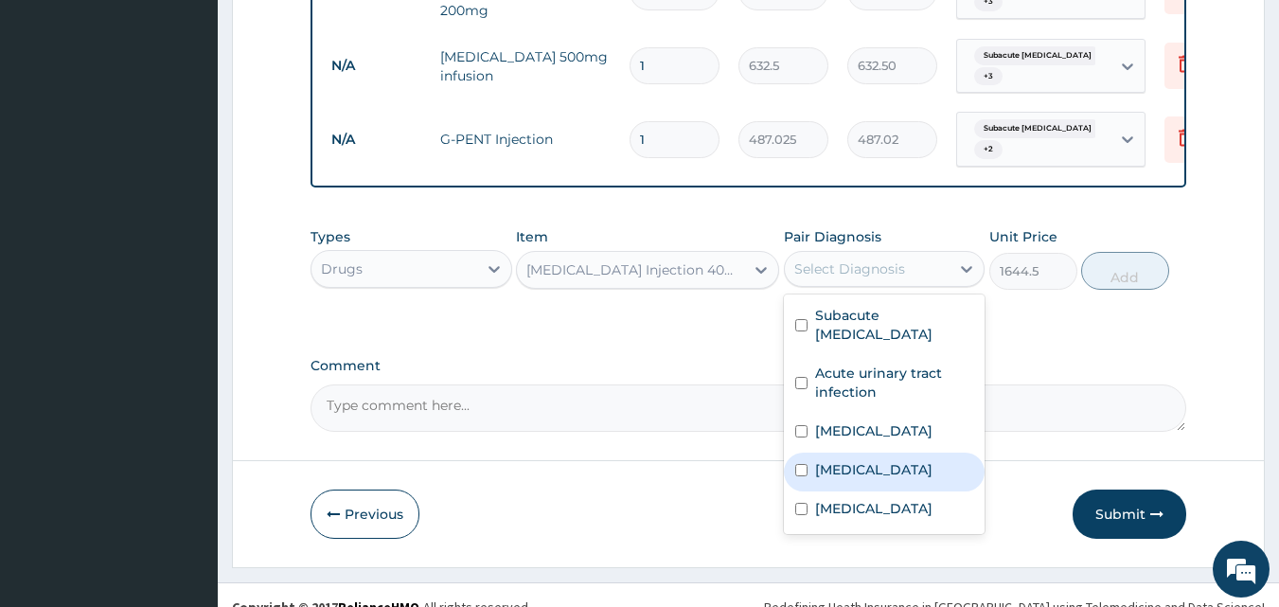
click at [829, 460] on label "[MEDICAL_DATA]" at bounding box center [873, 469] width 117 height 19
checkbox input "true"
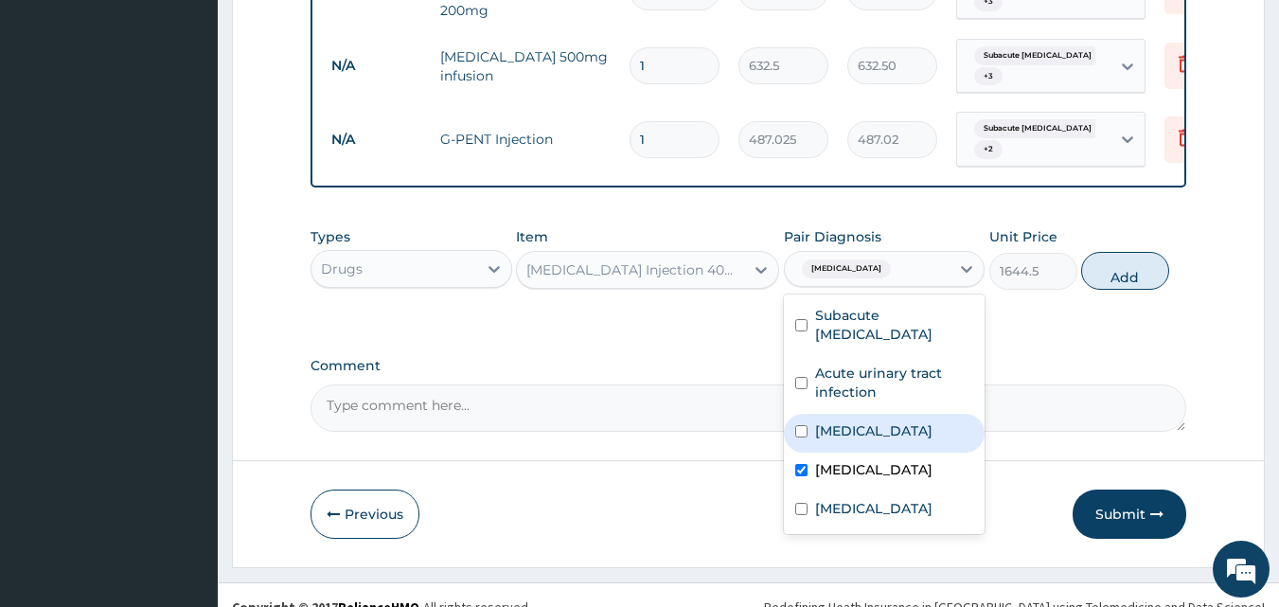
click at [871, 421] on label "[MEDICAL_DATA]" at bounding box center [873, 430] width 117 height 19
checkbox input "true"
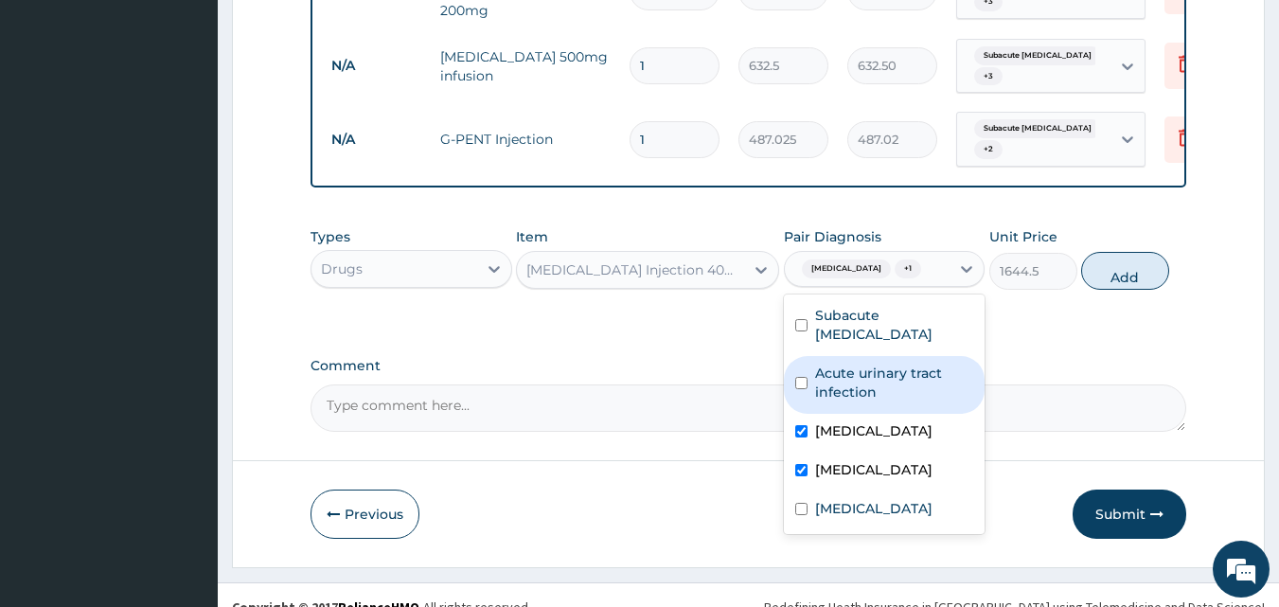
click at [874, 364] on label "Acute urinary tract infection" at bounding box center [894, 383] width 159 height 38
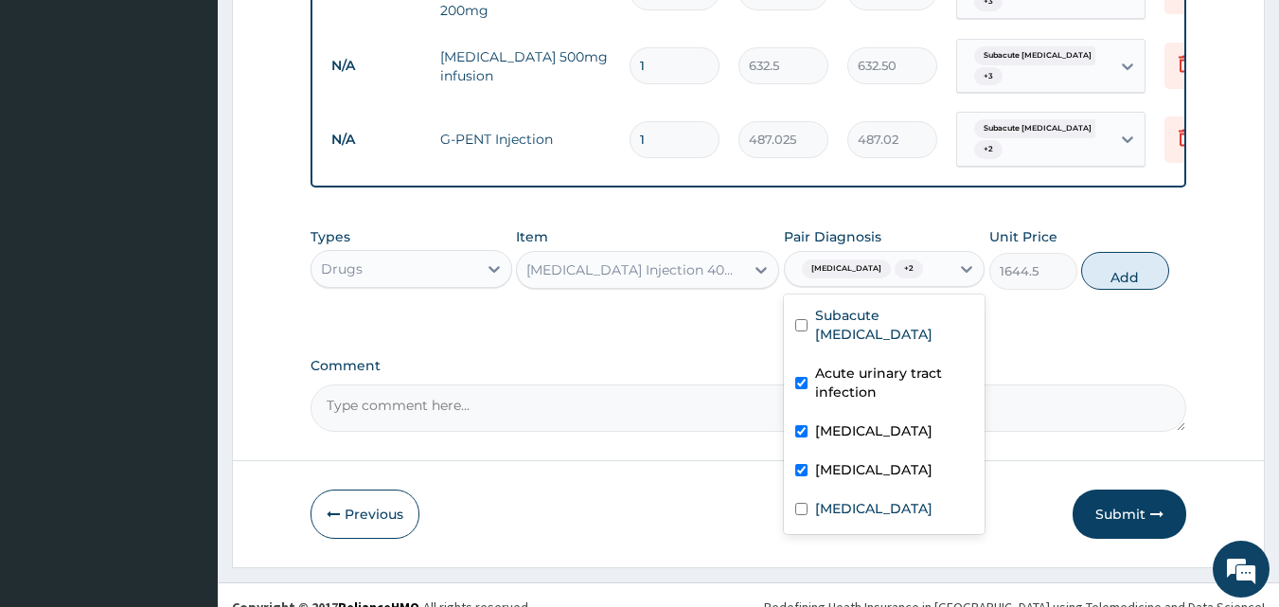
click at [874, 364] on label "Acute urinary tract infection" at bounding box center [894, 383] width 159 height 38
checkbox input "false"
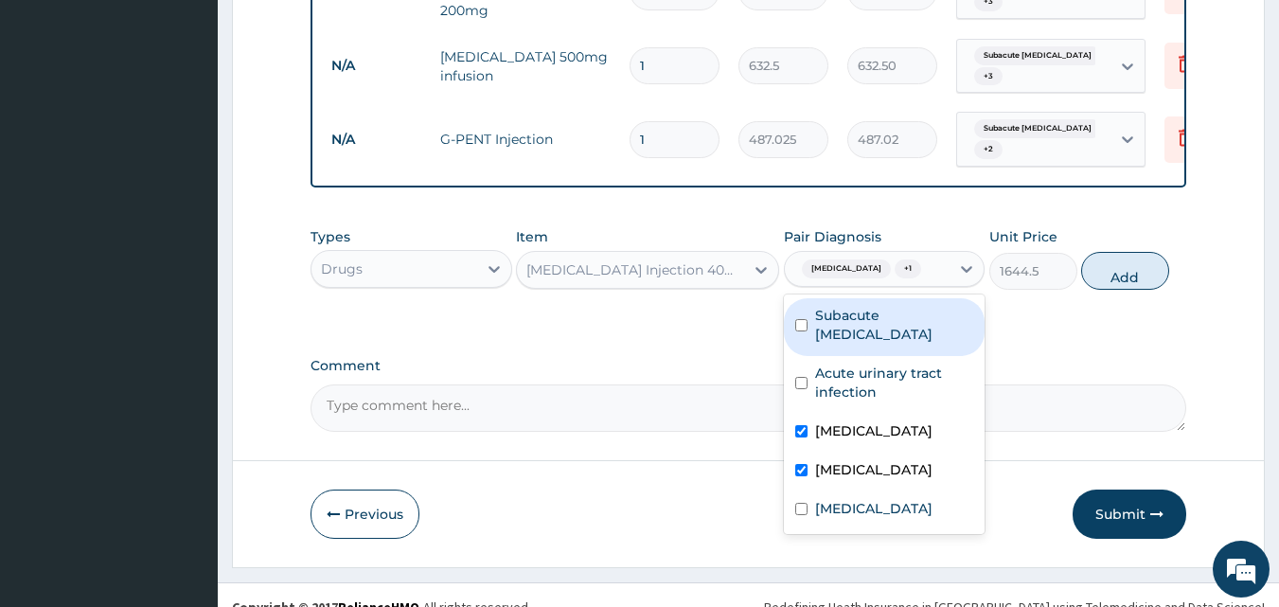
click at [898, 301] on div "Subacute [MEDICAL_DATA]" at bounding box center [885, 327] width 202 height 58
checkbox input "true"
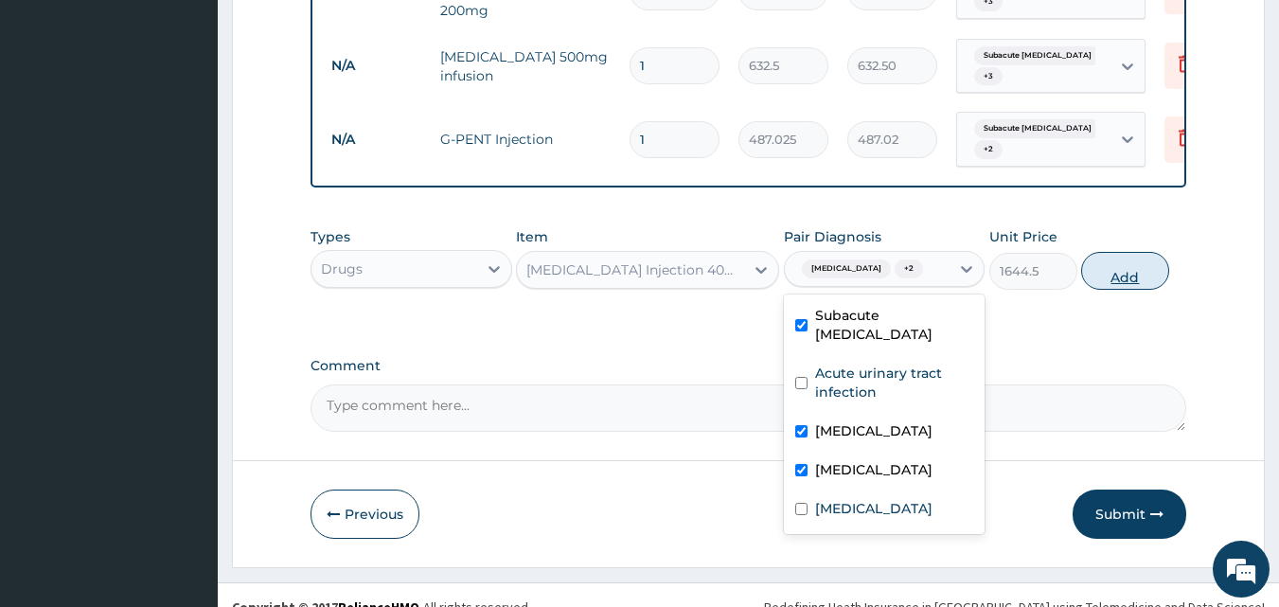
click at [1116, 252] on button "Add" at bounding box center [1125, 271] width 88 height 38
type input "0"
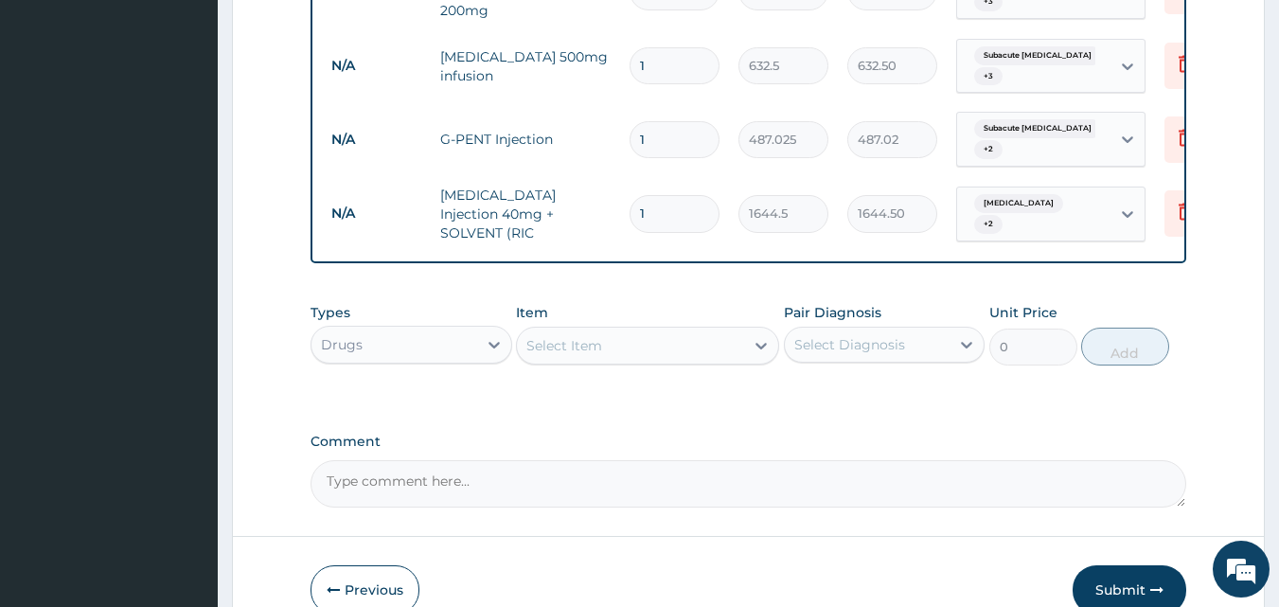
click at [693, 330] on div "Select Item" at bounding box center [630, 345] width 227 height 30
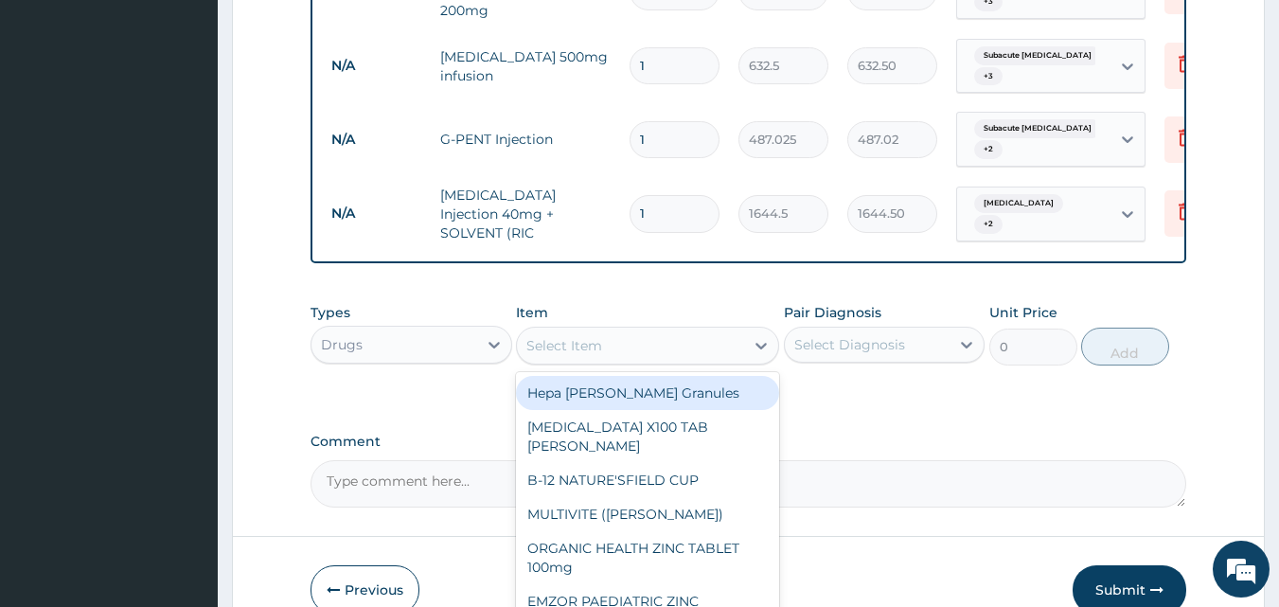
click at [649, 195] on input "1" at bounding box center [675, 213] width 90 height 37
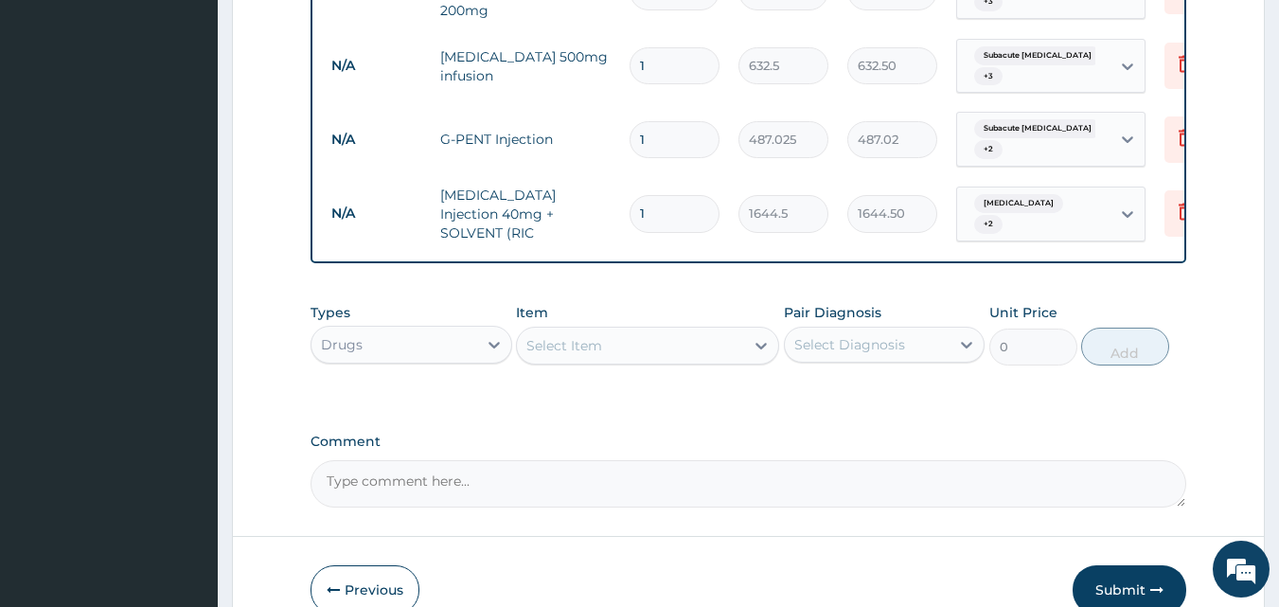
drag, startPoint x: 649, startPoint y: 166, endPoint x: 613, endPoint y: 174, distance: 36.1
click at [613, 176] on tr "N/A OMEPRAZOLE Injection 40mg + SOLVENT (RIC 1 1644.5 1644.50 Gastroenteritis +…" at bounding box center [786, 214] width 928 height 76
type input "4"
type input "6578.00"
type input "4"
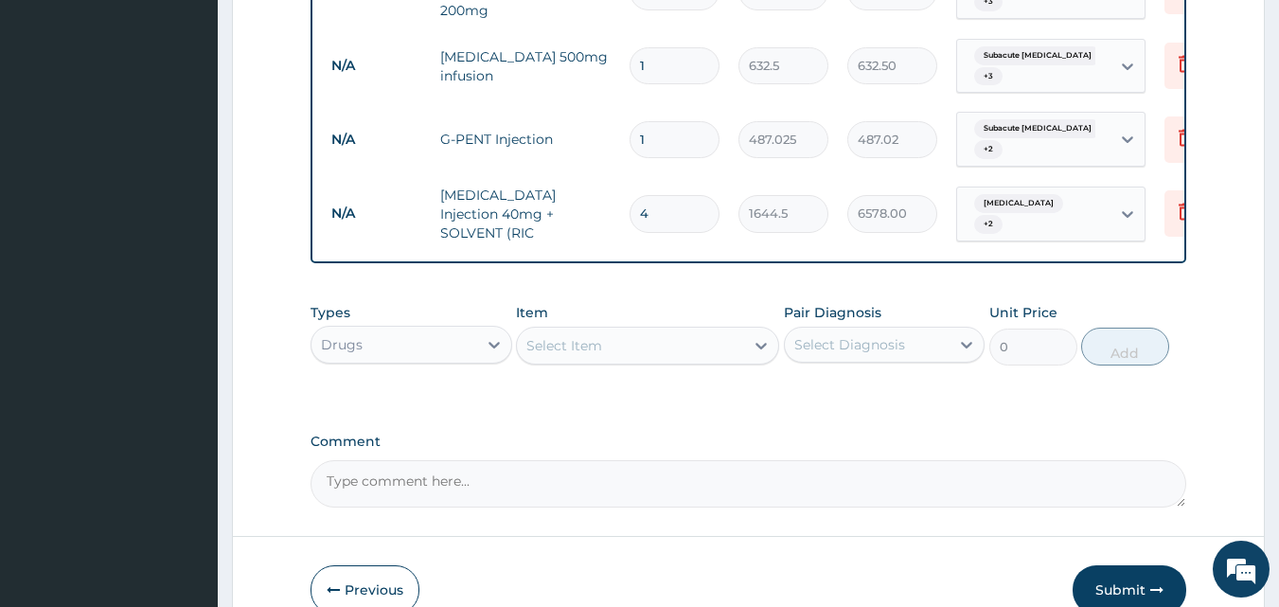
click at [582, 336] on div "Select Item" at bounding box center [564, 345] width 76 height 19
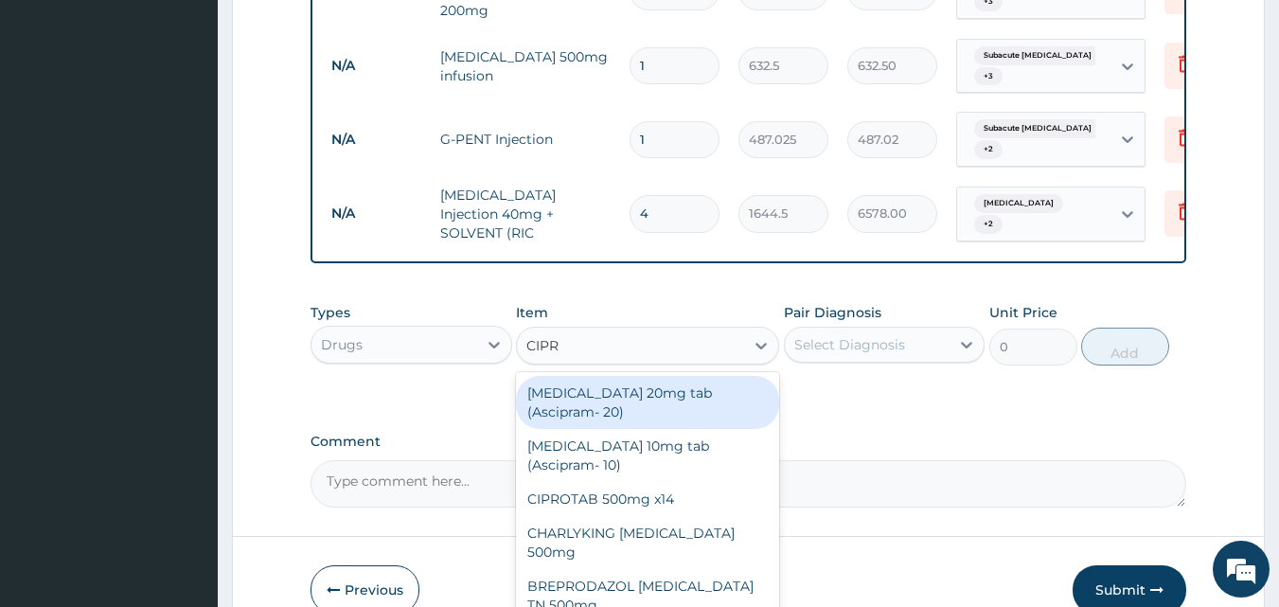
type input "CIPRO"
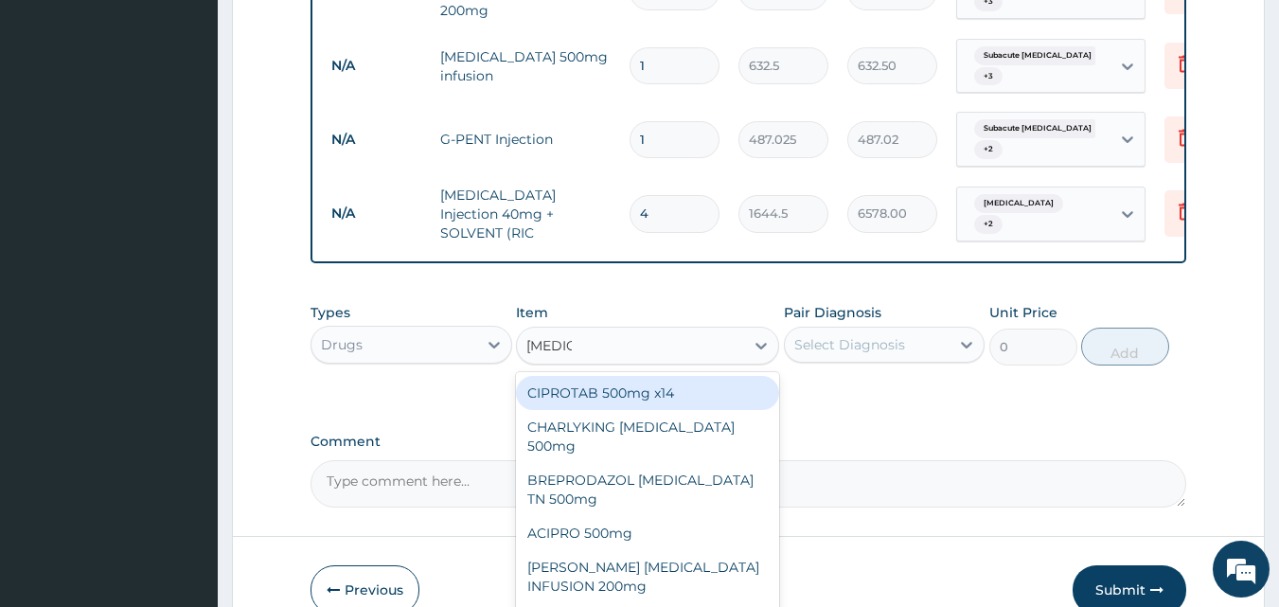
click at [638, 376] on div "CIPROTAB 500mg x14" at bounding box center [647, 393] width 263 height 34
type input "341.55"
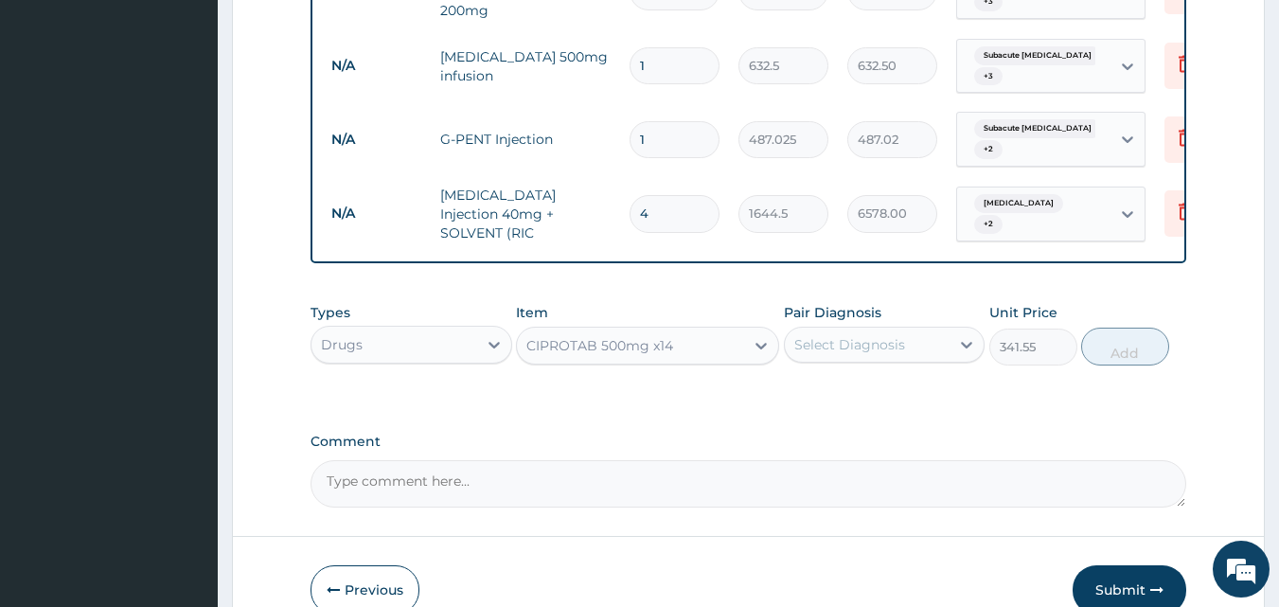
click at [836, 335] on div "Select Diagnosis" at bounding box center [849, 344] width 111 height 19
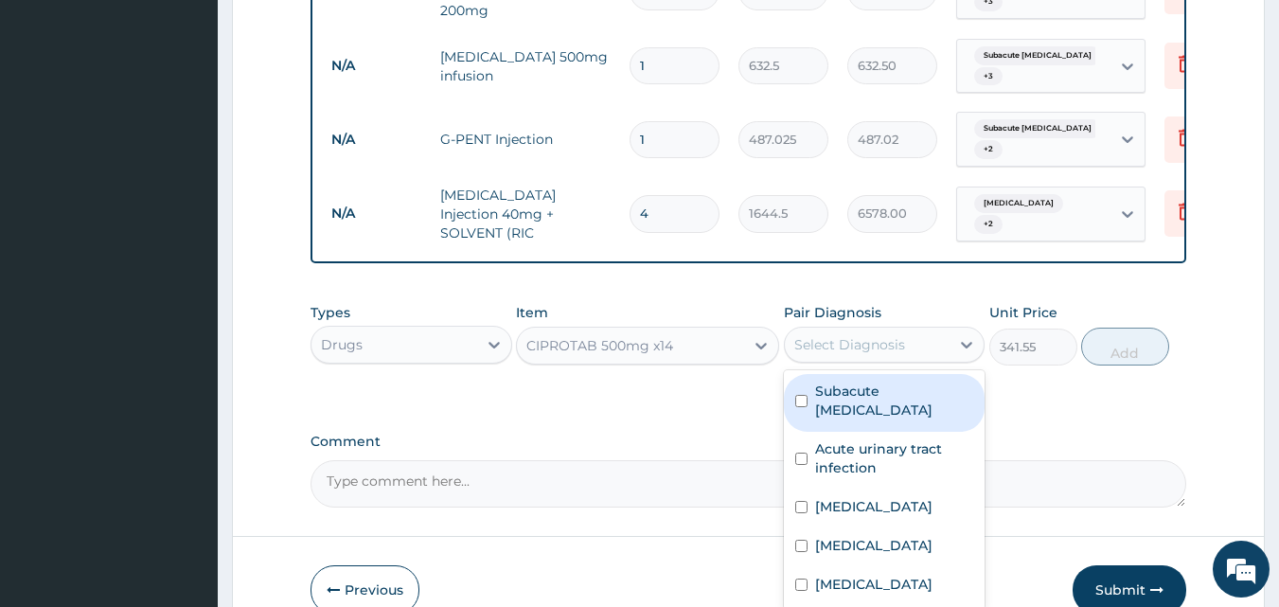
click at [846, 382] on label "Subacute [MEDICAL_DATA]" at bounding box center [894, 401] width 159 height 38
checkbox input "true"
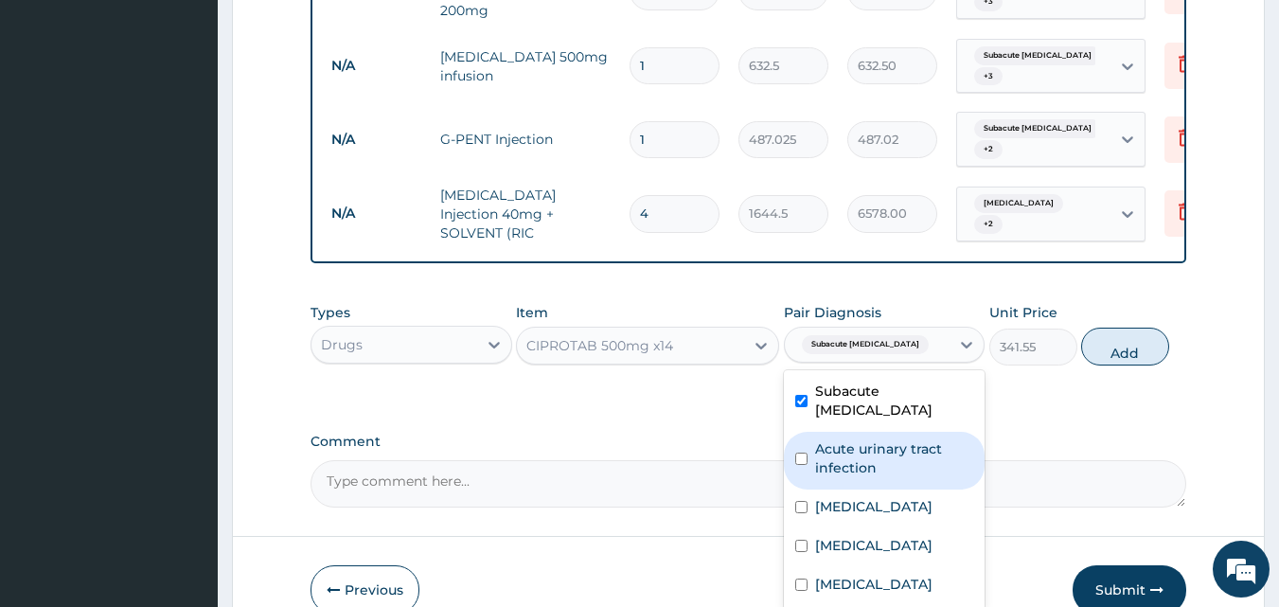
click at [839, 439] on label "Acute urinary tract infection" at bounding box center [894, 458] width 159 height 38
checkbox input "true"
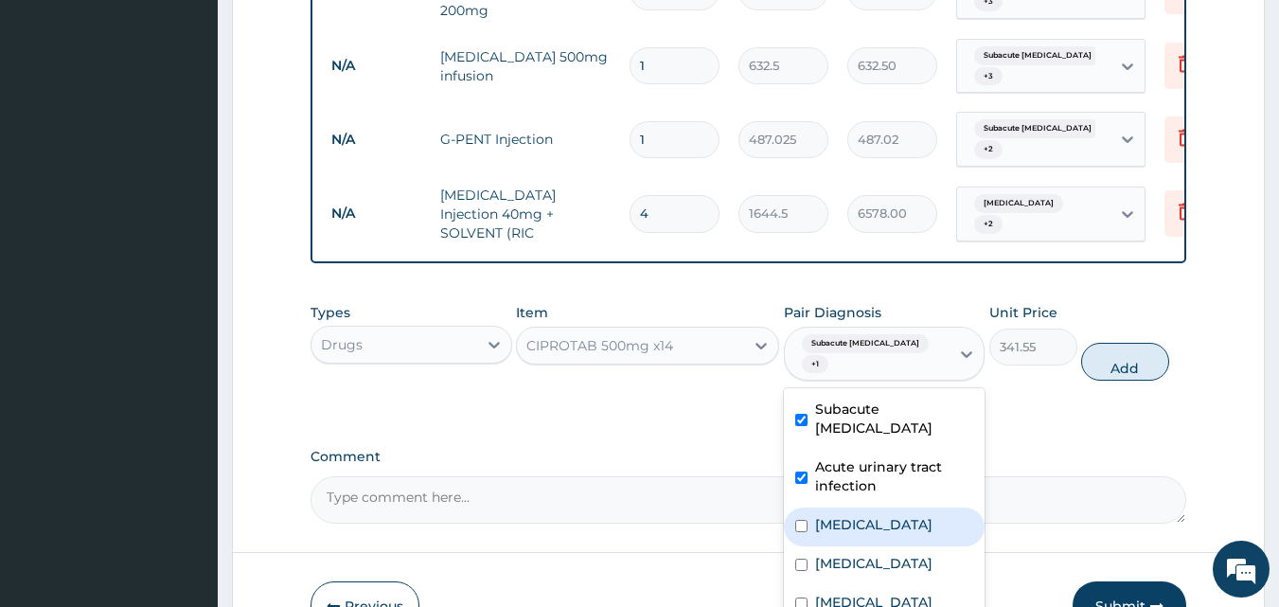
click at [822, 515] on label "[MEDICAL_DATA]" at bounding box center [873, 524] width 117 height 19
checkbox input "true"
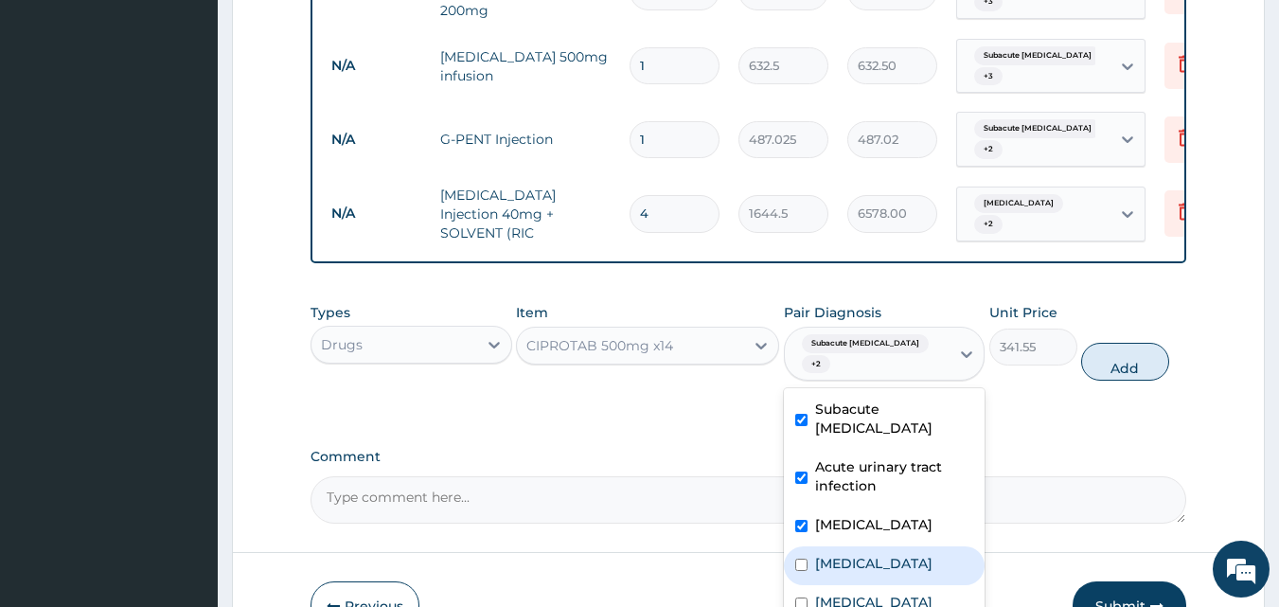
click at [835, 554] on label "[MEDICAL_DATA]" at bounding box center [873, 563] width 117 height 19
checkbox input "true"
click at [1146, 343] on button "Add" at bounding box center [1125, 362] width 88 height 38
type input "0"
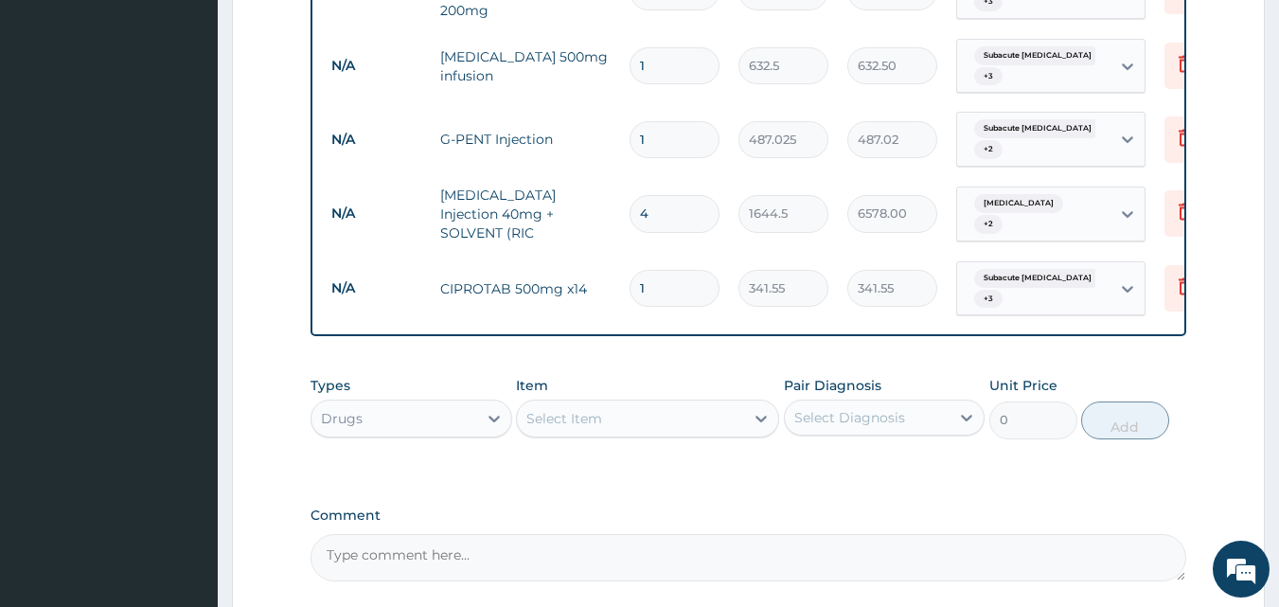
click at [641, 403] on div "Select Item" at bounding box center [630, 418] width 227 height 30
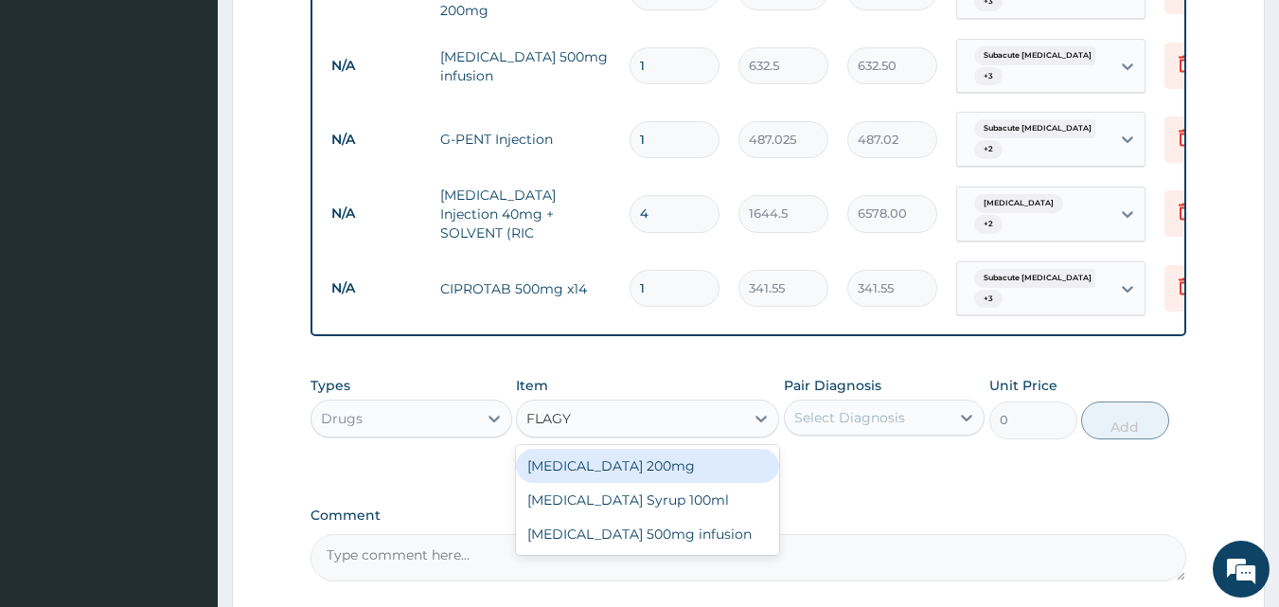
type input "FLAGYL"
click at [611, 449] on div "[MEDICAL_DATA] 200mg" at bounding box center [647, 466] width 263 height 34
type input "50.6"
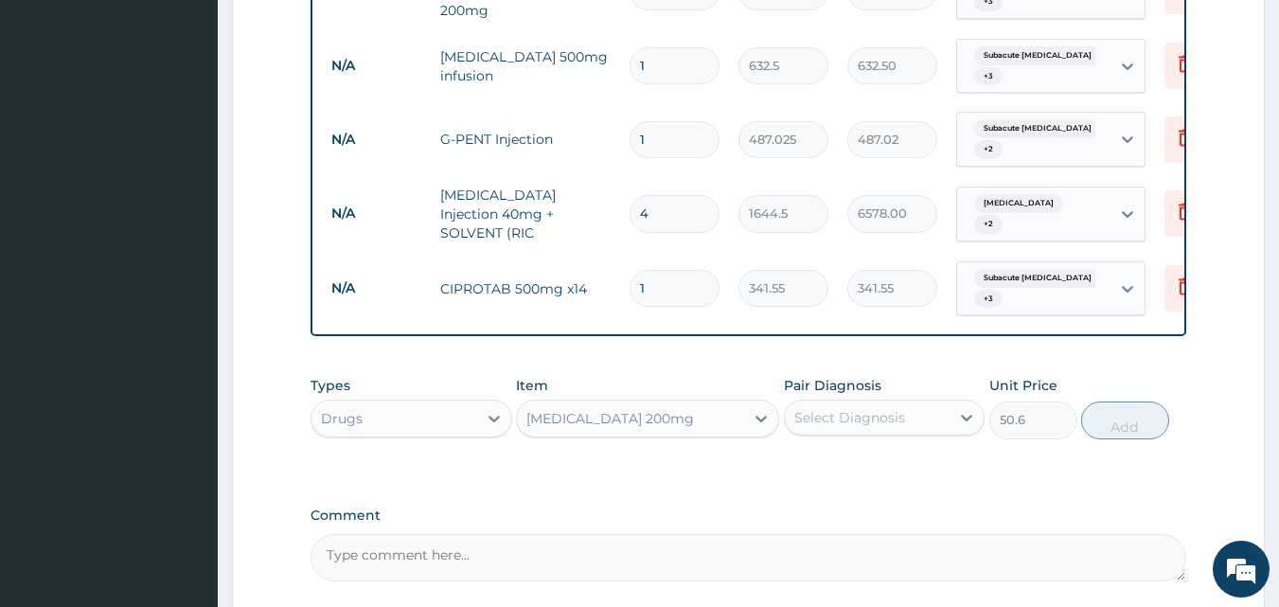
click at [873, 408] on div "Select Diagnosis" at bounding box center [849, 417] width 111 height 19
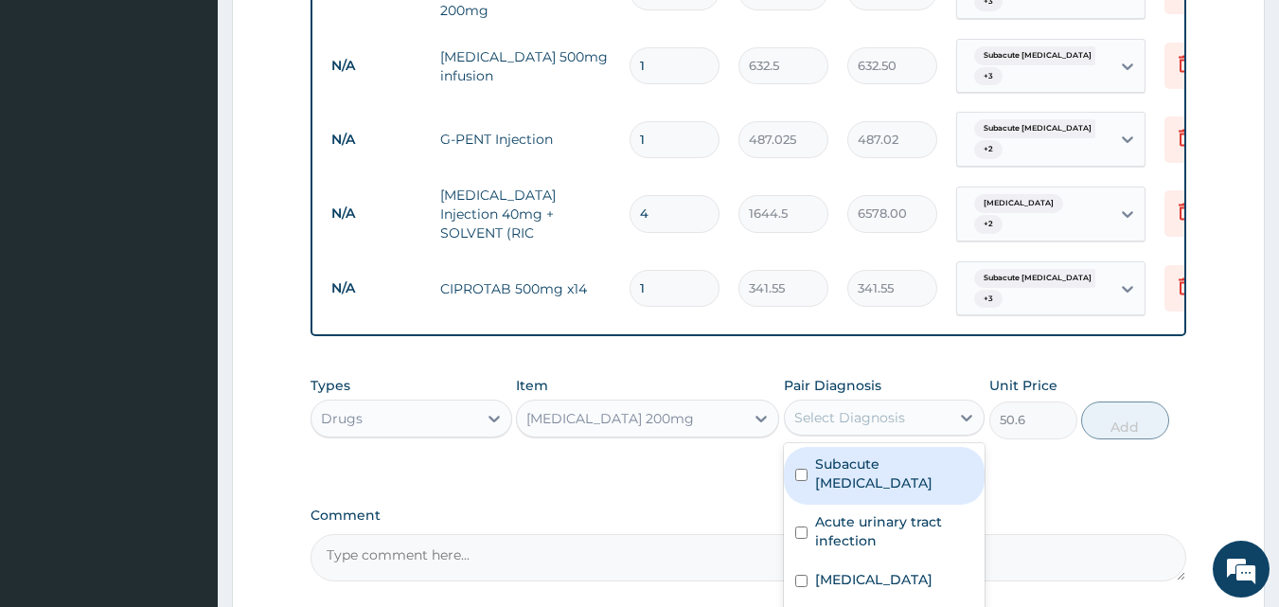
click at [828, 447] on div "Subacute [MEDICAL_DATA]" at bounding box center [885, 476] width 202 height 58
checkbox input "true"
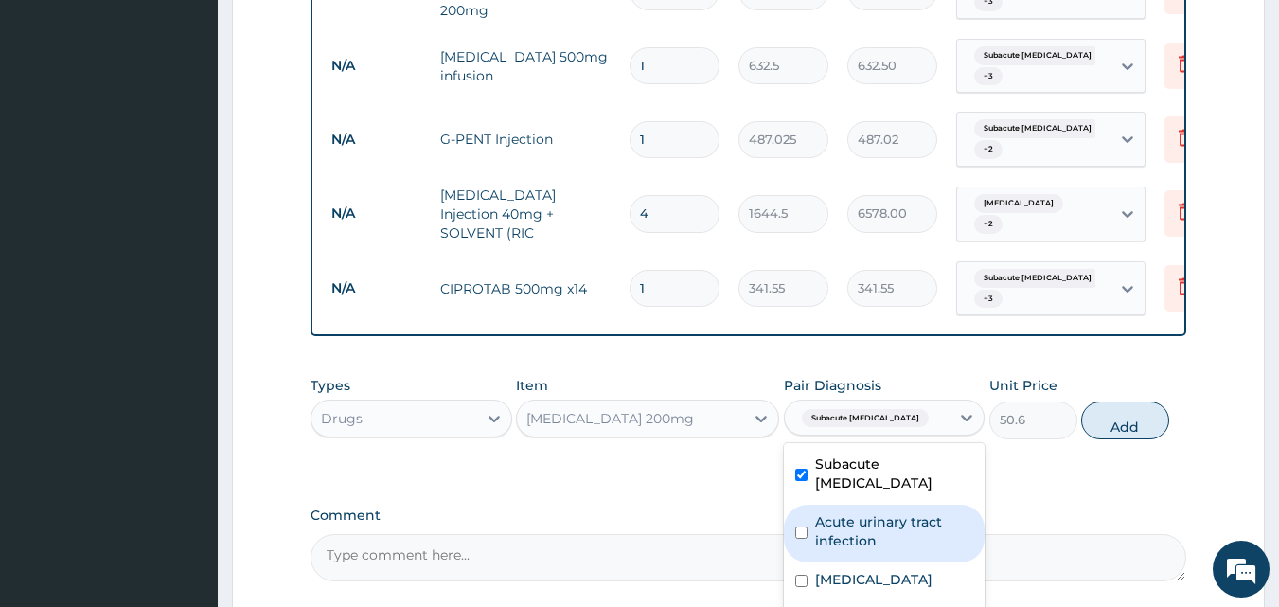
click at [821, 512] on label "Acute urinary tract infection" at bounding box center [894, 531] width 159 height 38
checkbox input "true"
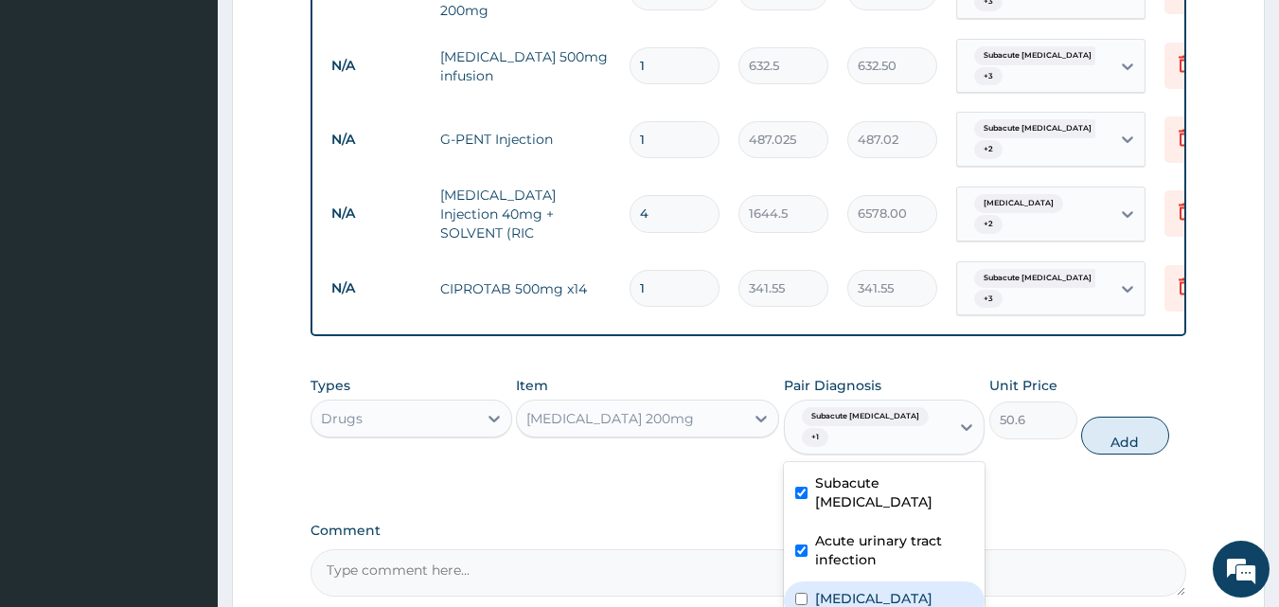
click at [814, 581] on div "[MEDICAL_DATA]" at bounding box center [885, 600] width 202 height 39
checkbox input "true"
click at [1134, 417] on button "Add" at bounding box center [1125, 436] width 88 height 38
type input "0"
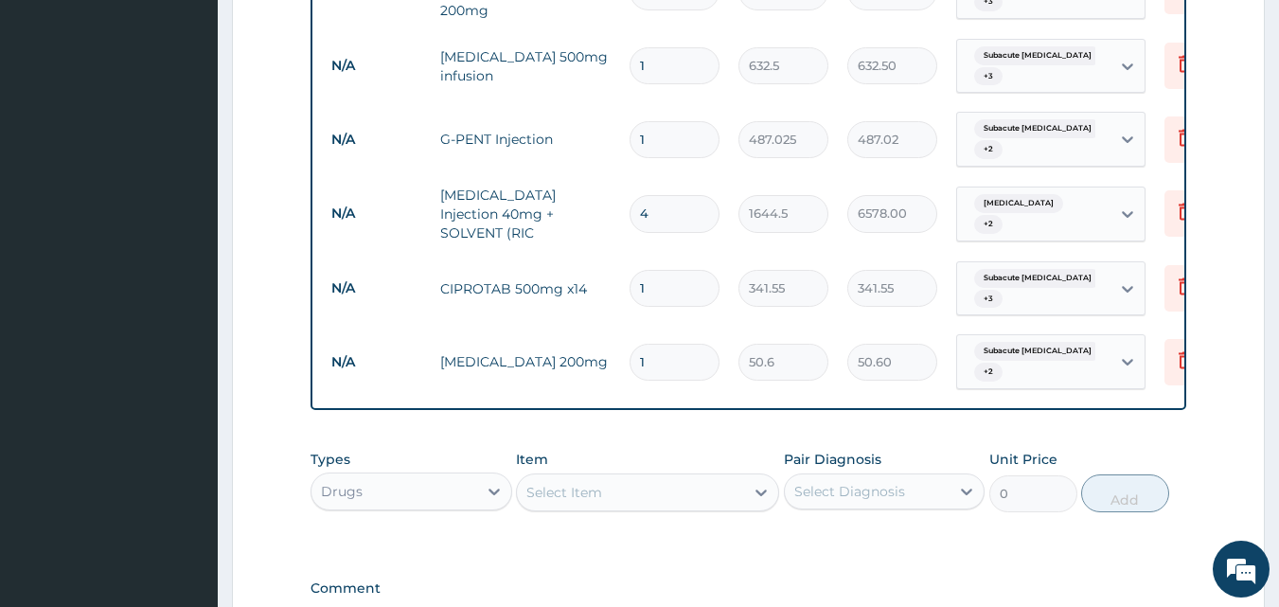
click at [560, 477] on div "Select Item" at bounding box center [630, 492] width 227 height 30
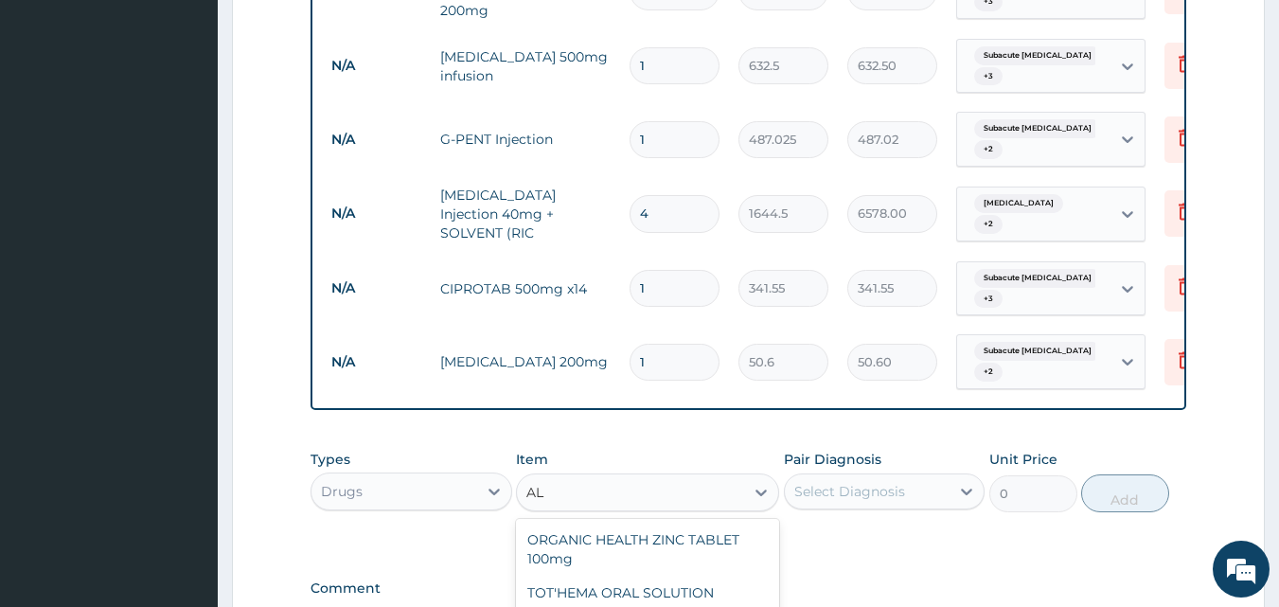
type input "A"
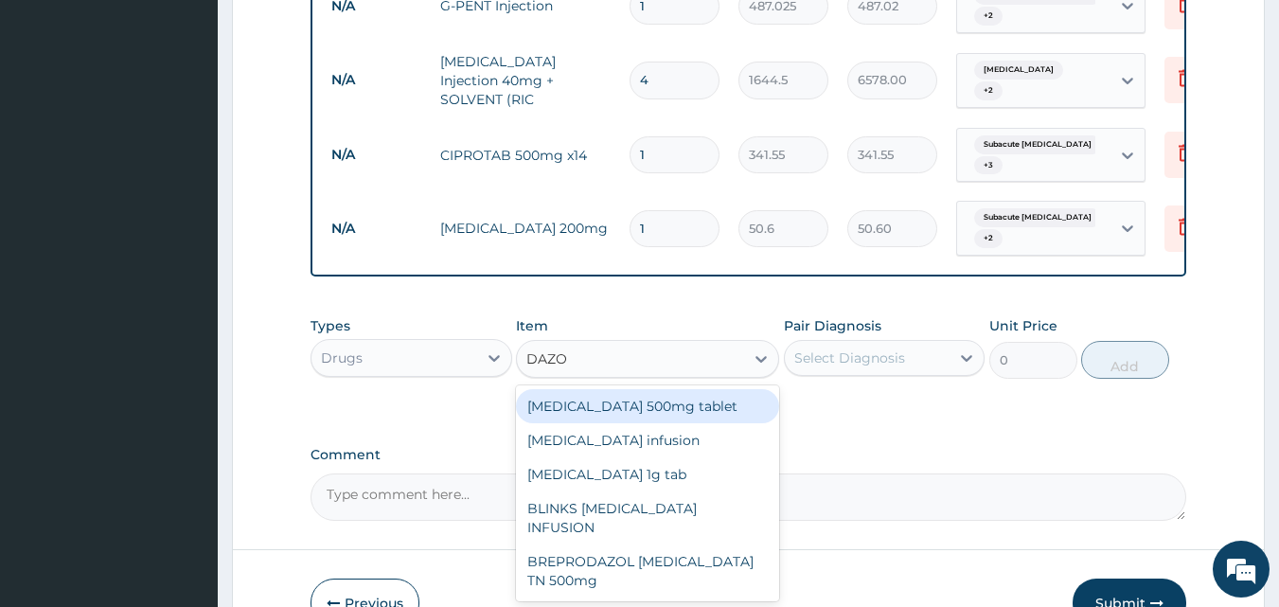
scroll to position [1408, 0]
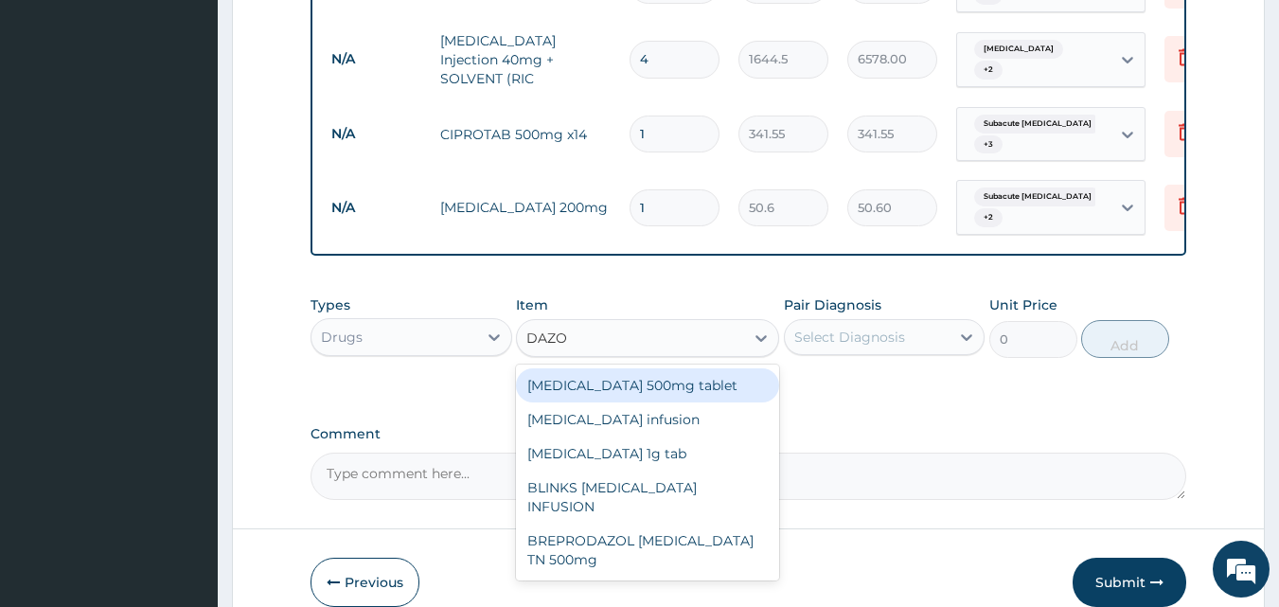
type input "DAZO"
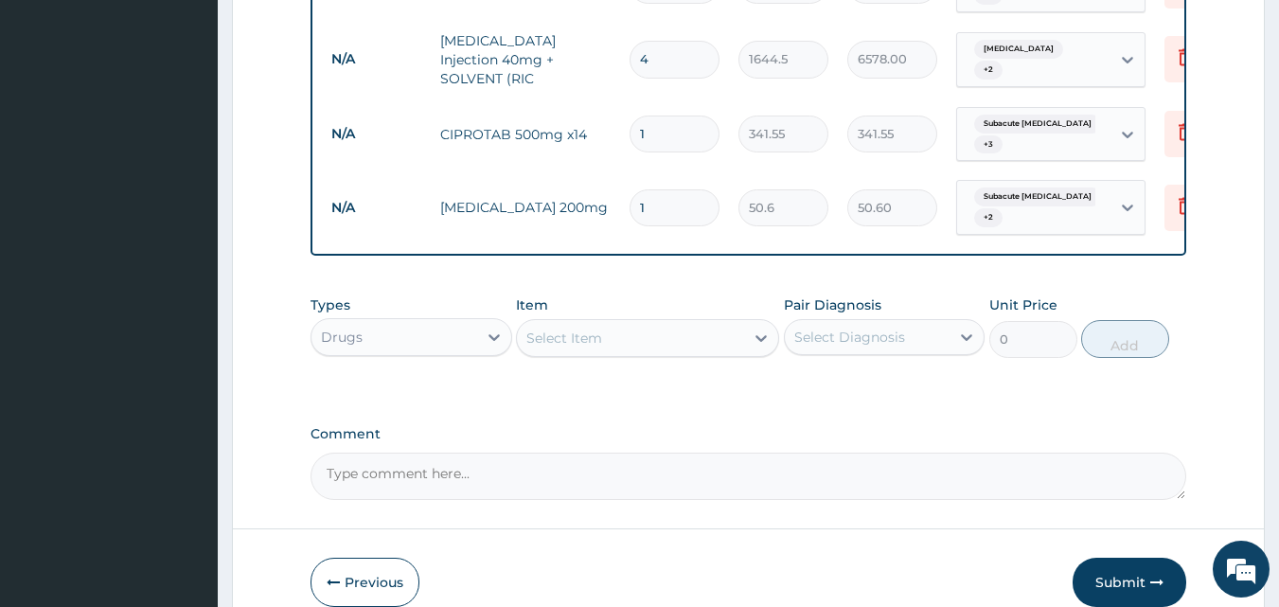
drag, startPoint x: 666, startPoint y: 159, endPoint x: 645, endPoint y: 159, distance: 20.8
click at [645, 189] on input "1" at bounding box center [675, 207] width 90 height 37
type input "0.00"
type input "2"
type input "101.20"
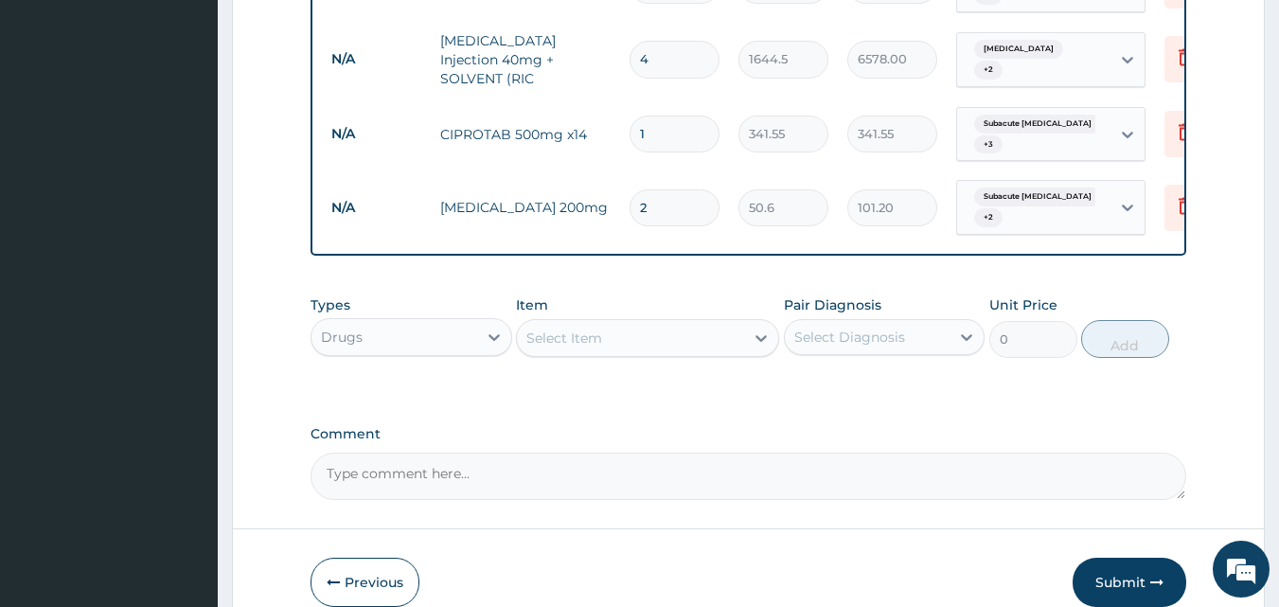
type input "21"
type input "1062.60"
type input "21"
click at [668, 116] on input "1" at bounding box center [675, 134] width 90 height 37
type input "10"
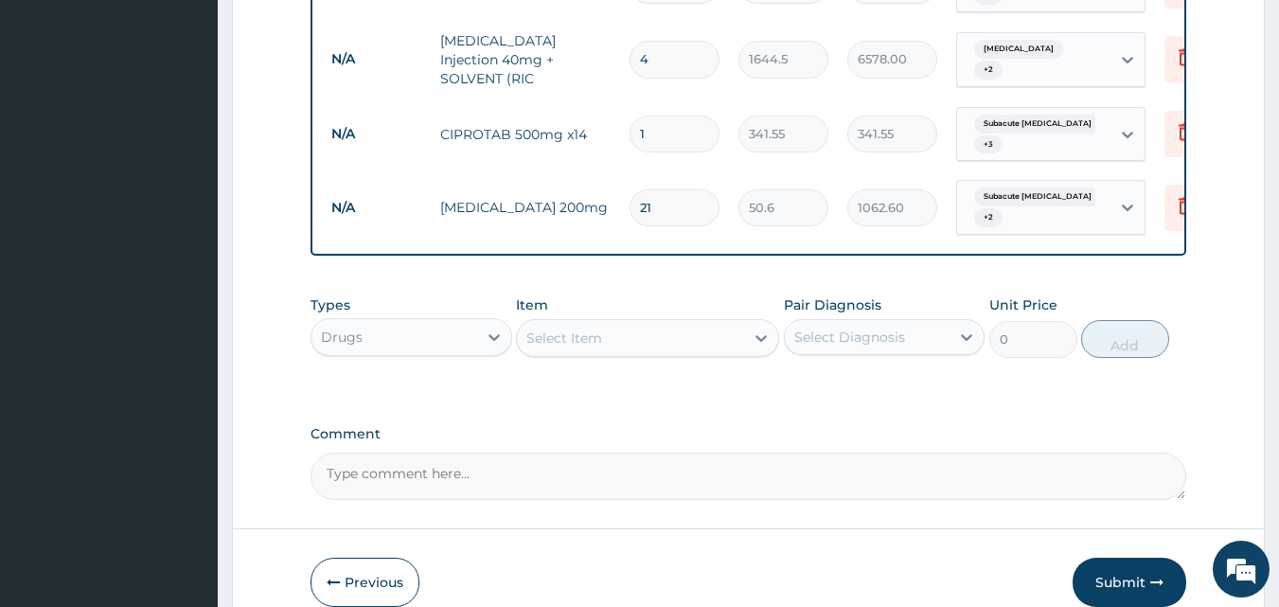
type input "3415.50"
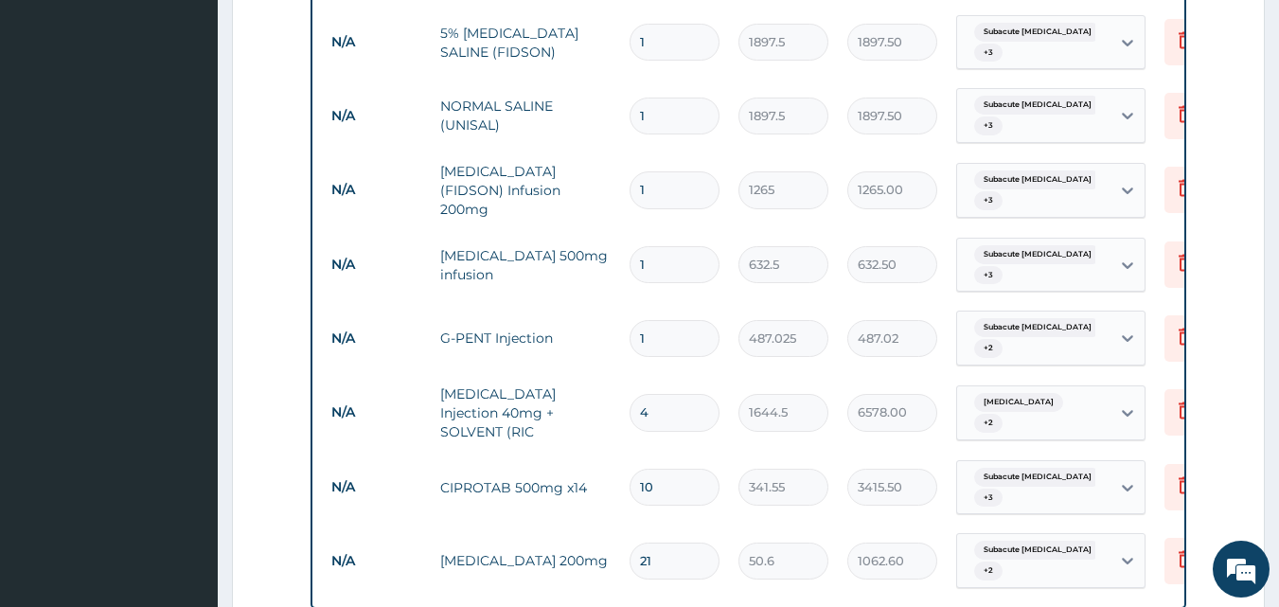
scroll to position [1058, 0]
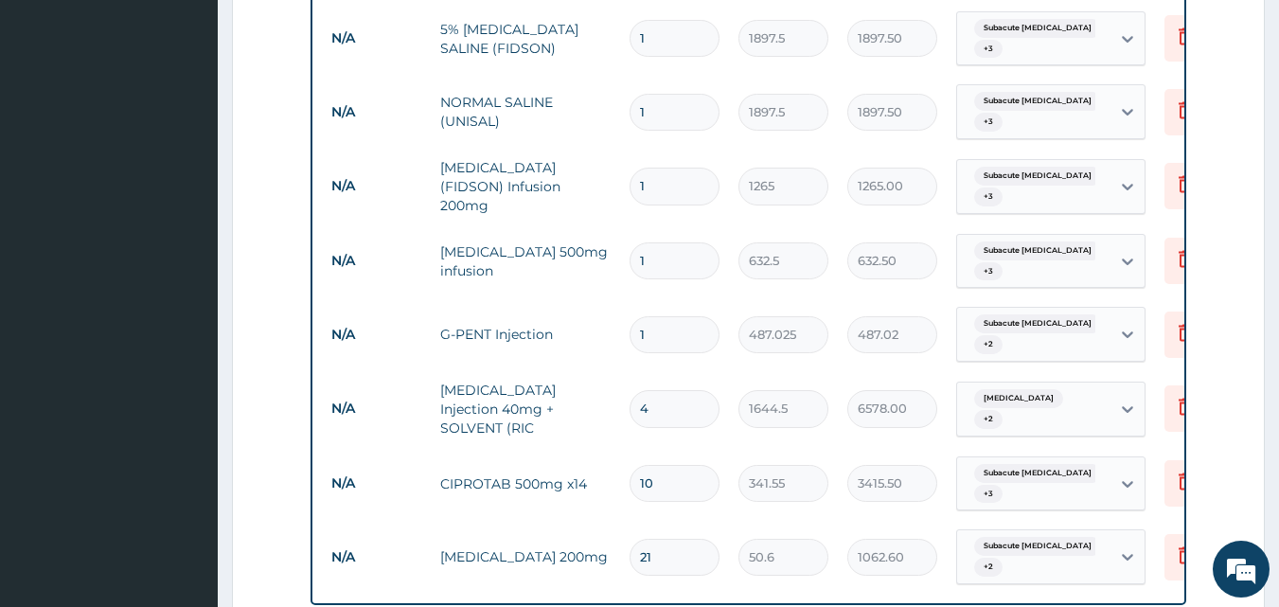
type input "10"
drag, startPoint x: 663, startPoint y: 220, endPoint x: 614, endPoint y: 233, distance: 50.1
click at [614, 233] on tr "N/A [MEDICAL_DATA] 500mg infusion 1 632.5 632.50 Subacute [MEDICAL_DATA] + 3 De…" at bounding box center [786, 261] width 928 height 74
type input "3"
type input "1897.50"
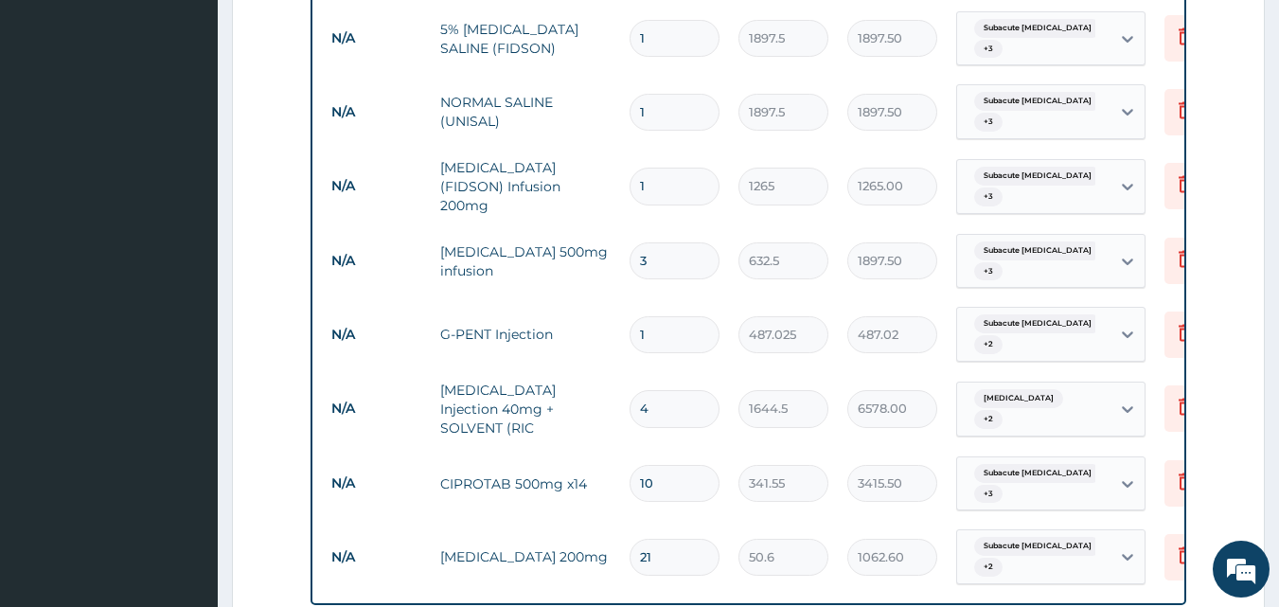
type input "3"
drag, startPoint x: 656, startPoint y: 157, endPoint x: 598, endPoint y: 165, distance: 58.2
click at [598, 165] on tr "N/A CIPRO (FIDSON) Infusion 200mg 1 1265 1265.00 Subacute appendicitis + 3 Dele…" at bounding box center [786, 187] width 928 height 76
type input "2"
type input "2530.00"
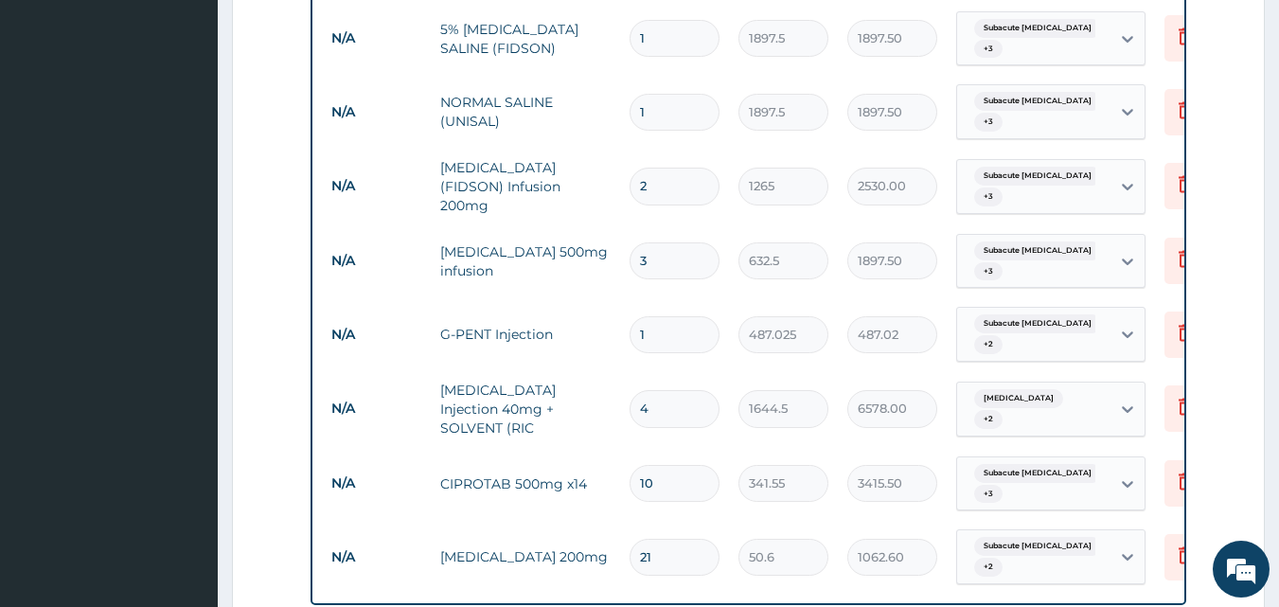
type input "2"
drag, startPoint x: 662, startPoint y: 7, endPoint x: 589, endPoint y: 10, distance: 73.0
click at [589, 10] on tr "N/A 5% DEXTROSE SALINE (FIDSON) 1 1897.5 1897.50 Subacute appendicitis + 3 Dele…" at bounding box center [786, 39] width 928 height 74
type input "2"
type input "3795.00"
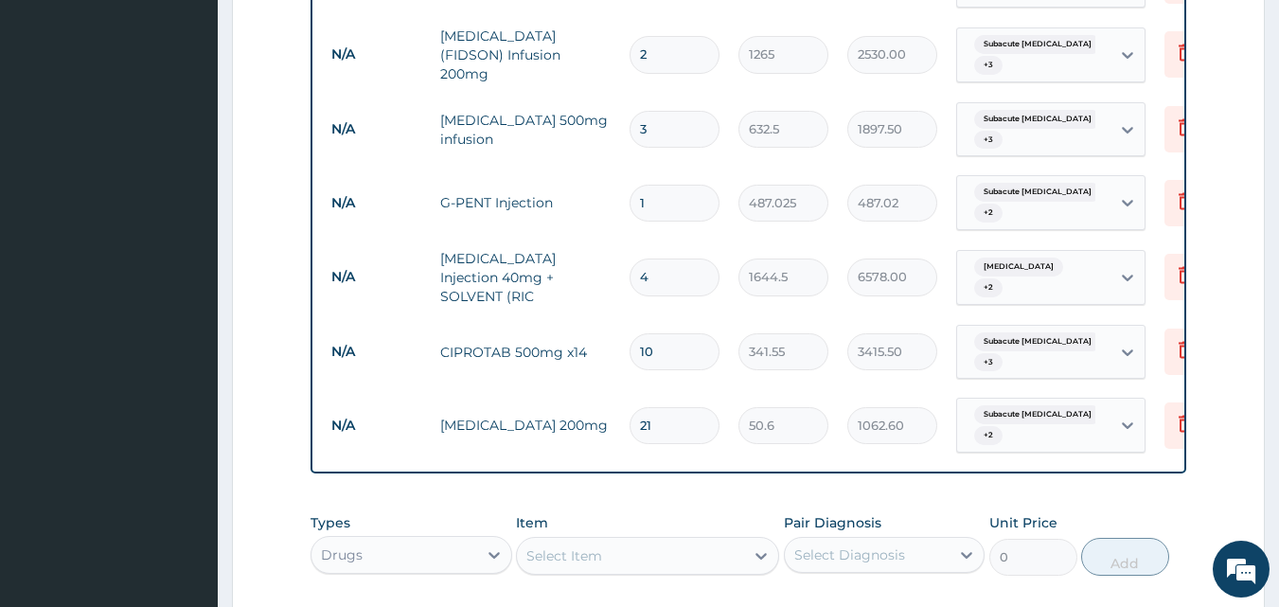
scroll to position [1466, 0]
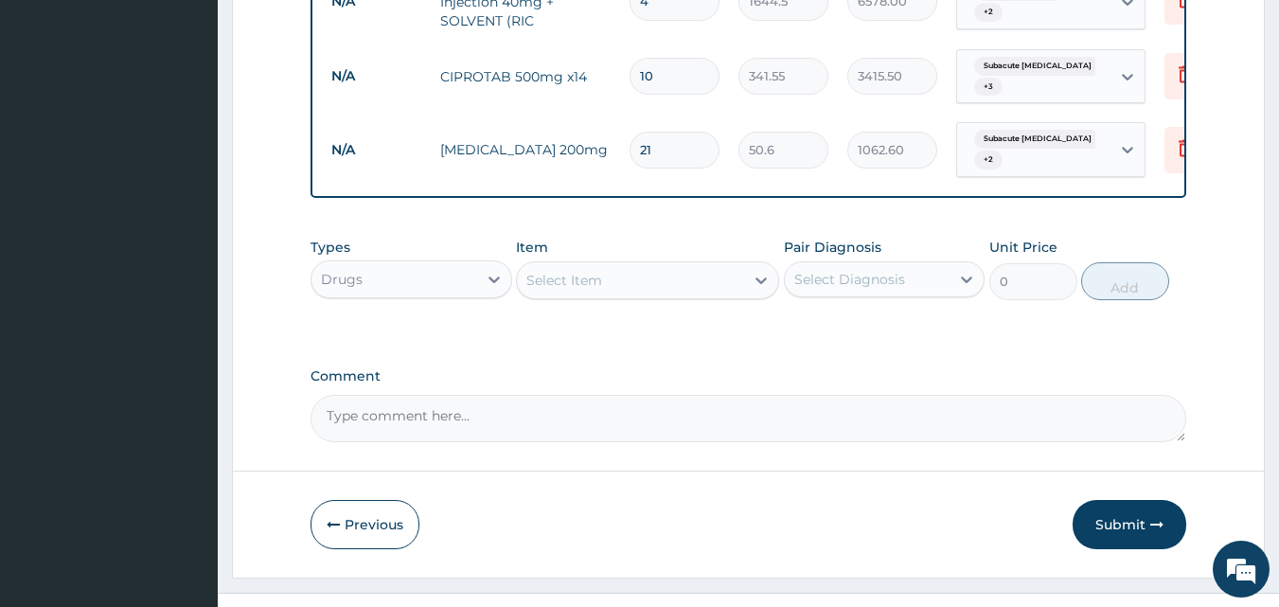
type input "2"
click at [452, 264] on div "Drugs" at bounding box center [394, 279] width 166 height 30
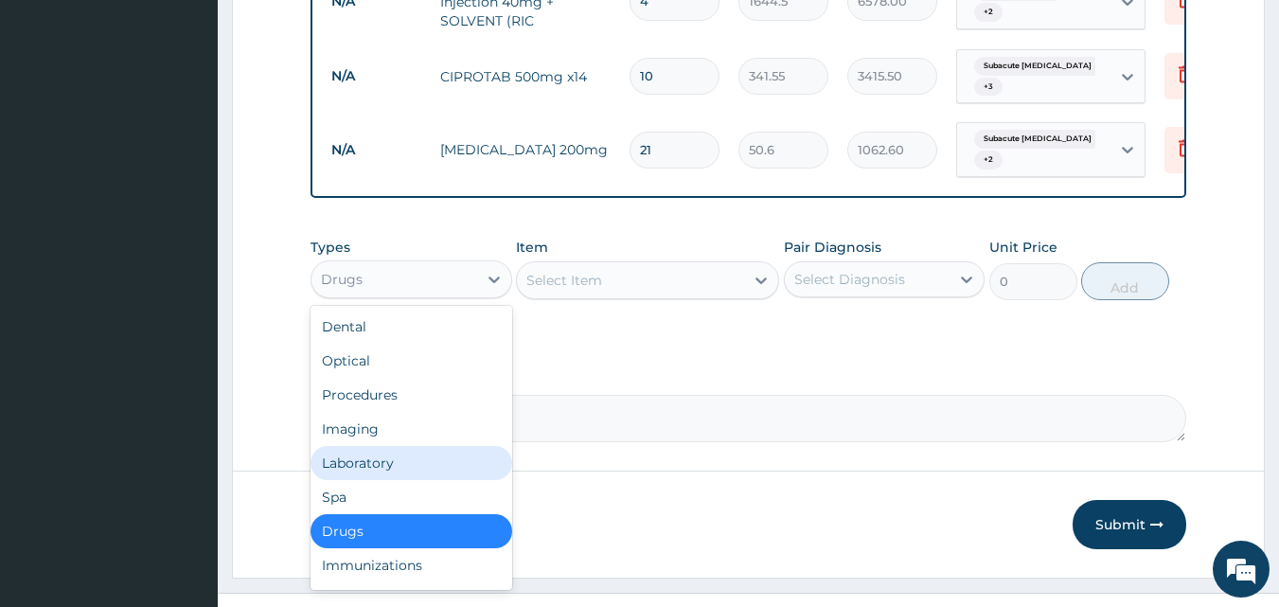
click at [360, 446] on div "Laboratory" at bounding box center [412, 463] width 202 height 34
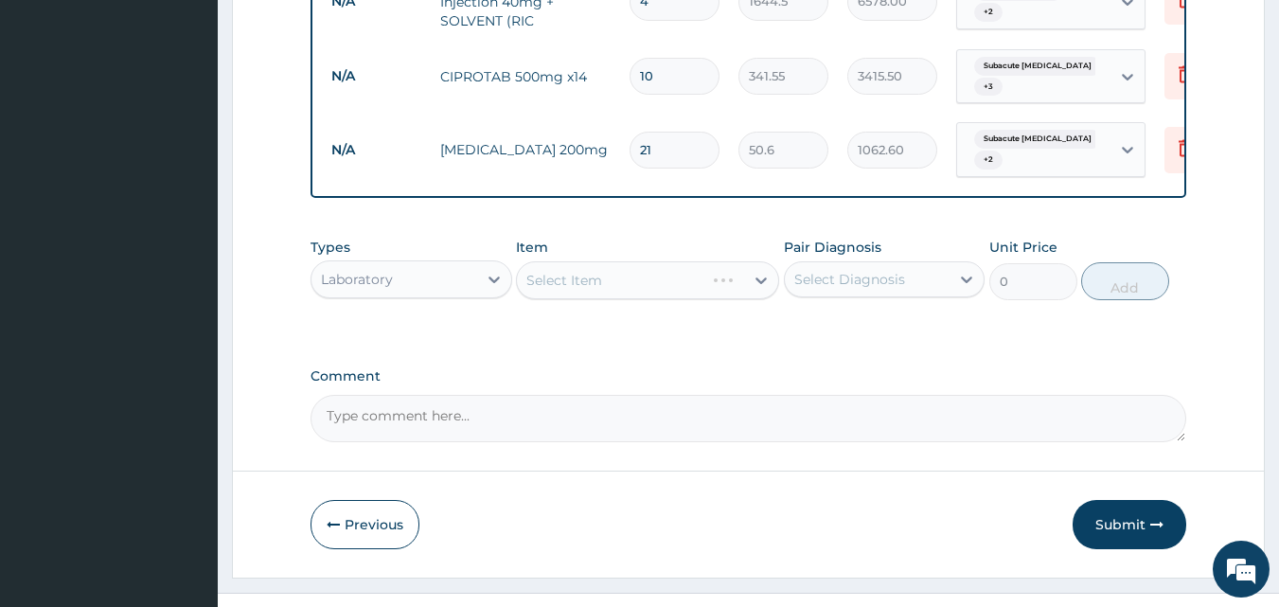
click at [728, 261] on div "Select Item" at bounding box center [647, 280] width 263 height 38
click at [680, 261] on div "Select Item" at bounding box center [647, 280] width 263 height 38
click at [440, 264] on div "Laboratory" at bounding box center [394, 279] width 166 height 30
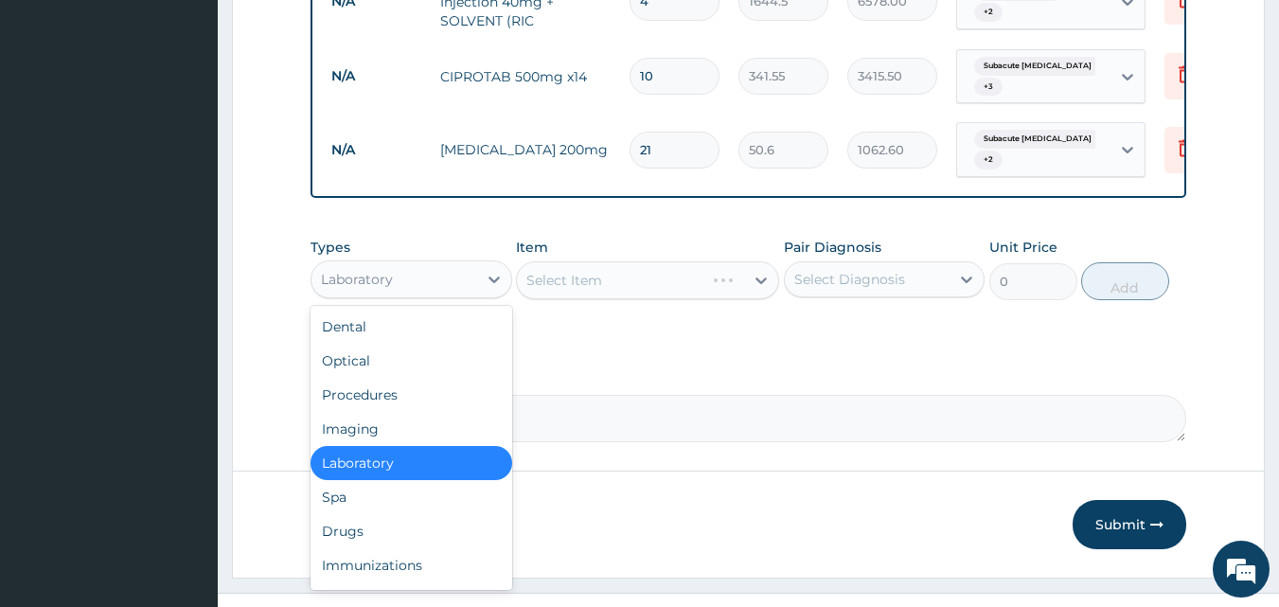
click at [372, 446] on div "Laboratory" at bounding box center [412, 463] width 202 height 34
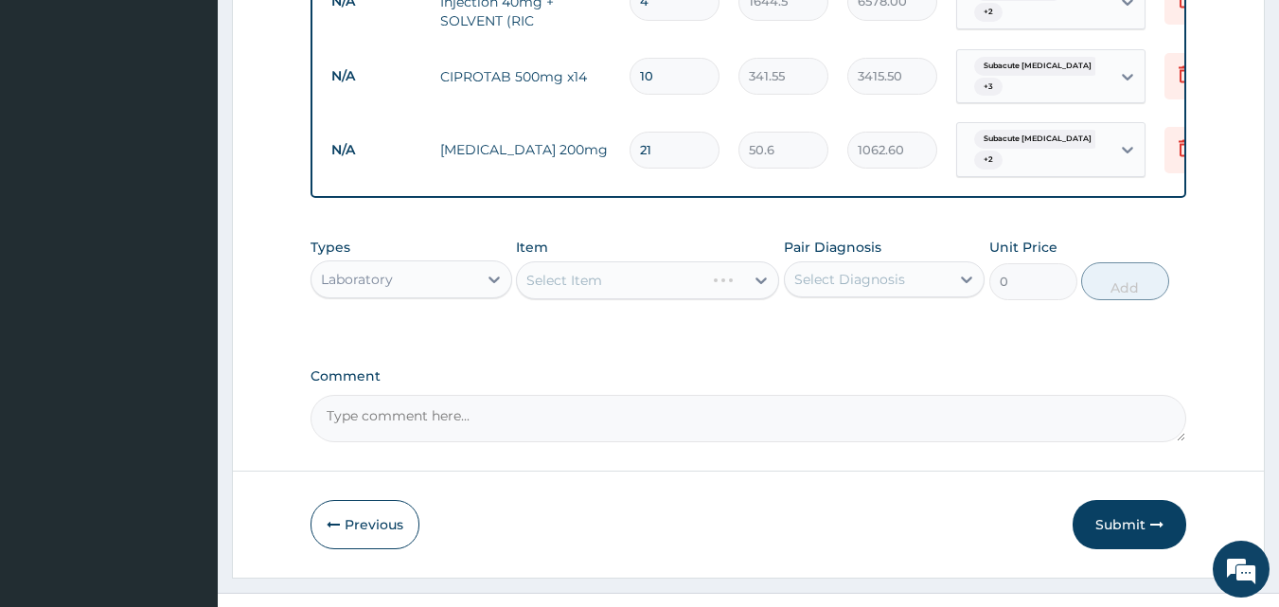
click at [765, 261] on div "Select Item" at bounding box center [647, 280] width 263 height 38
click at [762, 261] on div "Select Item" at bounding box center [647, 280] width 263 height 38
click at [388, 270] on div "Laboratory" at bounding box center [357, 279] width 72 height 19
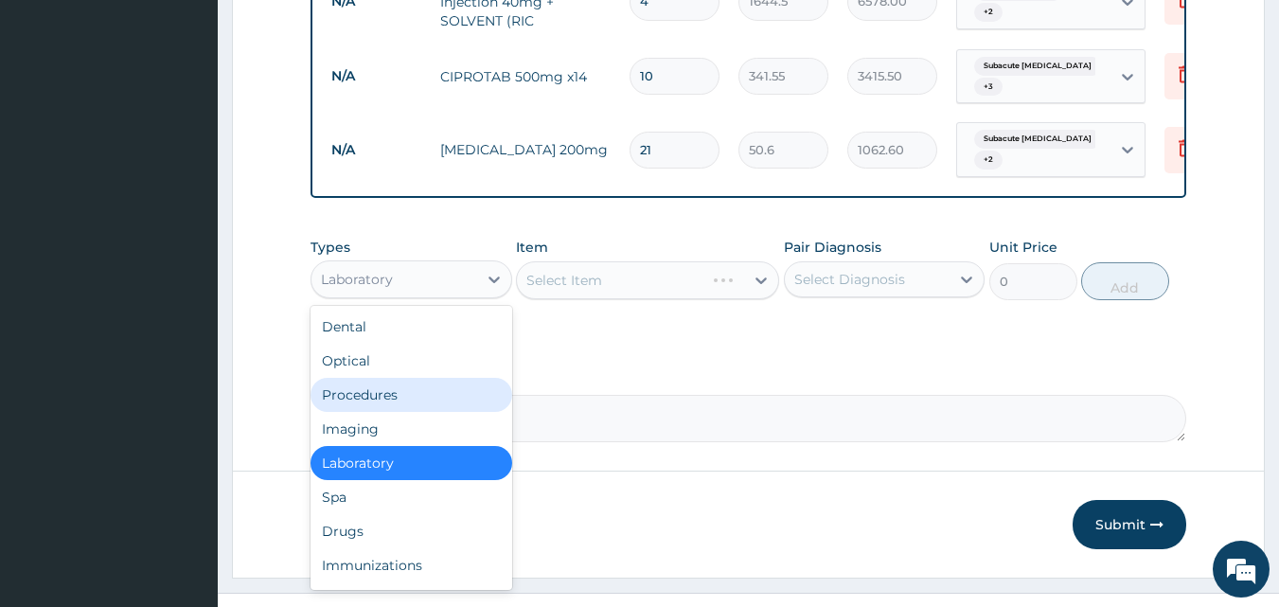
click at [371, 378] on div "Procedures" at bounding box center [412, 395] width 202 height 34
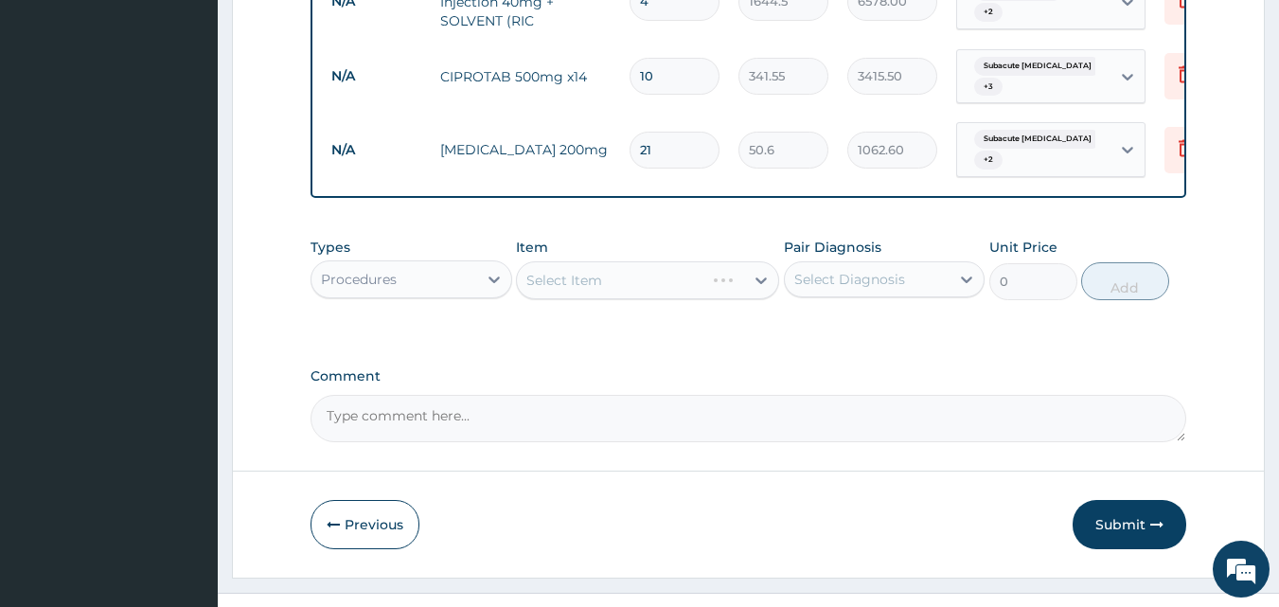
click at [718, 261] on div "Select Item" at bounding box center [647, 280] width 263 height 38
click at [745, 261] on div "Select Item" at bounding box center [647, 280] width 263 height 38
click at [742, 261] on div "Select Item" at bounding box center [647, 280] width 263 height 38
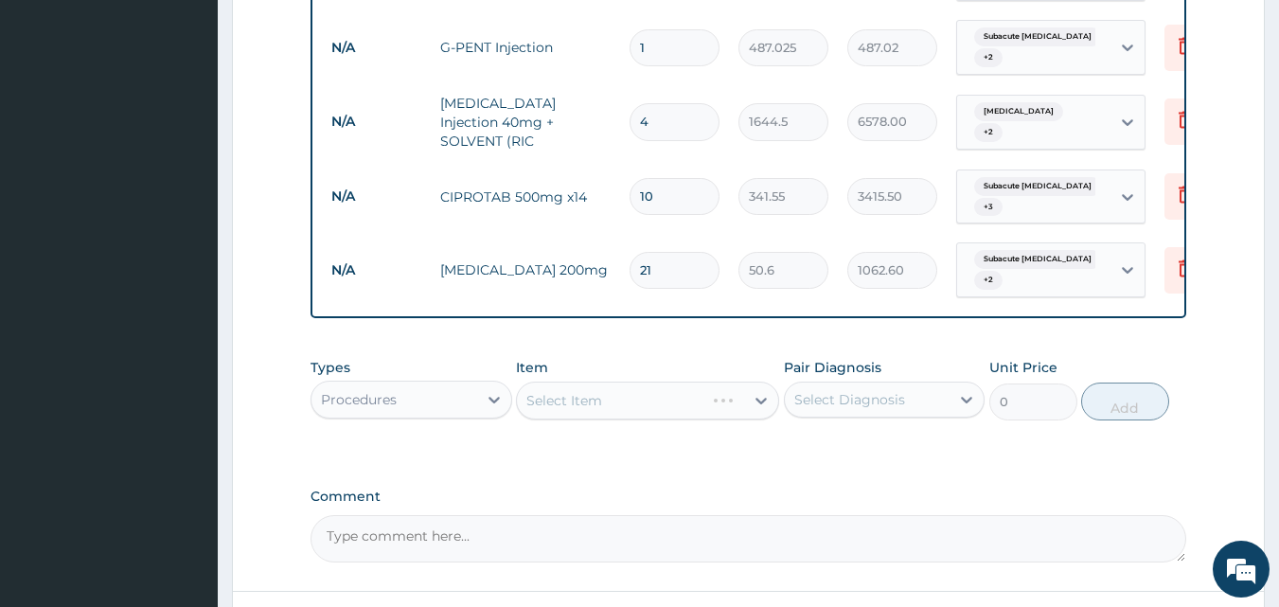
scroll to position [1356, 0]
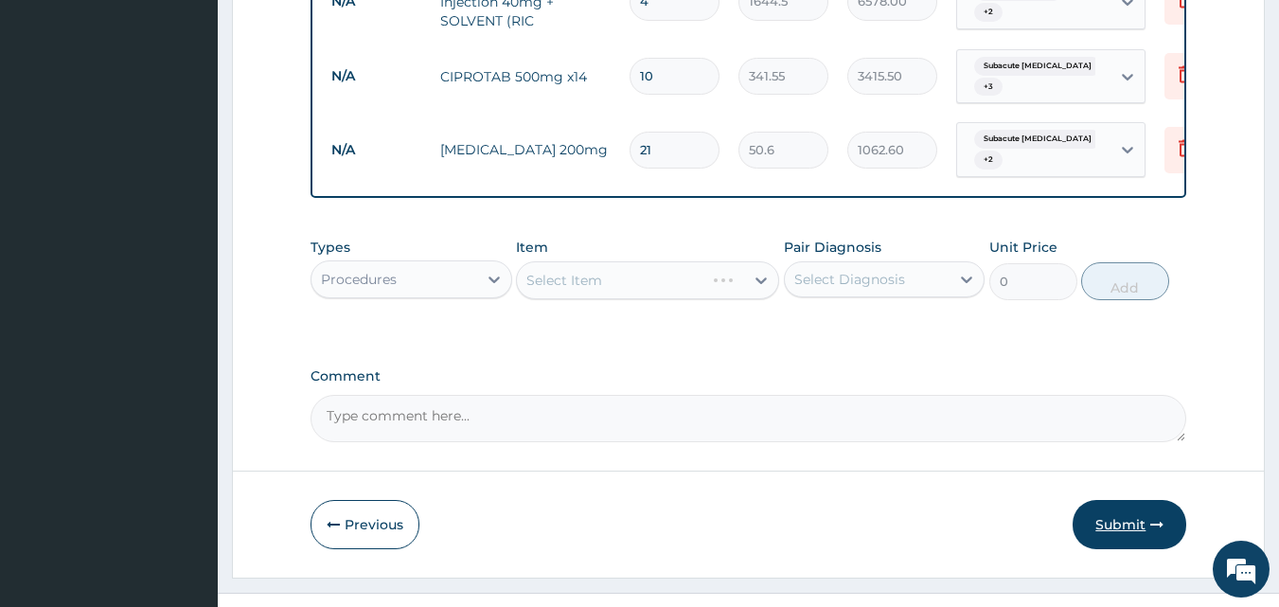
click at [1131, 500] on button "Submit" at bounding box center [1130, 524] width 114 height 49
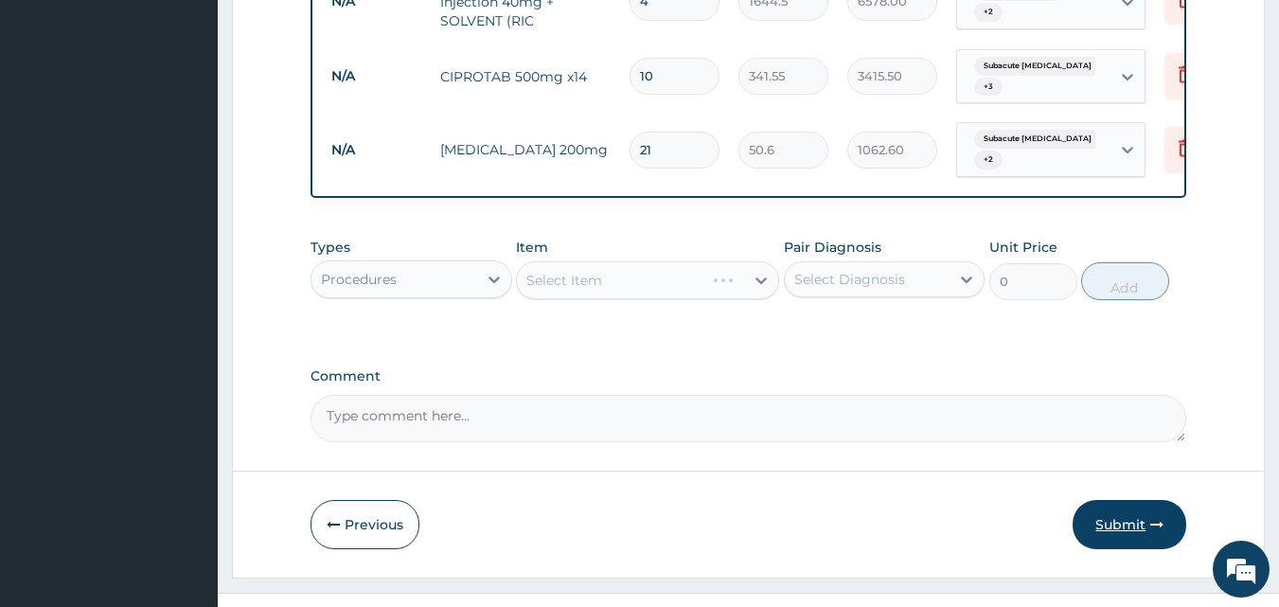
click at [1128, 500] on button "Submit" at bounding box center [1130, 524] width 114 height 49
click at [1126, 500] on button "Submit" at bounding box center [1130, 524] width 114 height 49
click at [759, 261] on div "Select Item" at bounding box center [647, 280] width 263 height 38
click at [682, 261] on div "Select Item" at bounding box center [647, 280] width 263 height 38
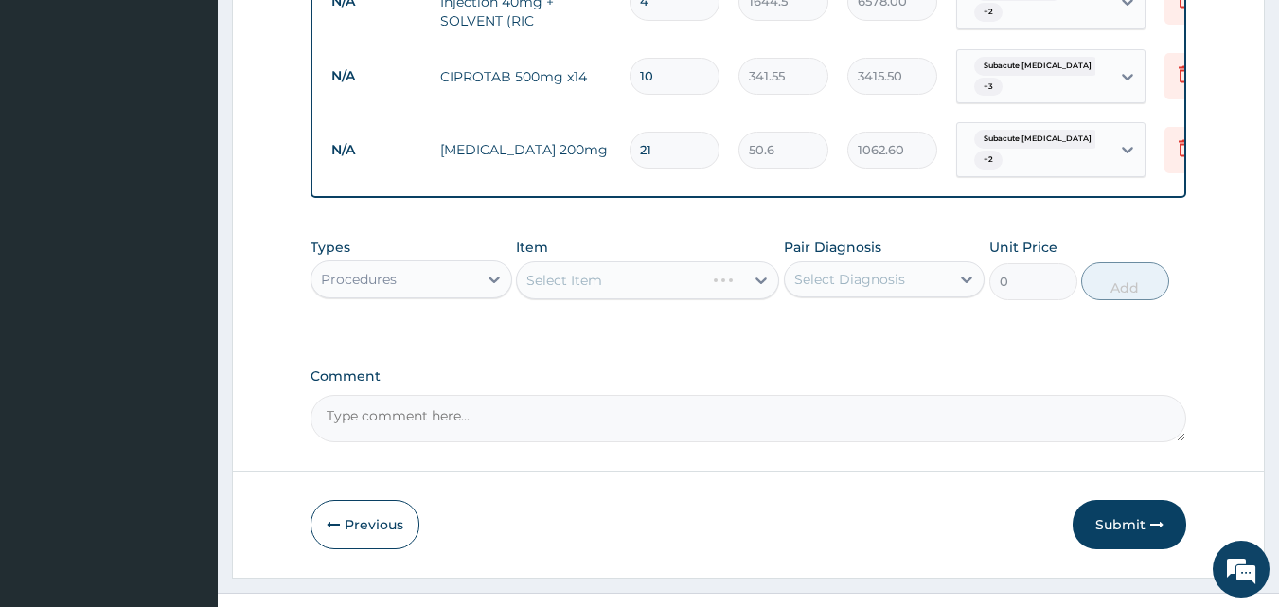
click at [627, 261] on div "Select Item" at bounding box center [647, 280] width 263 height 38
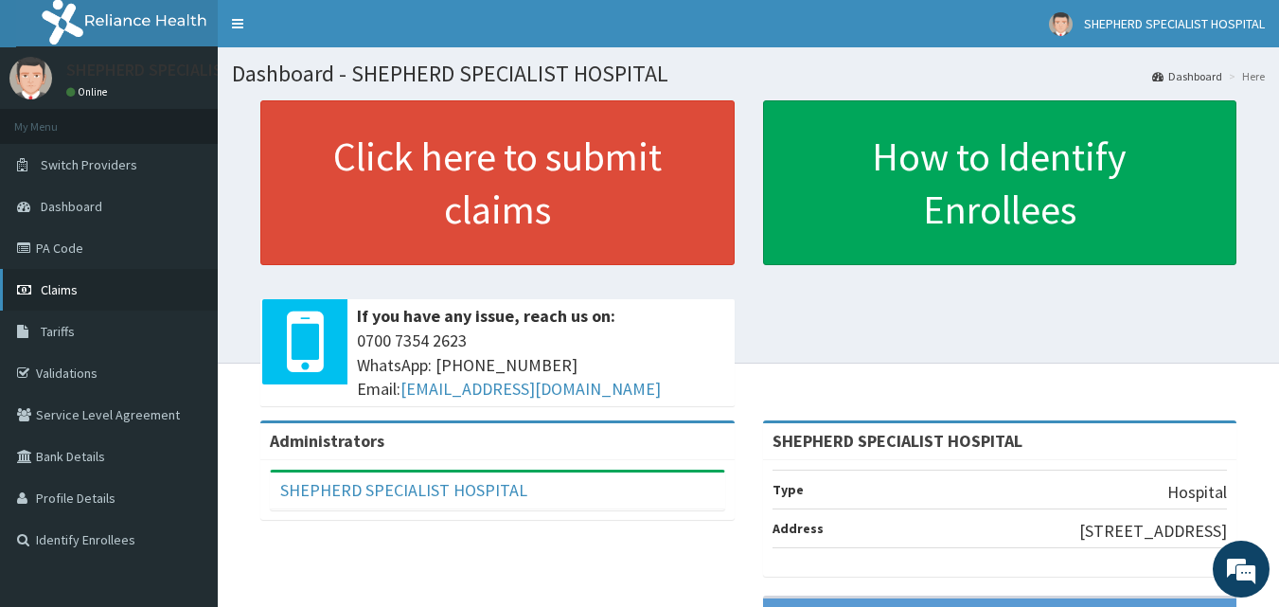
click at [63, 292] on span "Claims" at bounding box center [59, 289] width 37 height 17
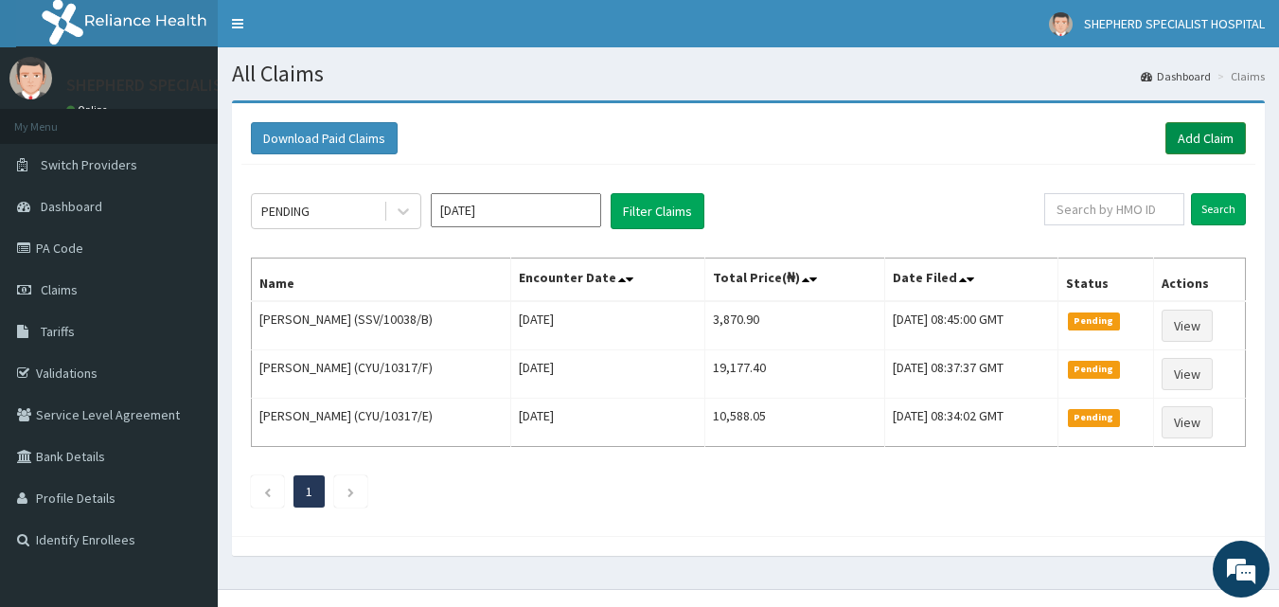
click at [1227, 137] on link "Add Claim" at bounding box center [1205, 138] width 80 height 32
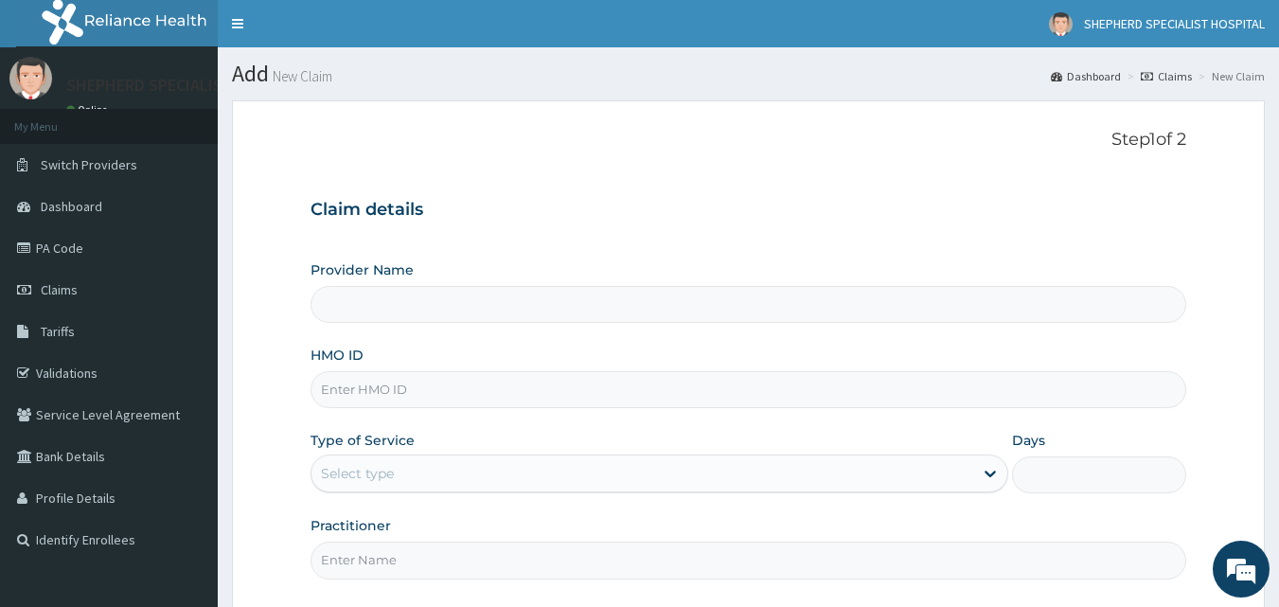
type input "SHEPHERD SPECIALIST HOSPITAL"
drag, startPoint x: 1292, startPoint y: 249, endPoint x: 1292, endPoint y: 152, distance: 96.6
click at [1278, 152] on html "R EL Toggle navigation [GEOGRAPHIC_DATA] - [EMAIL_ADDRESS][DOMAIN_NAME] Member …" at bounding box center [639, 392] width 1279 height 784
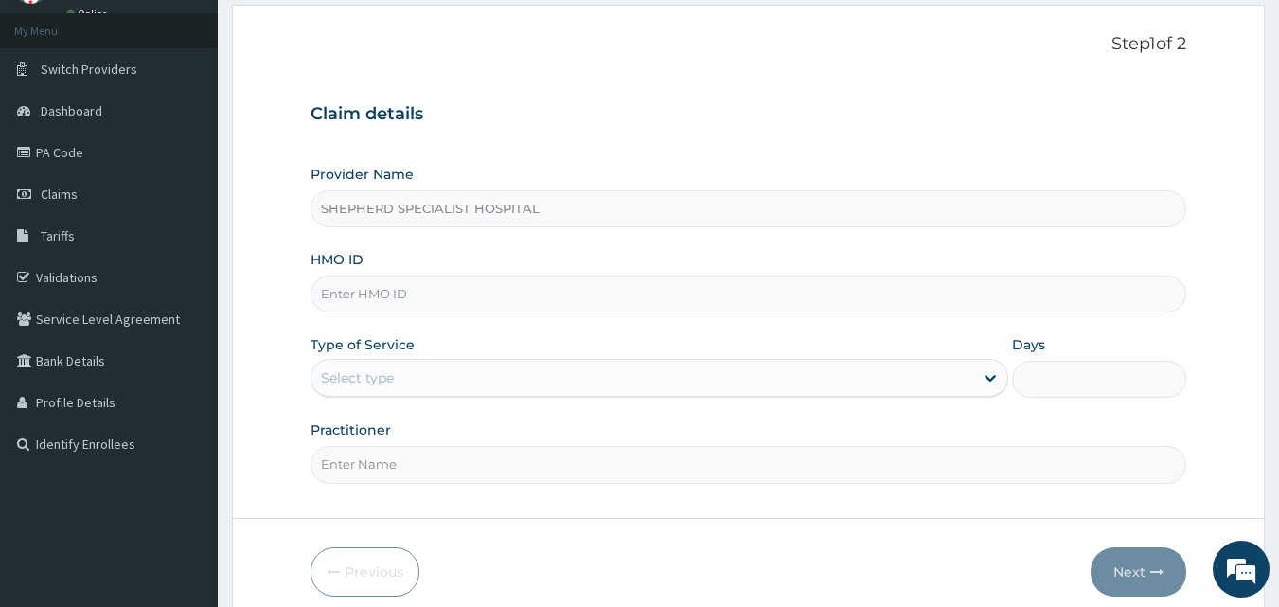
scroll to position [98, 0]
click at [465, 305] on input "HMO ID" at bounding box center [749, 291] width 877 height 37
type input "s"
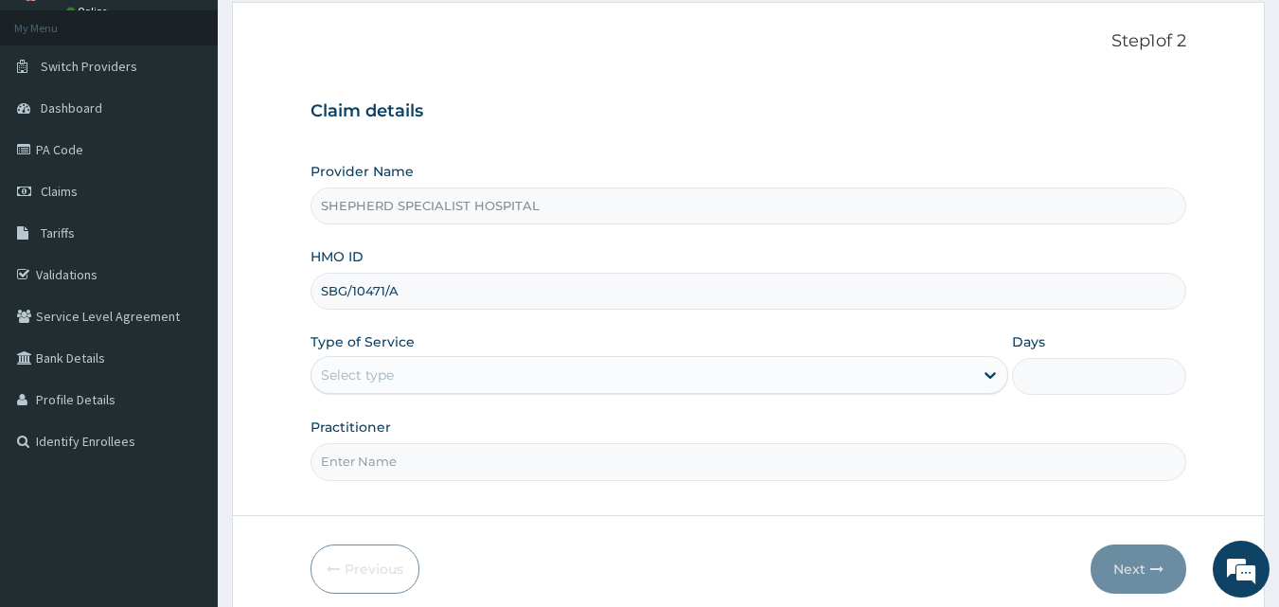
type input "SBG/10471/A"
click at [422, 372] on div "Select type" at bounding box center [642, 375] width 662 height 30
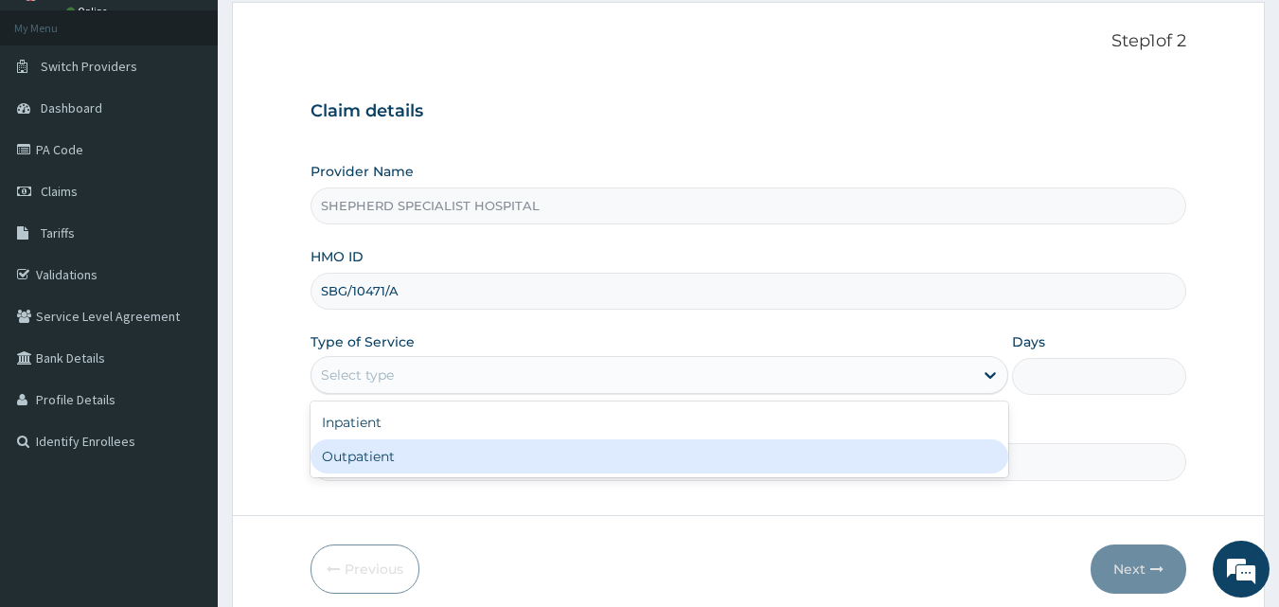
click at [399, 451] on div "Outpatient" at bounding box center [660, 456] width 698 height 34
type input "1"
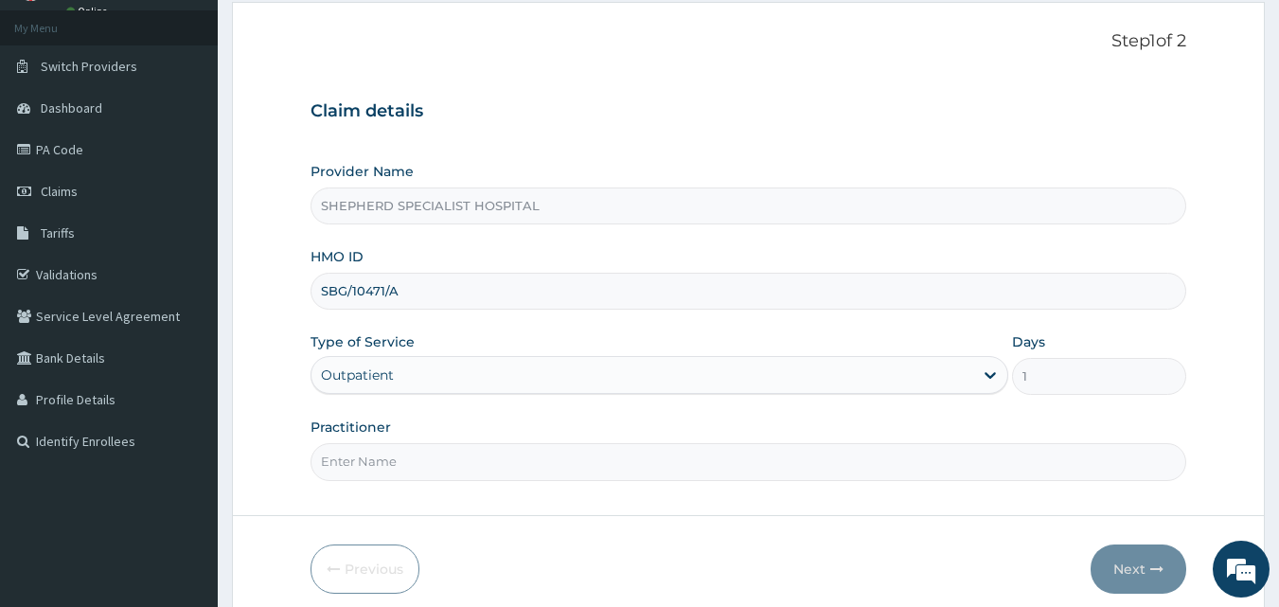
click at [400, 451] on input "Practitioner" at bounding box center [749, 461] width 877 height 37
type input "d"
type input "[PERSON_NAME]"
click at [1129, 561] on button "Next" at bounding box center [1139, 568] width 96 height 49
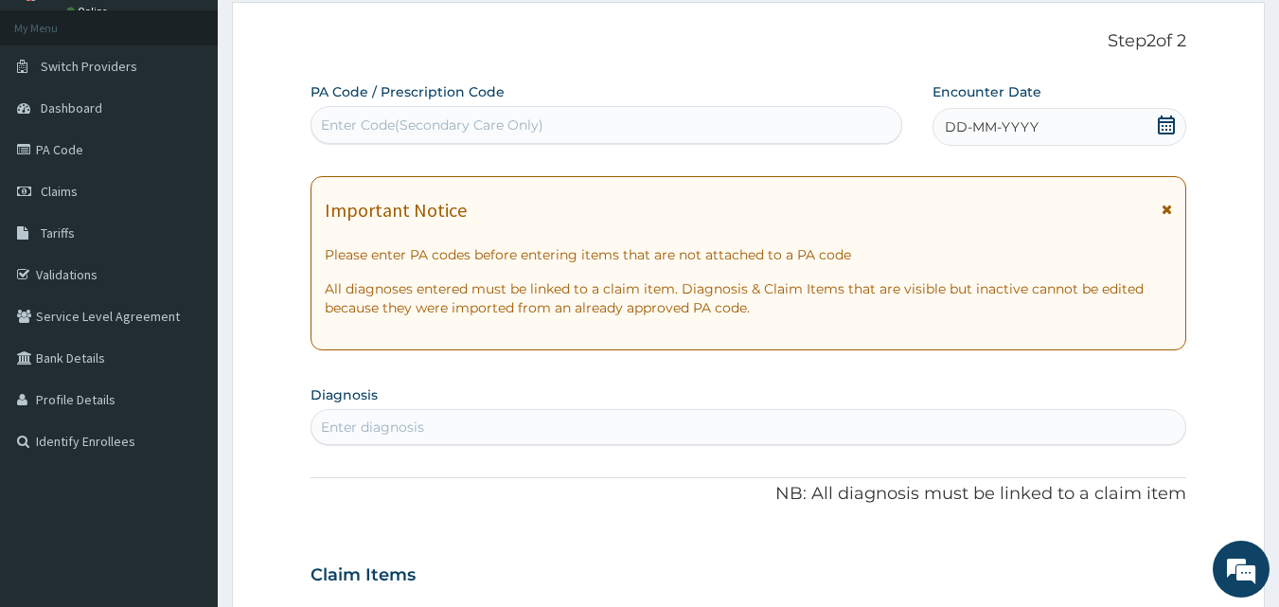
click at [532, 122] on div "Enter Code(Secondary Care Only)" at bounding box center [432, 125] width 222 height 19
paste input "PA/B9D005"
type input "PA/B9D005"
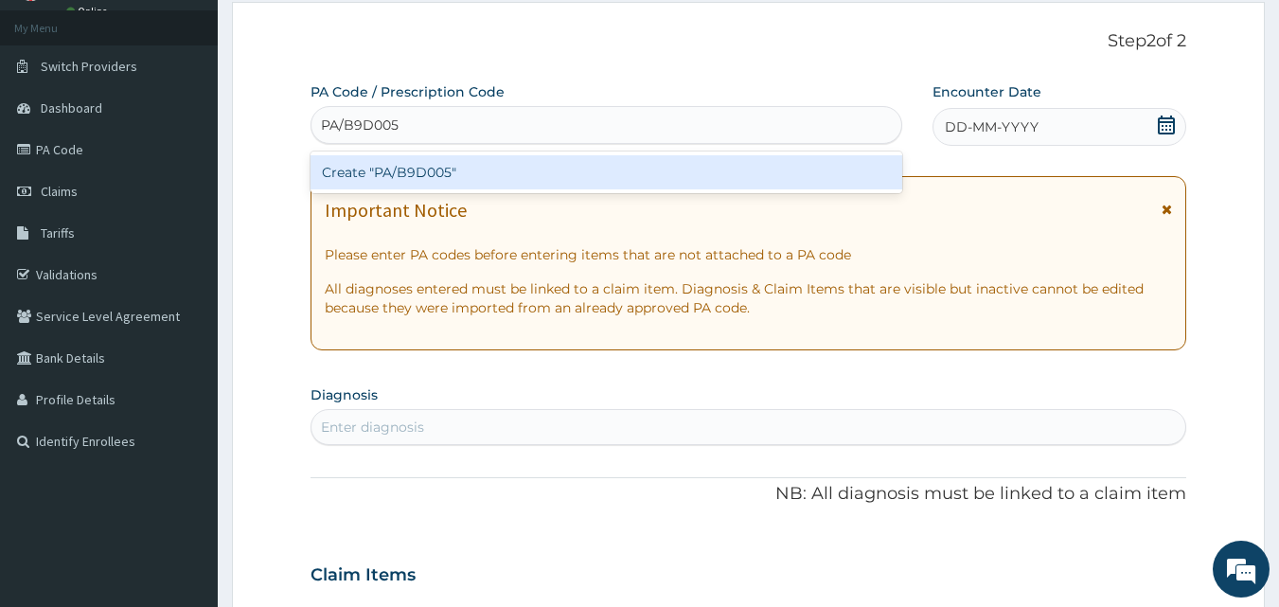
click at [480, 167] on div "Create "PA/B9D005"" at bounding box center [607, 172] width 593 height 34
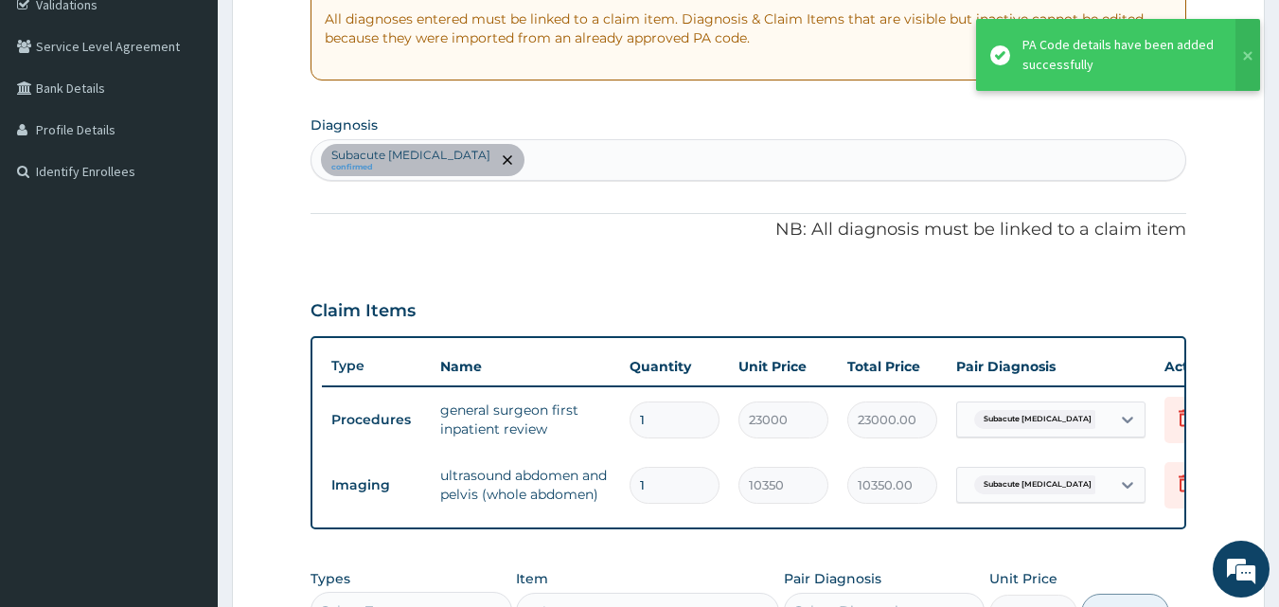
scroll to position [339, 0]
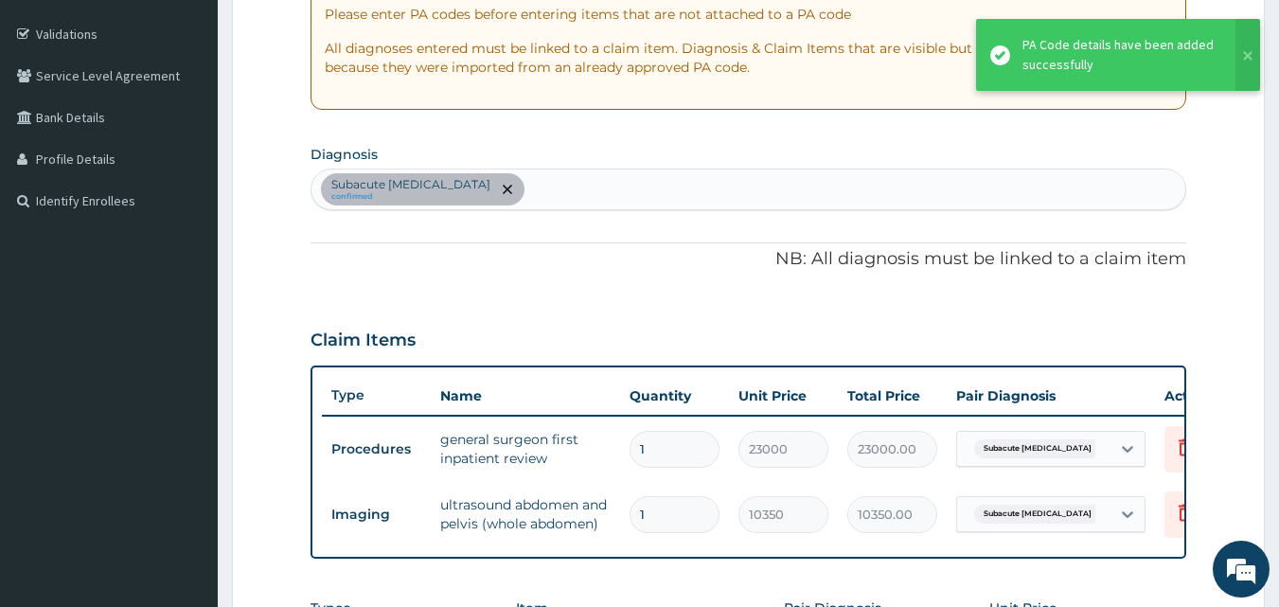
click at [527, 187] on div "Subacute [MEDICAL_DATA] confirmed" at bounding box center [748, 189] width 875 height 40
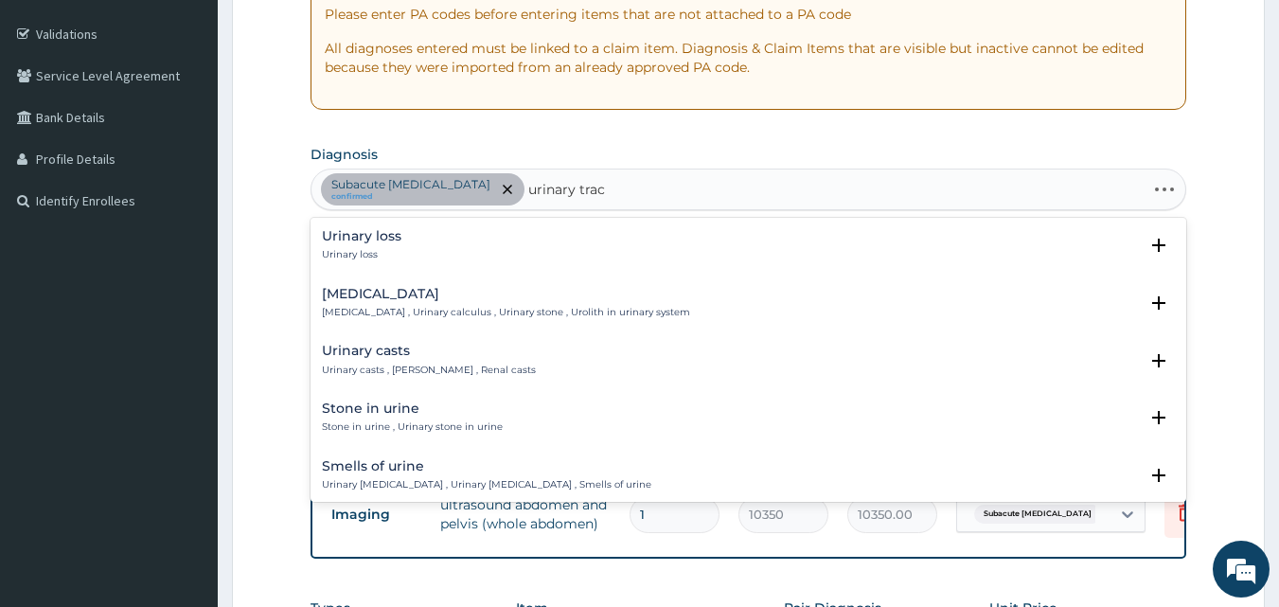
type input "urinary tract"
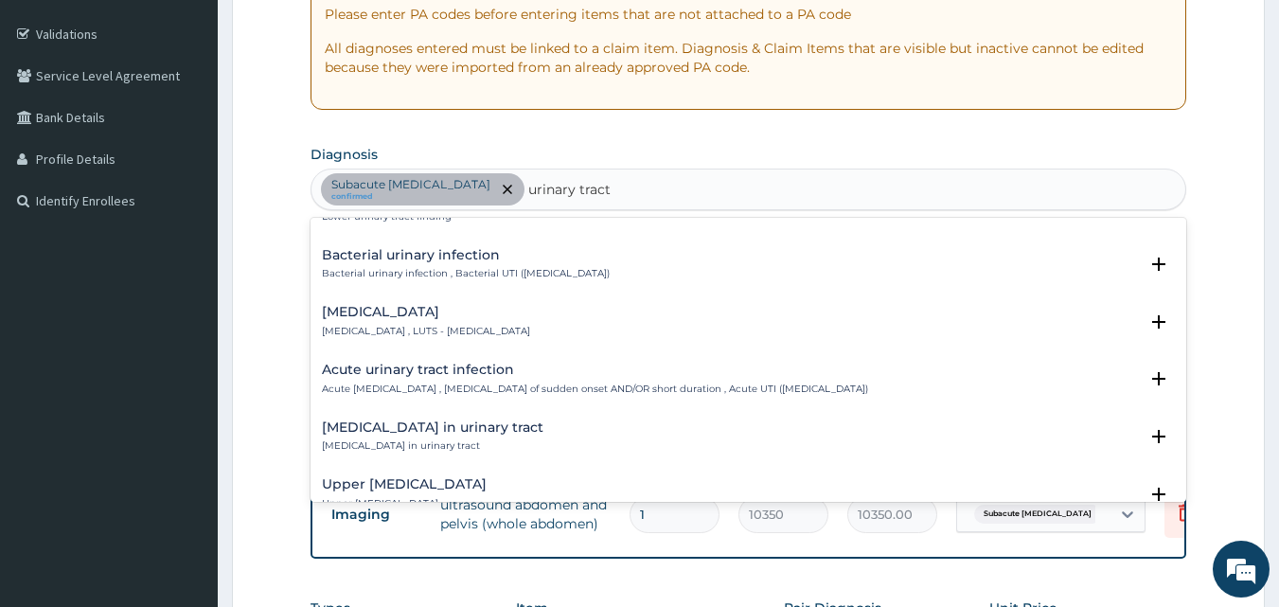
scroll to position [594, 0]
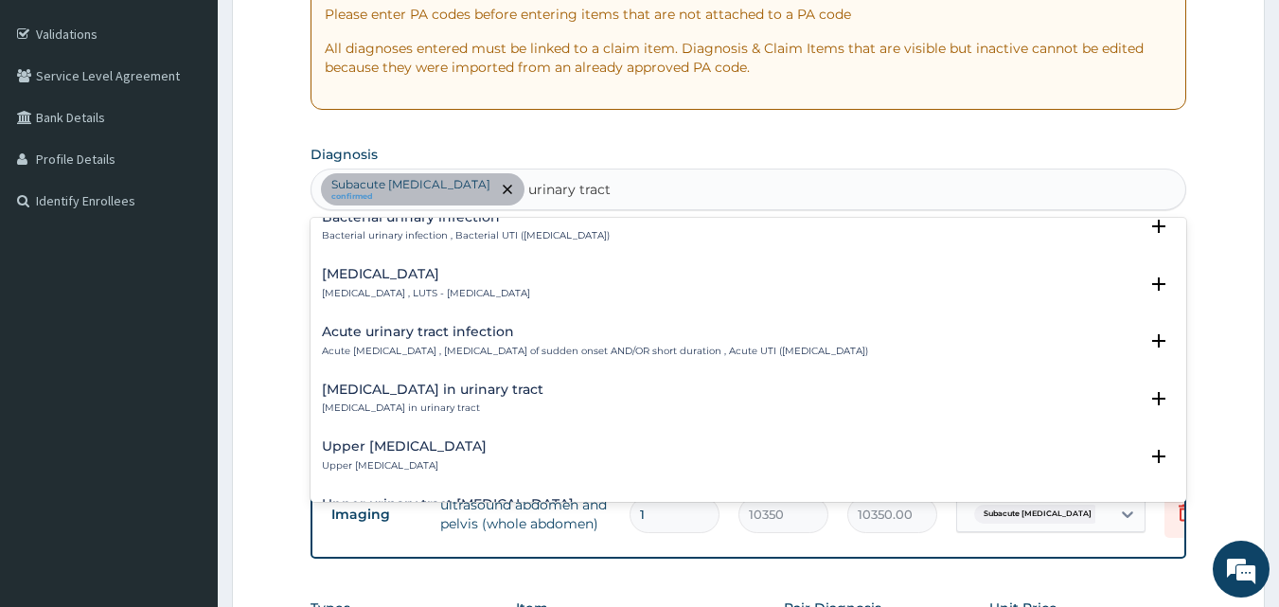
click at [658, 341] on div "Acute urinary tract infection Acute urinary tract infection , Urinary tract inf…" at bounding box center [595, 341] width 546 height 33
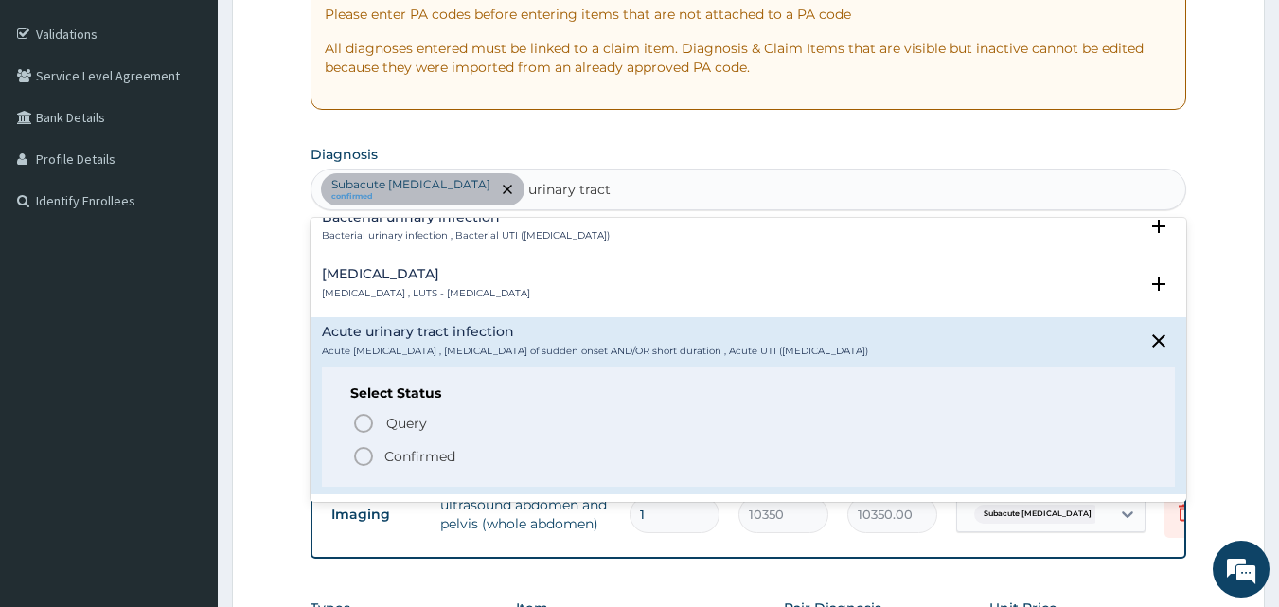
click at [408, 451] on p "Confirmed" at bounding box center [419, 456] width 71 height 19
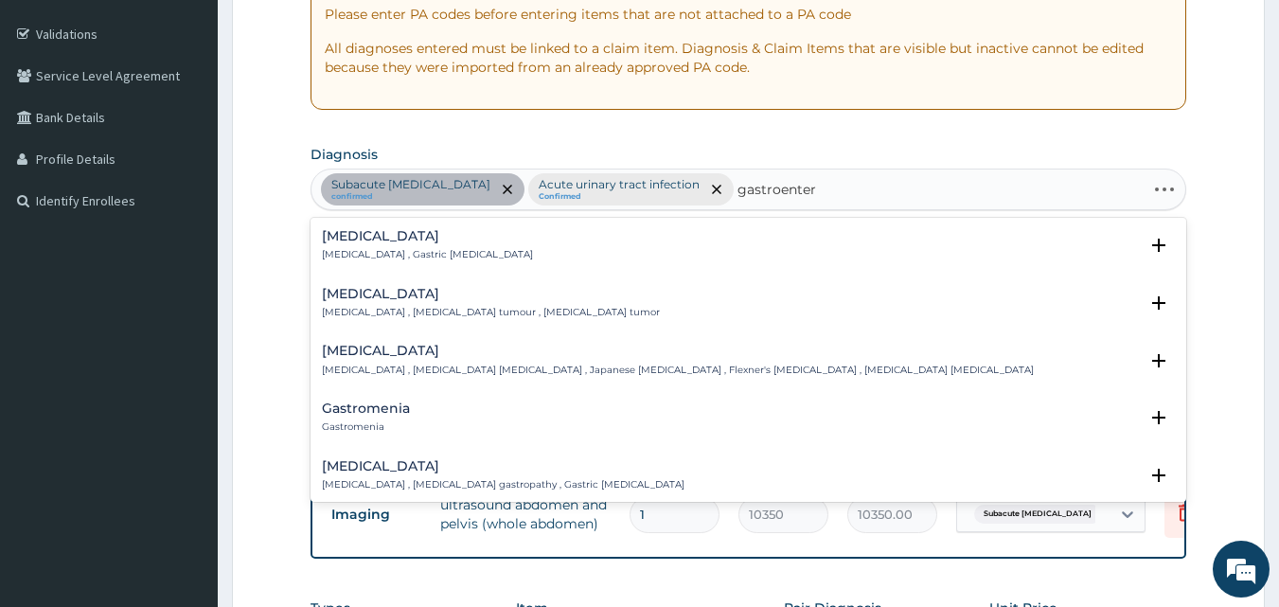
type input "gastroenteri"
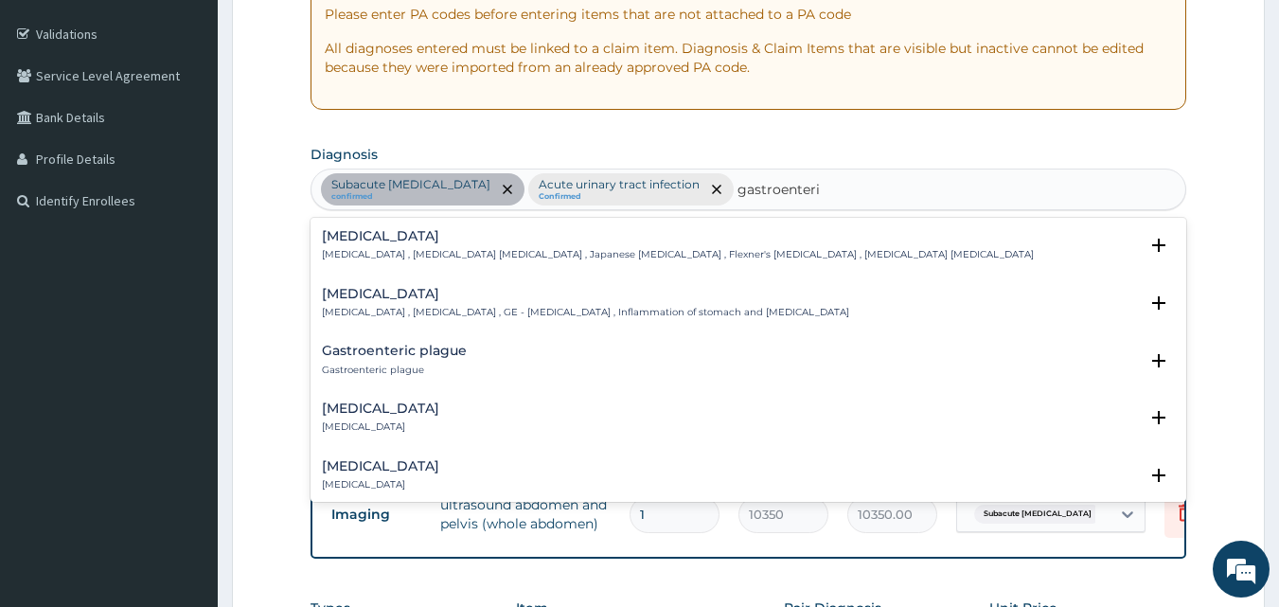
click at [452, 309] on p "Gastroenteritis , Gastroenteropathy , GE - Gastroenteritis , Inflammation of st…" at bounding box center [585, 312] width 527 height 13
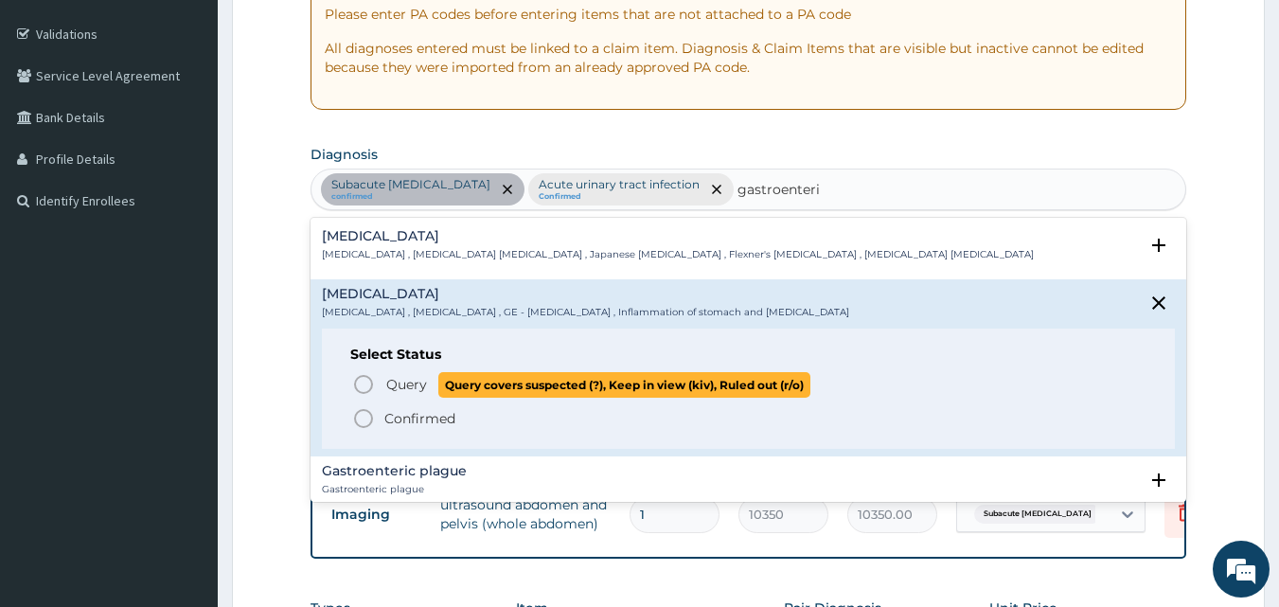
click at [405, 379] on span "Query" at bounding box center [406, 384] width 41 height 19
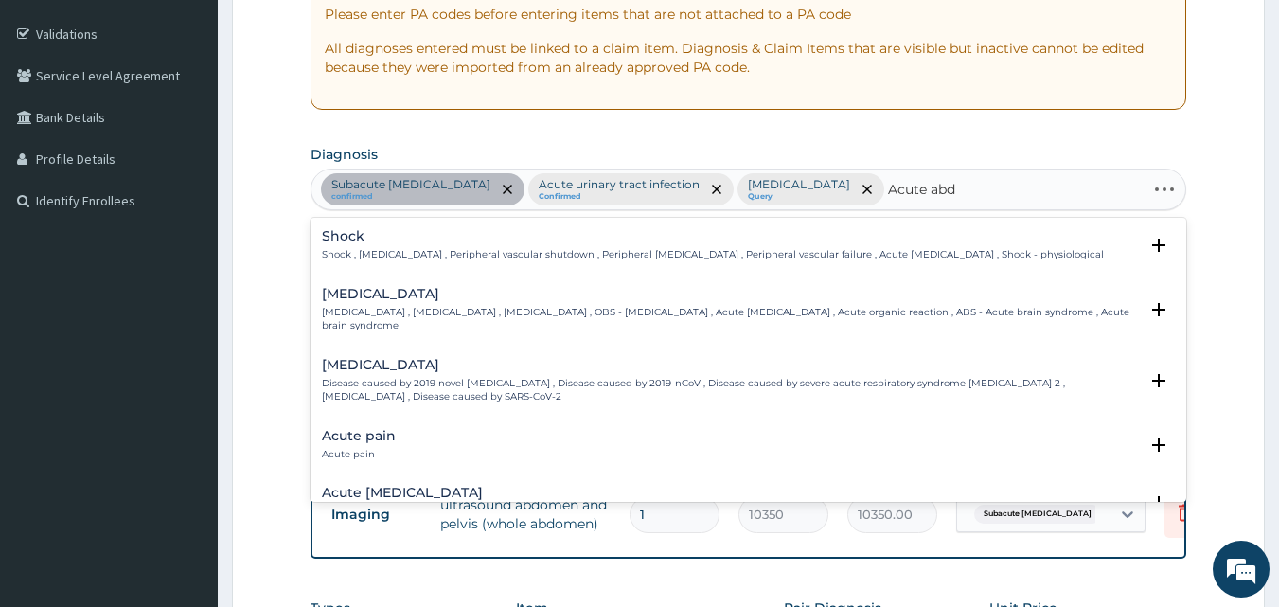
type input "Acute abdo"
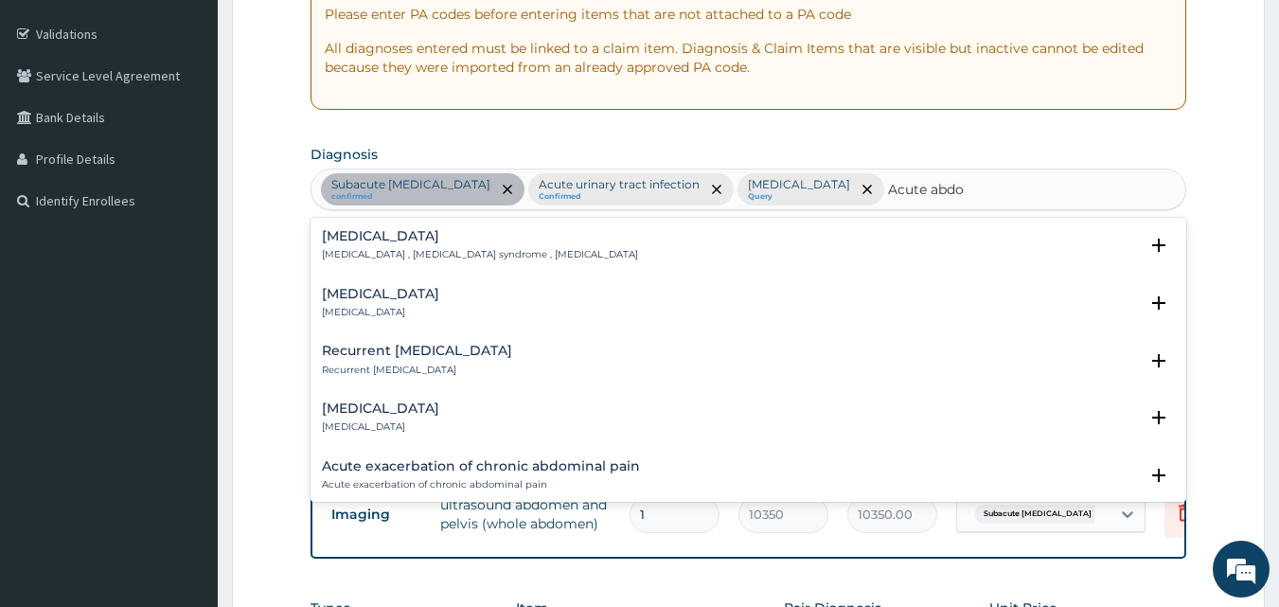
click at [402, 250] on p "Acute abdomen , Acute abdominal pain syndrome , Surgical abdomen" at bounding box center [480, 254] width 316 height 13
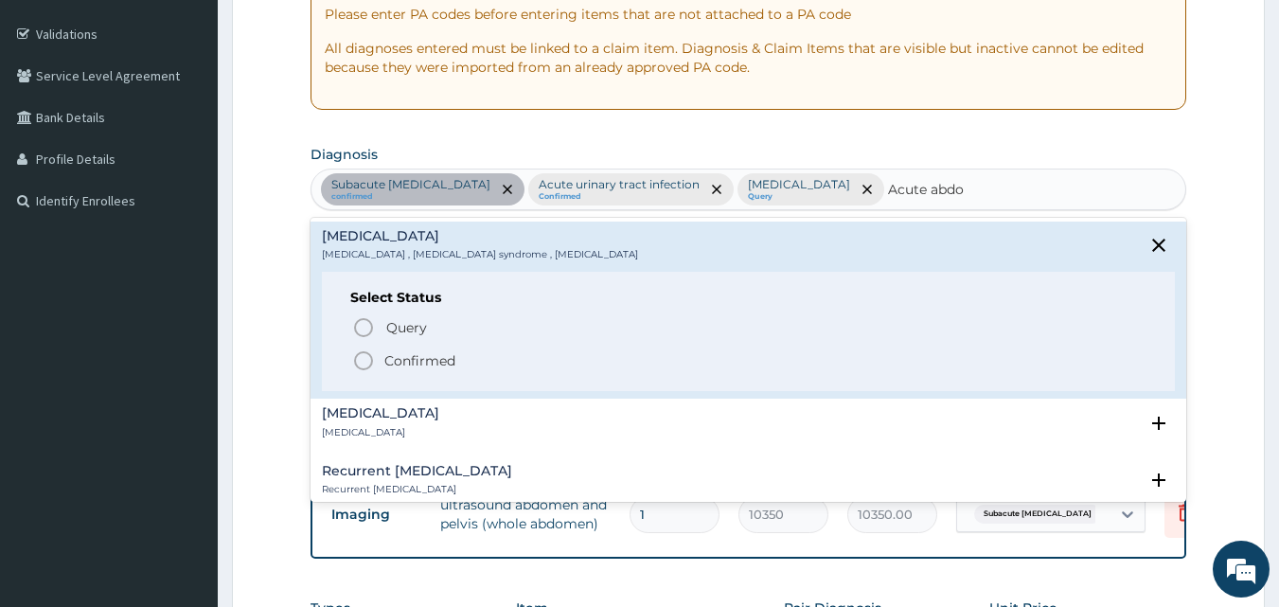
click at [388, 362] on p "Confirmed" at bounding box center [419, 360] width 71 height 19
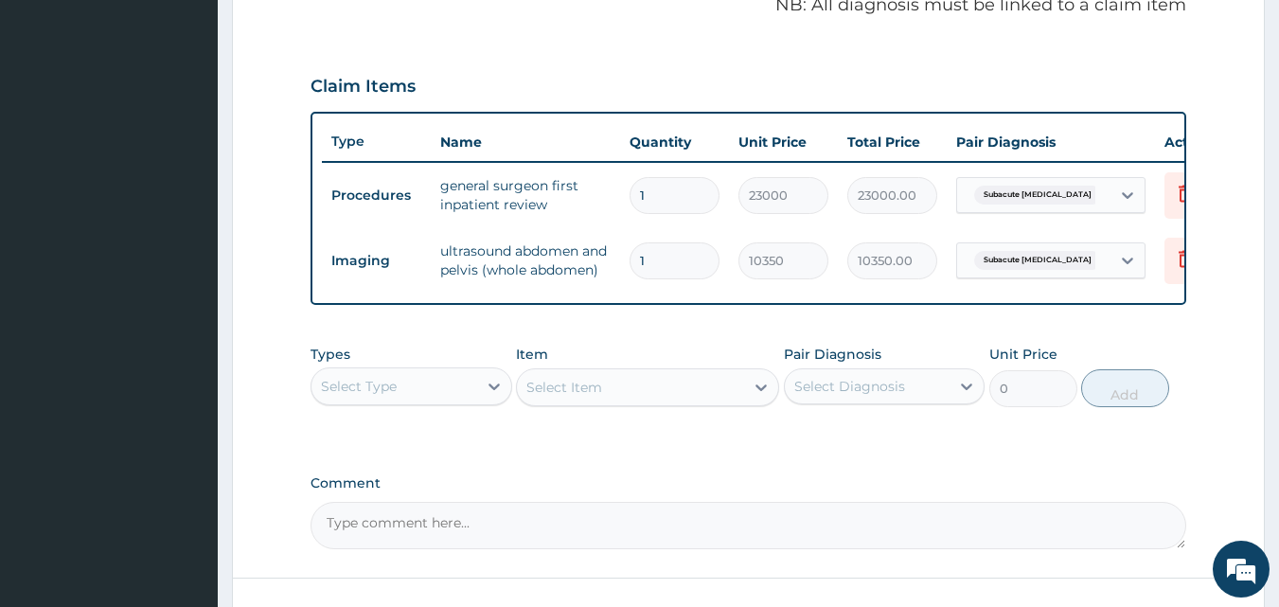
scroll to position [599, 0]
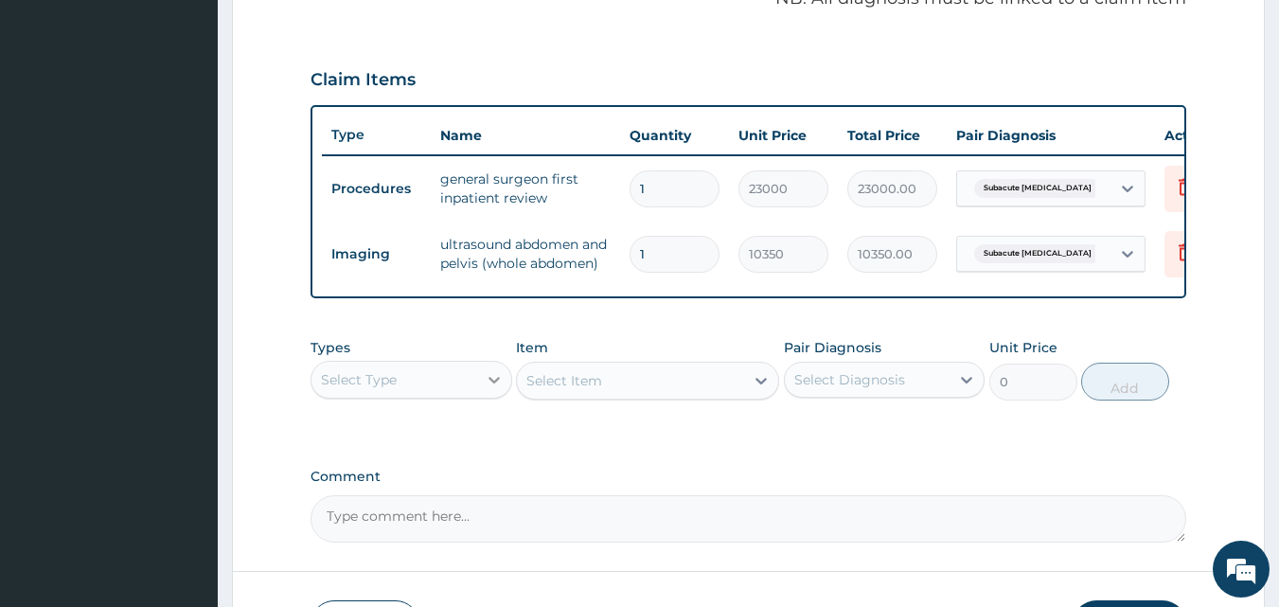
click at [477, 392] on div at bounding box center [494, 380] width 34 height 34
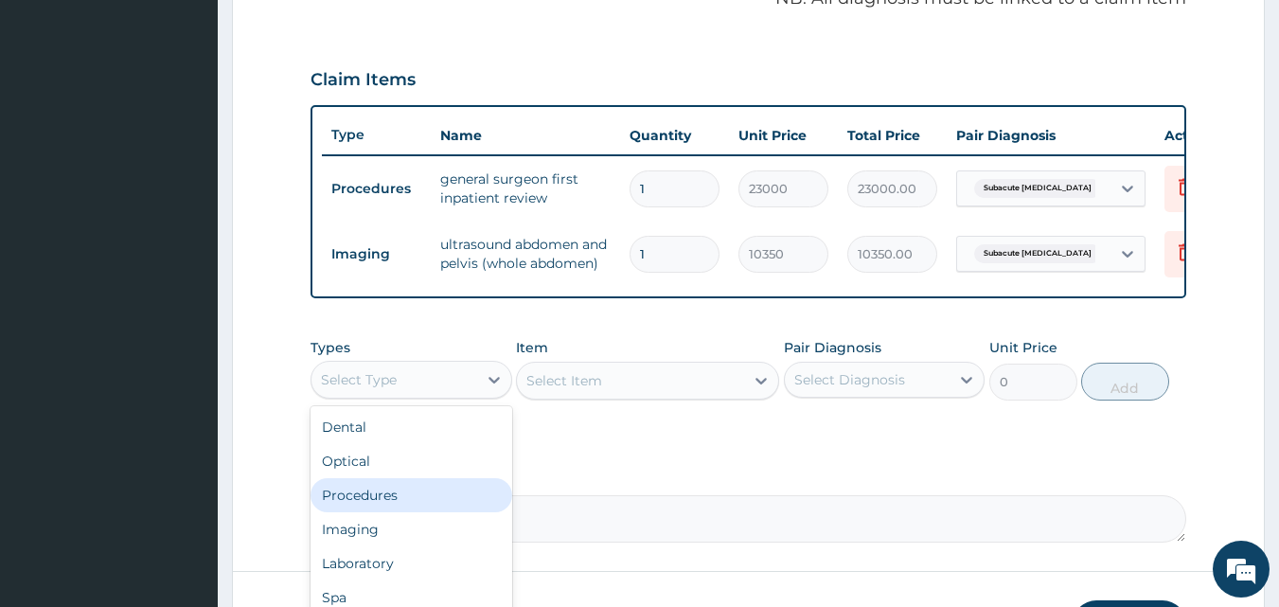
click at [375, 507] on div "Procedures" at bounding box center [412, 495] width 202 height 34
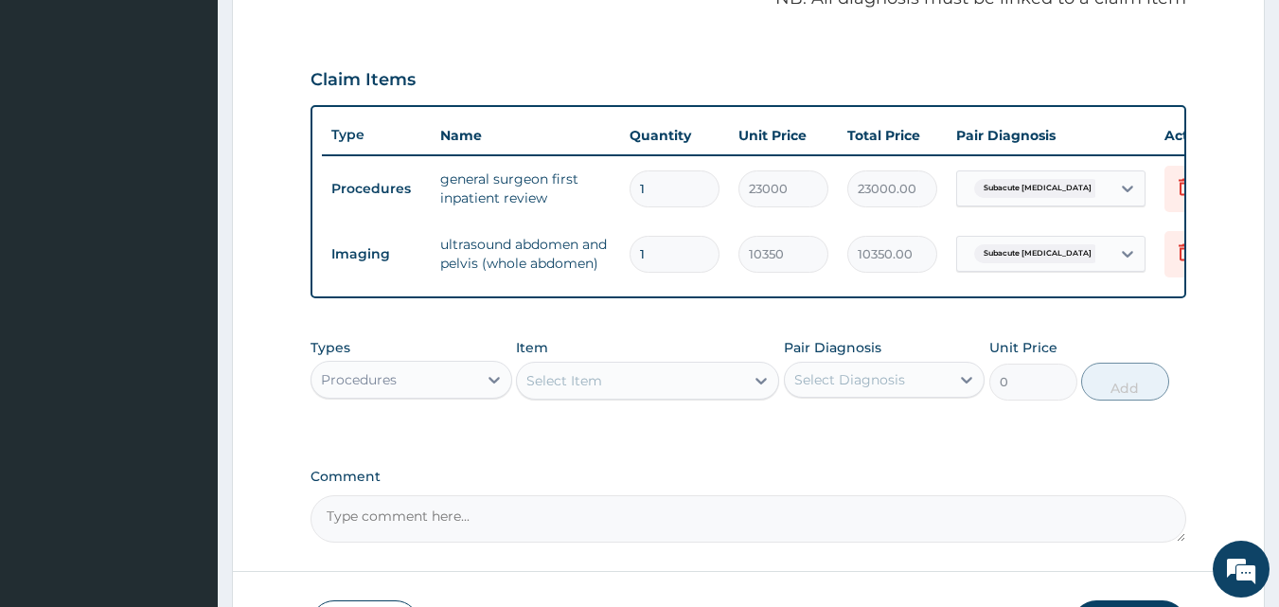
click at [617, 396] on div "Select Item" at bounding box center [630, 380] width 227 height 30
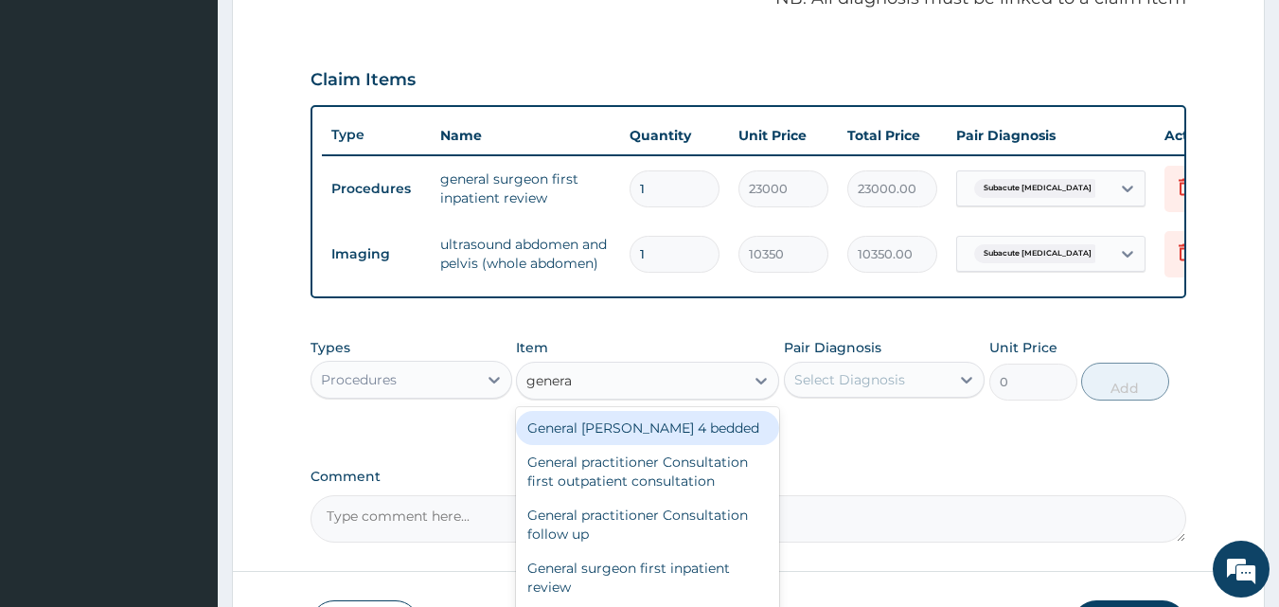
type input "general"
click at [605, 438] on div "General ward 4 bedded" at bounding box center [647, 428] width 263 height 34
type input "7475"
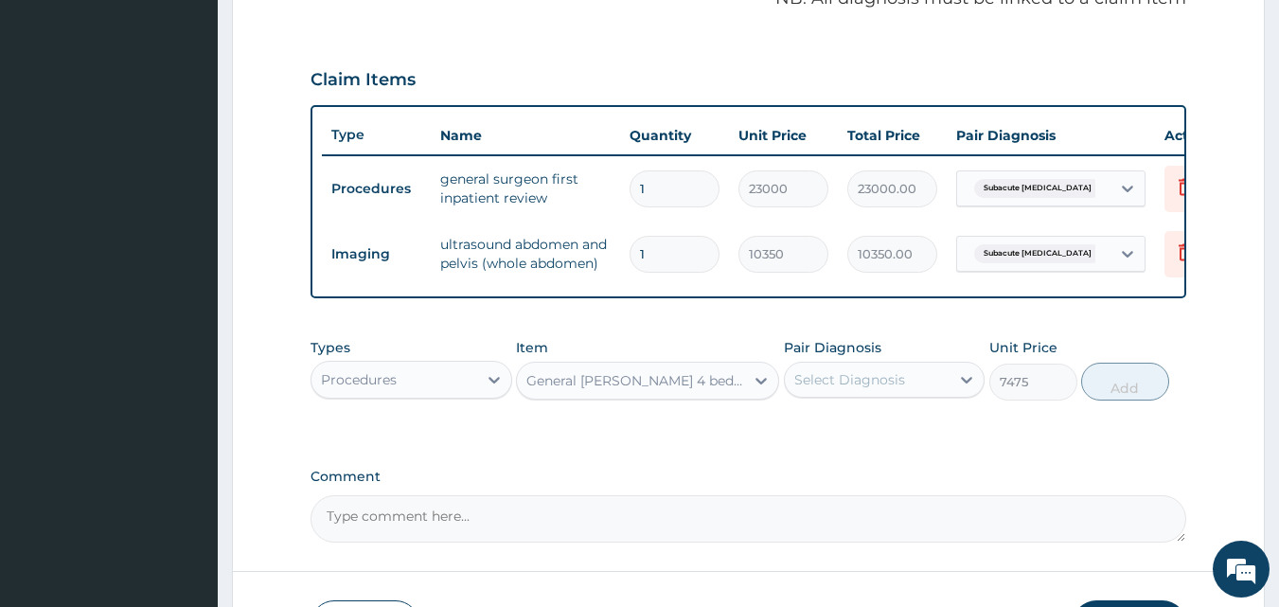
click at [893, 382] on div "Select Diagnosis" at bounding box center [868, 379] width 166 height 30
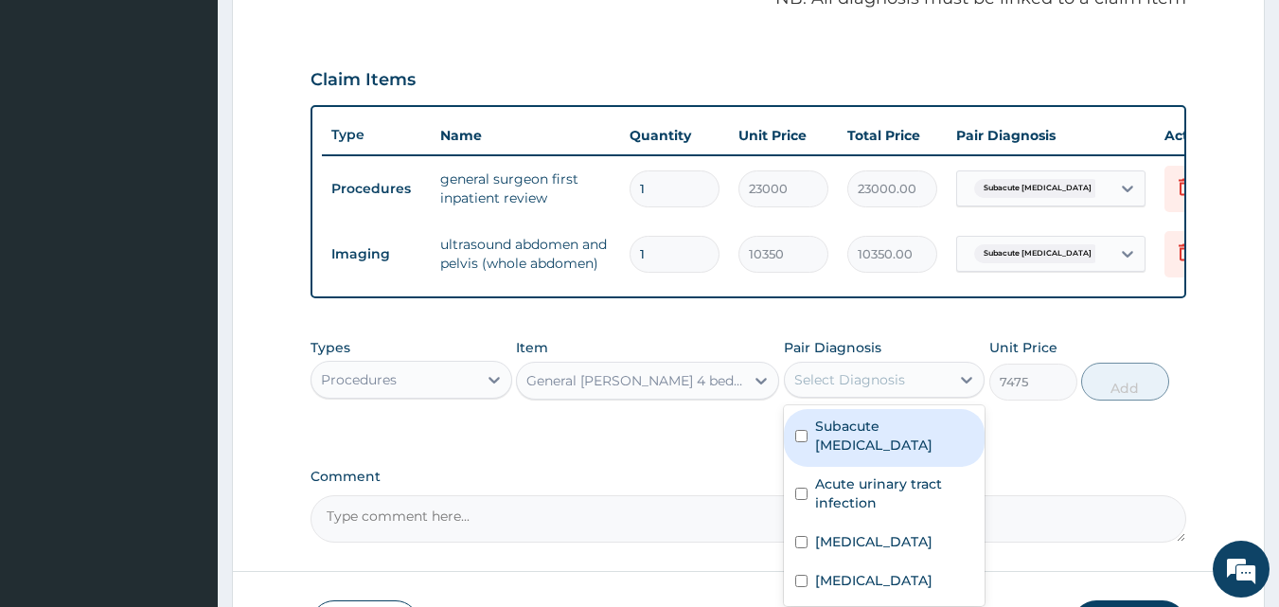
click at [855, 432] on label "Subacute appendicitis" at bounding box center [894, 436] width 159 height 38
checkbox input "true"
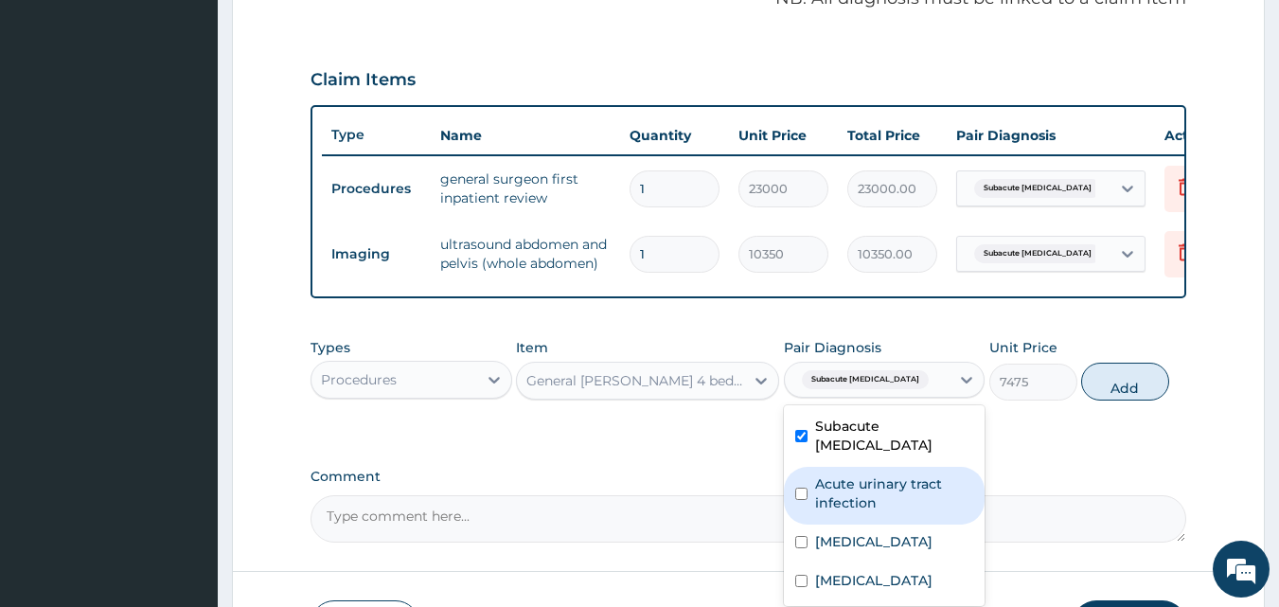
click at [842, 480] on label "Acute urinary tract infection" at bounding box center [894, 493] width 159 height 38
checkbox input "true"
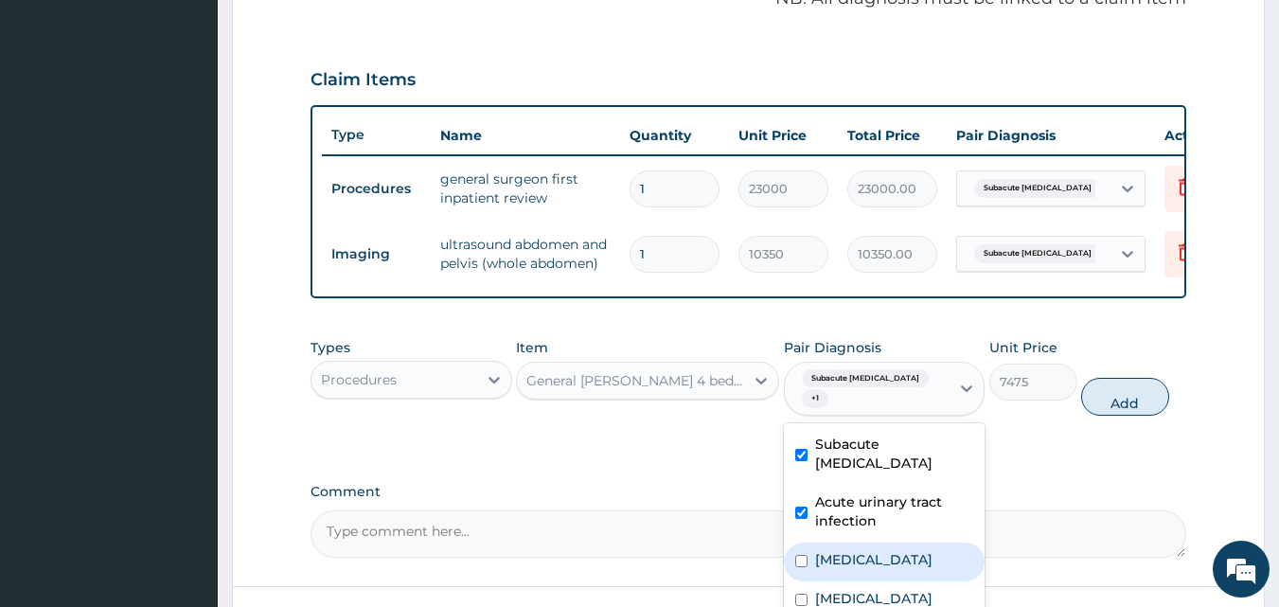
click at [828, 542] on div "Gastroenteritis" at bounding box center [885, 561] width 202 height 39
click at [826, 576] on div "Gastroenteritis" at bounding box center [885, 561] width 202 height 39
click at [865, 560] on label "Gastroenteritis" at bounding box center [873, 559] width 117 height 19
checkbox input "true"
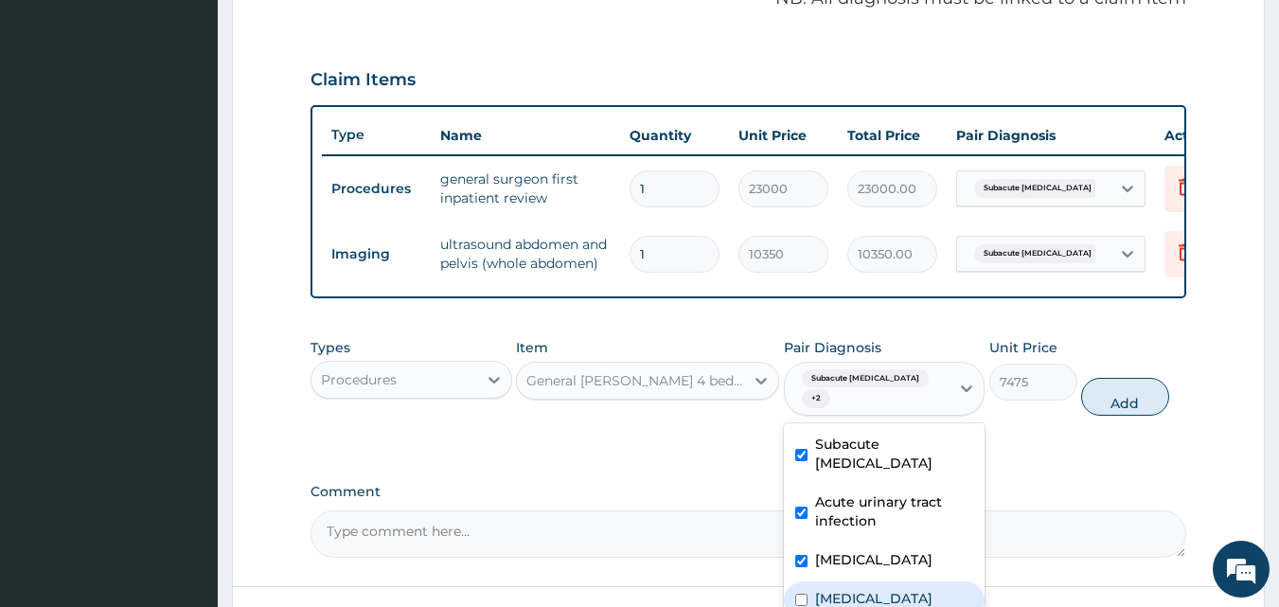
click at [852, 595] on label "Acute abdomen" at bounding box center [873, 598] width 117 height 19
checkbox input "true"
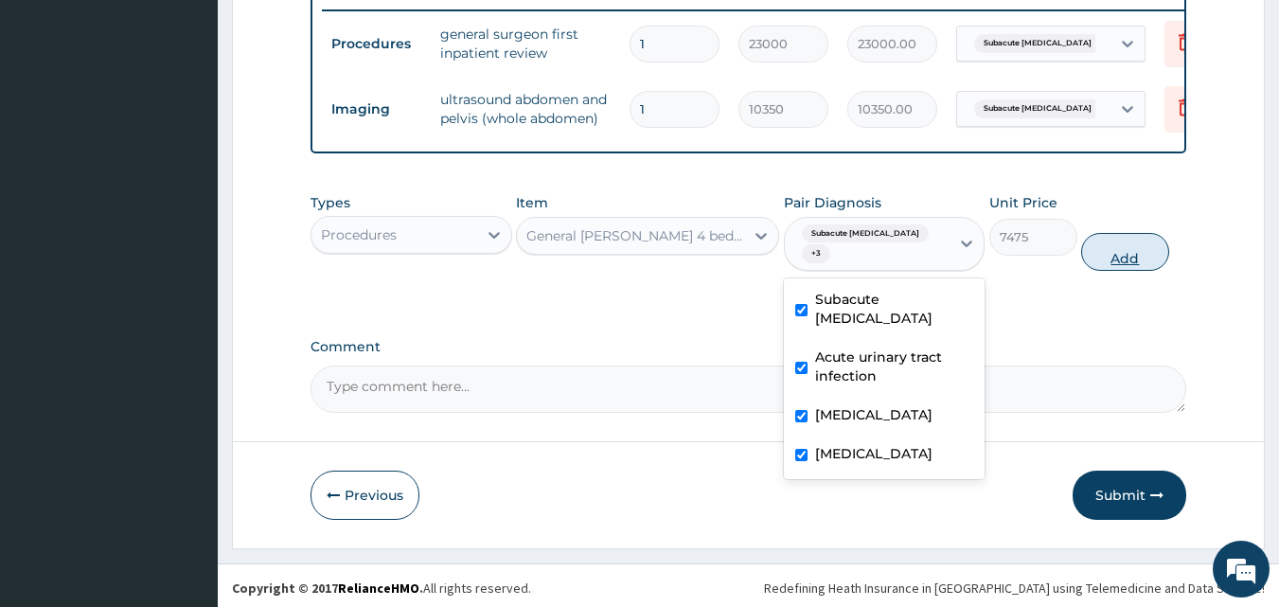
click at [1124, 266] on button "Add" at bounding box center [1125, 252] width 88 height 38
type input "0"
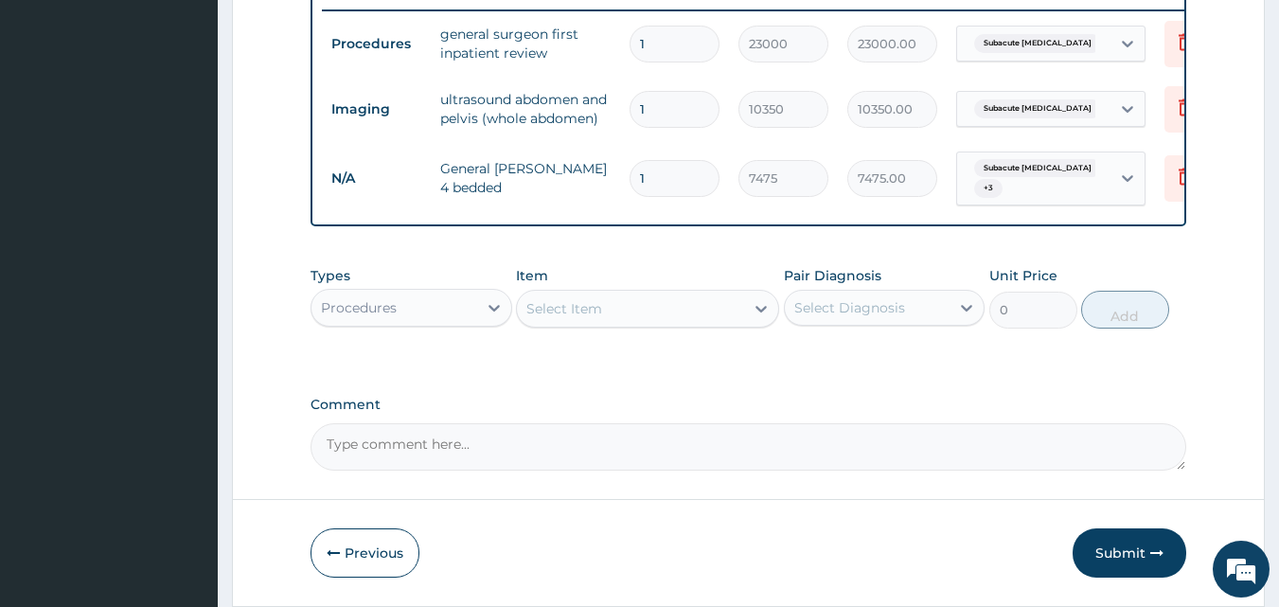
type input "0.00"
type input "2"
type input "14950.00"
type input "2"
click at [483, 325] on div at bounding box center [494, 308] width 34 height 34
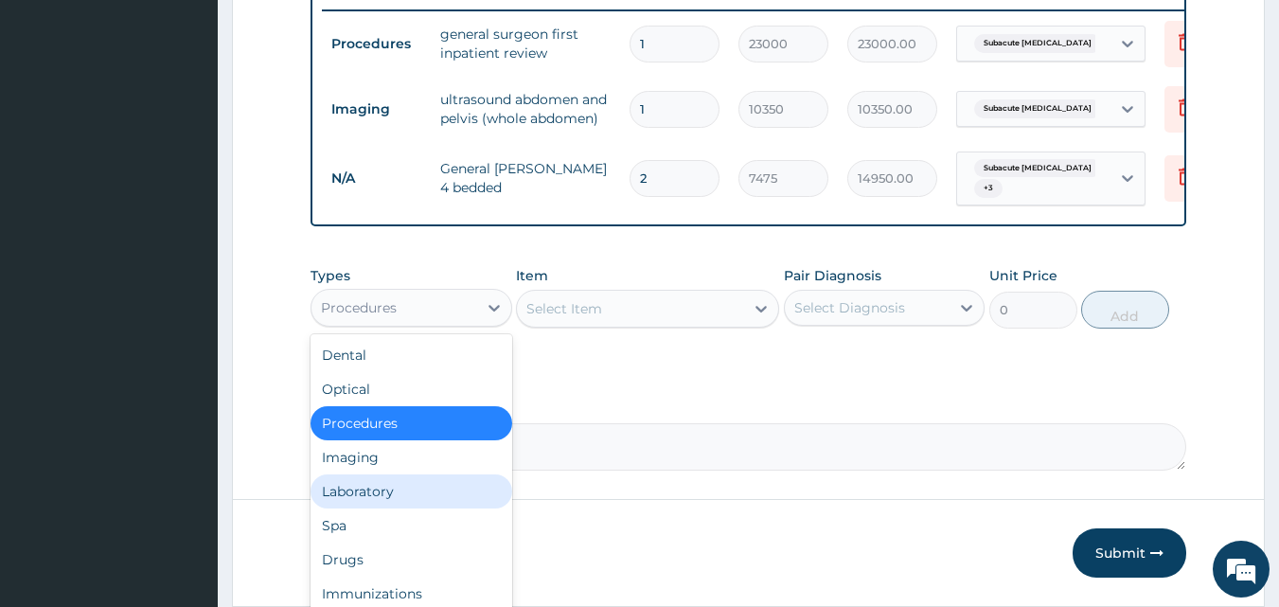
click at [382, 508] on div "Laboratory" at bounding box center [412, 491] width 202 height 34
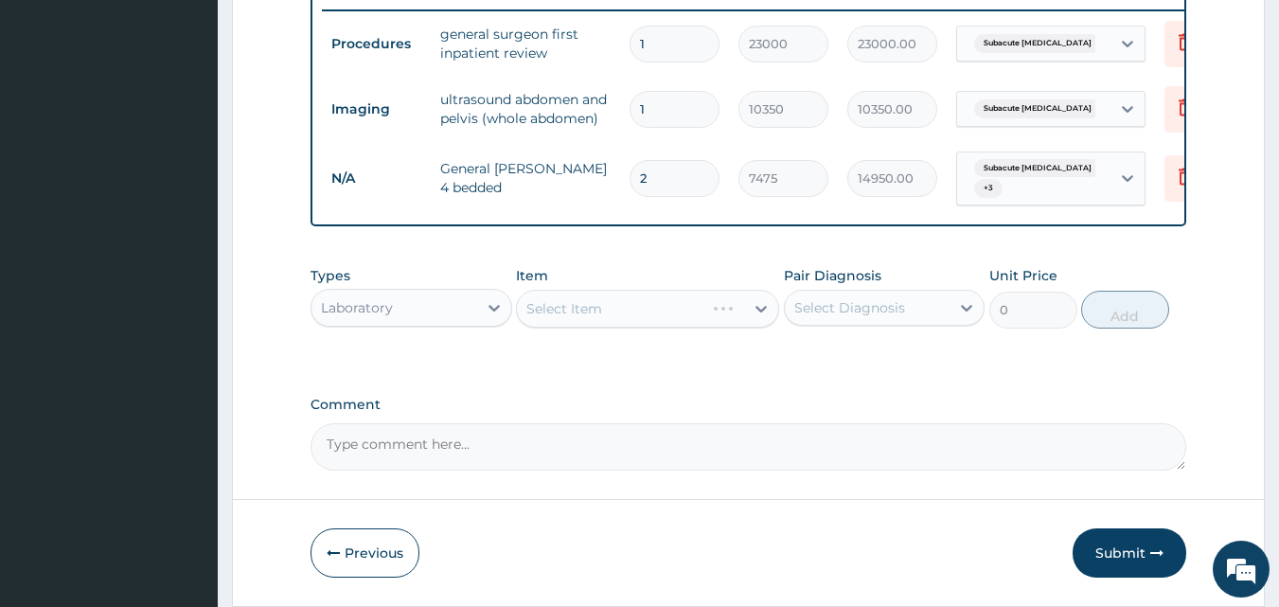
click at [603, 324] on div "Select Item" at bounding box center [610, 308] width 187 height 30
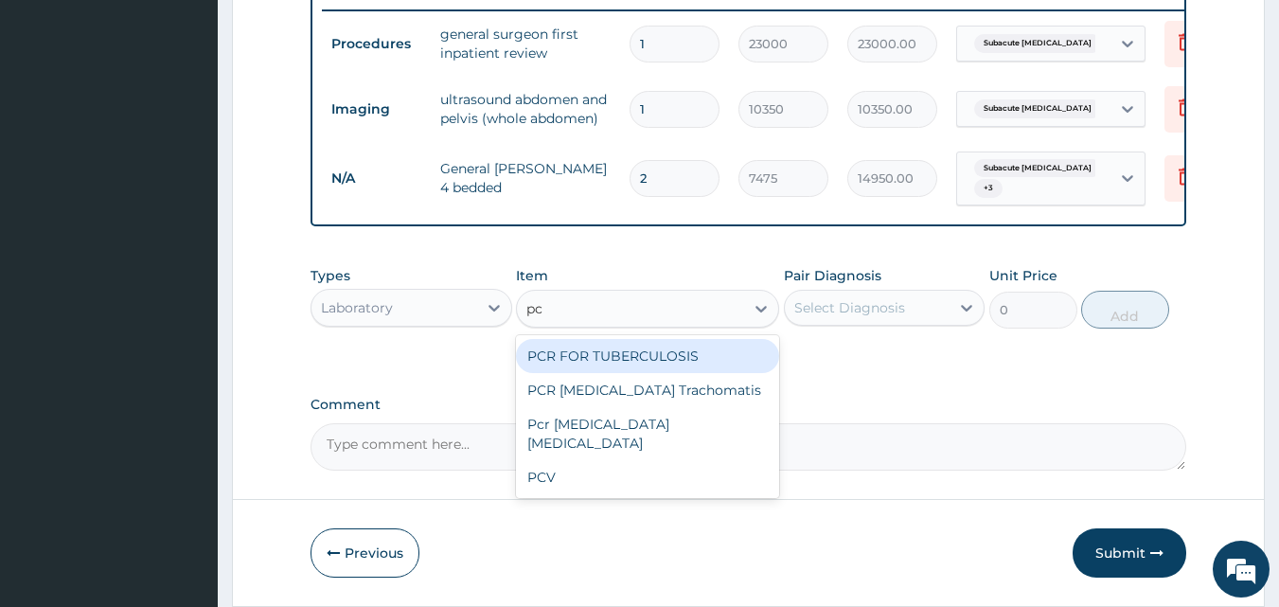
type input "pcv"
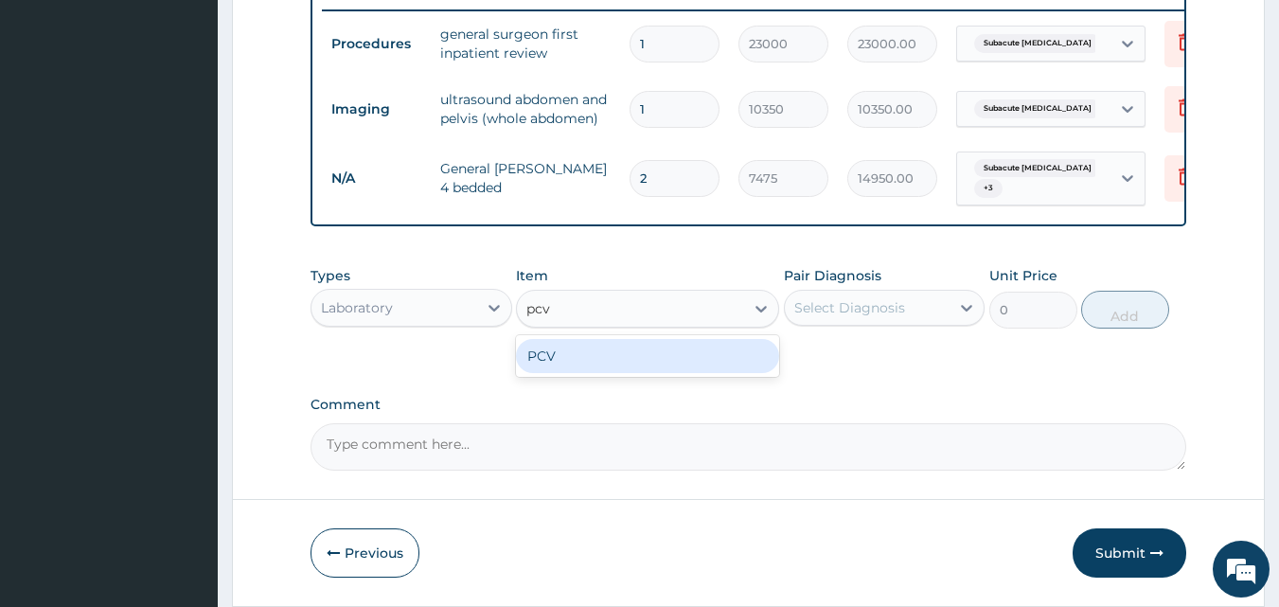
click at [576, 366] on div "PCV" at bounding box center [647, 356] width 263 height 34
type input "2300"
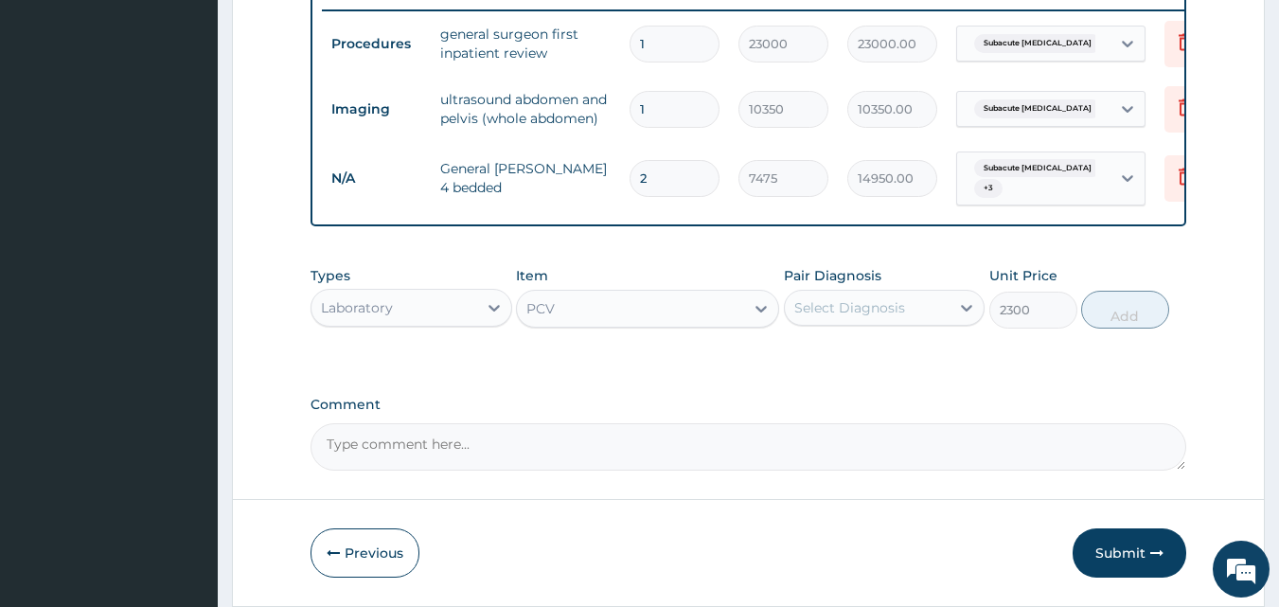
click at [852, 317] on div "Select Diagnosis" at bounding box center [849, 307] width 111 height 19
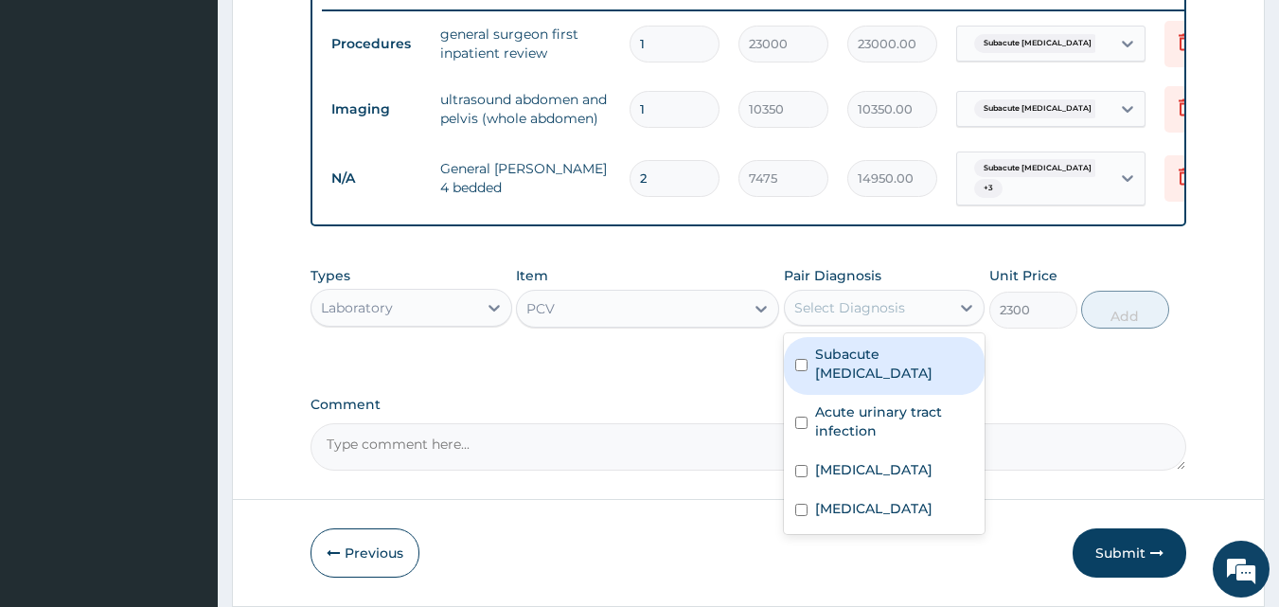
click at [832, 364] on label "Subacute appendicitis" at bounding box center [894, 364] width 159 height 38
checkbox input "true"
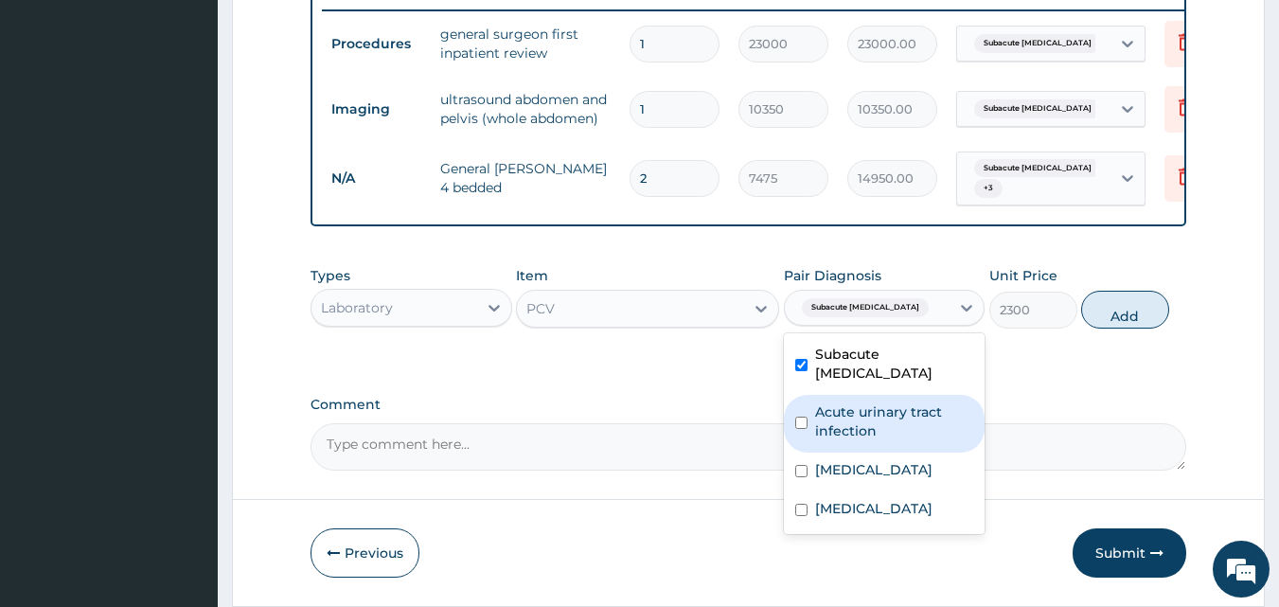
click at [828, 406] on label "Acute urinary tract infection" at bounding box center [894, 421] width 159 height 38
checkbox input "true"
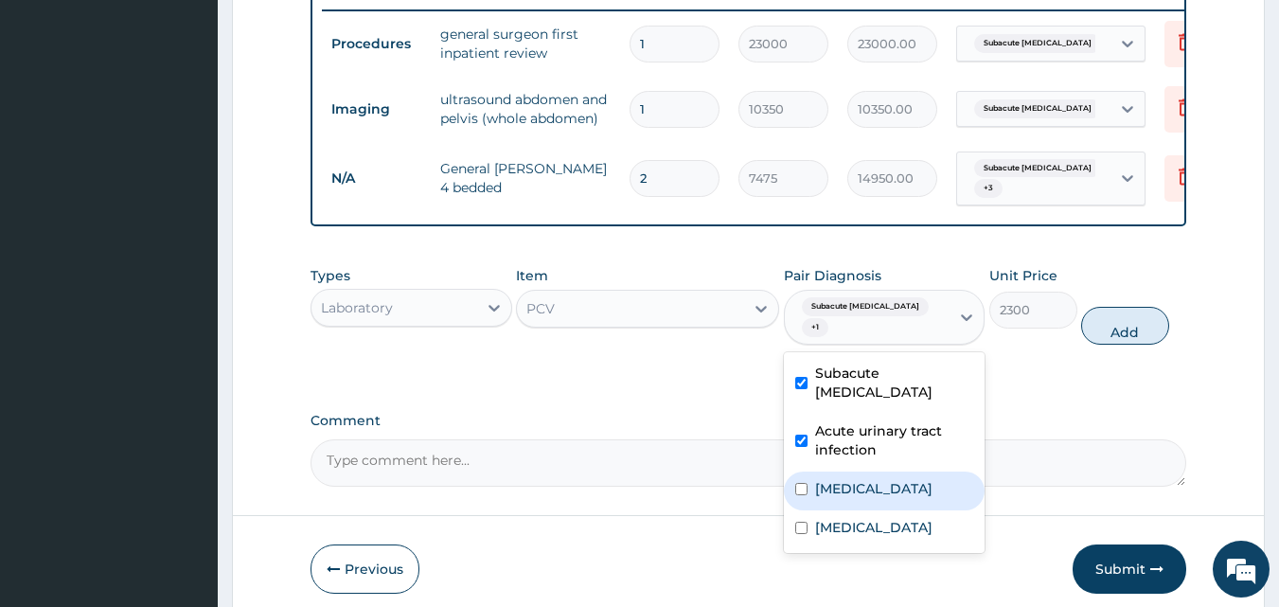
click at [824, 479] on label "Gastroenteritis" at bounding box center [873, 488] width 117 height 19
checkbox input "true"
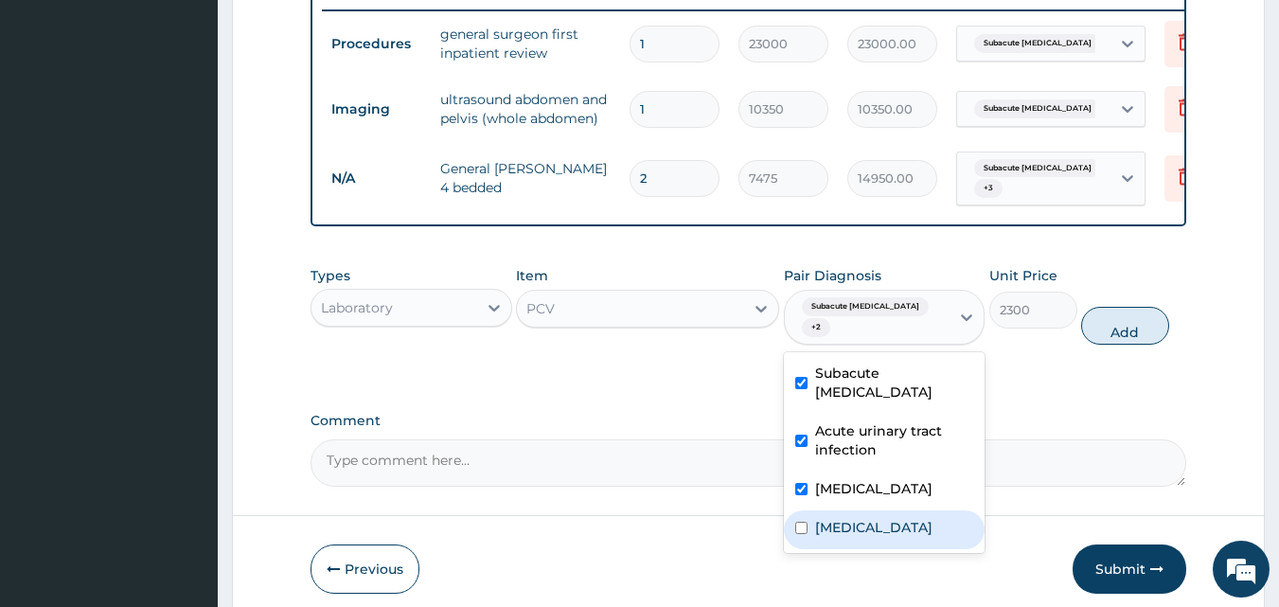
click at [824, 526] on label "Acute abdomen" at bounding box center [873, 527] width 117 height 19
checkbox input "true"
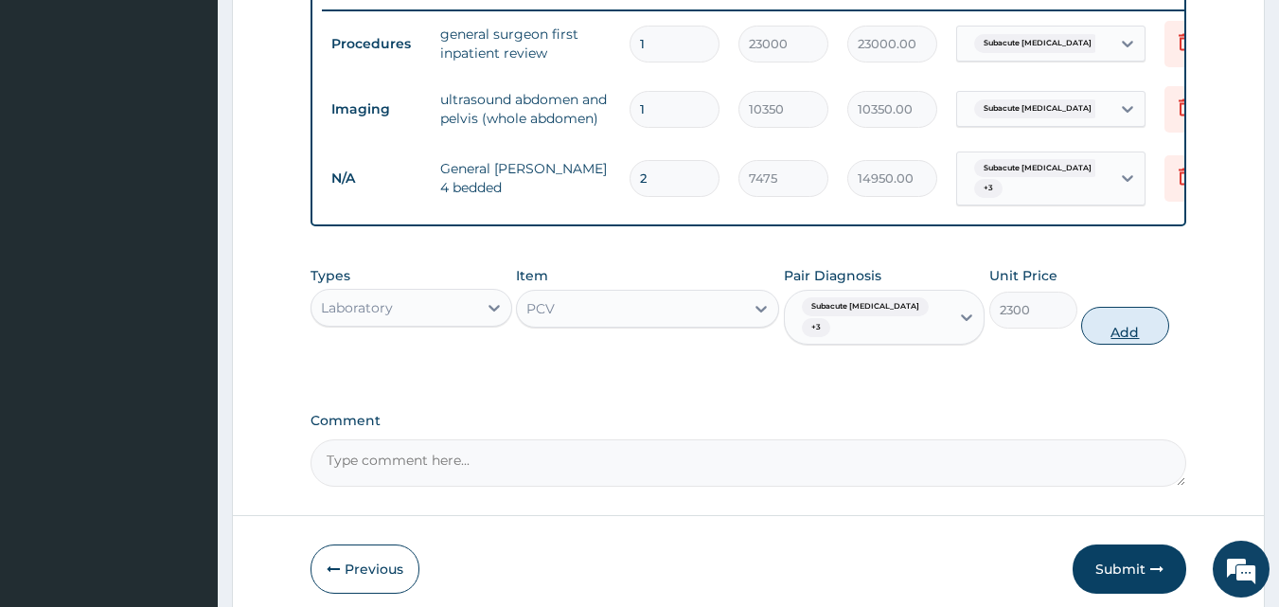
click at [1127, 345] on button "Add" at bounding box center [1125, 326] width 88 height 38
type input "0"
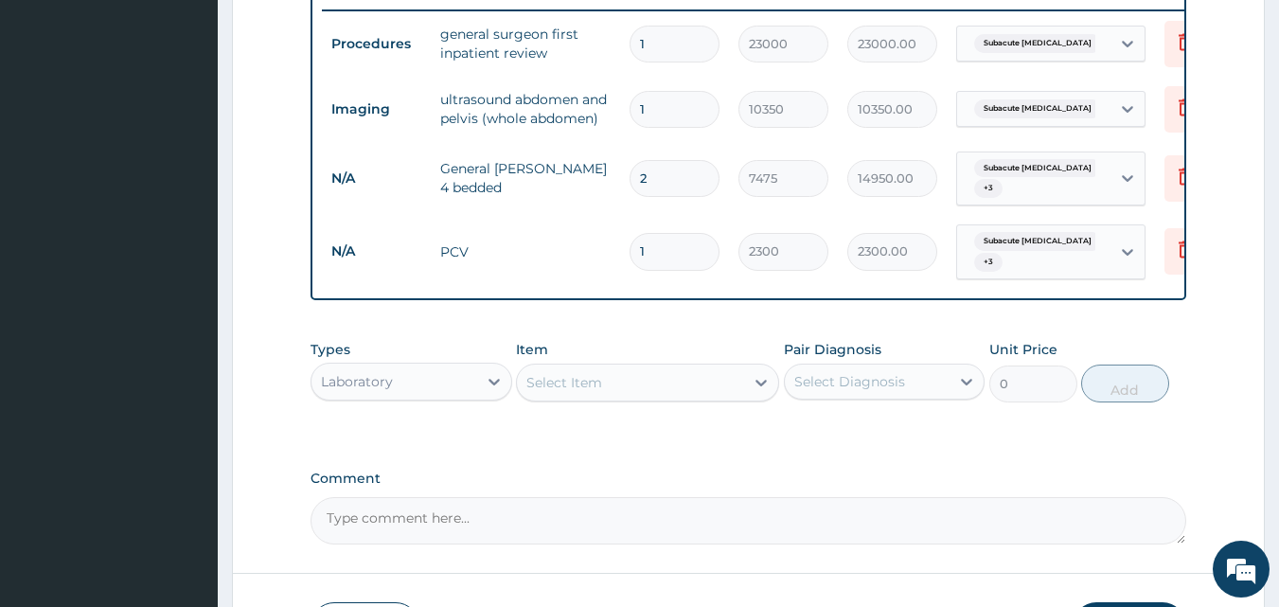
click at [616, 388] on div "Select Item" at bounding box center [630, 382] width 227 height 30
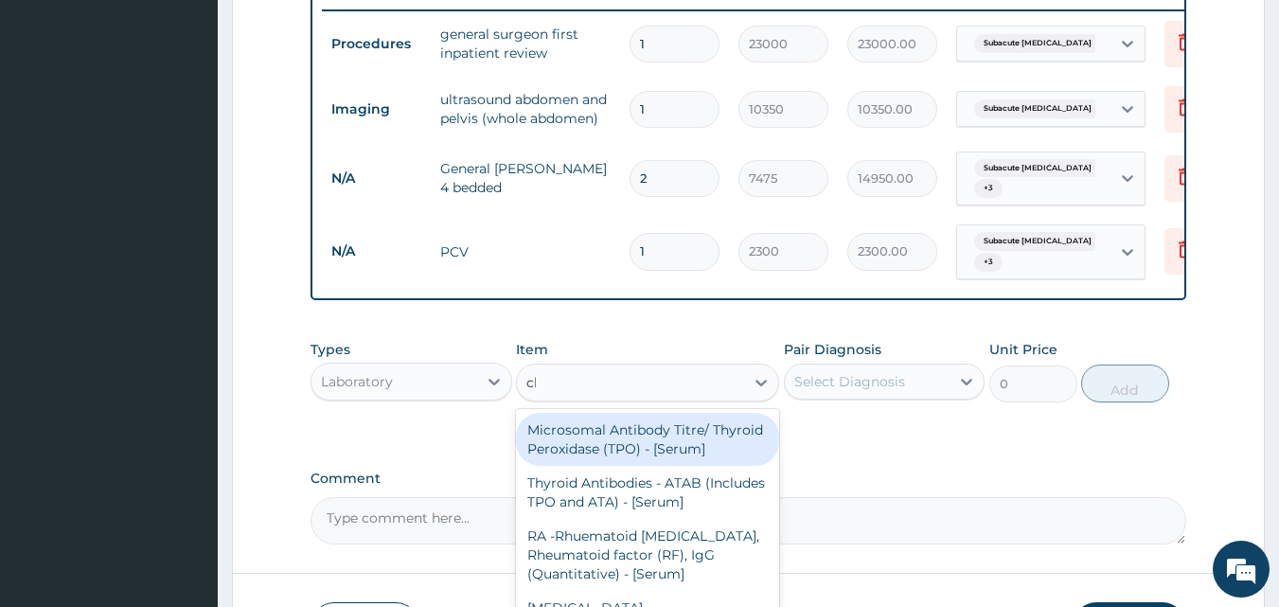
type input "cbc"
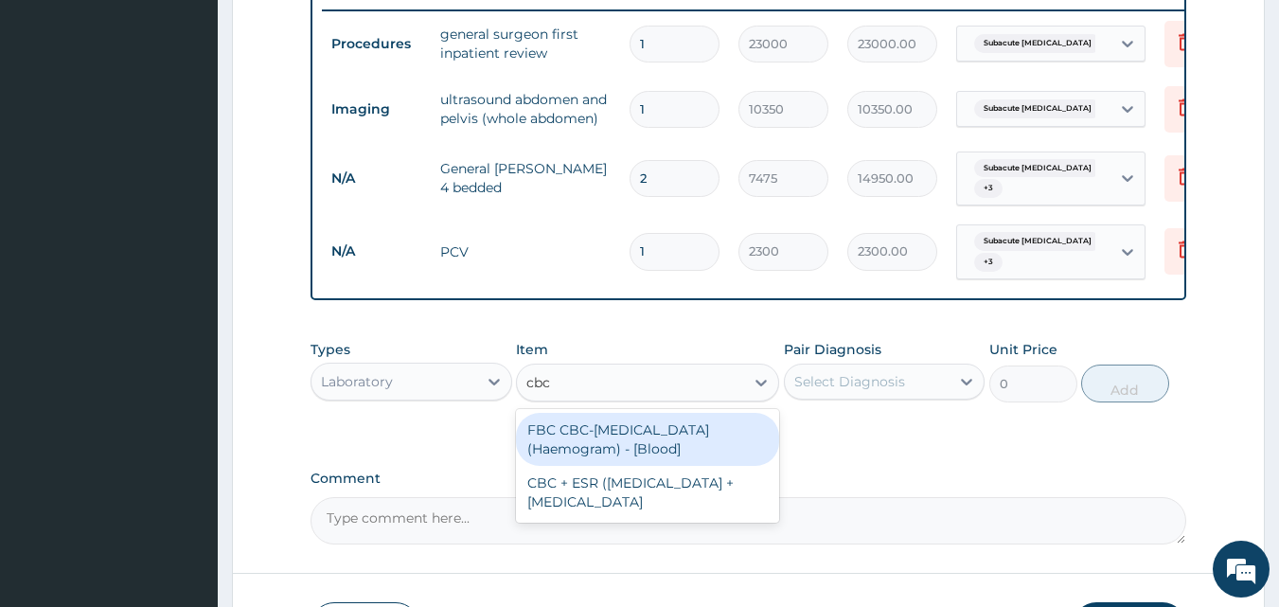
click at [710, 457] on div "FBC CBC-Complete Blood Count (Haemogram) - [Blood]" at bounding box center [647, 439] width 263 height 53
type input "4600"
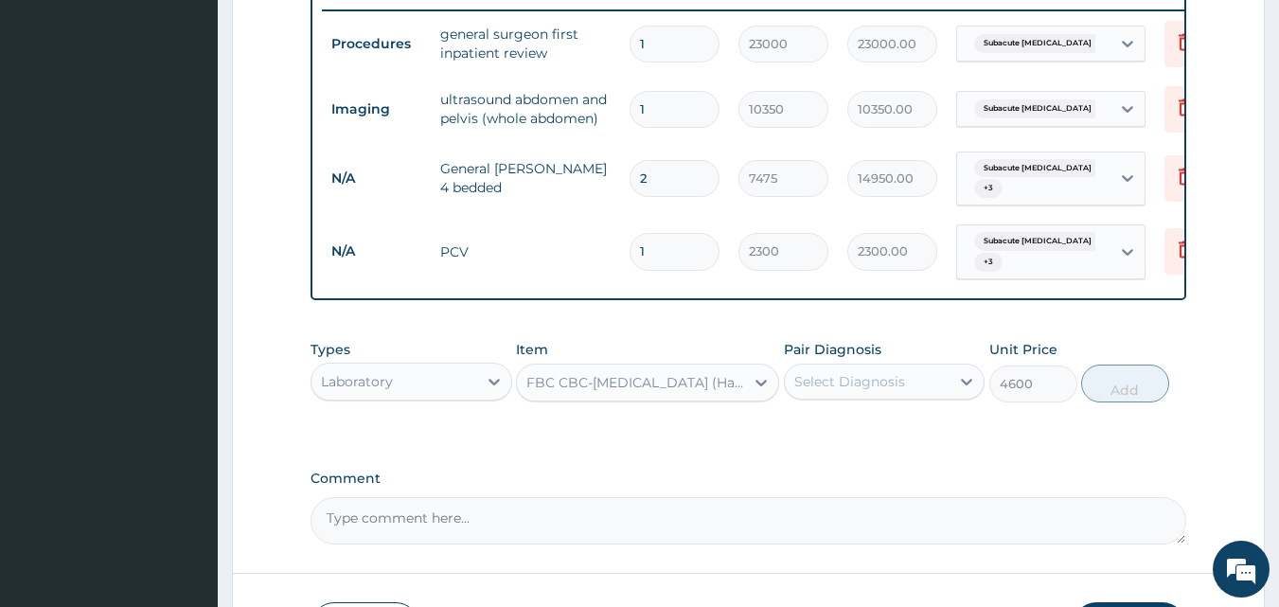
click at [862, 391] on div "Select Diagnosis" at bounding box center [849, 381] width 111 height 19
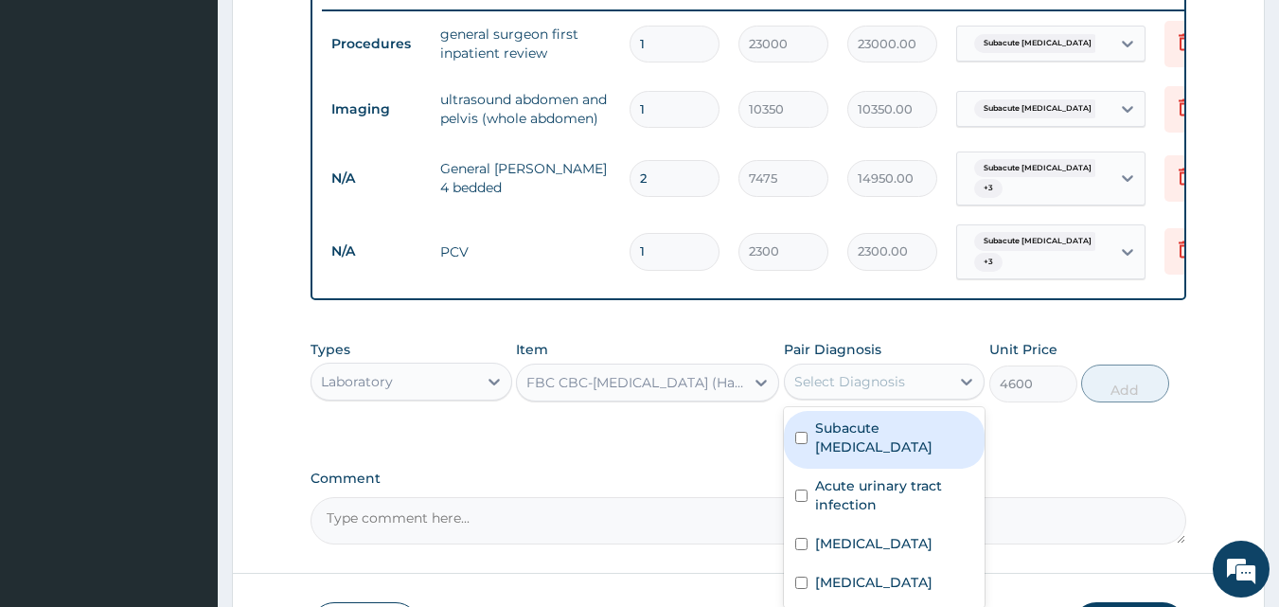
drag, startPoint x: 843, startPoint y: 437, endPoint x: 843, endPoint y: 448, distance: 10.4
click at [843, 439] on label "Subacute appendicitis" at bounding box center [894, 437] width 159 height 38
checkbox input "true"
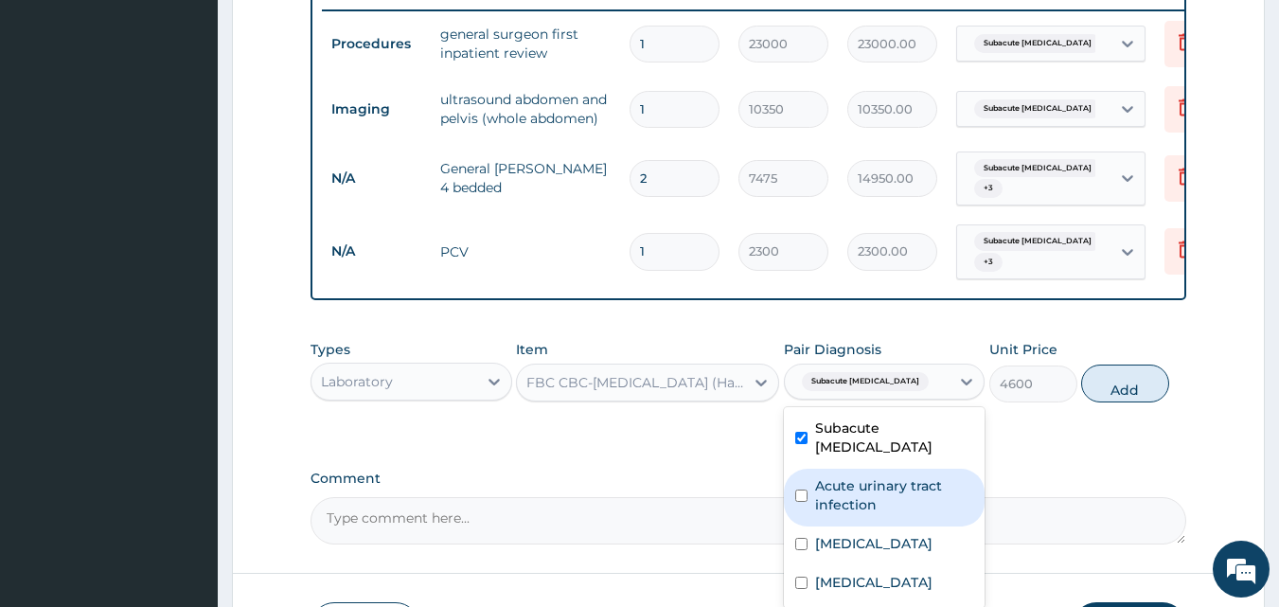
click at [842, 482] on label "Acute urinary tract infection" at bounding box center [894, 495] width 159 height 38
checkbox input "true"
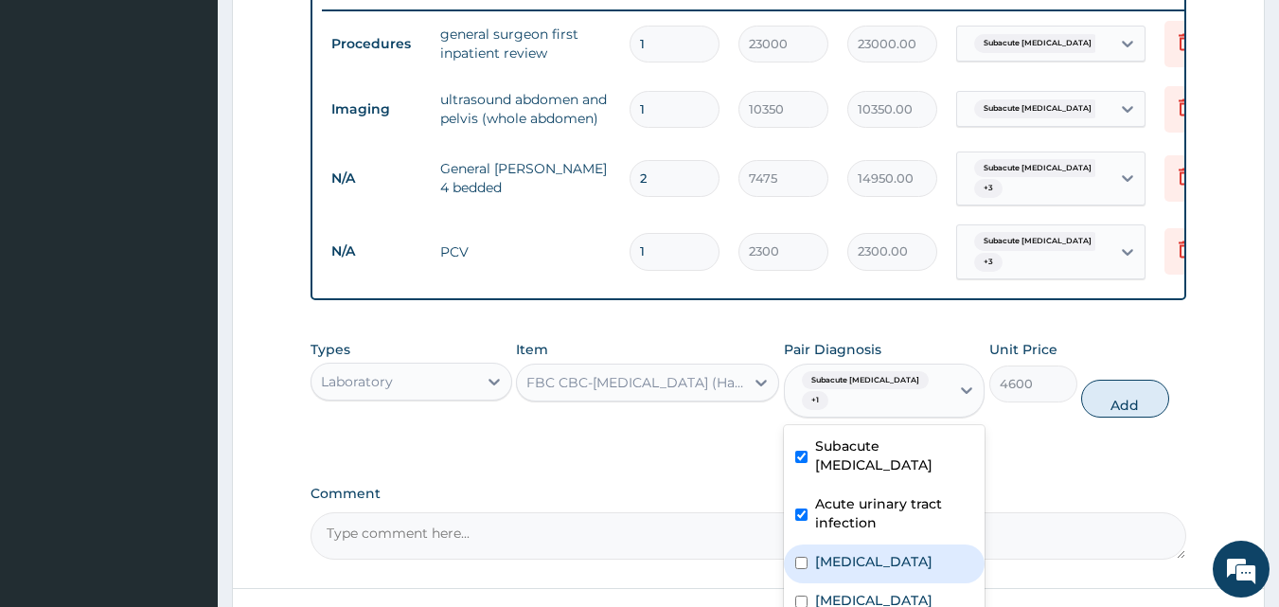
click at [832, 559] on label "Gastroenteritis" at bounding box center [873, 561] width 117 height 19
checkbox input "true"
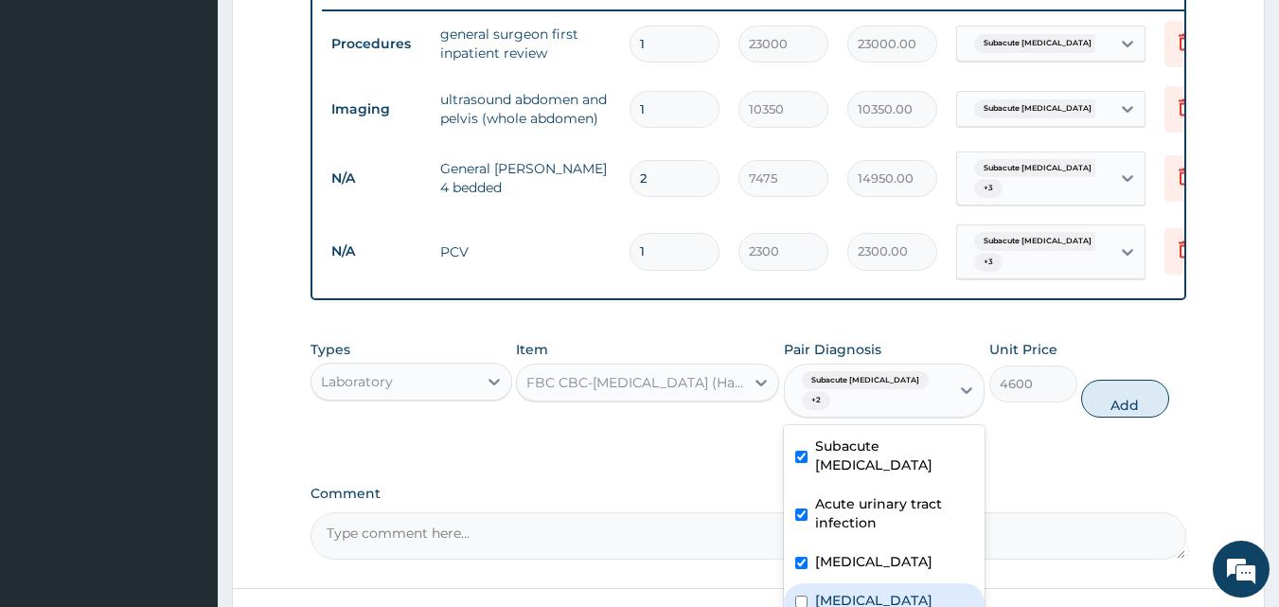
click at [819, 593] on label "Acute abdomen" at bounding box center [873, 600] width 117 height 19
checkbox input "true"
click at [1123, 414] on button "Add" at bounding box center [1125, 399] width 88 height 38
type input "0"
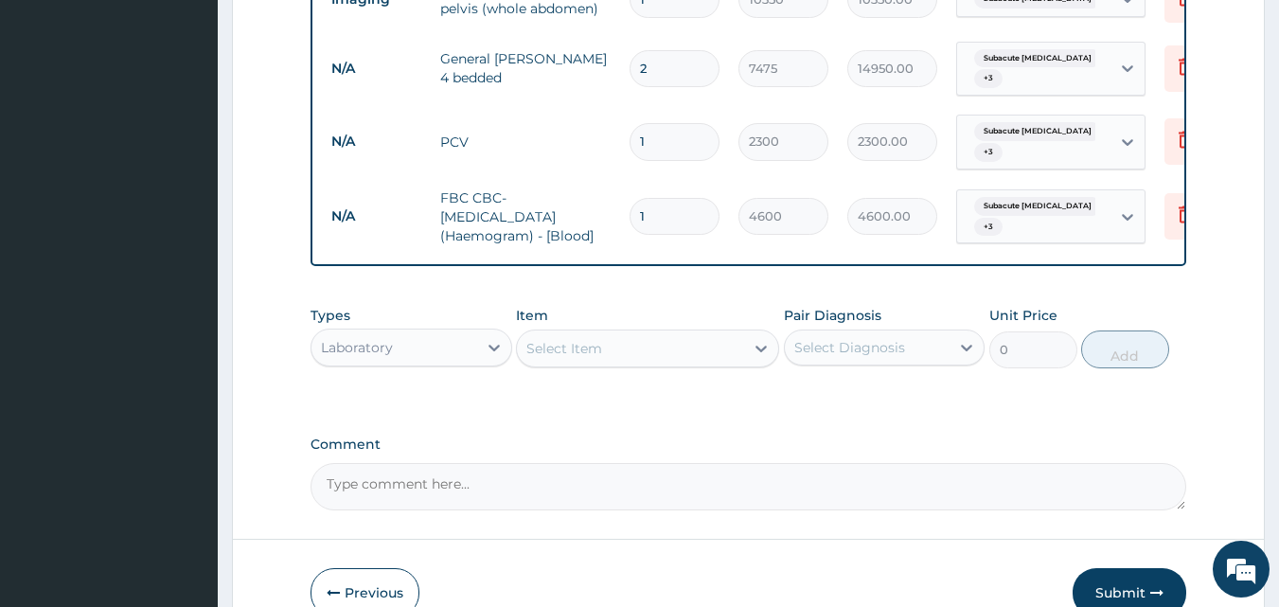
scroll to position [970, 0]
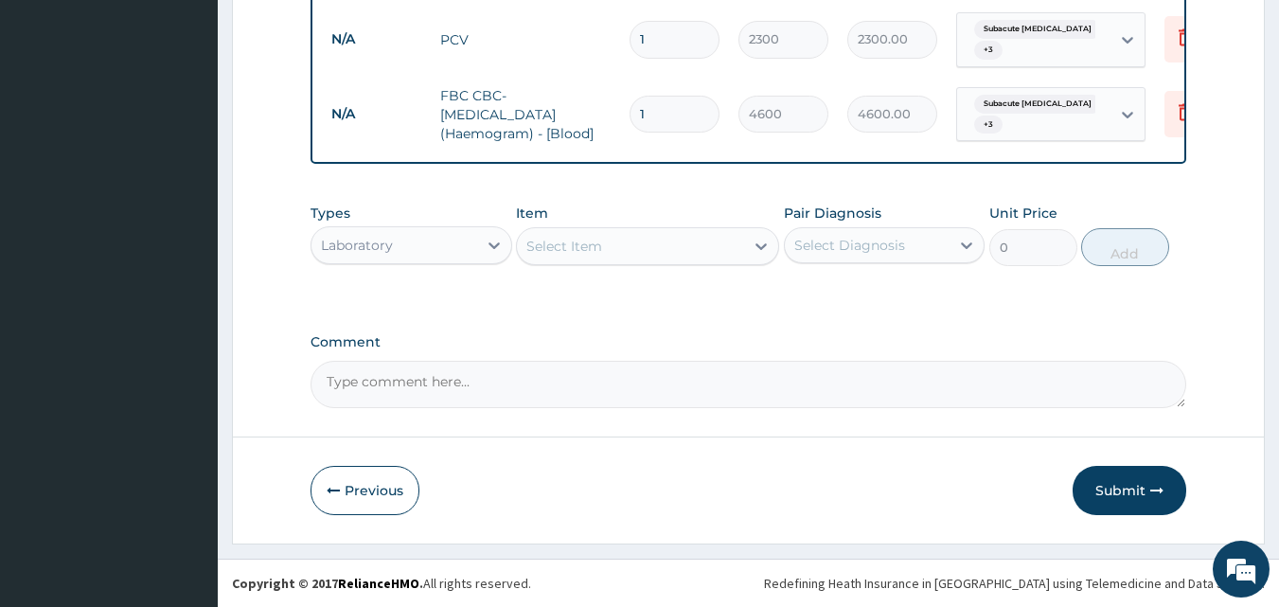
click at [628, 243] on div "Select Item" at bounding box center [630, 246] width 227 height 30
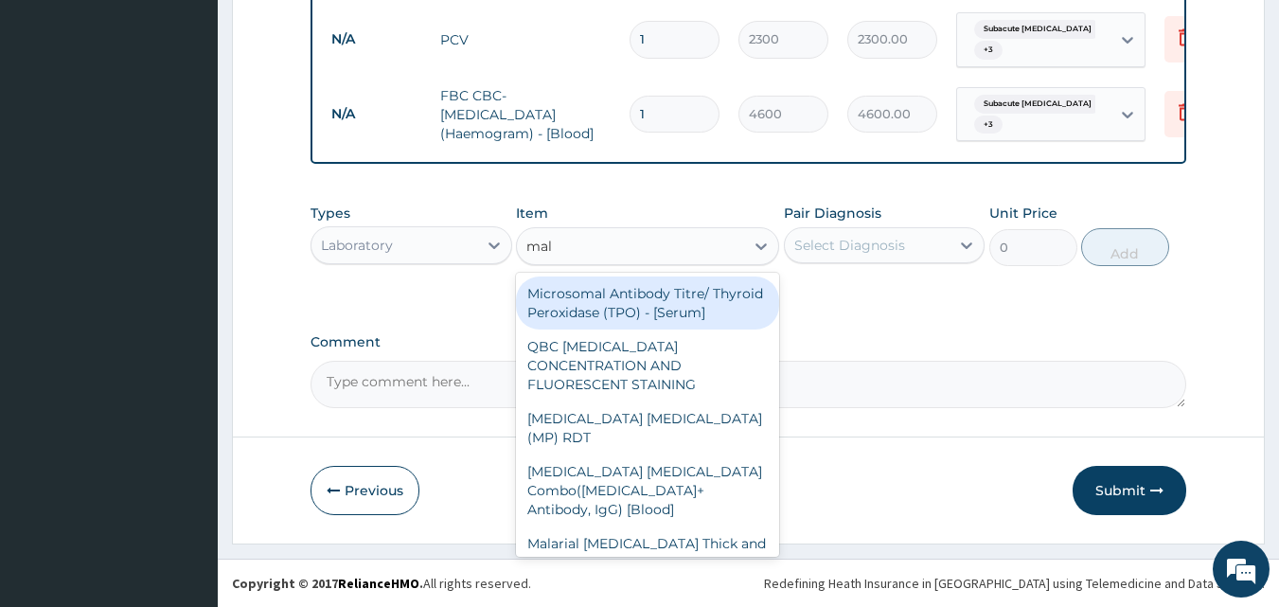
type input "mala"
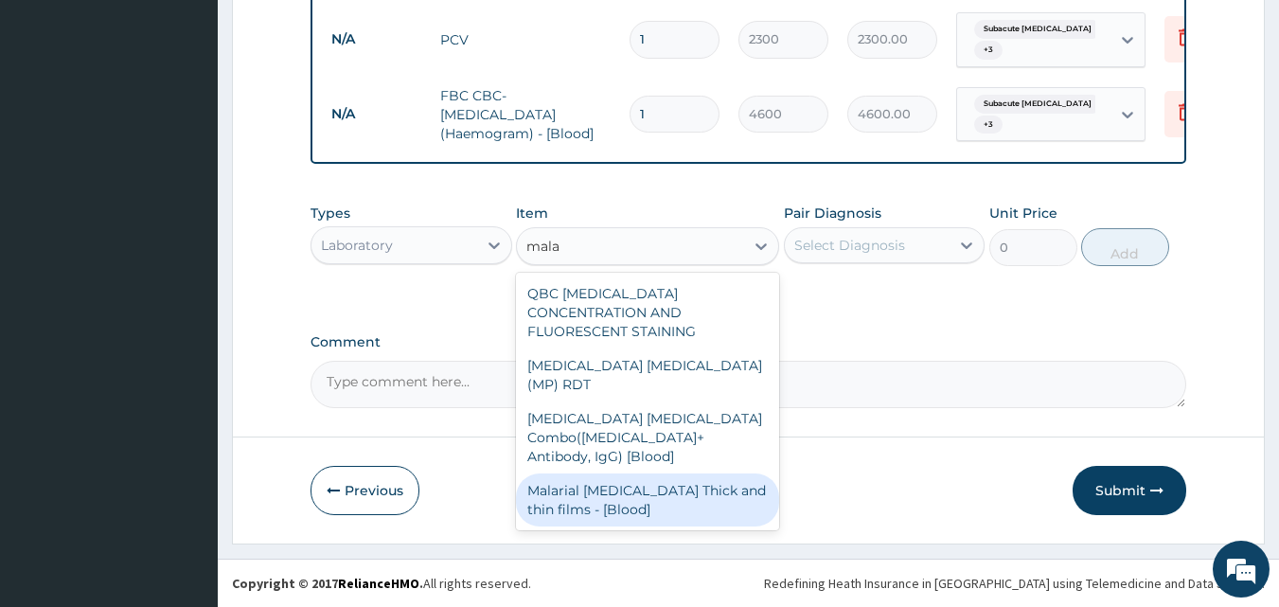
click at [589, 473] on div "Malarial Parasite Thick and thin films - [Blood]" at bounding box center [647, 499] width 263 height 53
type input "1725"
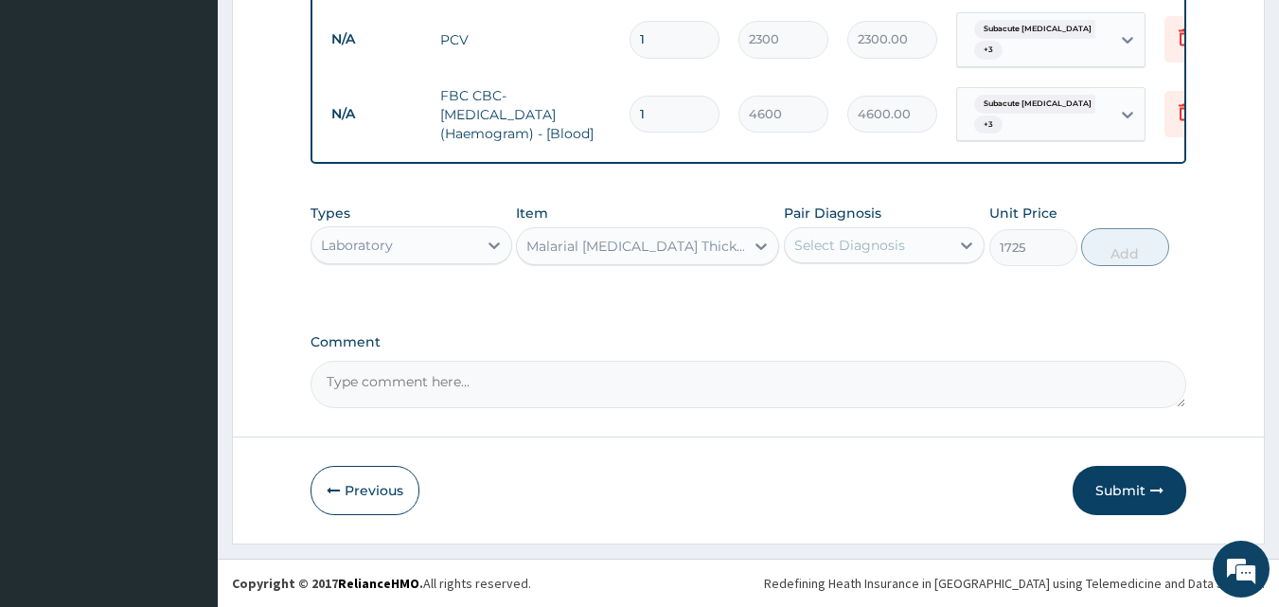
click at [866, 238] on div "Select Diagnosis" at bounding box center [849, 245] width 111 height 19
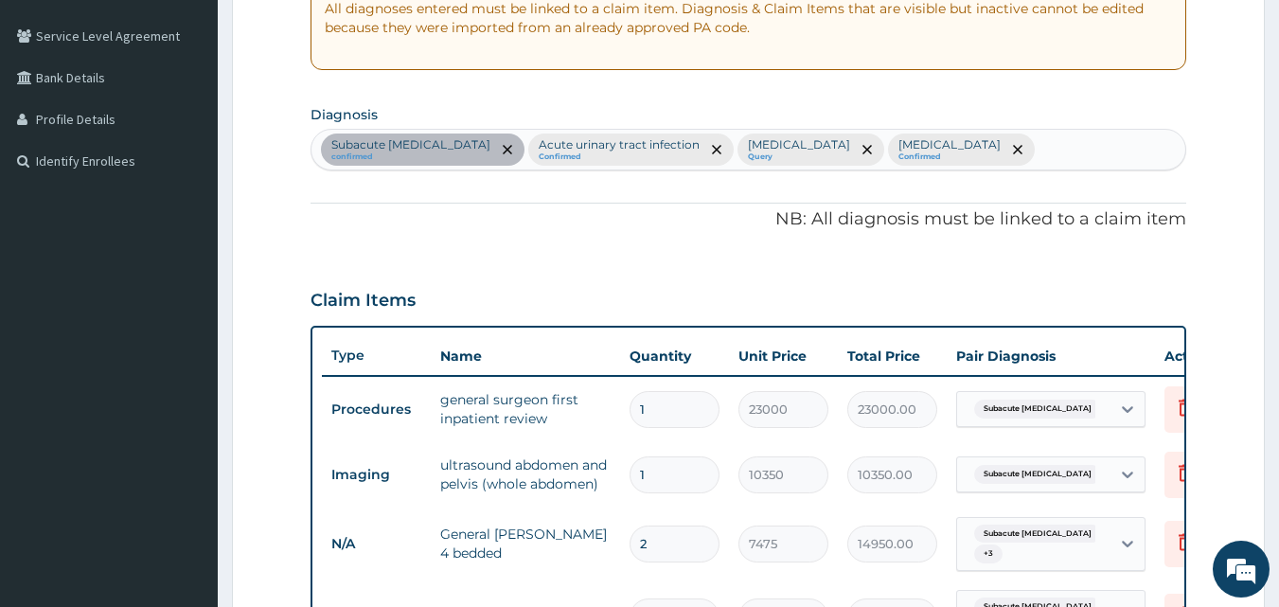
scroll to position [248, 0]
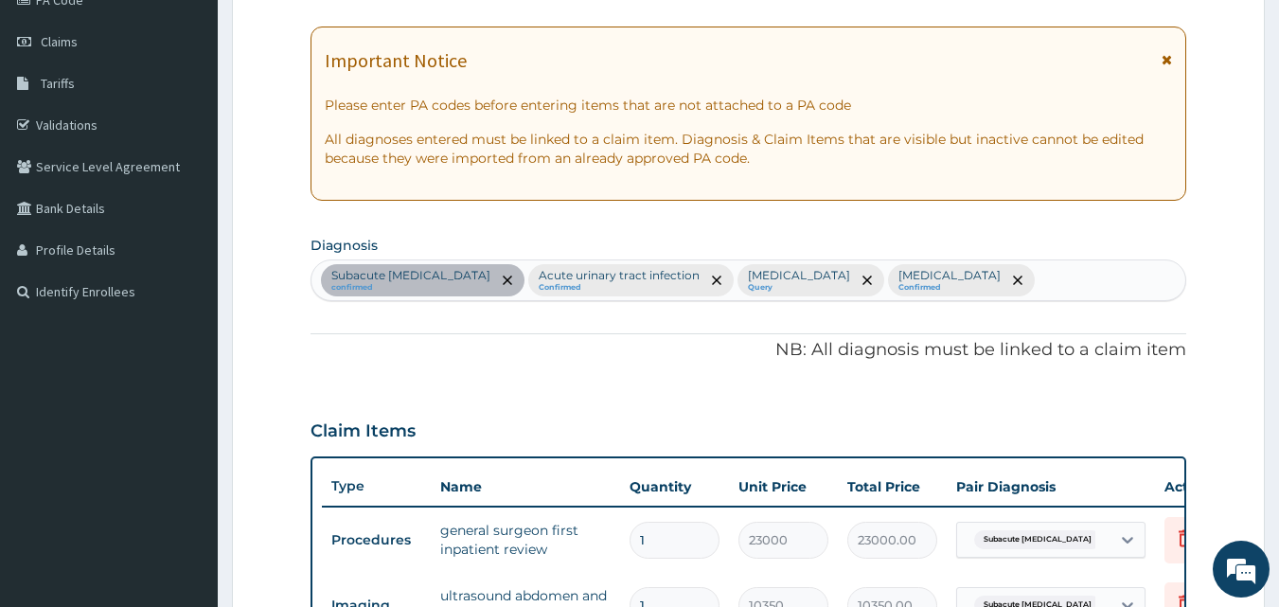
click at [1012, 275] on div "Subacute appendicitis confirmed Acute urinary tract infection Confirmed Gastroe…" at bounding box center [748, 280] width 875 height 40
type input "mala"
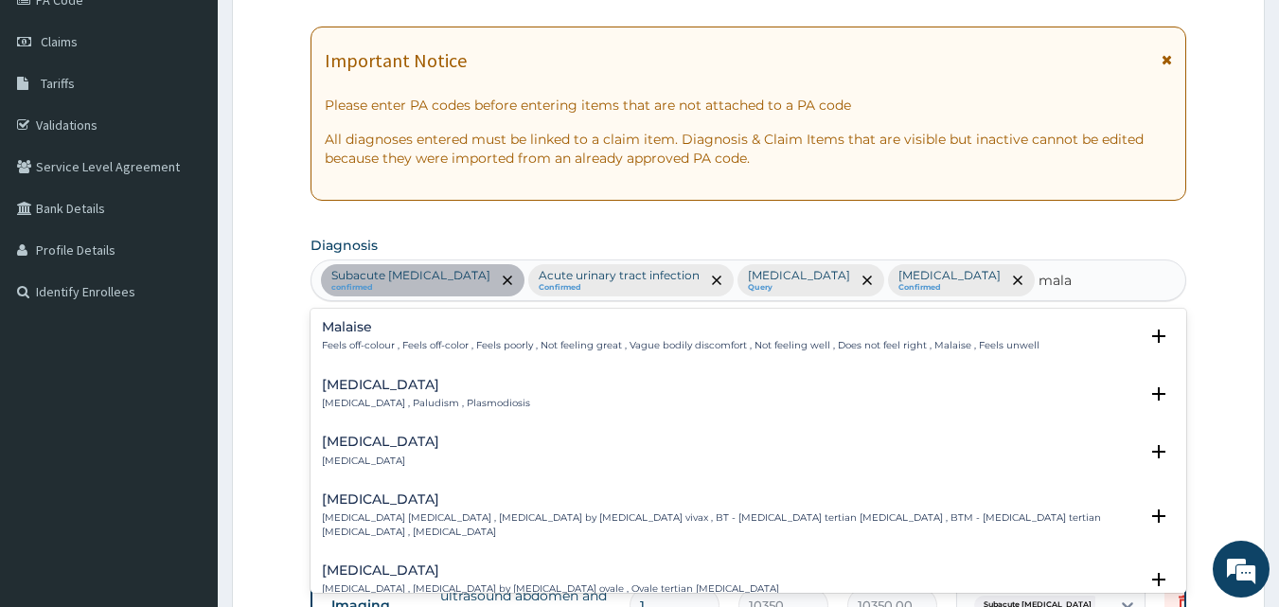
click at [442, 400] on p "Malaria , Paludism , Plasmodiosis" at bounding box center [426, 403] width 208 height 13
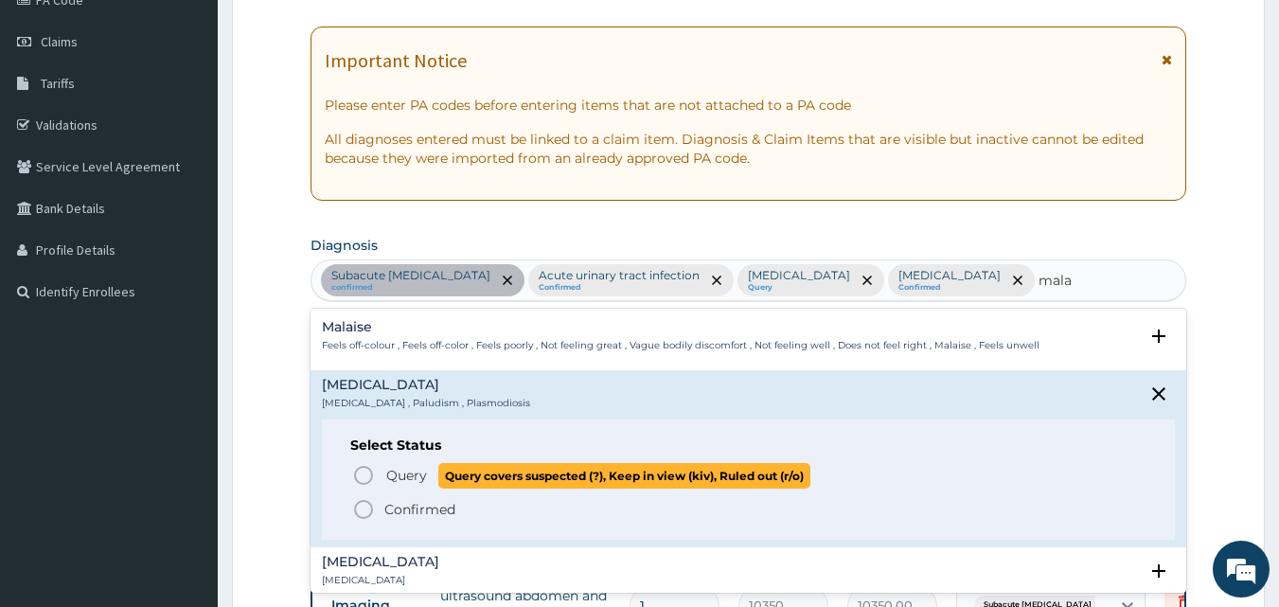
click at [407, 477] on span "Query" at bounding box center [406, 475] width 41 height 19
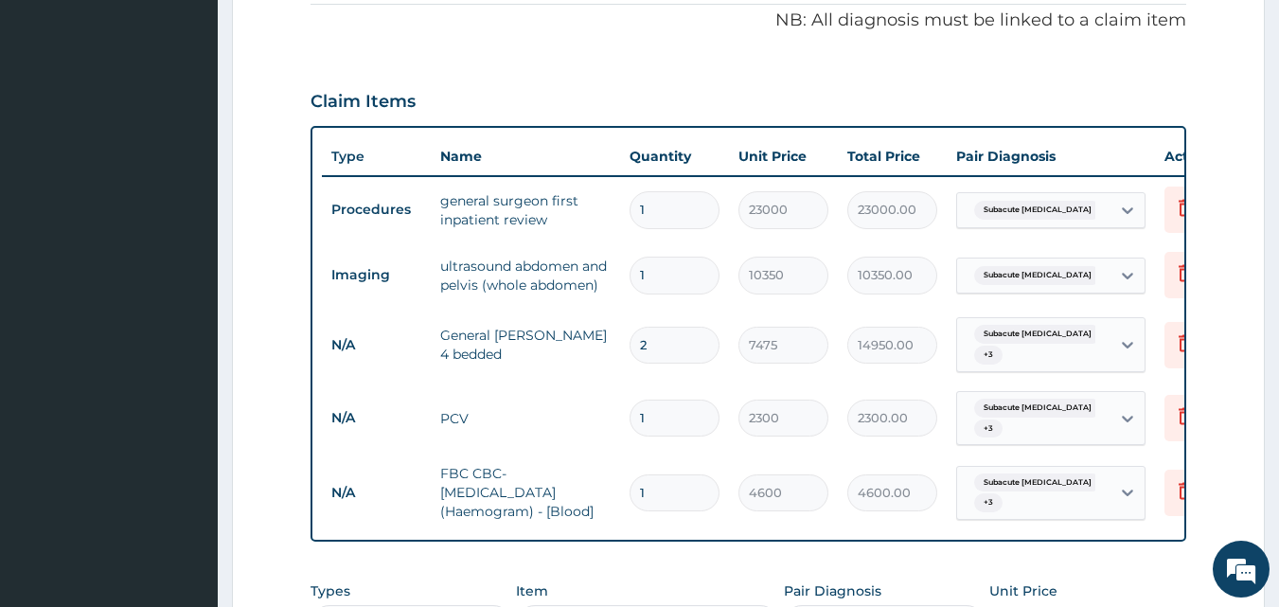
scroll to position [970, 0]
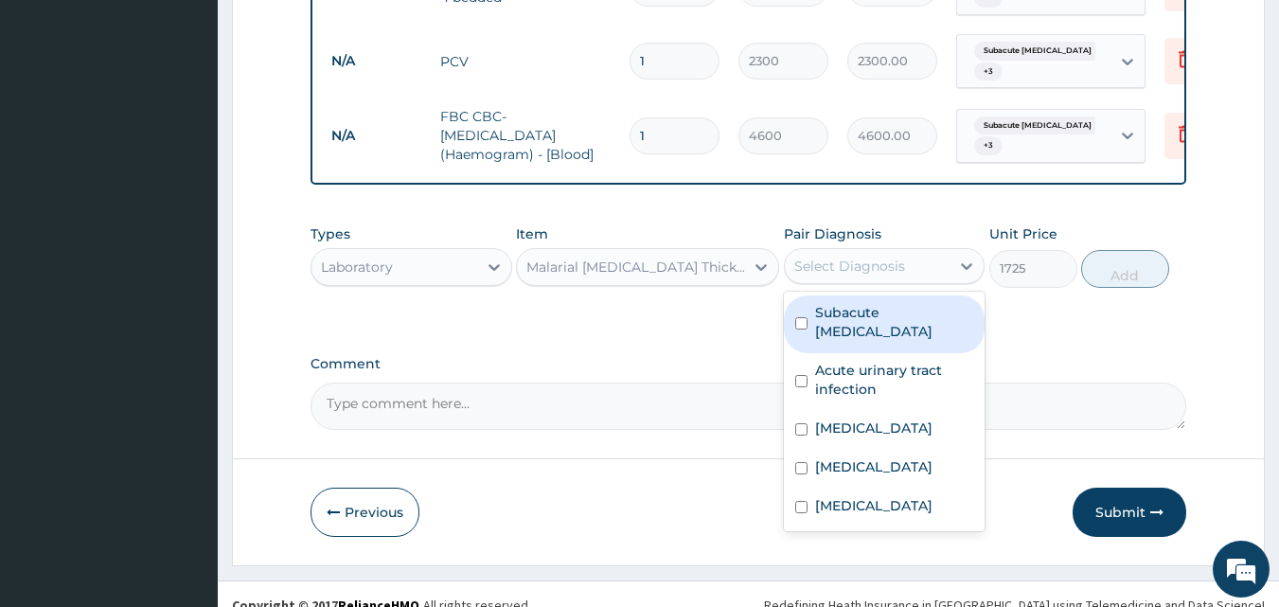
click at [917, 251] on div "Select Diagnosis" at bounding box center [868, 266] width 166 height 30
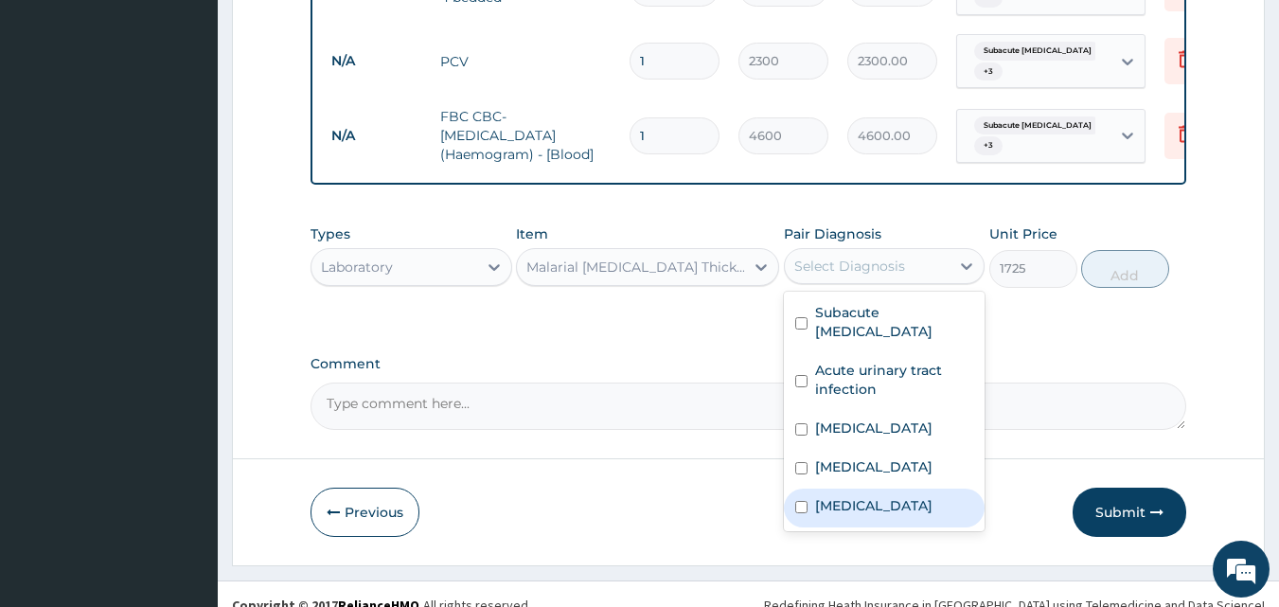
click at [844, 496] on label "Malaria" at bounding box center [873, 505] width 117 height 19
checkbox input "true"
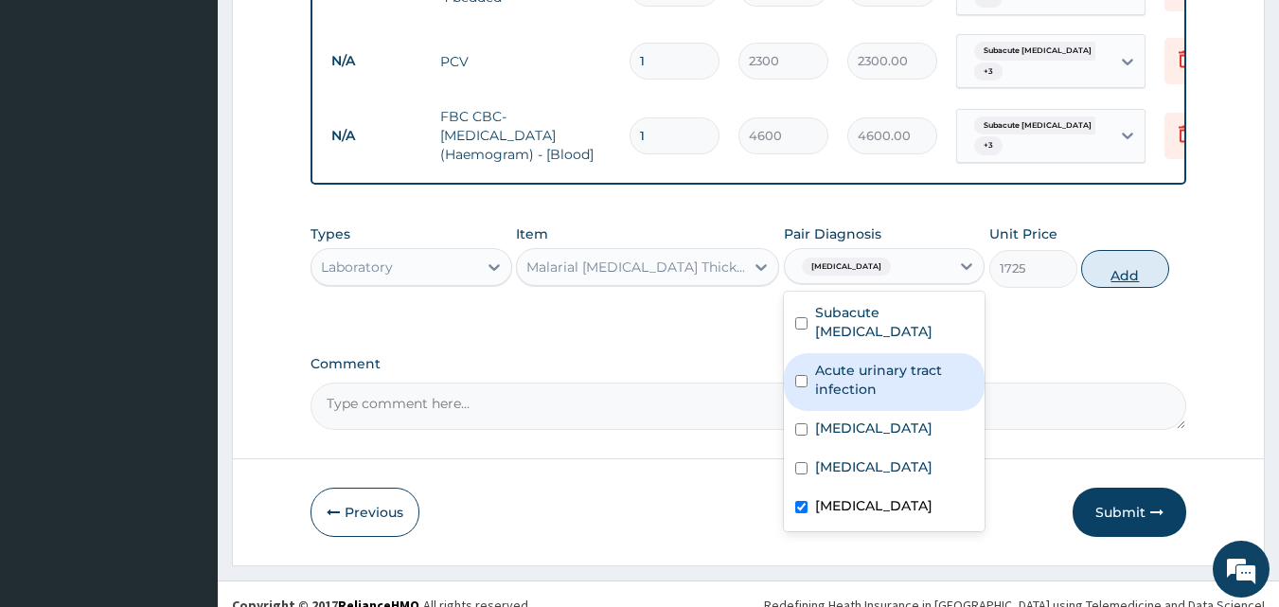
click at [1145, 250] on button "Add" at bounding box center [1125, 269] width 88 height 38
type input "0"
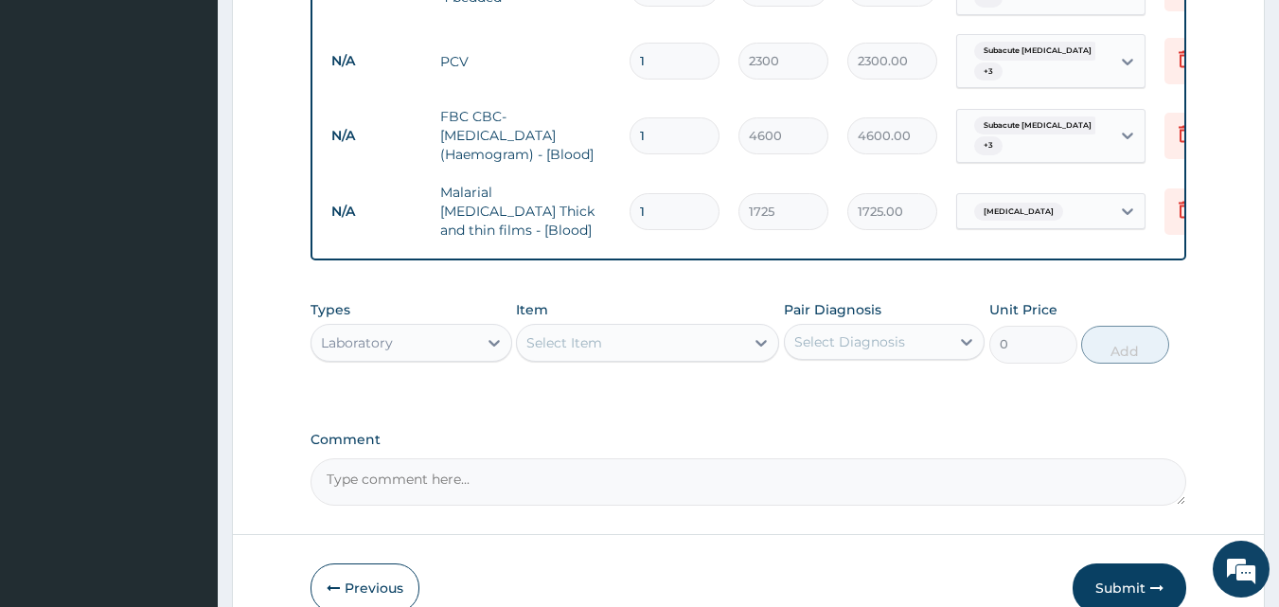
click at [595, 333] on div "Select Item" at bounding box center [564, 342] width 76 height 19
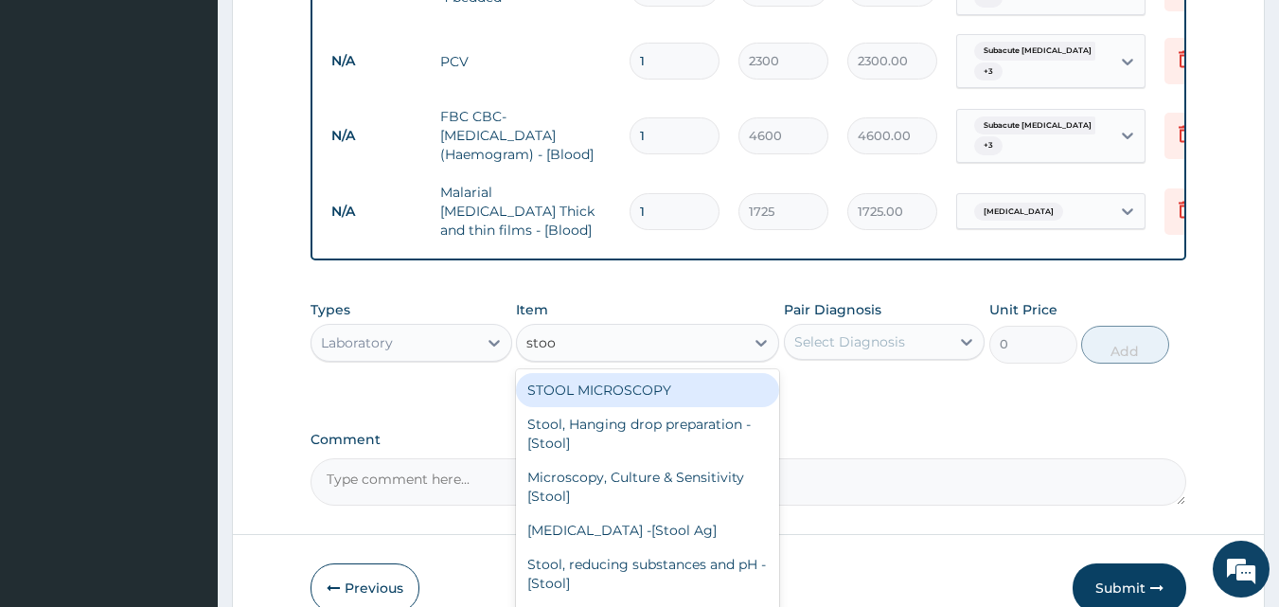
type input "stool"
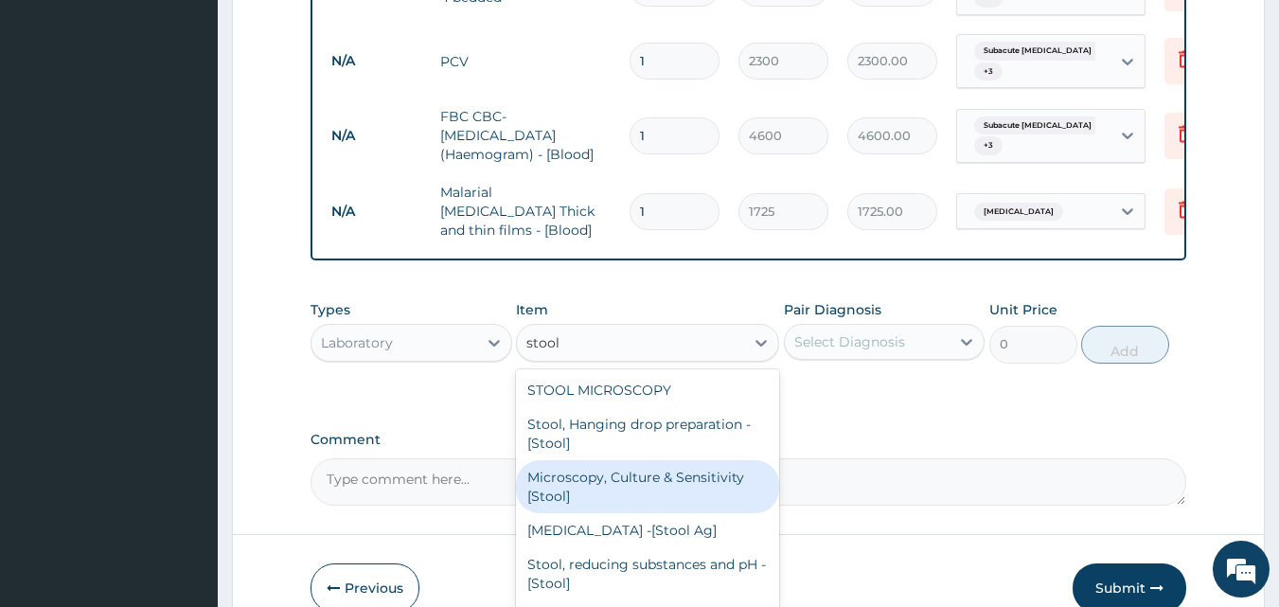
click at [571, 460] on div "Microscopy, Culture & Sensitivity [Stool]" at bounding box center [647, 486] width 263 height 53
type input "5175"
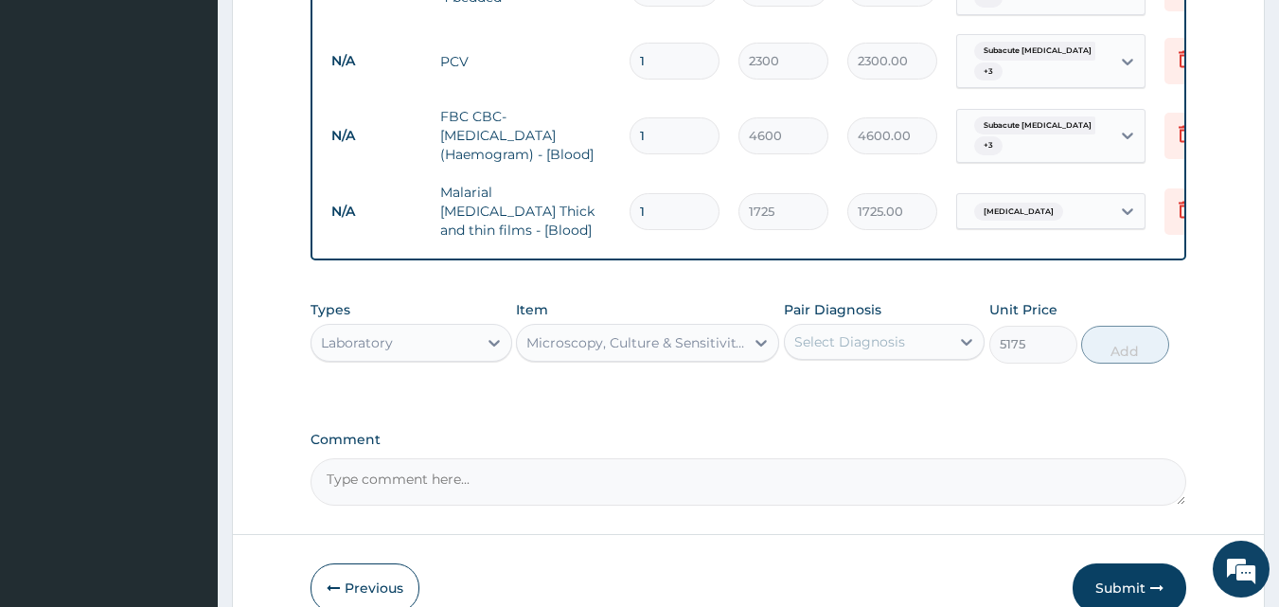
click at [890, 332] on div "Select Diagnosis" at bounding box center [849, 341] width 111 height 19
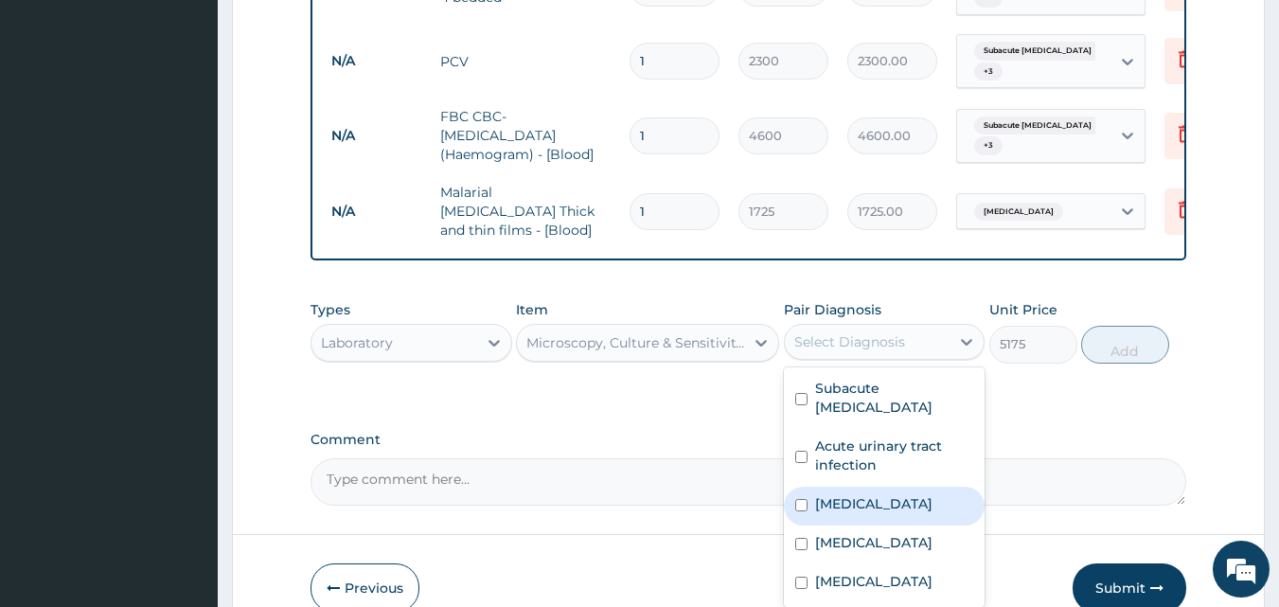
click at [850, 494] on label "Gastroenteritis" at bounding box center [873, 503] width 117 height 19
checkbox input "true"
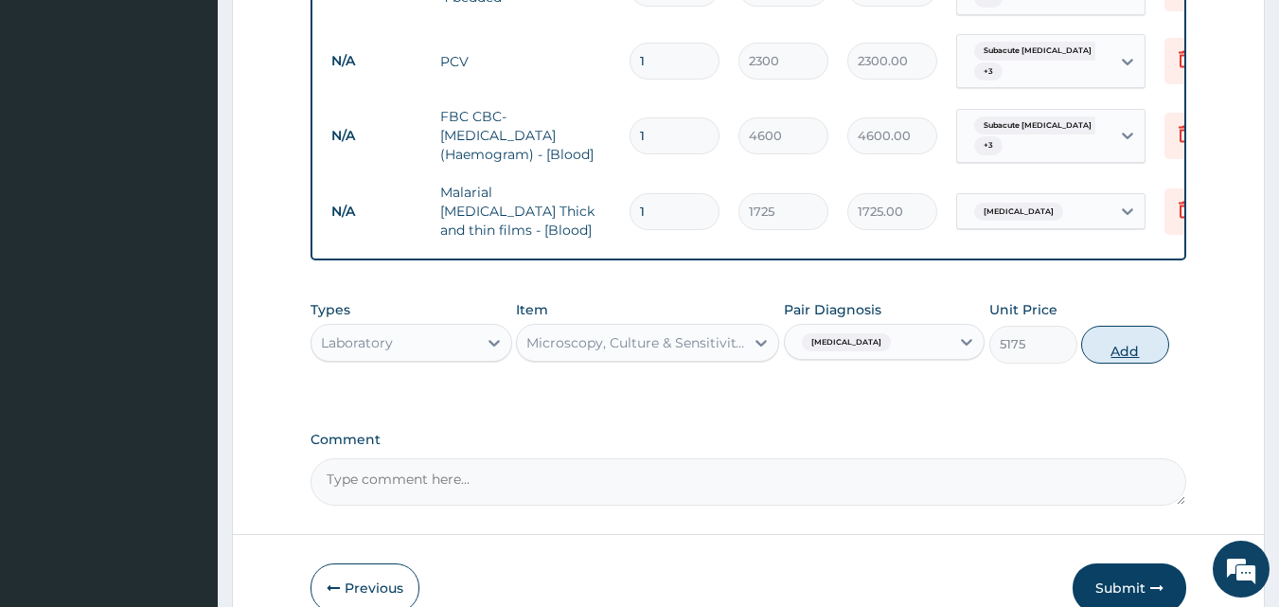
click at [1106, 326] on button "Add" at bounding box center [1125, 345] width 88 height 38
type input "0"
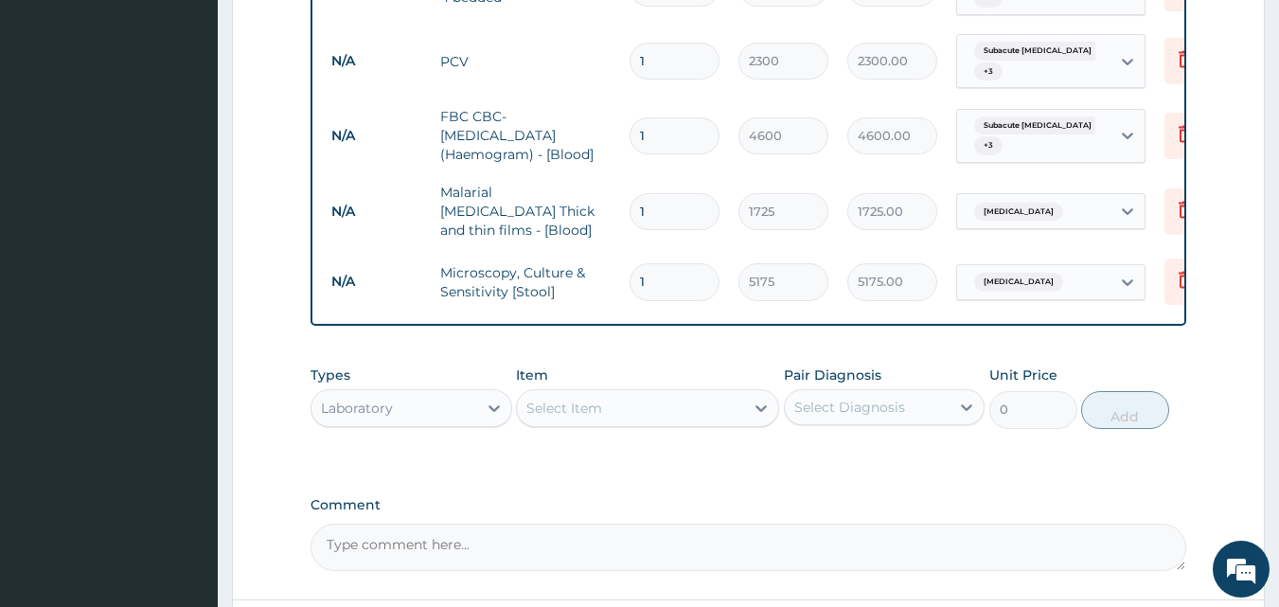
scroll to position [1101, 0]
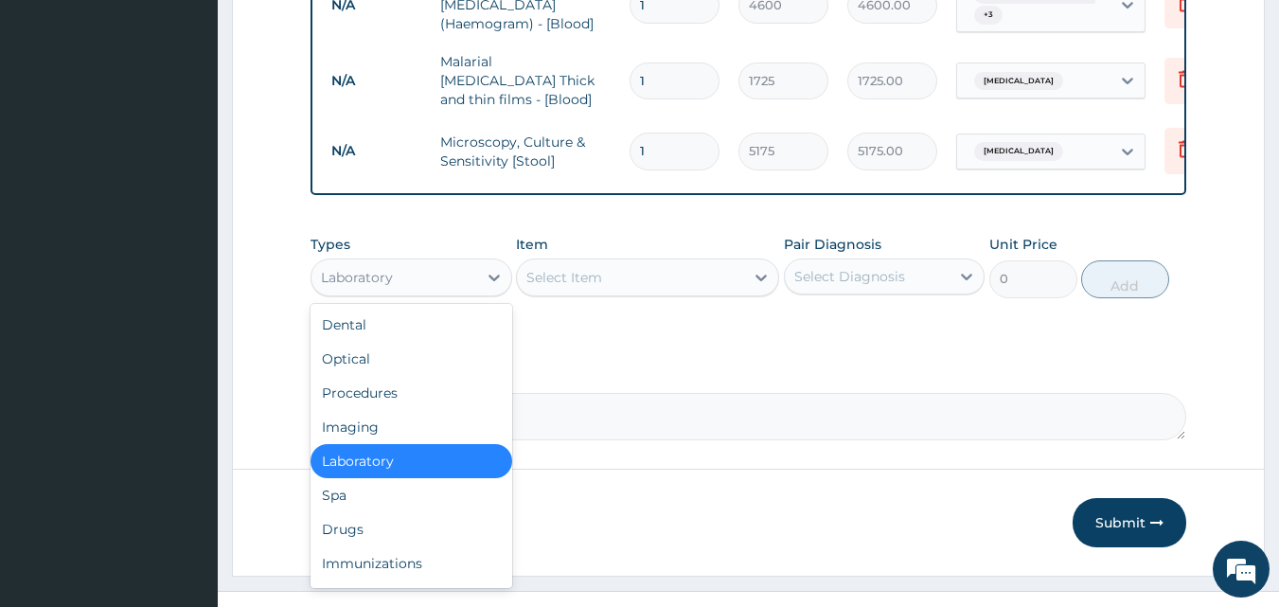
click at [474, 262] on div "Laboratory" at bounding box center [394, 277] width 166 height 30
click at [341, 512] on div "Drugs" at bounding box center [412, 529] width 202 height 34
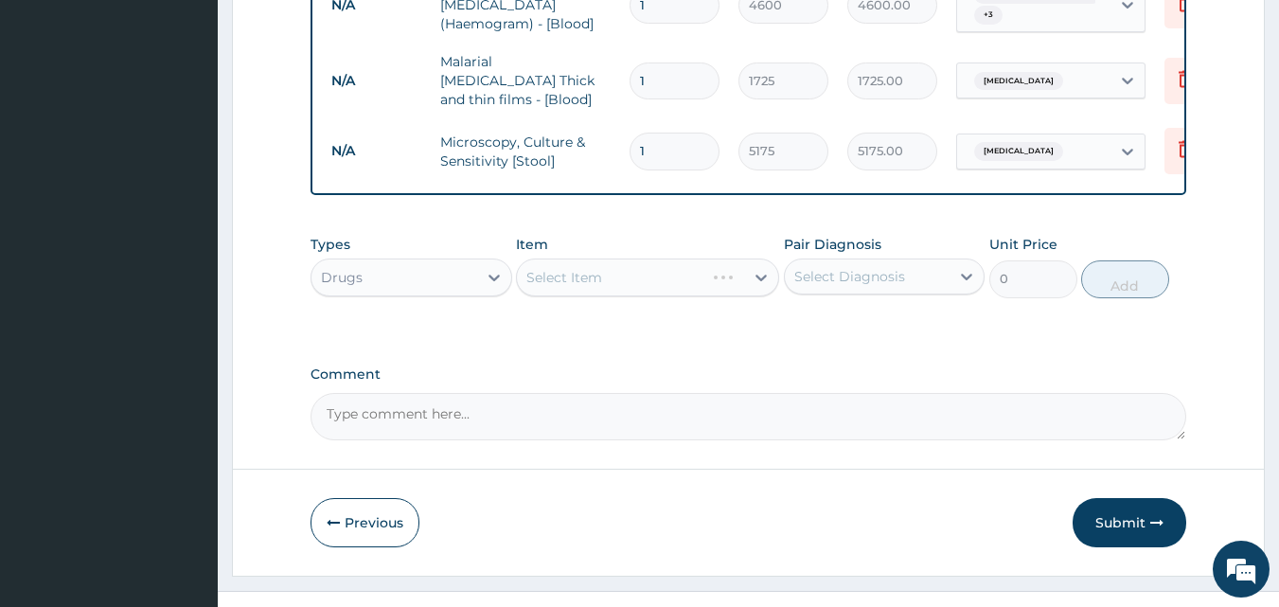
click at [567, 258] on div "Select Item" at bounding box center [647, 277] width 263 height 38
click at [567, 268] on div "Select Item" at bounding box center [564, 277] width 76 height 19
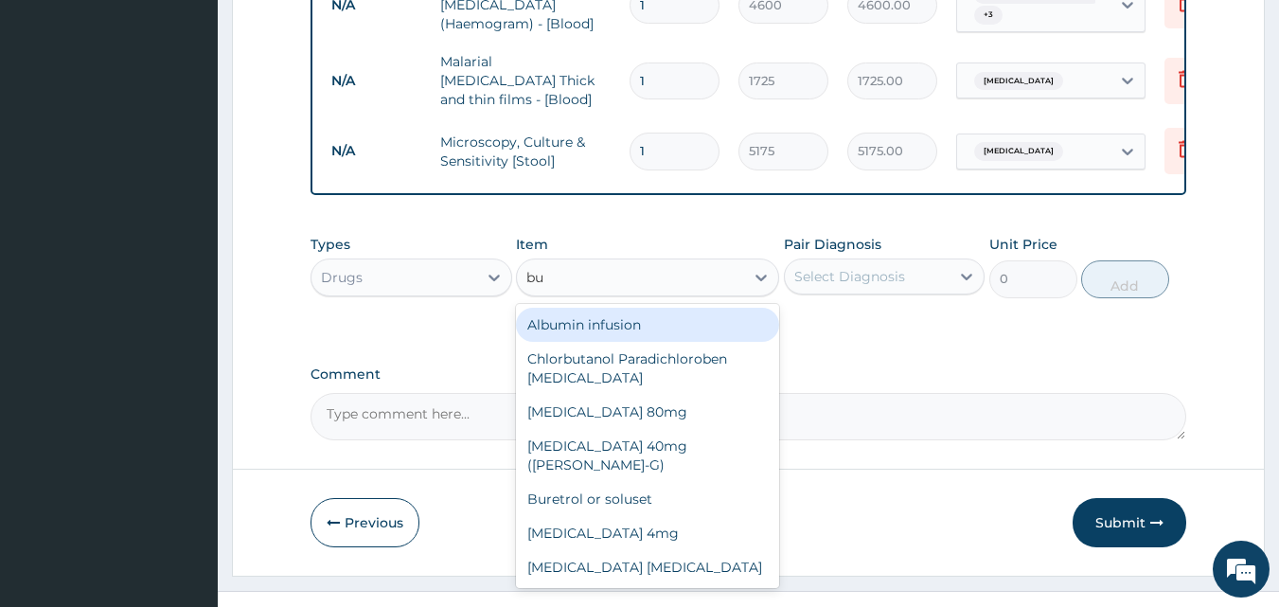
type input "bus"
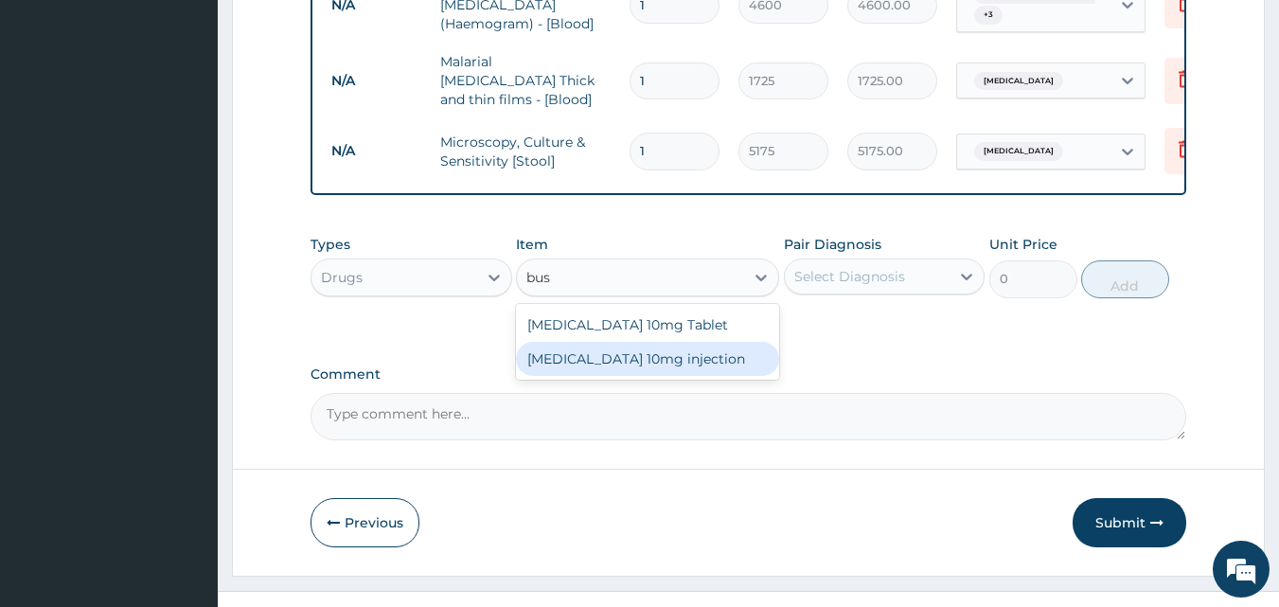
click at [566, 342] on div "Buscopan 10mg injection" at bounding box center [647, 359] width 263 height 34
type input "506"
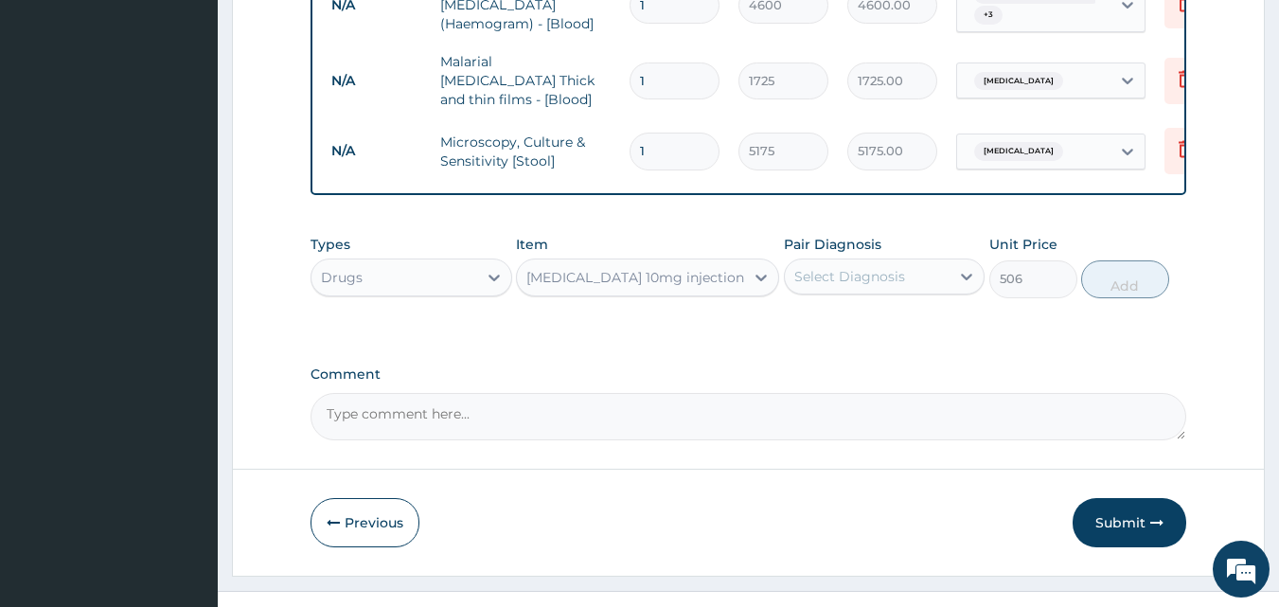
click at [946, 261] on div "Select Diagnosis" at bounding box center [868, 276] width 166 height 30
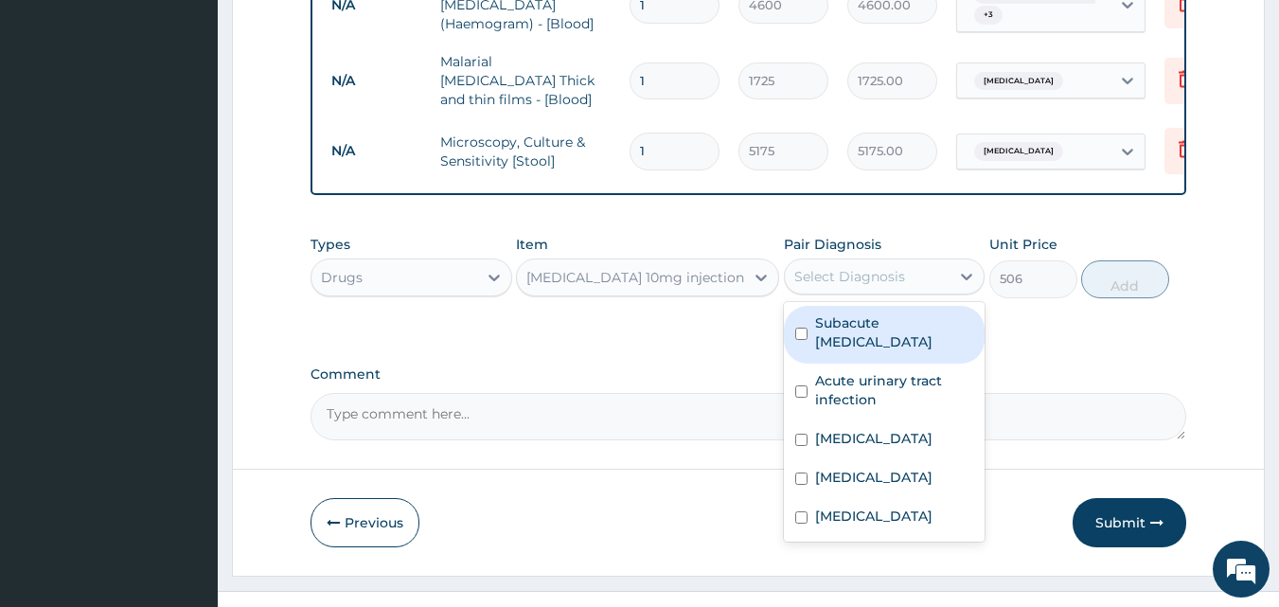
click at [915, 313] on label "Subacute appendicitis" at bounding box center [894, 332] width 159 height 38
checkbox input "true"
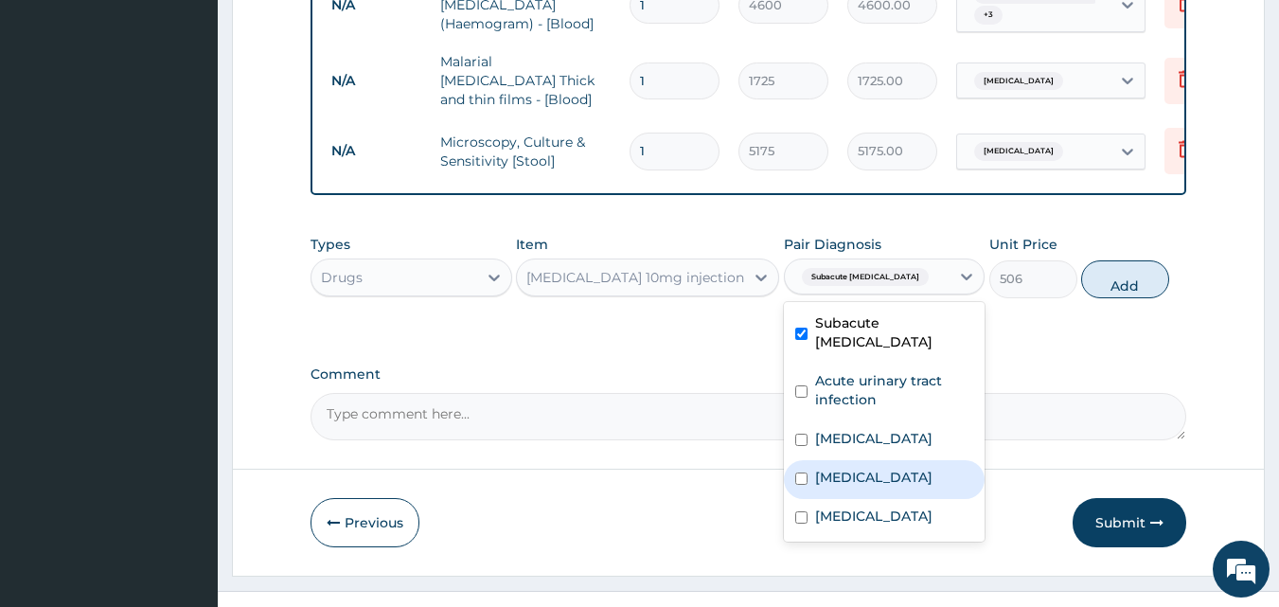
click at [898, 460] on div "Acute abdomen" at bounding box center [885, 479] width 202 height 39
checkbox input "true"
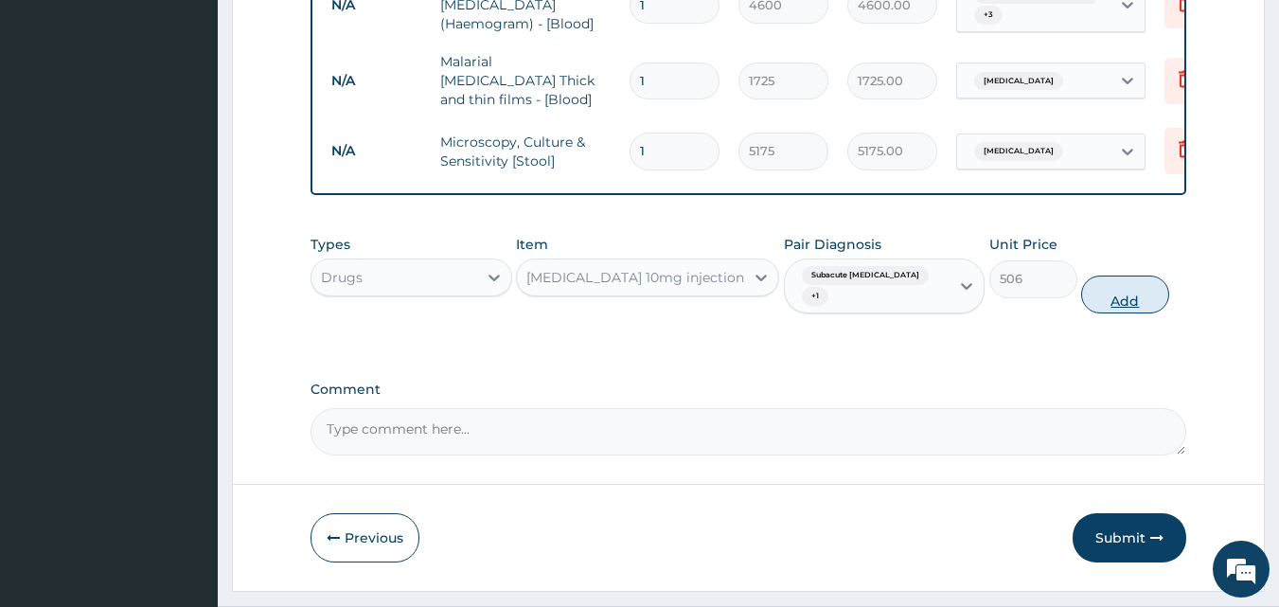
click at [1136, 275] on button "Add" at bounding box center [1125, 294] width 88 height 38
type input "0"
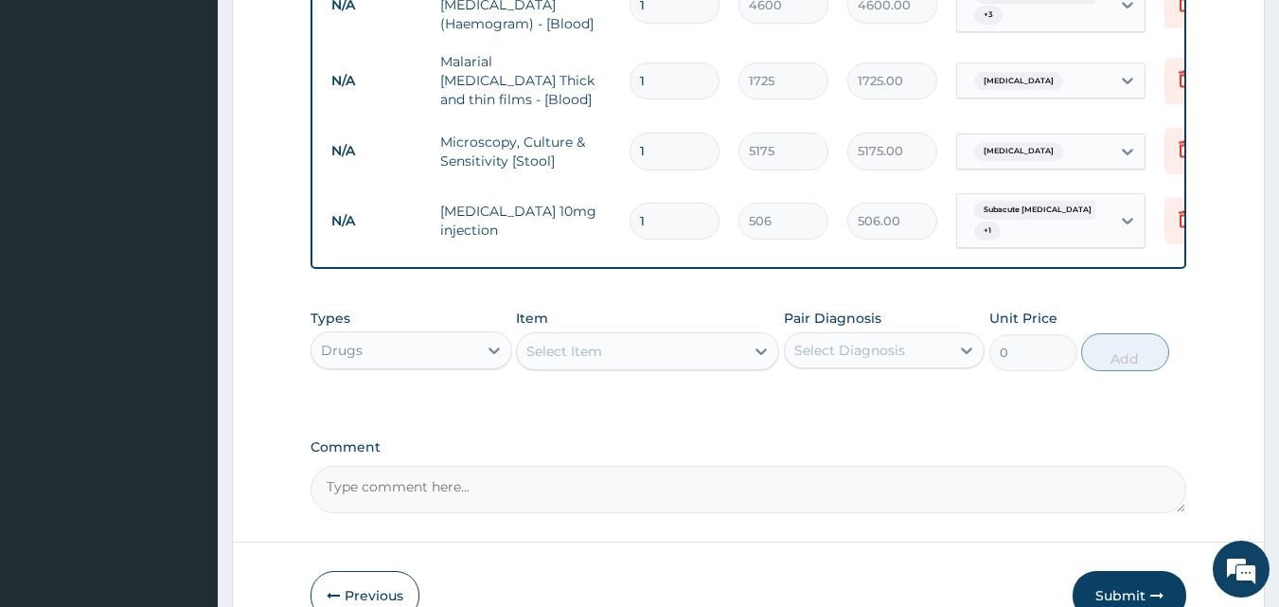
type input "0.00"
type input "2"
type input "1012.00"
type input "2"
click at [575, 342] on div "Select Item" at bounding box center [564, 351] width 76 height 19
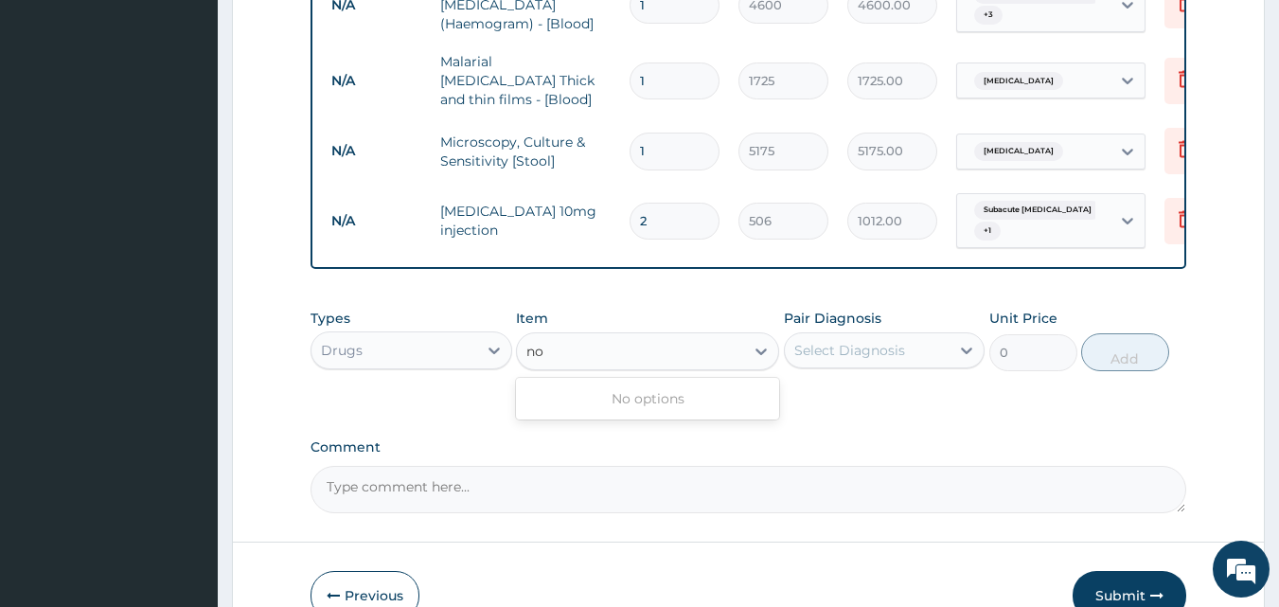
type input "n"
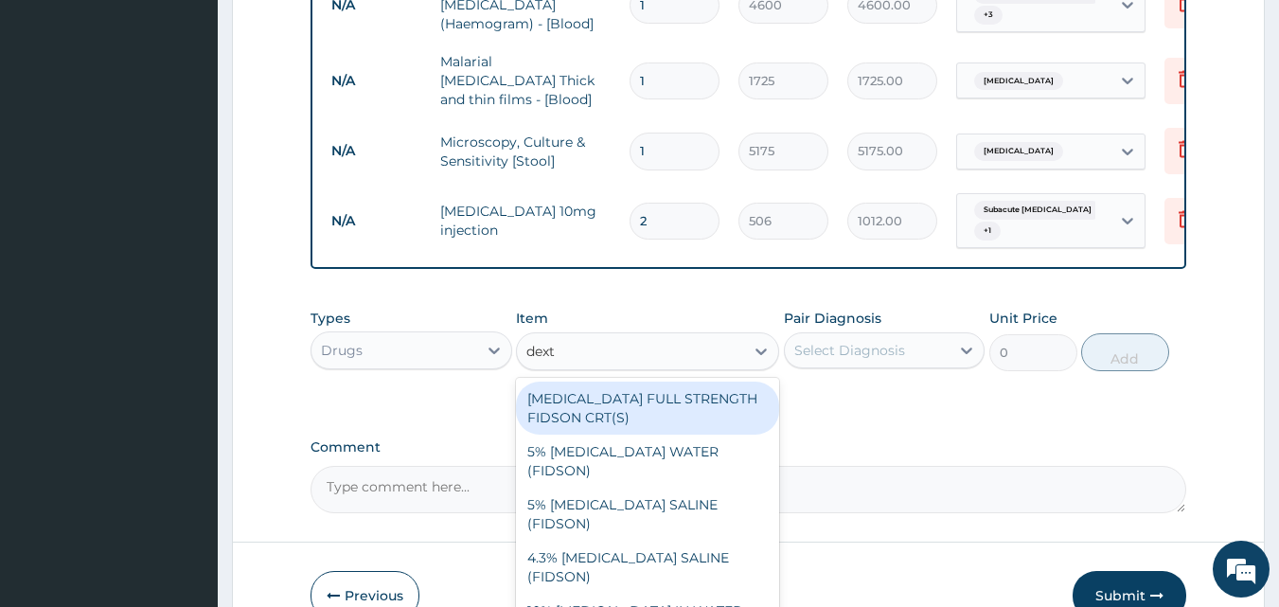
type input "dextr"
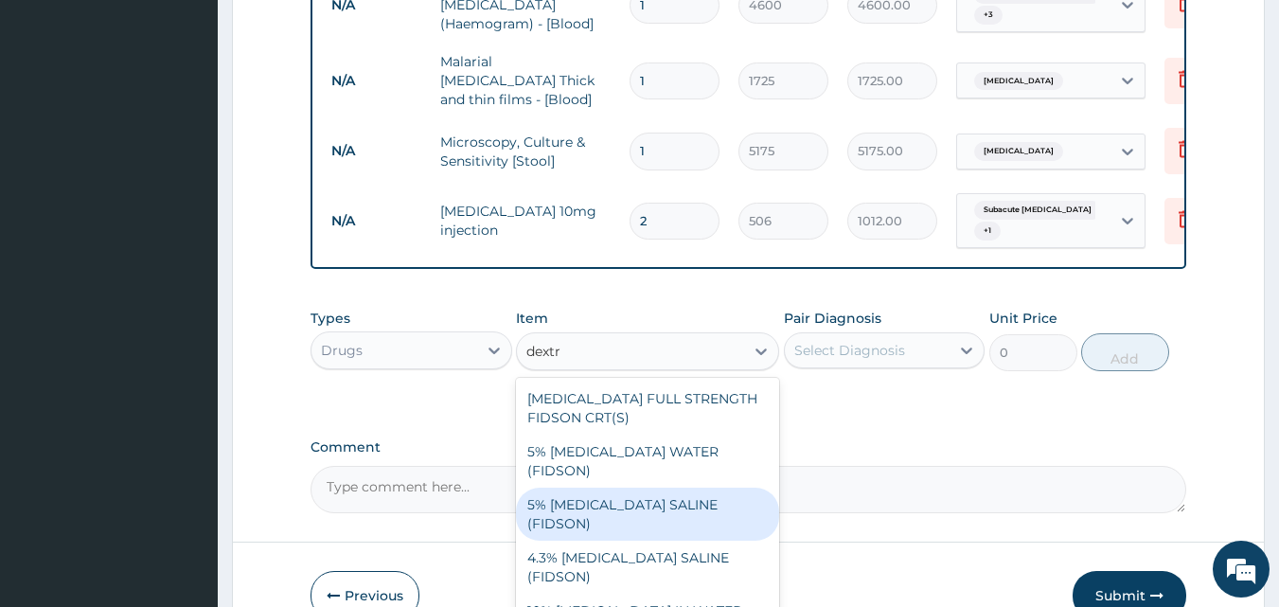
click at [685, 488] on div "5% DEXTROSE SALINE (FIDSON)" at bounding box center [647, 514] width 263 height 53
type input "1897.5"
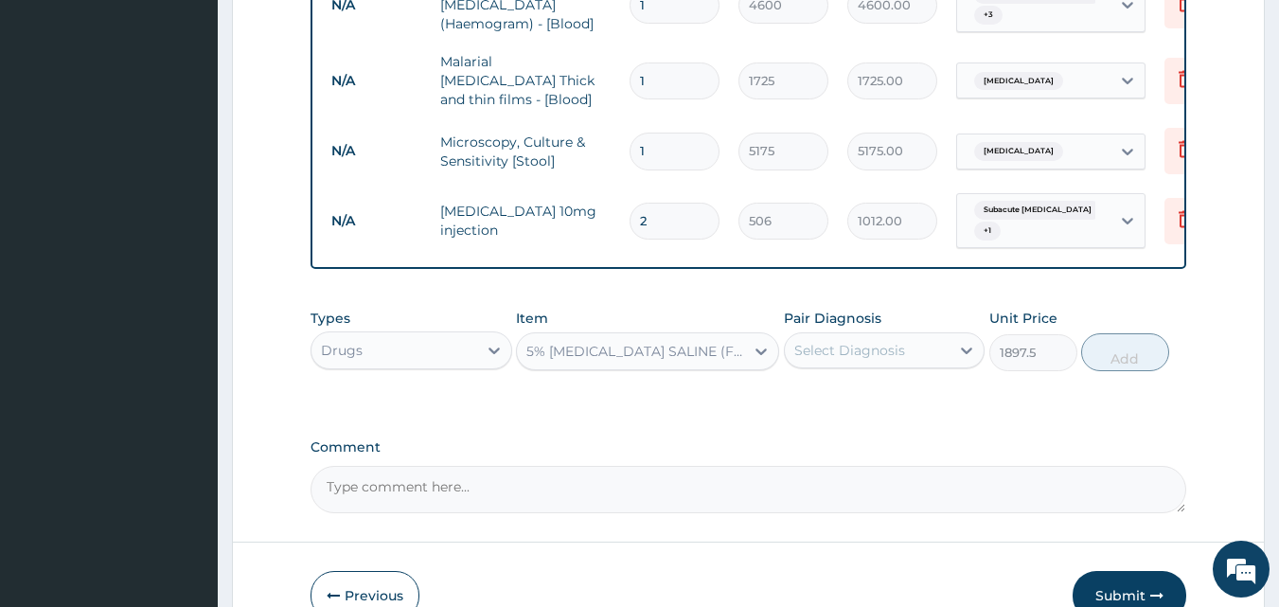
click at [884, 341] on div "Select Diagnosis" at bounding box center [849, 350] width 111 height 19
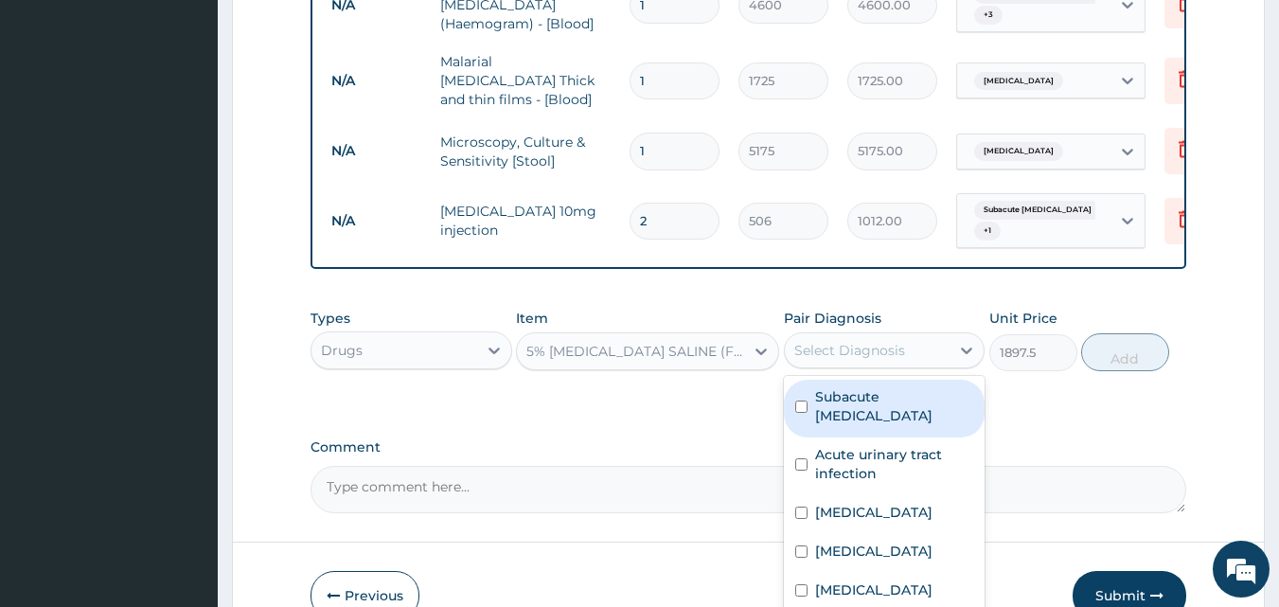
click at [862, 387] on label "Subacute appendicitis" at bounding box center [894, 406] width 159 height 38
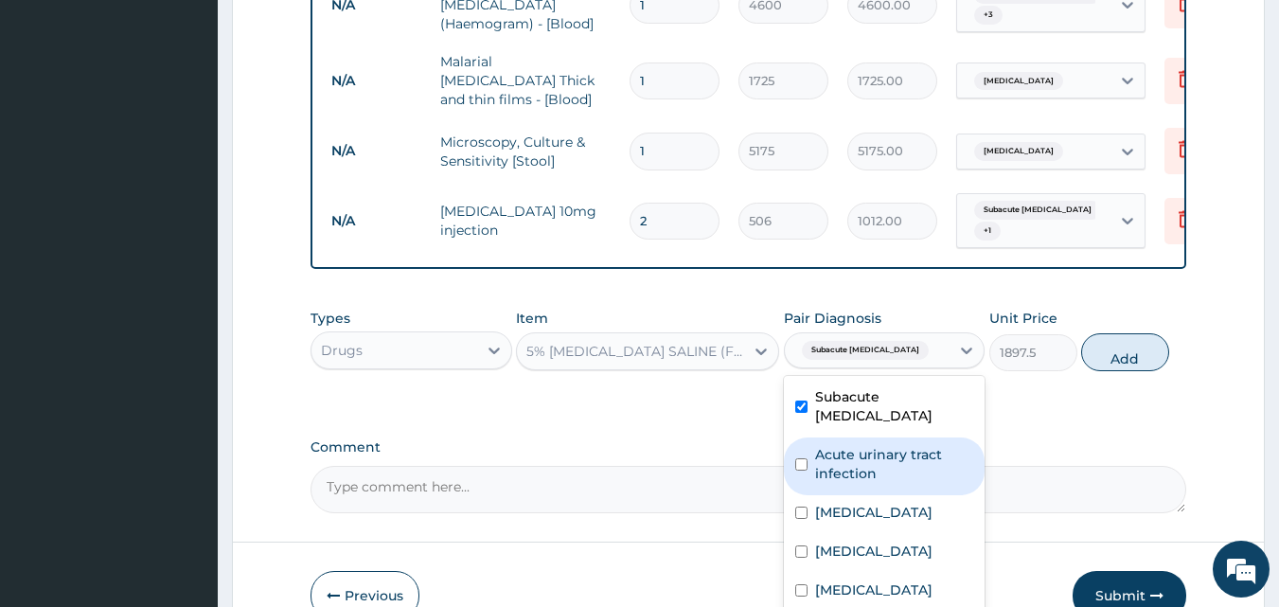
click at [862, 387] on label "Subacute appendicitis" at bounding box center [894, 406] width 159 height 38
checkbox input "false"
click at [852, 445] on label "Acute urinary tract infection" at bounding box center [894, 464] width 159 height 38
checkbox input "true"
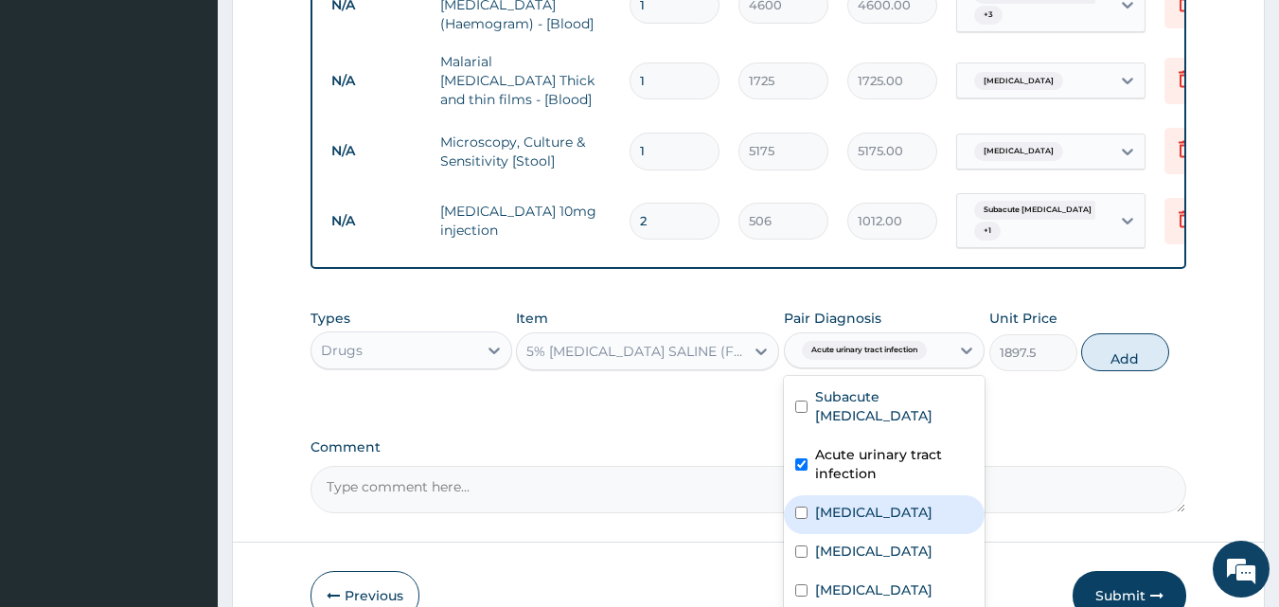
click at [848, 503] on label "Gastroenteritis" at bounding box center [873, 512] width 117 height 19
checkbox input "true"
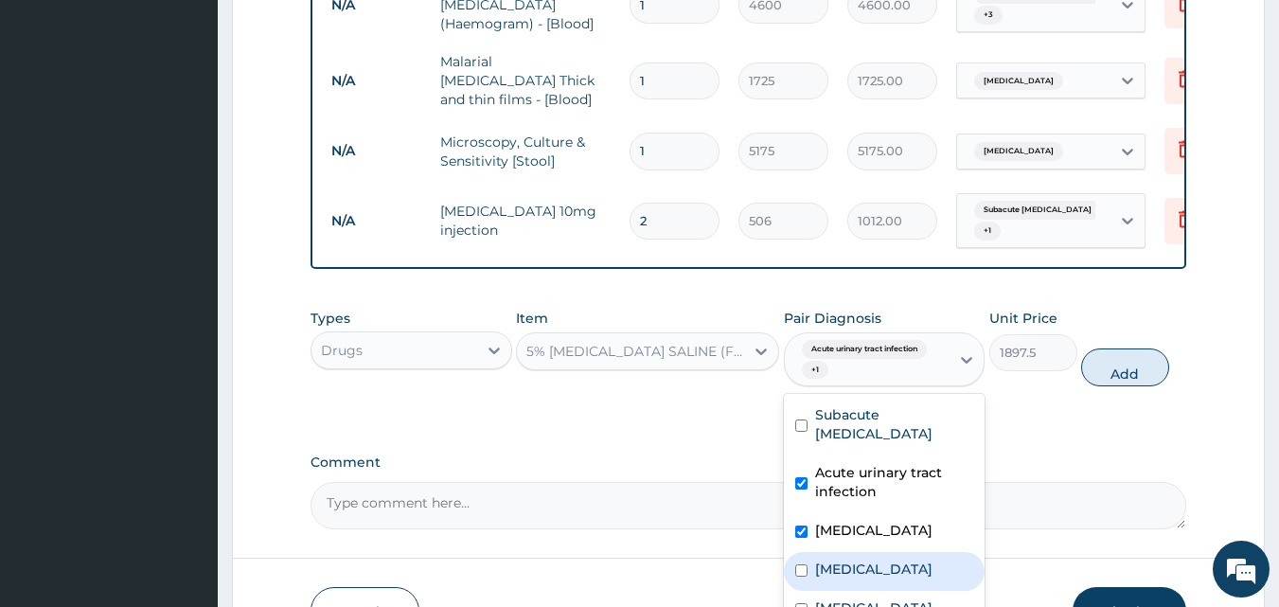
click at [842, 560] on label "Acute abdomen" at bounding box center [873, 569] width 117 height 19
checkbox input "true"
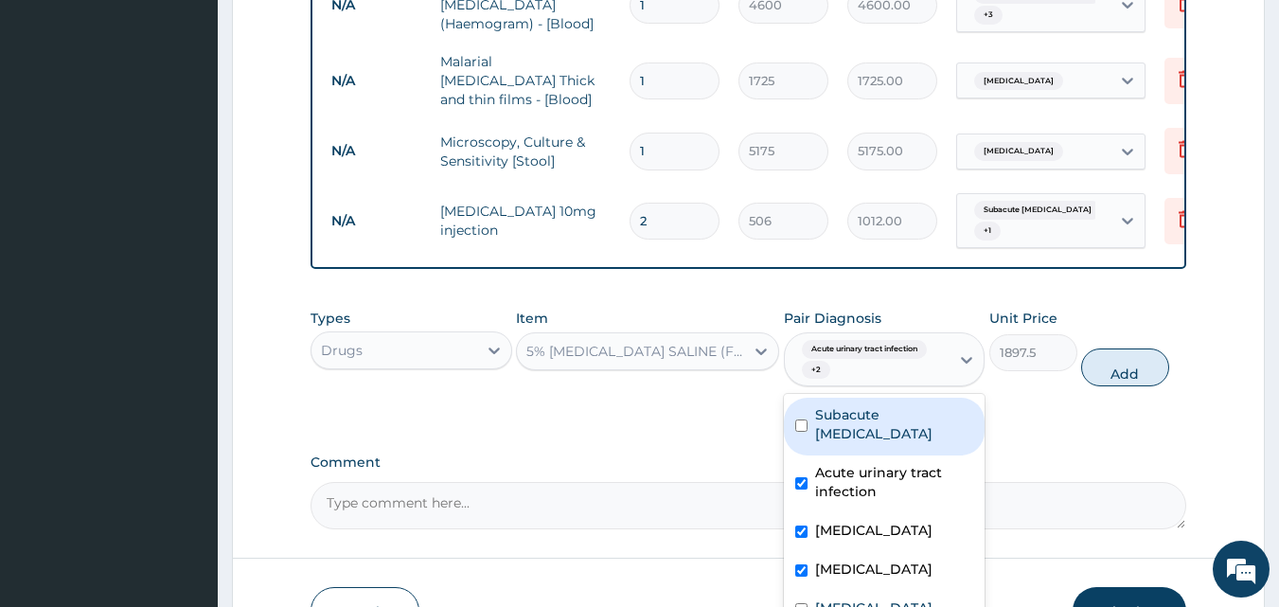
click at [878, 405] on label "Subacute appendicitis" at bounding box center [894, 424] width 159 height 38
checkbox input "true"
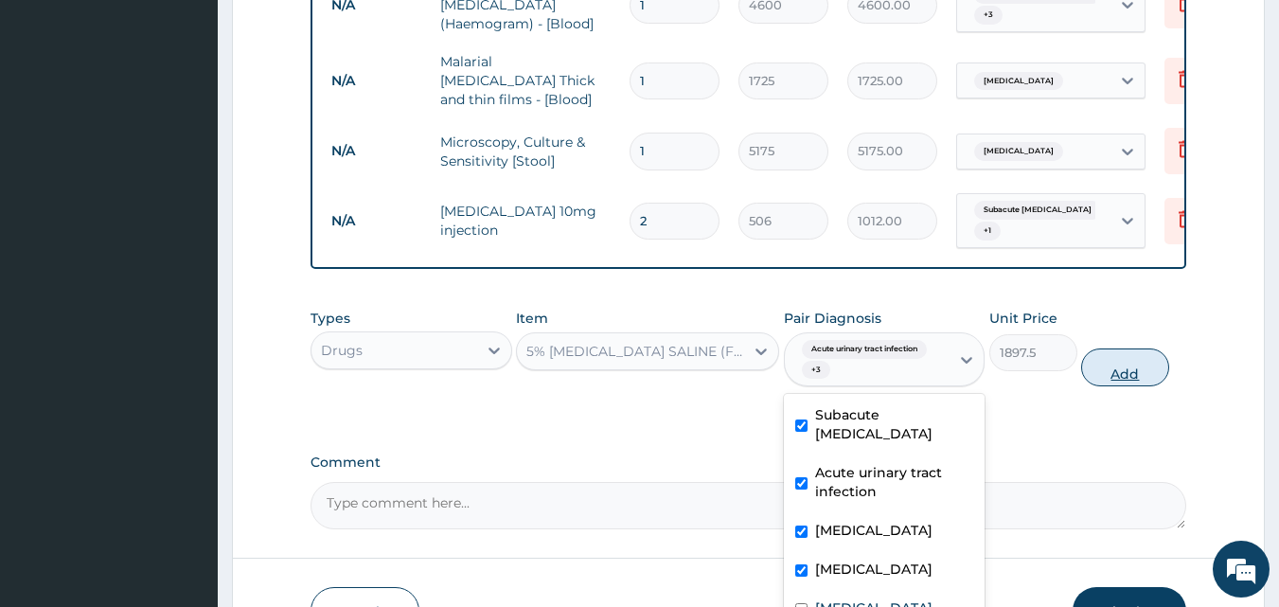
click at [1111, 348] on button "Add" at bounding box center [1125, 367] width 88 height 38
type input "0"
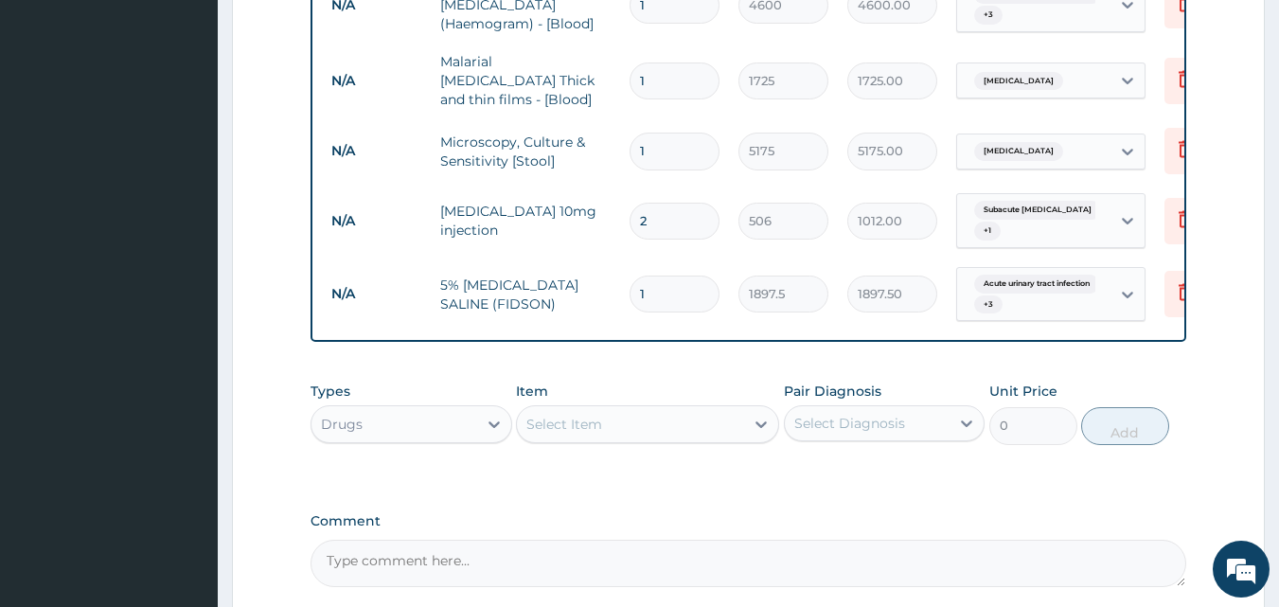
type input "0.00"
type input "2"
type input "3795.00"
type input "2"
click at [586, 409] on div "Select Item" at bounding box center [630, 424] width 227 height 30
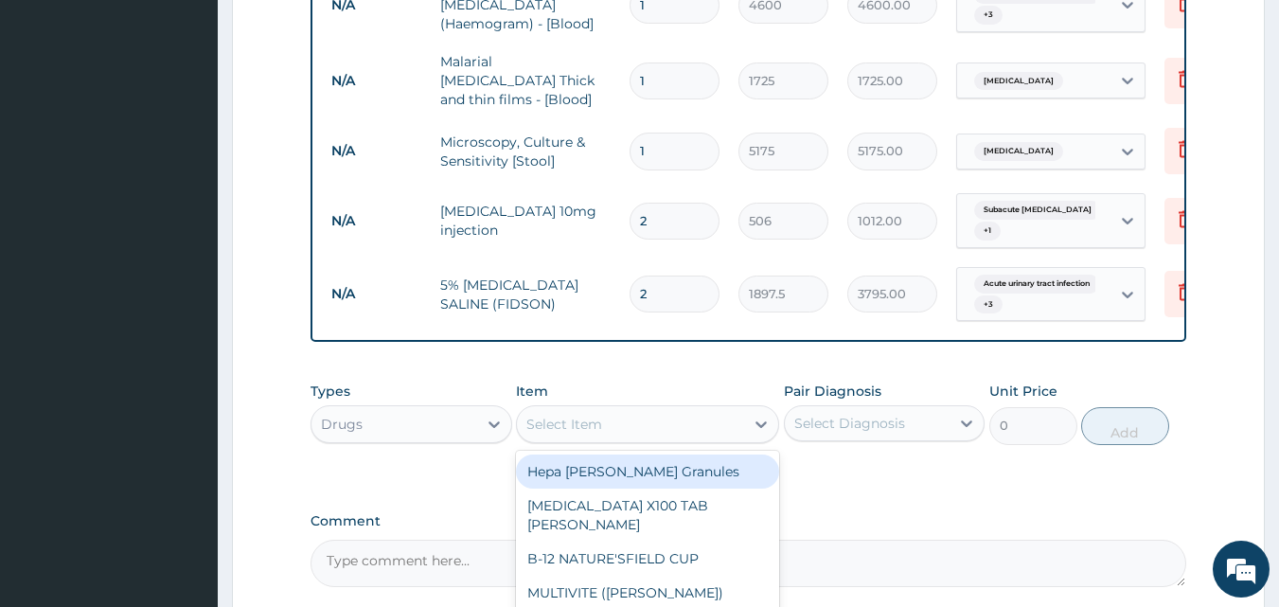
type input "m"
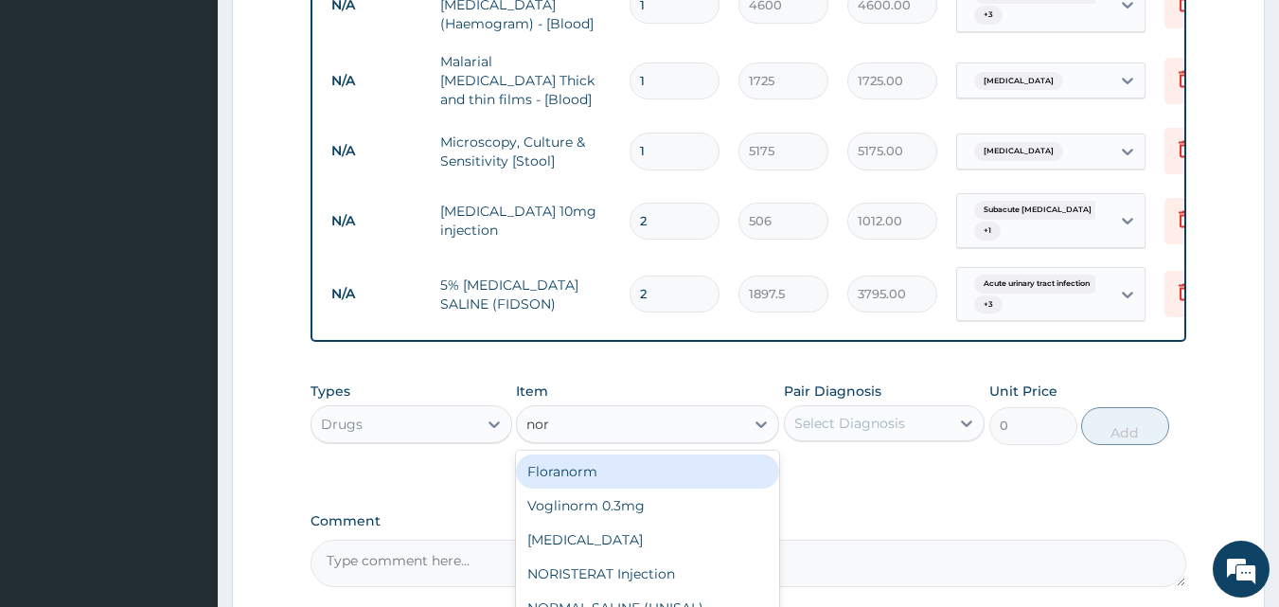
type input "norm"
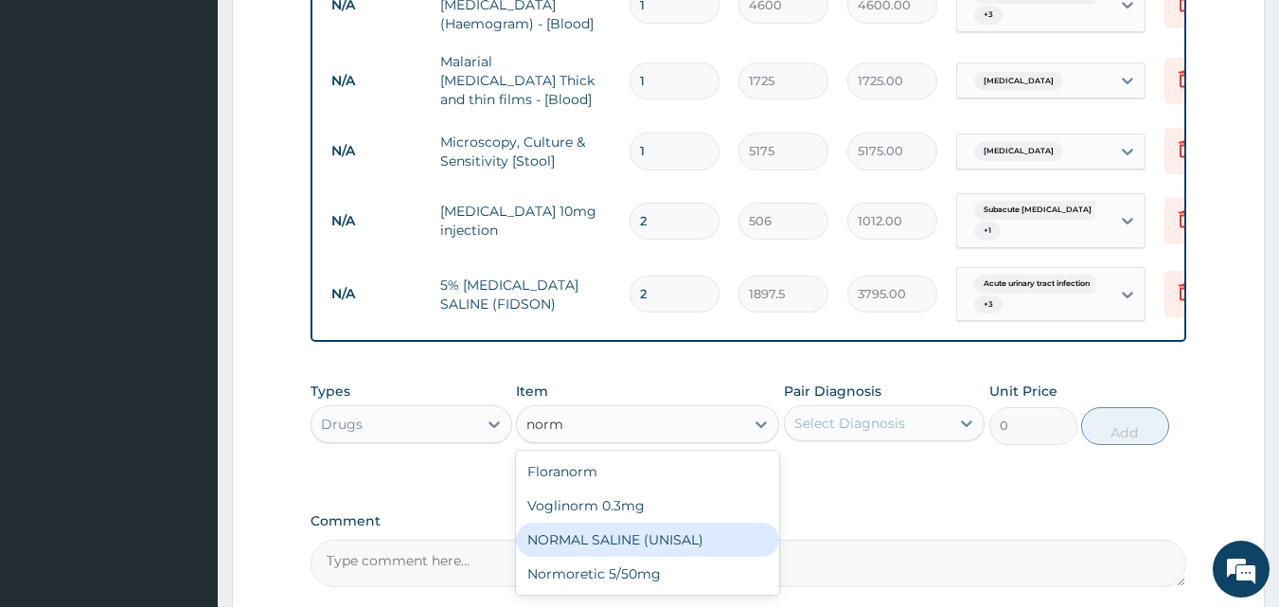
click at [552, 523] on div "NORMAL SALINE (UNISAL)" at bounding box center [647, 540] width 263 height 34
type input "1897.5"
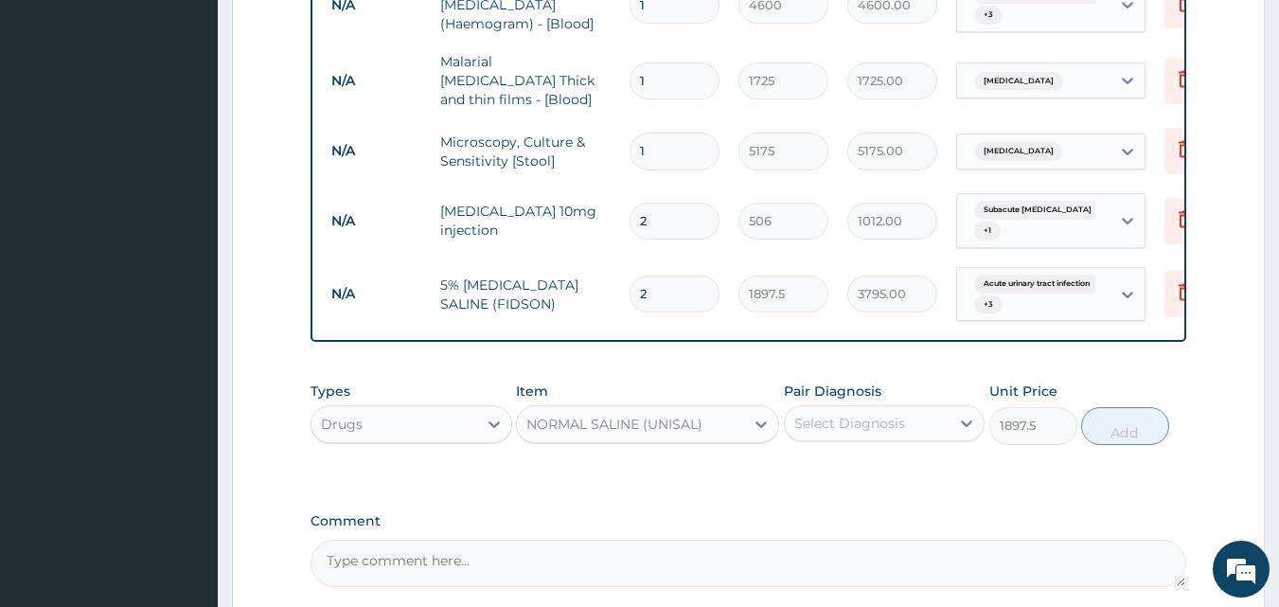
click at [872, 408] on div "Select Diagnosis" at bounding box center [868, 423] width 166 height 30
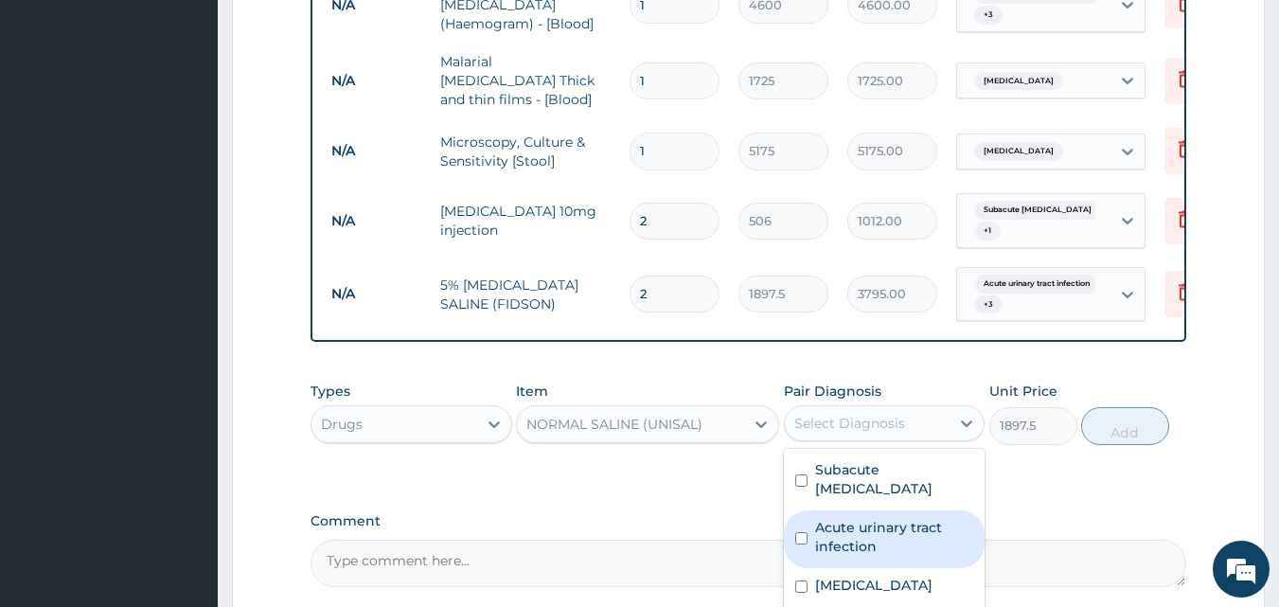
click at [818, 518] on label "Acute urinary tract infection" at bounding box center [894, 537] width 159 height 38
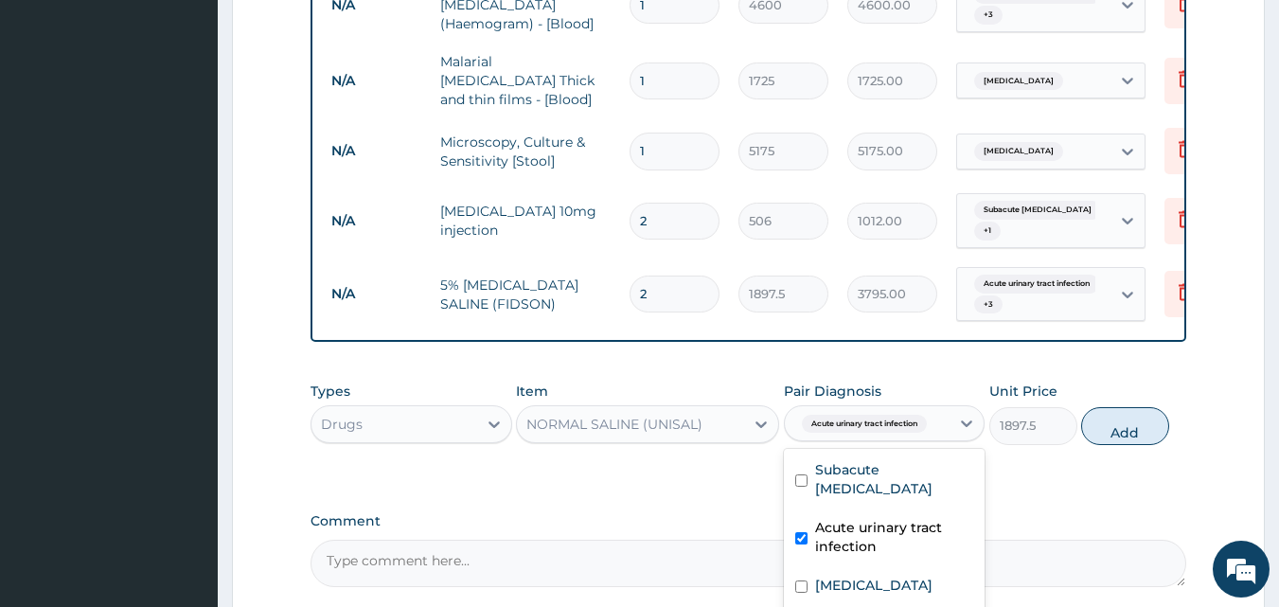
click at [818, 516] on div "Acute urinary tract infection" at bounding box center [885, 539] width 202 height 58
checkbox input "false"
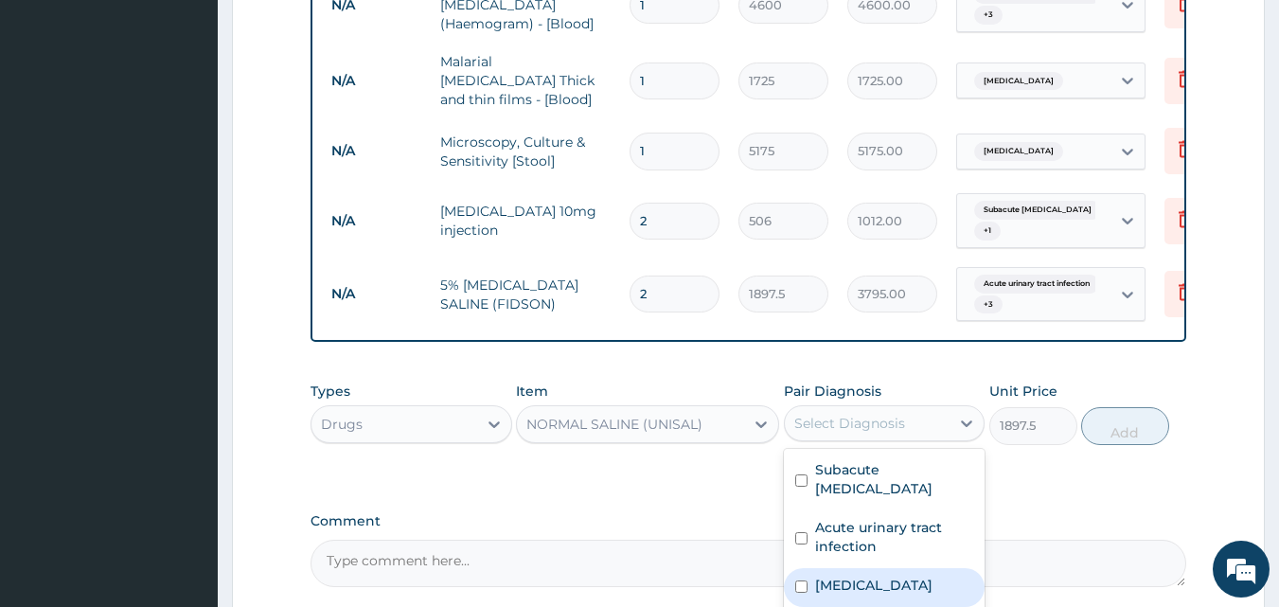
click at [818, 576] on label "Gastroenteritis" at bounding box center [873, 585] width 117 height 19
checkbox input "true"
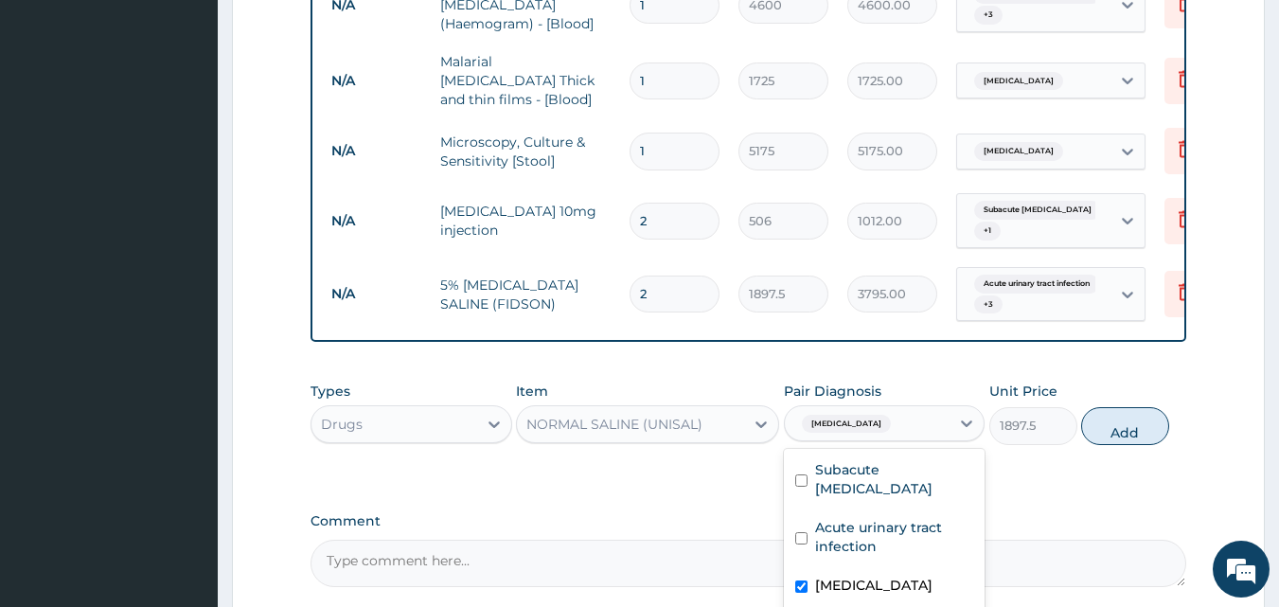
checkbox input "true"
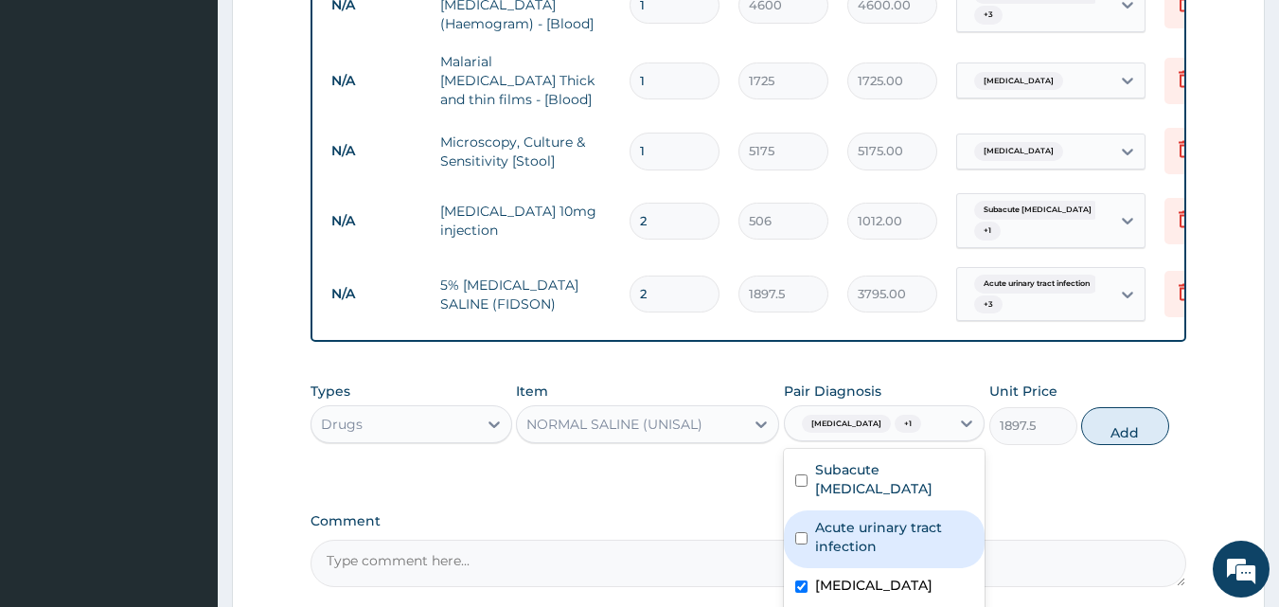
click at [863, 518] on label "Acute urinary tract infection" at bounding box center [894, 537] width 159 height 38
checkbox input "true"
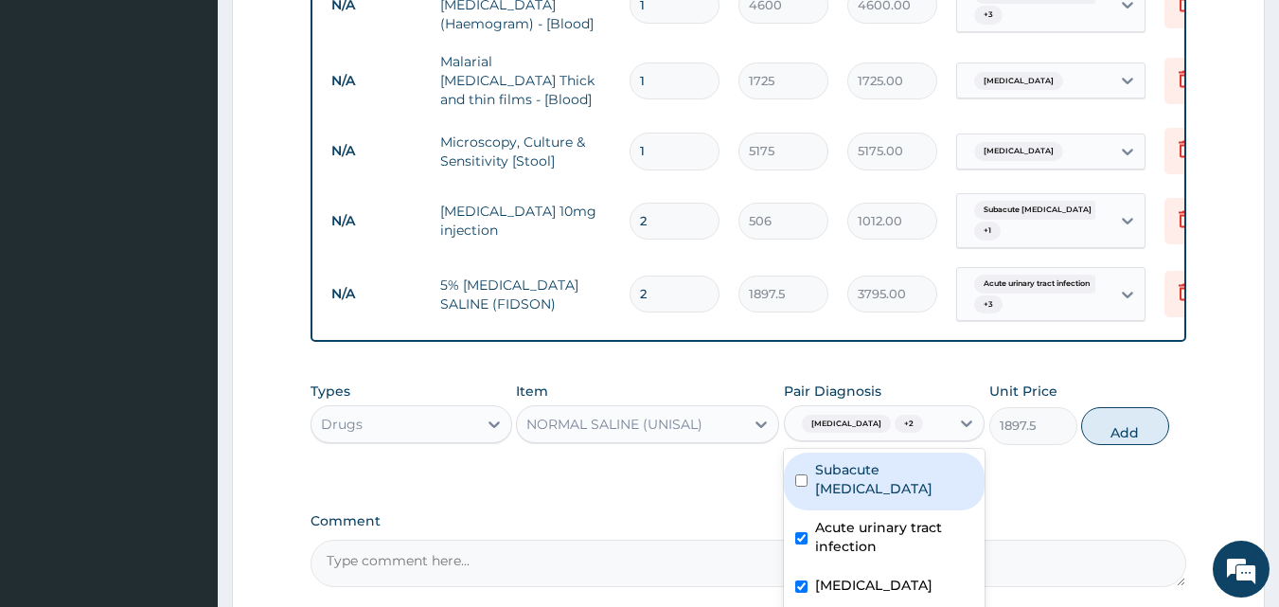
click at [877, 460] on label "Subacute appendicitis" at bounding box center [894, 479] width 159 height 38
checkbox input "true"
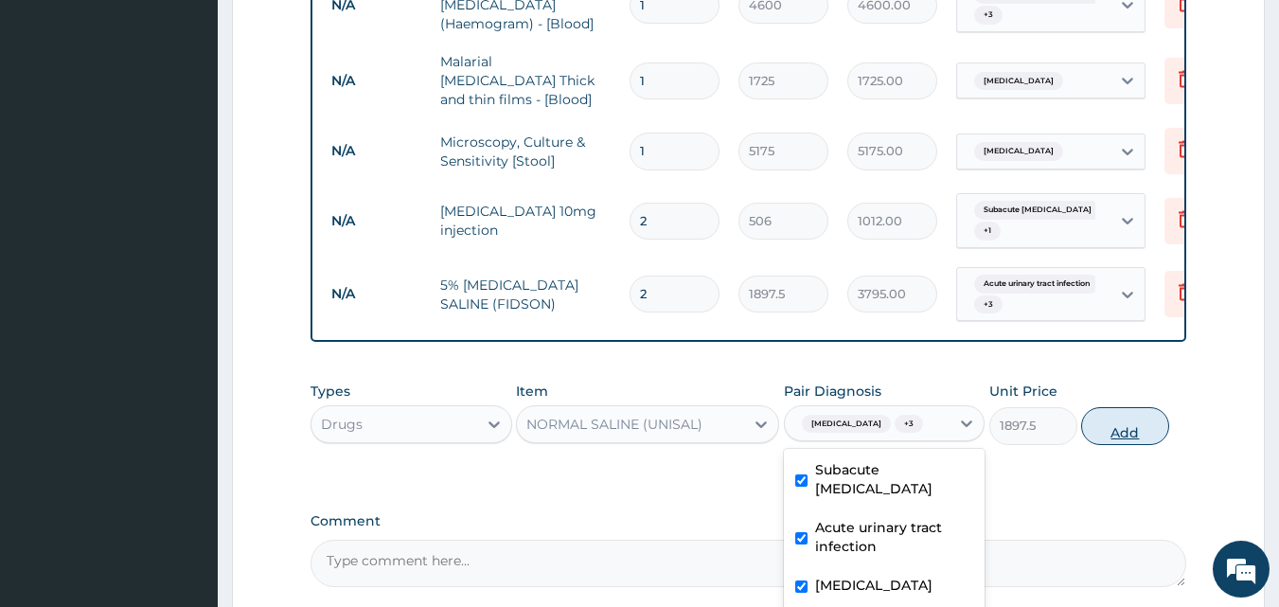
click at [1122, 407] on button "Add" at bounding box center [1125, 426] width 88 height 38
type input "0"
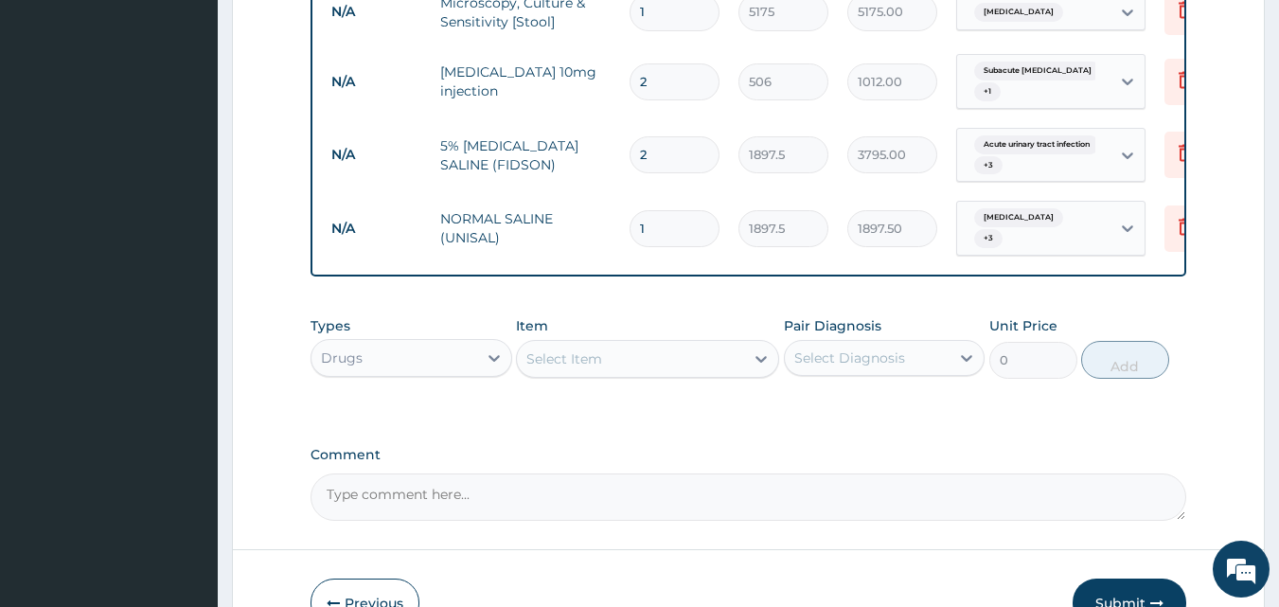
scroll to position [1313, 0]
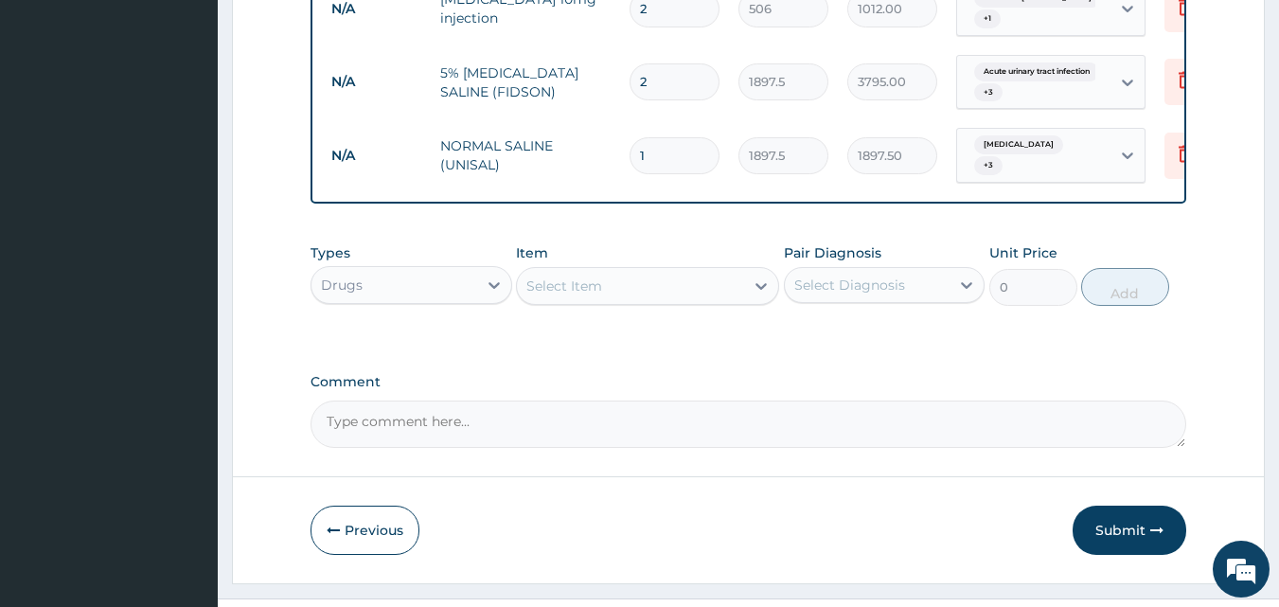
click at [606, 271] on div "Select Item" at bounding box center [630, 286] width 227 height 30
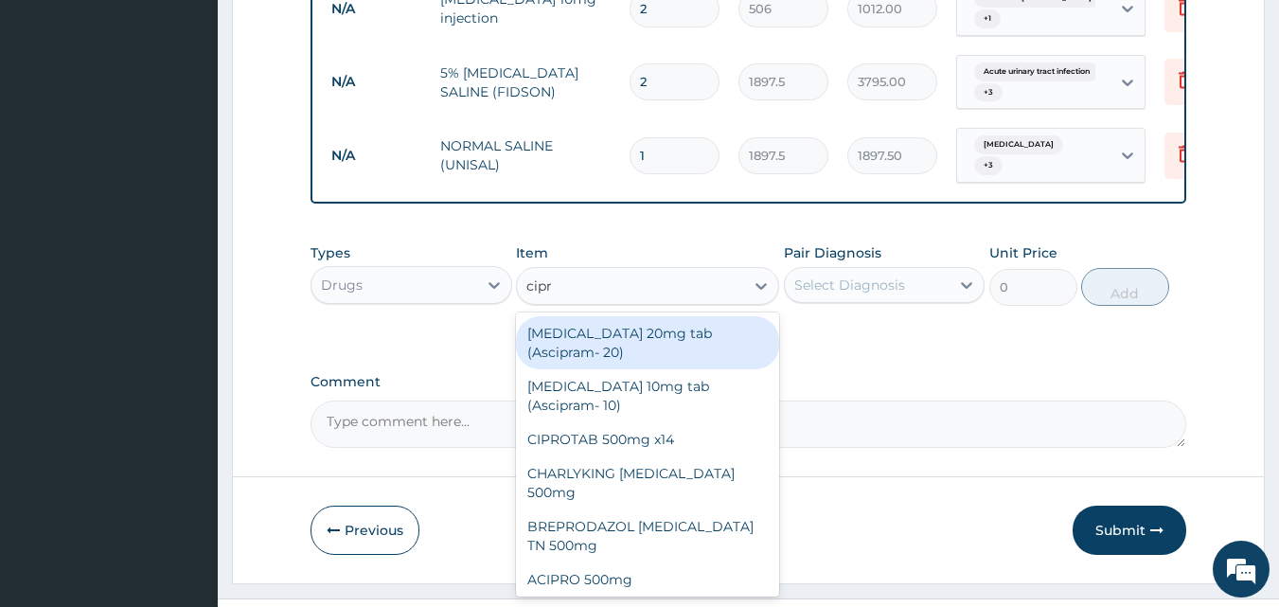
type input "cipro"
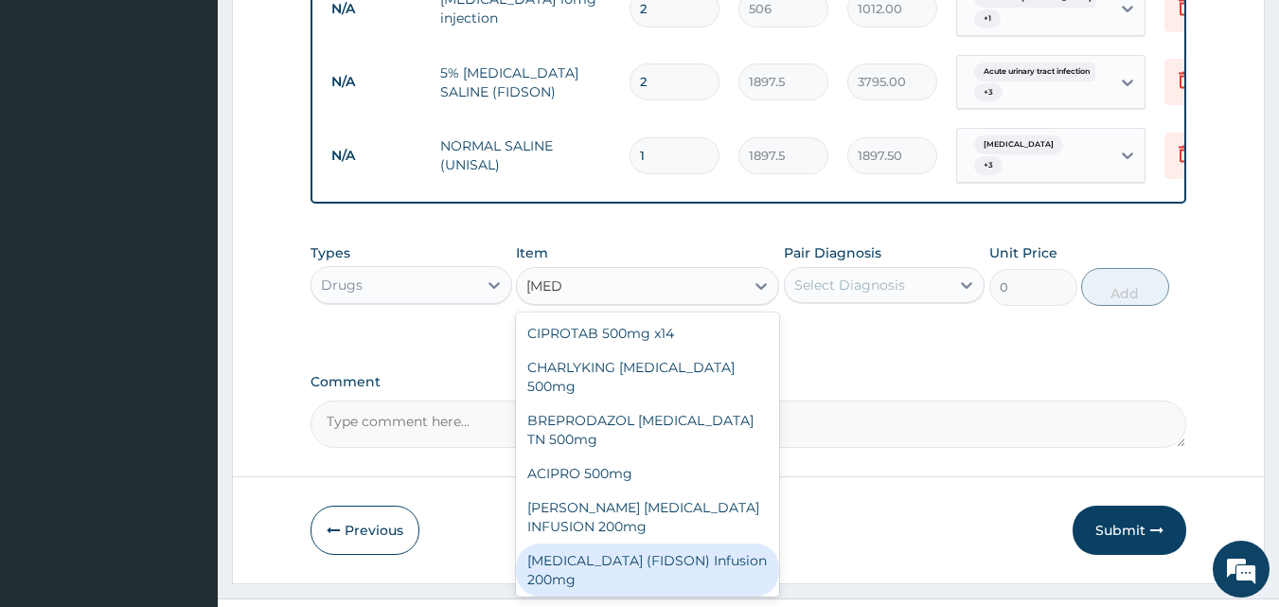
click at [626, 543] on div "CIPRO (FIDSON) Infusion 200mg" at bounding box center [647, 569] width 263 height 53
type input "1265"
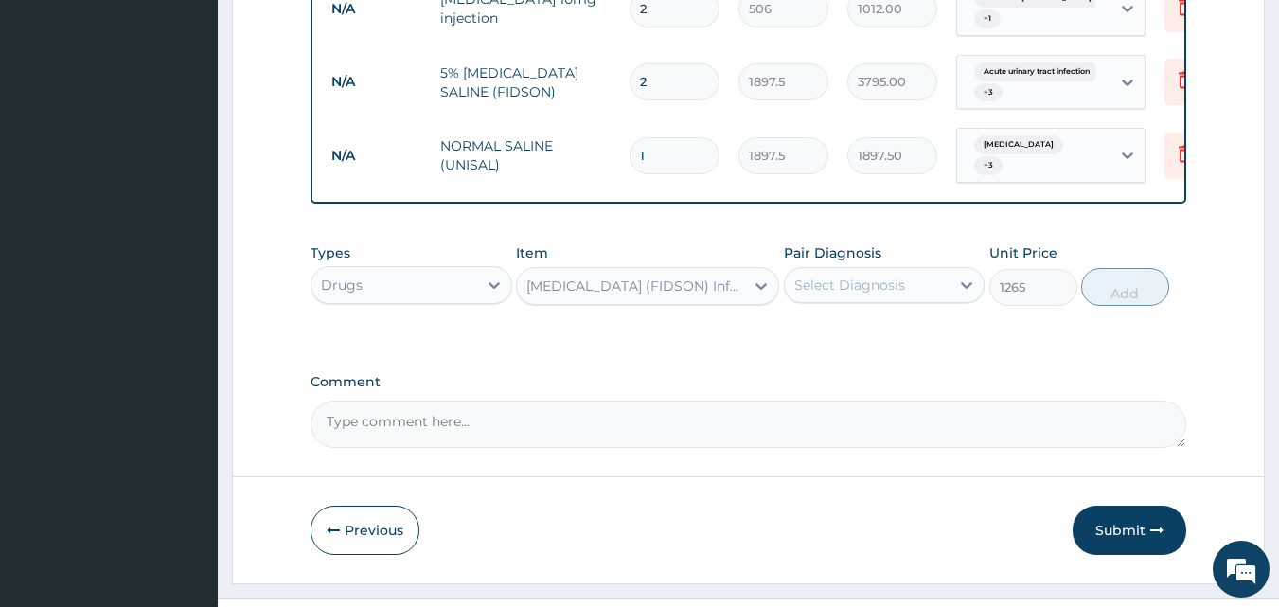
click at [852, 275] on div "Select Diagnosis" at bounding box center [849, 284] width 111 height 19
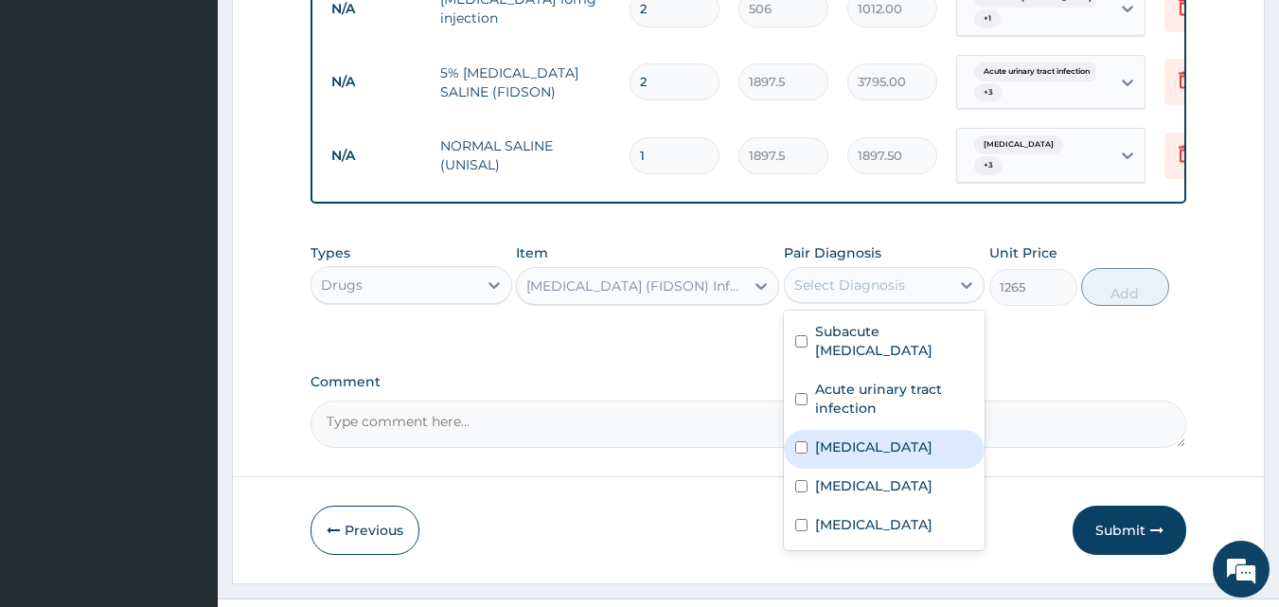
click at [858, 437] on label "Gastroenteritis" at bounding box center [873, 446] width 117 height 19
checkbox input "true"
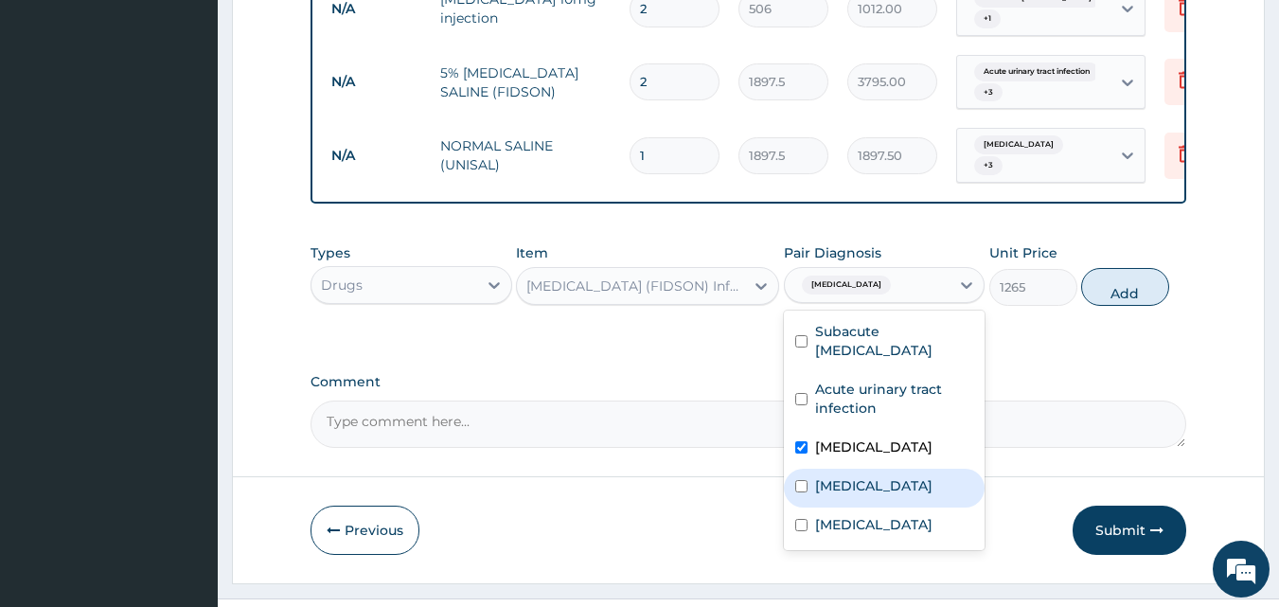
click at [849, 476] on label "Acute abdomen" at bounding box center [873, 485] width 117 height 19
checkbox input "true"
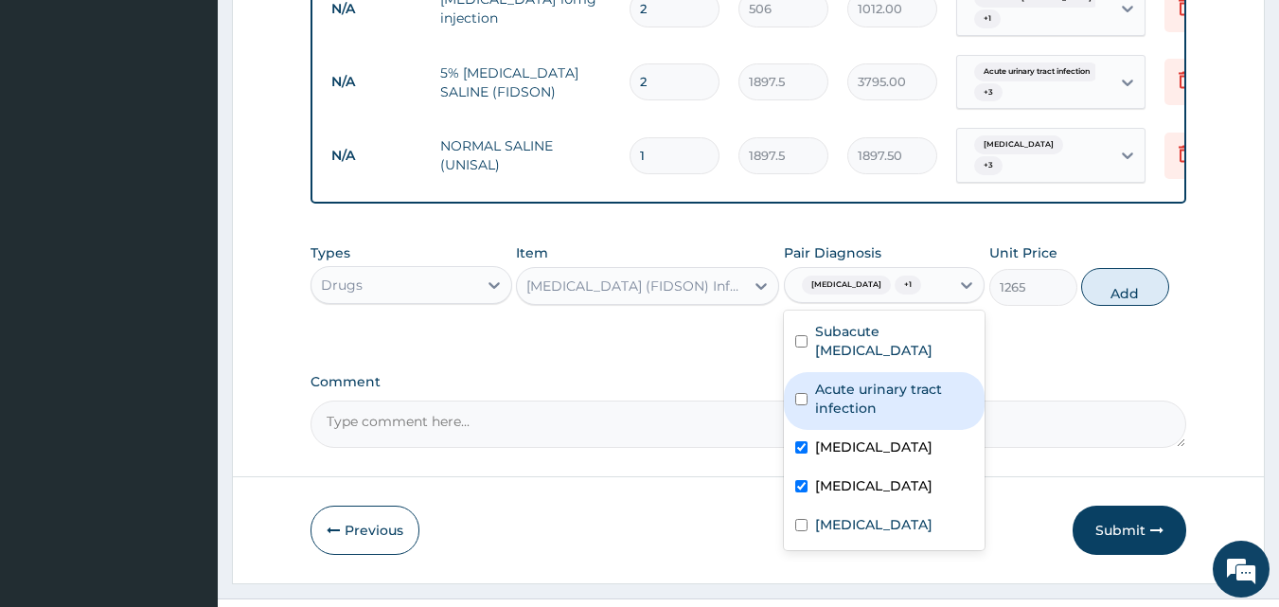
click at [870, 380] on label "Acute urinary tract infection" at bounding box center [894, 399] width 159 height 38
checkbox input "true"
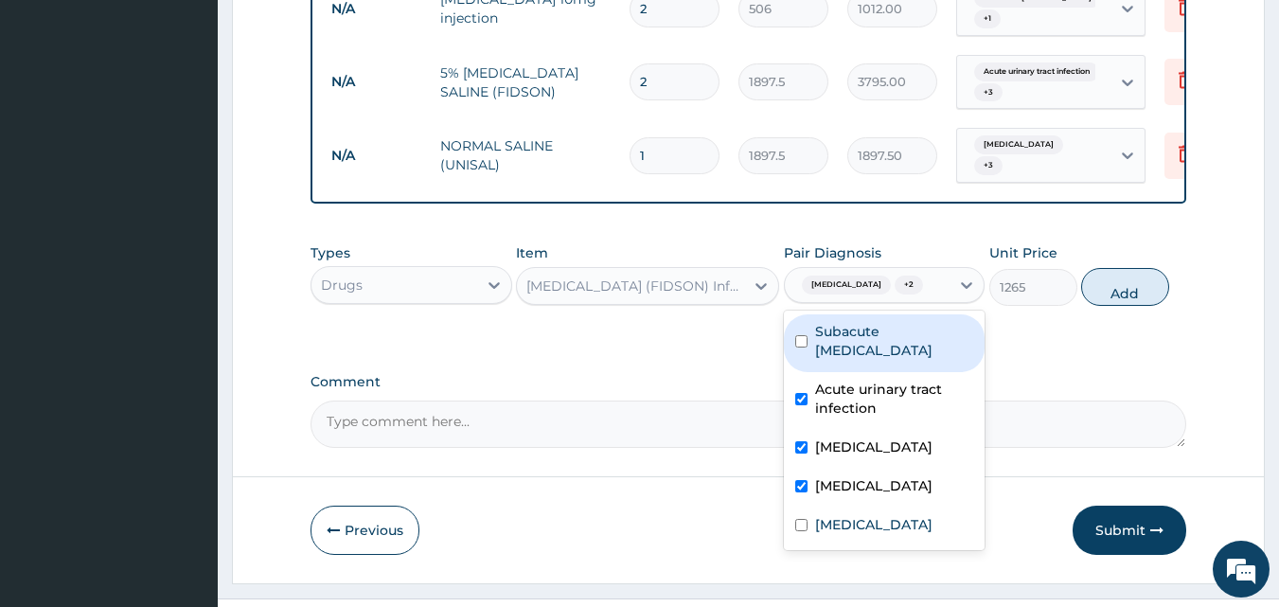
click at [900, 314] on div "Subacute appendicitis" at bounding box center [885, 343] width 202 height 58
checkbox input "true"
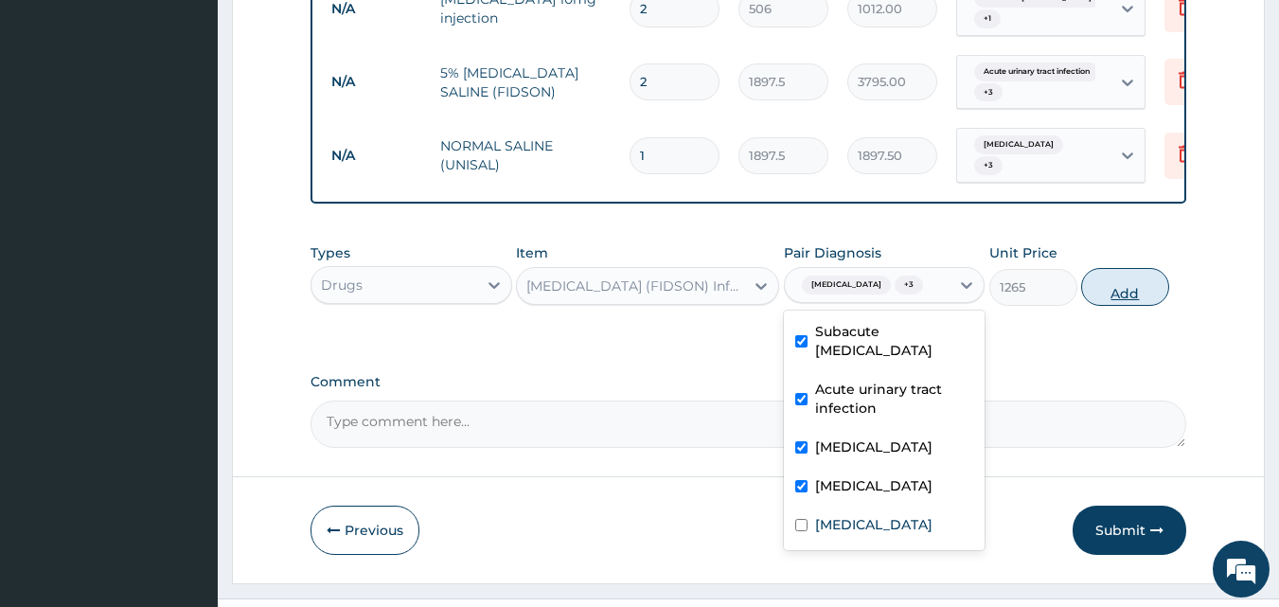
click at [1132, 268] on button "Add" at bounding box center [1125, 287] width 88 height 38
type input "0"
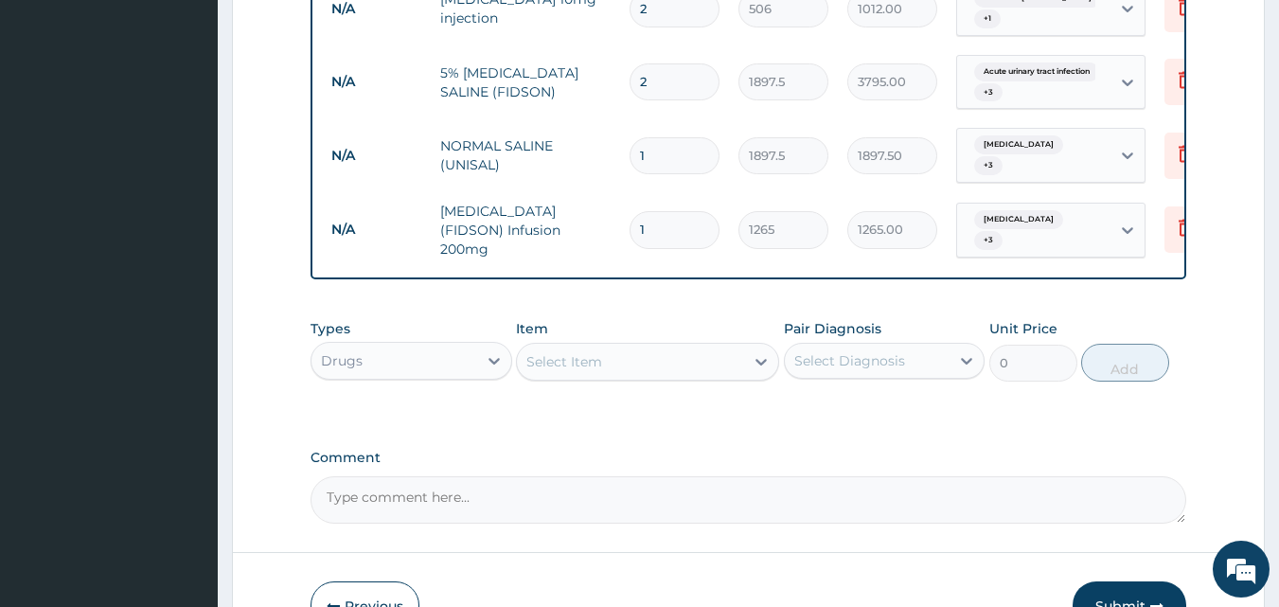
click at [684, 347] on div "Select Item" at bounding box center [630, 362] width 227 height 30
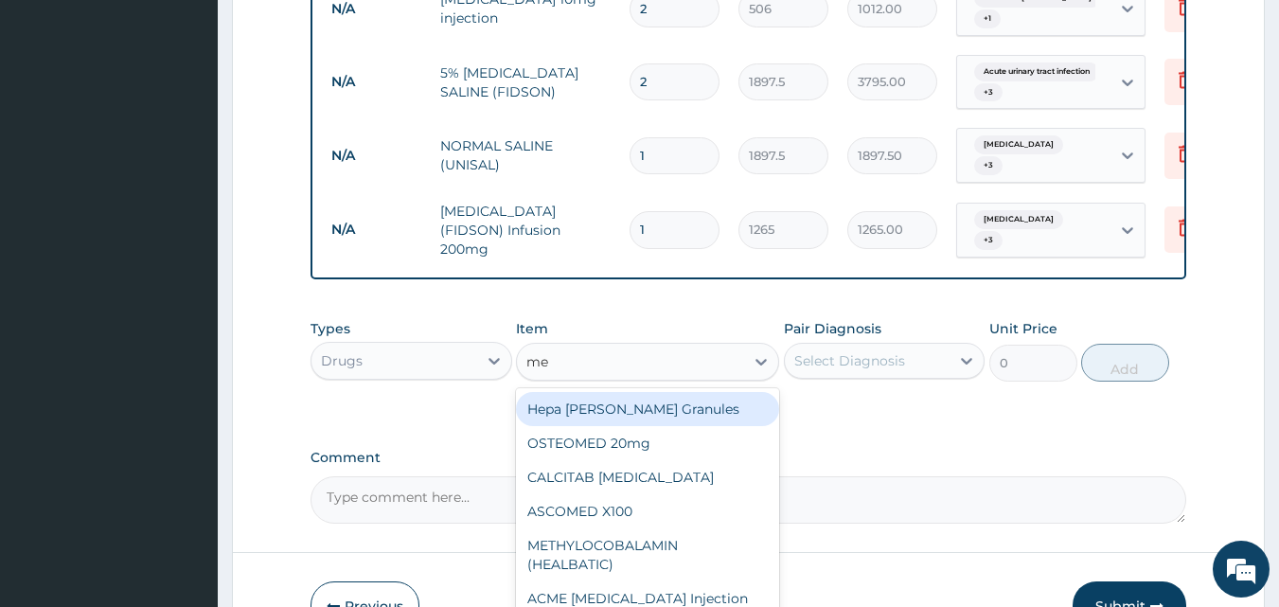
type input "m"
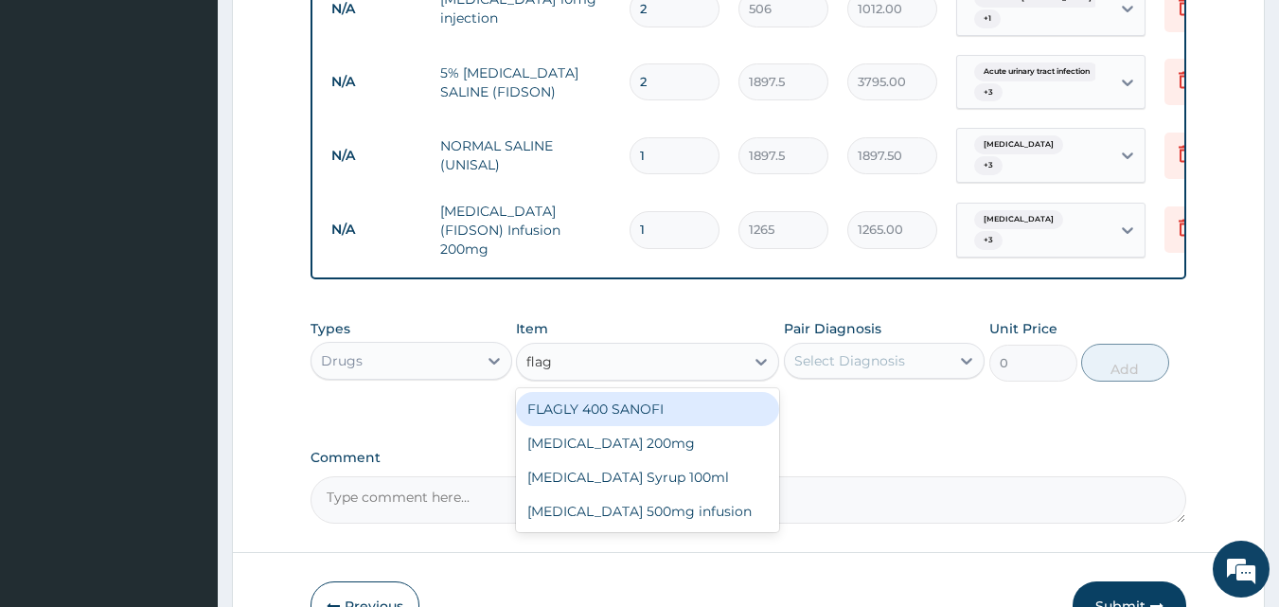
type input "flagy"
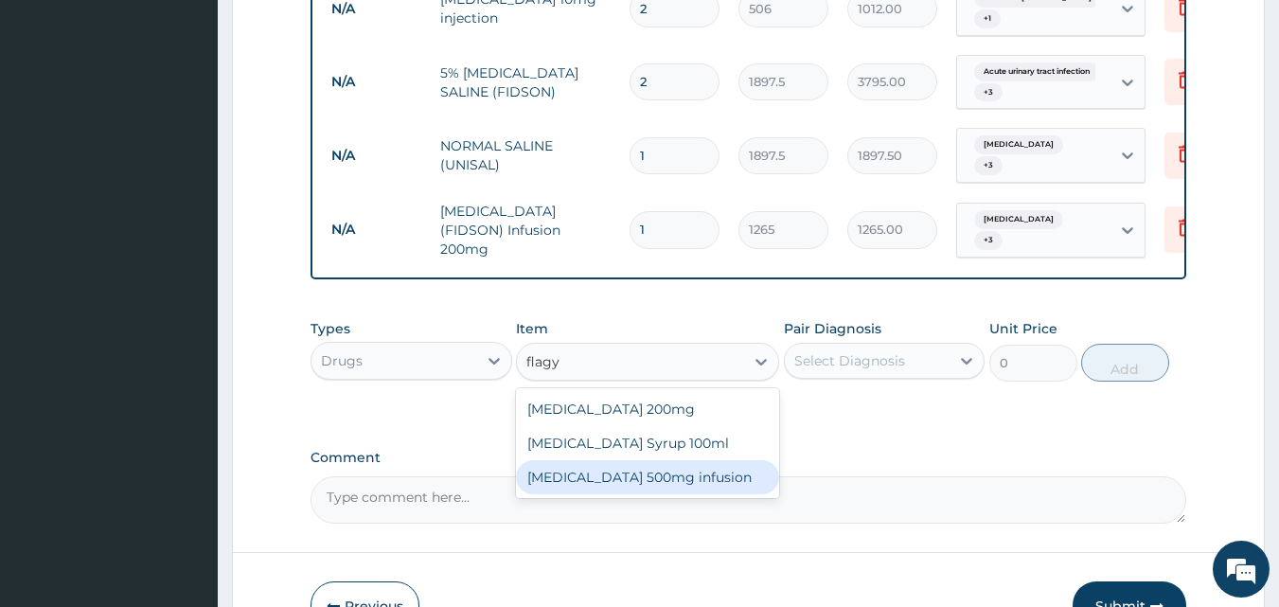
click at [618, 460] on div "Flagyl 500mg infusion" at bounding box center [647, 477] width 263 height 34
type input "632.5"
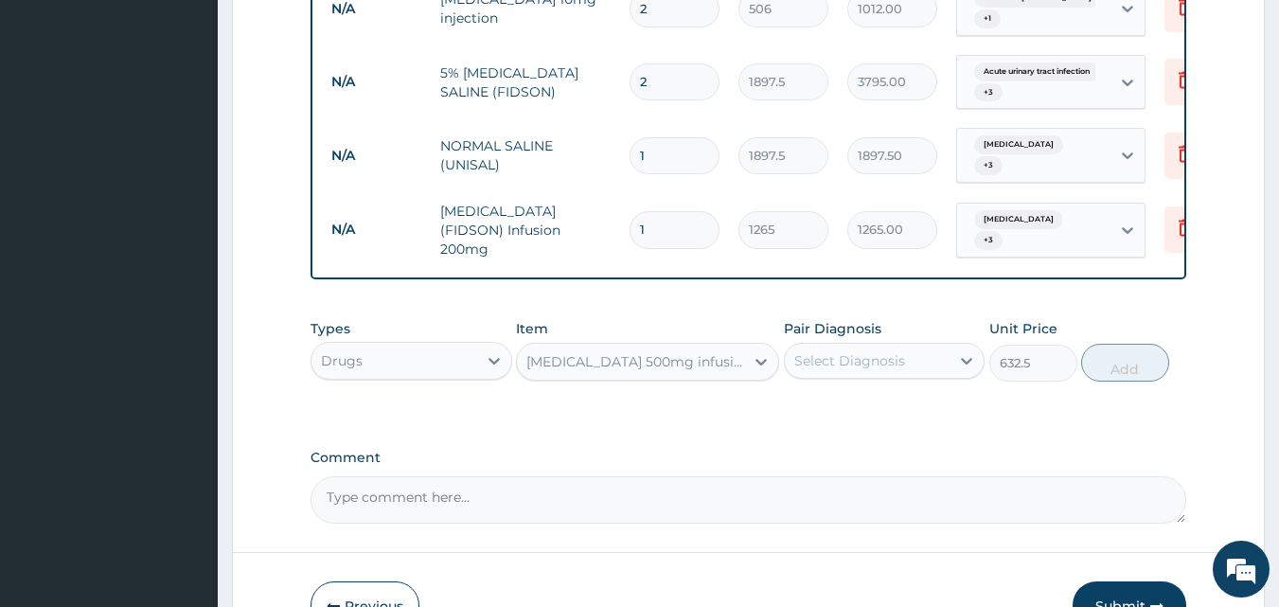
click at [862, 351] on div "Select Diagnosis" at bounding box center [849, 360] width 111 height 19
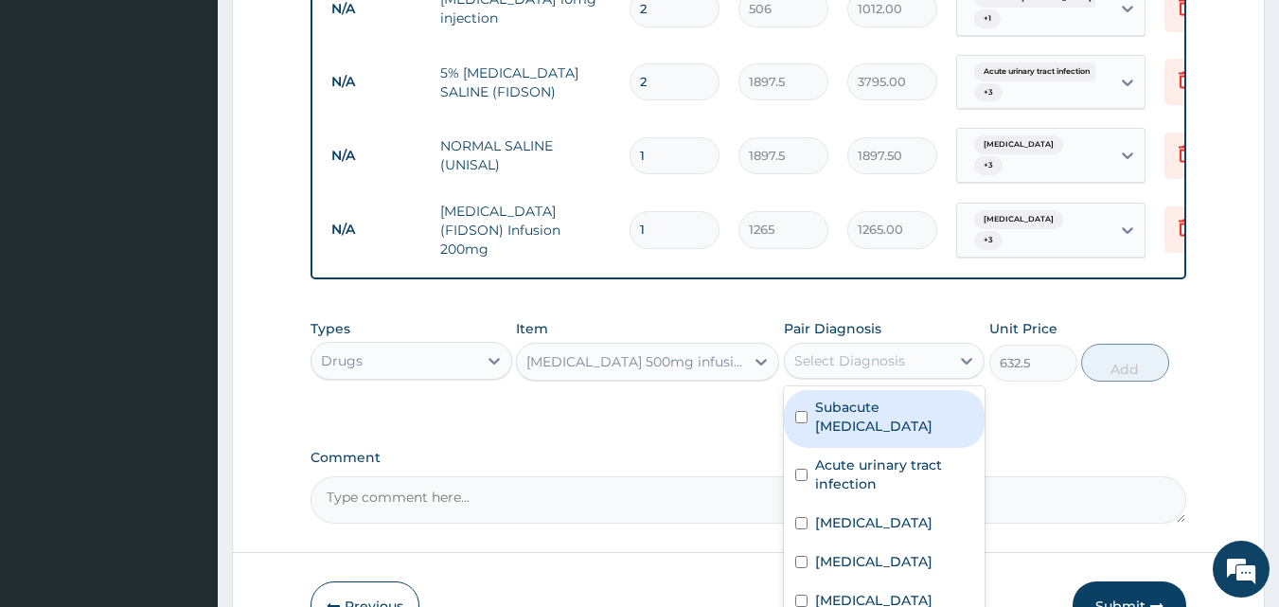
click at [850, 398] on label "Subacute appendicitis" at bounding box center [894, 417] width 159 height 38
checkbox input "true"
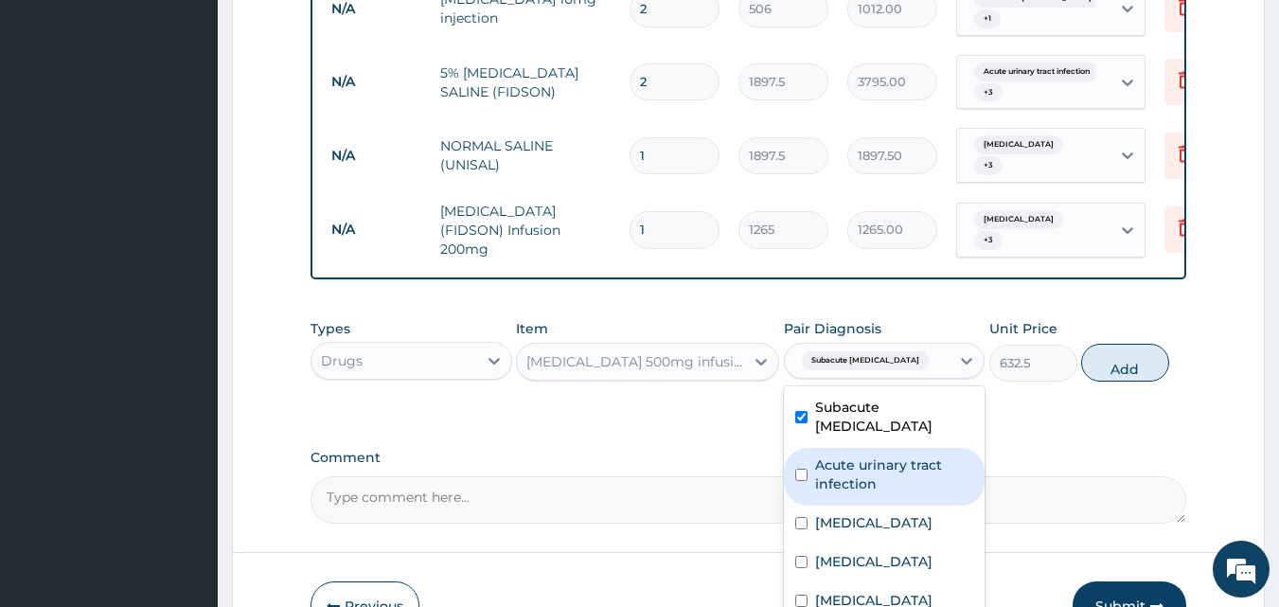
click at [848, 455] on label "Acute urinary tract infection" at bounding box center [894, 474] width 159 height 38
checkbox input "true"
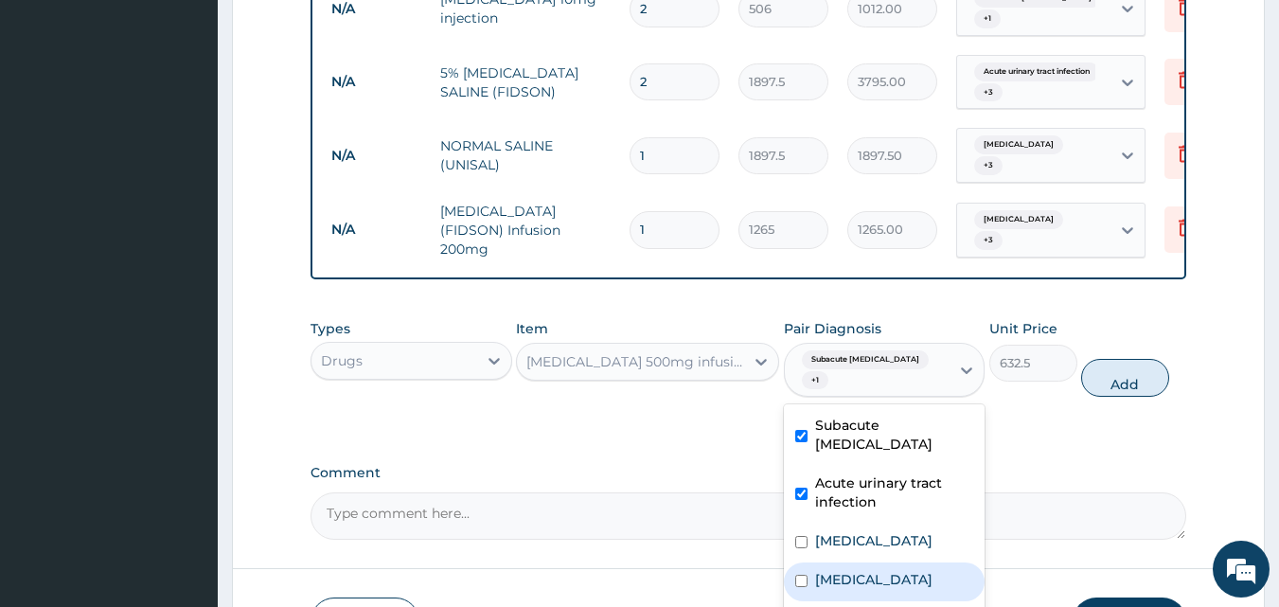
click at [843, 570] on label "Acute abdomen" at bounding box center [873, 579] width 117 height 19
checkbox input "true"
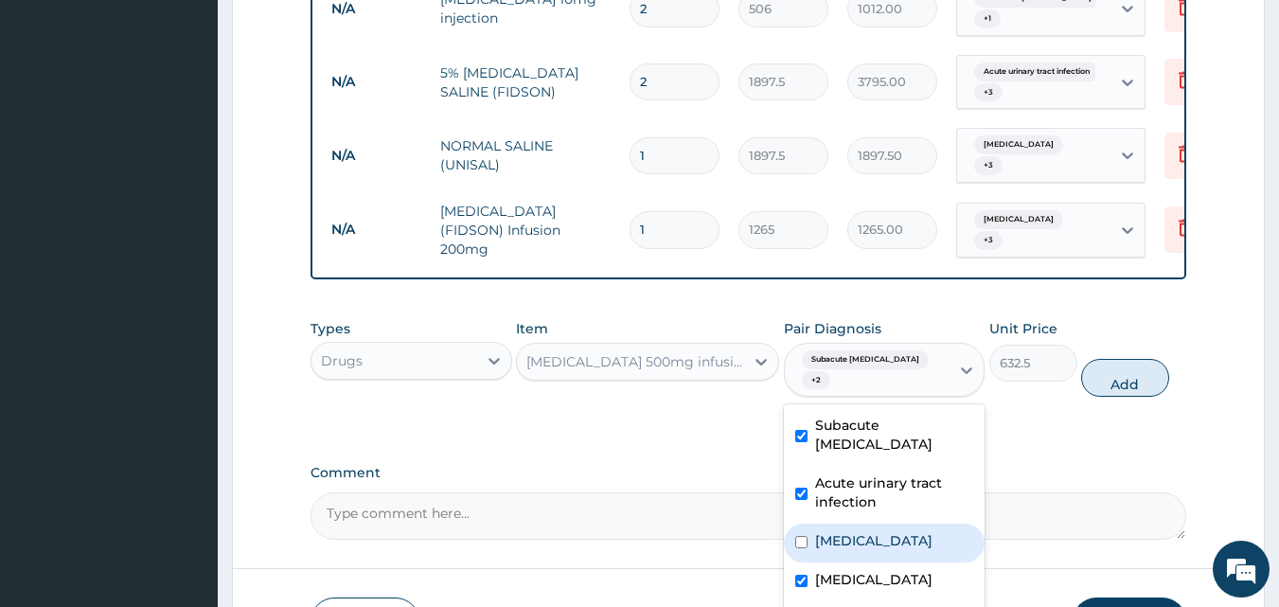
click at [849, 531] on label "Gastroenteritis" at bounding box center [873, 540] width 117 height 19
checkbox input "true"
click at [1126, 359] on button "Add" at bounding box center [1125, 378] width 88 height 38
type input "0"
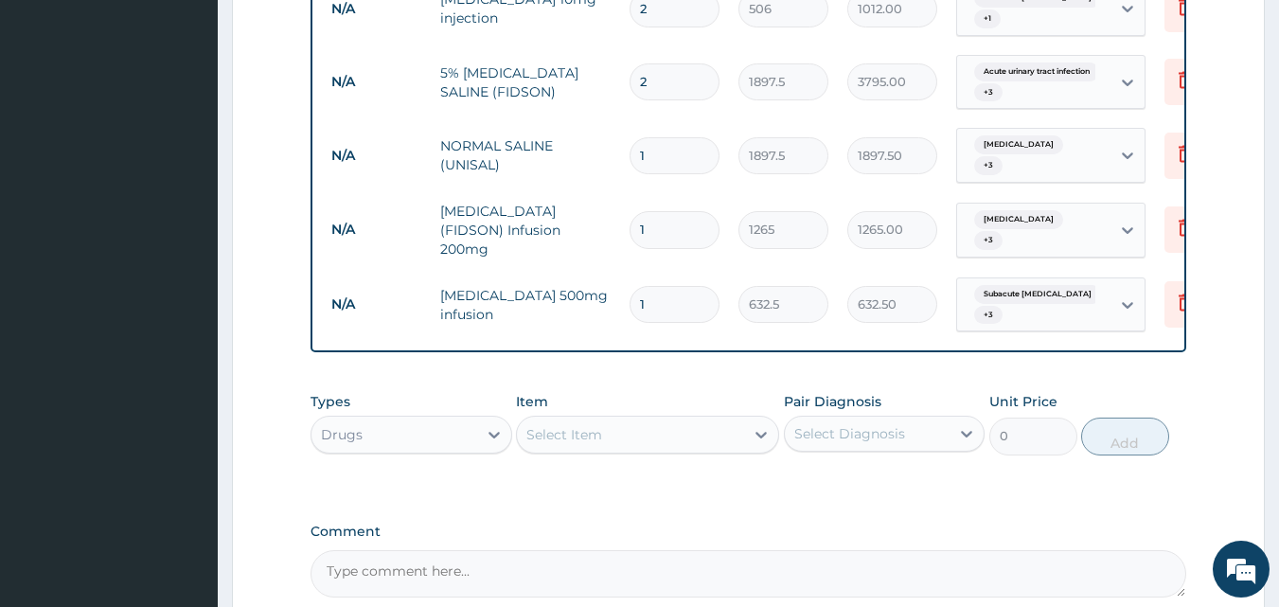
click at [677, 419] on div "Select Item" at bounding box center [630, 434] width 227 height 30
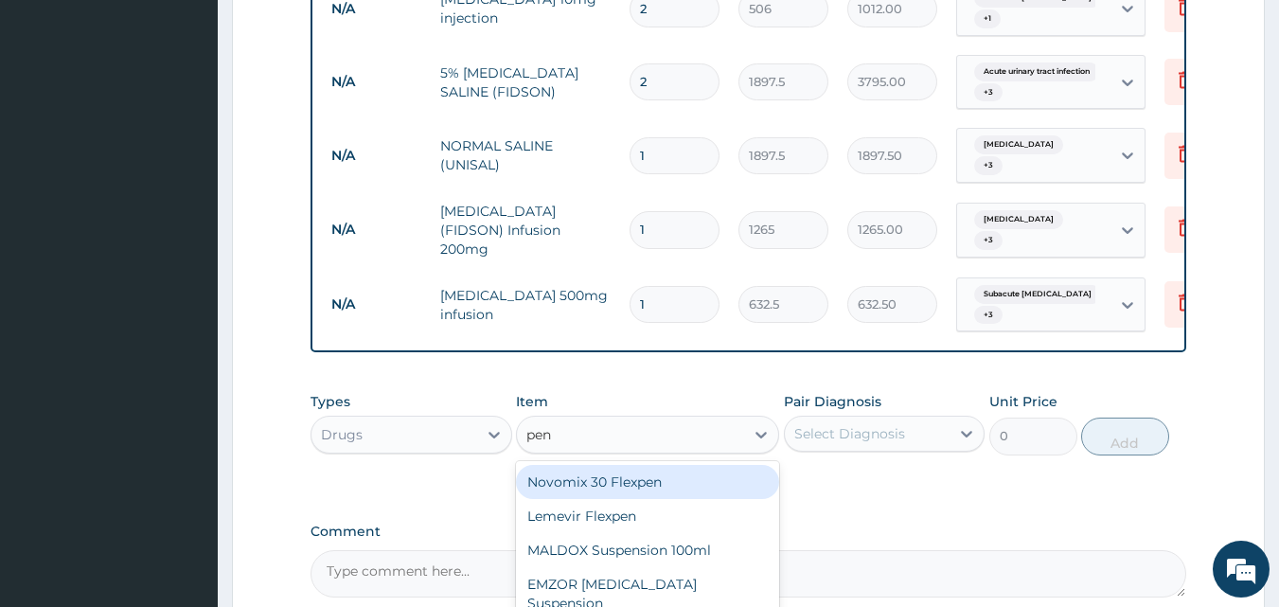
type input "pent"
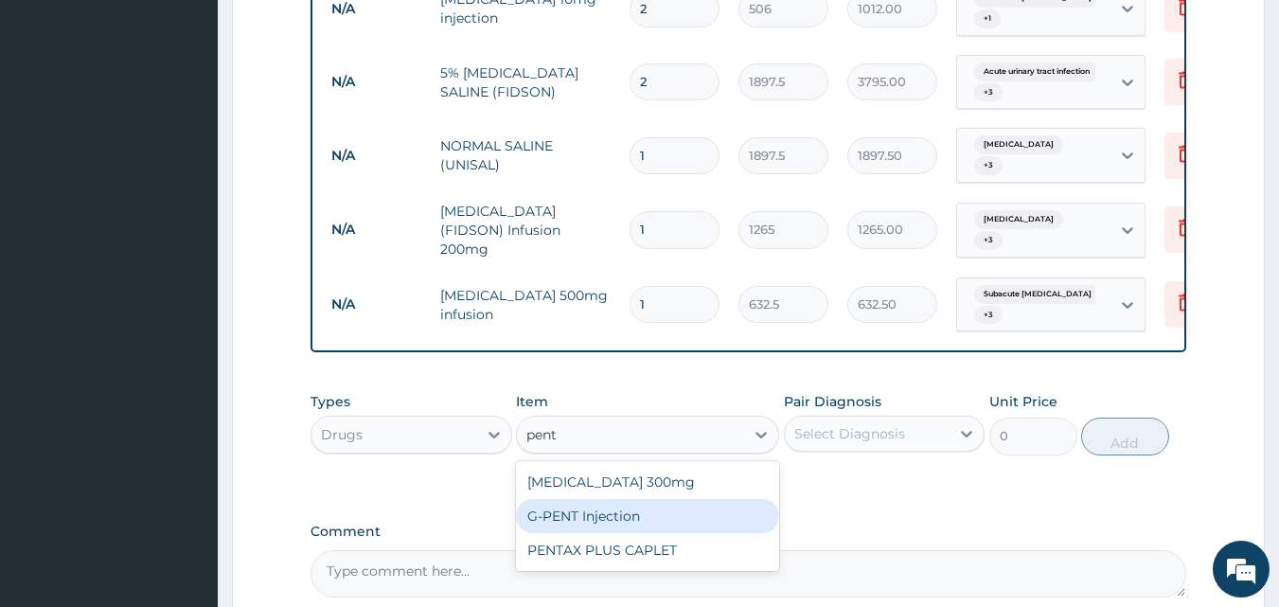
click at [615, 499] on div "G-PENT Injection" at bounding box center [647, 516] width 263 height 34
type input "487.025"
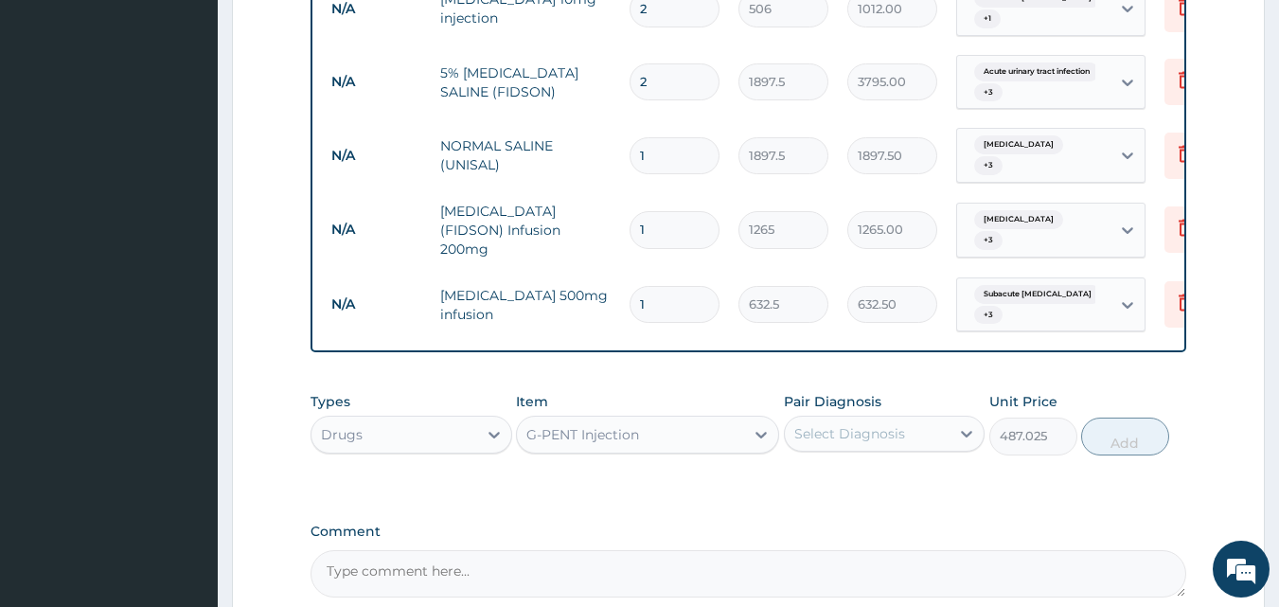
click at [874, 424] on div "Select Diagnosis" at bounding box center [849, 433] width 111 height 19
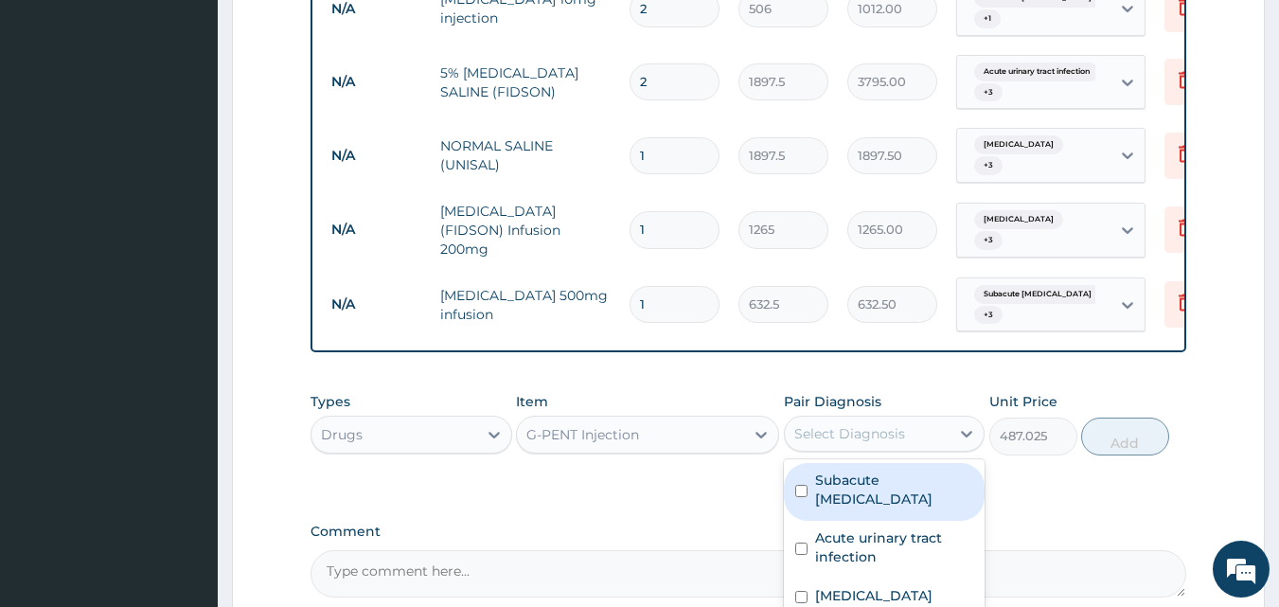
click at [861, 471] on label "Subacute appendicitis" at bounding box center [894, 490] width 159 height 38
checkbox input "true"
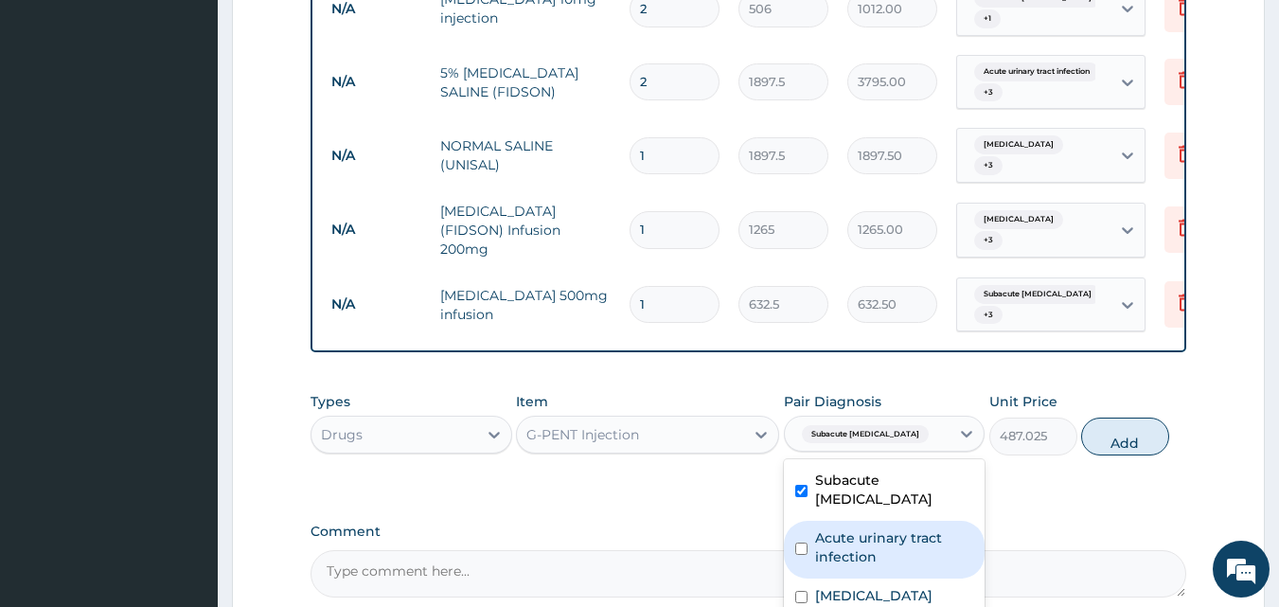
click at [853, 528] on label "Acute urinary tract infection" at bounding box center [894, 547] width 159 height 38
checkbox input "true"
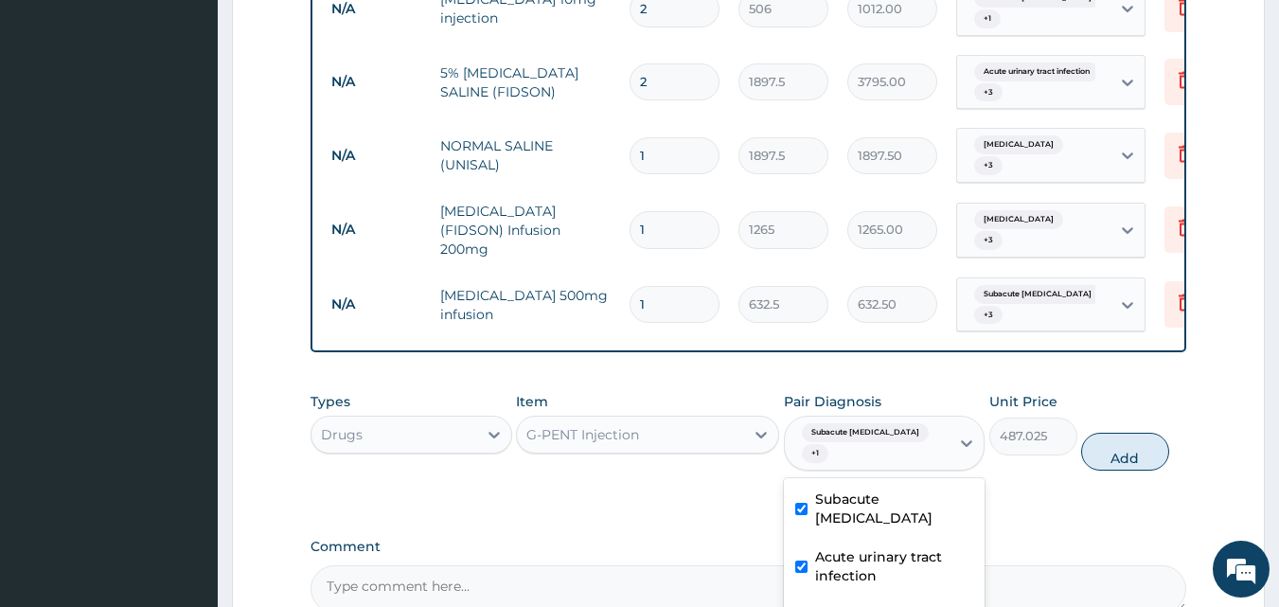
checkbox input "true"
click at [1127, 433] on button "Add" at bounding box center [1125, 452] width 88 height 38
type input "0"
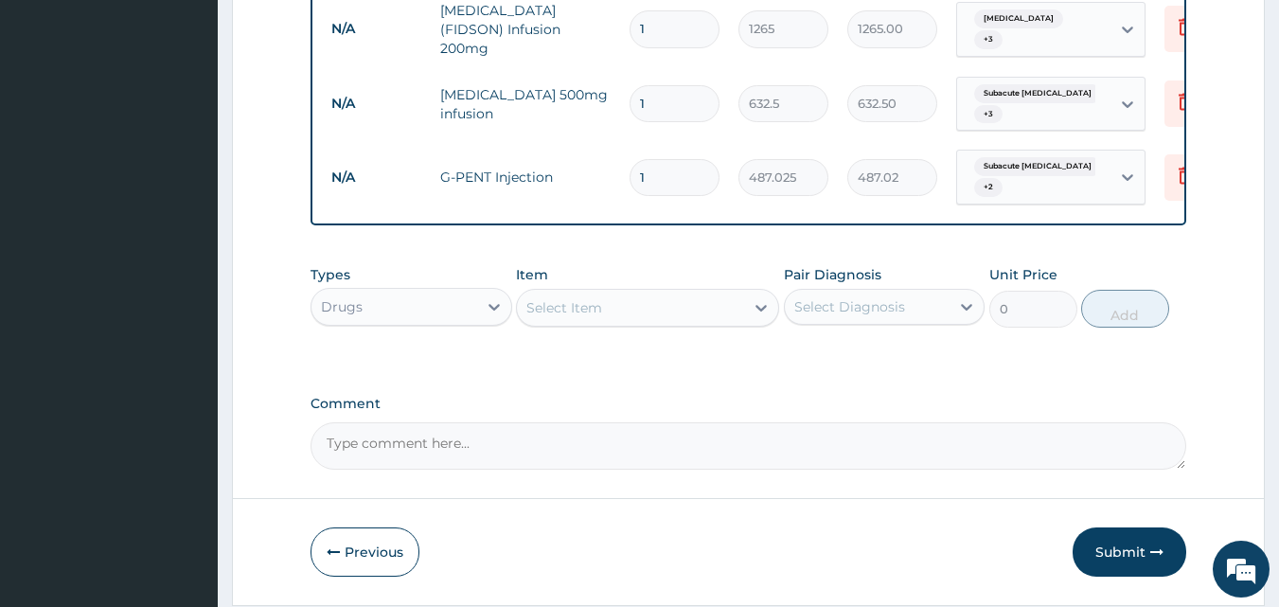
scroll to position [1518, 0]
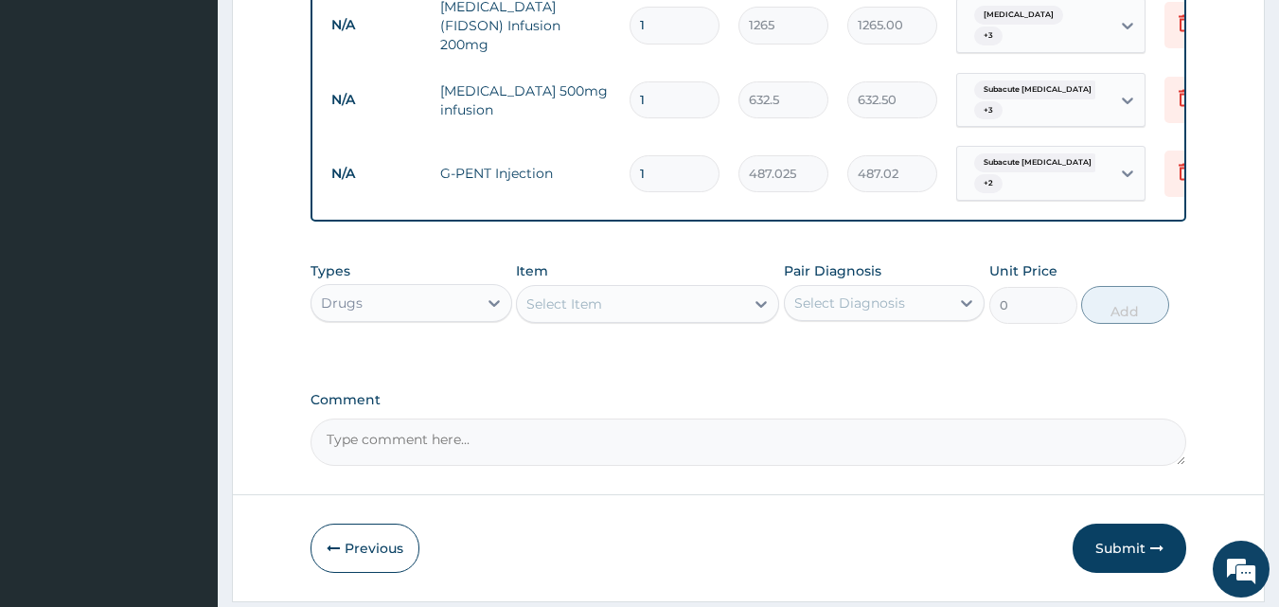
click at [613, 289] on div "Select Item" at bounding box center [630, 304] width 227 height 30
click at [652, 289] on div "Select Item" at bounding box center [630, 304] width 227 height 30
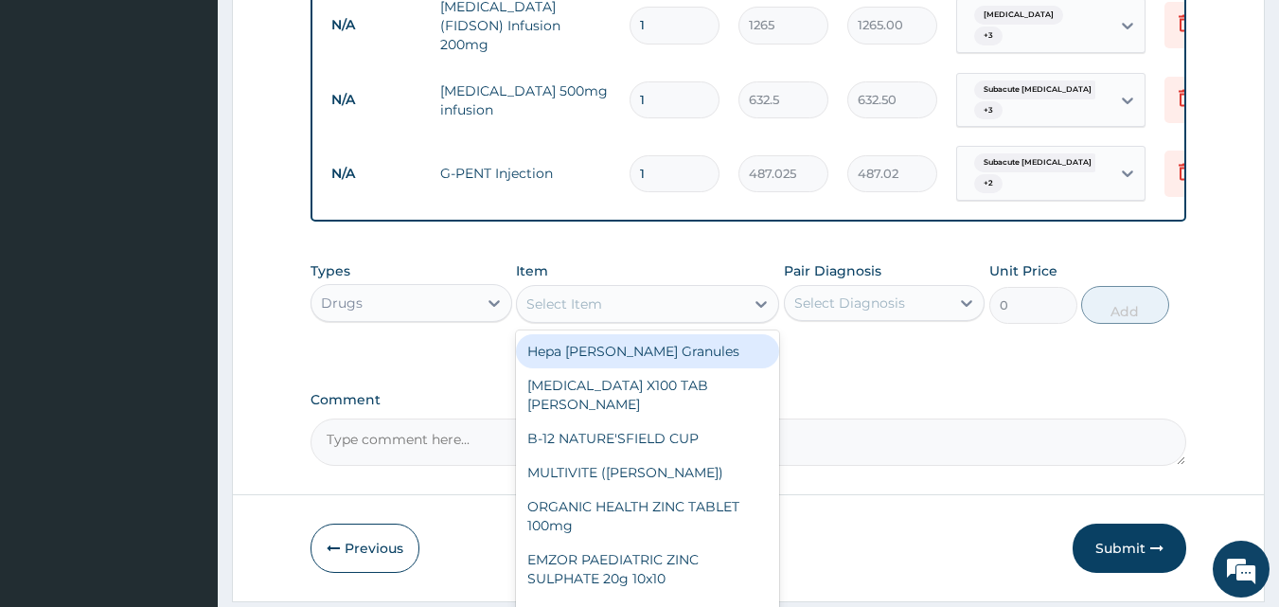
click at [606, 289] on div "Select Item" at bounding box center [630, 304] width 227 height 30
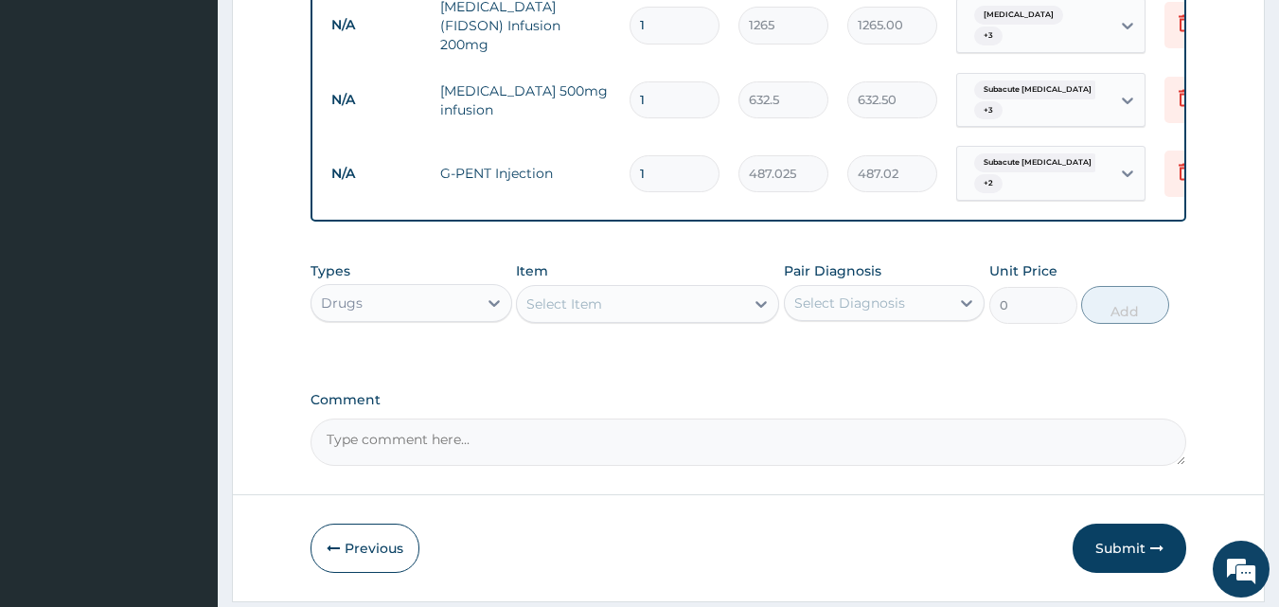
click at [590, 294] on div "Select Item" at bounding box center [564, 303] width 76 height 19
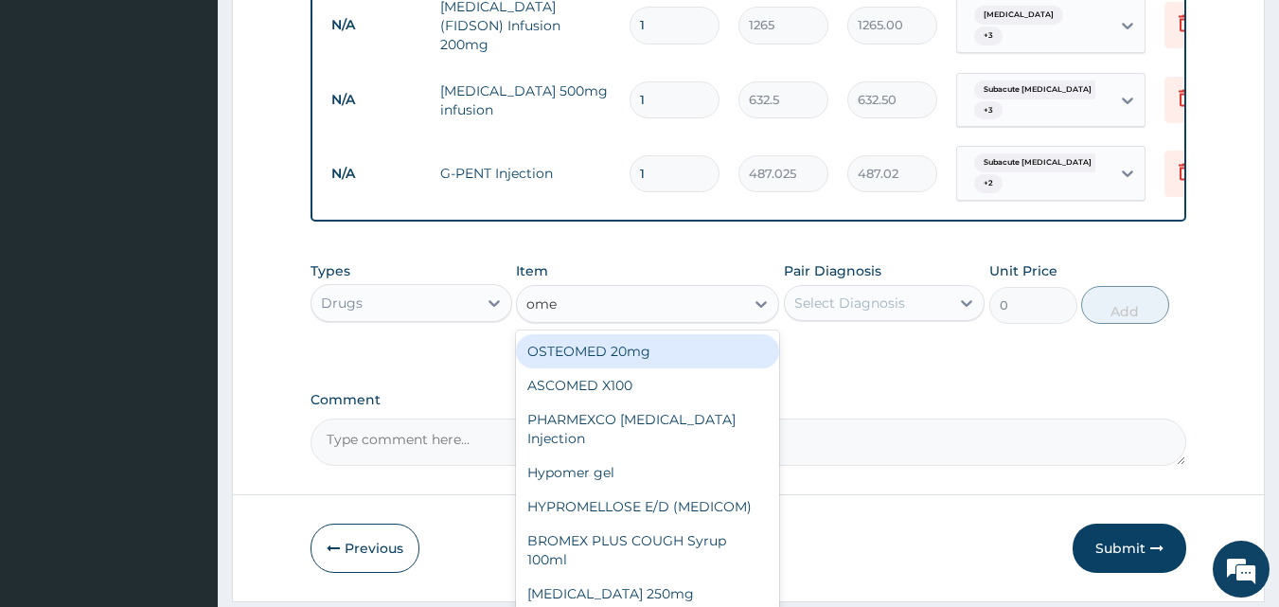
type input "omep"
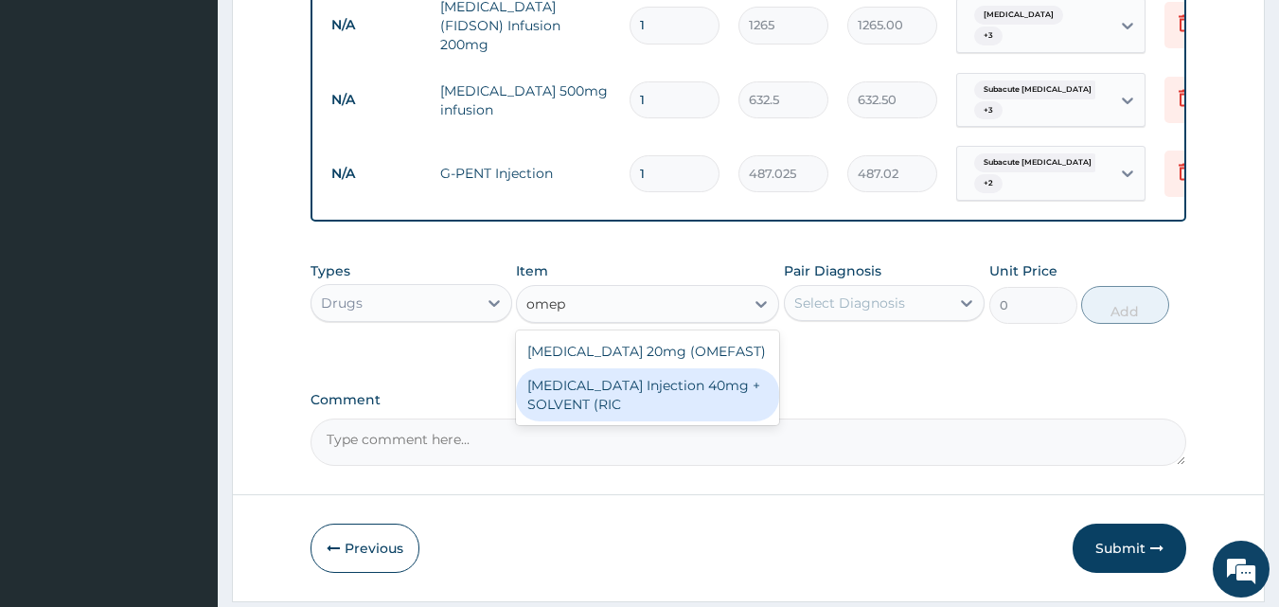
click at [635, 368] on div "OMEPRAZOLE Injection 40mg + SOLVENT (RIC" at bounding box center [647, 394] width 263 height 53
type input "1644.5"
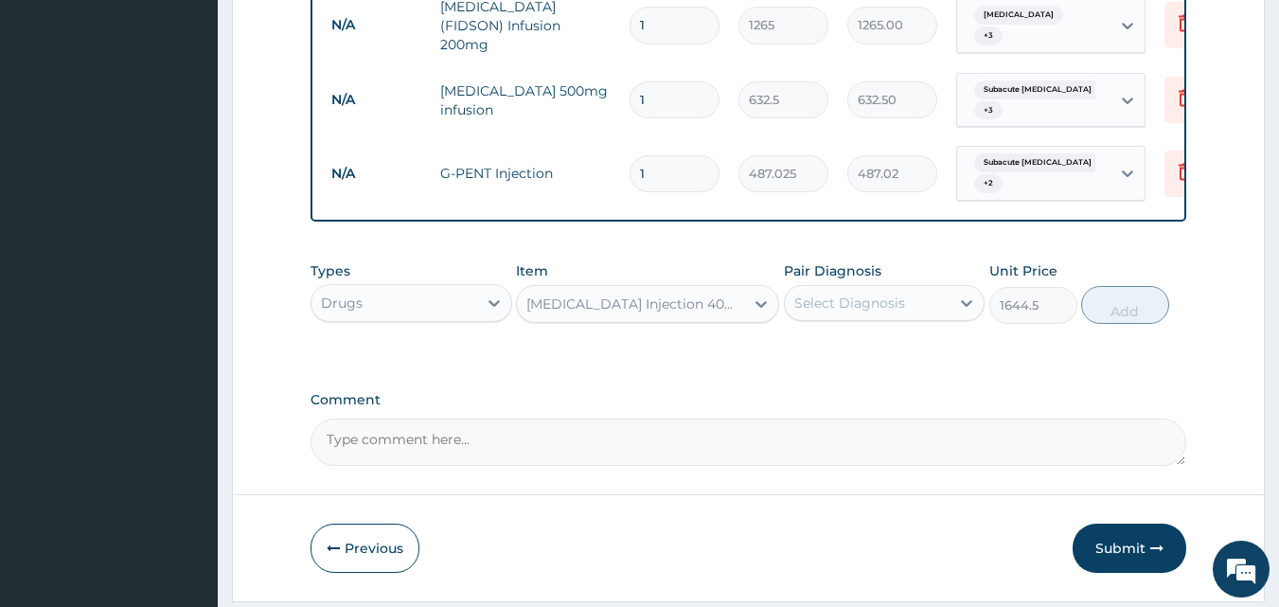
click at [862, 293] on div "Select Diagnosis" at bounding box center [849, 302] width 111 height 19
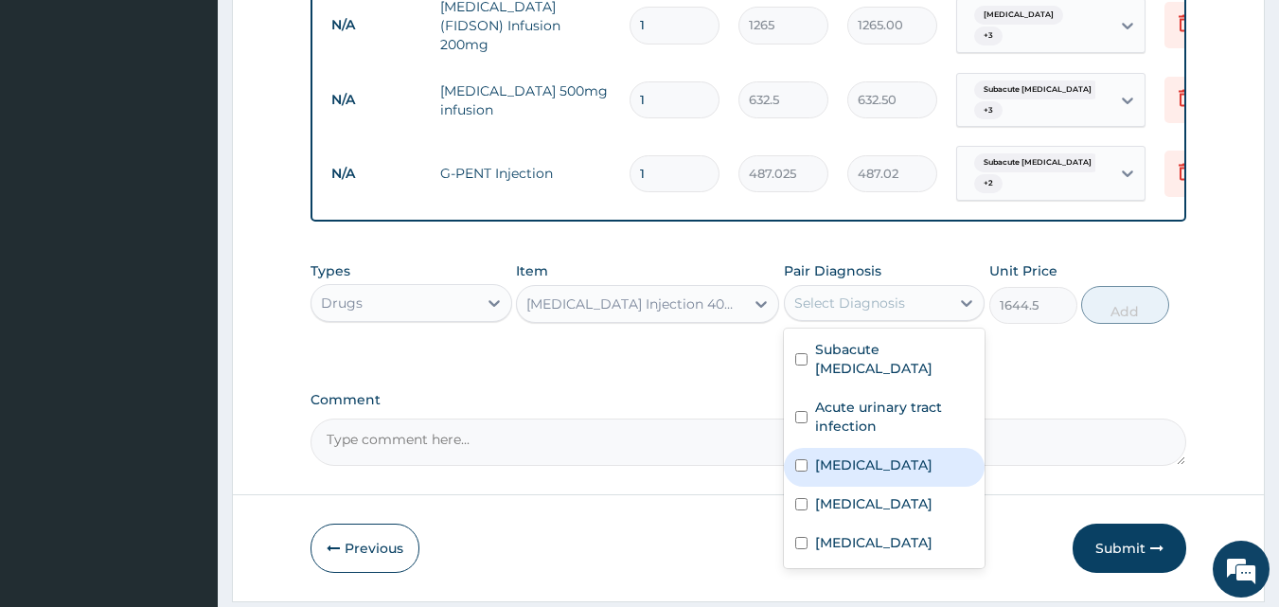
click at [839, 455] on label "Gastroenteritis" at bounding box center [873, 464] width 117 height 19
checkbox input "true"
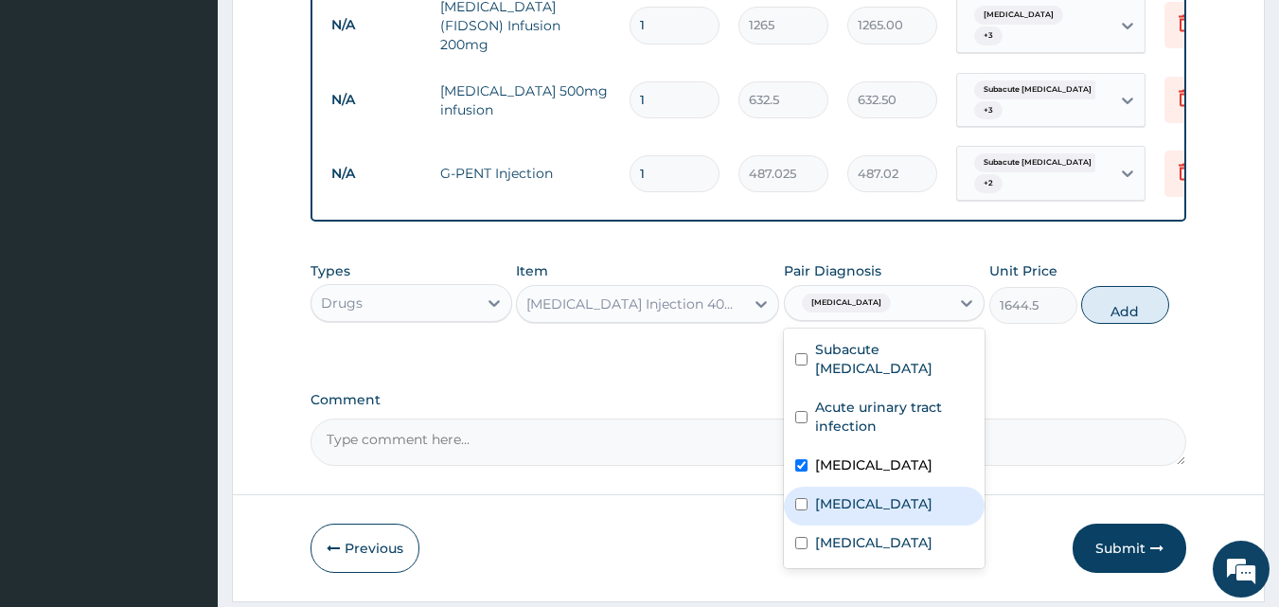
click at [881, 494] on label "Acute abdomen" at bounding box center [873, 503] width 117 height 19
checkbox input "true"
click at [1141, 286] on button "Add" at bounding box center [1125, 305] width 88 height 38
type input "0"
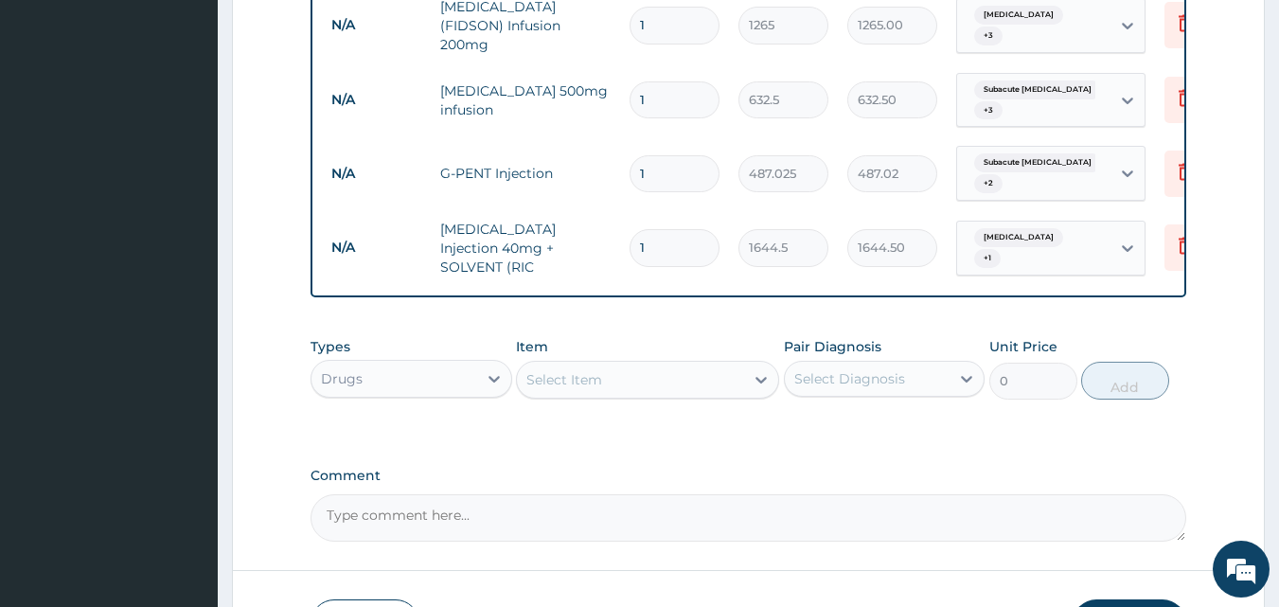
click at [685, 364] on div "Select Item" at bounding box center [630, 379] width 227 height 30
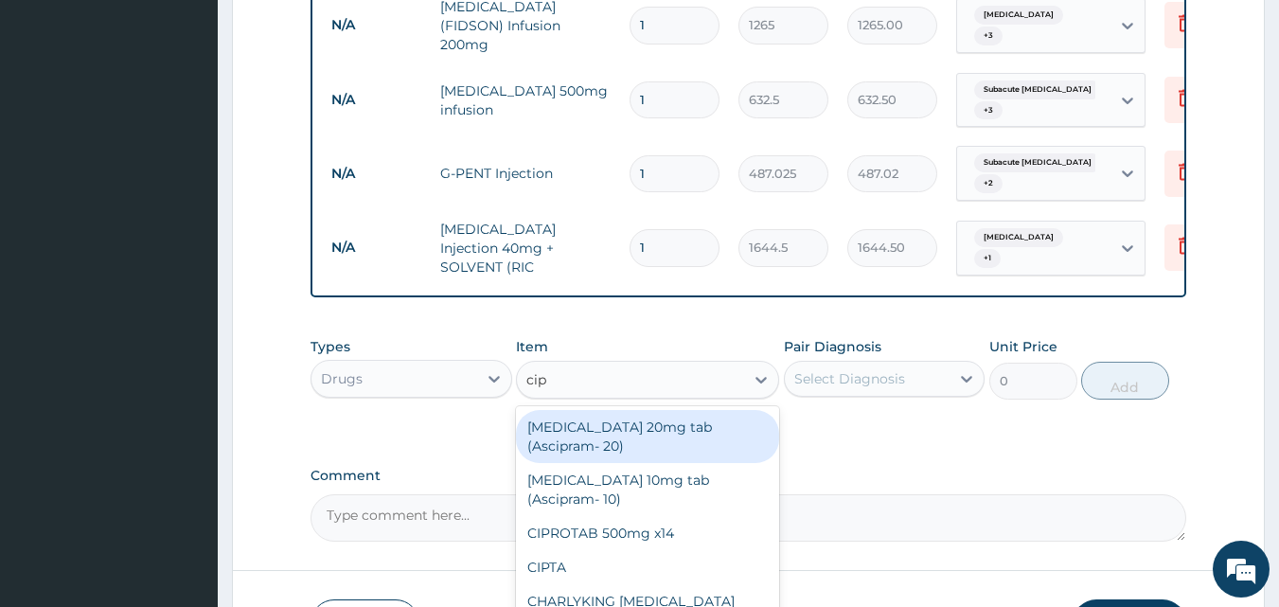
type input "cipr"
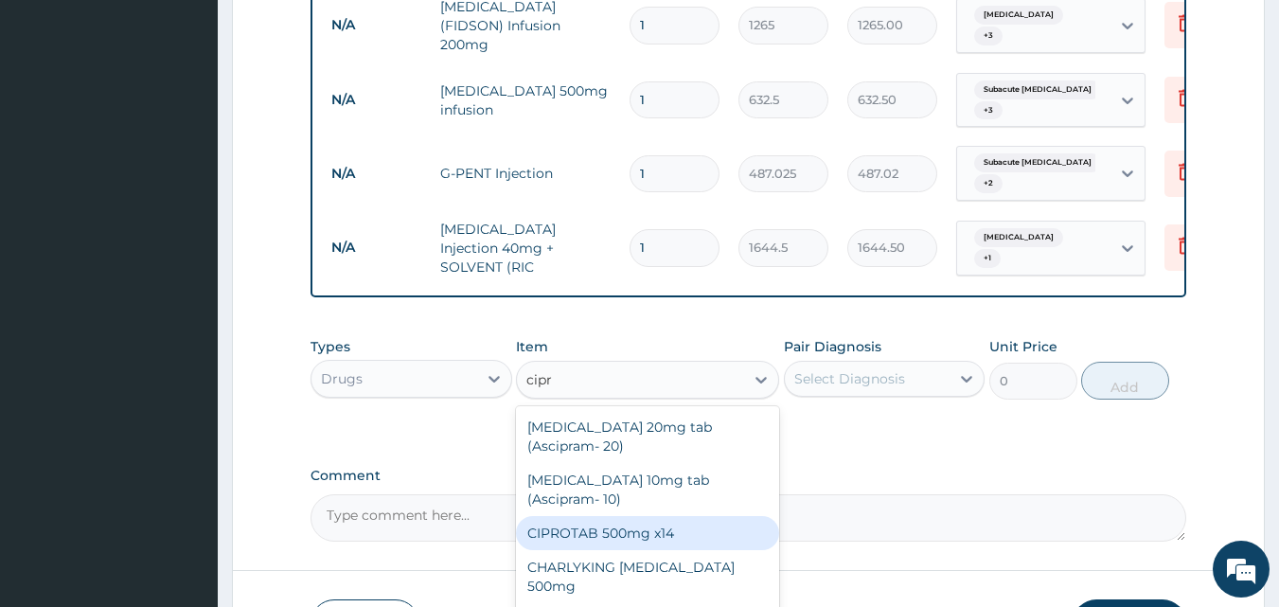
click at [651, 516] on div "CIPROTAB 500mg x14" at bounding box center [647, 533] width 263 height 34
type input "341.55"
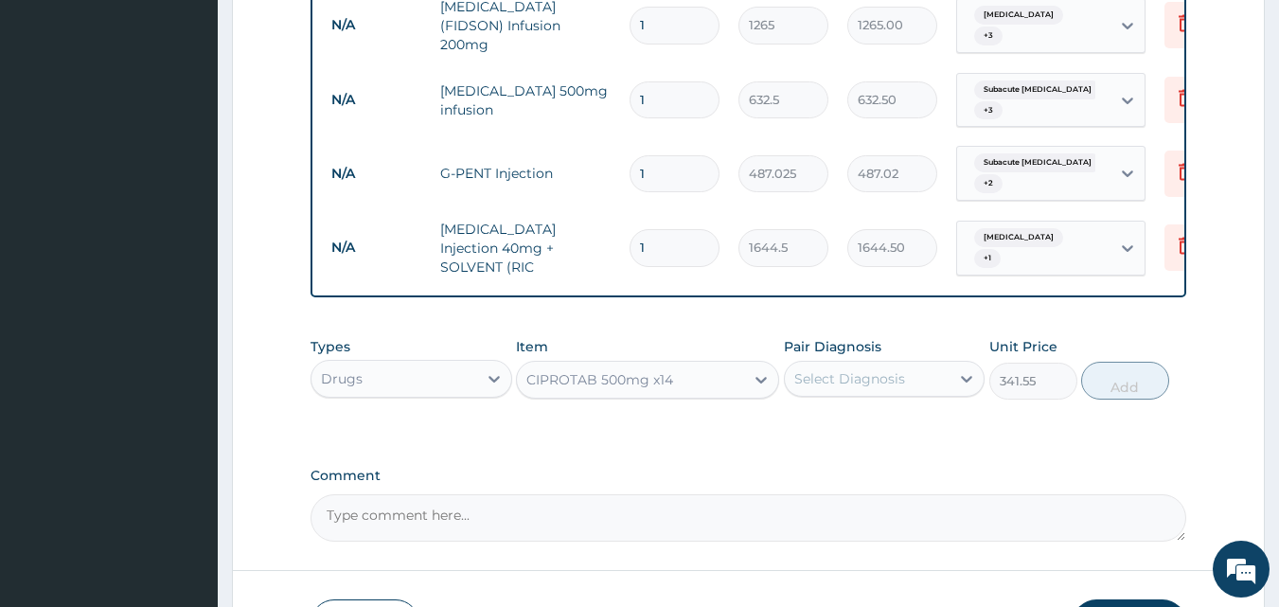
click at [898, 369] on div "Select Diagnosis" at bounding box center [849, 378] width 111 height 19
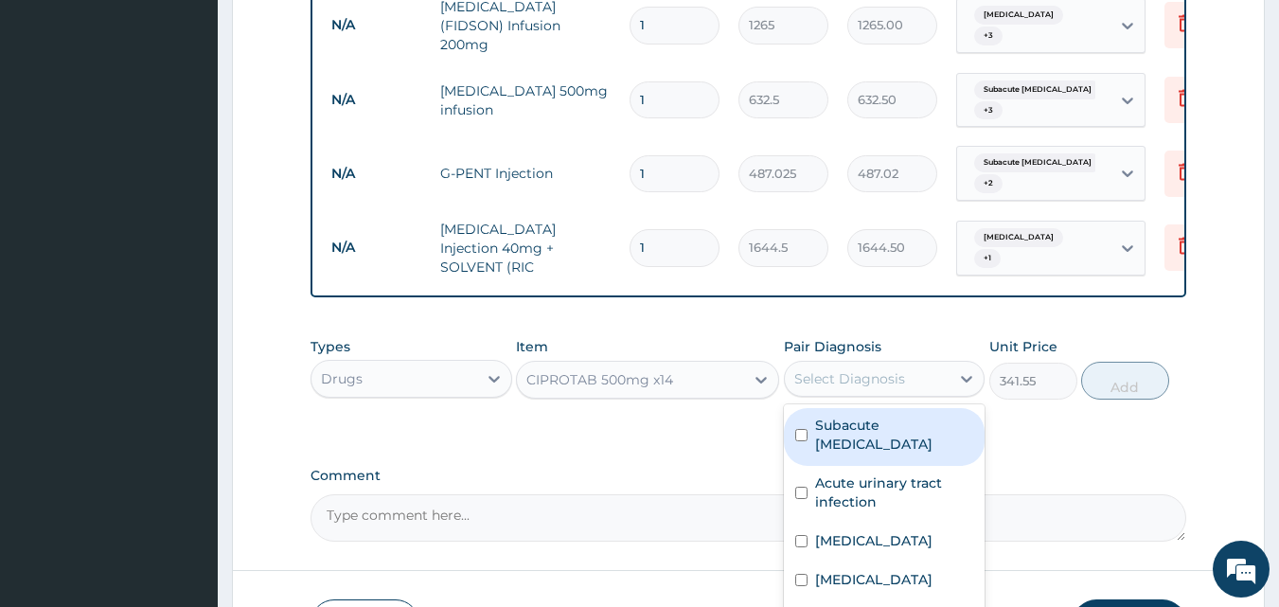
click at [826, 416] on label "Subacute appendicitis" at bounding box center [894, 435] width 159 height 38
checkbox input "true"
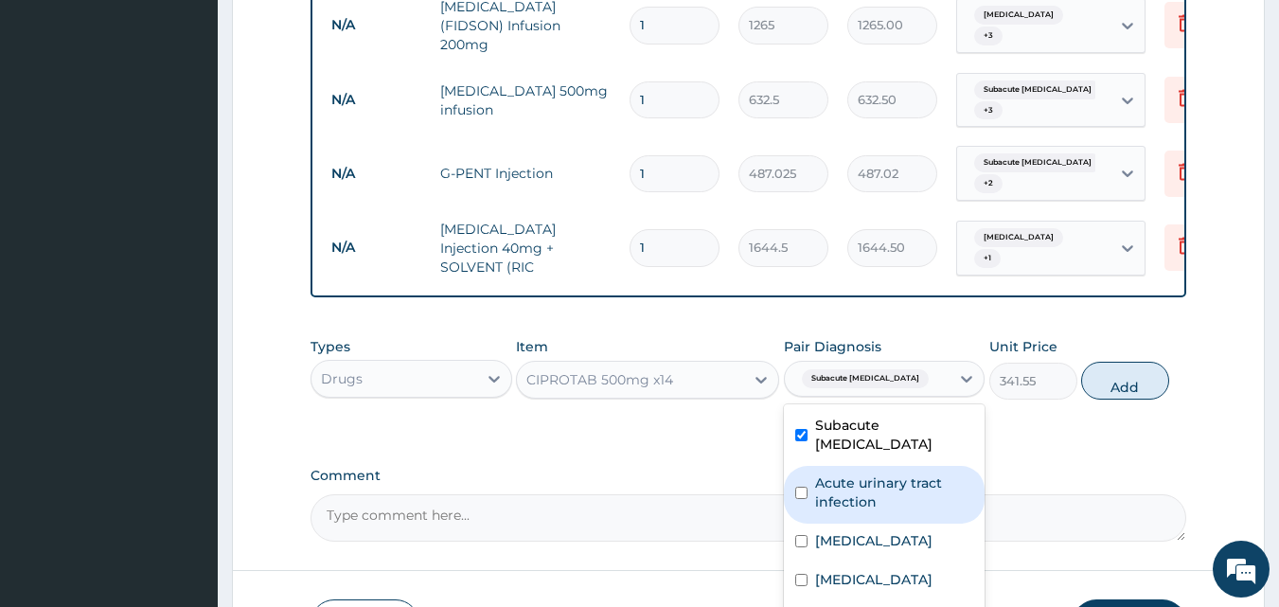
click at [818, 473] on label "Acute urinary tract infection" at bounding box center [894, 492] width 159 height 38
checkbox input "true"
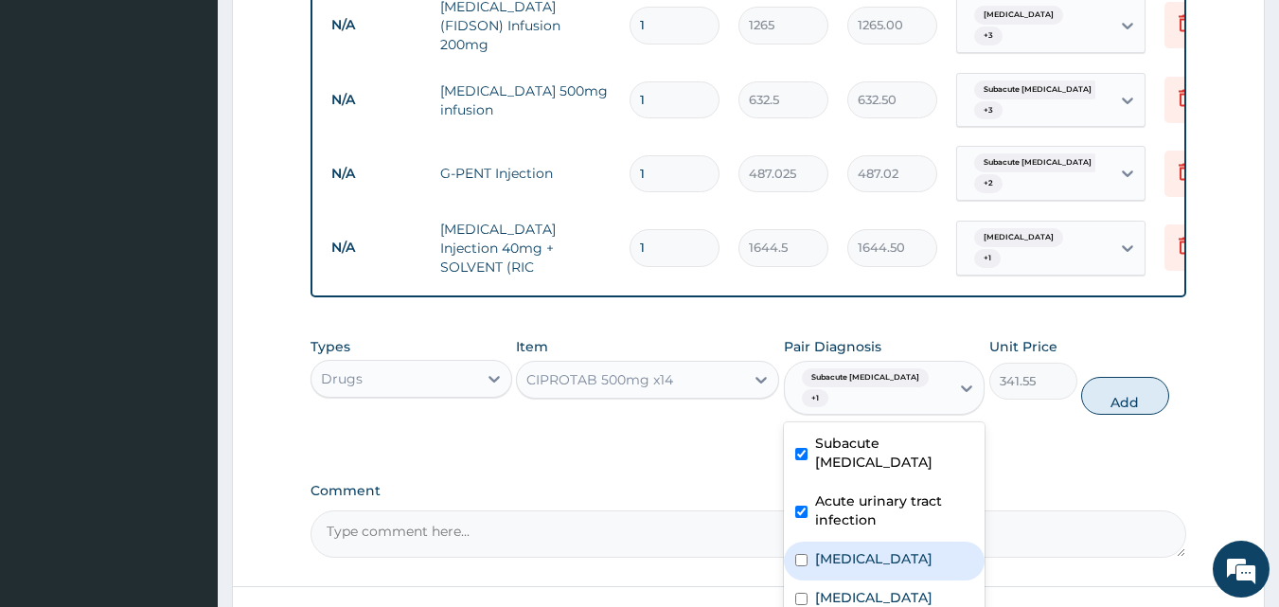
click at [818, 549] on label "Gastroenteritis" at bounding box center [873, 558] width 117 height 19
checkbox input "true"
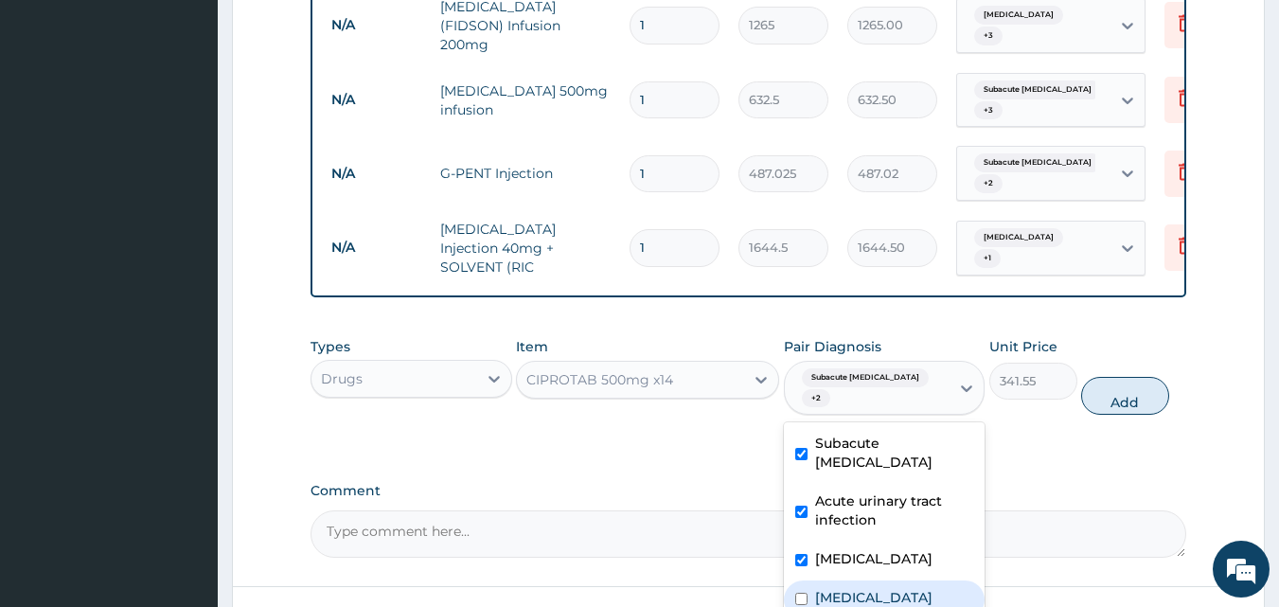
click at [823, 580] on div "Acute abdomen" at bounding box center [885, 599] width 202 height 39
checkbox input "true"
click at [1146, 377] on button "Add" at bounding box center [1125, 396] width 88 height 38
type input "0"
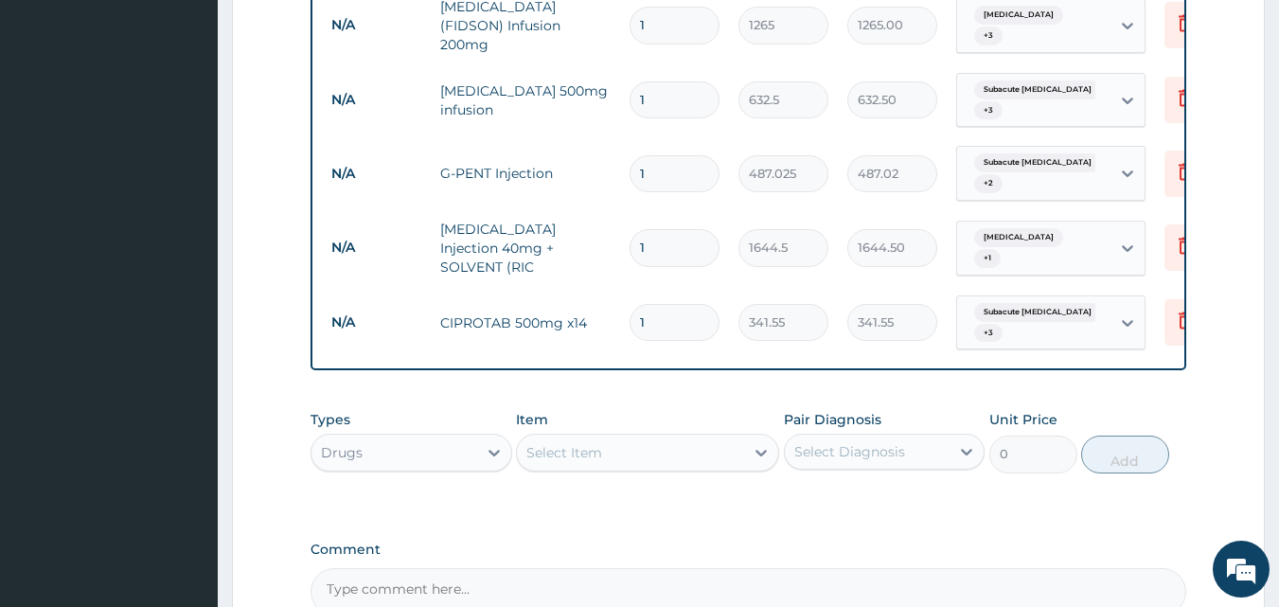
click at [598, 443] on div "Select Item" at bounding box center [564, 452] width 76 height 19
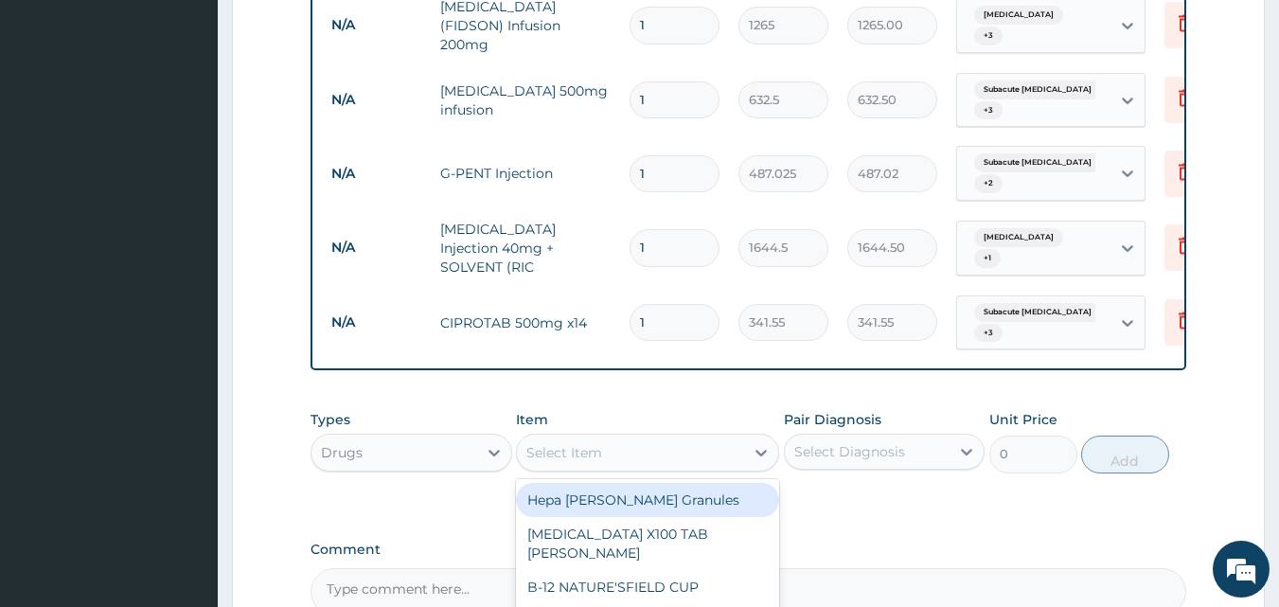
type input "m"
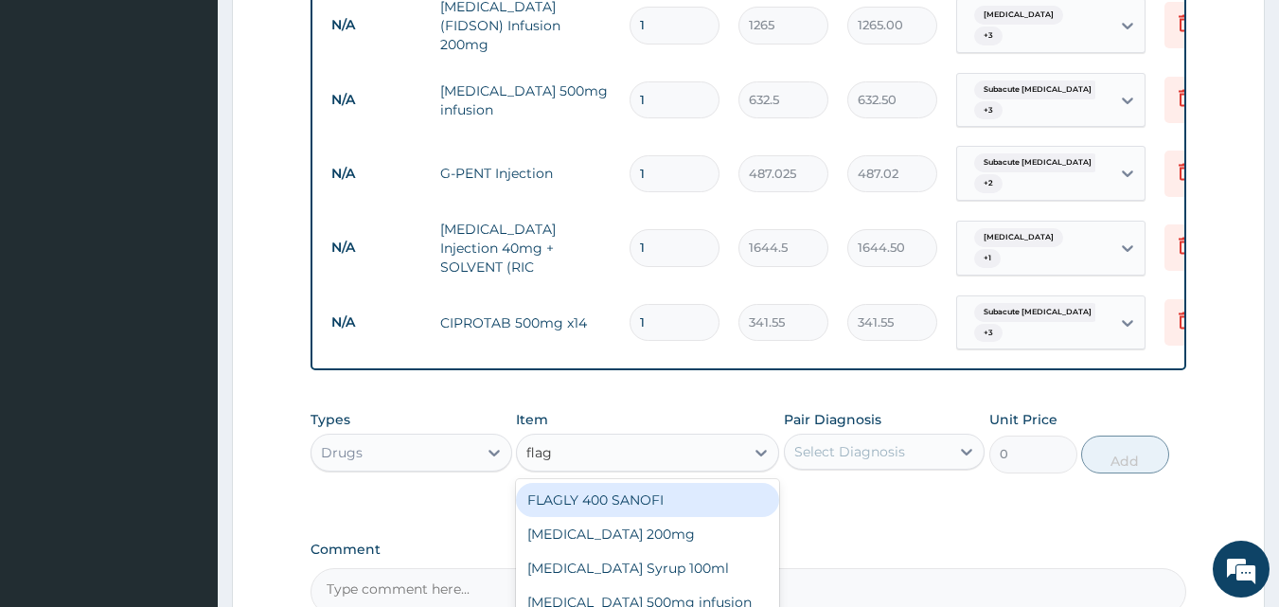
type input "flagy"
click at [636, 483] on div "Flagyl 200mg" at bounding box center [647, 500] width 263 height 34
type input "50.6"
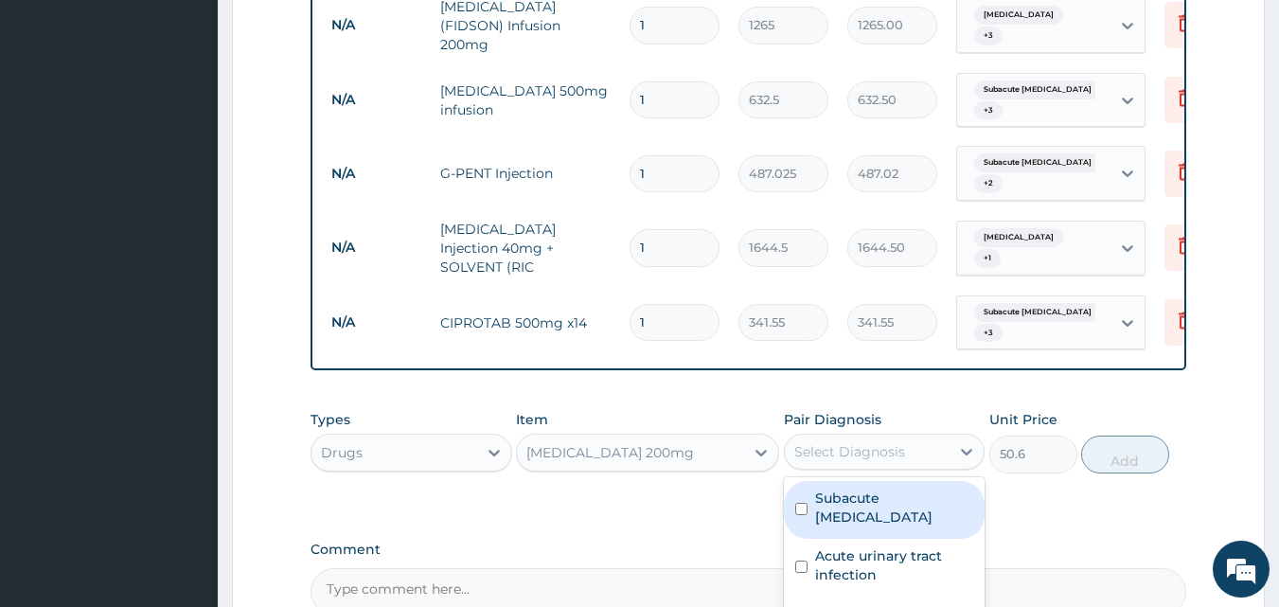
click at [930, 436] on div "Select Diagnosis" at bounding box center [868, 451] width 166 height 30
click at [856, 489] on label "Subacute appendicitis" at bounding box center [894, 508] width 159 height 38
checkbox input "true"
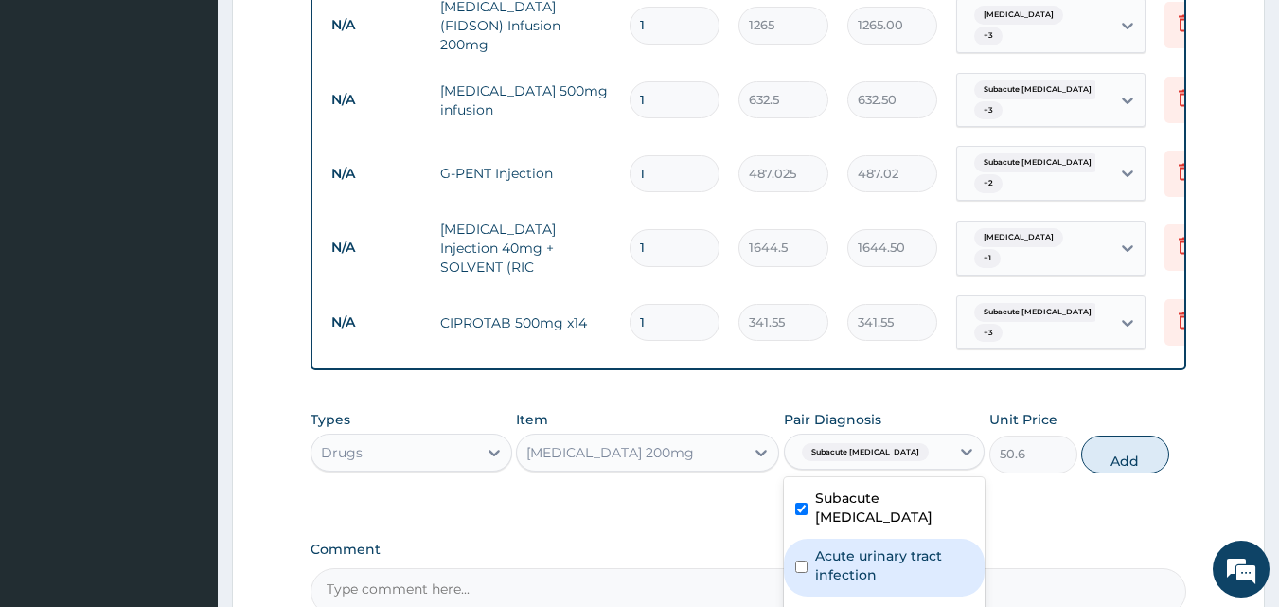
click at [844, 546] on label "Acute urinary tract infection" at bounding box center [894, 565] width 159 height 38
checkbox input "true"
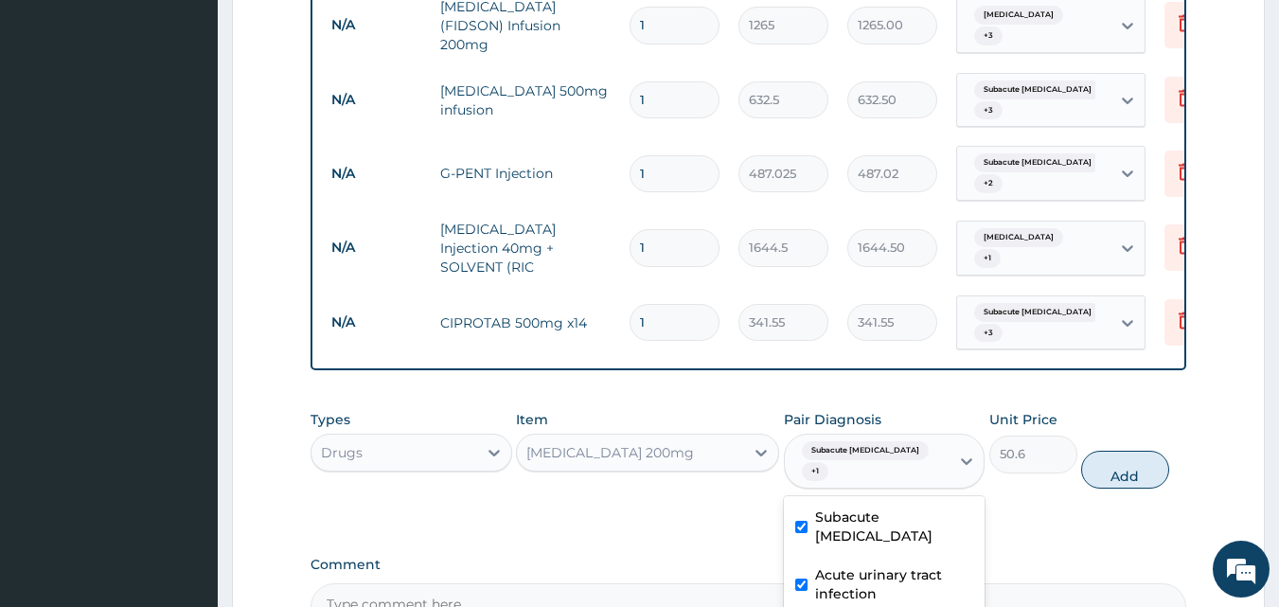
checkbox input "true"
click at [1116, 451] on button "Add" at bounding box center [1125, 470] width 88 height 38
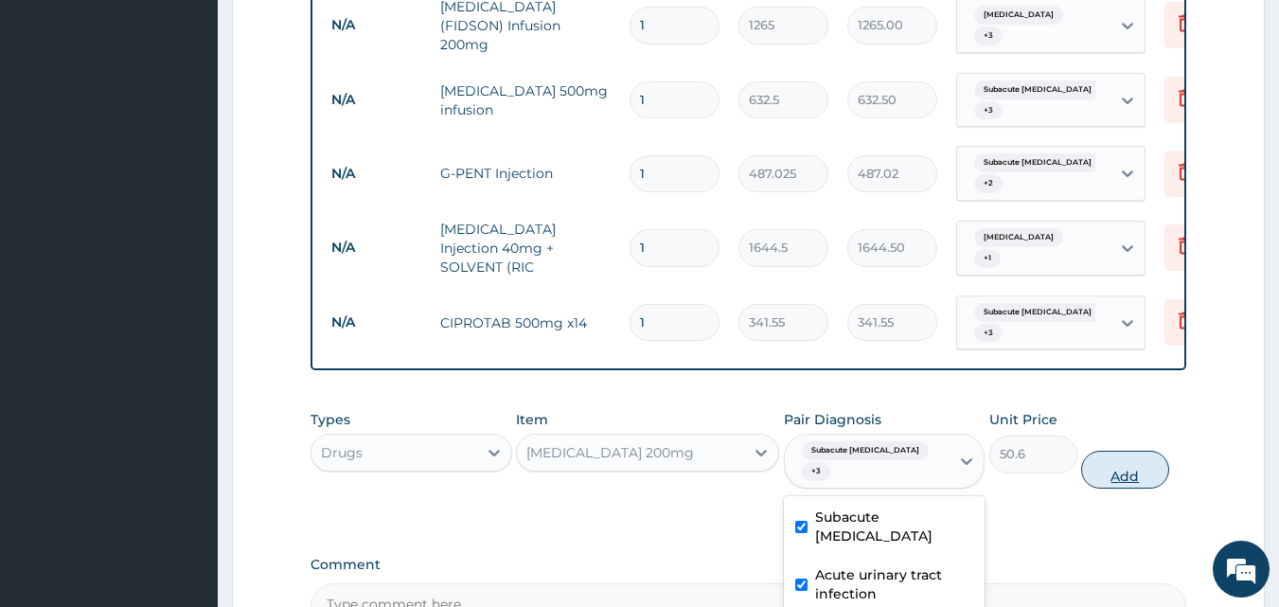
type input "0"
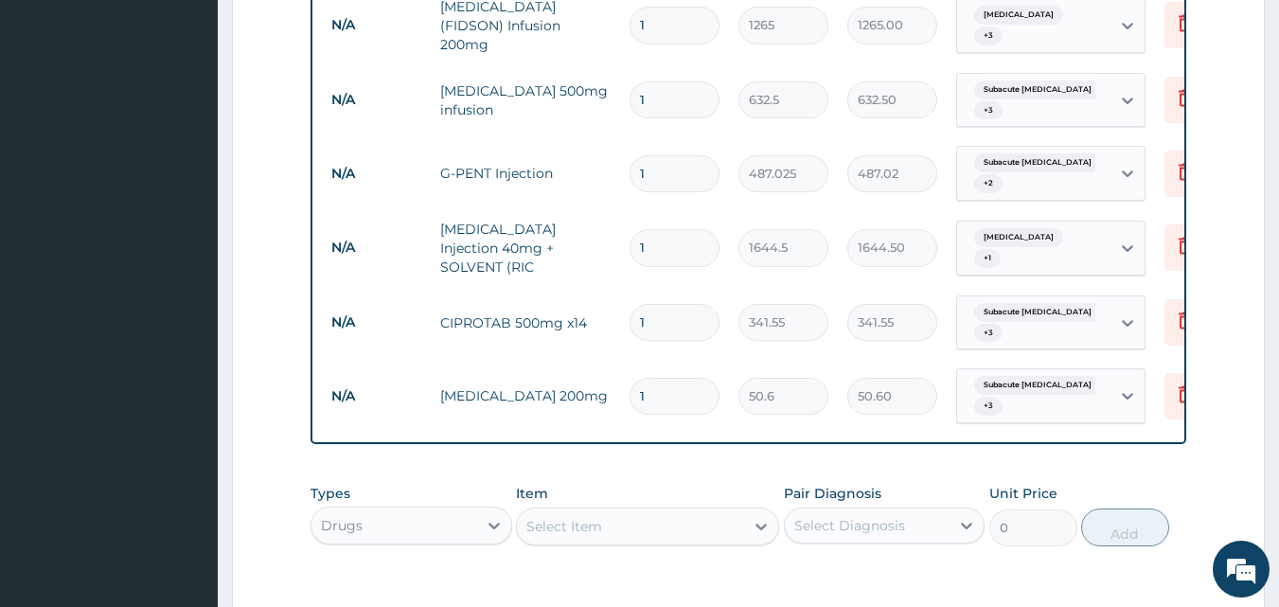
drag, startPoint x: 662, startPoint y: 323, endPoint x: 596, endPoint y: 338, distance: 67.1
click at [596, 359] on tr "N/A Flagyl 200mg 1 50.6 50.60 Subacute appendicitis + 3 Delete" at bounding box center [786, 396] width 928 height 74
type input "2"
type input "101.20"
type input "21"
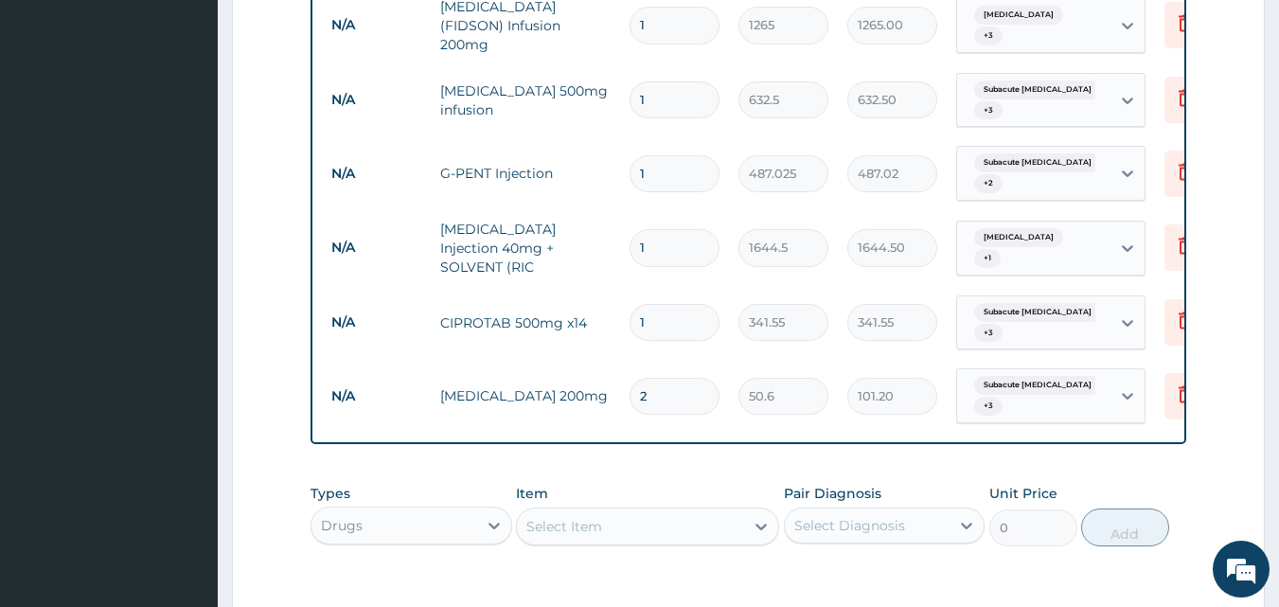
type input "1062.60"
type input "21"
click at [661, 304] on input "1" at bounding box center [675, 322] width 90 height 37
type input "10"
type input "3415.50"
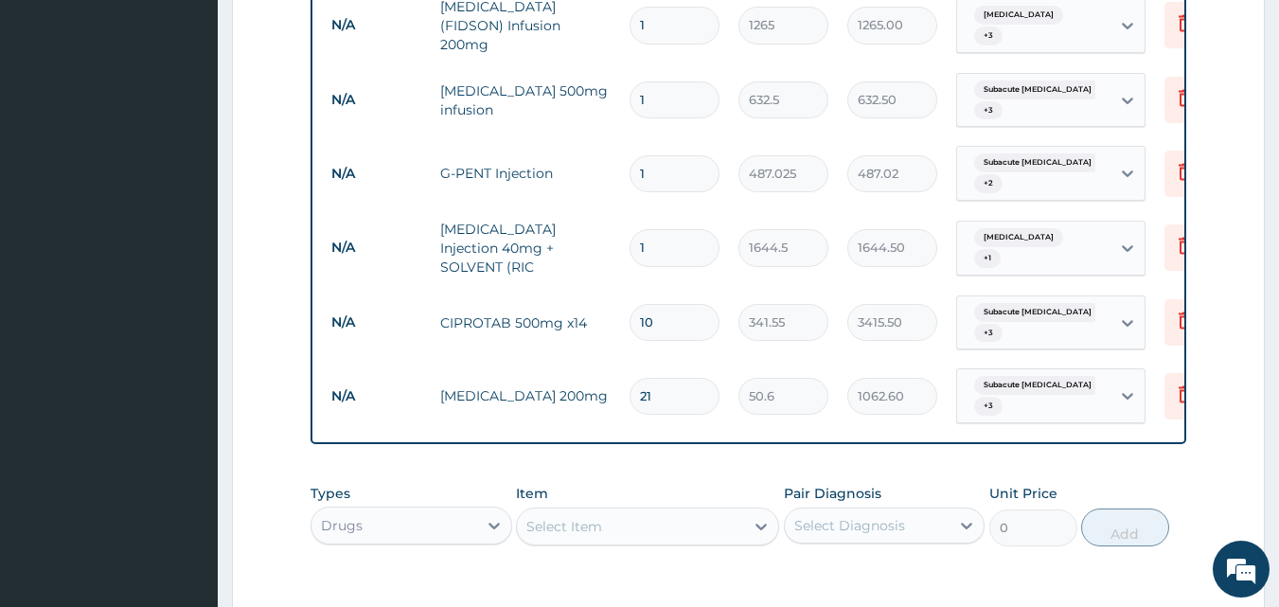
type input "10"
click at [674, 229] on input "1" at bounding box center [675, 247] width 90 height 37
drag, startPoint x: 666, startPoint y: 178, endPoint x: 582, endPoint y: 194, distance: 85.8
click at [582, 210] on tr "N/A OMEPRAZOLE Injection 40mg + SOLVENT (RIC 1 1644.5 1644.50 Gastroenteritis +…" at bounding box center [786, 248] width 928 height 76
type input "2"
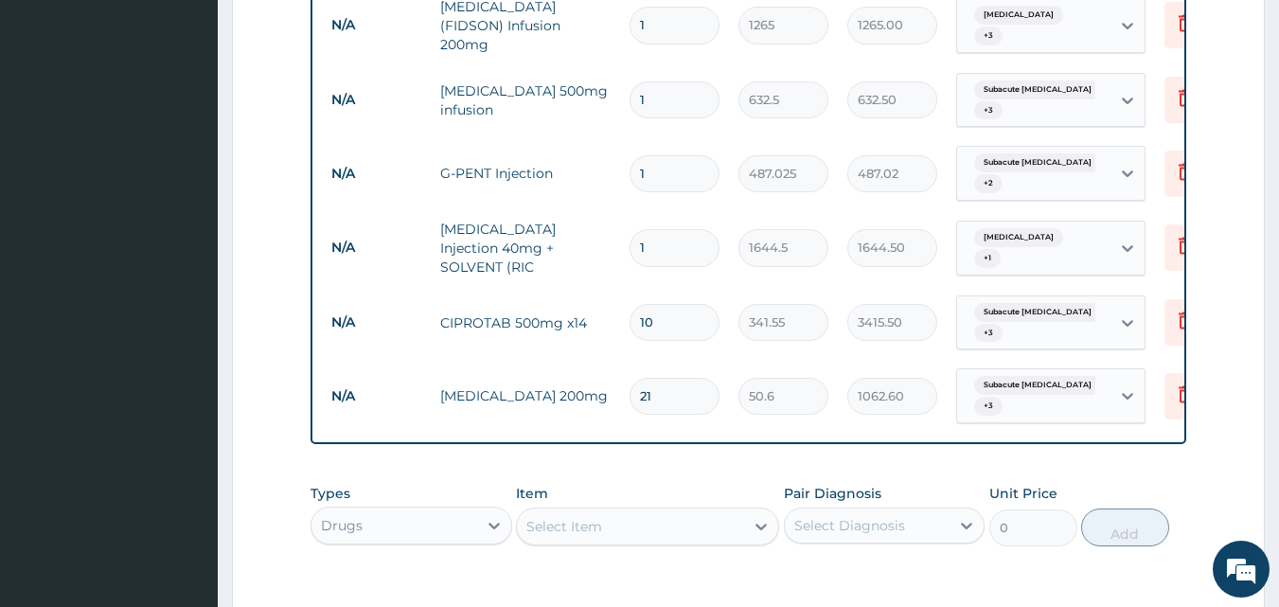
type input "3289.00"
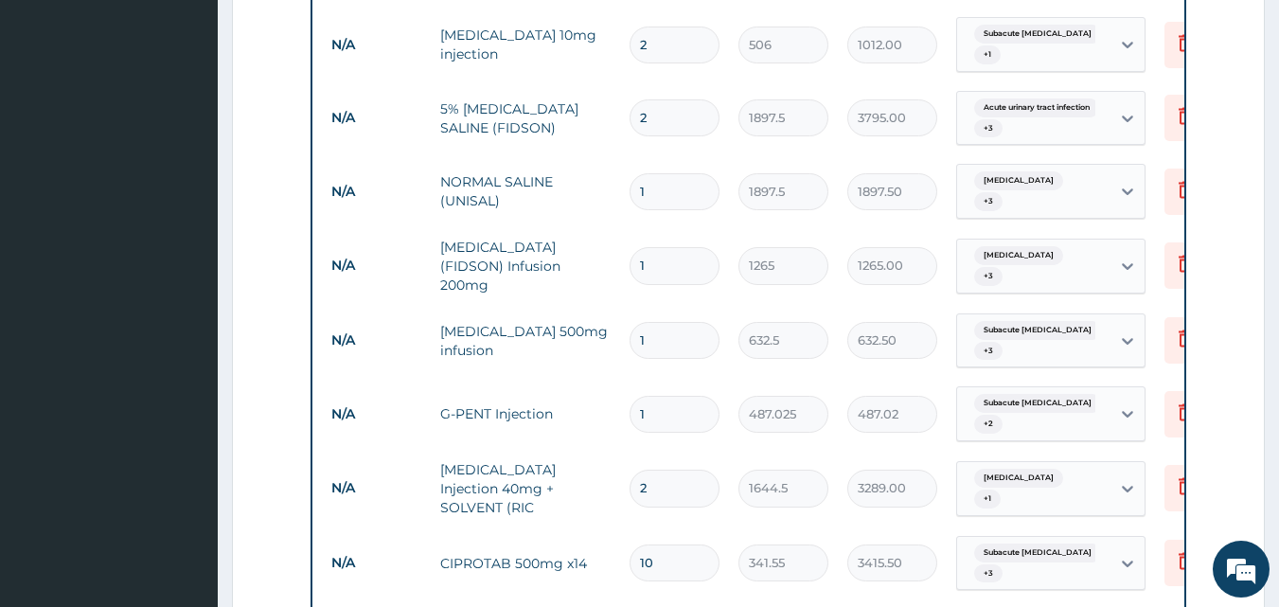
scroll to position [1235, 0]
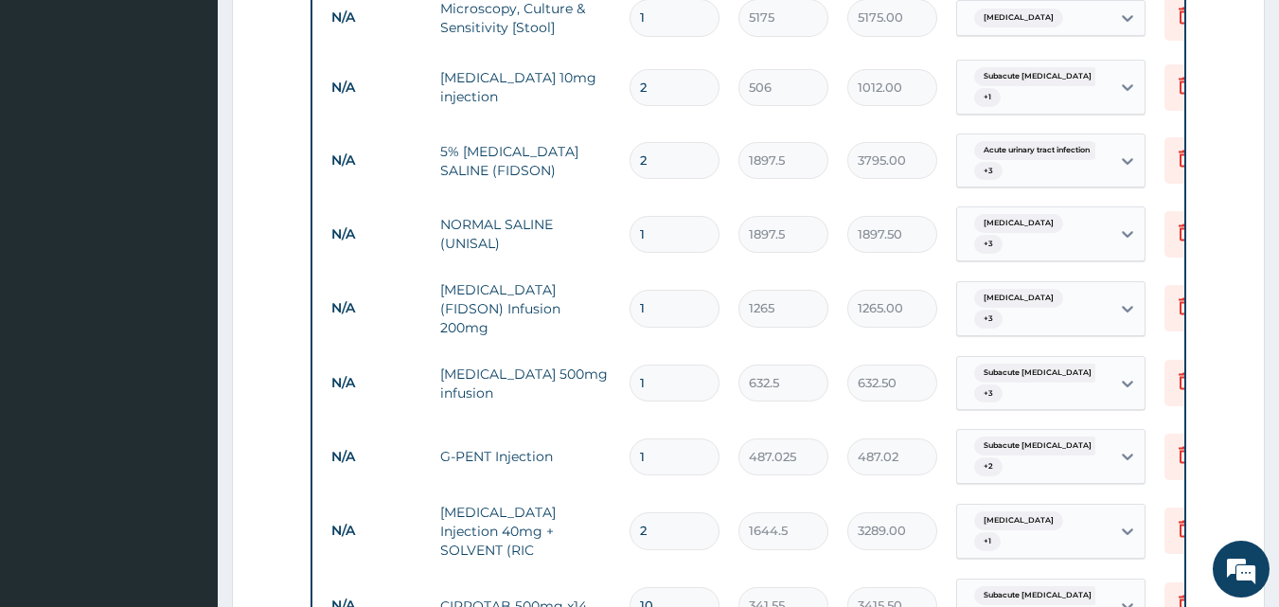
type input "2"
drag, startPoint x: 659, startPoint y: 327, endPoint x: 599, endPoint y: 340, distance: 61.1
click at [599, 347] on tr "N/A Flagyl 500mg infusion 1 632.5 632.50 Subacute appendicitis + 3 Delete" at bounding box center [786, 384] width 928 height 74
type input "3"
type input "1897.50"
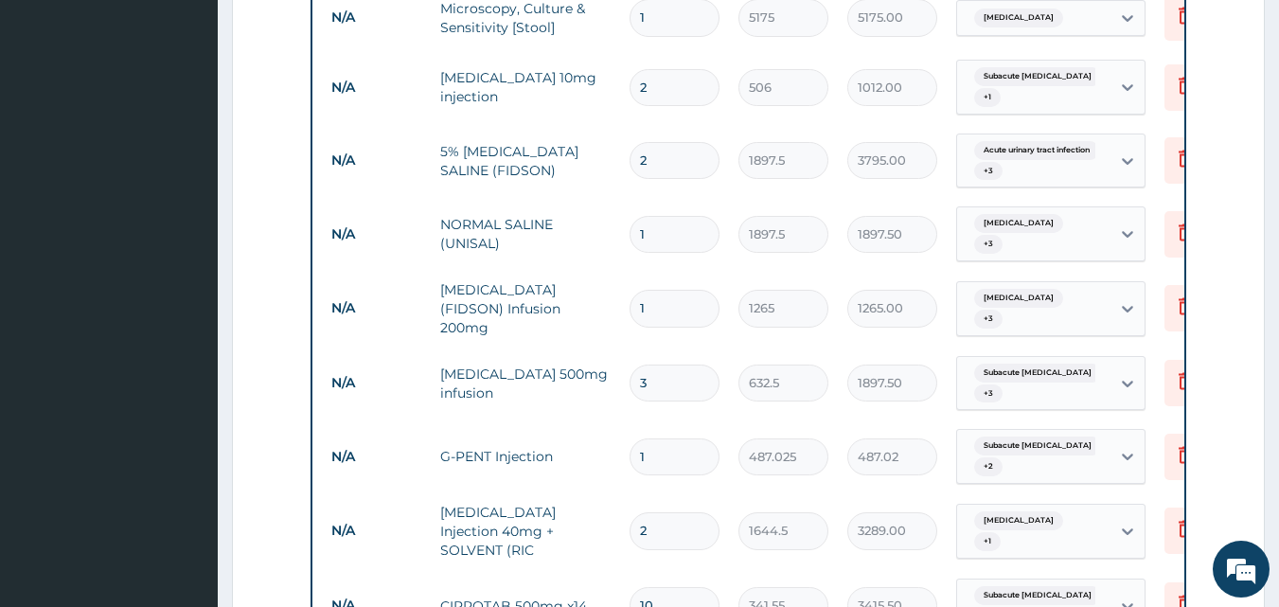
type input "3"
drag, startPoint x: 668, startPoint y: 252, endPoint x: 563, endPoint y: 271, distance: 106.8
click at [563, 271] on tr "N/A CIPRO (FIDSON) Infusion 200mg 1 1265 1265.00 Gastroenteritis + 3 Delete" at bounding box center [786, 309] width 928 height 76
type input "2"
type input "2530.00"
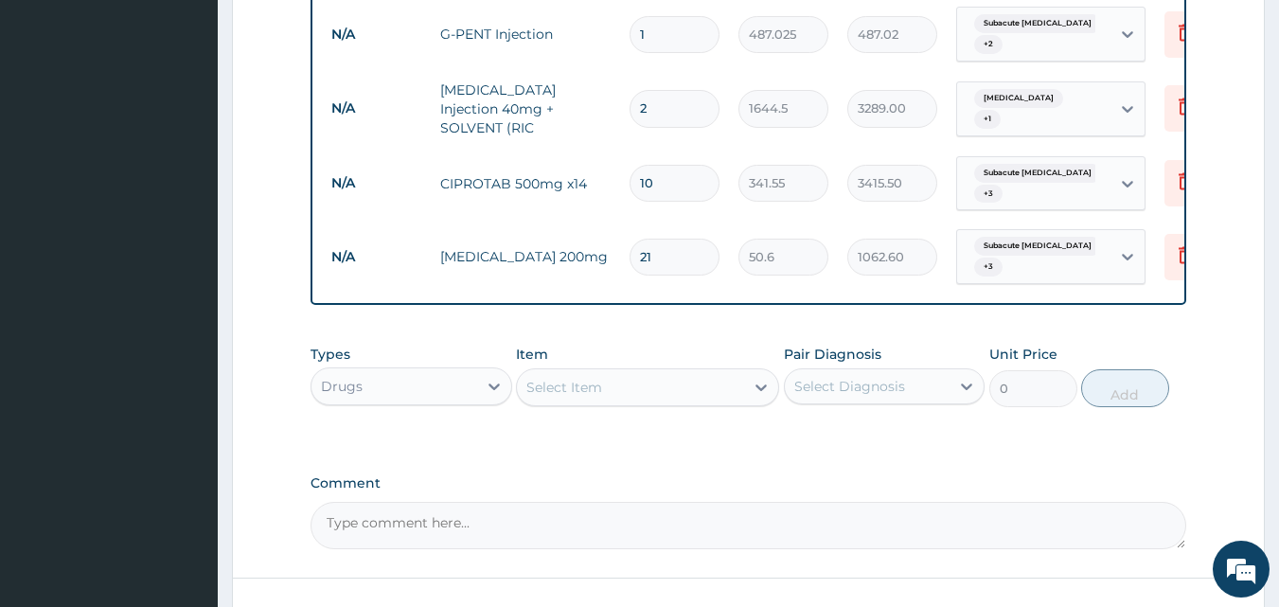
scroll to position [1737, 0]
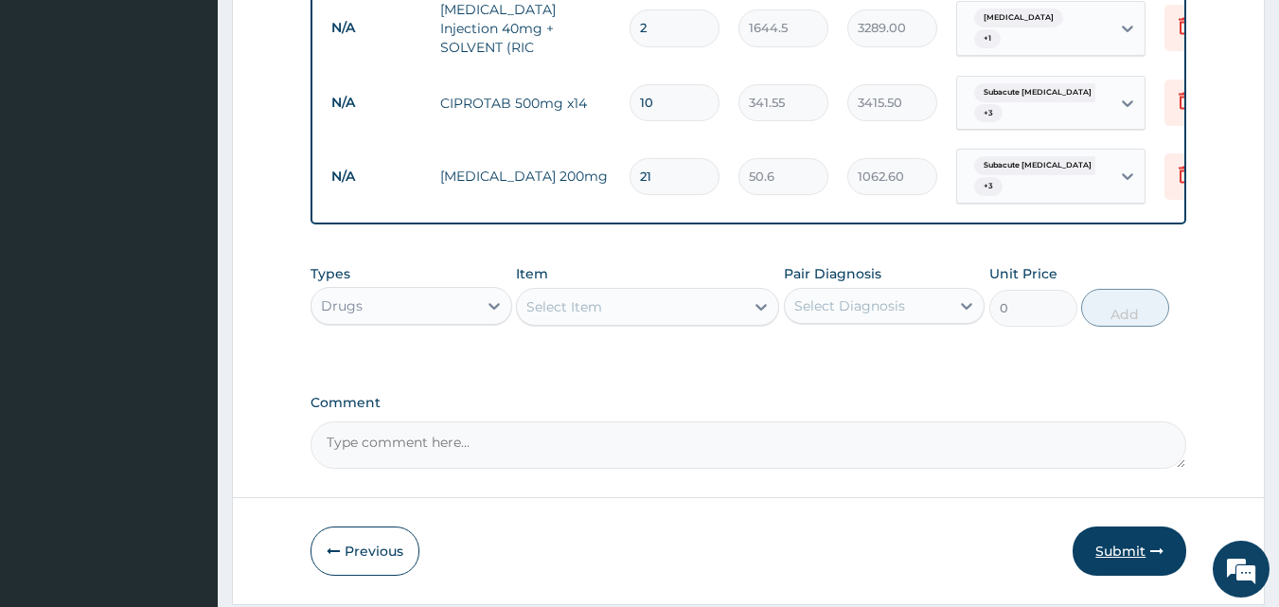
type input "2"
click at [1134, 526] on button "Submit" at bounding box center [1130, 550] width 114 height 49
